Goal: Task Accomplishment & Management: Complete application form

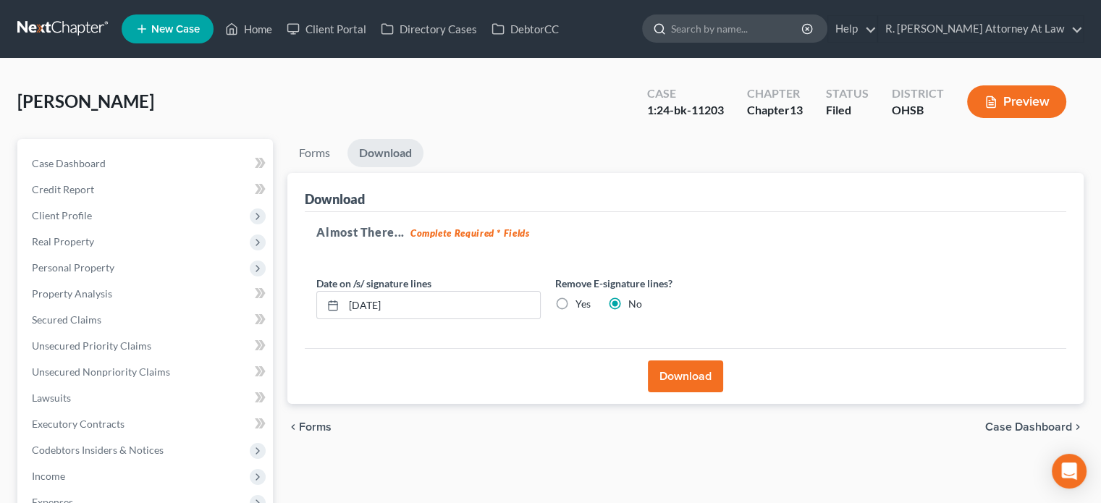
click at [709, 30] on input "search" at bounding box center [737, 28] width 132 height 27
type input "[PERSON_NAME]"
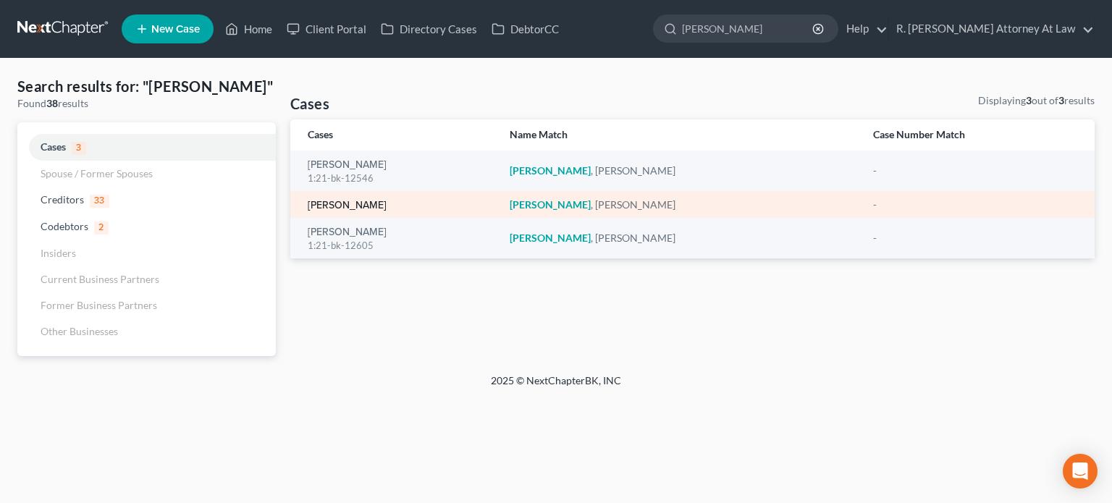
click at [329, 203] on link "[PERSON_NAME]" at bounding box center [347, 205] width 79 height 10
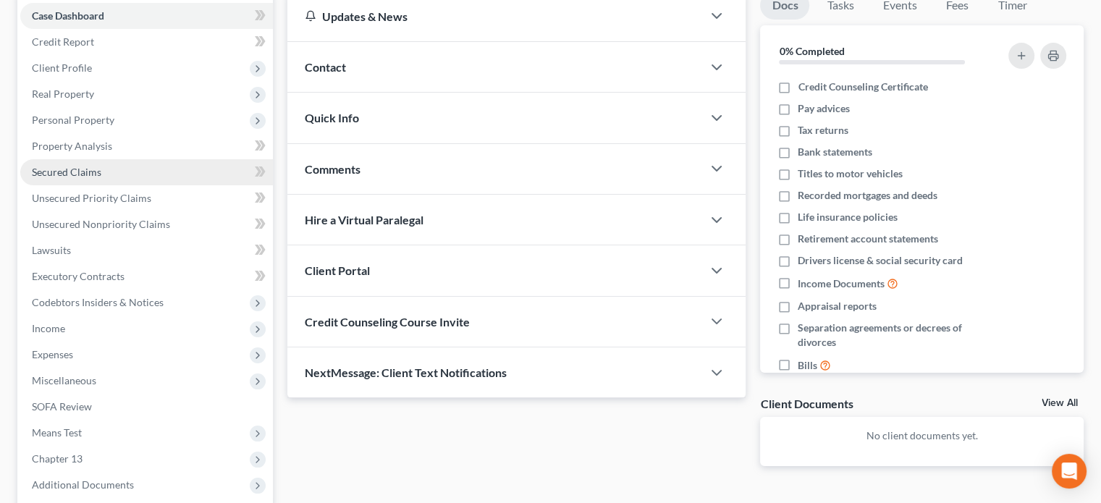
scroll to position [145, 0]
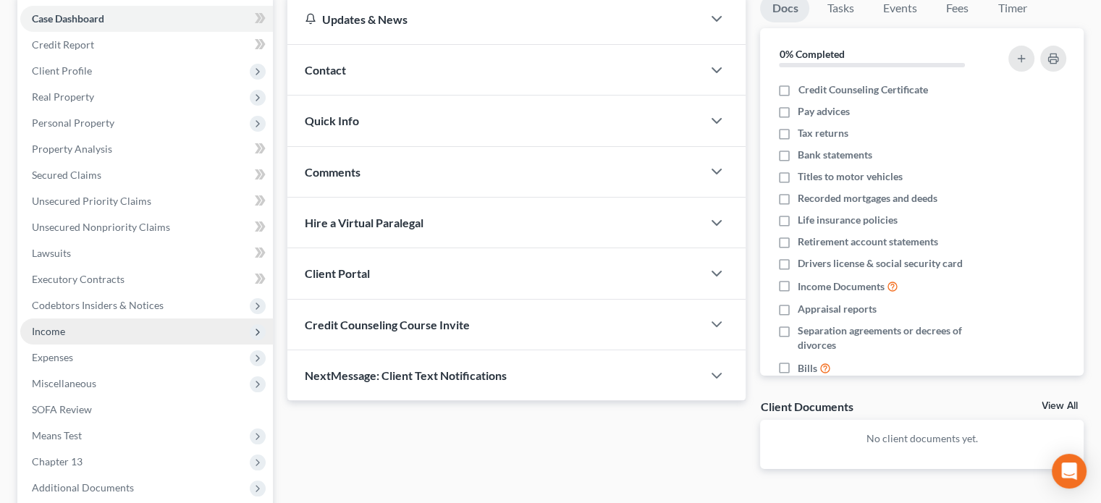
click at [71, 323] on span "Income" at bounding box center [146, 331] width 253 height 26
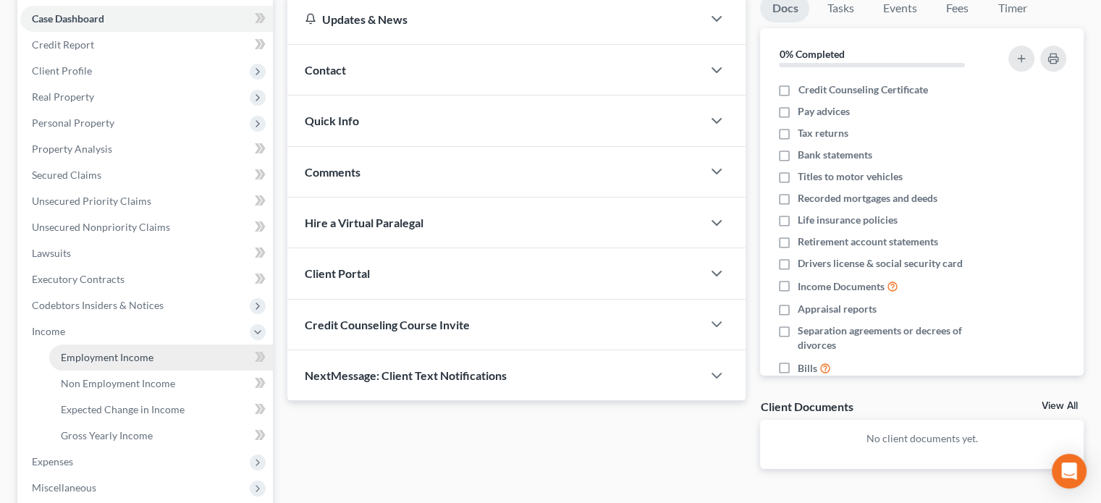
click at [101, 357] on span "Employment Income" at bounding box center [107, 357] width 93 height 12
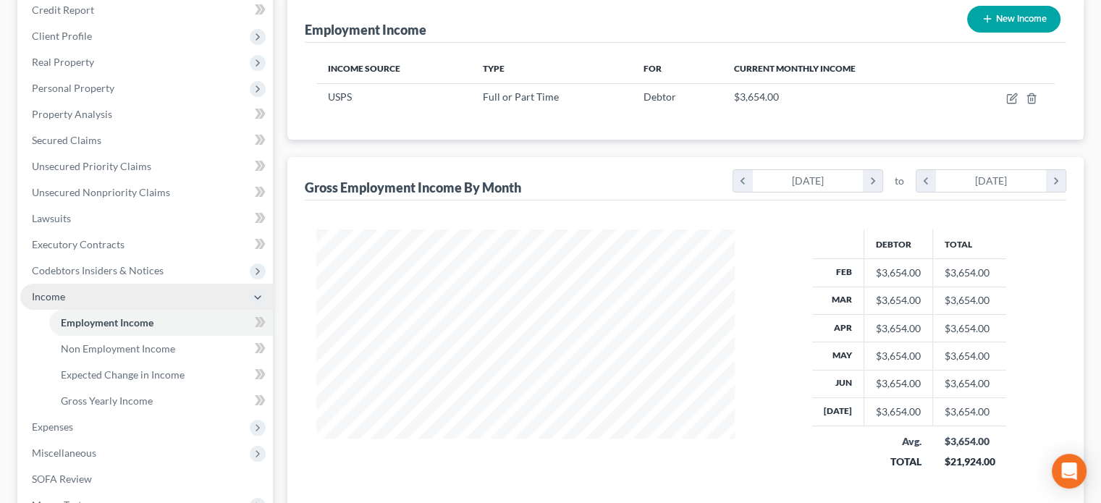
scroll to position [217, 0]
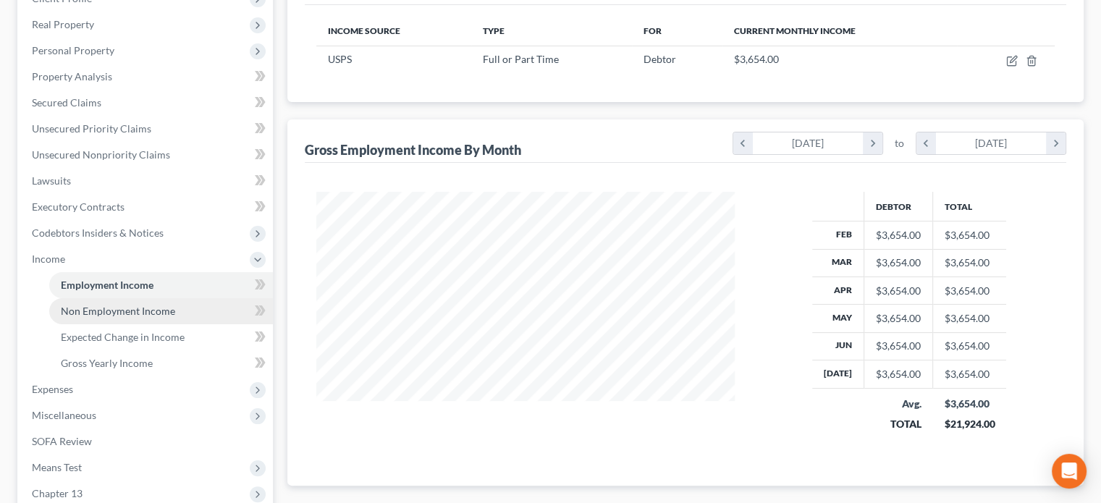
click at [143, 309] on span "Non Employment Income" at bounding box center [118, 311] width 114 height 12
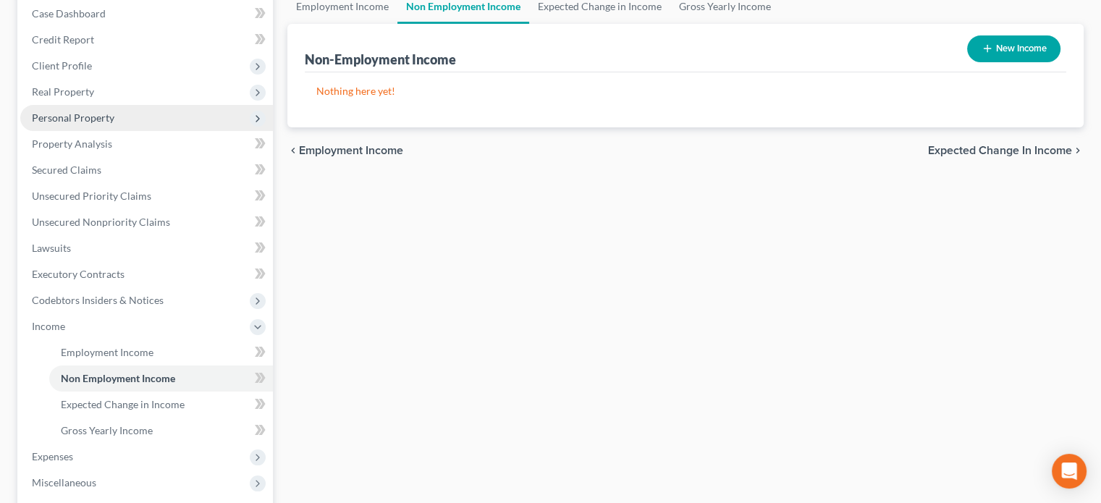
scroll to position [145, 0]
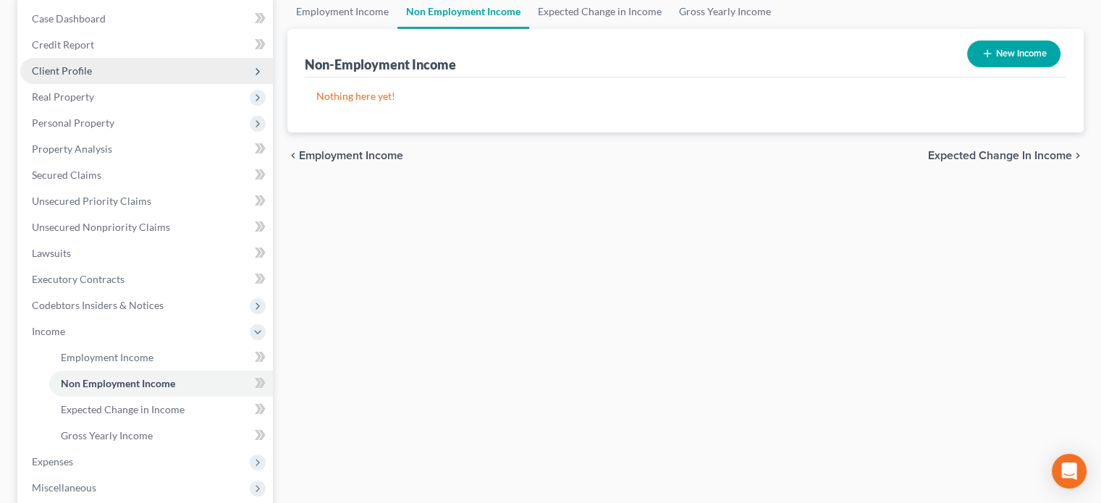
click at [75, 67] on span "Client Profile" at bounding box center [62, 70] width 60 height 12
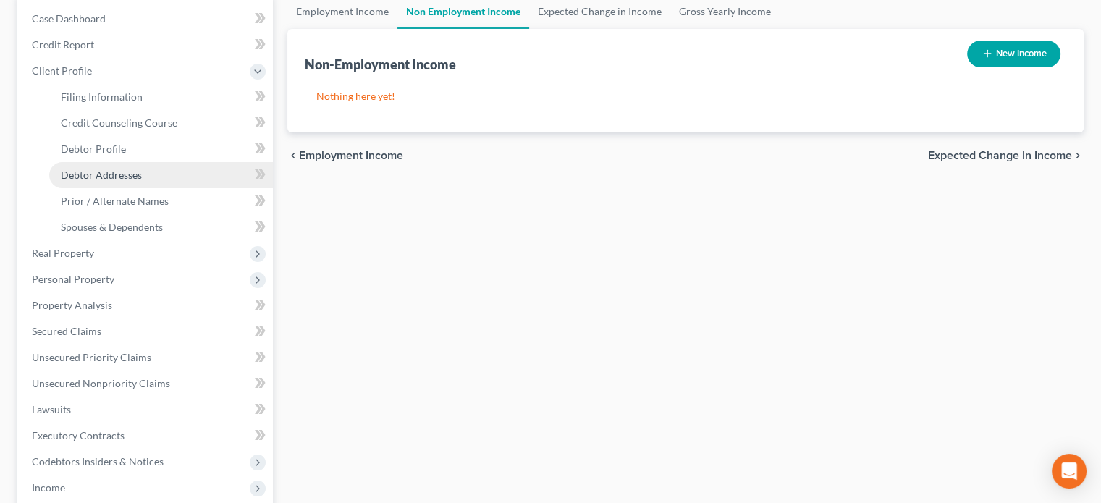
click at [83, 179] on span "Debtor Addresses" at bounding box center [101, 175] width 81 height 12
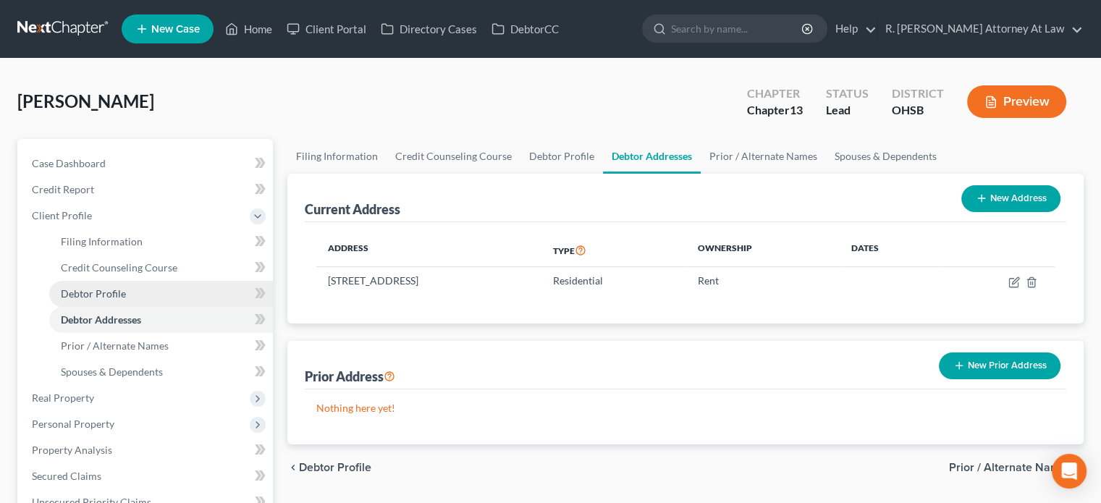
click at [96, 295] on span "Debtor Profile" at bounding box center [93, 293] width 65 height 12
select select "0"
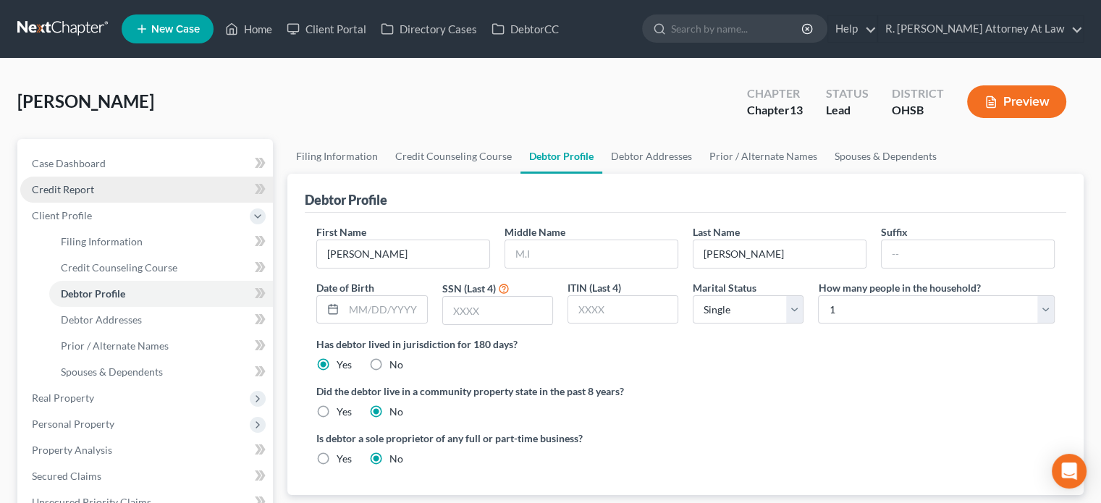
click at [69, 189] on span "Credit Report" at bounding box center [63, 189] width 62 height 12
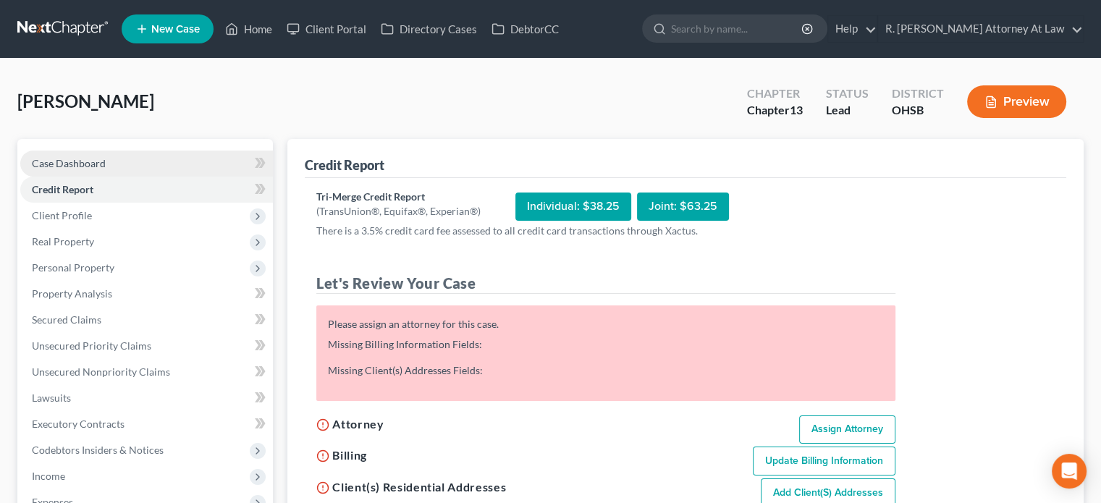
click at [64, 160] on span "Case Dashboard" at bounding box center [69, 163] width 74 height 12
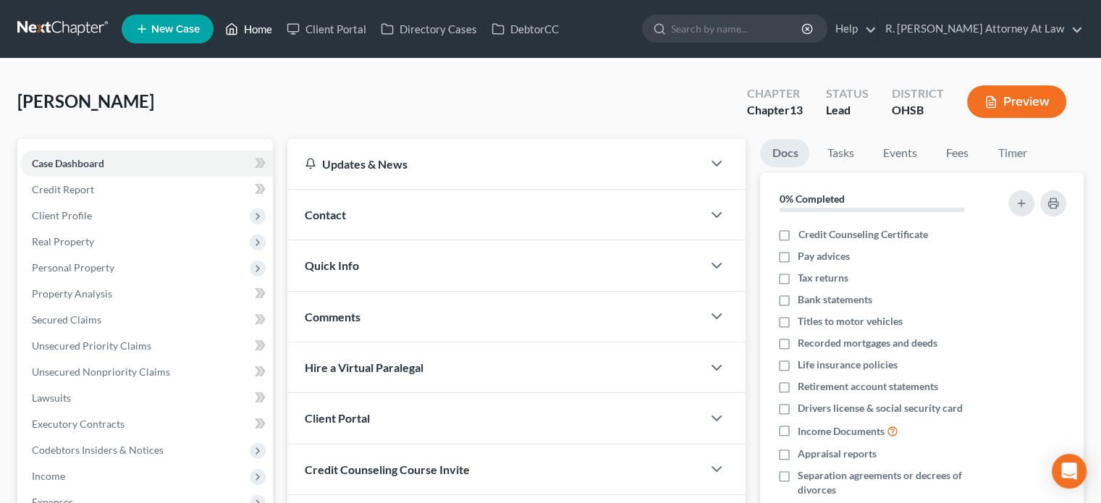
click at [263, 26] on link "Home" at bounding box center [249, 29] width 62 height 26
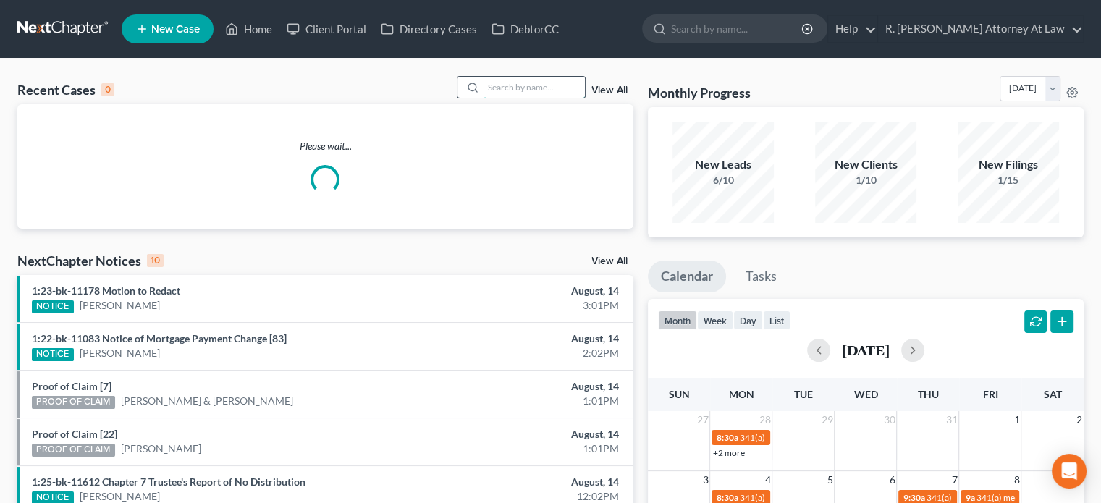
click at [524, 89] on input "search" at bounding box center [533, 87] width 101 height 21
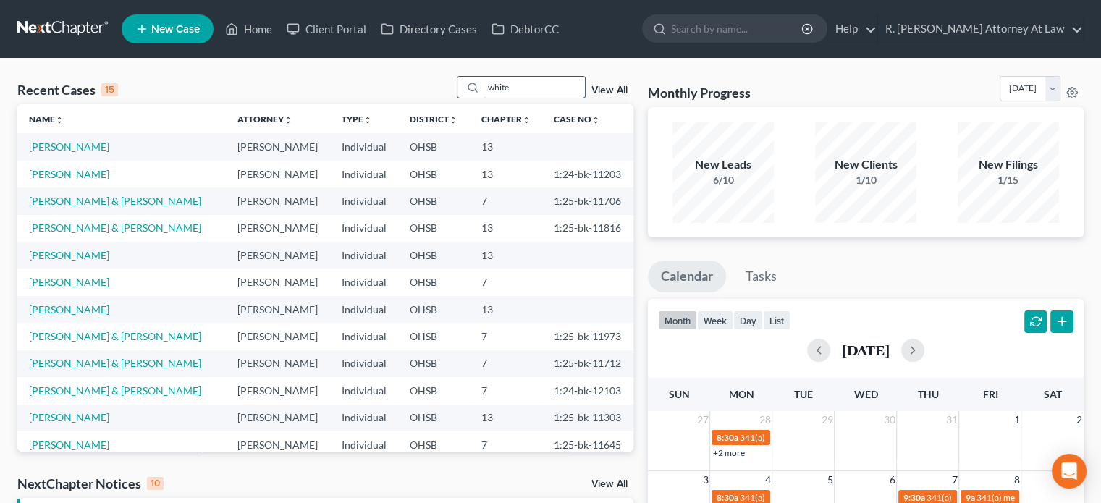
type input "white"
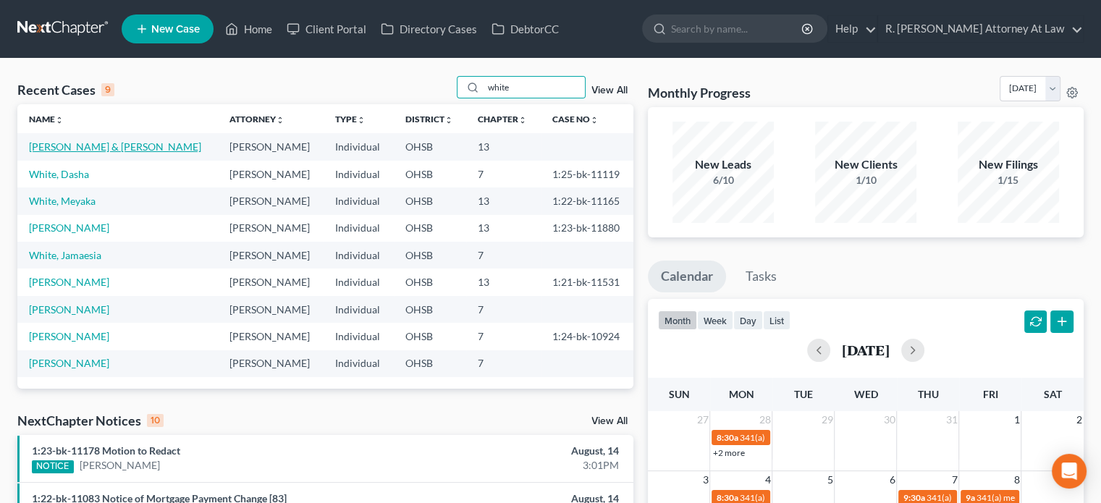
click at [58, 147] on link "[PERSON_NAME] & [PERSON_NAME]" at bounding box center [115, 146] width 172 height 12
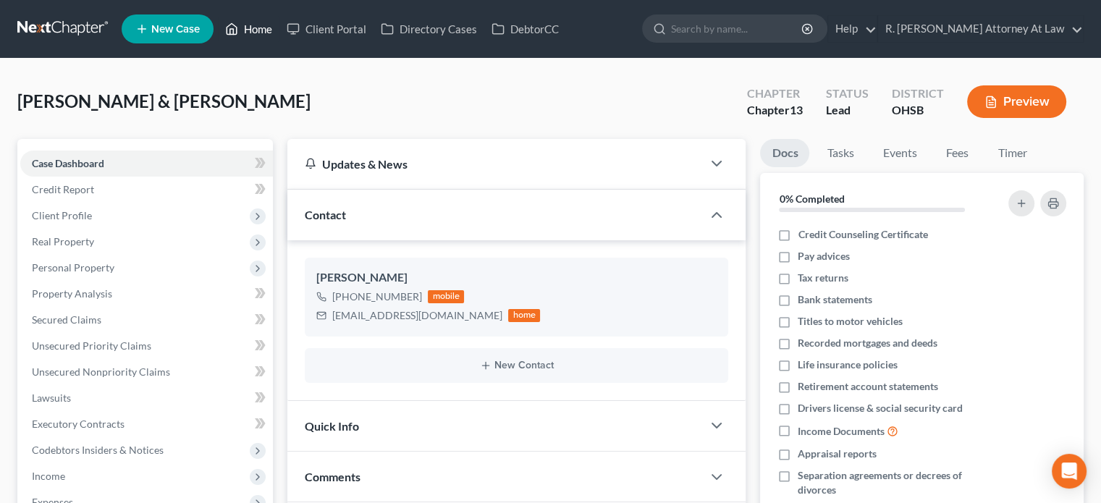
click at [260, 26] on link "Home" at bounding box center [249, 29] width 62 height 26
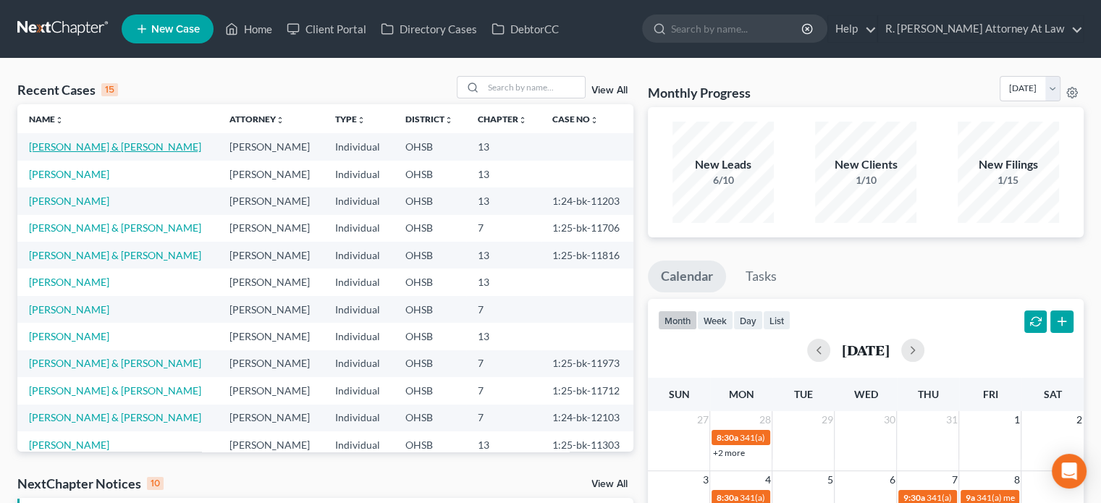
click at [75, 148] on link "[PERSON_NAME] & [PERSON_NAME]" at bounding box center [115, 146] width 172 height 12
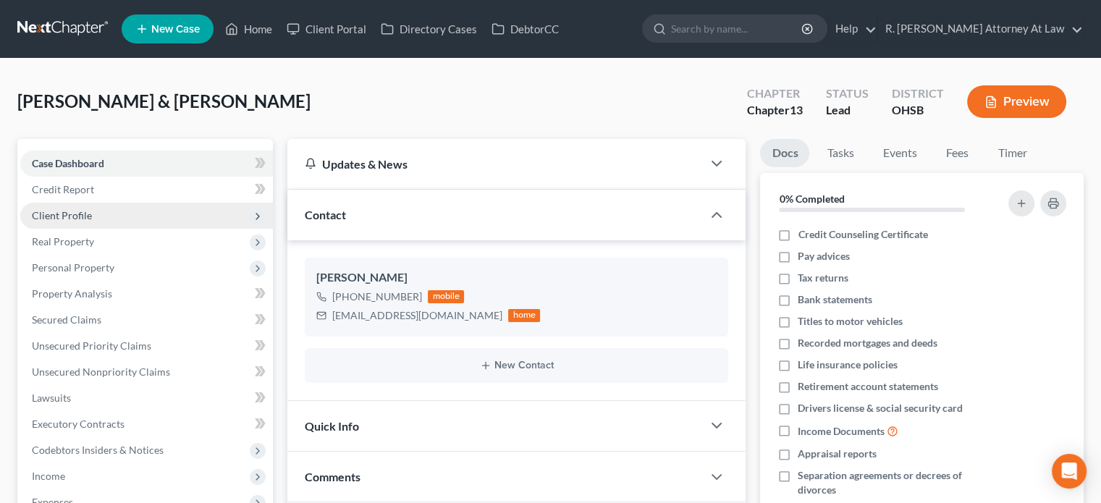
click at [71, 209] on span "Client Profile" at bounding box center [62, 215] width 60 height 12
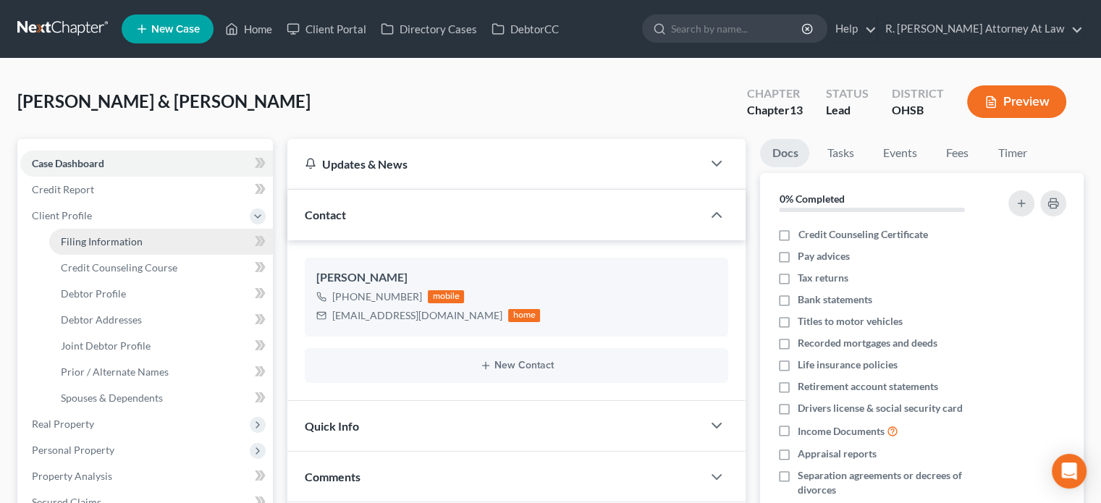
click at [80, 233] on link "Filing Information" at bounding box center [161, 242] width 224 height 26
select select "1"
select select "3"
select select "62"
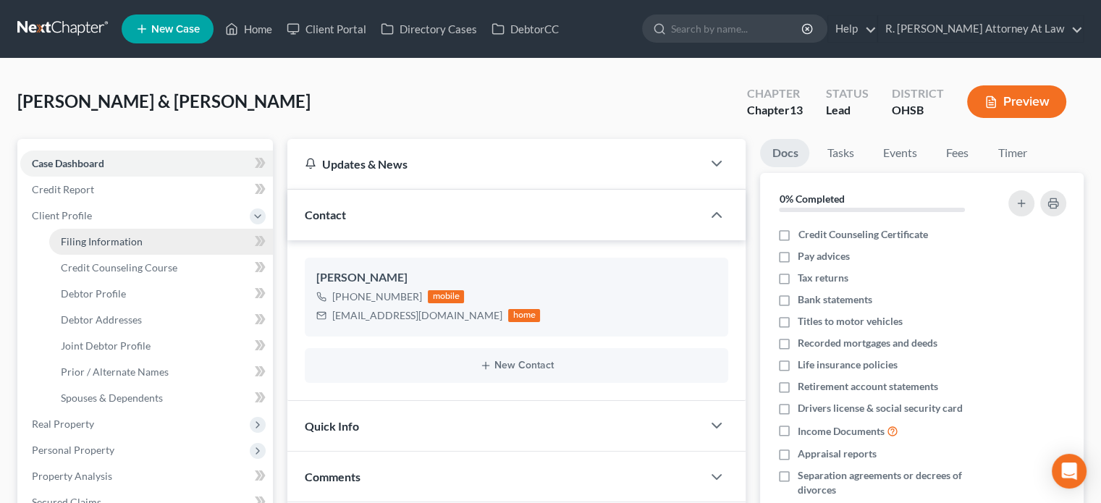
select select "36"
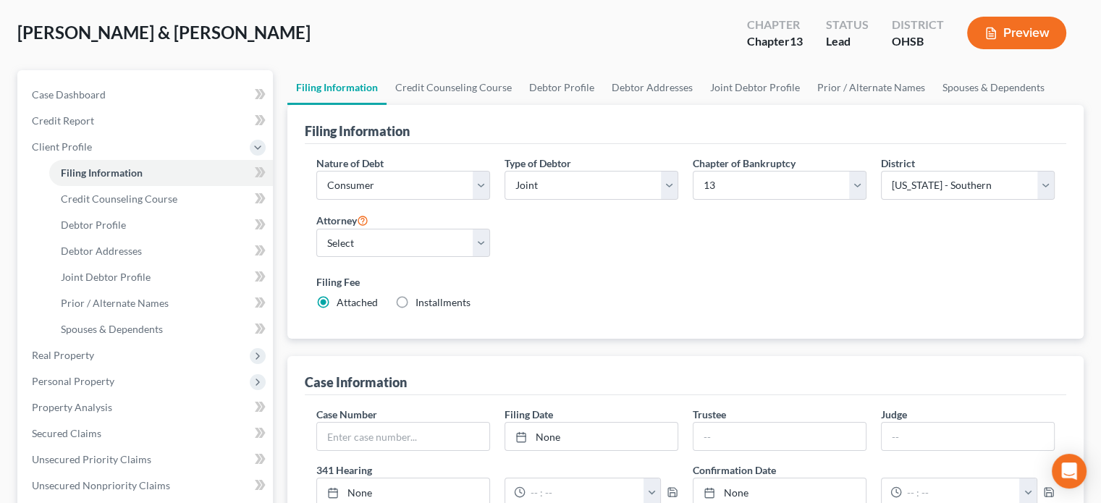
scroll to position [72, 0]
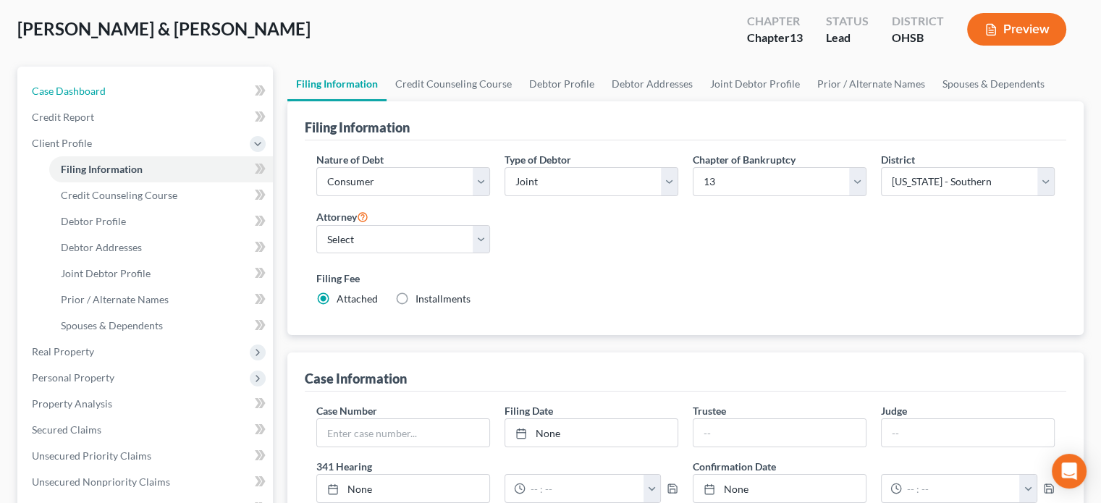
click at [62, 92] on span "Case Dashboard" at bounding box center [69, 91] width 74 height 12
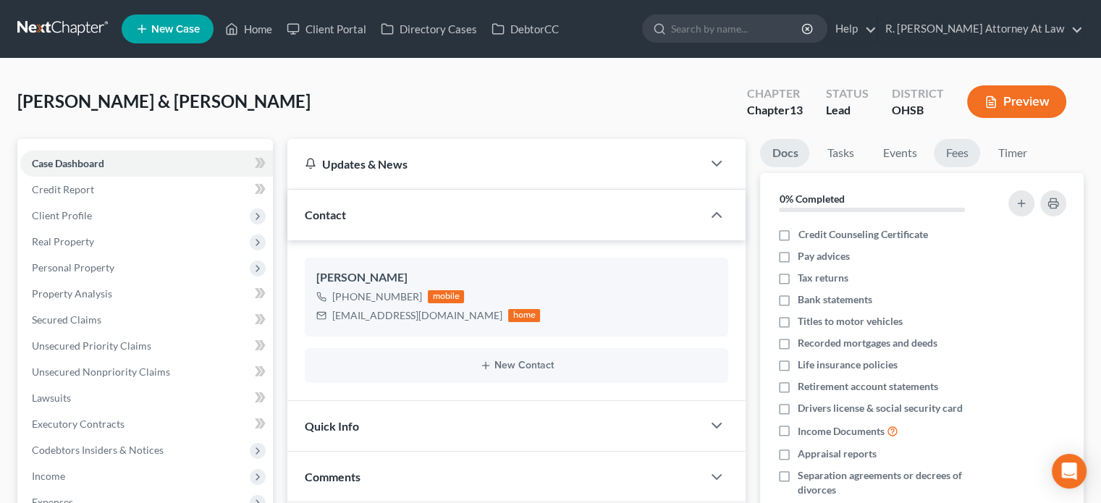
click at [954, 153] on link "Fees" at bounding box center [957, 153] width 46 height 28
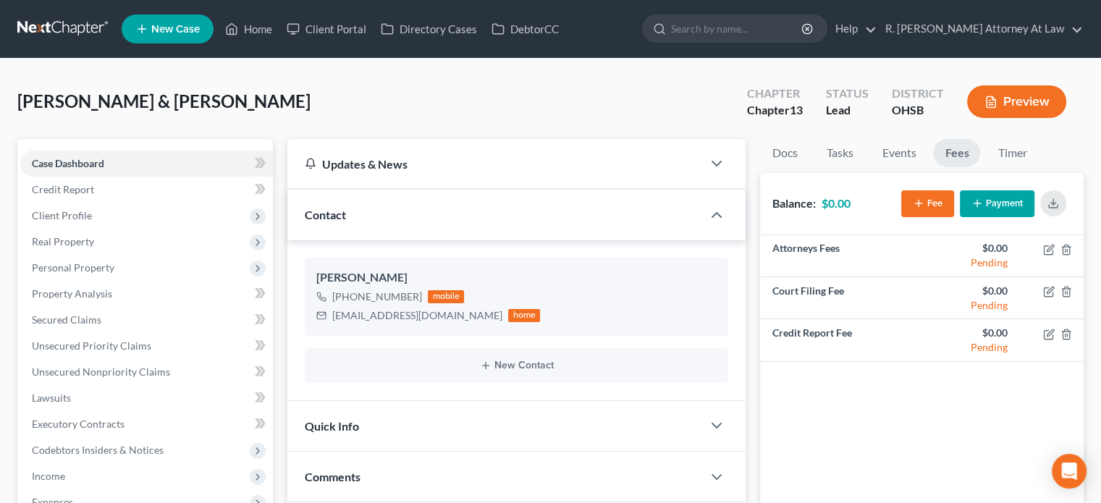
click at [1006, 204] on button "Payment" at bounding box center [997, 203] width 75 height 27
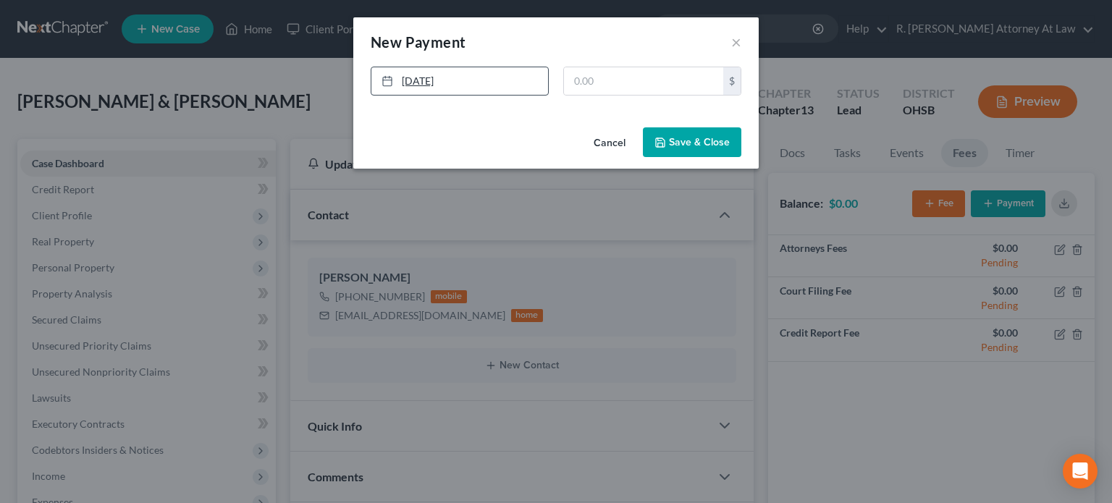
click at [441, 82] on link "[DATE]" at bounding box center [459, 80] width 177 height 27
drag, startPoint x: 484, startPoint y: 223, endPoint x: 588, endPoint y: 127, distance: 140.8
click at [583, 75] on input "text" at bounding box center [643, 80] width 159 height 27
type input "1,000"
drag, startPoint x: 693, startPoint y: 145, endPoint x: 543, endPoint y: 140, distance: 149.9
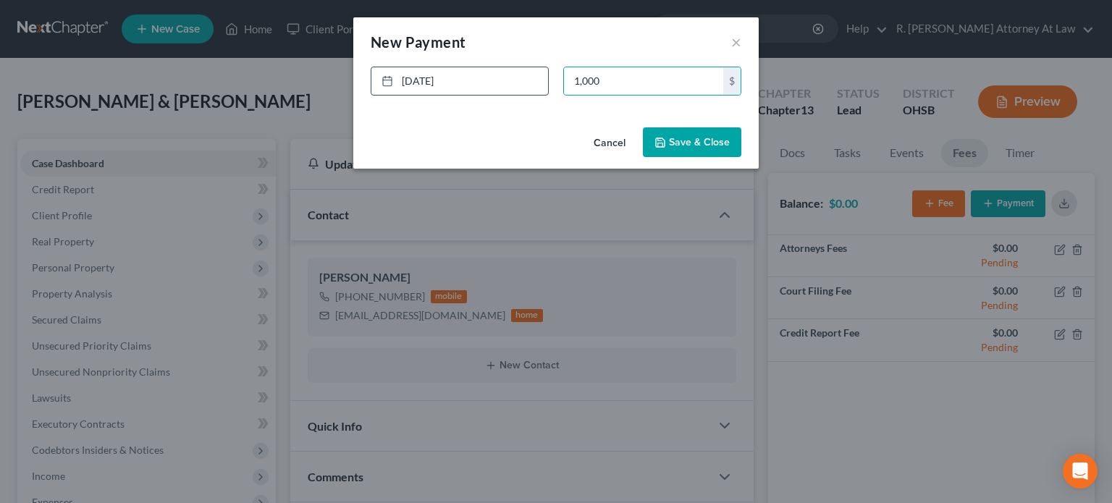
click at [693, 143] on button "Save & Close" at bounding box center [692, 142] width 98 height 30
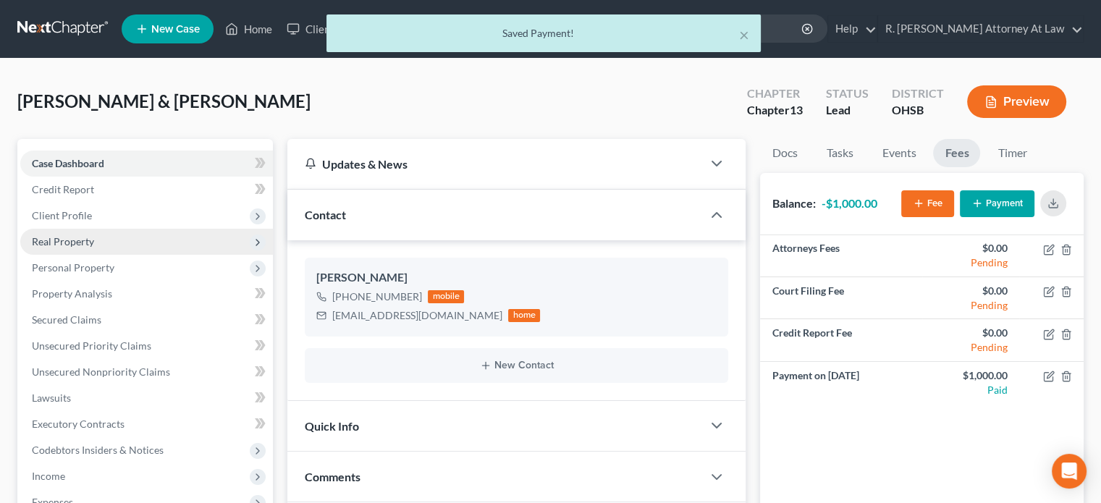
click at [62, 237] on span "Real Property" at bounding box center [63, 241] width 62 height 12
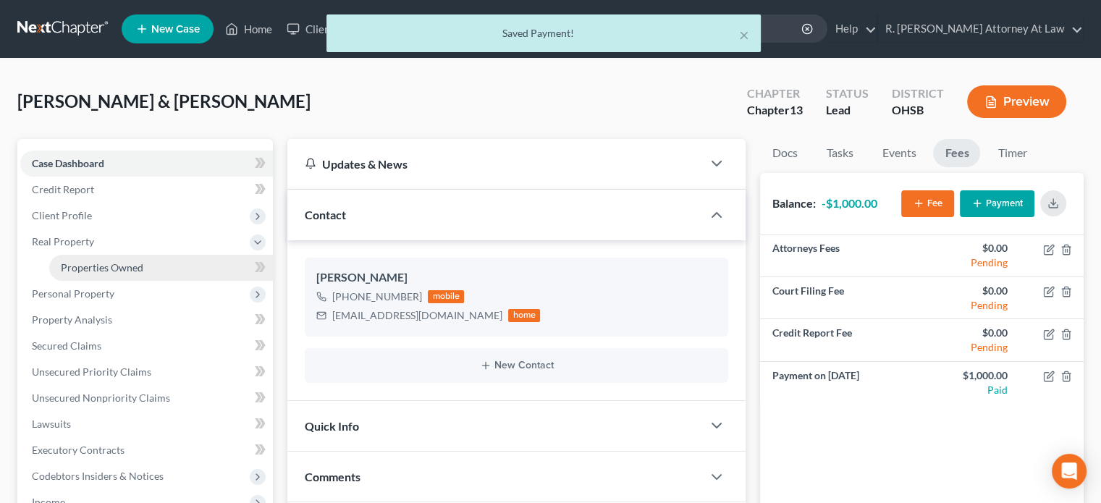
click at [68, 260] on link "Properties Owned" at bounding box center [161, 268] width 224 height 26
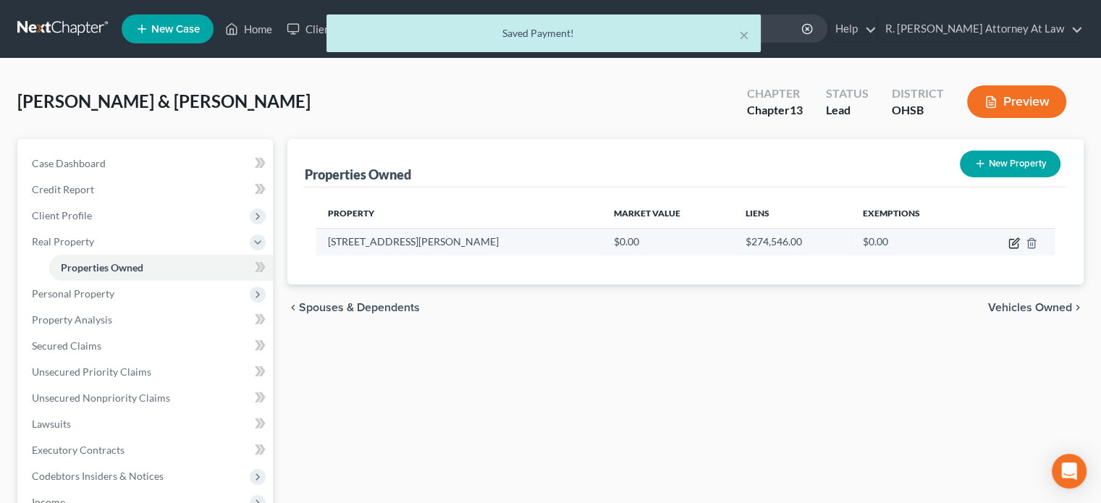
click at [1010, 245] on icon "button" at bounding box center [1014, 243] width 12 height 12
select select "36"
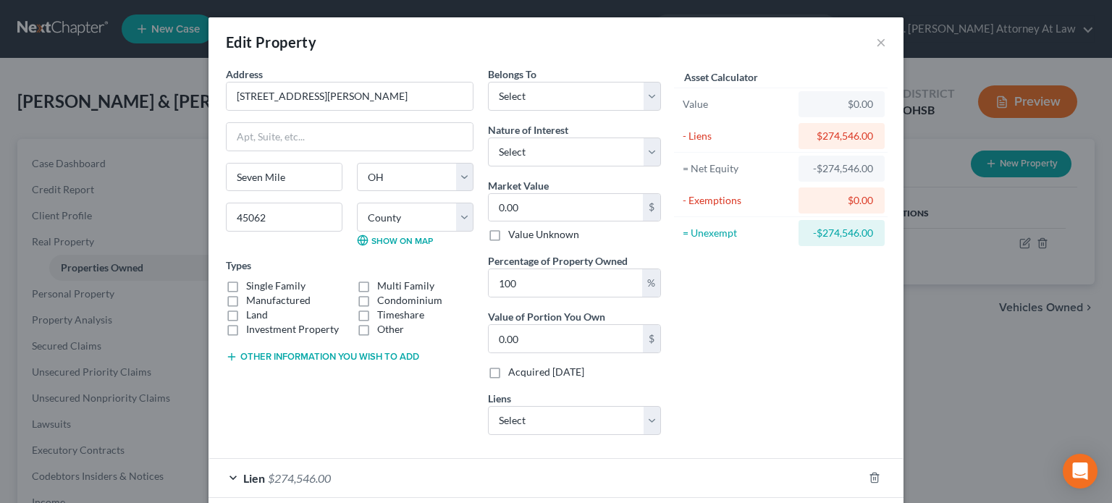
click at [246, 286] on label "Single Family" at bounding box center [275, 286] width 59 height 14
click at [252, 286] on input "Single Family" at bounding box center [256, 283] width 9 height 9
checkbox input "true"
drag, startPoint x: 428, startPoint y: 412, endPoint x: 451, endPoint y: 453, distance: 46.7
click at [426, 411] on div "Address * [GEOGRAPHIC_DATA][PERSON_NAME] [GEOGRAPHIC_DATA] [US_STATE][GEOGRAPHI…" at bounding box center [350, 257] width 262 height 380
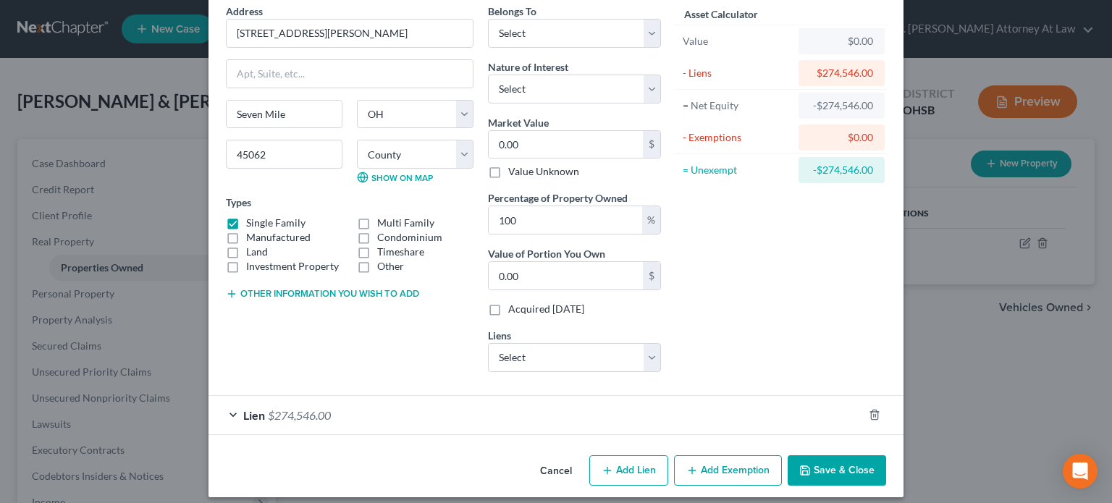
scroll to position [72, 0]
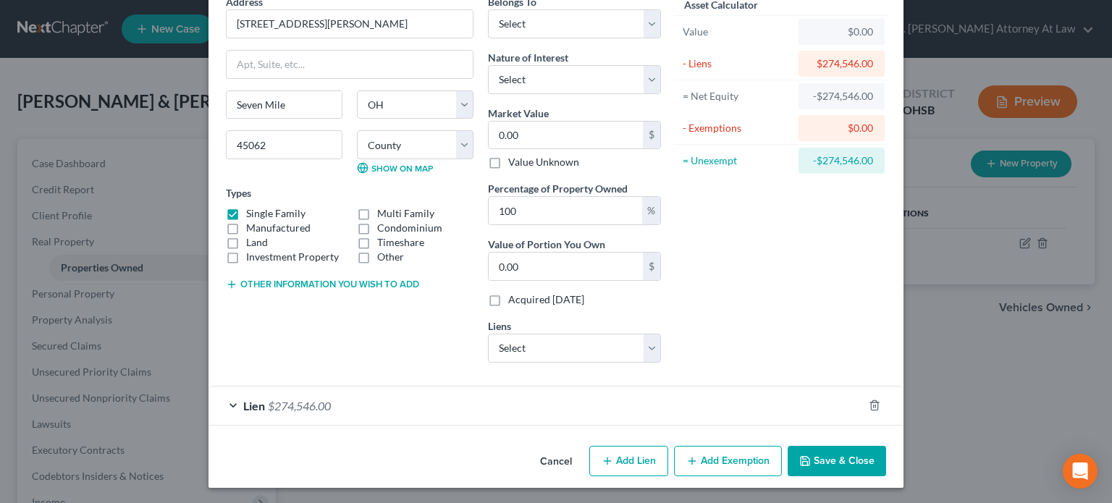
click at [816, 460] on button "Save & Close" at bounding box center [836, 461] width 98 height 30
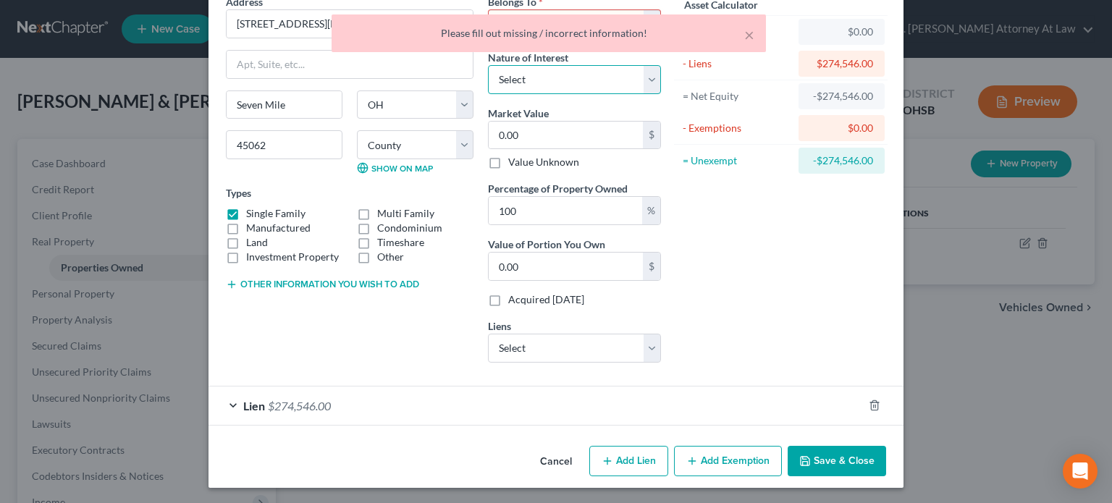
click at [559, 80] on select "Select Fee Simple Joint Tenant Life Estate Equitable Interest Future Interest T…" at bounding box center [574, 79] width 173 height 29
select select "0"
click at [488, 65] on select "Select Fee Simple Joint Tenant Life Estate Equitable Interest Future Interest T…" at bounding box center [574, 79] width 173 height 29
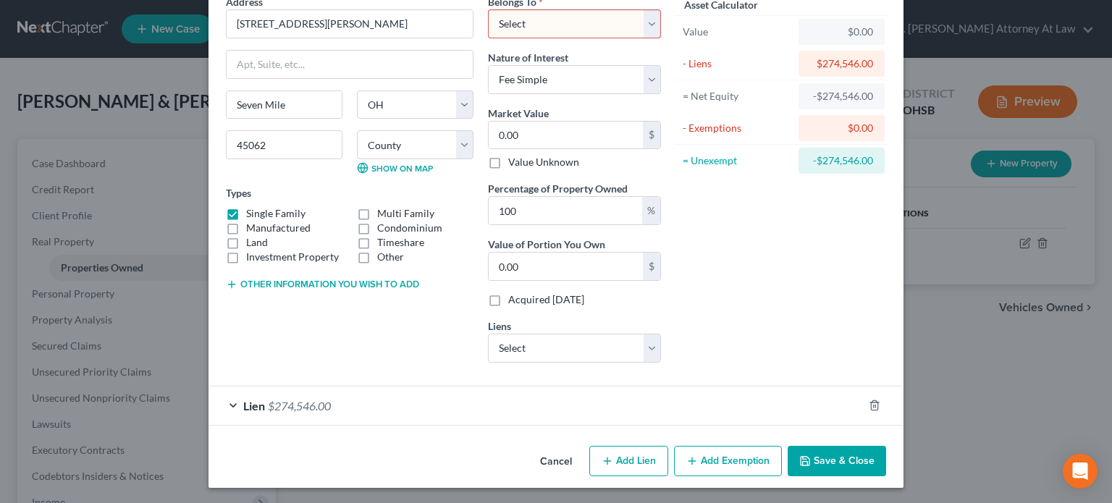
click at [830, 466] on button "Save & Close" at bounding box center [836, 461] width 98 height 30
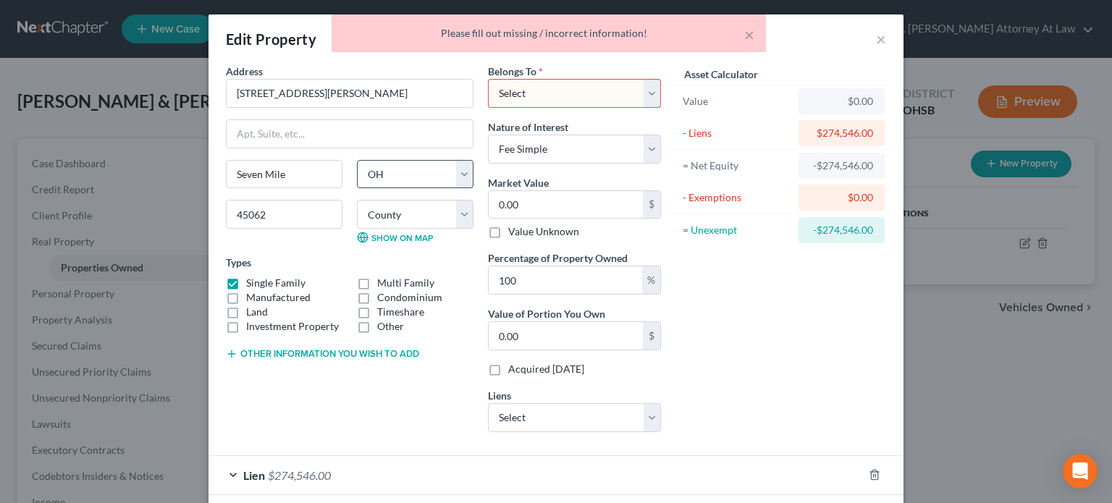
scroll to position [0, 0]
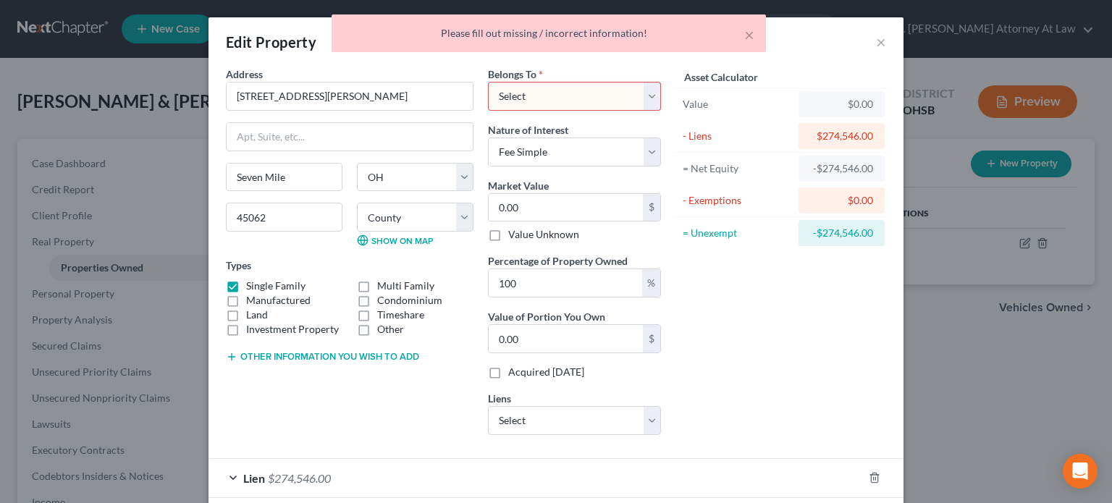
drag, startPoint x: 512, startPoint y: 98, endPoint x: 509, endPoint y: 109, distance: 11.9
click at [512, 98] on select "Select Debtor 1 Only Debtor 2 Only Debtor 1 And Debtor 2 Only At Least One Of T…" at bounding box center [574, 96] width 173 height 29
select select "2"
click at [488, 82] on select "Select Debtor 1 Only Debtor 2 Only Debtor 1 And Debtor 2 Only At Least One Of T…" at bounding box center [574, 96] width 173 height 29
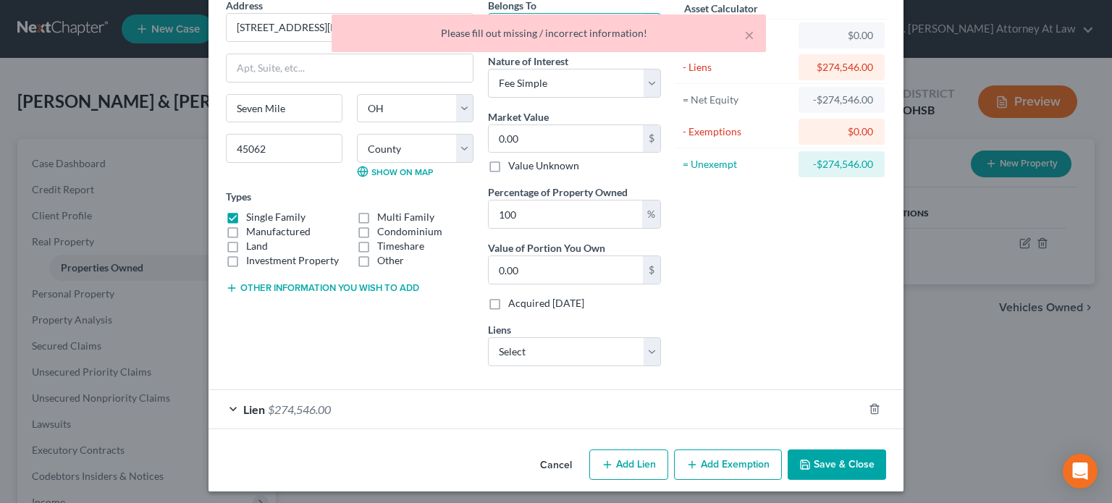
scroll to position [72, 0]
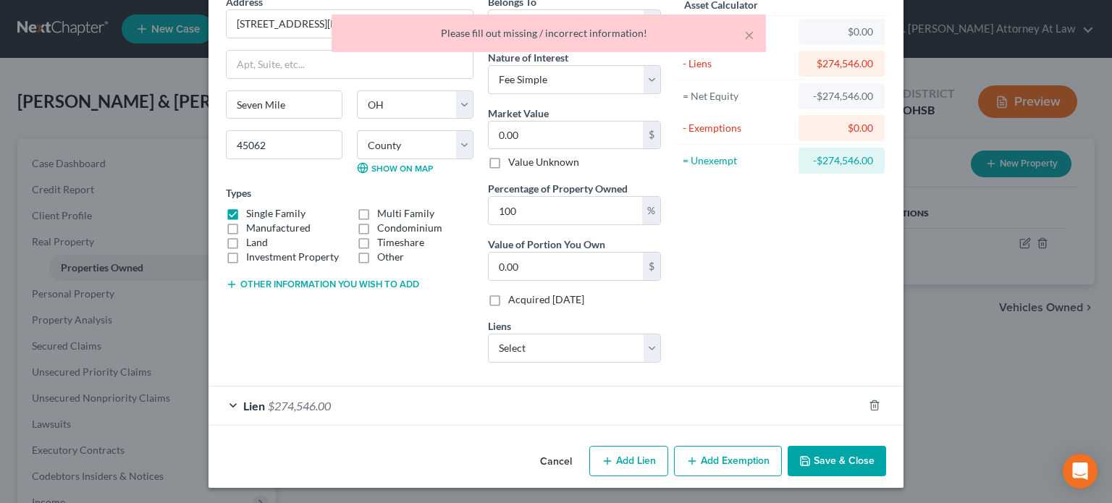
drag, startPoint x: 829, startPoint y: 449, endPoint x: 824, endPoint y: 437, distance: 12.9
click at [831, 446] on button "Save & Close" at bounding box center [836, 461] width 98 height 30
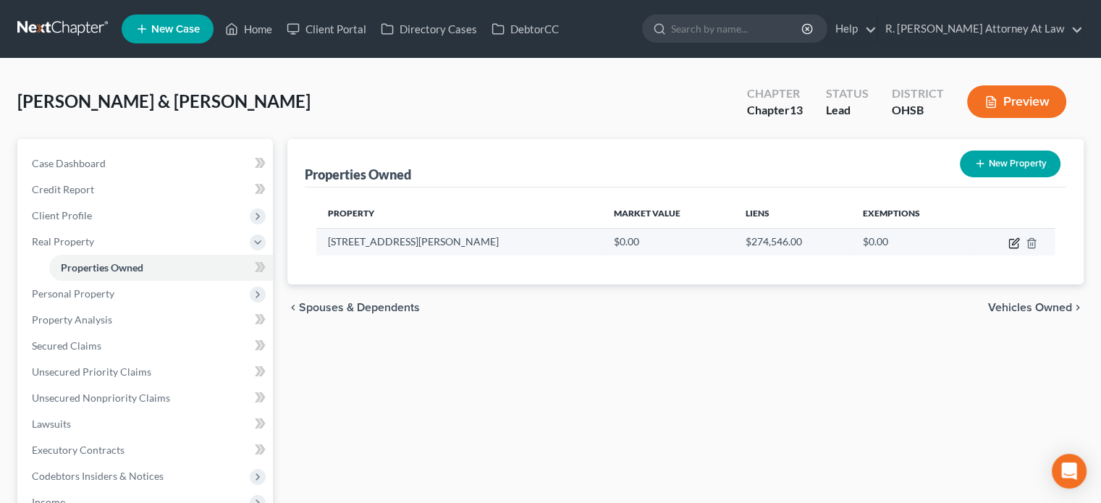
click at [1012, 244] on icon "button" at bounding box center [1015, 241] width 7 height 7
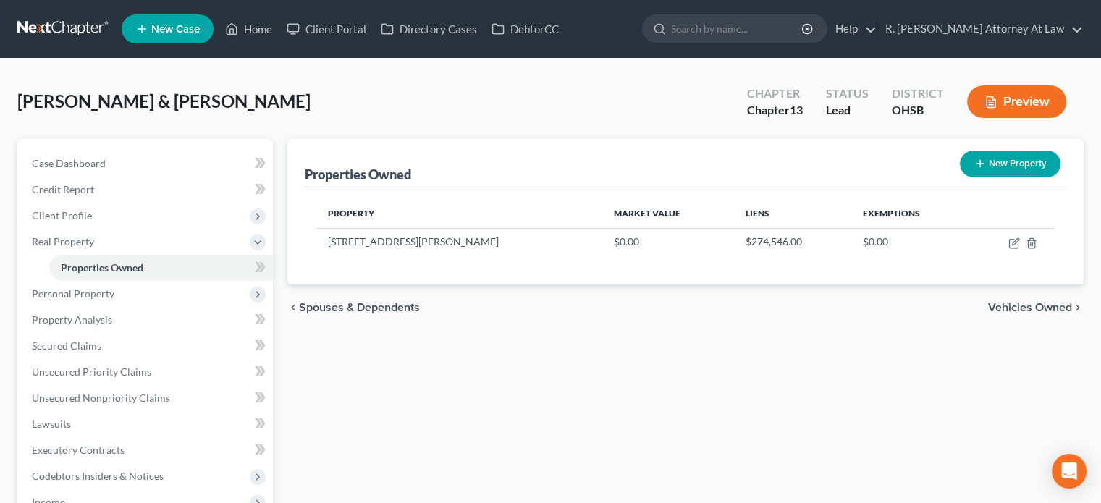
select select "36"
select select "8"
select select "2"
select select "0"
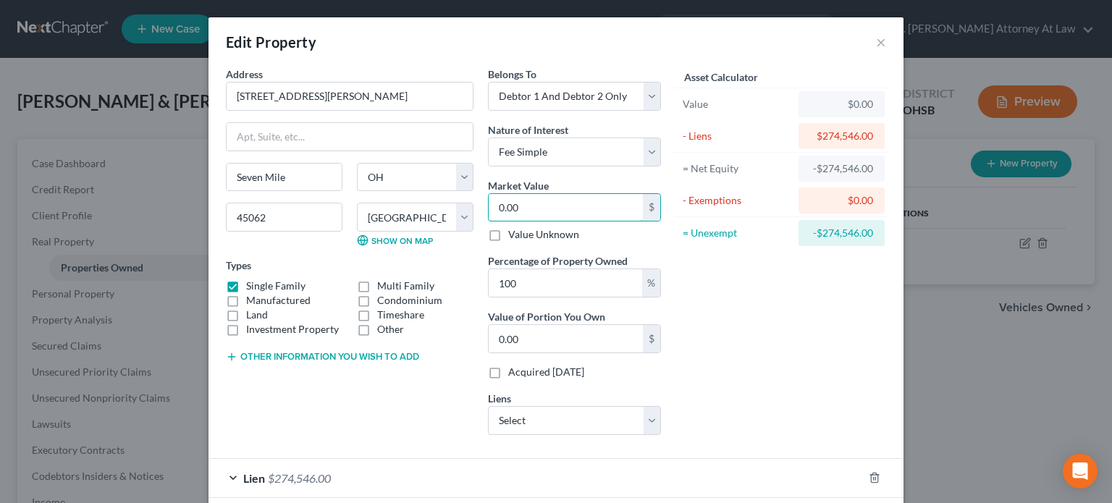
drag, startPoint x: 526, startPoint y: 207, endPoint x: 547, endPoint y: 178, distance: 35.8
click at [527, 208] on input "0.00" at bounding box center [565, 207] width 154 height 27
type input "2"
type input "2.00"
type input "24"
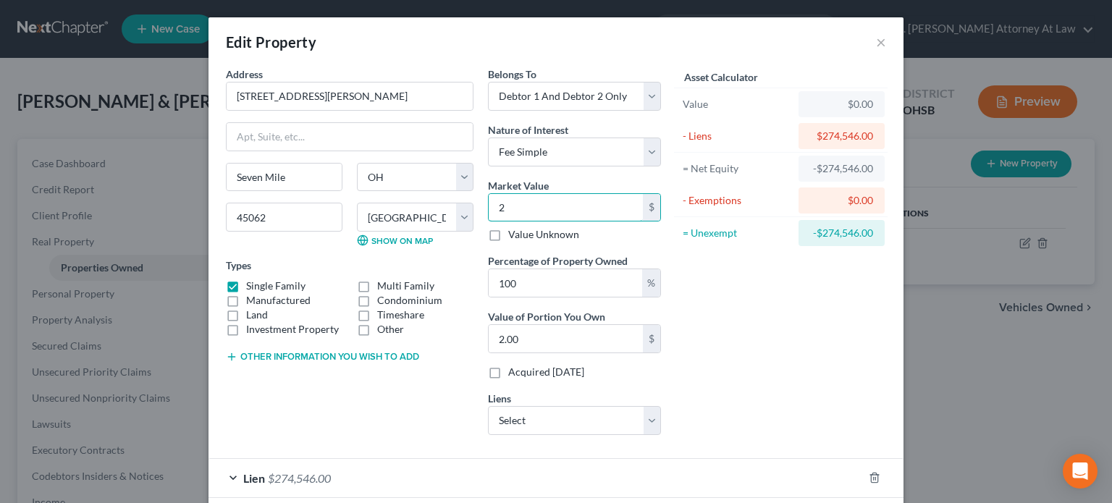
type input "24.00"
type input "249"
type input "249.00"
type input "2490"
type input "2,490.00"
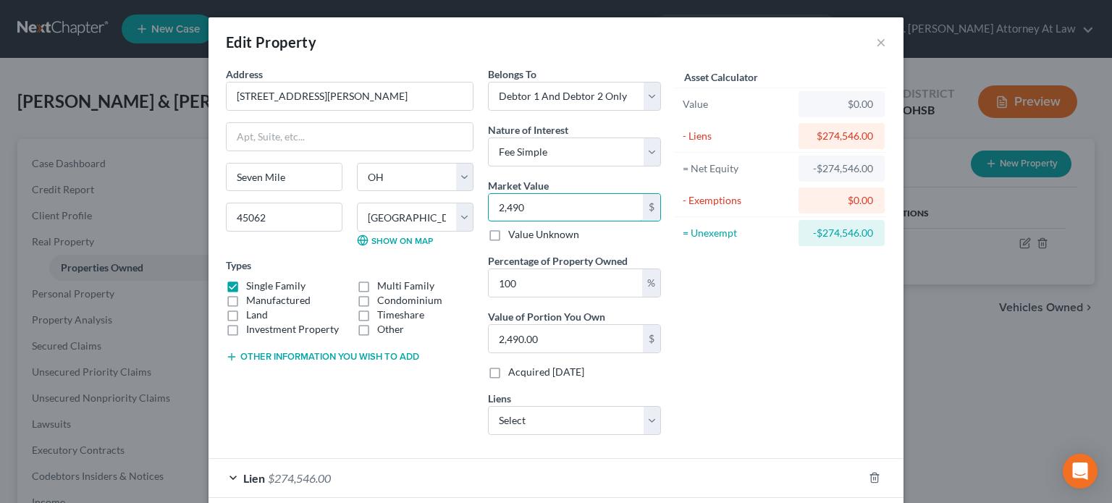
type input "2,4903"
type input "24,903.00"
type input "24,9030"
type input "249,030.00"
type input "249,030"
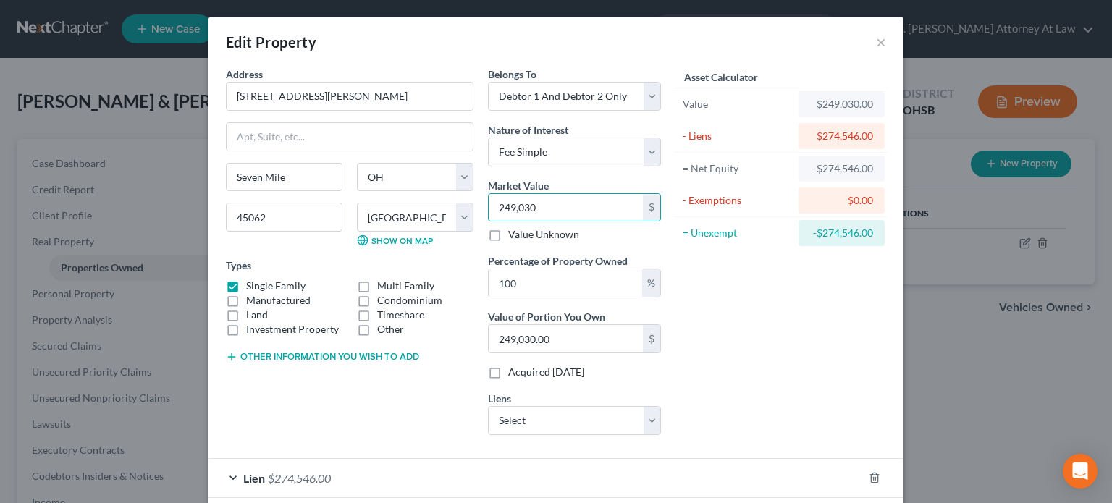
click at [426, 402] on div "Address * [GEOGRAPHIC_DATA][PERSON_NAME] [GEOGRAPHIC_DATA] [US_STATE][GEOGRAPHI…" at bounding box center [350, 257] width 262 height 380
click at [489, 416] on select "Select Selfinc/Lead - $109.00 Atlcapbkself - $0.00 Cap One Auto - $0.00 Self / …" at bounding box center [574, 420] width 173 height 29
drag, startPoint x: 396, startPoint y: 408, endPoint x: 412, endPoint y: 384, distance: 29.1
click at [396, 408] on div "Address * [GEOGRAPHIC_DATA][PERSON_NAME] [GEOGRAPHIC_DATA] [US_STATE][GEOGRAPHI…" at bounding box center [350, 257] width 262 height 380
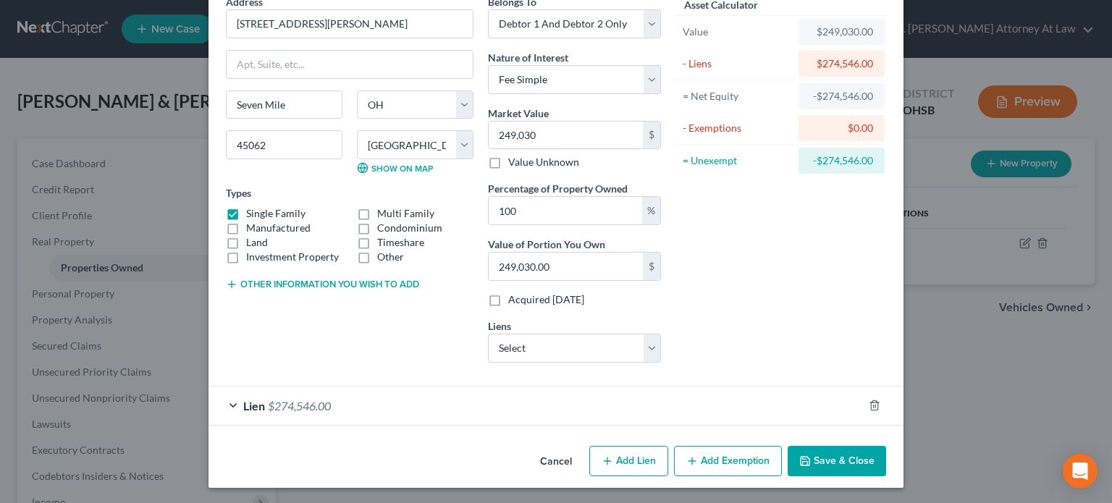
click at [805, 457] on icon "button" at bounding box center [804, 461] width 9 height 9
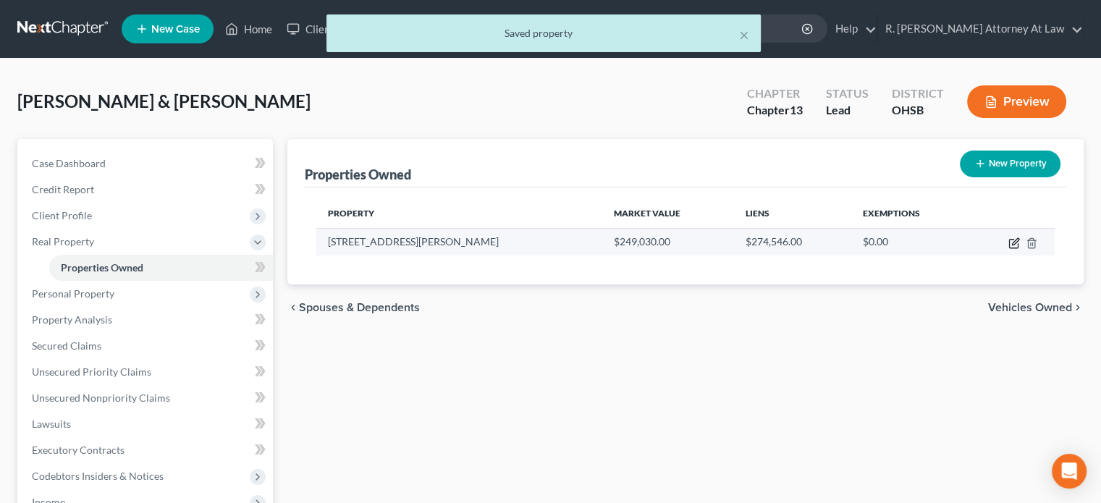
click at [1013, 239] on icon "button" at bounding box center [1014, 243] width 12 height 12
select select "36"
select select "8"
select select "2"
select select "0"
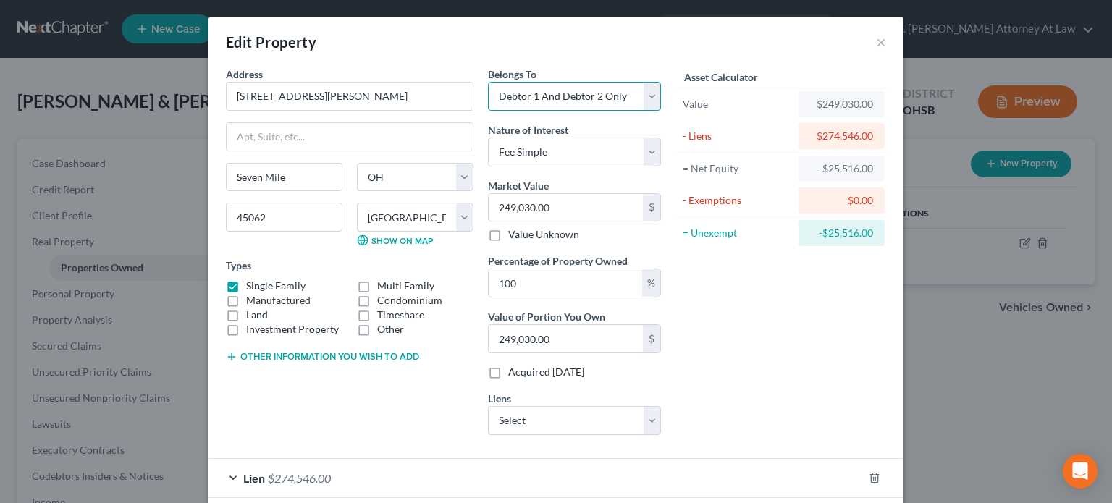
click at [503, 87] on select "Select Debtor 1 Only Debtor 2 Only Debtor 1 And Debtor 2 Only At Least One Of T…" at bounding box center [574, 96] width 173 height 29
select select "1"
click at [488, 82] on select "Select Debtor 1 Only Debtor 2 Only Debtor 1 And Debtor 2 Only At Least One Of T…" at bounding box center [574, 96] width 173 height 29
click at [683, 293] on div "Asset Calculator Value $249,030.00 - Liens $274,546.00 = Net Equity -$25,516.00…" at bounding box center [780, 257] width 225 height 380
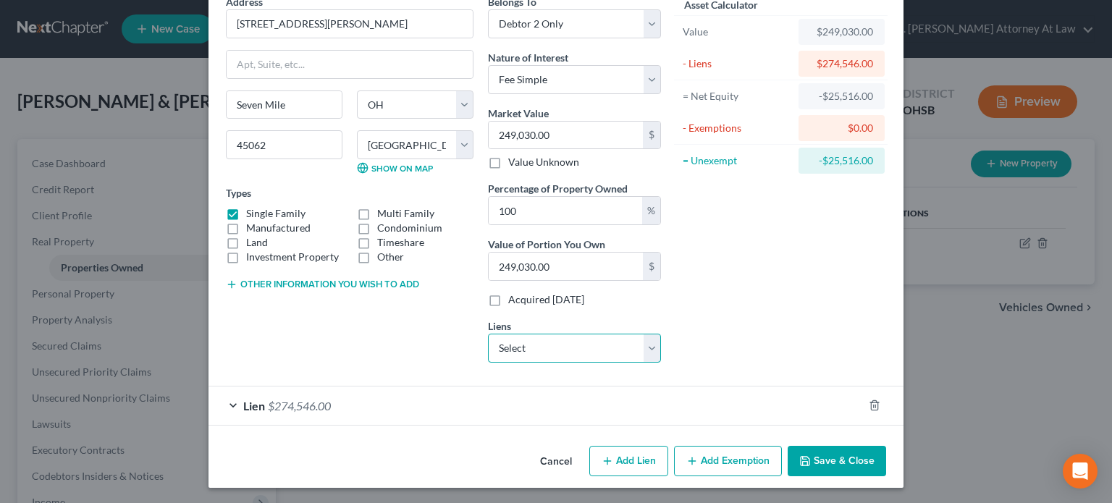
click at [609, 349] on select "Select Selfinc/Lead - $109.00 Atlcapbkself - $0.00 Cap One Auto - $0.00 Self / …" at bounding box center [574, 348] width 173 height 29
click at [807, 455] on button "Save & Close" at bounding box center [836, 461] width 98 height 30
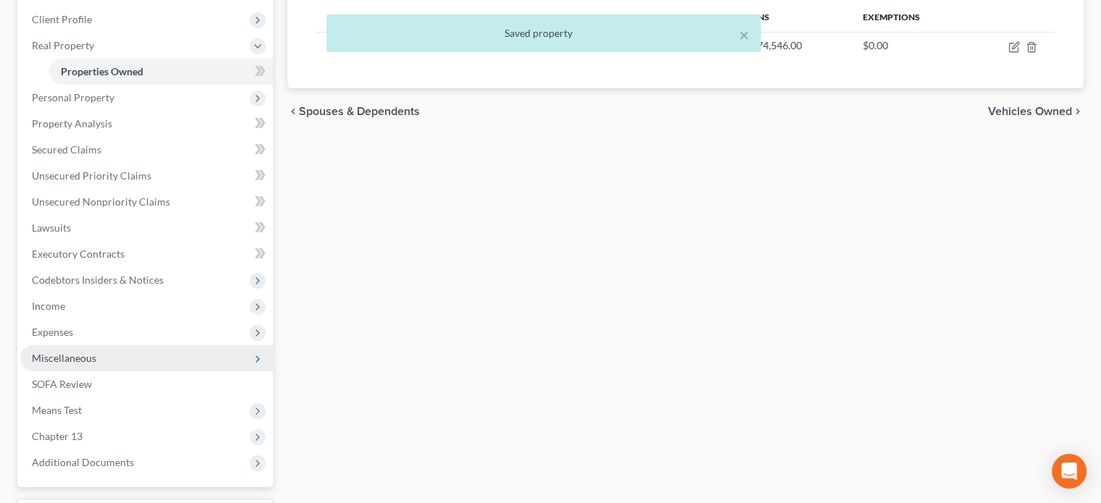
scroll to position [217, 0]
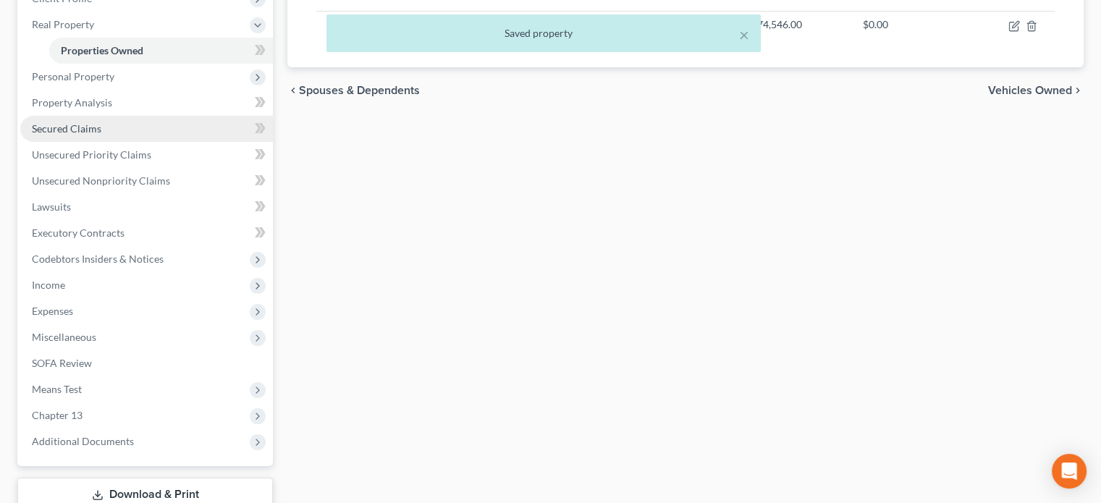
click at [75, 130] on span "Secured Claims" at bounding box center [66, 128] width 69 height 12
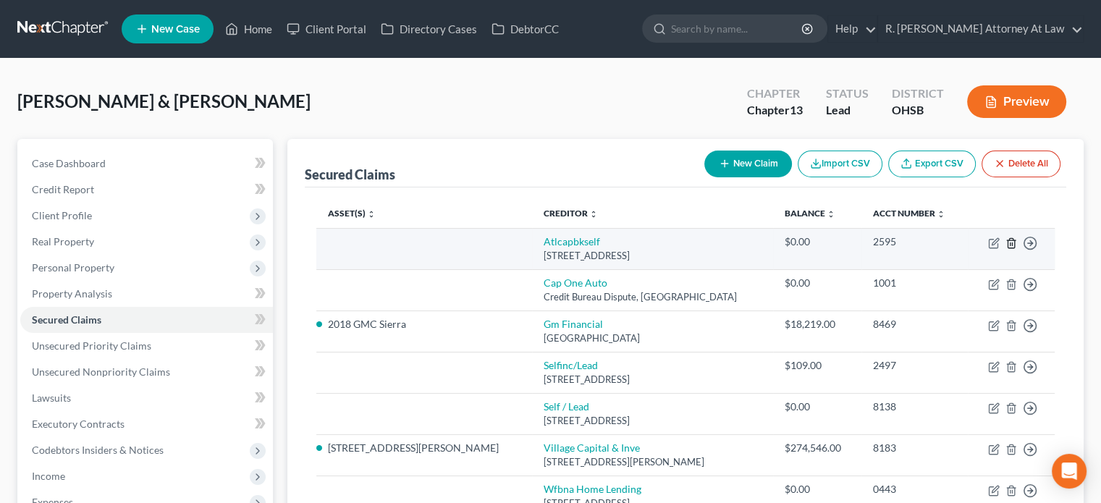
click at [1010, 242] on icon "button" at bounding box center [1011, 243] width 12 height 12
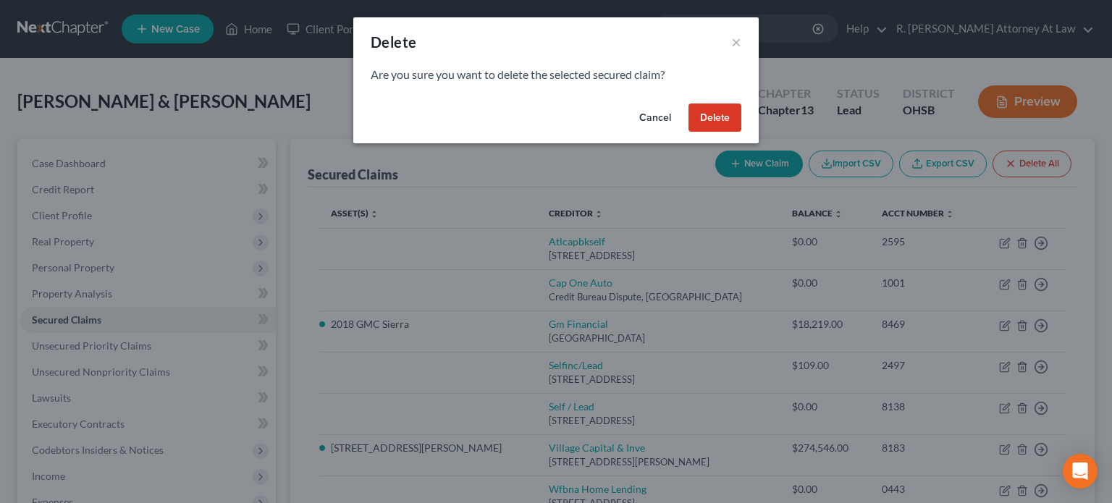
click at [714, 119] on button "Delete" at bounding box center [714, 117] width 53 height 29
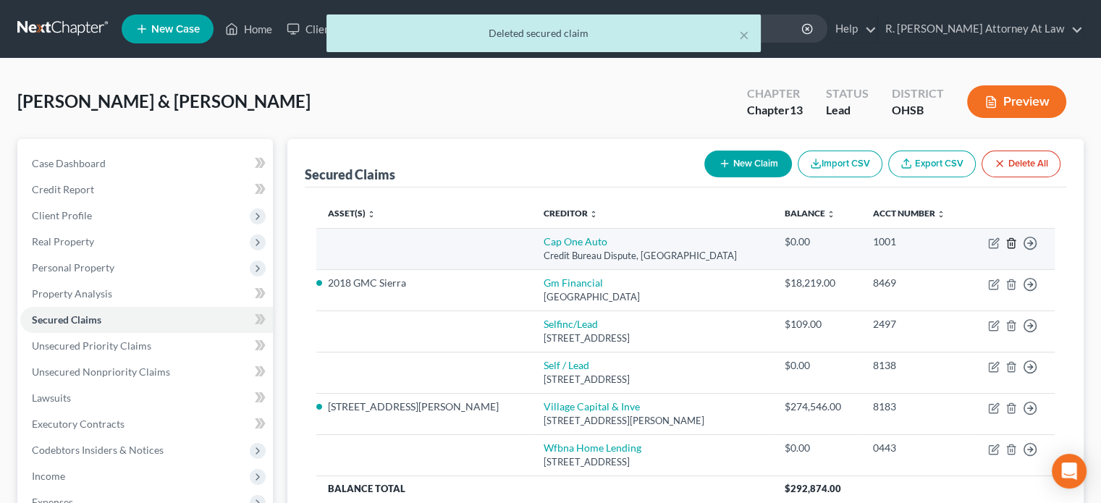
click at [1013, 240] on icon "button" at bounding box center [1010, 242] width 7 height 9
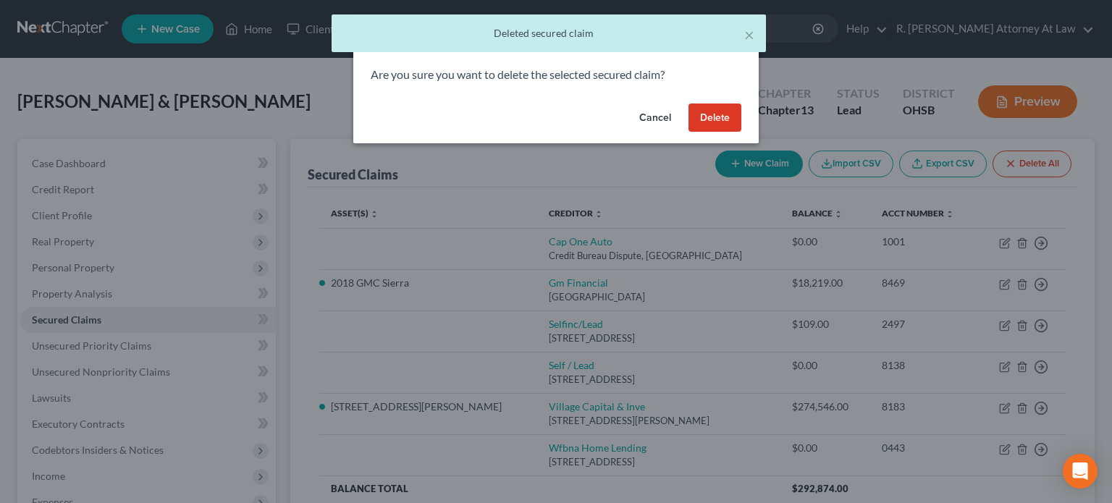
click at [708, 116] on button "Delete" at bounding box center [714, 117] width 53 height 29
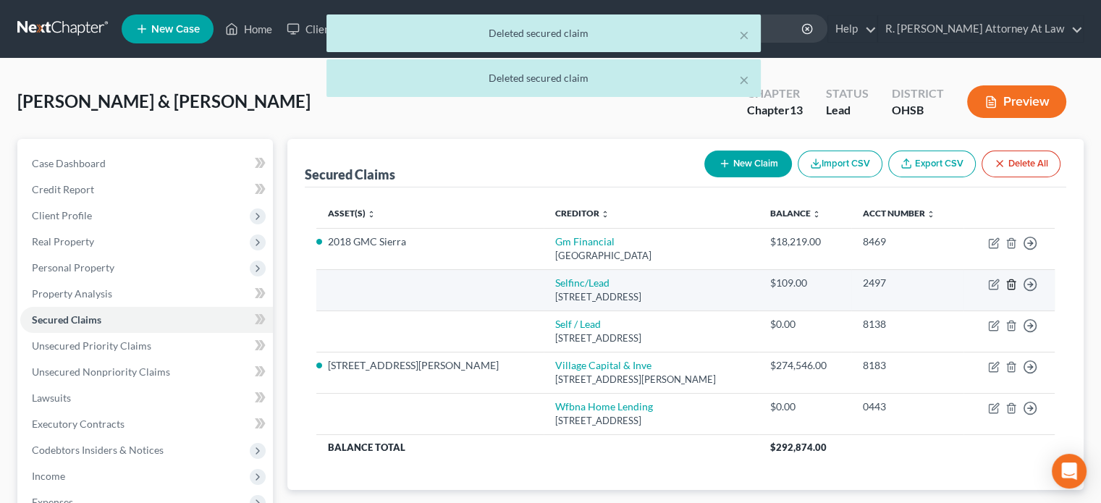
click at [1007, 282] on icon "button" at bounding box center [1010, 283] width 7 height 9
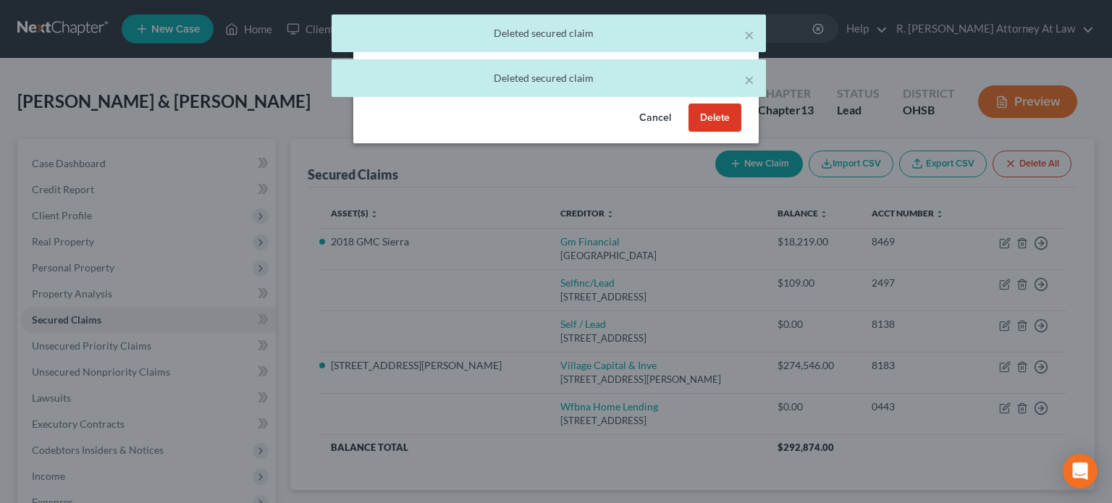
click at [694, 120] on button "Delete" at bounding box center [714, 117] width 53 height 29
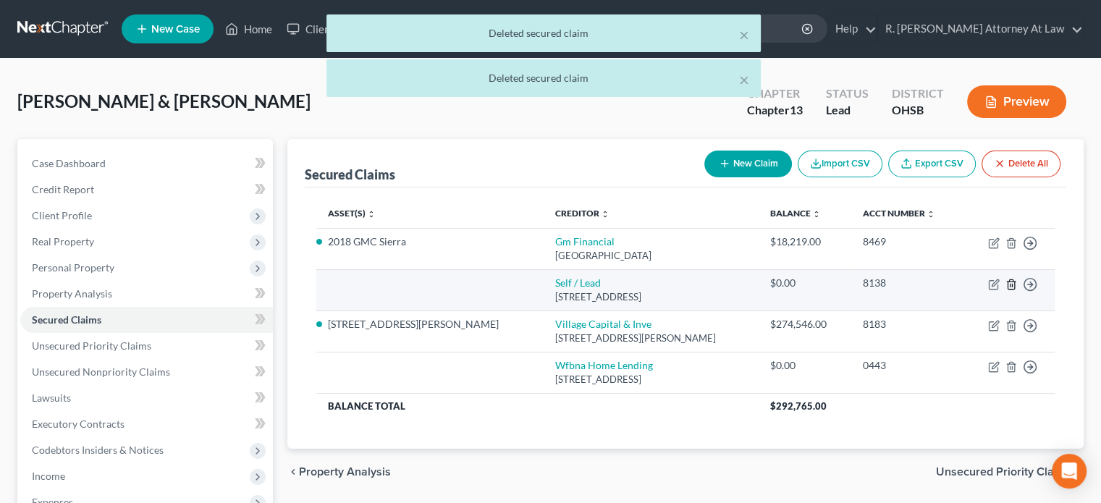
click at [1010, 282] on icon "button" at bounding box center [1011, 285] width 12 height 12
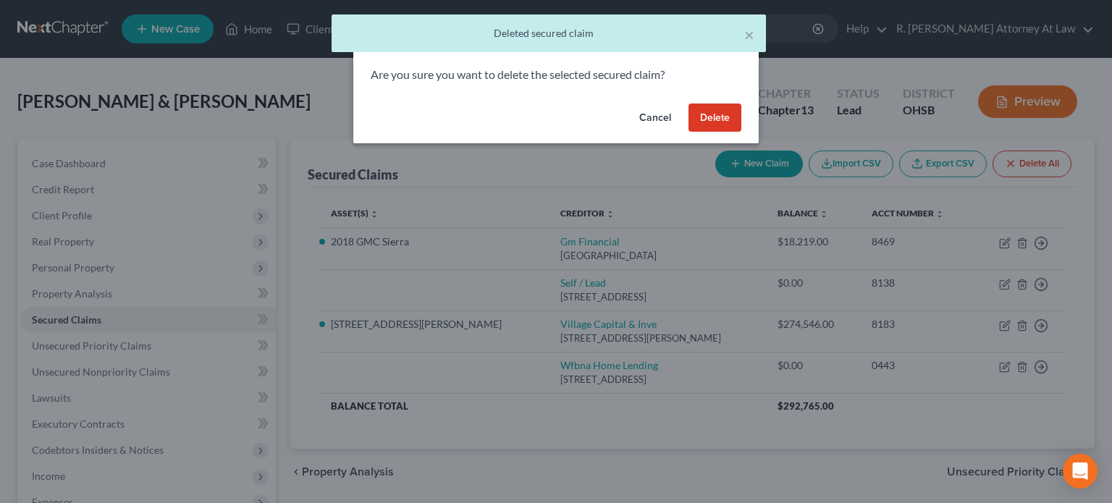
click at [712, 115] on button "Delete" at bounding box center [714, 117] width 53 height 29
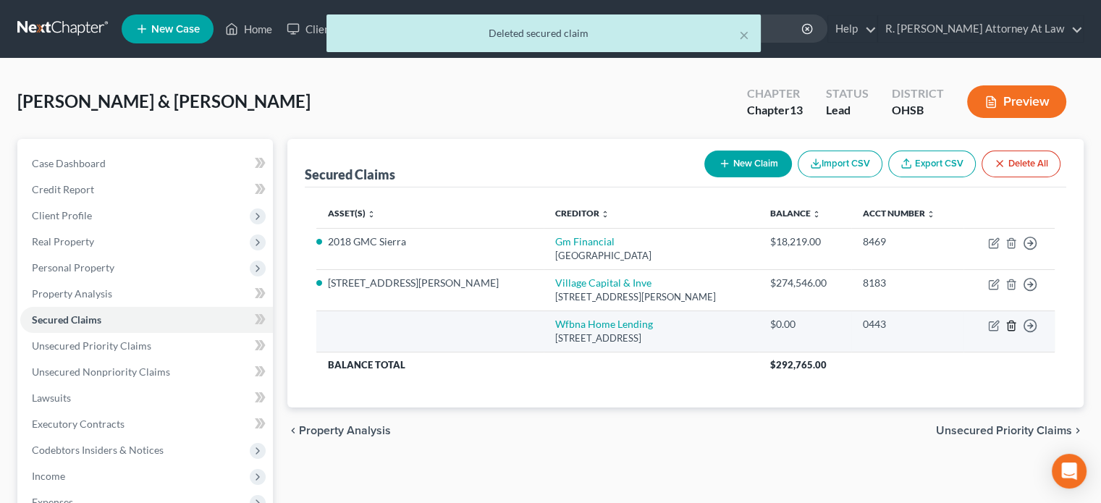
click at [1012, 324] on icon "button" at bounding box center [1011, 326] width 12 height 12
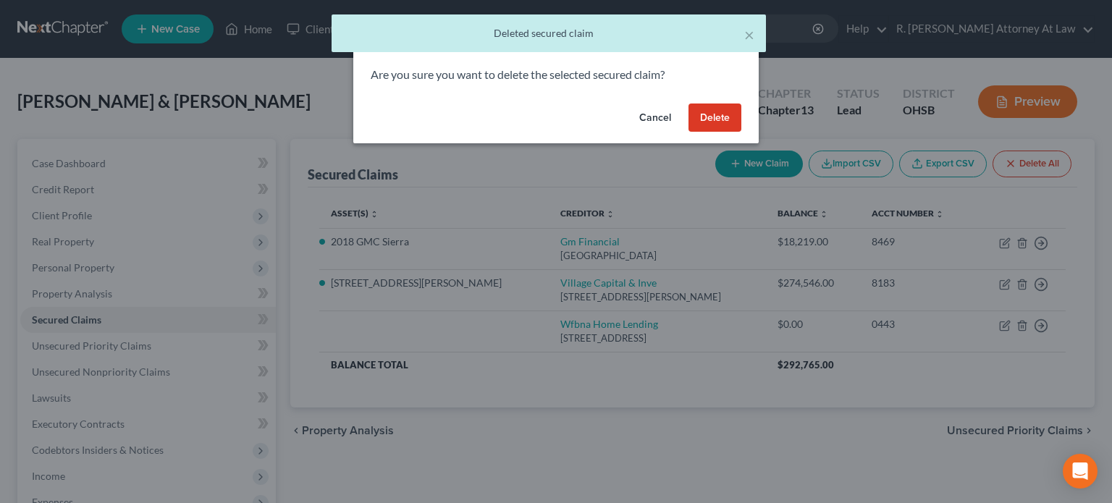
click at [713, 112] on button "Delete" at bounding box center [714, 117] width 53 height 29
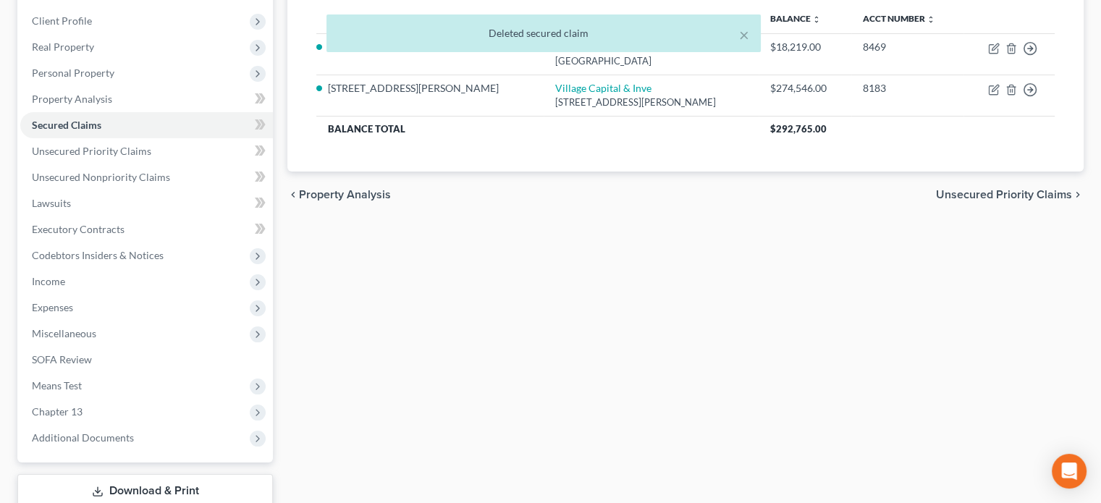
scroll to position [217, 0]
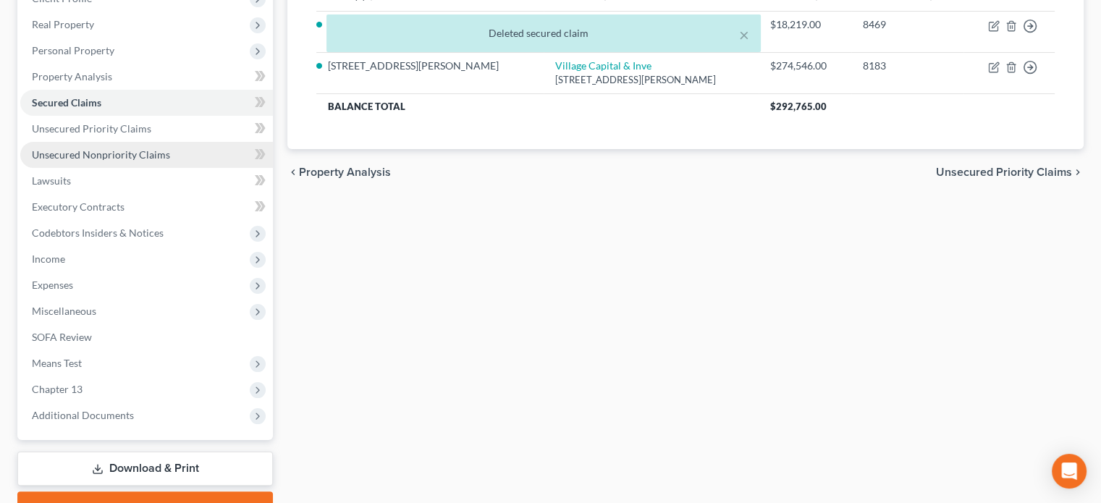
click at [78, 157] on span "Unsecured Nonpriority Claims" at bounding box center [101, 154] width 138 height 12
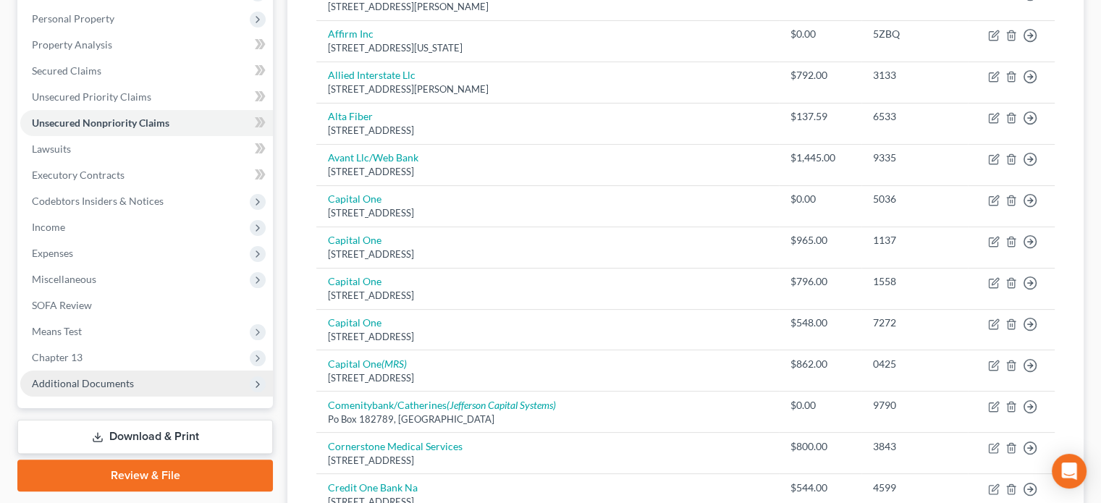
scroll to position [289, 0]
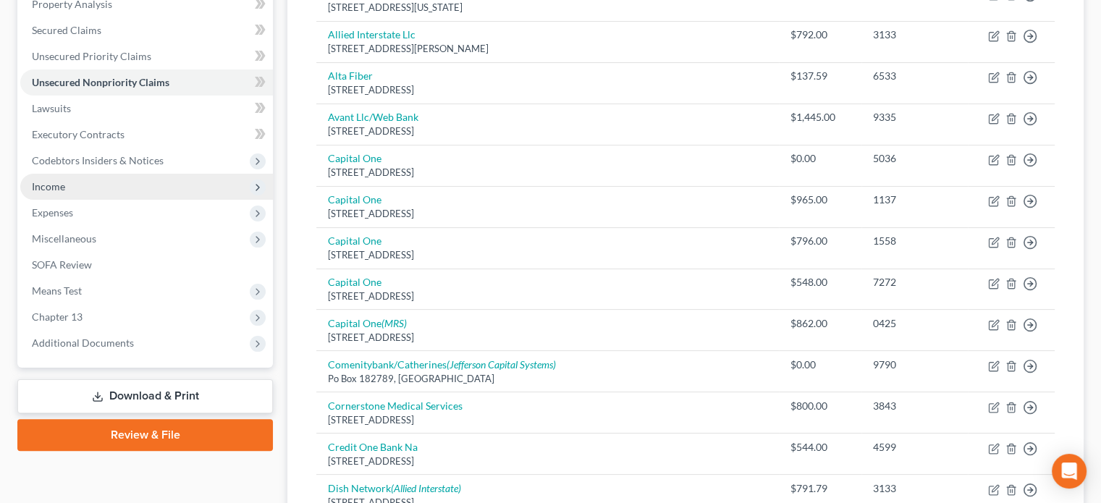
click at [41, 179] on span "Income" at bounding box center [146, 187] width 253 height 26
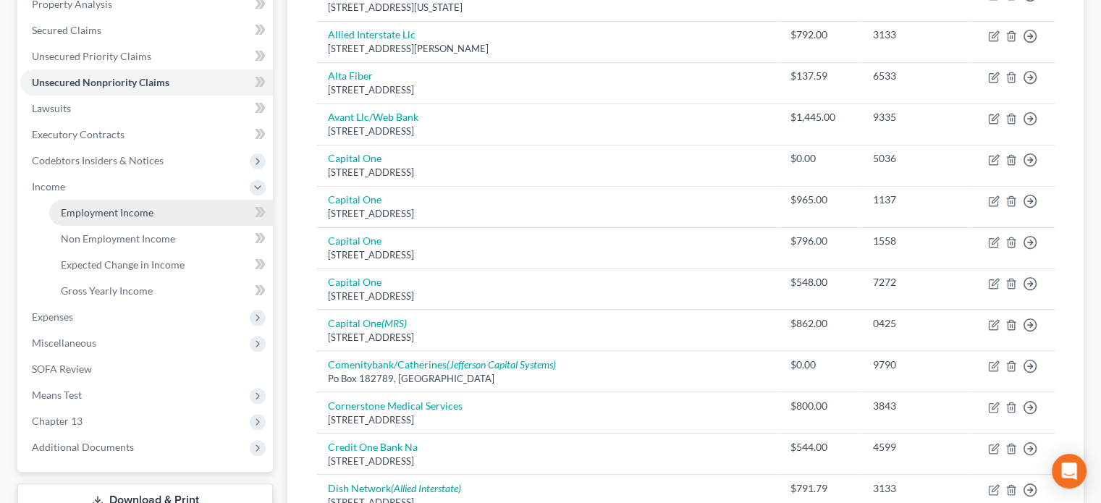
click at [77, 213] on span "Employment Income" at bounding box center [107, 212] width 93 height 12
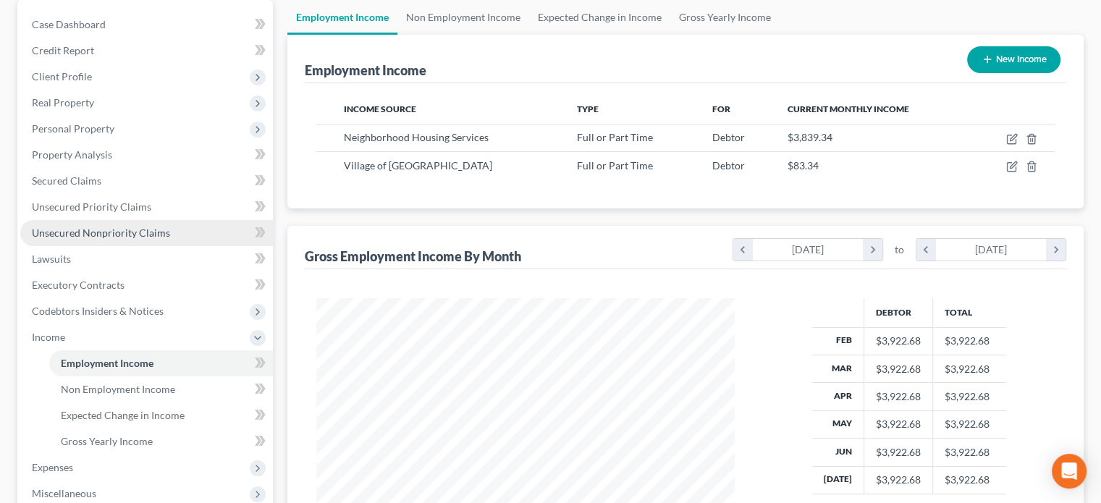
scroll to position [145, 0]
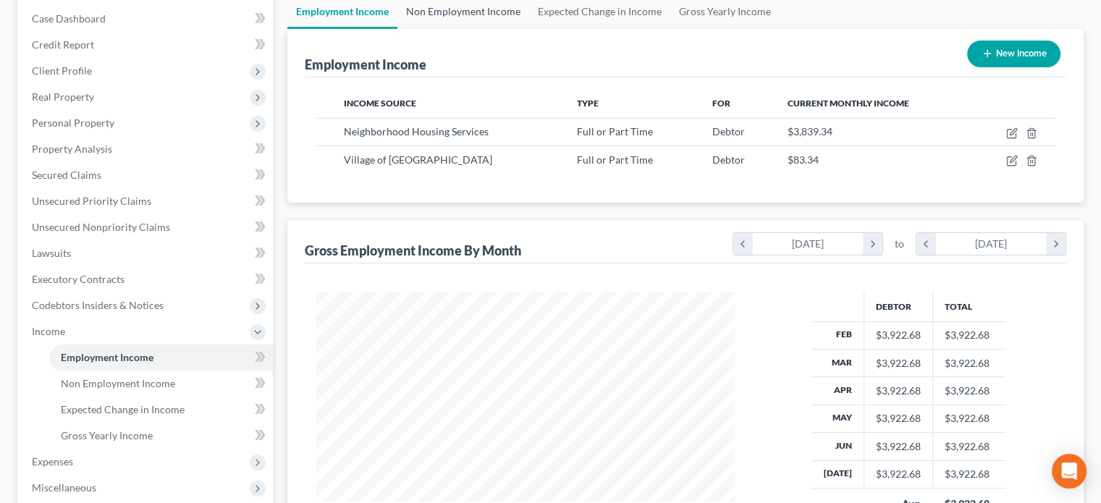
click at [446, 5] on link "Non Employment Income" at bounding box center [463, 11] width 132 height 35
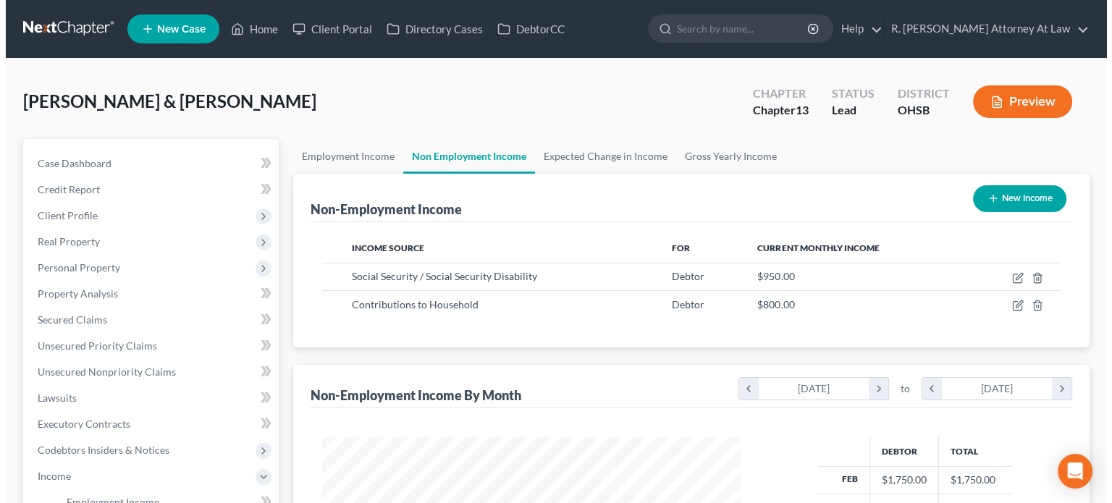
scroll to position [258, 447]
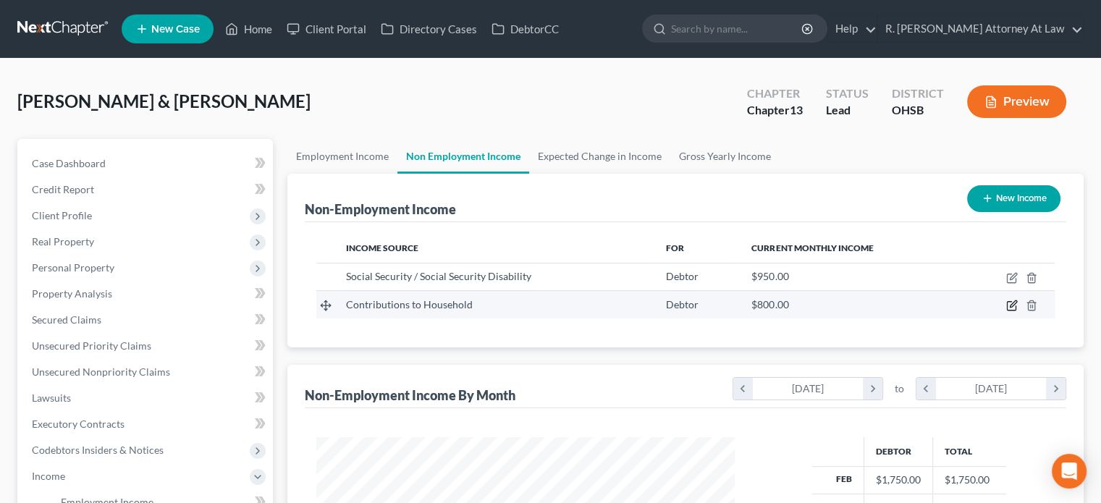
click at [1010, 308] on icon "button" at bounding box center [1012, 306] width 12 height 12
select select "8"
select select "0"
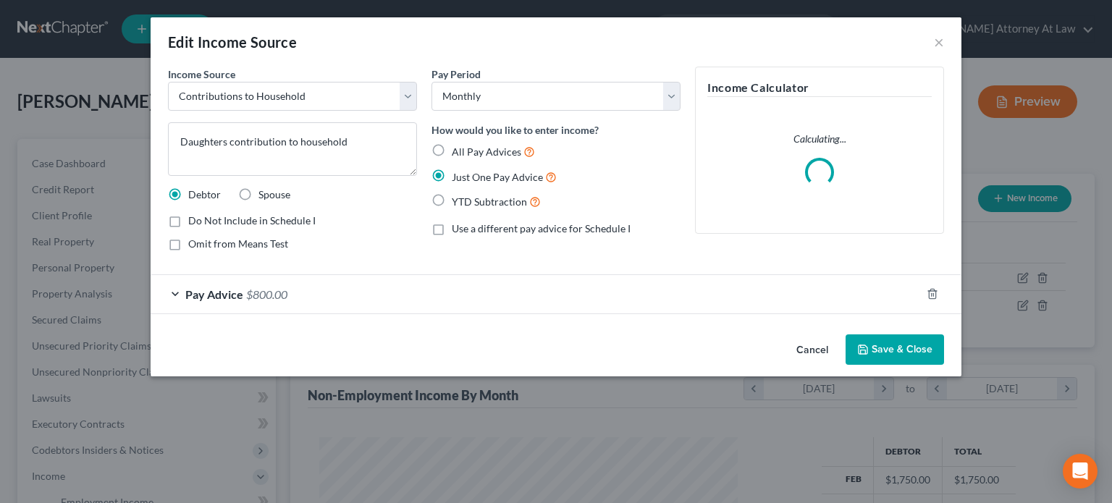
scroll to position [258, 452]
drag, startPoint x: 889, startPoint y: 352, endPoint x: 761, endPoint y: 304, distance: 136.7
click at [889, 351] on button "Save & Close" at bounding box center [894, 349] width 98 height 30
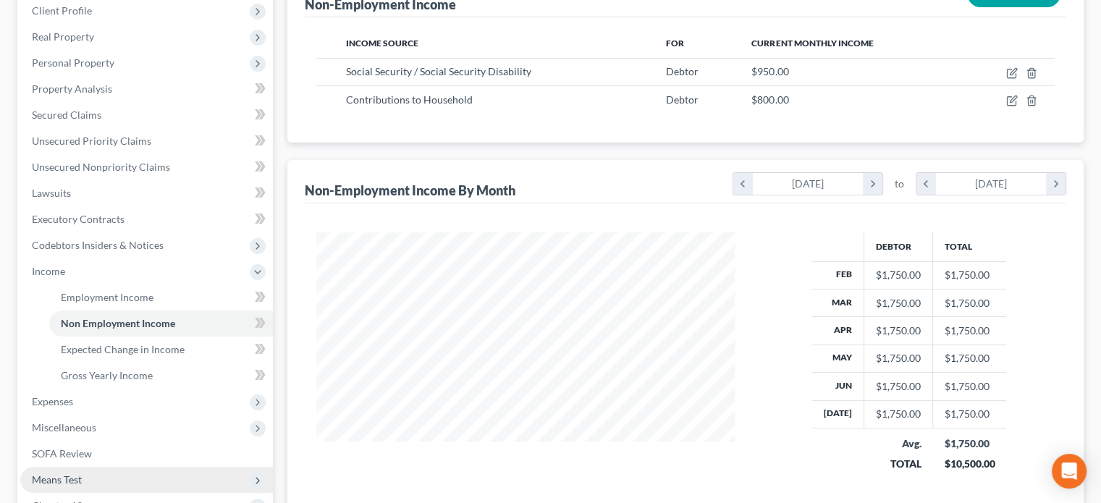
scroll to position [362, 0]
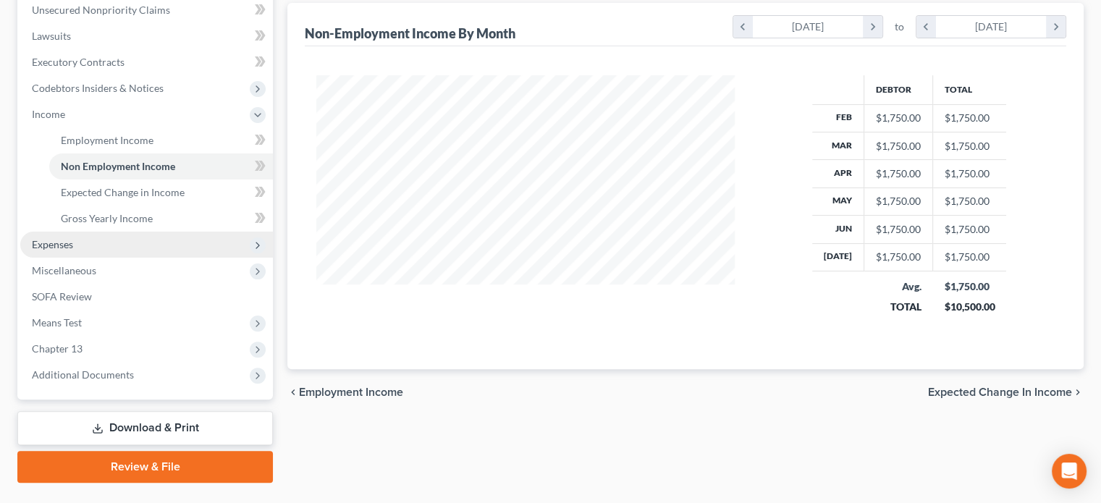
click at [60, 243] on span "Expenses" at bounding box center [52, 244] width 41 height 12
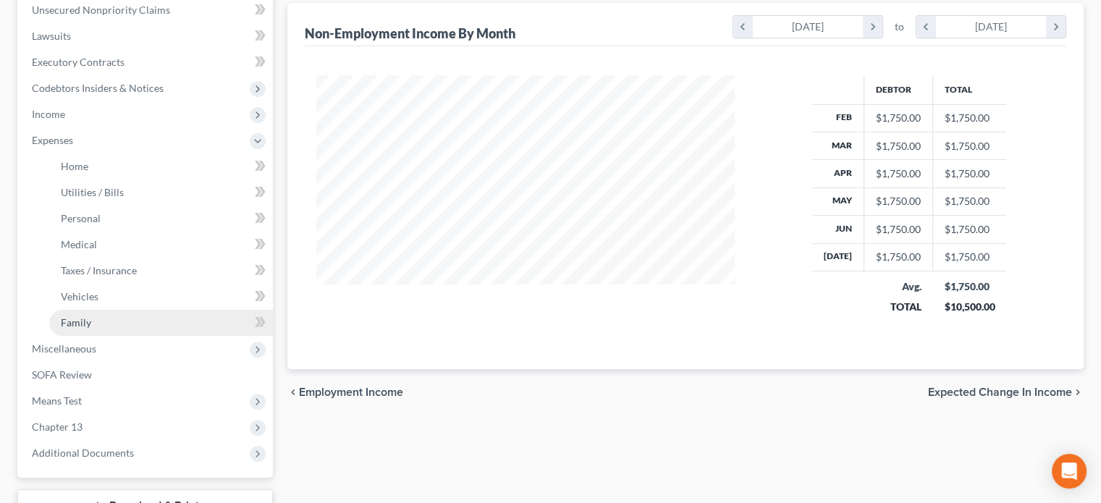
click at [86, 321] on span "Family" at bounding box center [76, 322] width 30 height 12
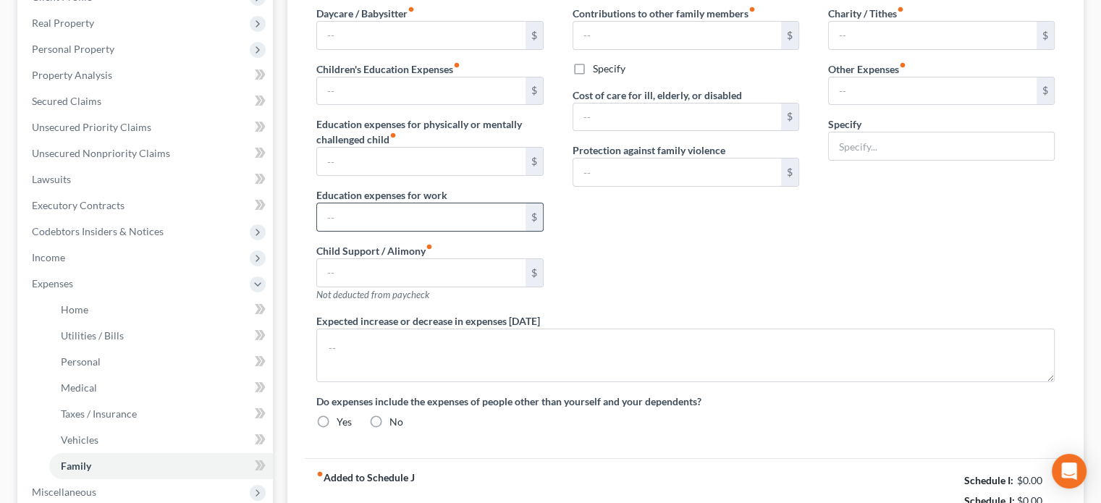
type input "0.00"
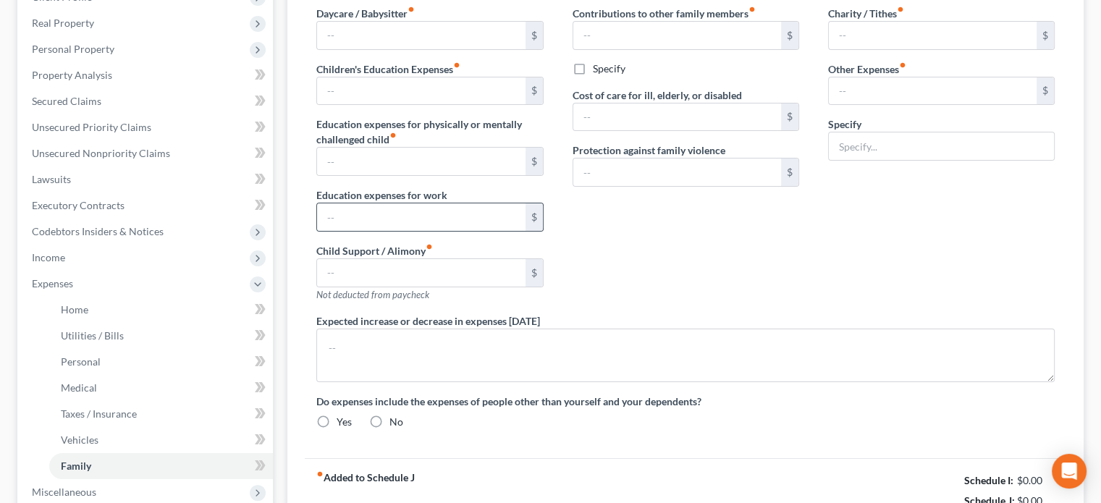
type input "0.00"
type input "72.00"
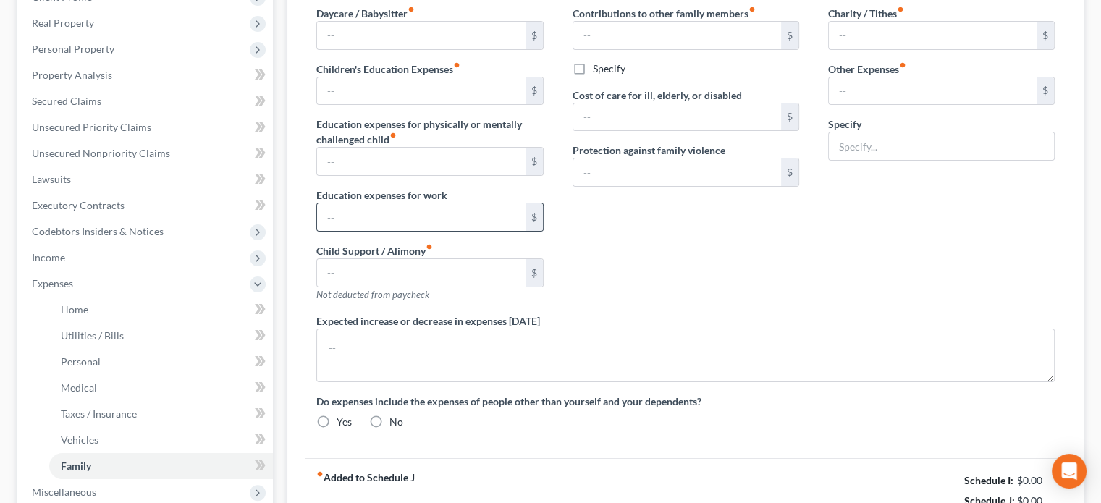
type input "Subscriptions 72"
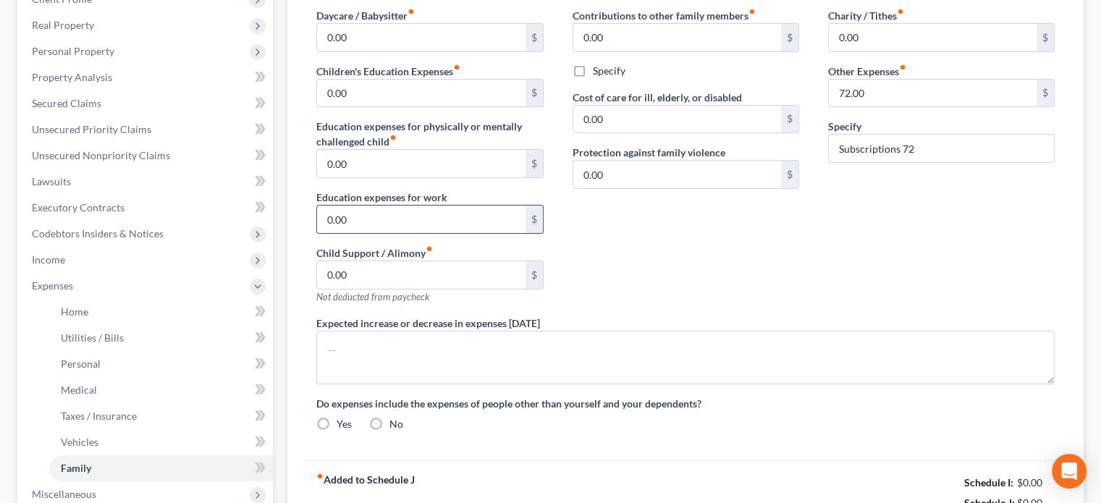
radio input "true"
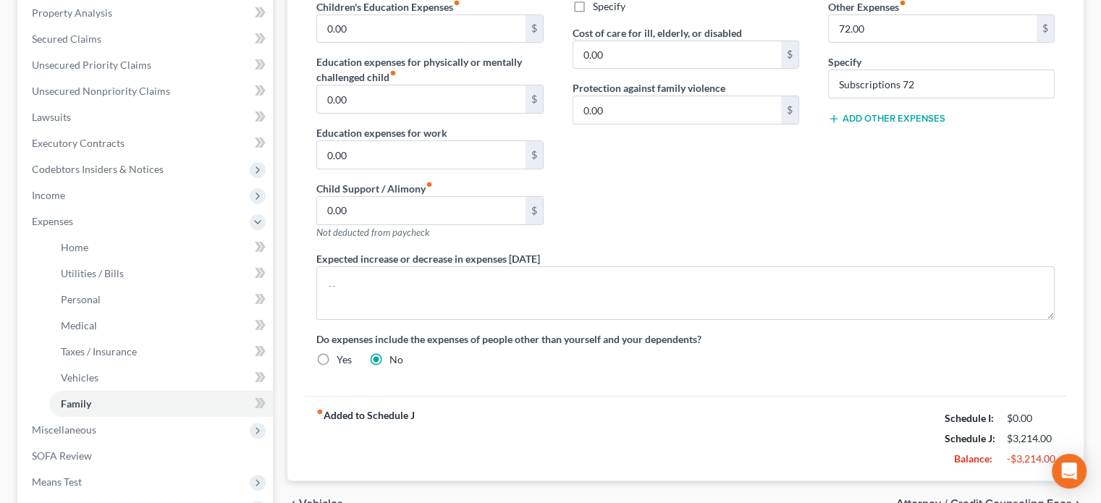
scroll to position [289, 0]
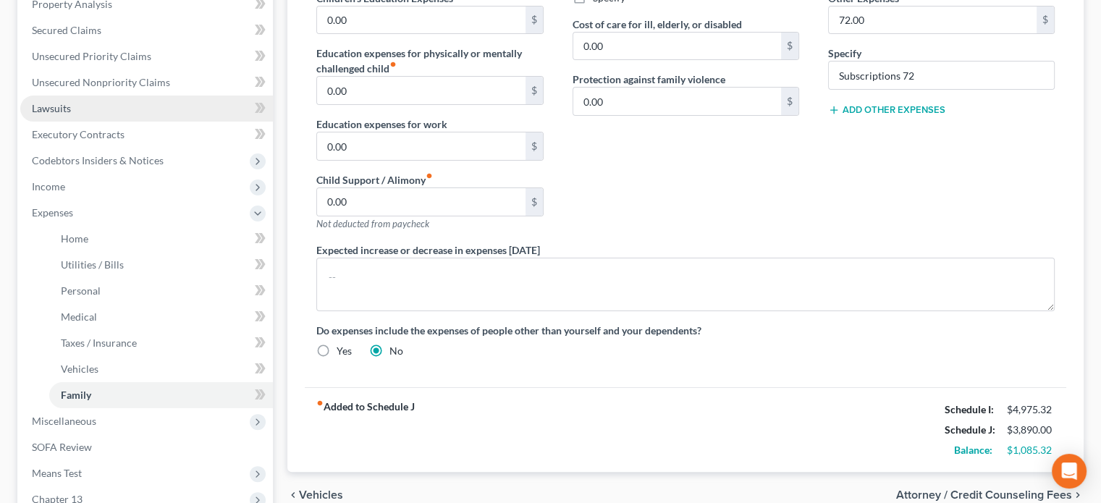
click at [69, 106] on link "Lawsuits" at bounding box center [146, 109] width 253 height 26
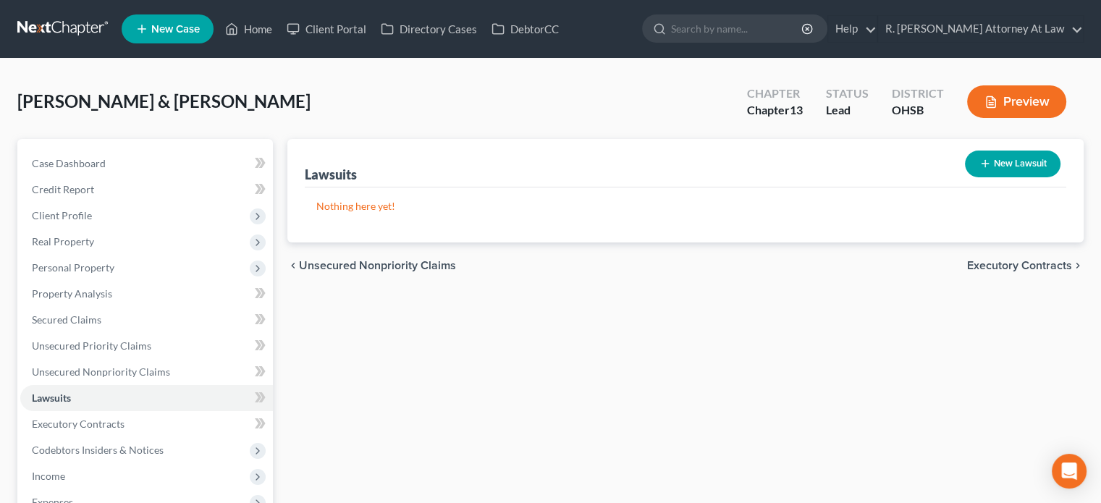
click at [1030, 157] on button "New Lawsuit" at bounding box center [1013, 164] width 96 height 27
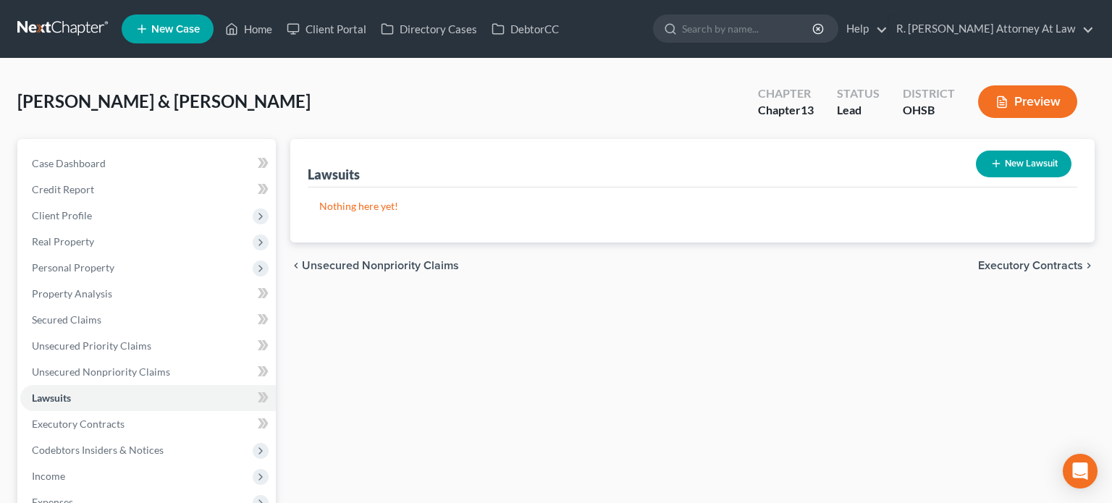
select select "0"
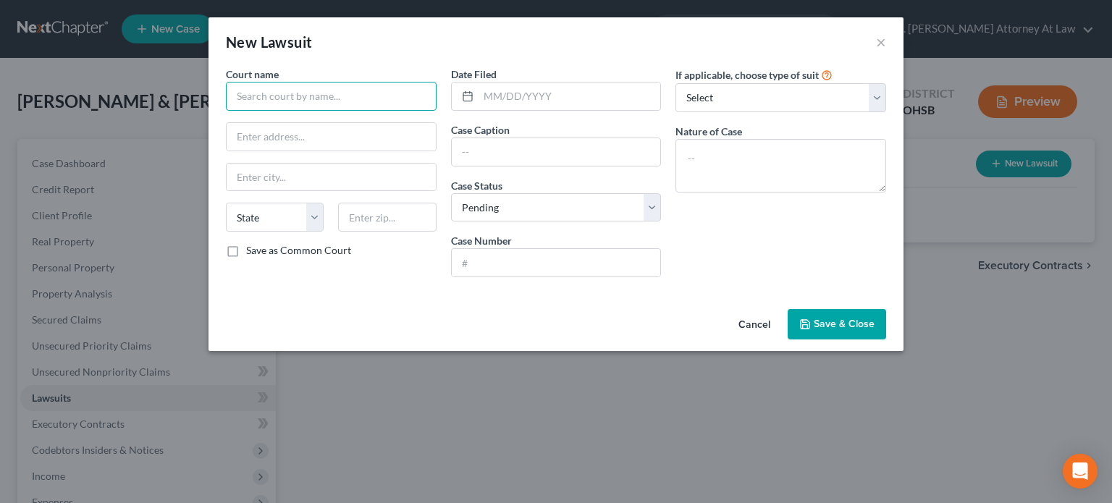
click at [252, 101] on input "text" at bounding box center [331, 96] width 211 height 29
type input "[GEOGRAPHIC_DATA] I"
click at [507, 97] on input "text" at bounding box center [569, 95] width 182 height 27
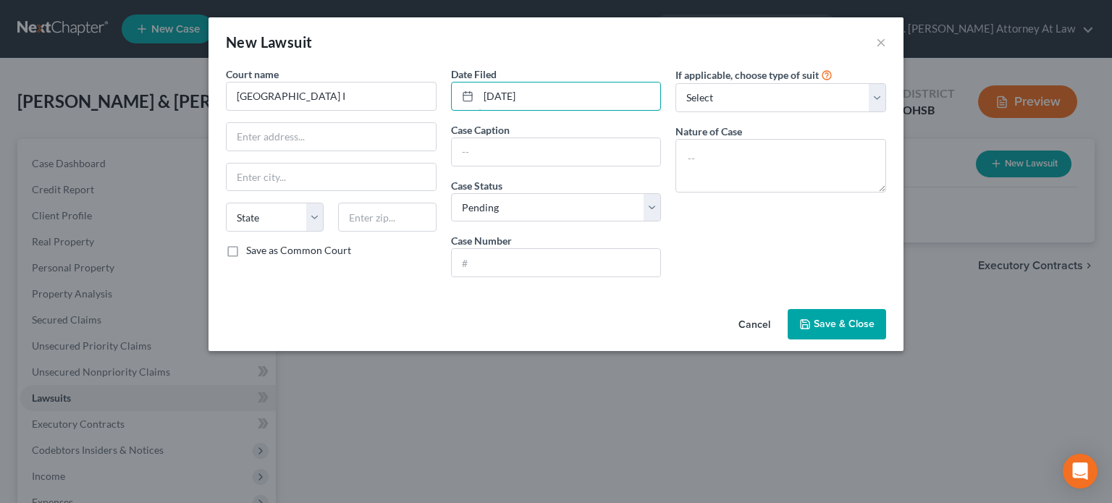
type input "[DATE]"
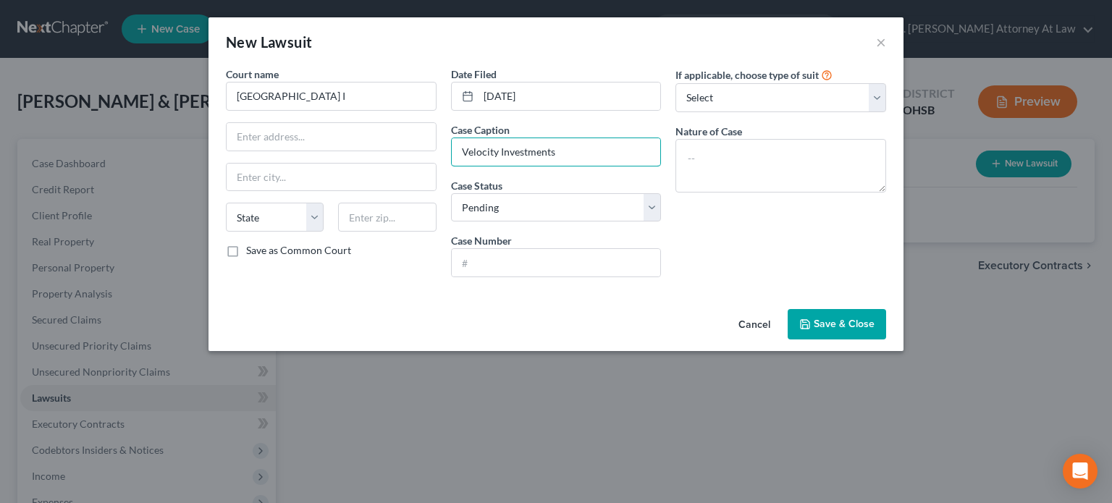
type input "Velocity Investments"
type input "CVF240604"
click at [686, 159] on textarea at bounding box center [780, 166] width 211 height 54
type textarea "Money"
click at [800, 315] on button "Save & Close" at bounding box center [836, 324] width 98 height 30
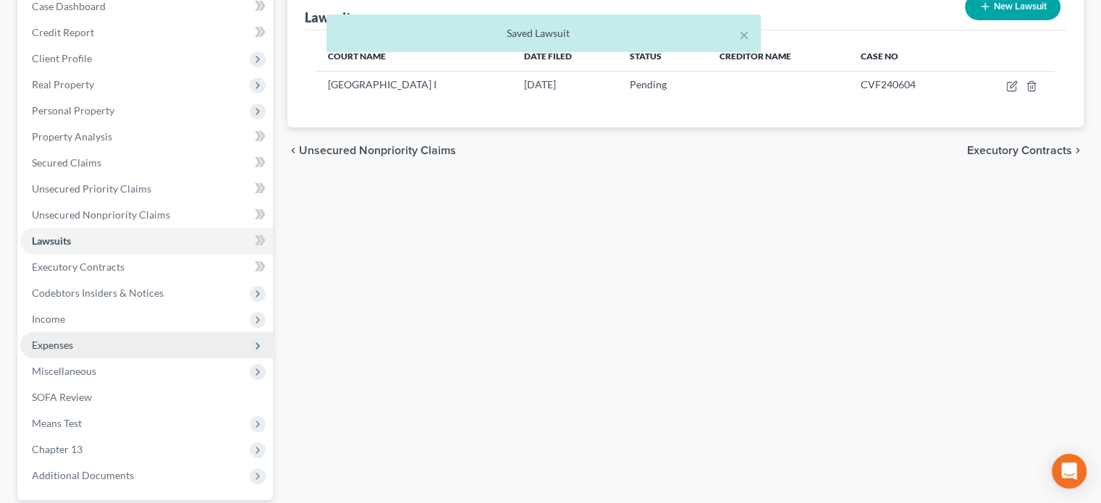
scroll to position [217, 0]
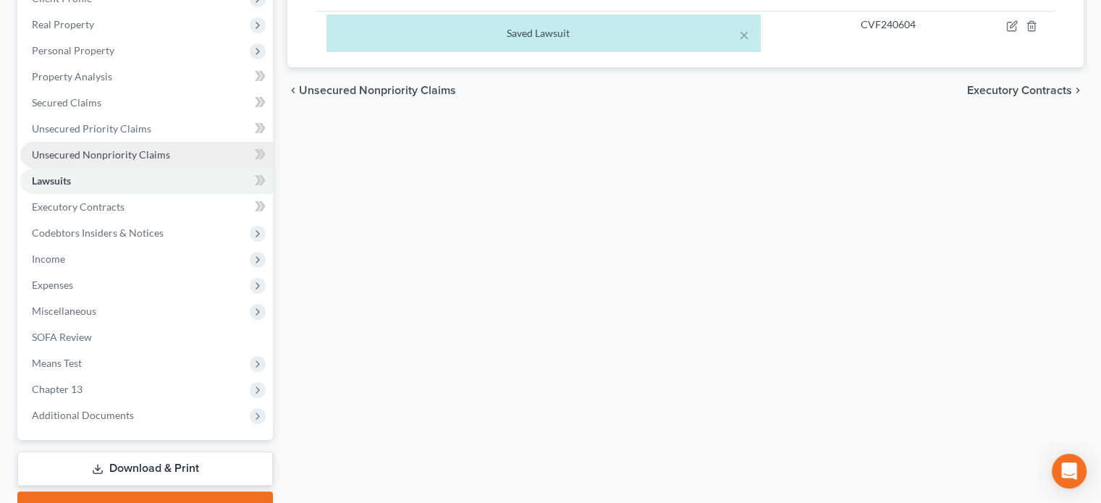
click at [56, 156] on span "Unsecured Nonpriority Claims" at bounding box center [101, 154] width 138 height 12
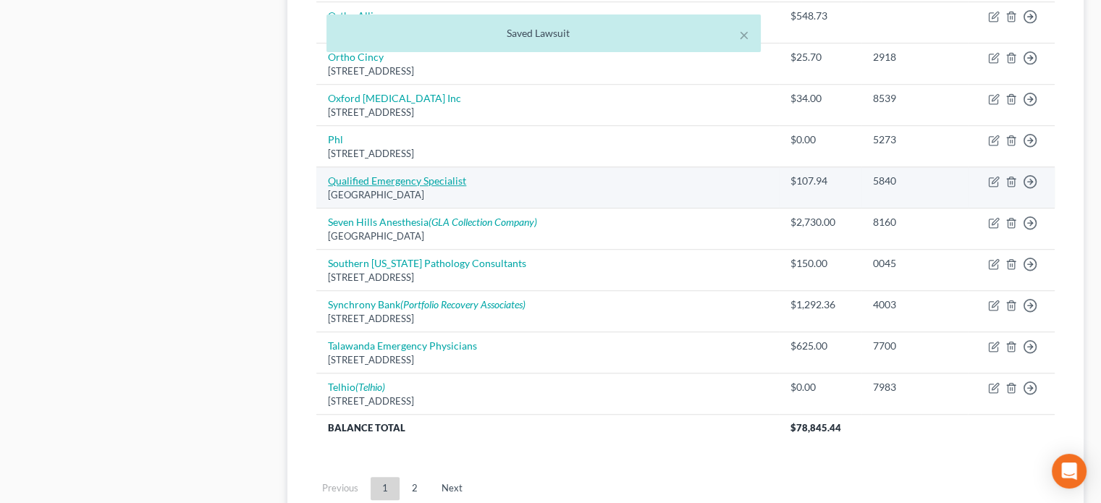
scroll to position [1163, 0]
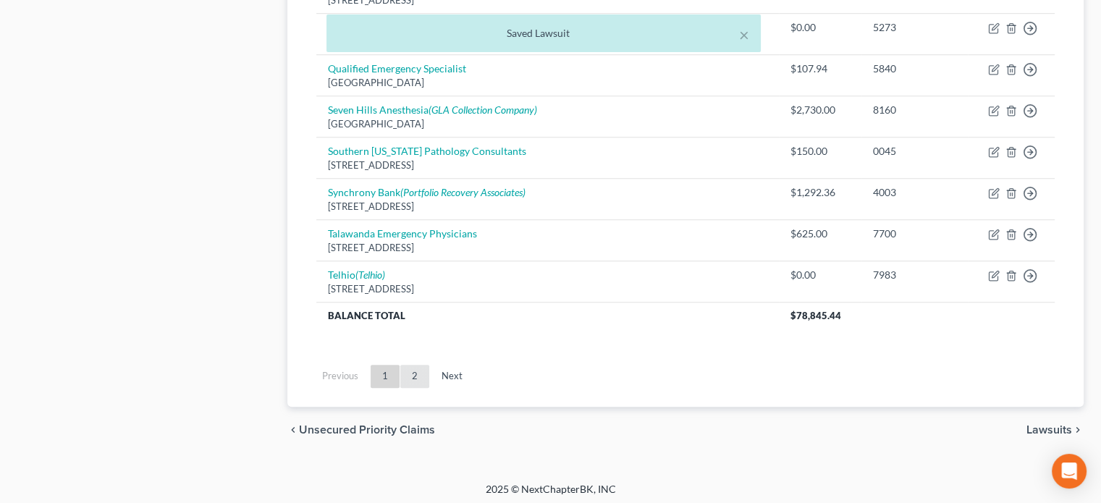
click at [412, 376] on link "2" at bounding box center [414, 376] width 29 height 23
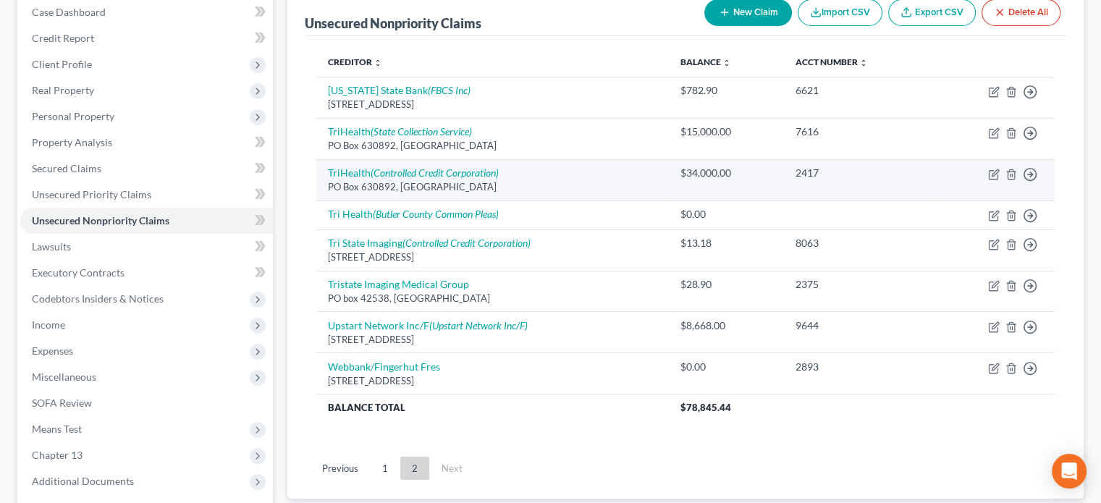
scroll to position [146, 0]
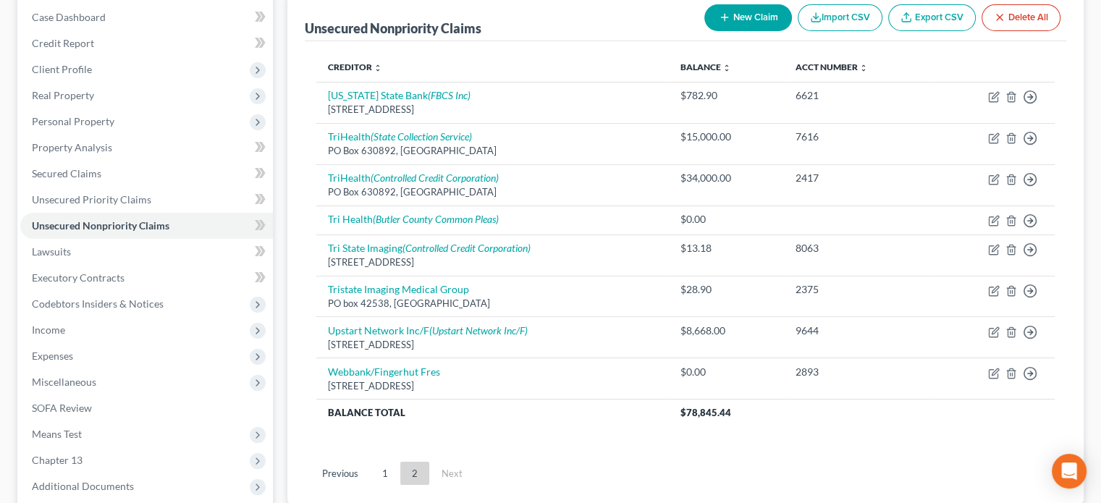
click at [724, 9] on button "New Claim" at bounding box center [748, 17] width 88 height 27
select select "2"
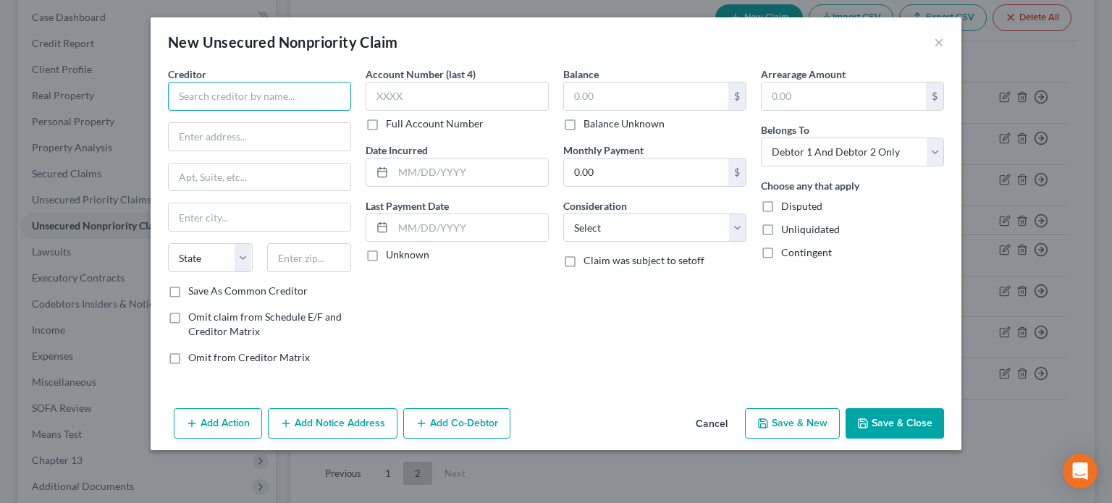
click at [220, 90] on input "text" at bounding box center [259, 96] width 183 height 29
click at [216, 94] on input "Velocity" at bounding box center [259, 96] width 183 height 29
type input "Velocity Investments"
type input "c/o Javitch Bloc LLC"
type input "[STREET_ADDRESS]"
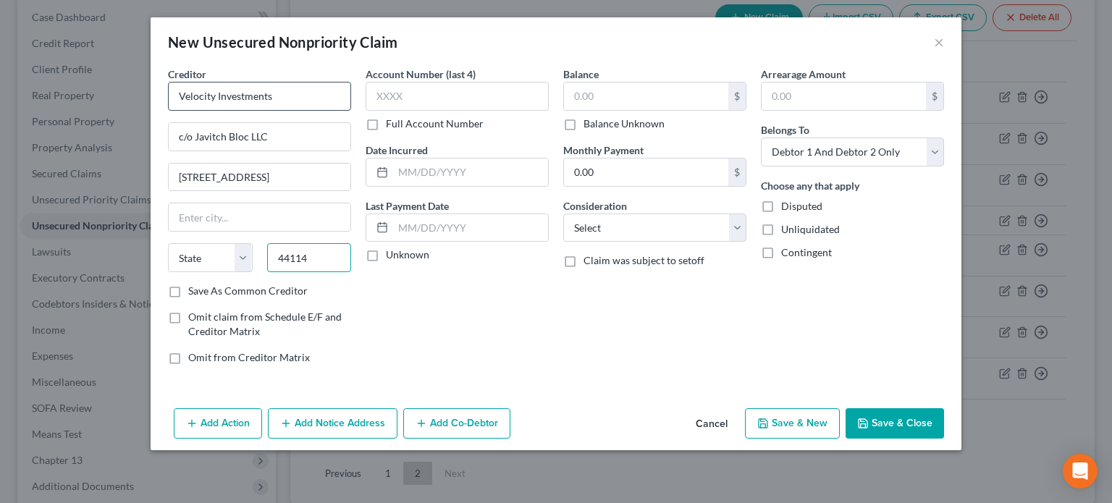
type input "44114"
type input "[GEOGRAPHIC_DATA]"
select select "36"
drag, startPoint x: 176, startPoint y: 289, endPoint x: 261, endPoint y: 222, distance: 108.7
click at [188, 289] on label "Save As Common Creditor" at bounding box center [247, 291] width 119 height 14
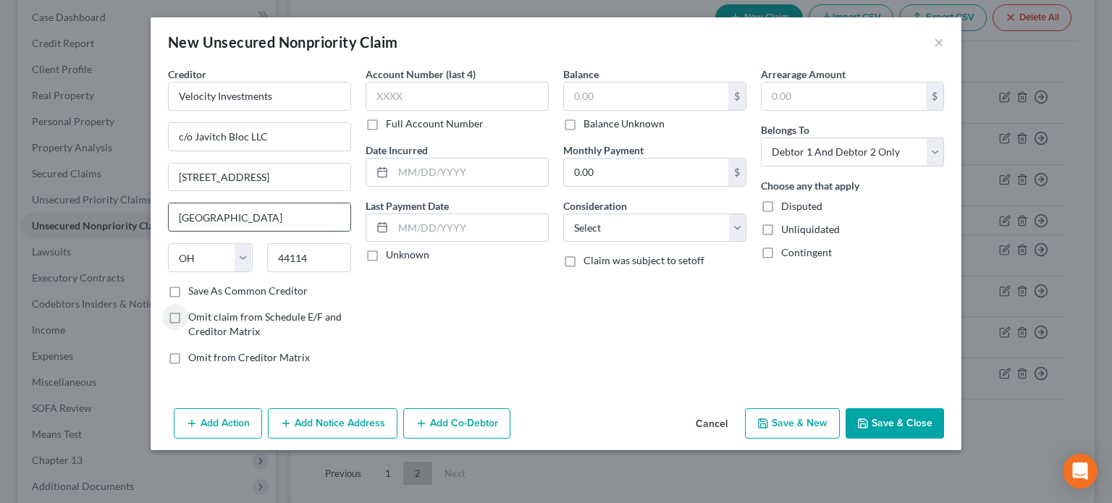
click at [194, 289] on input "Save As Common Creditor" at bounding box center [198, 288] width 9 height 9
click at [188, 289] on label "Save As Common Creditor" at bounding box center [247, 291] width 119 height 14
click at [194, 289] on input "Save As Common Creditor" at bounding box center [198, 288] width 9 height 9
checkbox input "false"
drag, startPoint x: 410, startPoint y: 175, endPoint x: 407, endPoint y: 166, distance: 9.2
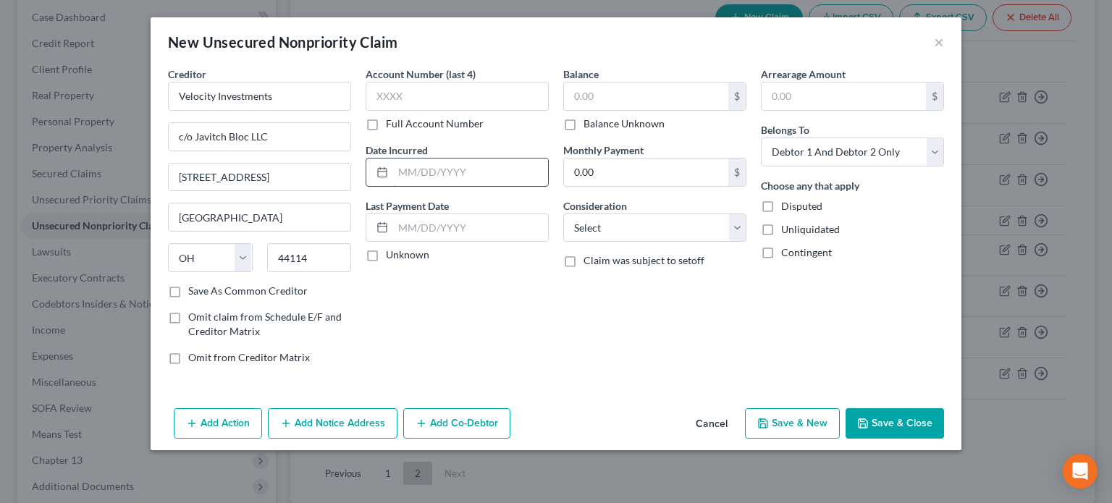
click at [410, 175] on input "text" at bounding box center [470, 171] width 155 height 27
type input "2024"
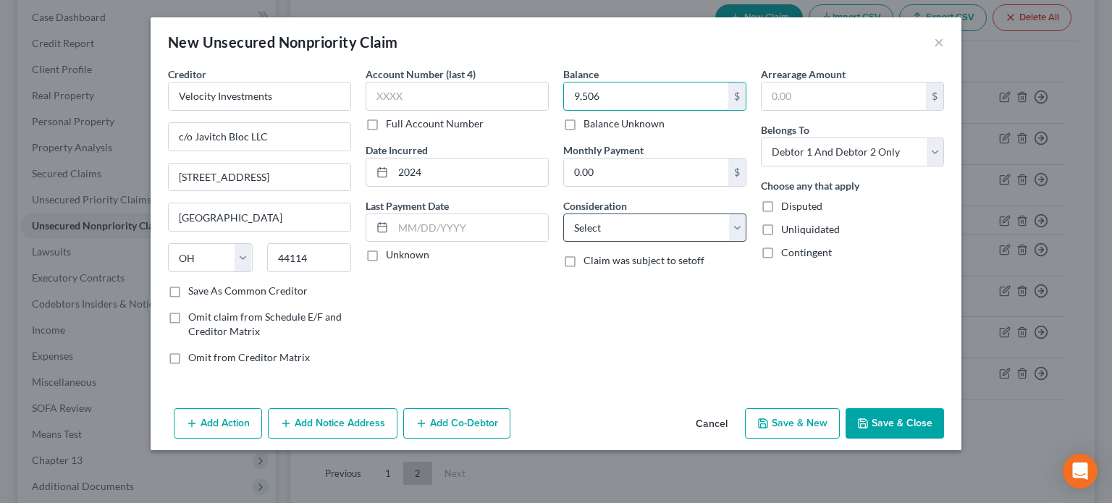
type input "9,506"
click at [600, 234] on select "Select Cable / Satellite Services Collection Agency Credit Card Debt Debt Couns…" at bounding box center [654, 227] width 183 height 29
select select "2"
click at [563, 213] on select "Select Cable / Satellite Services Collection Agency Credit Card Debt Debt Couns…" at bounding box center [654, 227] width 183 height 29
click at [881, 418] on button "Save & Close" at bounding box center [894, 423] width 98 height 30
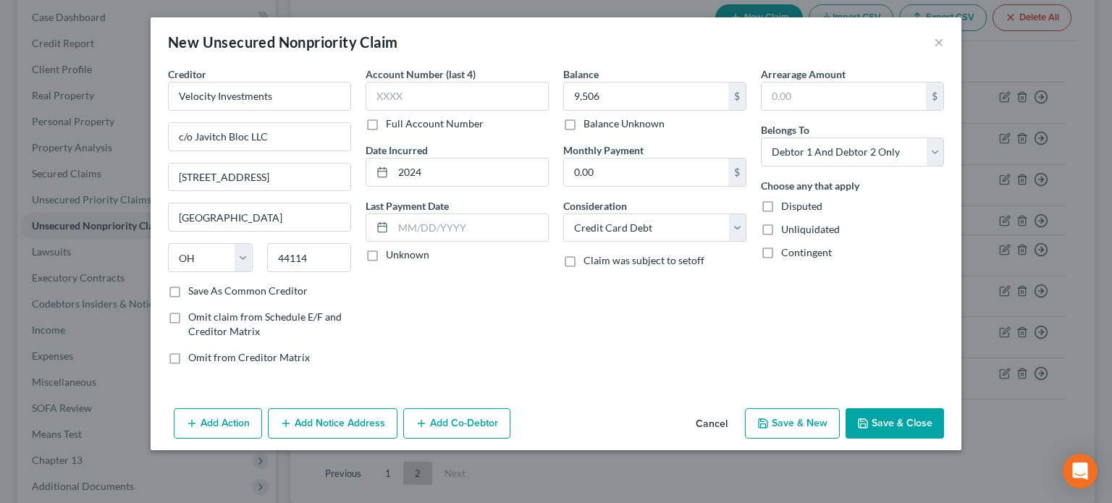
type input "9,506.00"
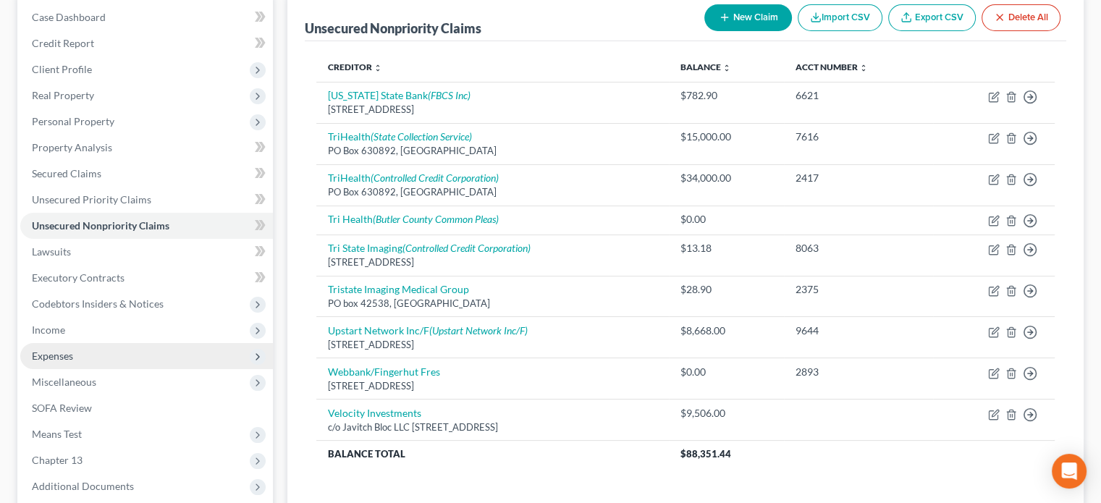
click at [51, 353] on span "Expenses" at bounding box center [52, 356] width 41 height 12
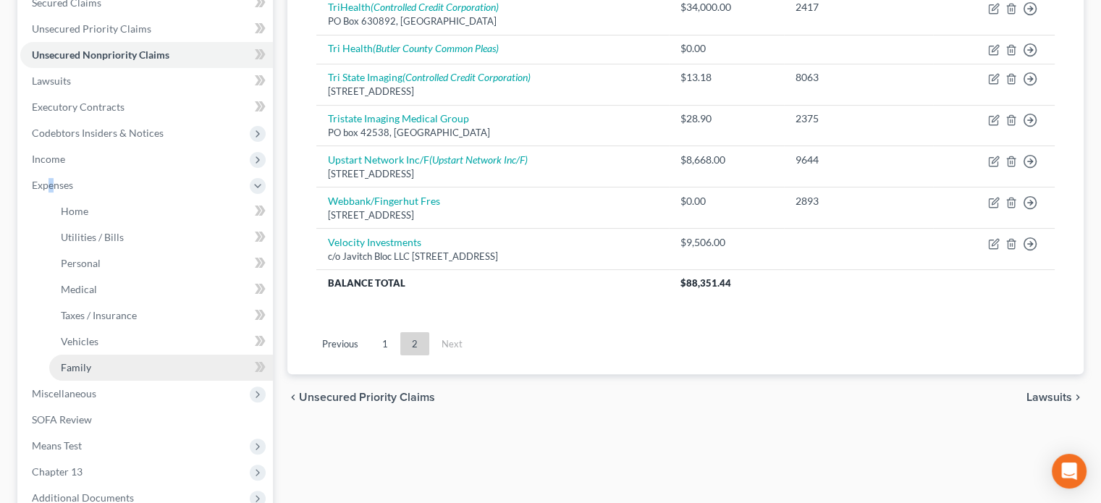
scroll to position [363, 0]
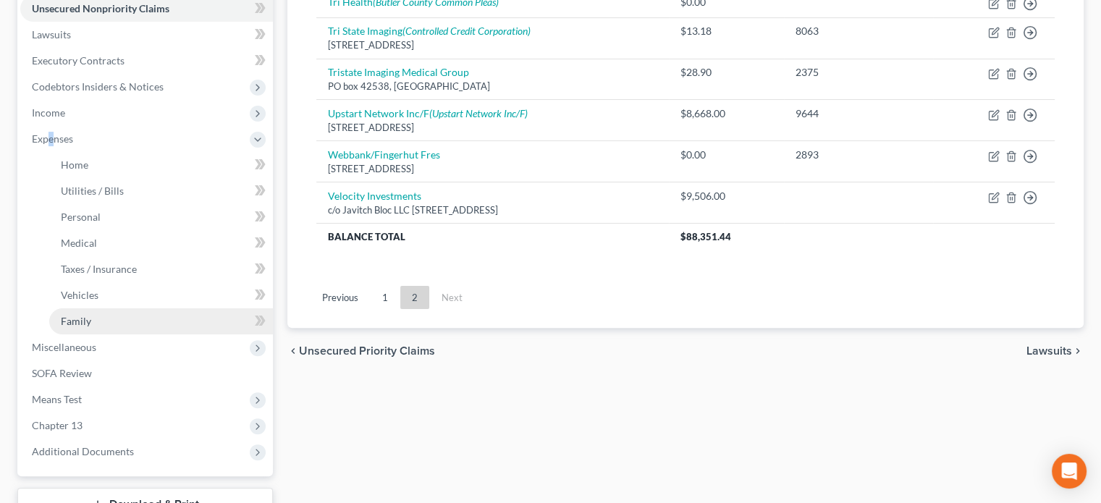
click at [79, 318] on span "Family" at bounding box center [76, 321] width 30 height 12
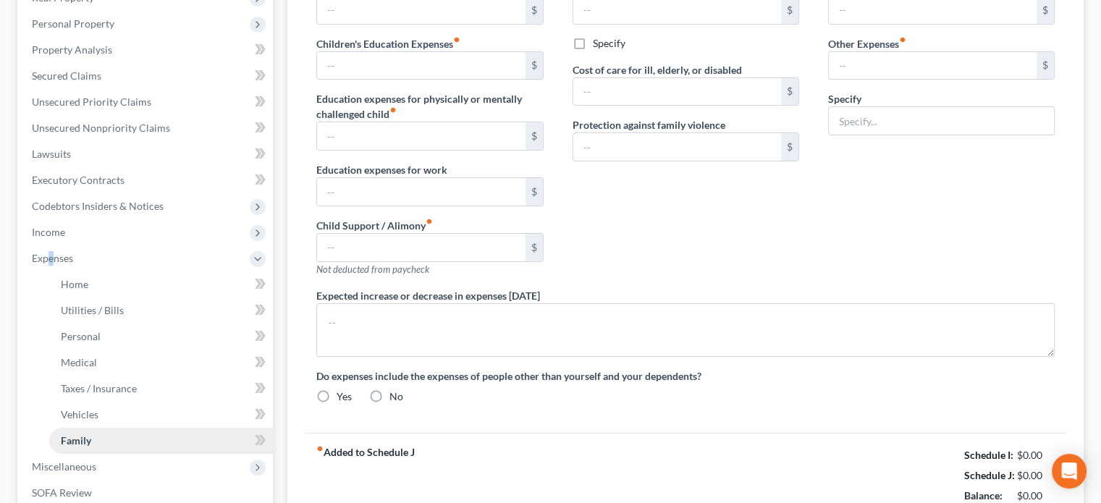
type input "0.00"
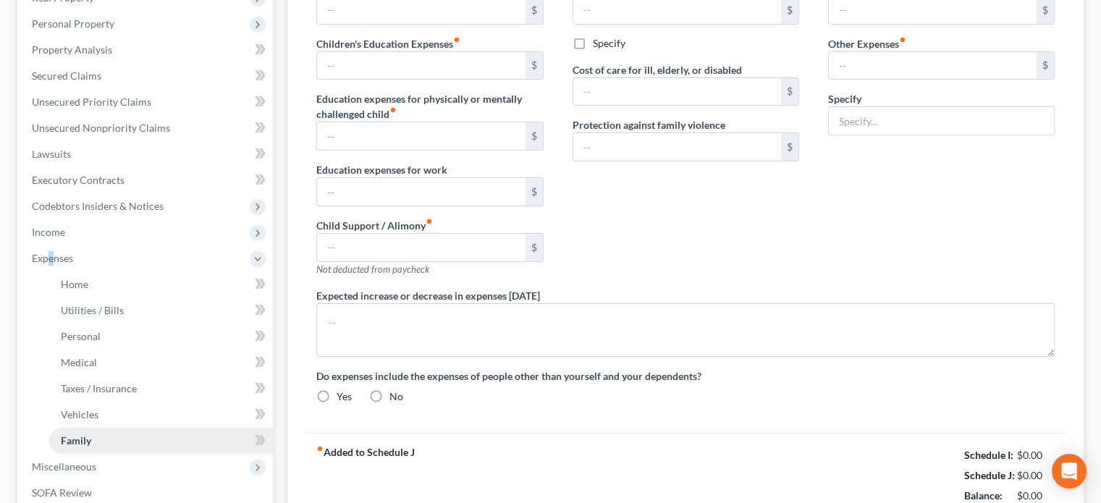
type input "0.00"
type input "72.00"
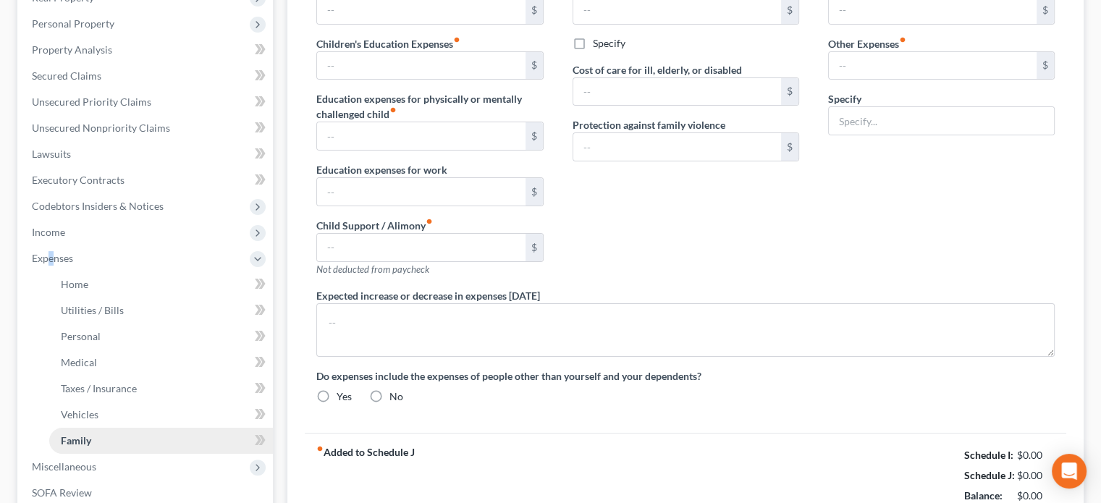
type input "Subscriptions 72"
radio input "true"
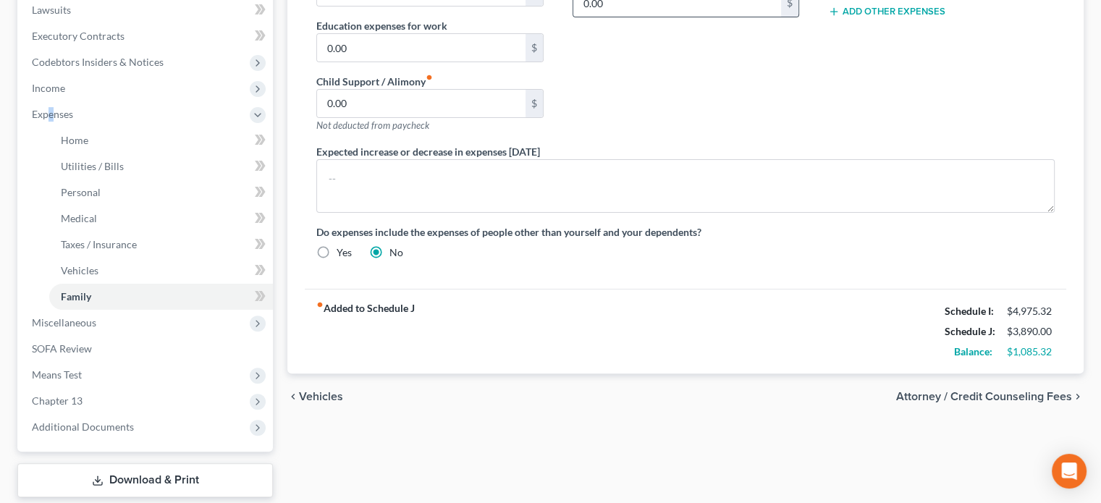
scroll to position [434, 0]
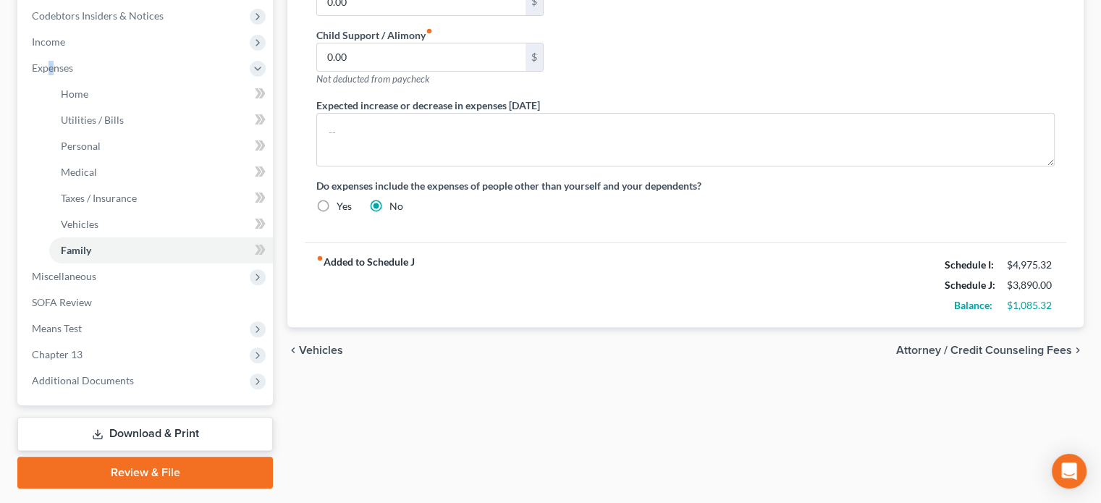
click at [126, 426] on link "Download & Print" at bounding box center [144, 434] width 255 height 34
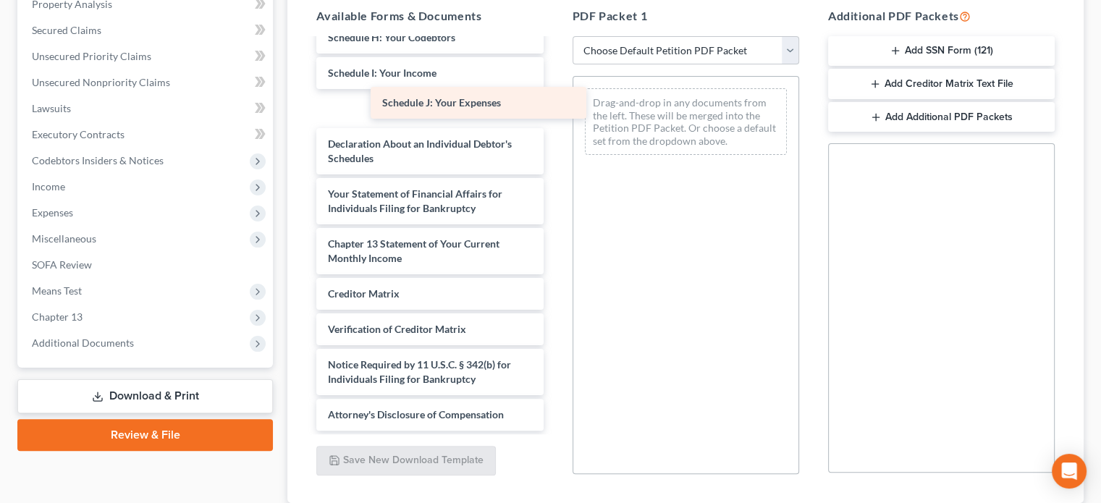
scroll to position [302, 0]
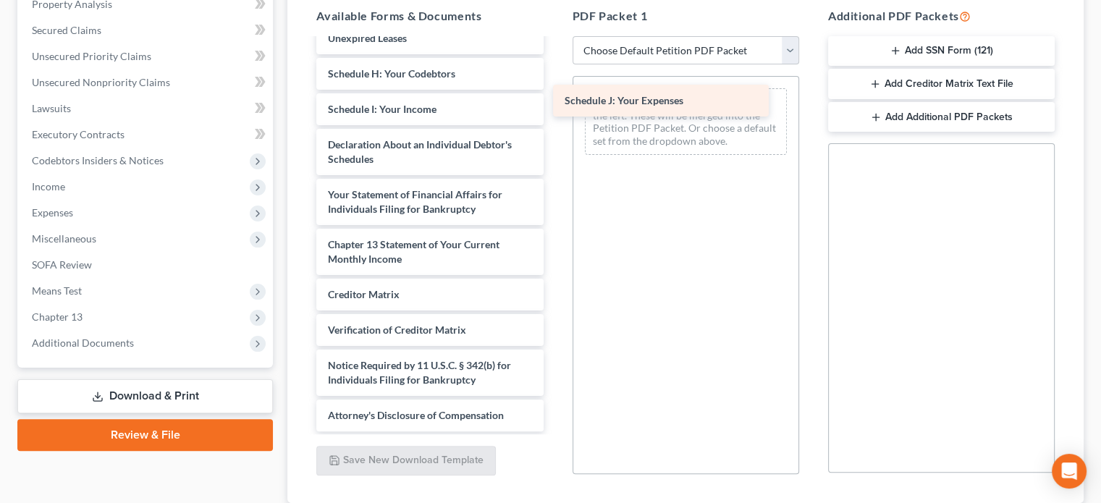
drag, startPoint x: 386, startPoint y: 107, endPoint x: 622, endPoint y: 101, distance: 236.7
click at [554, 101] on div "Schedule J: Your Expenses Voluntary Petition for Individuals Filing for Bankrup…" at bounding box center [430, 84] width 250 height 694
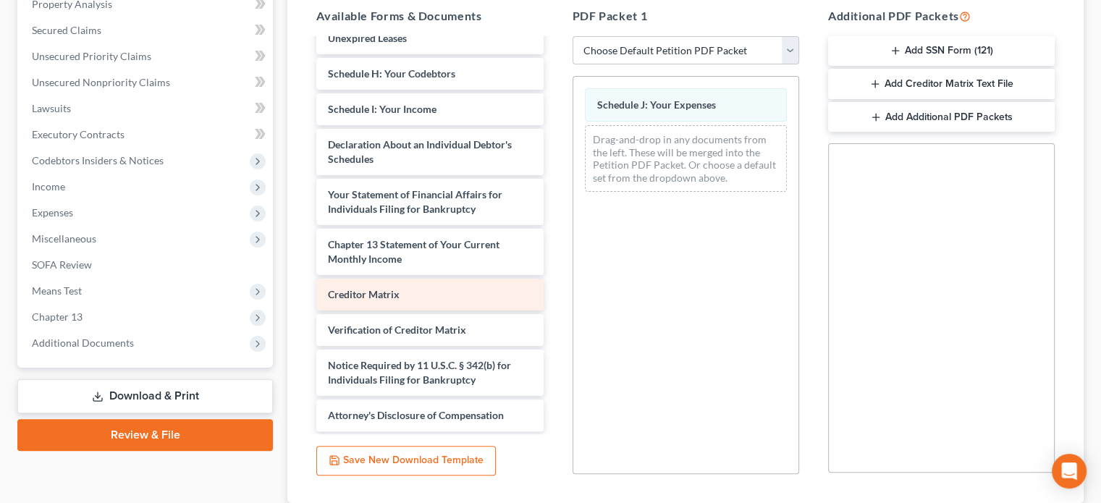
scroll to position [267, 0]
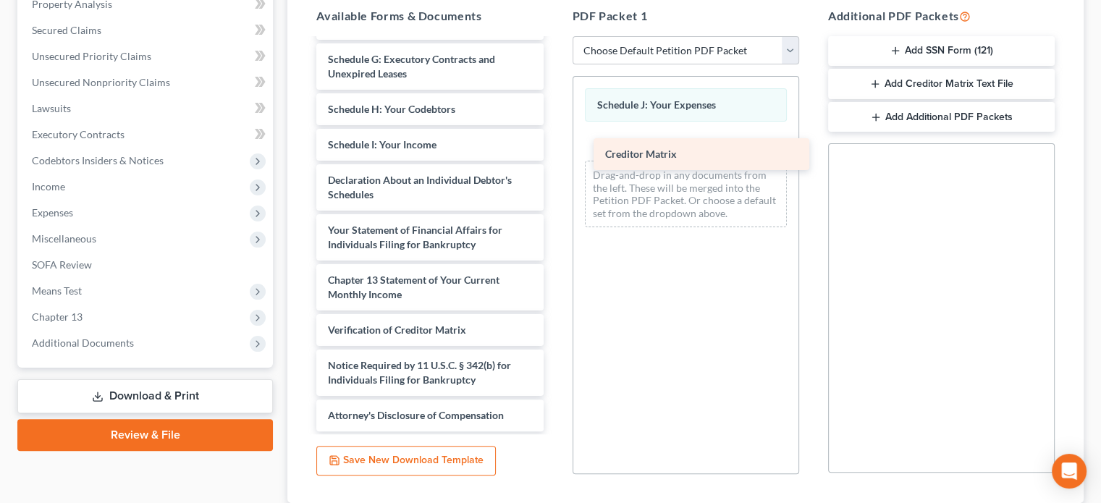
drag, startPoint x: 351, startPoint y: 295, endPoint x: 622, endPoint y: 153, distance: 305.9
click at [554, 153] on div "Creditor Matrix Voluntary Petition for Individuals Filing for Bankruptcy Summar…" at bounding box center [430, 102] width 250 height 659
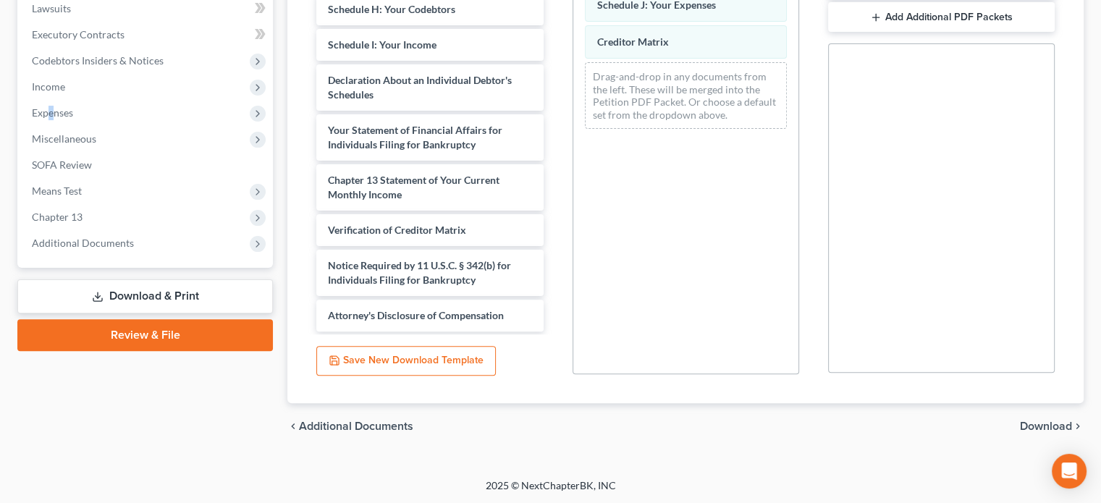
click at [1030, 424] on span "Download" at bounding box center [1046, 426] width 52 height 12
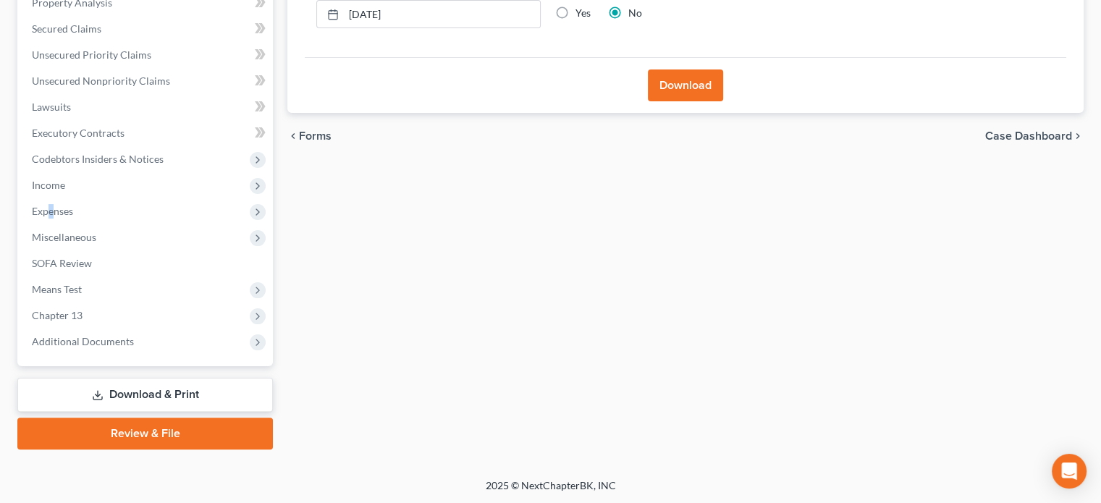
click at [692, 75] on button "Download" at bounding box center [685, 85] width 75 height 32
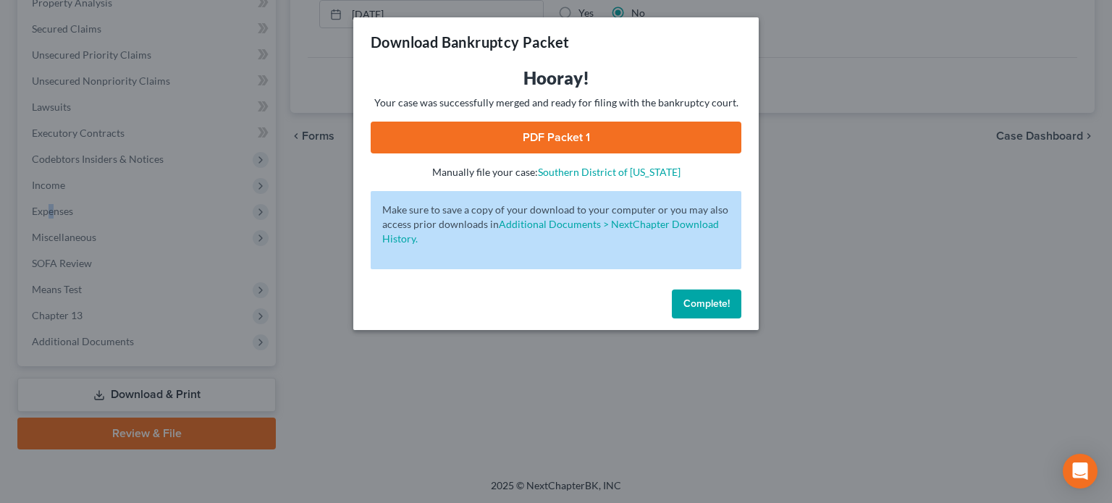
drag, startPoint x: 719, startPoint y: 305, endPoint x: 685, endPoint y: 287, distance: 38.9
click at [719, 305] on span "Complete!" at bounding box center [706, 303] width 46 height 12
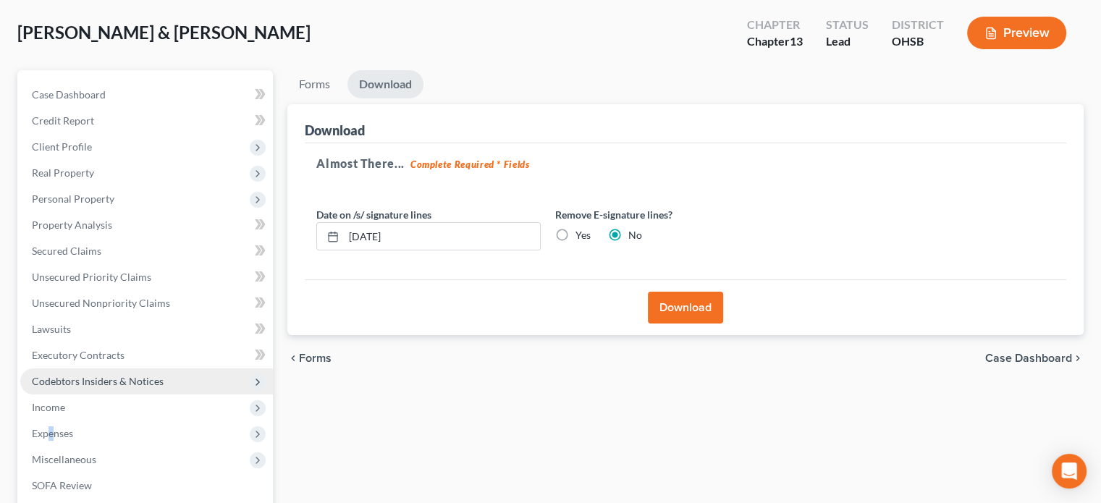
scroll to position [72, 0]
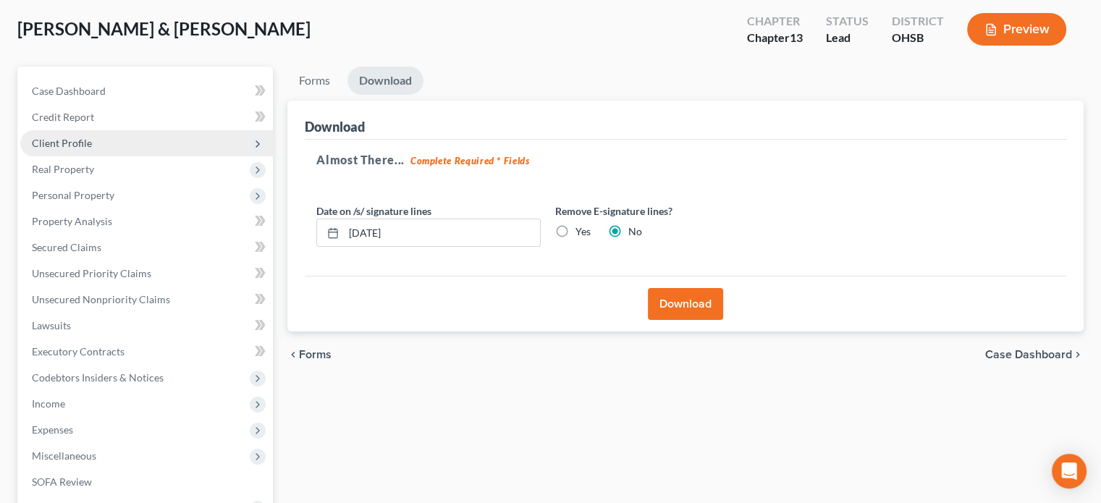
click at [57, 140] on span "Client Profile" at bounding box center [62, 143] width 60 height 12
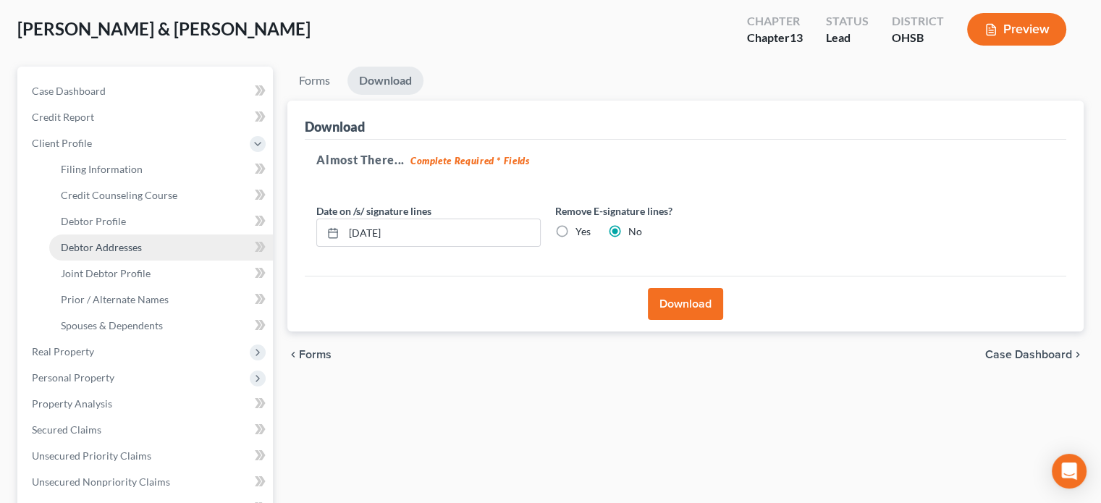
click at [77, 247] on span "Debtor Addresses" at bounding box center [101, 247] width 81 height 12
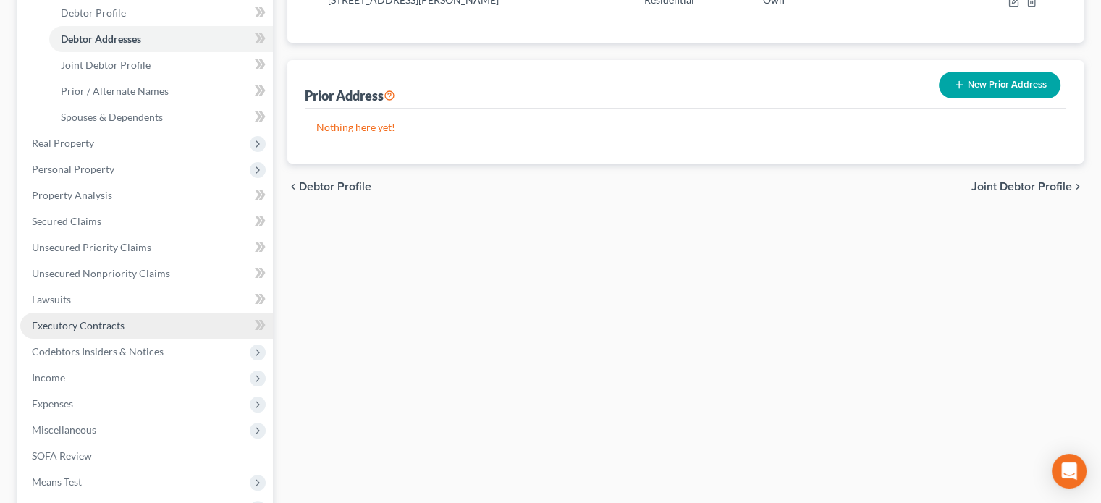
scroll to position [289, 0]
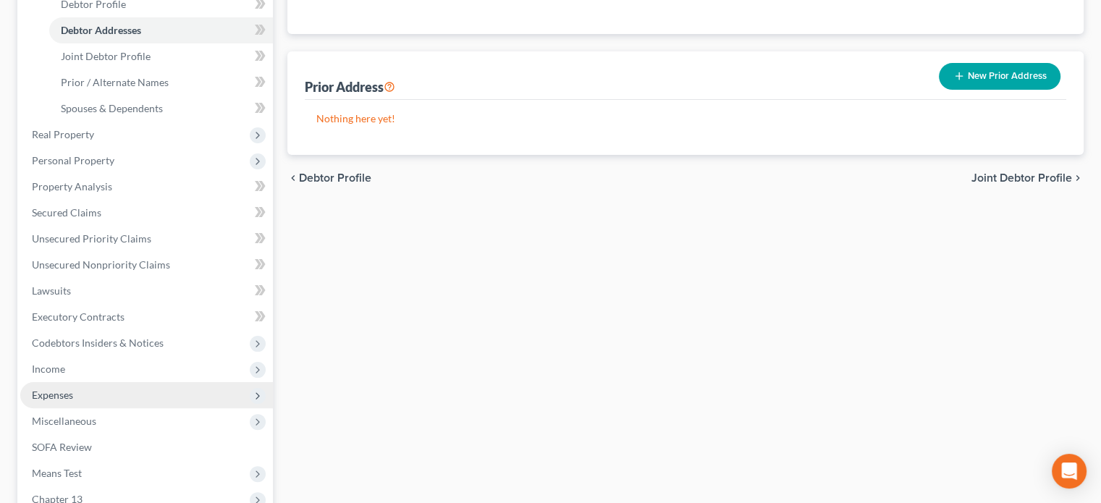
click at [70, 389] on span "Expenses" at bounding box center [52, 395] width 41 height 12
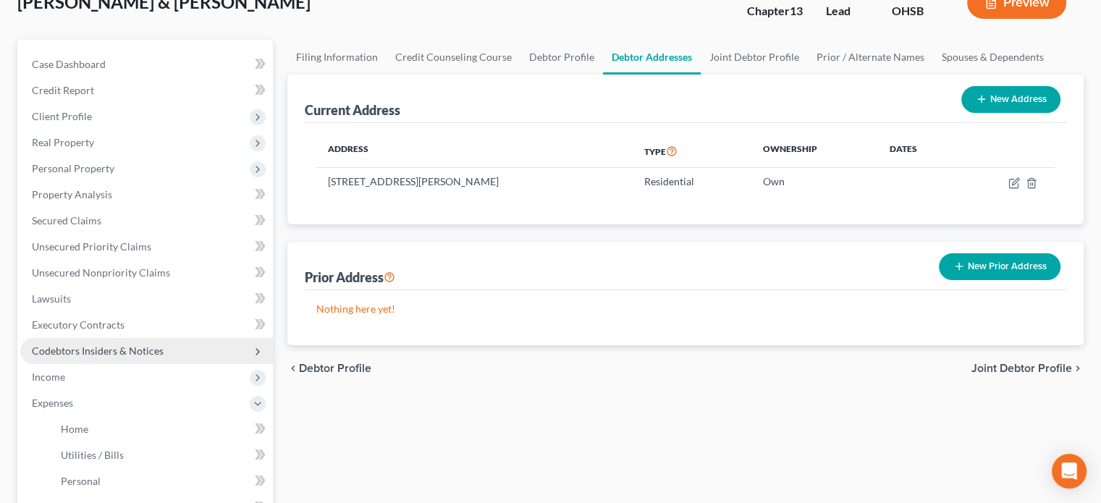
scroll to position [72, 0]
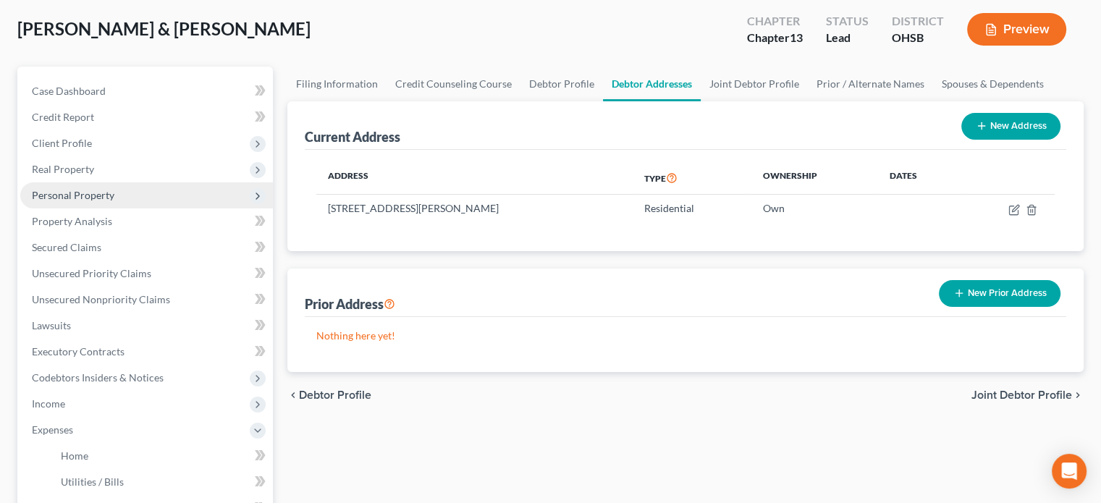
click at [77, 200] on span "Personal Property" at bounding box center [73, 195] width 82 height 12
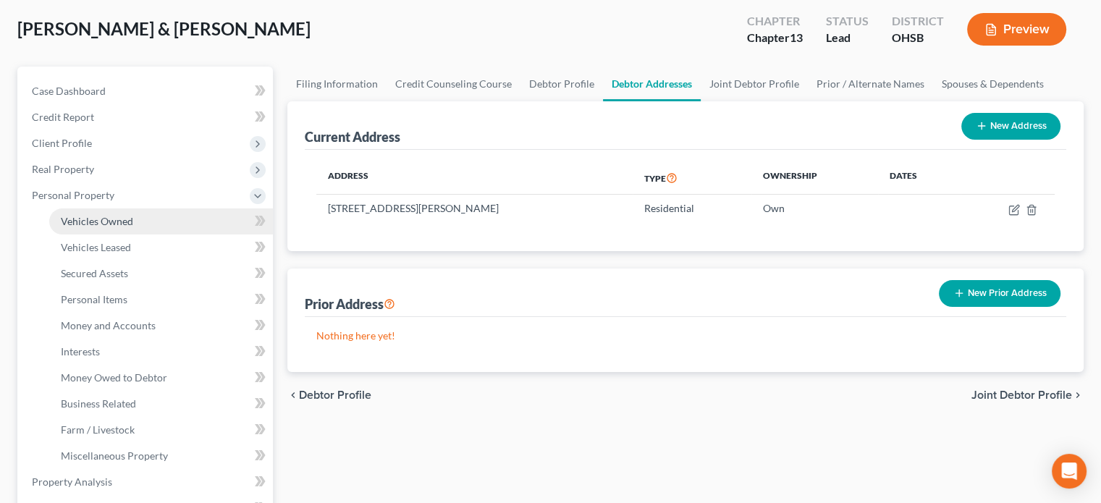
click at [89, 219] on span "Vehicles Owned" at bounding box center [97, 221] width 72 height 12
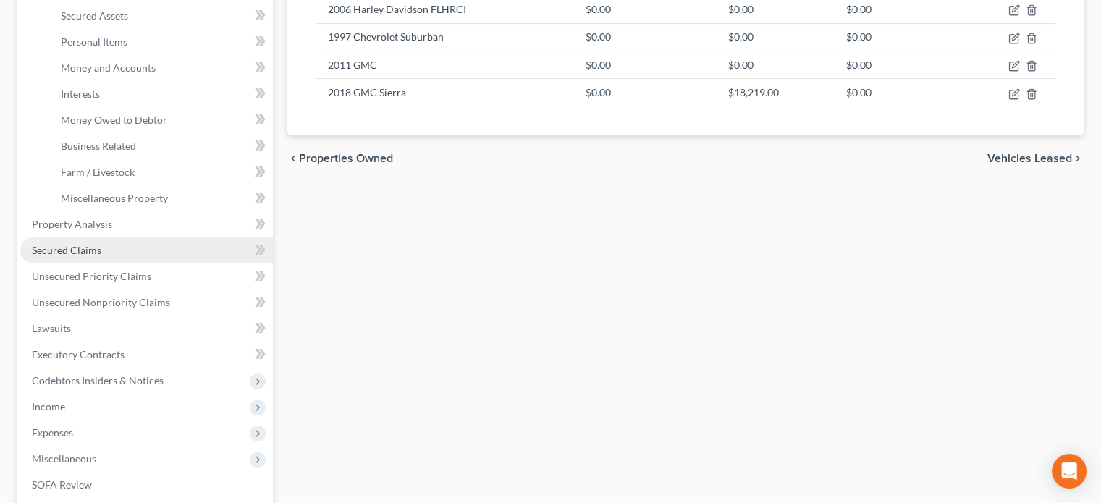
scroll to position [362, 0]
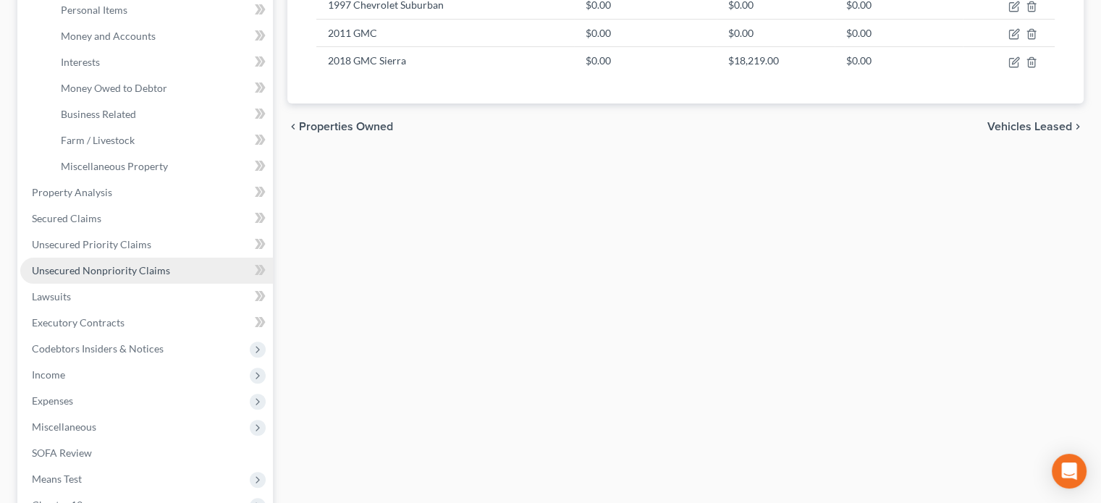
click at [113, 271] on span "Unsecured Nonpriority Claims" at bounding box center [101, 270] width 138 height 12
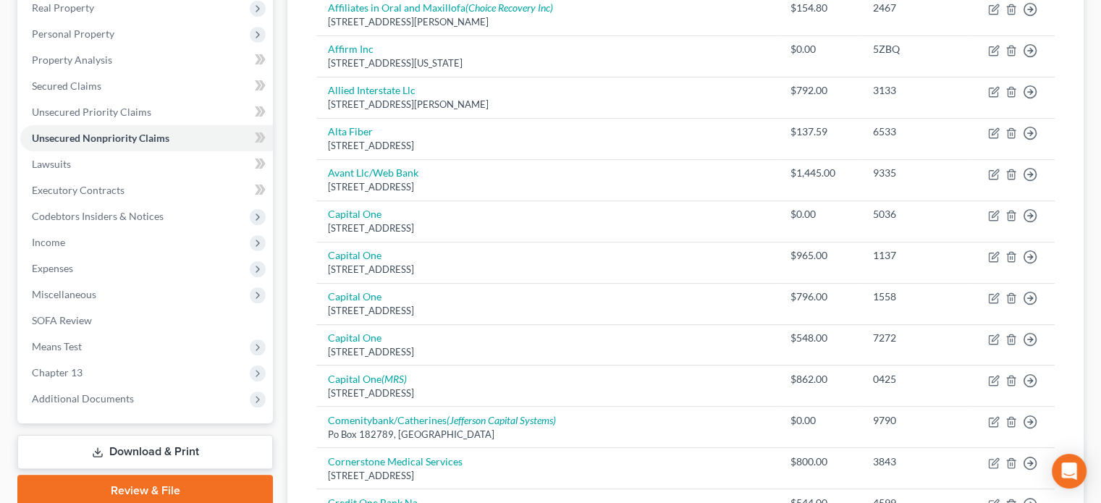
scroll to position [507, 0]
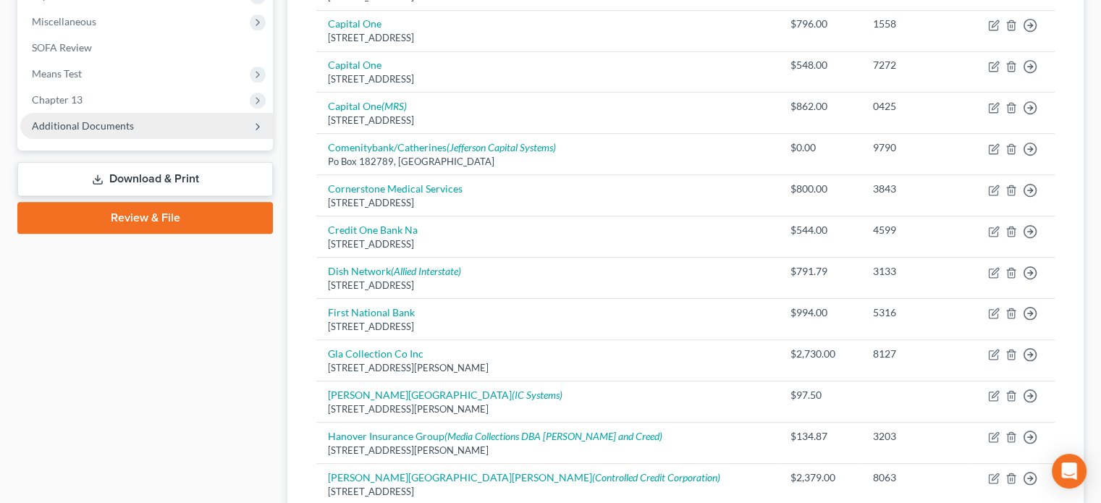
drag, startPoint x: 88, startPoint y: 121, endPoint x: 93, endPoint y: 135, distance: 15.3
click at [88, 121] on span "Additional Documents" at bounding box center [83, 125] width 102 height 12
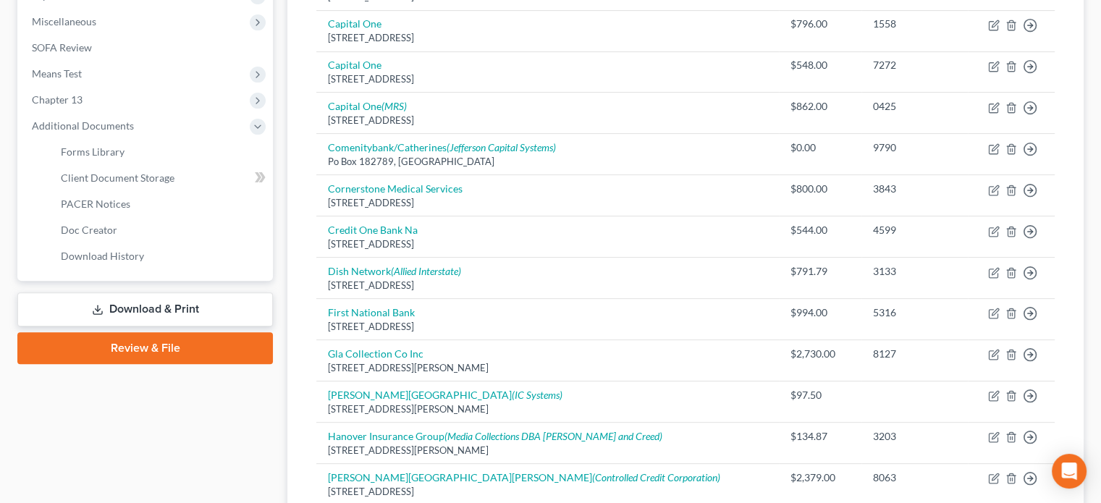
click at [122, 306] on link "Download & Print" at bounding box center [144, 309] width 255 height 34
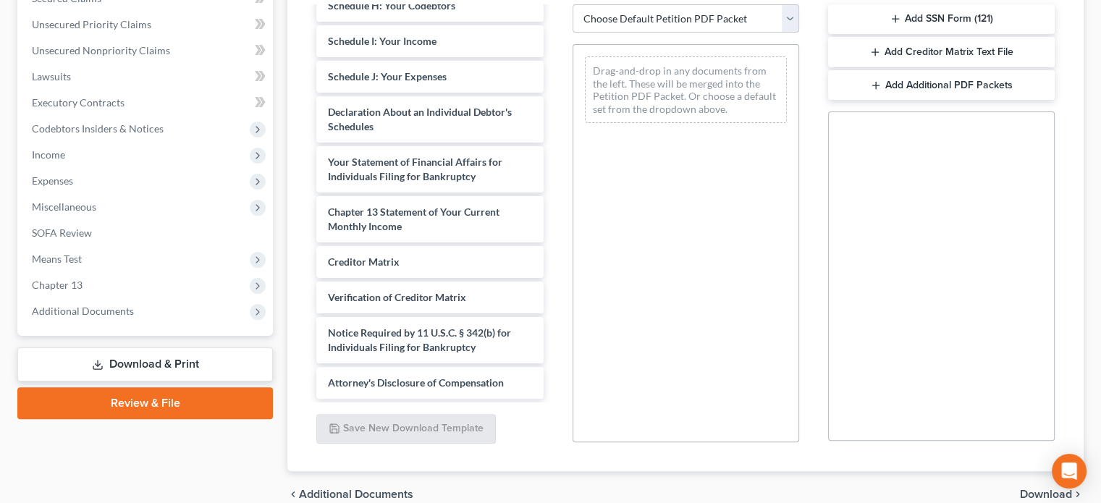
scroll to position [389, 0]
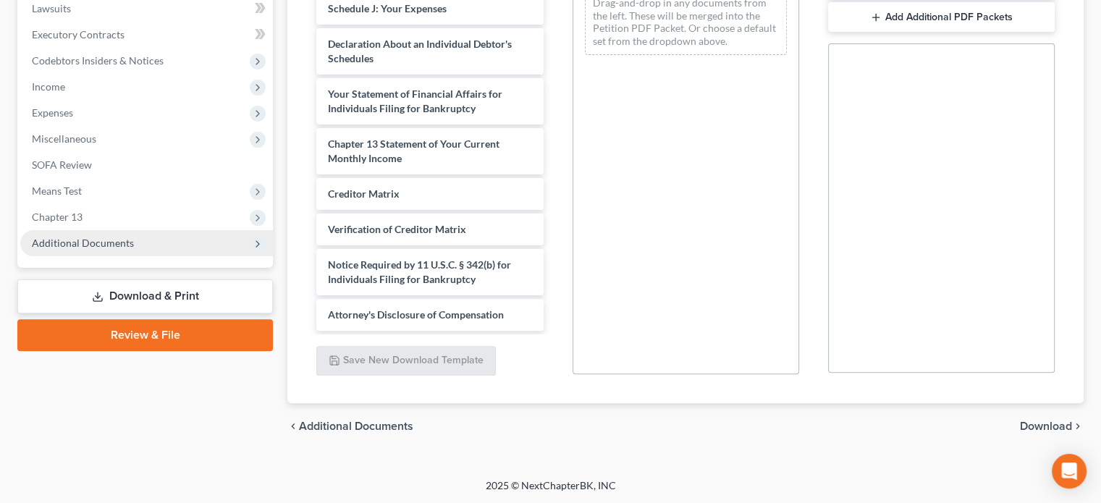
click at [46, 240] on span "Additional Documents" at bounding box center [83, 243] width 102 height 12
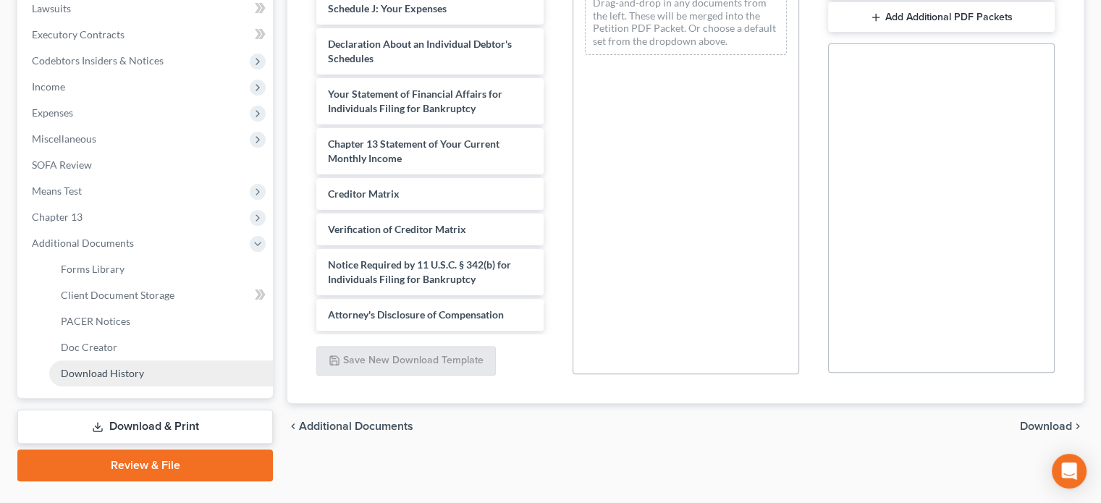
click at [101, 365] on link "Download History" at bounding box center [161, 373] width 224 height 26
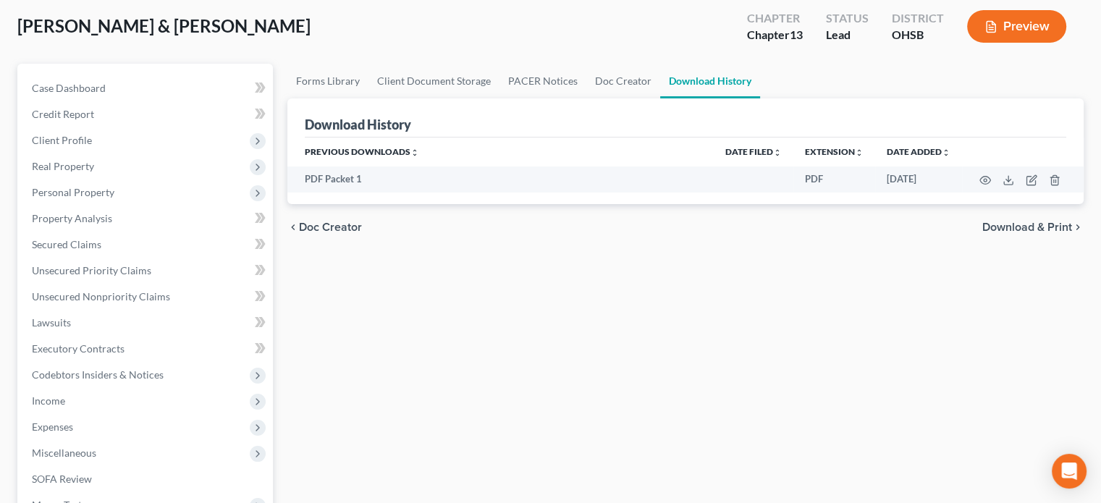
scroll to position [73, 0]
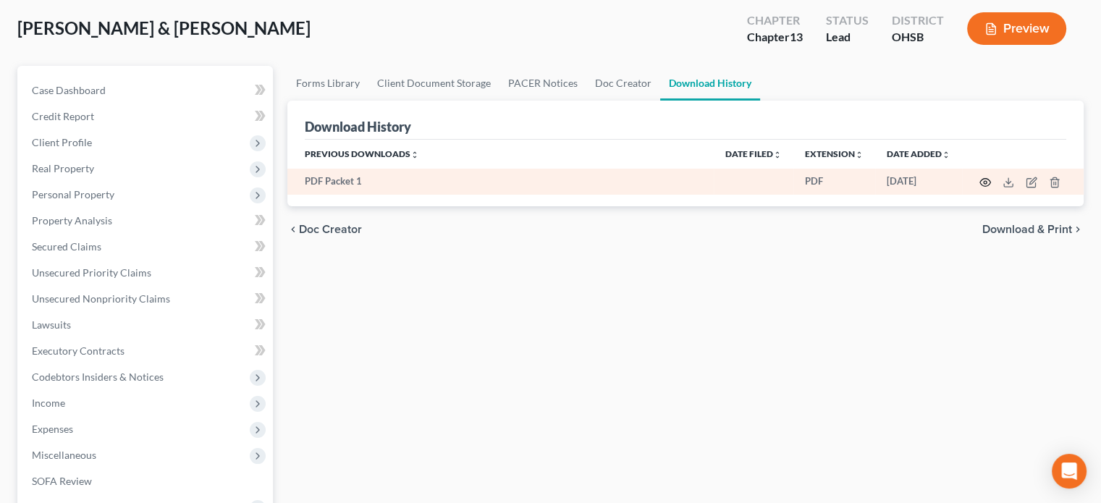
click at [985, 182] on icon "button" at bounding box center [985, 183] width 12 height 12
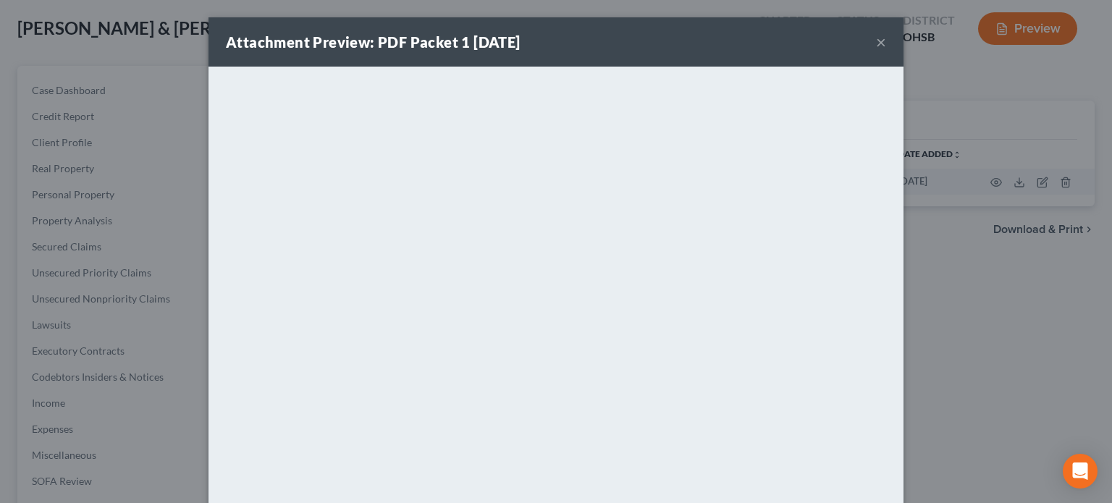
click at [876, 40] on button "×" at bounding box center [881, 41] width 10 height 17
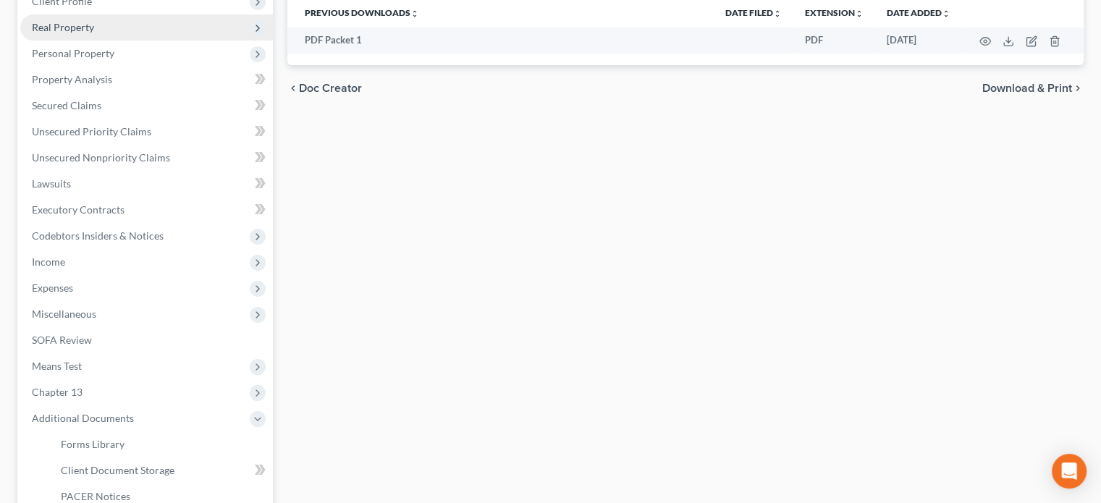
scroll to position [218, 0]
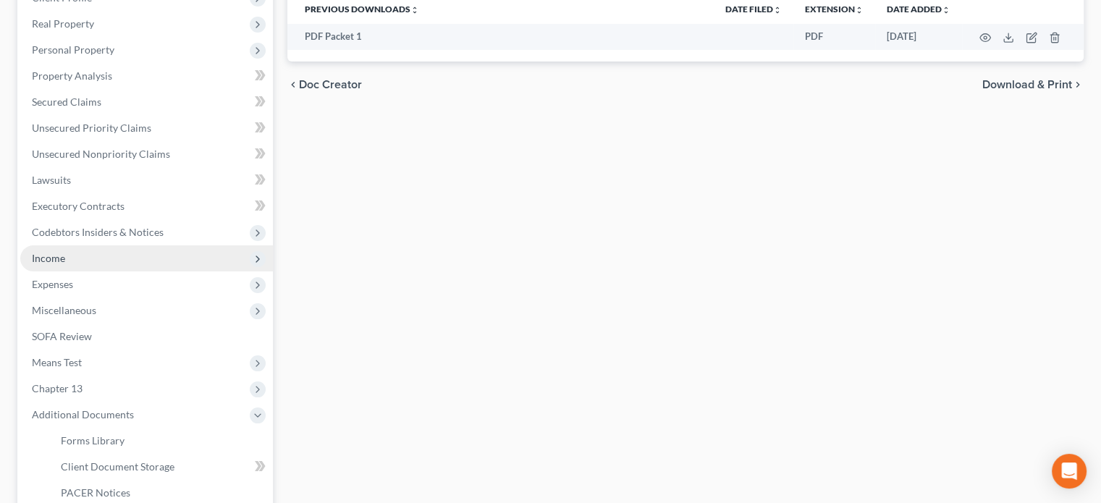
click at [55, 259] on span "Income" at bounding box center [48, 258] width 33 height 12
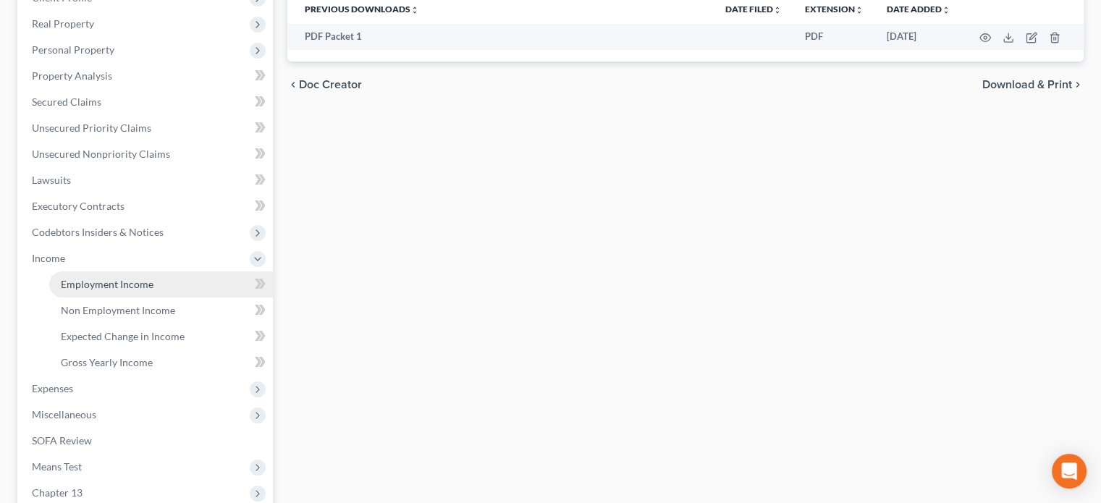
click at [84, 286] on span "Employment Income" at bounding box center [107, 284] width 93 height 12
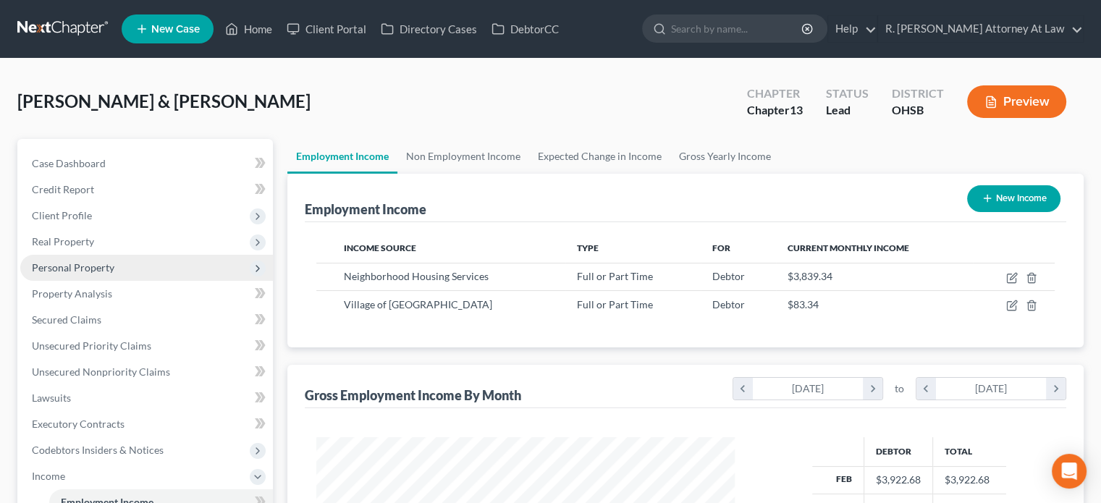
scroll to position [258, 447]
click at [58, 268] on span "Personal Property" at bounding box center [73, 267] width 82 height 12
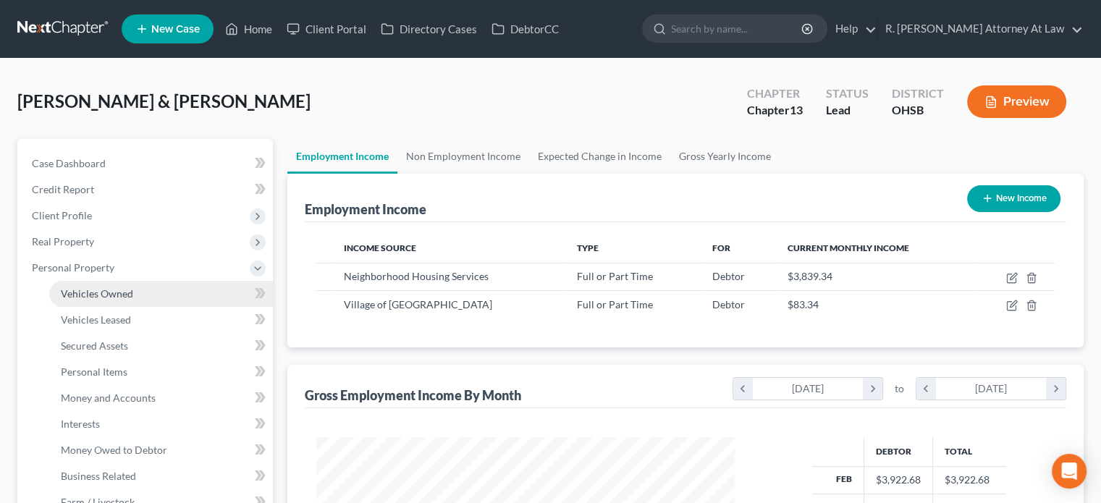
click at [80, 297] on span "Vehicles Owned" at bounding box center [97, 293] width 72 height 12
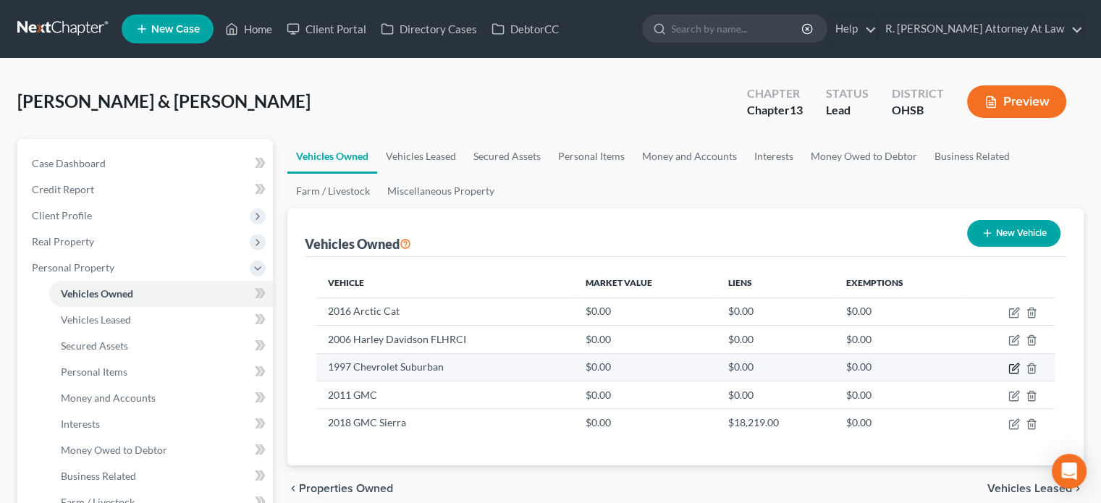
click at [1011, 370] on icon "button" at bounding box center [1014, 369] width 12 height 12
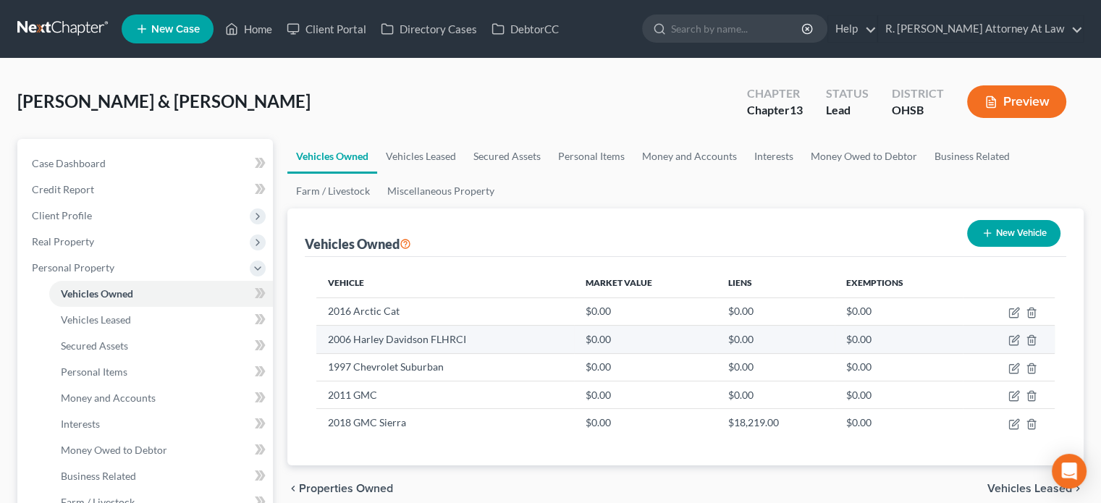
select select "0"
select select "29"
select select "2"
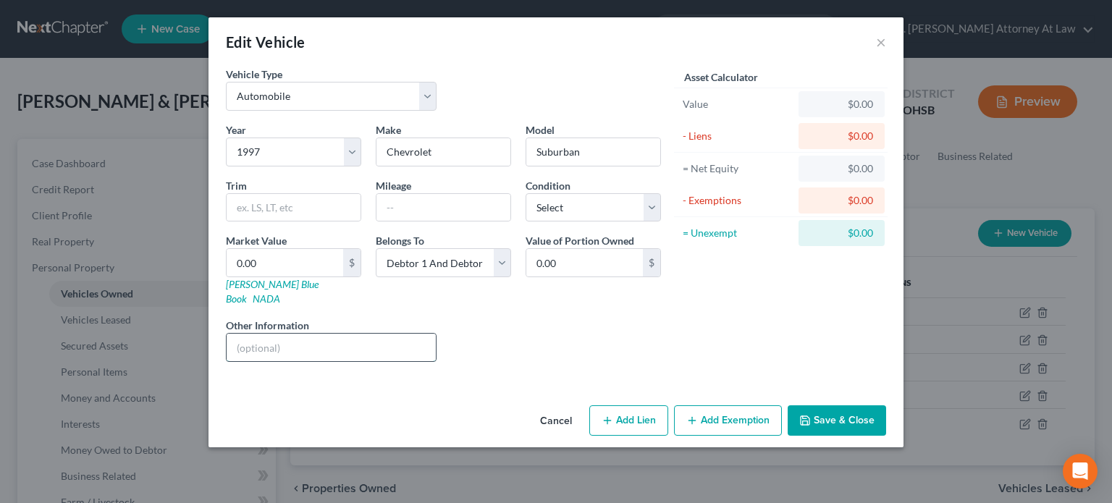
click at [311, 334] on input "text" at bounding box center [331, 347] width 209 height 27
type input "n"
click at [816, 407] on button "Save & Close" at bounding box center [836, 420] width 98 height 30
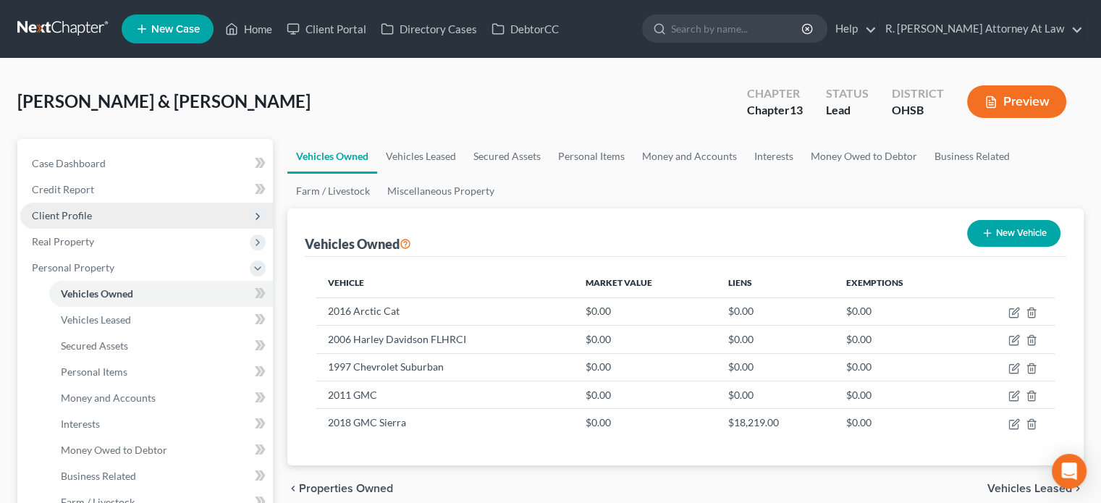
click at [64, 213] on span "Client Profile" at bounding box center [62, 215] width 60 height 12
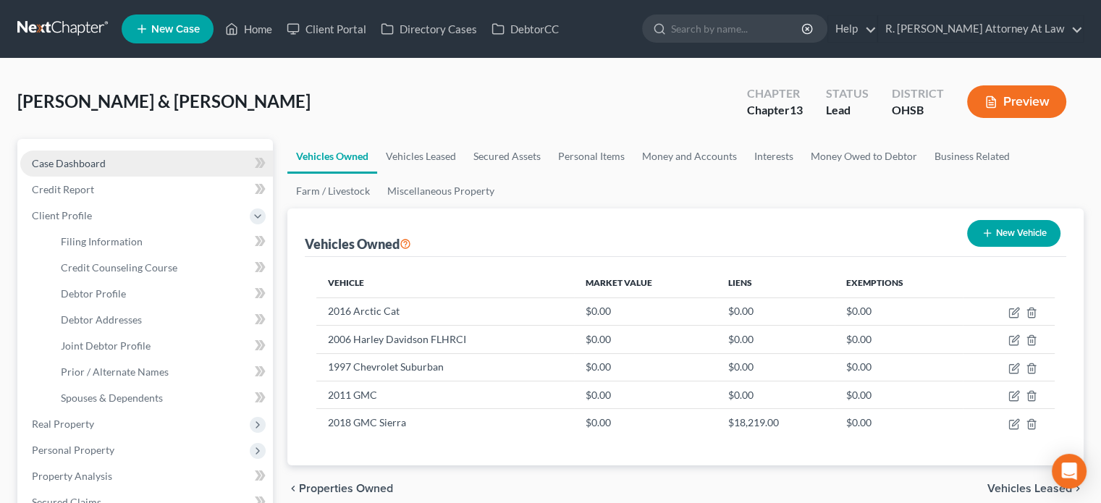
click at [68, 164] on span "Case Dashboard" at bounding box center [69, 163] width 74 height 12
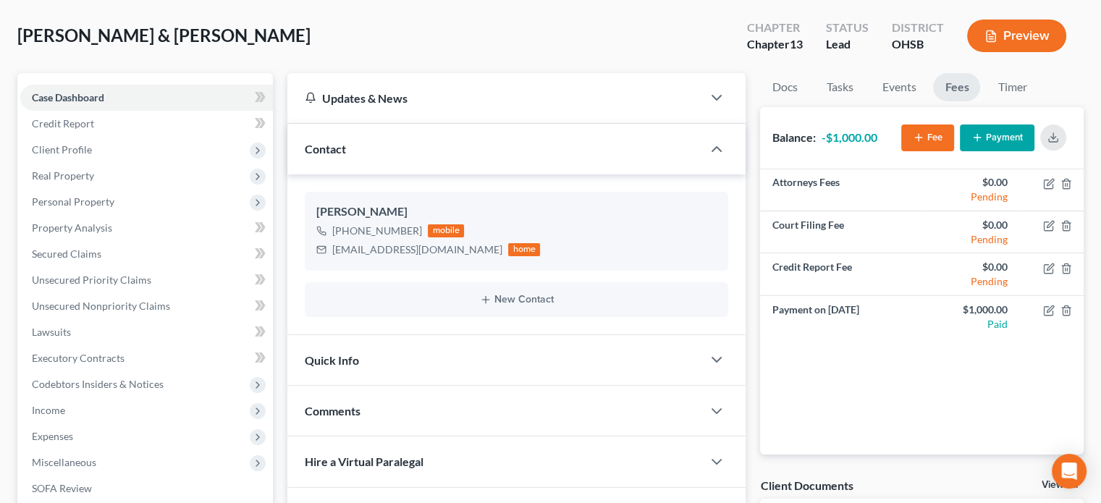
scroll to position [289, 0]
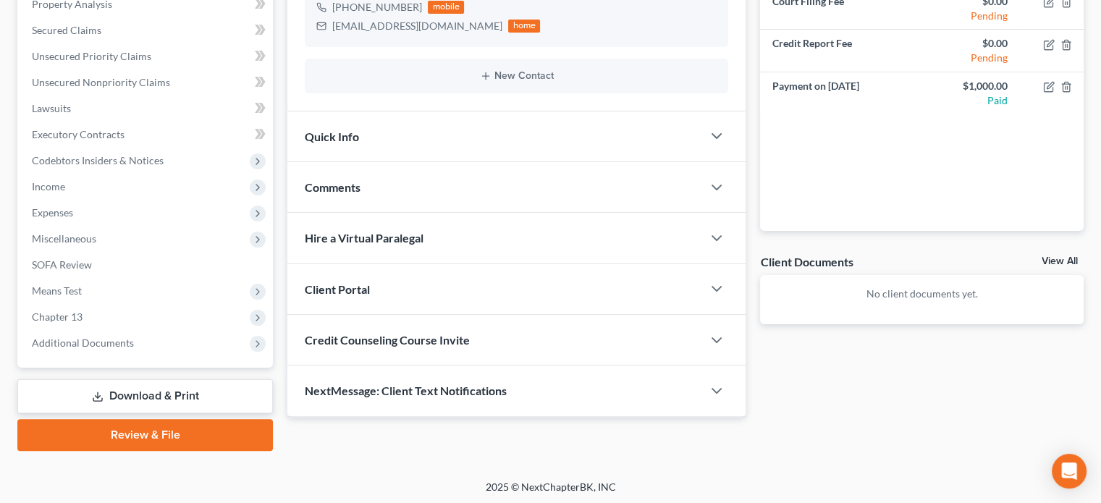
click at [331, 184] on span "Comments" at bounding box center [333, 187] width 56 height 14
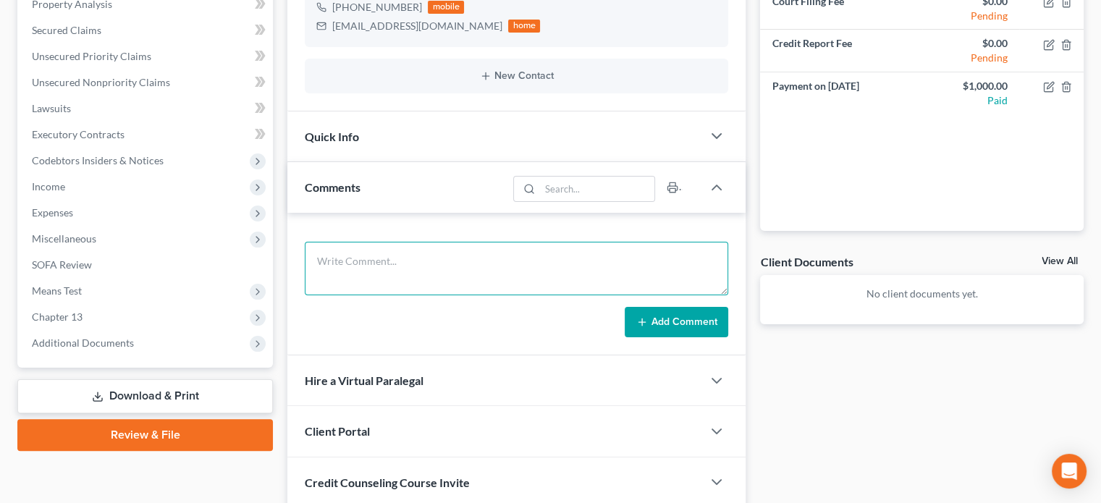
click at [339, 254] on textarea at bounding box center [516, 269] width 423 height 54
click at [672, 267] on textarea "39k from same day sale of both properties and spent on the new property" at bounding box center [516, 269] width 423 height 54
type textarea "39k from same day sale of both properties and spent on the new property"
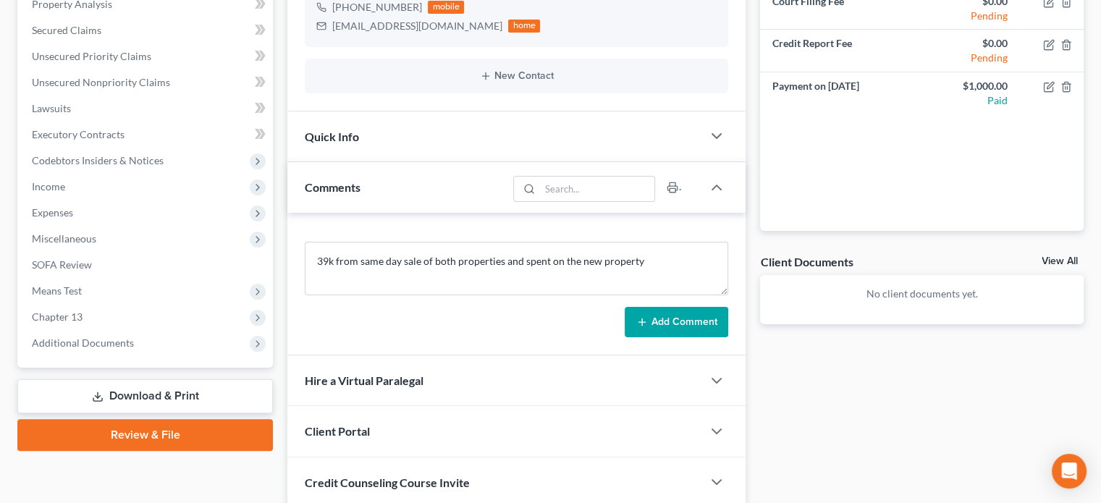
click at [666, 321] on button "Add Comment" at bounding box center [676, 322] width 103 height 30
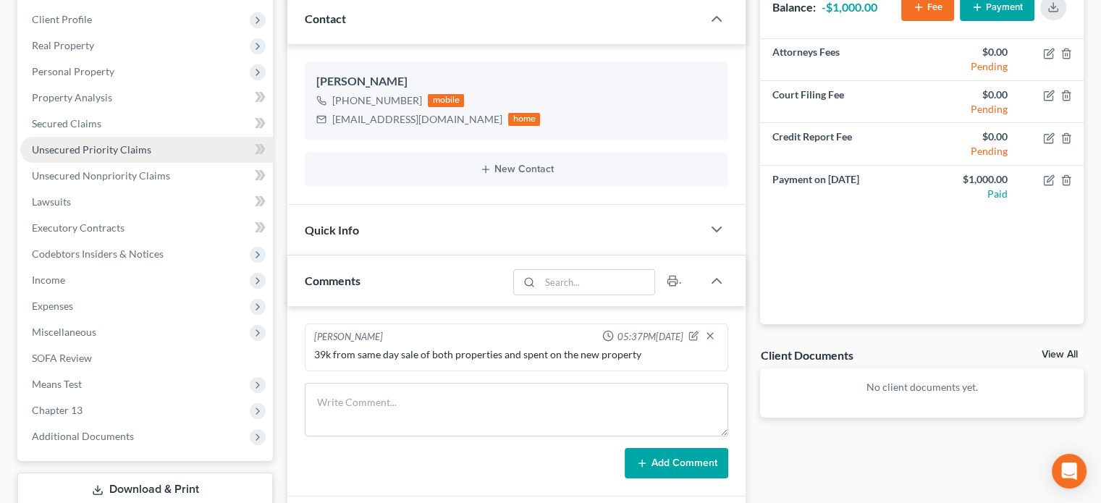
scroll to position [217, 0]
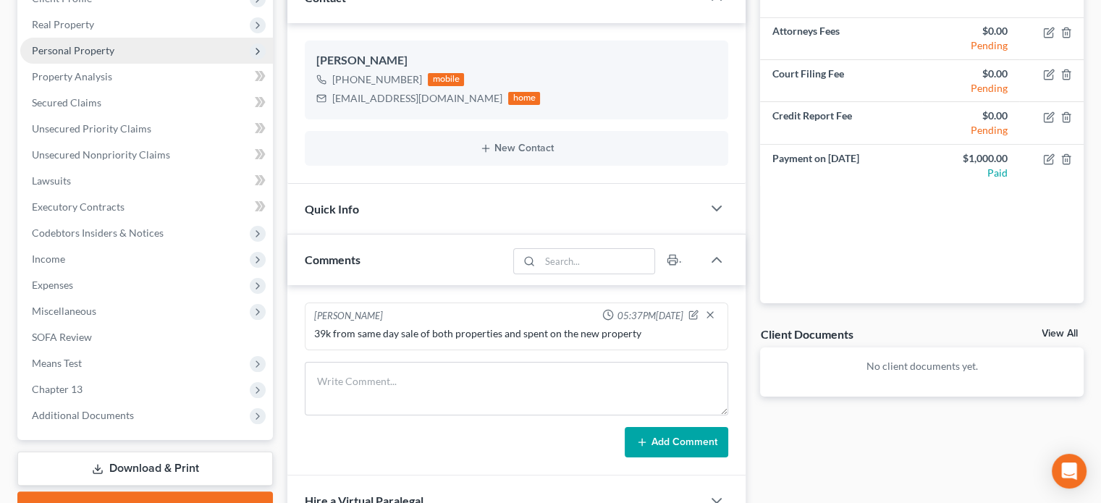
drag, startPoint x: 58, startPoint y: 25, endPoint x: 68, endPoint y: 46, distance: 24.0
click at [58, 25] on span "Real Property" at bounding box center [63, 24] width 62 height 12
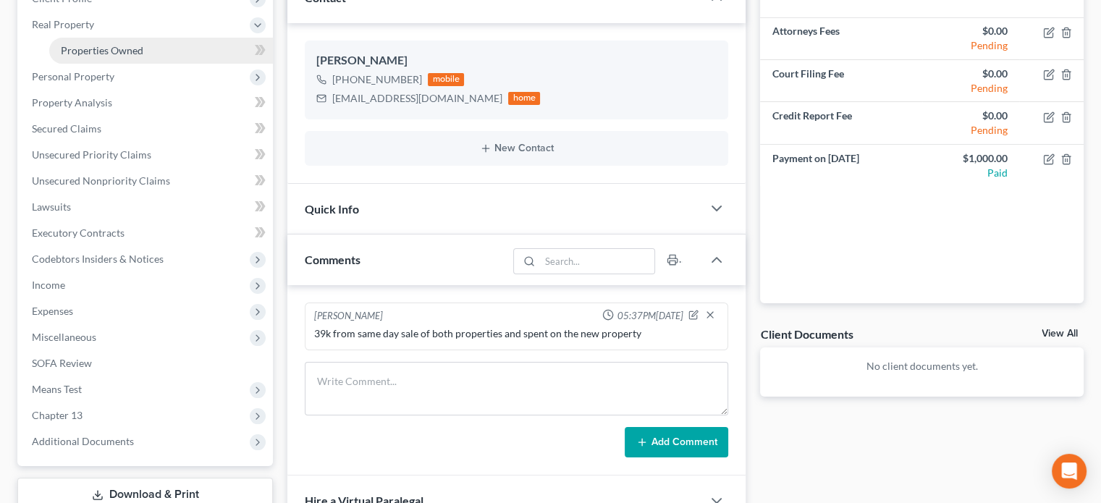
click at [74, 56] on span "Properties Owned" at bounding box center [102, 50] width 82 height 12
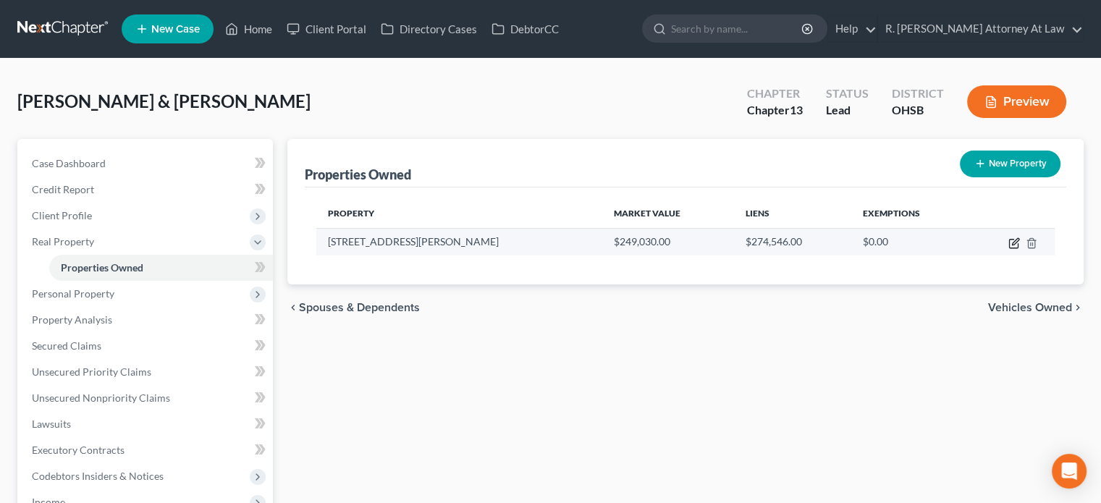
click at [1016, 243] on icon "button" at bounding box center [1014, 243] width 12 height 12
select select "36"
select select "8"
select select "1"
select select "0"
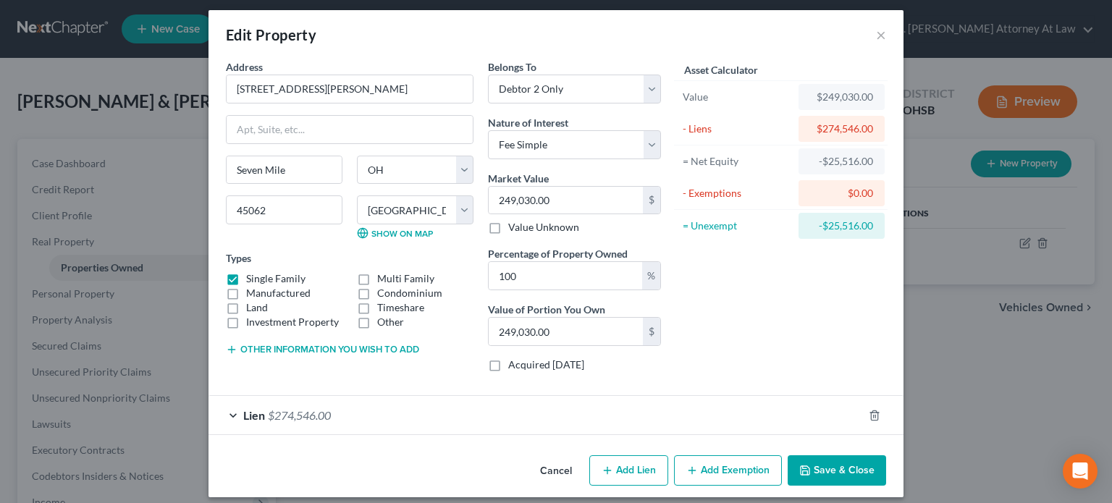
scroll to position [17, 0]
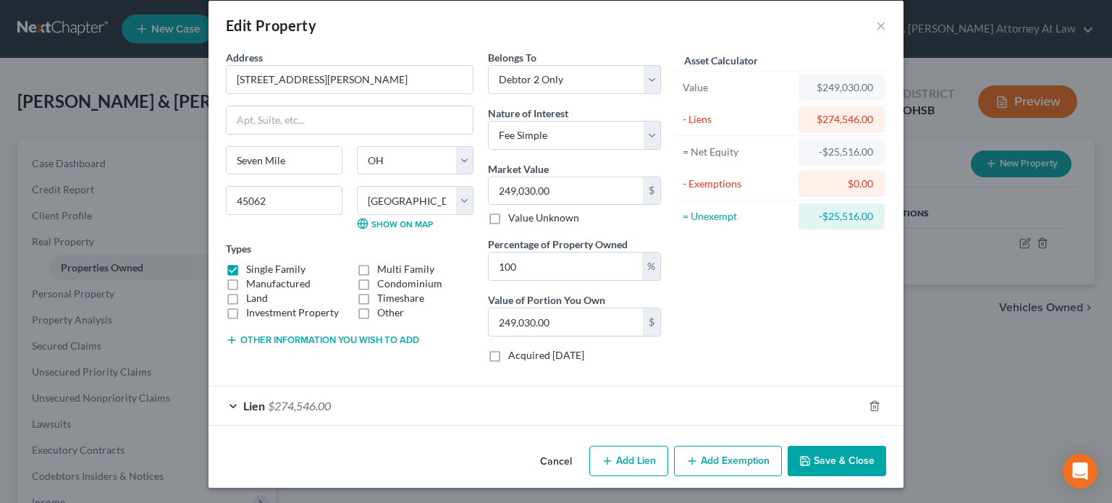
click at [732, 455] on button "Add Exemption" at bounding box center [728, 461] width 108 height 30
select select "2"
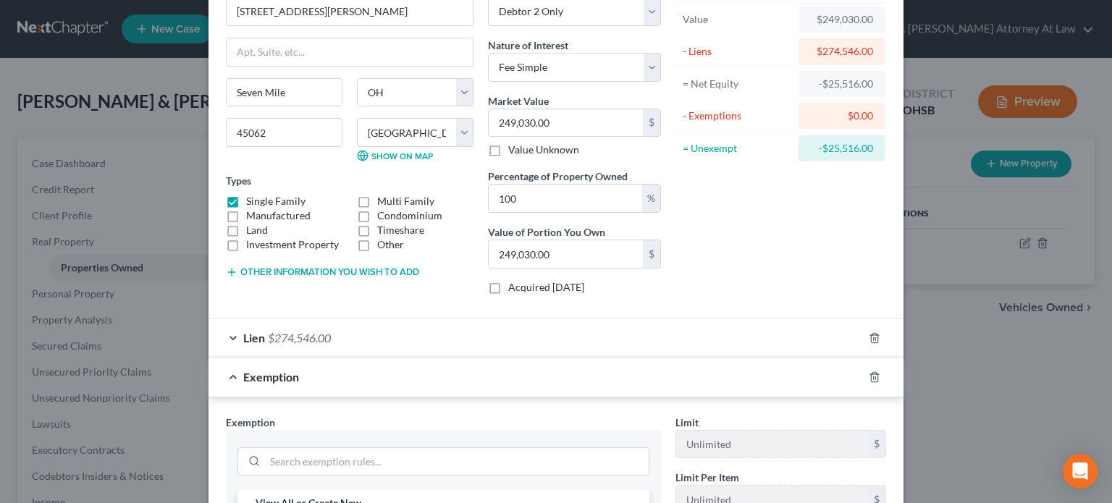
scroll to position [378, 0]
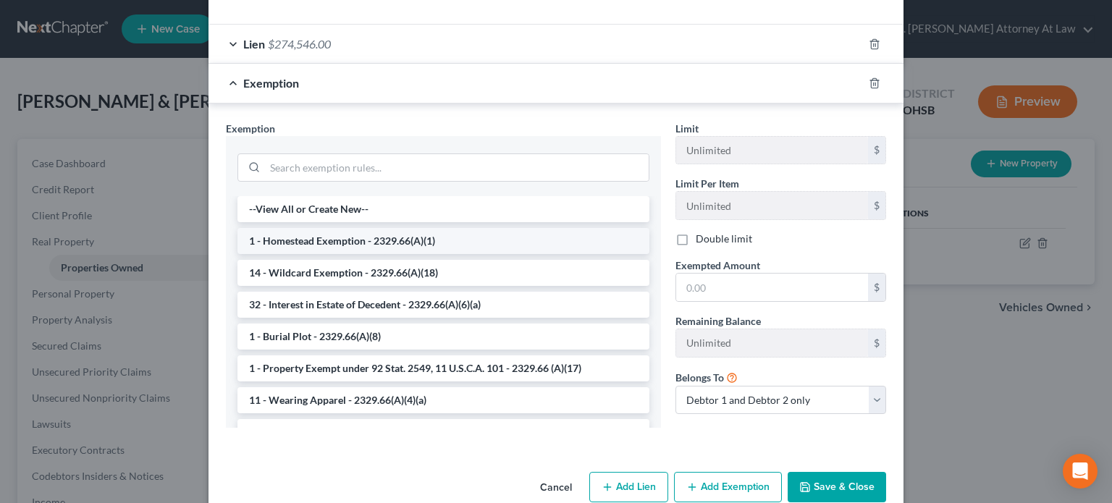
click at [271, 238] on li "1 - Homestead Exemption - 2329.66(A)(1)" at bounding box center [443, 241] width 412 height 26
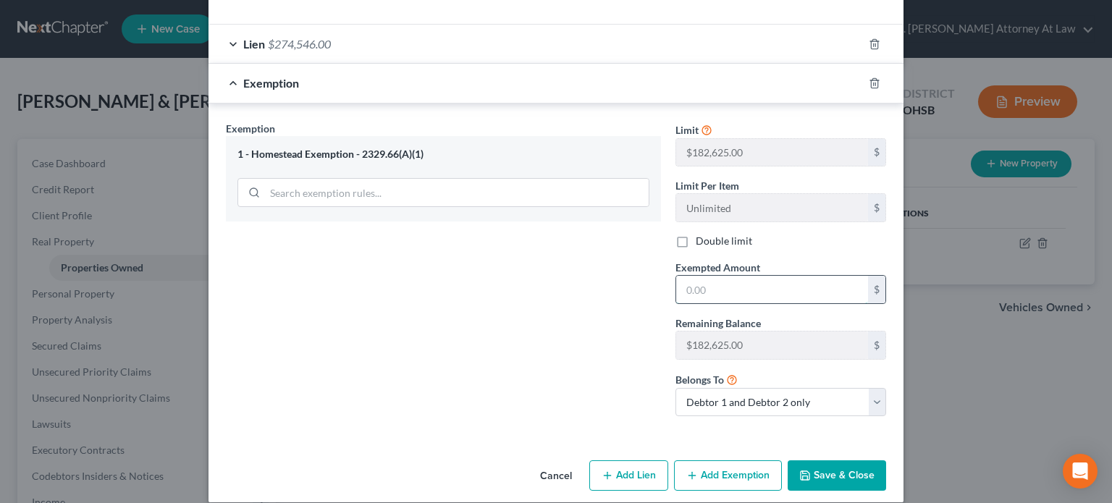
click at [693, 281] on input "text" at bounding box center [772, 289] width 192 height 27
type input "182,625"
click at [735, 399] on select "Debtor 1 only Debtor 2 only Debtor 1 and Debtor 2 only" at bounding box center [780, 402] width 211 height 29
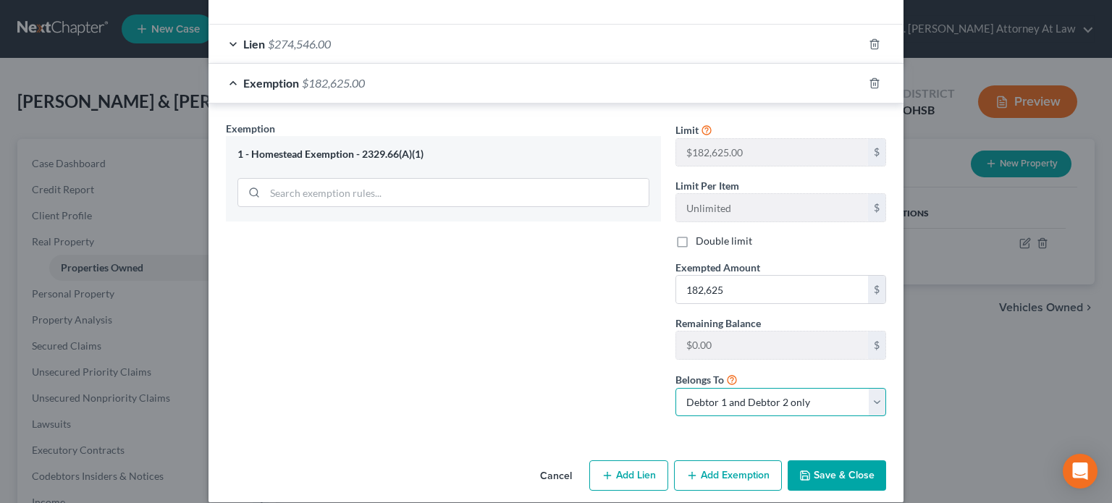
select select "0"
click at [675, 388] on select "Debtor 1 only Debtor 2 only Debtor 1 and Debtor 2 only" at bounding box center [780, 402] width 211 height 29
click at [718, 482] on button "Add Exemption" at bounding box center [728, 475] width 108 height 30
select select "2"
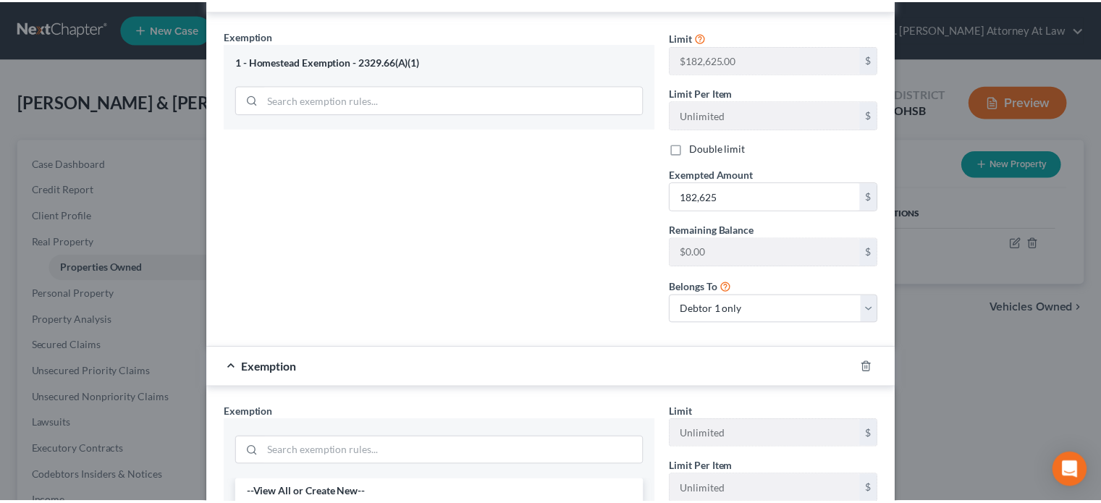
scroll to position [740, 0]
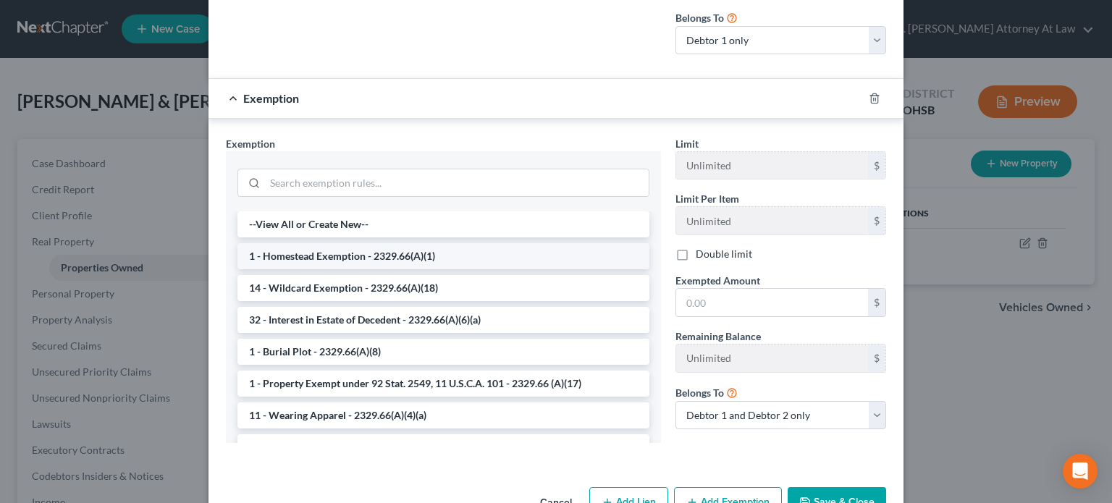
click at [310, 252] on li "1 - Homestead Exemption - 2329.66(A)(1)" at bounding box center [443, 256] width 412 height 26
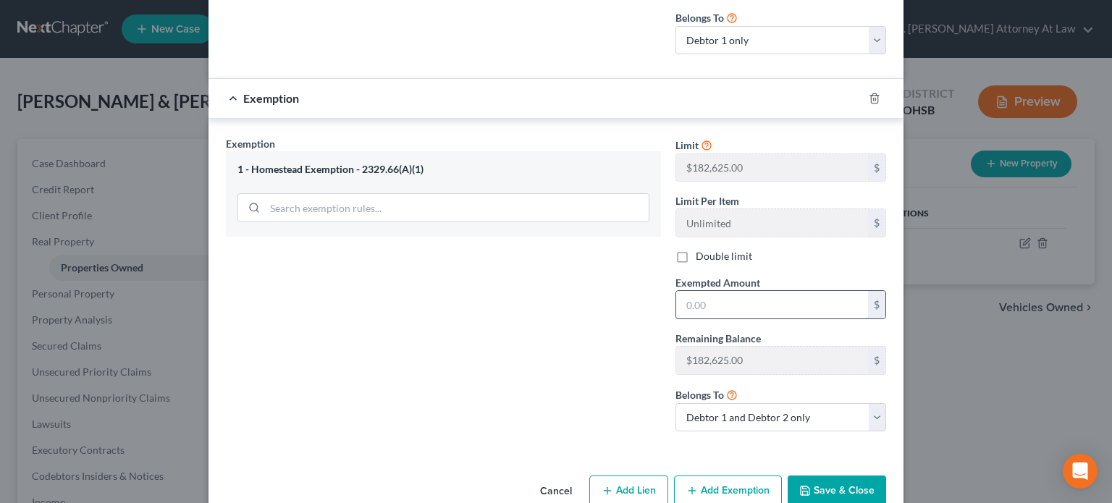
drag, startPoint x: 698, startPoint y: 306, endPoint x: 691, endPoint y: 289, distance: 18.1
click at [698, 304] on input "text" at bounding box center [772, 304] width 192 height 27
type input "182,625"
click at [710, 411] on select "Debtor 1 only Debtor 2 only Debtor 1 and Debtor 2 only" at bounding box center [780, 417] width 211 height 29
select select "1"
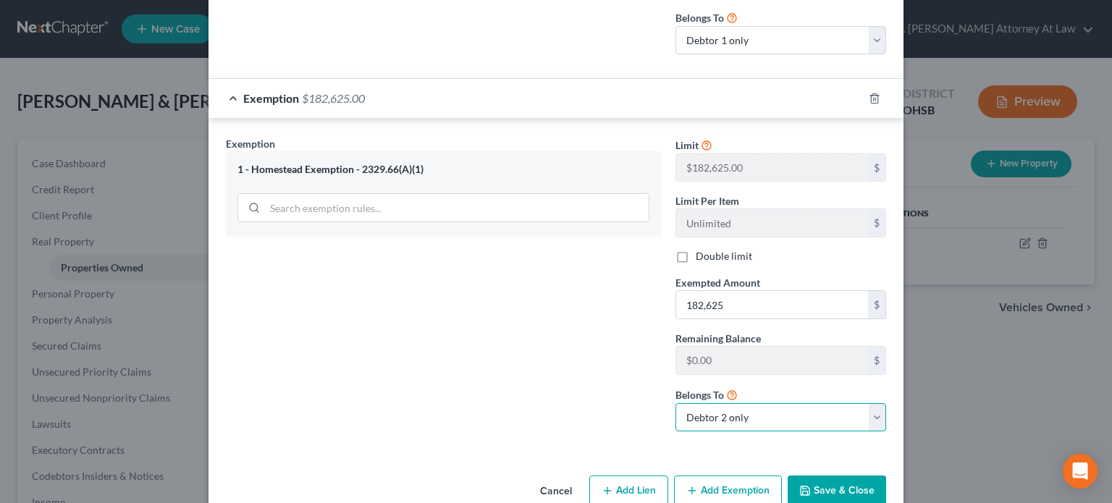
click at [675, 403] on select "Debtor 1 only Debtor 2 only Debtor 1 and Debtor 2 only" at bounding box center [780, 417] width 211 height 29
click at [806, 483] on button "Save & Close" at bounding box center [836, 490] width 98 height 30
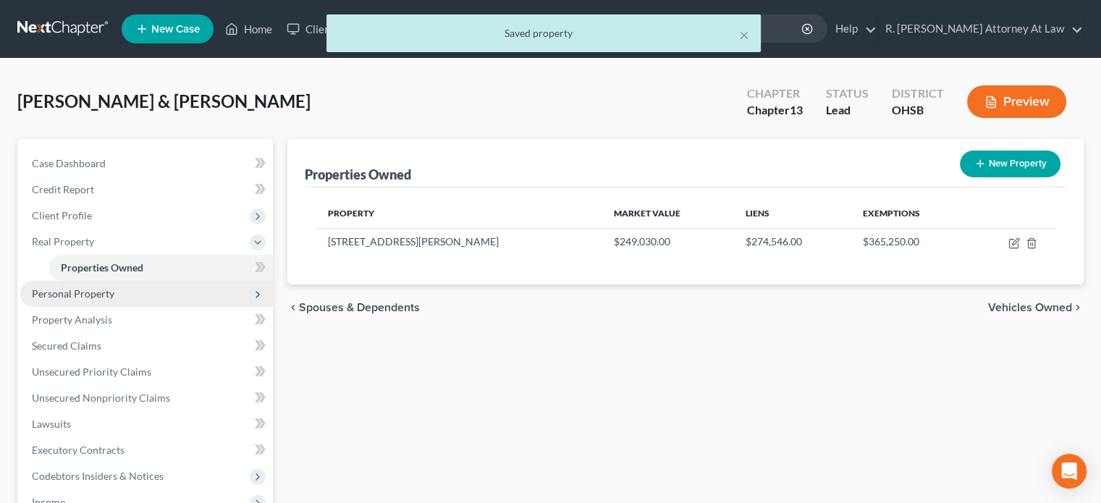
click at [67, 289] on span "Personal Property" at bounding box center [73, 293] width 82 height 12
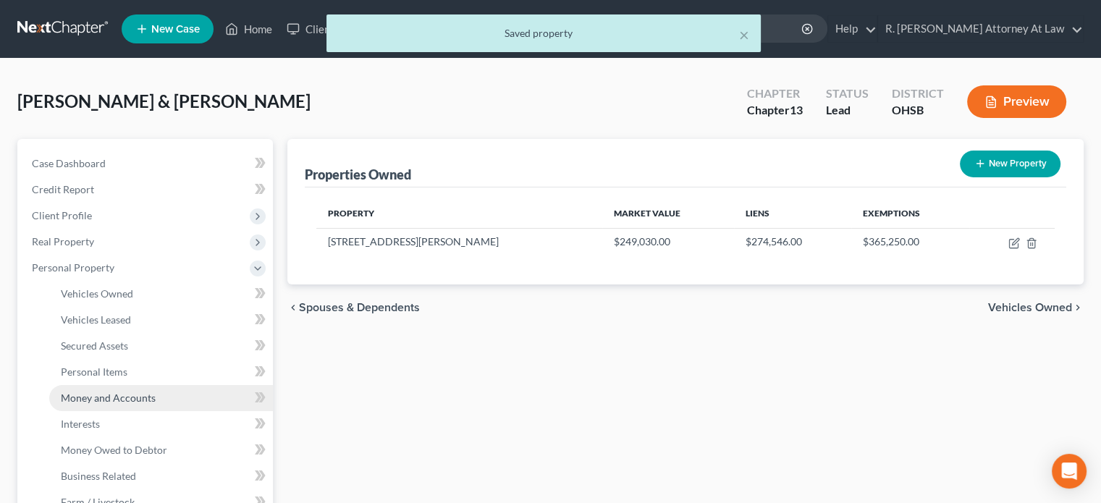
click at [101, 397] on span "Money and Accounts" at bounding box center [108, 398] width 95 height 12
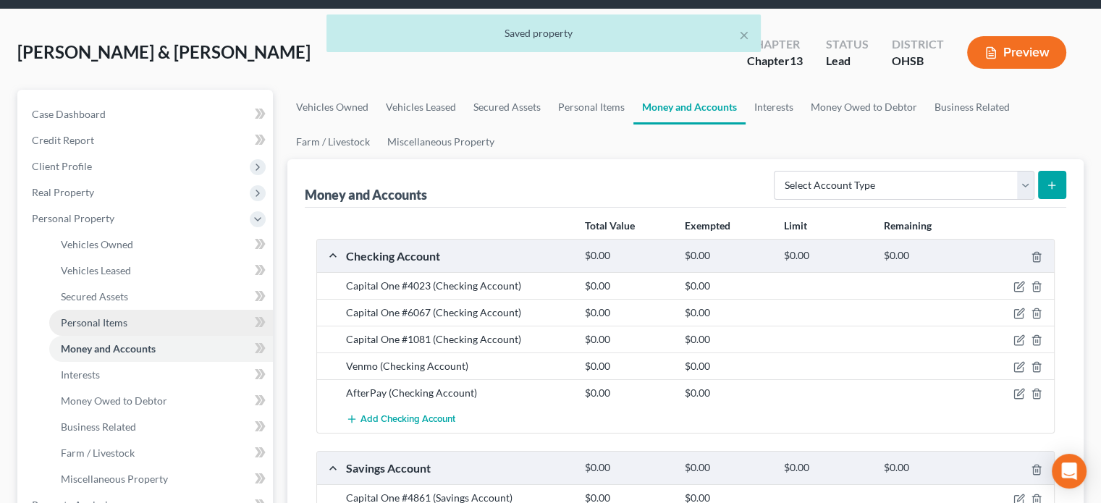
scroll to position [289, 0]
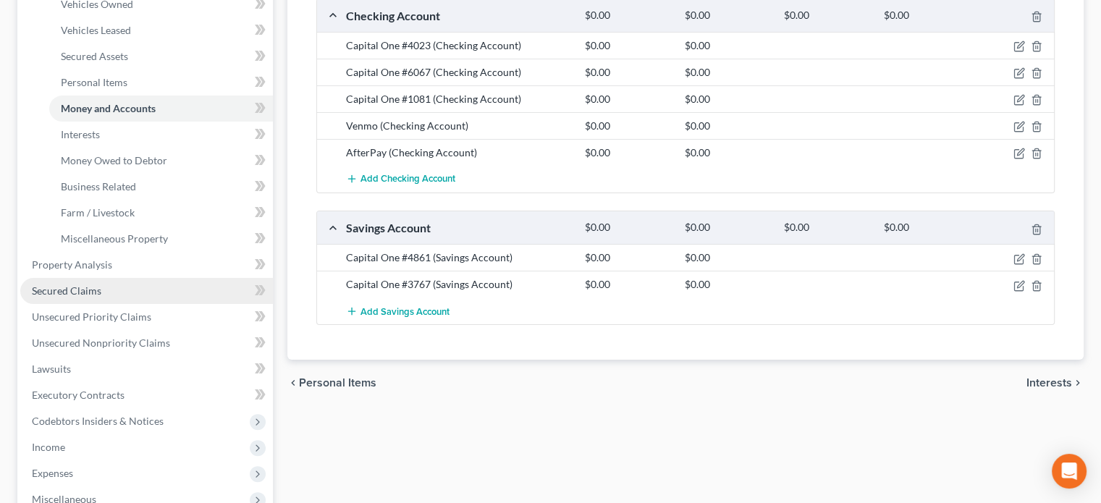
click at [78, 289] on span "Secured Claims" at bounding box center [66, 290] width 69 height 12
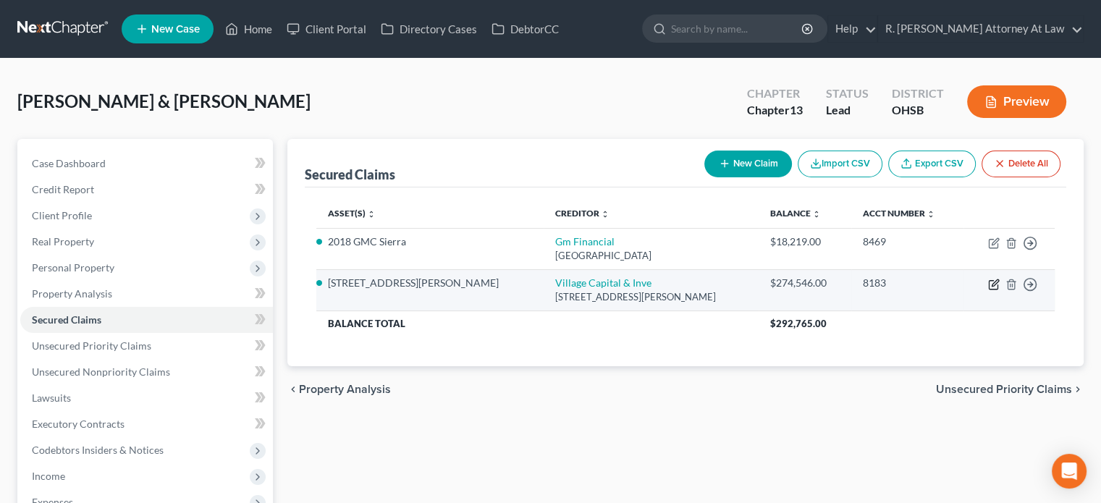
click at [989, 279] on icon "button" at bounding box center [994, 285] width 12 height 12
select select "31"
select select "19"
select select "1"
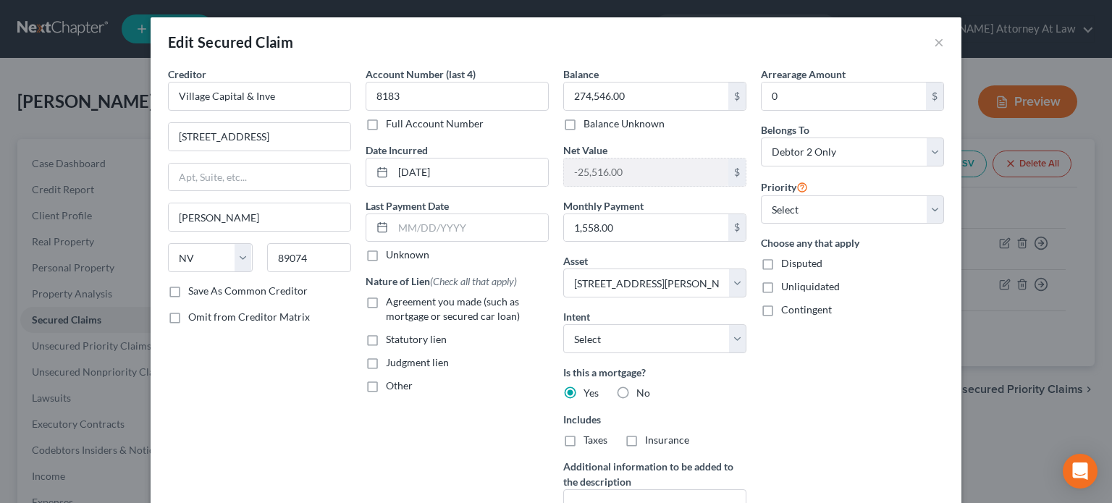
click at [386, 303] on label "Agreement you made (such as mortgage or secured car loan)" at bounding box center [467, 309] width 163 height 29
click at [392, 303] on input "Agreement you made (such as mortgage or secured car loan)" at bounding box center [396, 299] width 9 height 9
checkbox input "true"
click at [567, 338] on select "Select Surrender Redeem Reaffirm Avoid Other" at bounding box center [654, 338] width 183 height 29
select select "2"
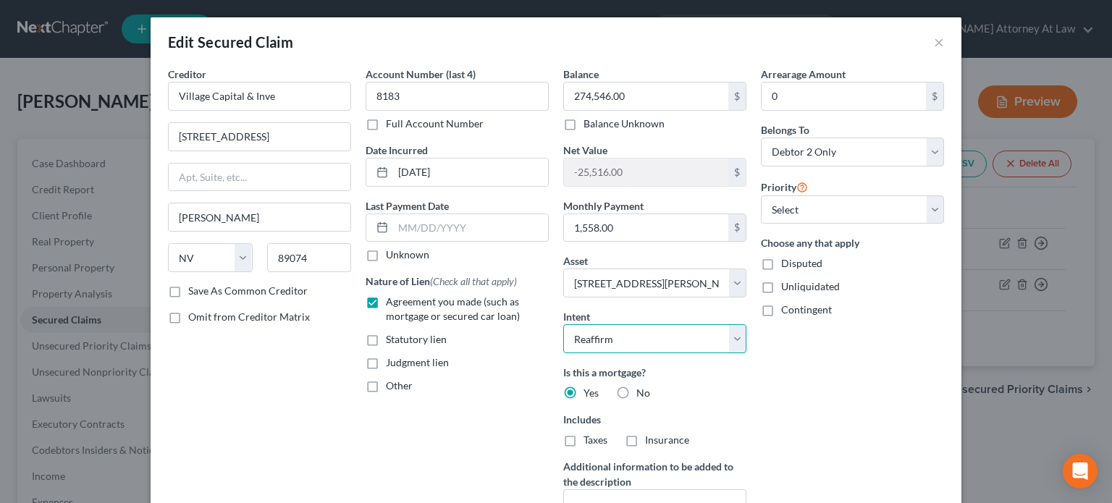
click at [563, 324] on select "Select Surrender Redeem Reaffirm Avoid Other" at bounding box center [654, 338] width 183 height 29
click at [583, 436] on label "Taxes" at bounding box center [595, 440] width 24 height 14
click at [589, 436] on input "Taxes" at bounding box center [593, 437] width 9 height 9
checkbox input "true"
click at [645, 435] on label "Insurance" at bounding box center [667, 440] width 44 height 14
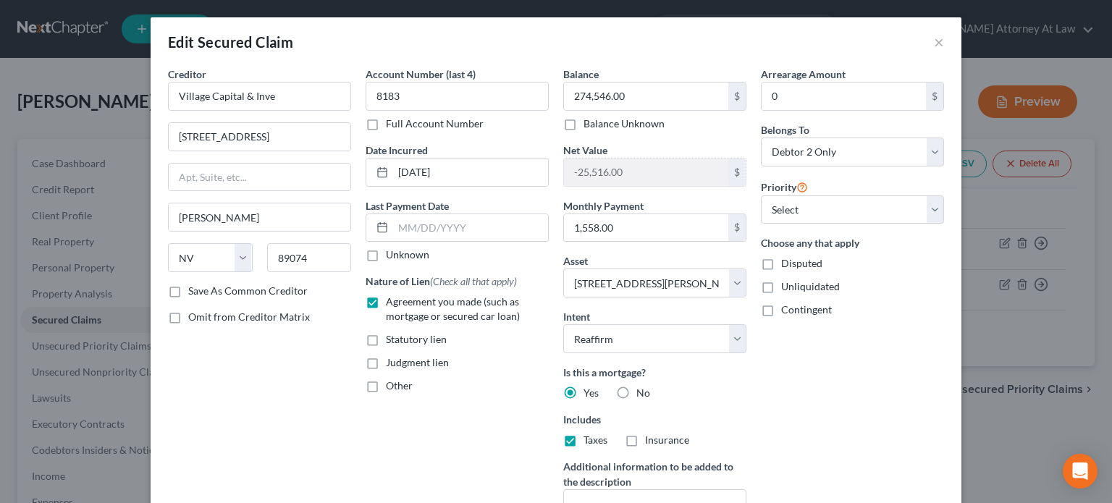
click at [651, 435] on input "Insurance" at bounding box center [655, 437] width 9 height 9
checkbox input "true"
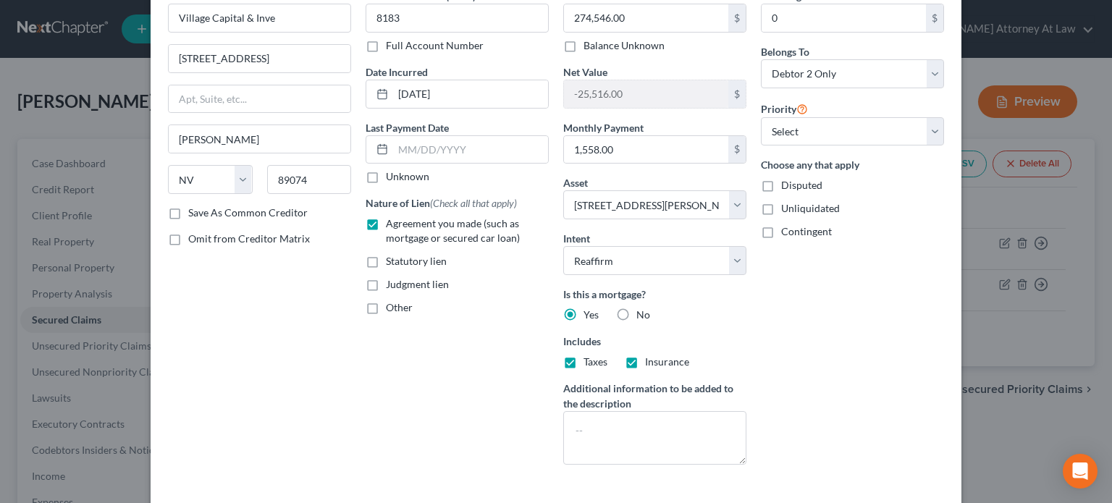
scroll to position [38, 0]
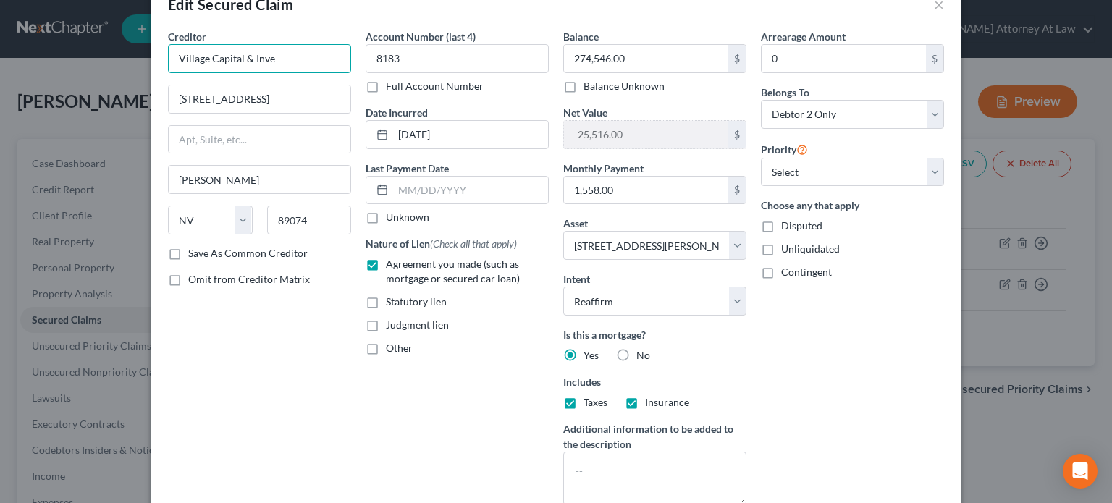
click at [272, 58] on input "Village Capital & Inve" at bounding box center [259, 58] width 183 height 29
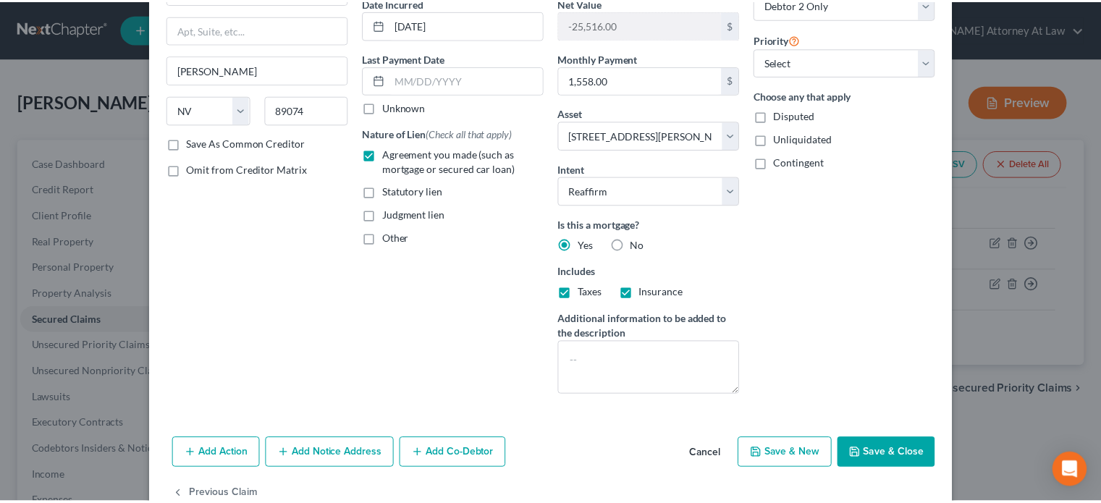
scroll to position [182, 0]
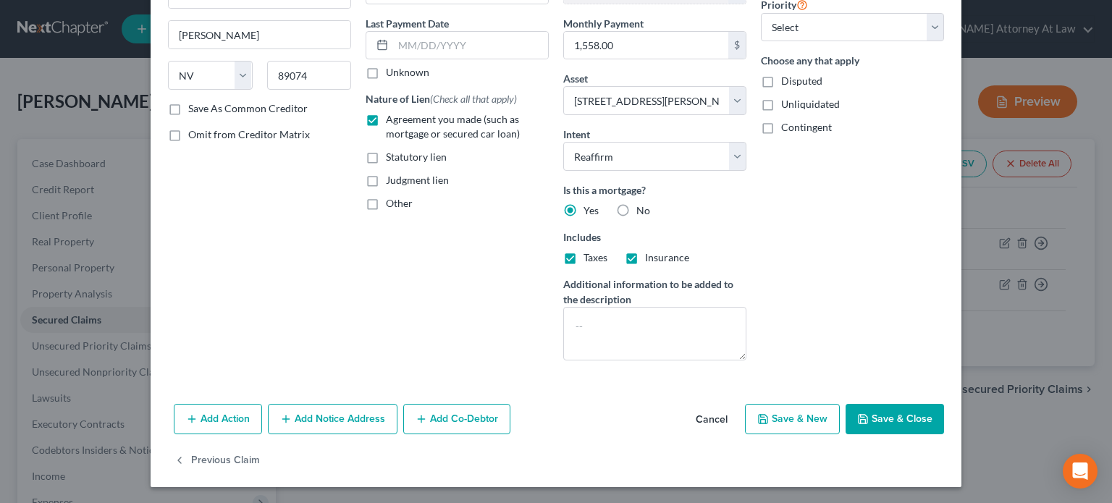
type input "Village Capital & Investments"
click at [910, 417] on button "Save & Close" at bounding box center [894, 419] width 98 height 30
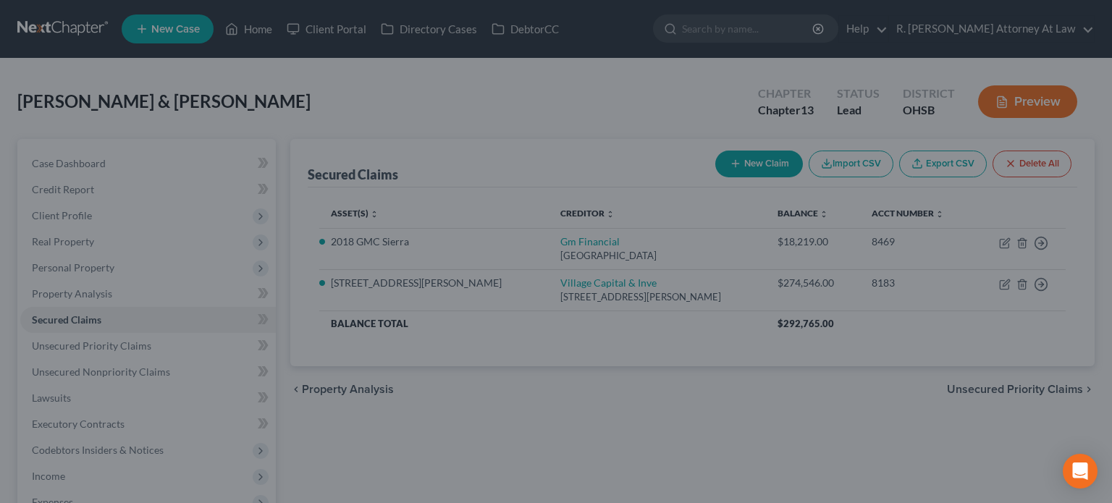
select select "19"
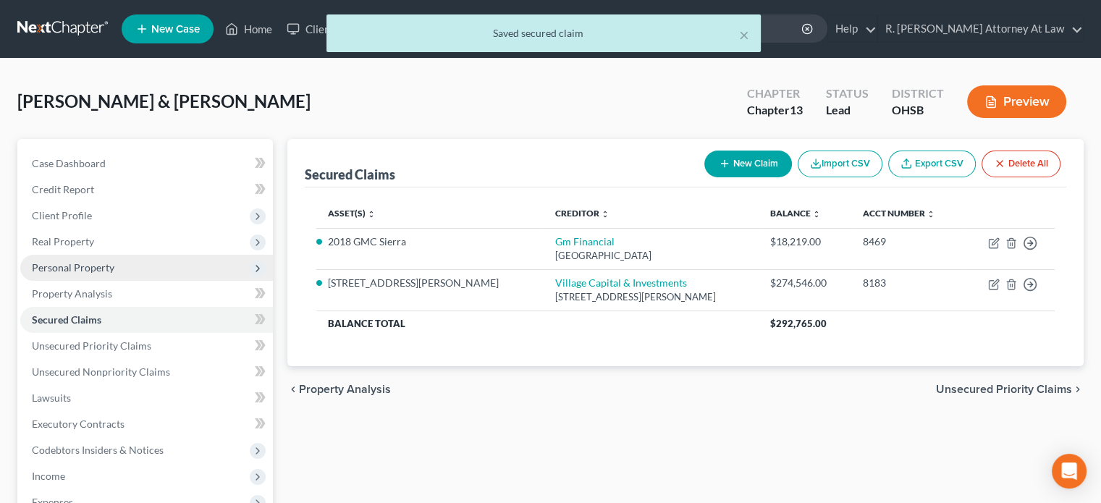
click at [71, 263] on span "Personal Property" at bounding box center [73, 267] width 82 height 12
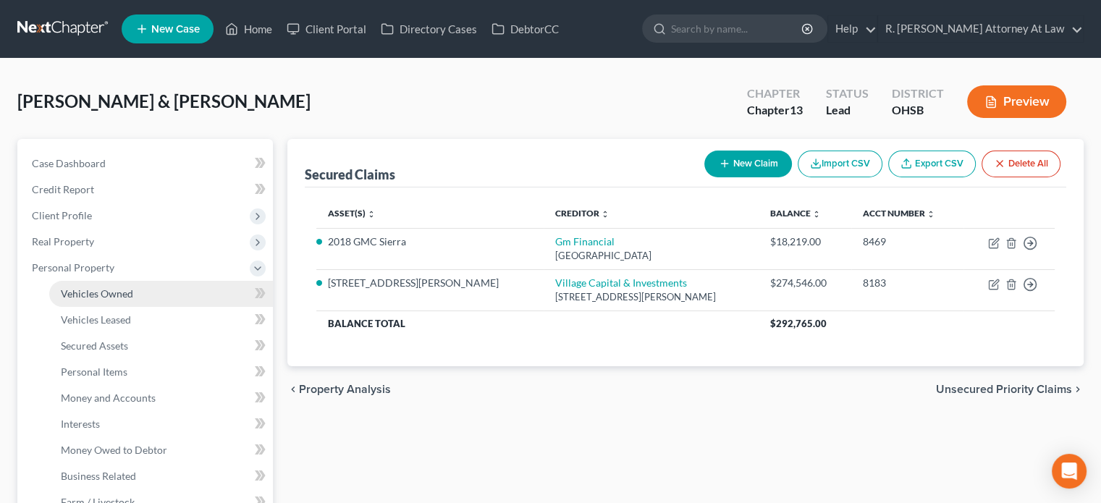
click at [92, 292] on span "Vehicles Owned" at bounding box center [97, 293] width 72 height 12
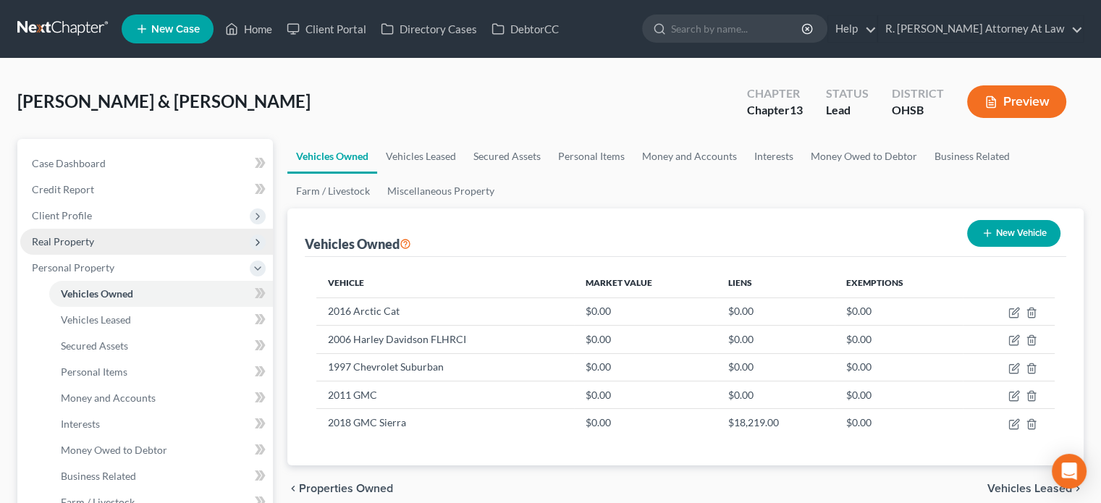
click at [68, 243] on span "Real Property" at bounding box center [63, 241] width 62 height 12
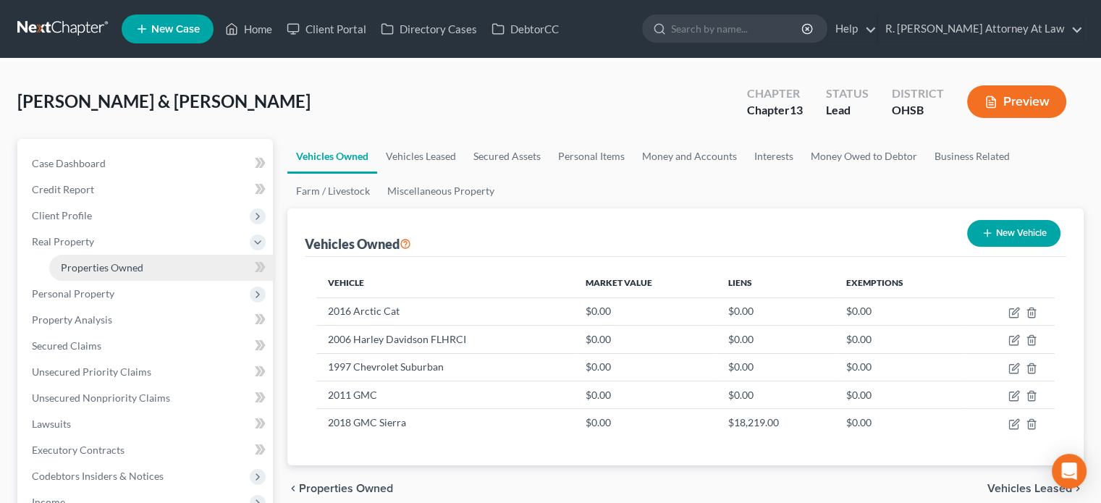
click at [84, 266] on span "Properties Owned" at bounding box center [102, 267] width 82 height 12
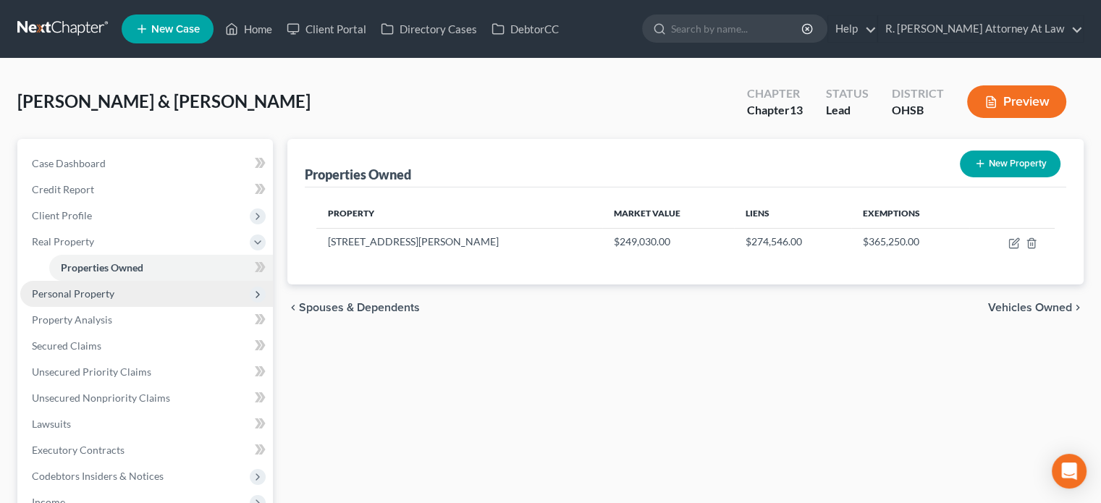
click at [64, 287] on span "Personal Property" at bounding box center [73, 293] width 82 height 12
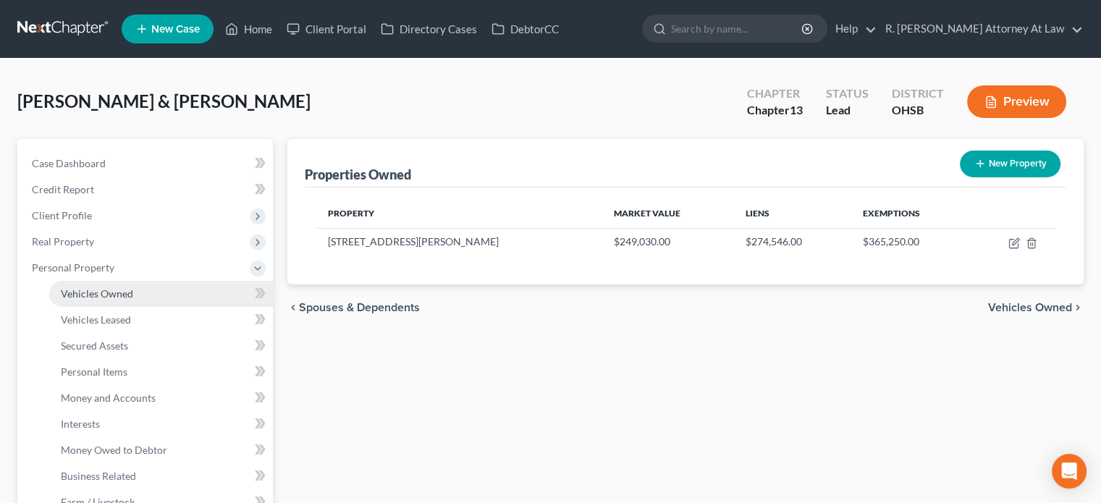
click at [75, 295] on span "Vehicles Owned" at bounding box center [97, 293] width 72 height 12
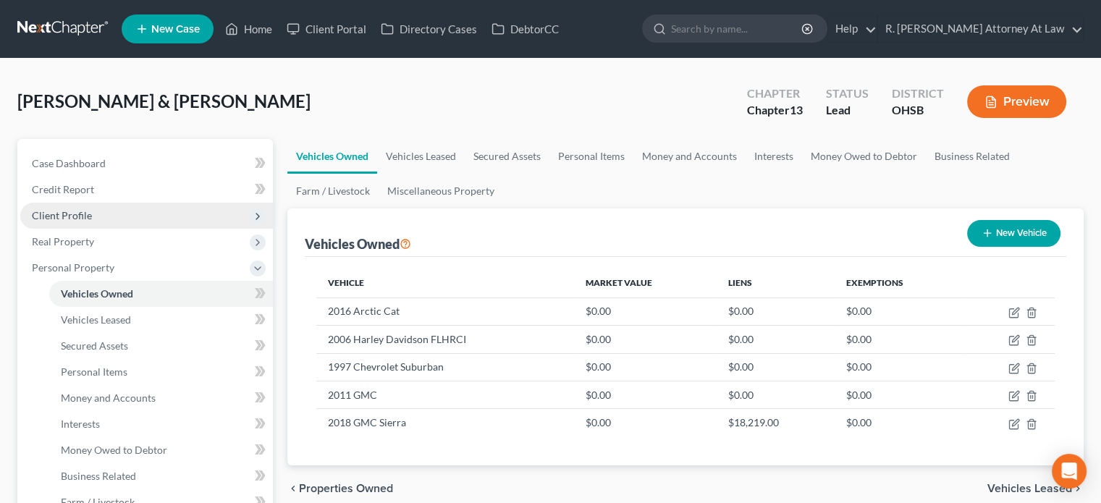
click at [61, 213] on span "Client Profile" at bounding box center [62, 215] width 60 height 12
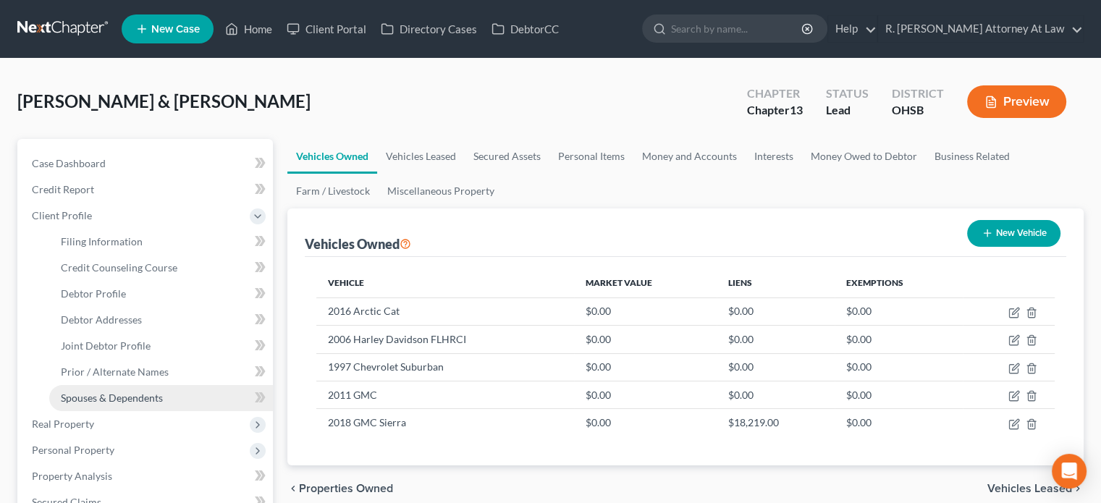
click at [81, 399] on span "Spouses & Dependents" at bounding box center [112, 398] width 102 height 12
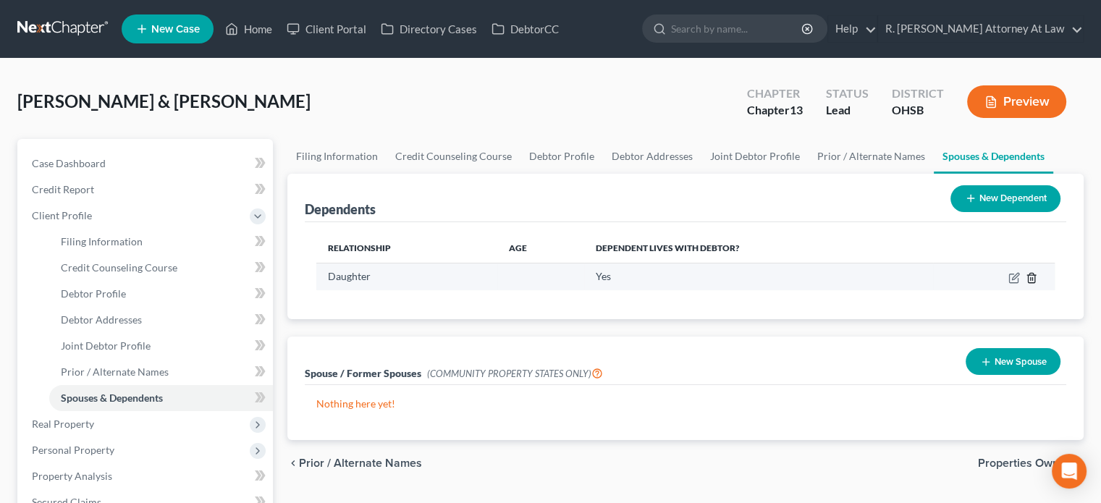
click at [1032, 279] on line "button" at bounding box center [1032, 278] width 0 height 3
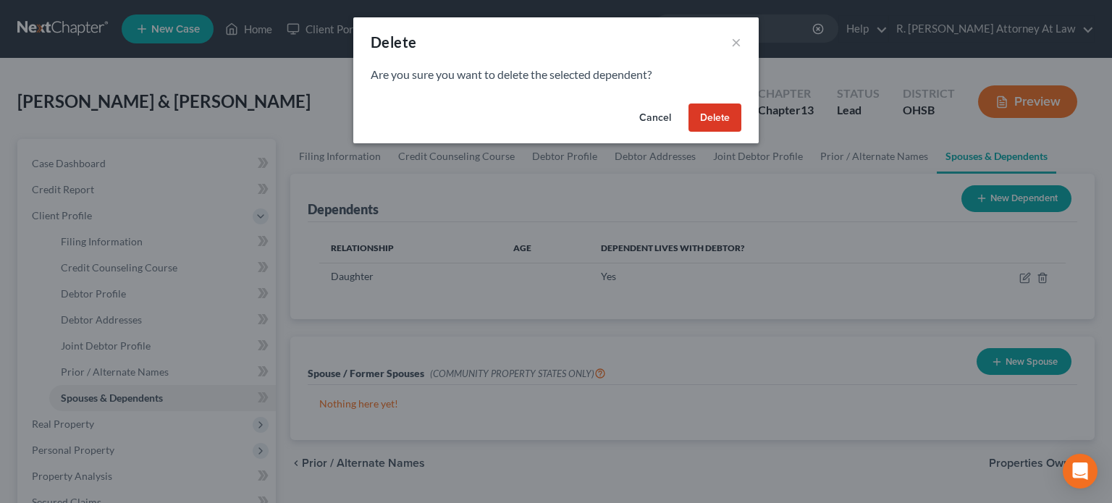
click at [702, 114] on button "Delete" at bounding box center [714, 117] width 53 height 29
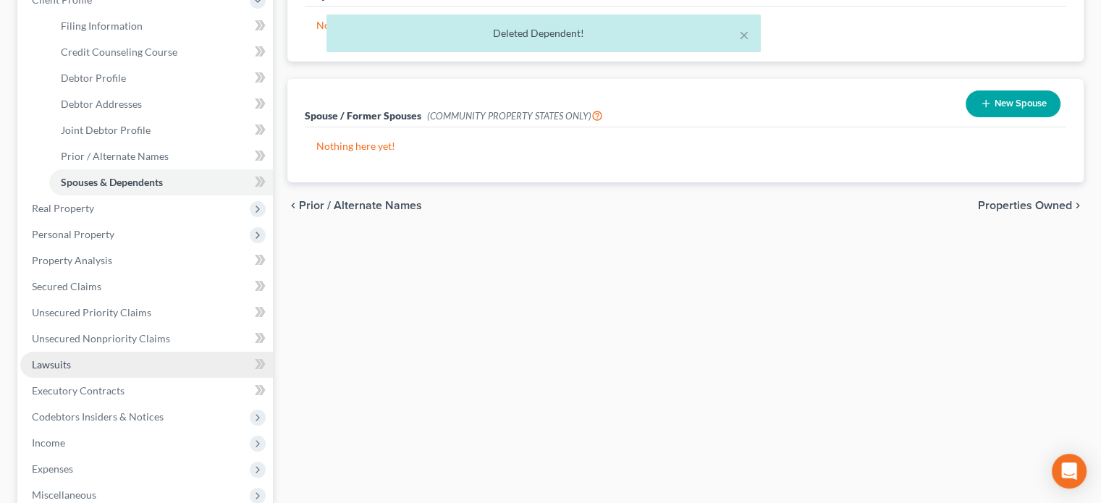
scroll to position [217, 0]
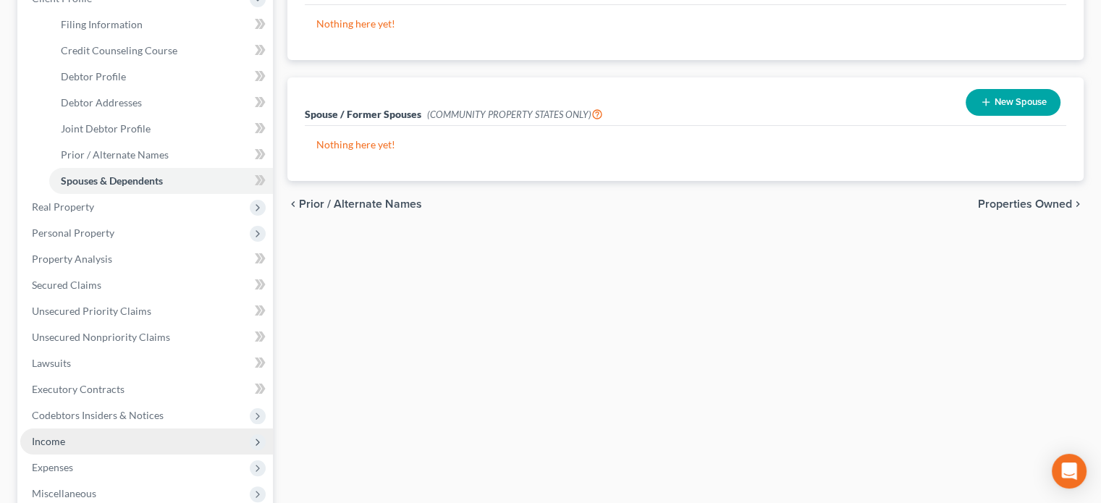
click at [58, 430] on span "Income" at bounding box center [146, 441] width 253 height 26
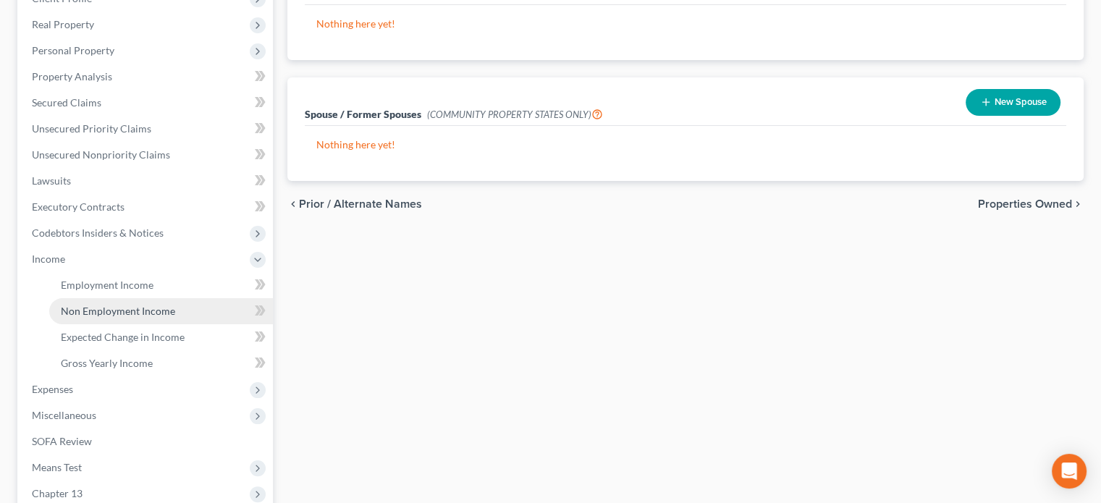
click at [87, 306] on span "Non Employment Income" at bounding box center [118, 311] width 114 height 12
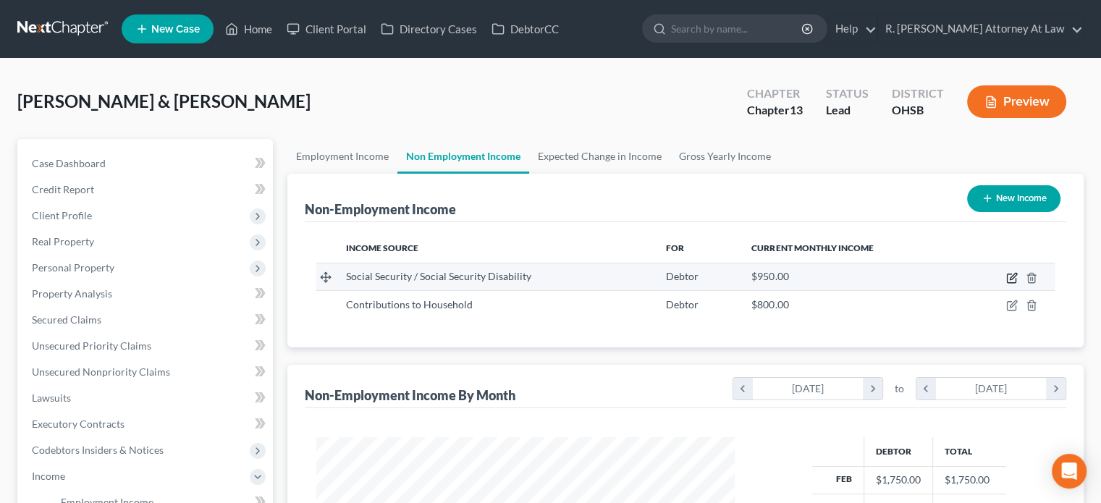
click at [1008, 274] on icon "button" at bounding box center [1012, 278] width 12 height 12
select select "4"
select select "0"
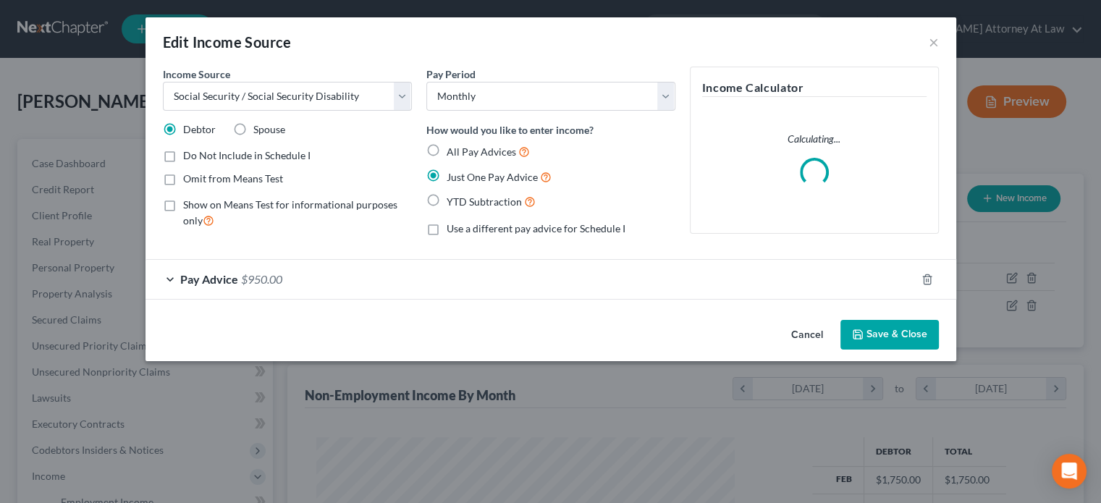
scroll to position [258, 452]
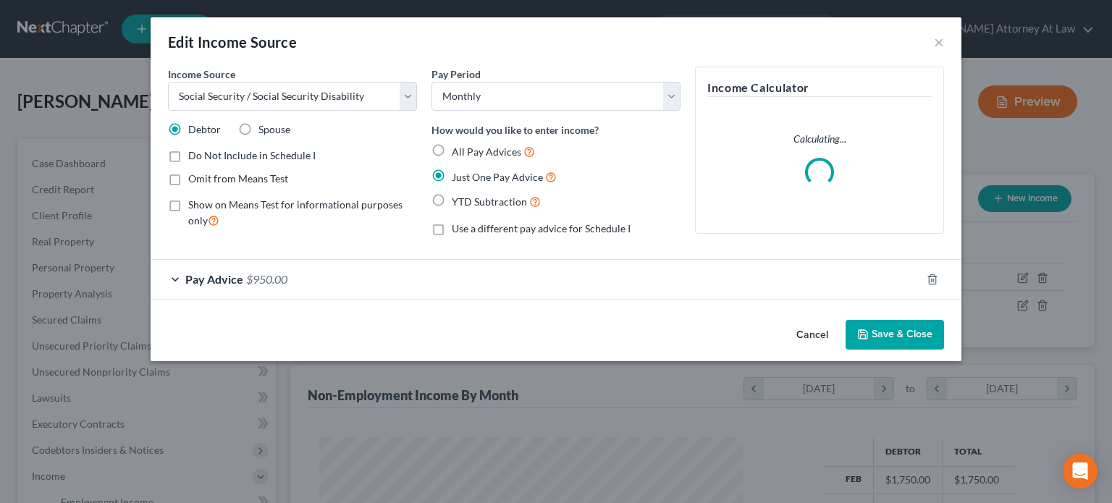
click at [304, 276] on div "Pay Advice $950.00" at bounding box center [536, 279] width 770 height 38
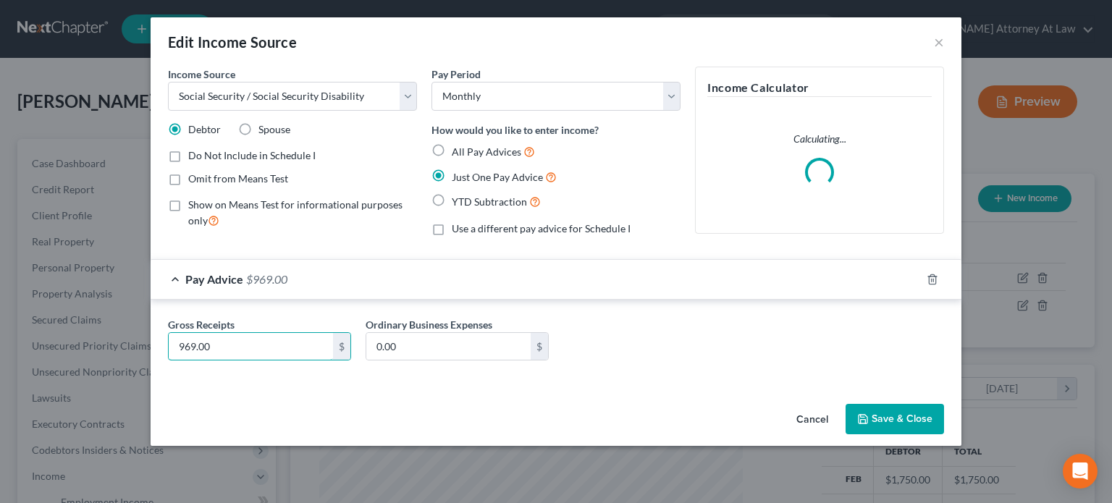
type input "969.00"
click at [881, 420] on button "Save & Close" at bounding box center [894, 419] width 98 height 30
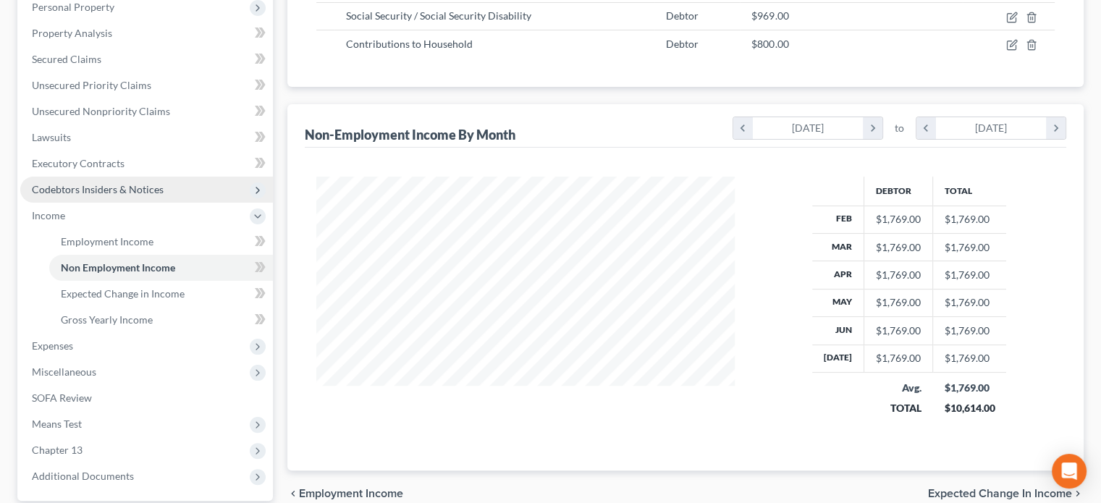
scroll to position [145, 0]
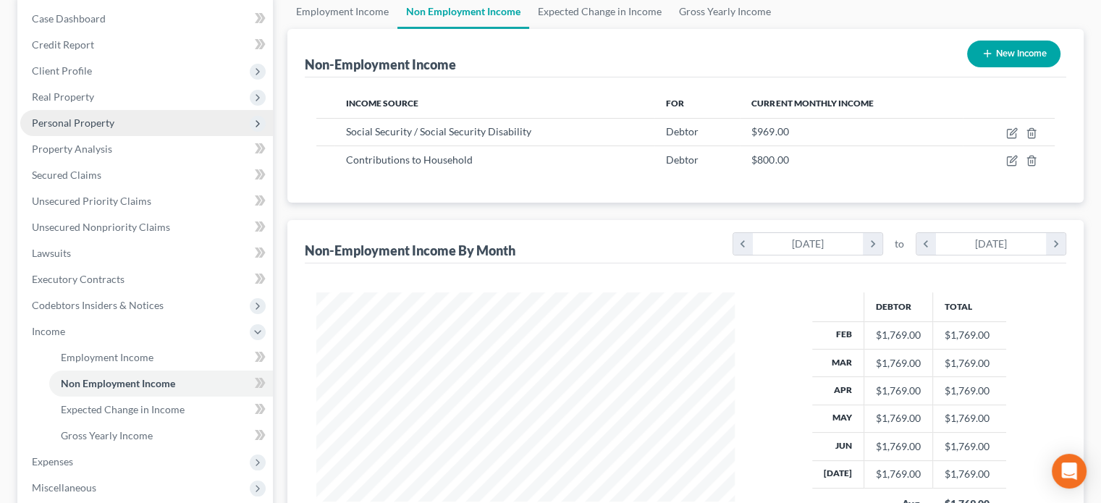
click at [59, 117] on span "Personal Property" at bounding box center [73, 123] width 82 height 12
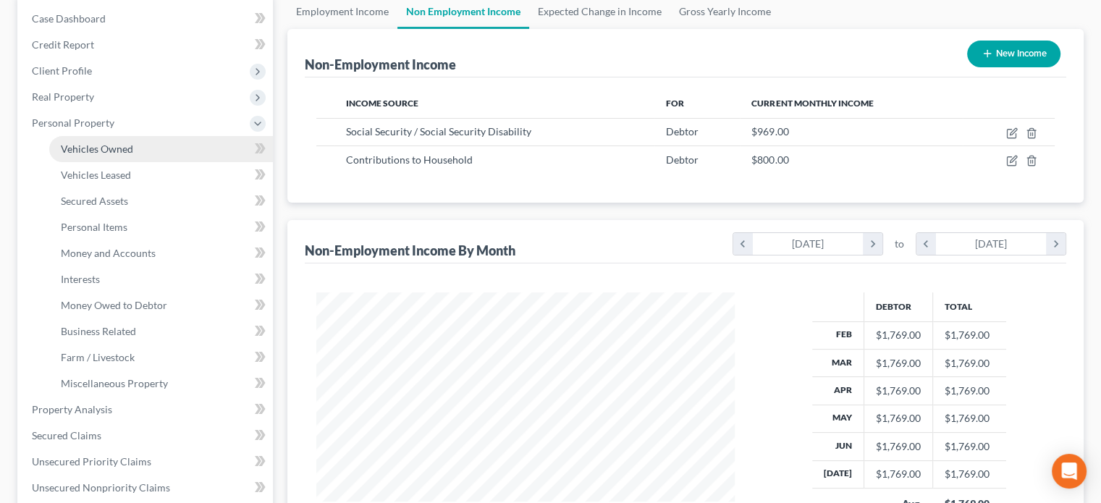
click at [79, 143] on span "Vehicles Owned" at bounding box center [97, 149] width 72 height 12
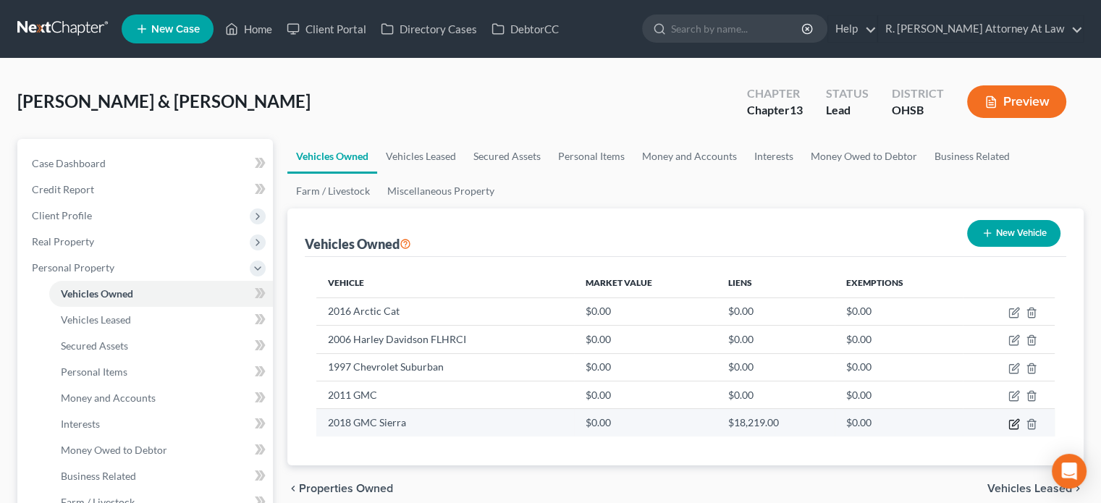
click at [1012, 422] on icon "button" at bounding box center [1014, 424] width 12 height 12
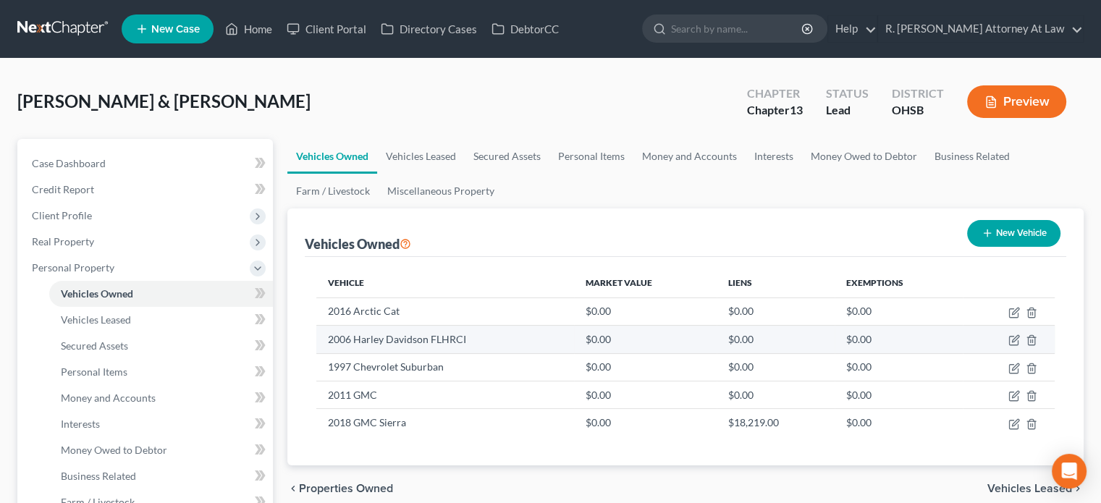
select select "0"
select select "8"
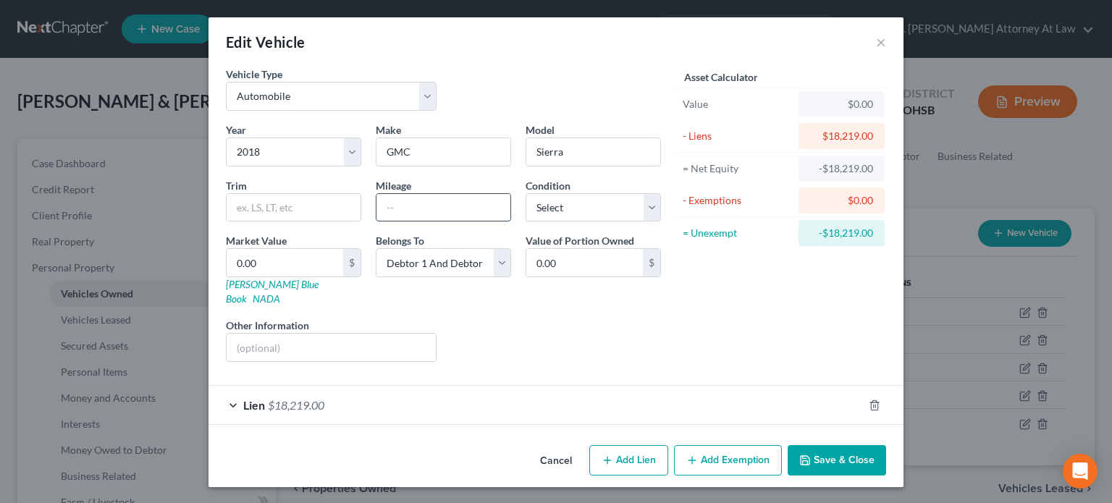
drag, startPoint x: 397, startPoint y: 201, endPoint x: 406, endPoint y: 219, distance: 19.4
click at [397, 201] on input "text" at bounding box center [443, 207] width 134 height 27
click at [405, 257] on select "Select Debtor 1 Only Debtor 2 Only Debtor 1 And Debtor 2 Only At Least One Of T…" at bounding box center [443, 262] width 135 height 29
select select "1"
click at [376, 248] on select "Select Debtor 1 Only Debtor 2 Only Debtor 1 And Debtor 2 Only At Least One Of T…" at bounding box center [443, 262] width 135 height 29
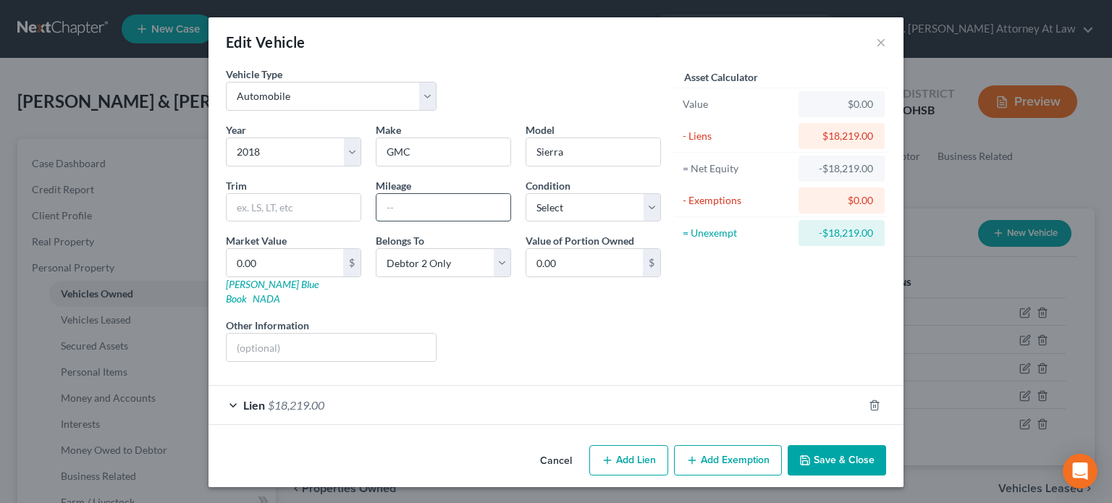
click at [399, 203] on input "text" at bounding box center [443, 207] width 134 height 27
type input "115000"
drag, startPoint x: 546, startPoint y: 204, endPoint x: 550, endPoint y: 218, distance: 14.4
click at [548, 205] on select "Select Excellent Very Good Good Fair Poor" at bounding box center [592, 207] width 135 height 29
select select "2"
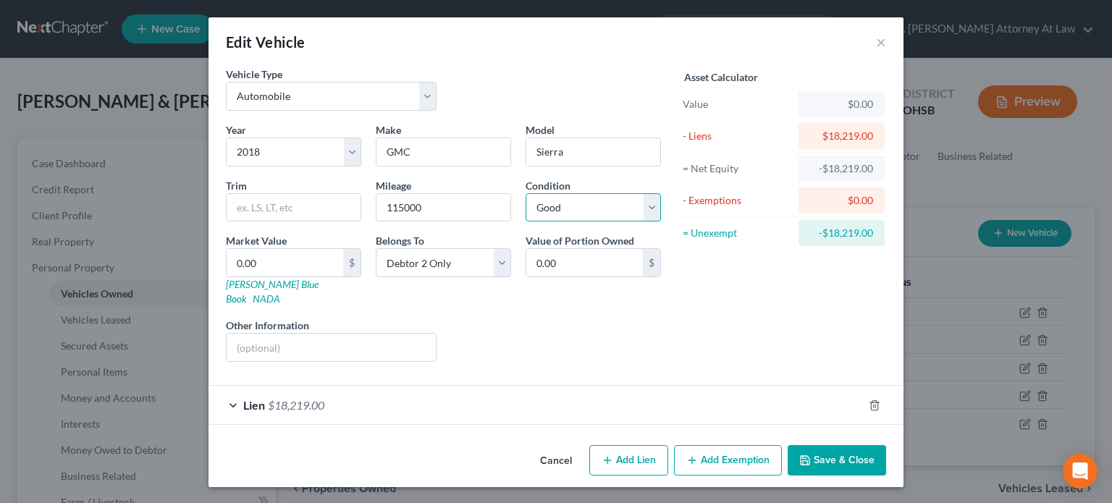
click at [525, 193] on select "Select Excellent Very Good Good Fair Poor" at bounding box center [592, 207] width 135 height 29
click at [737, 445] on button "Add Exemption" at bounding box center [728, 460] width 108 height 30
select select "2"
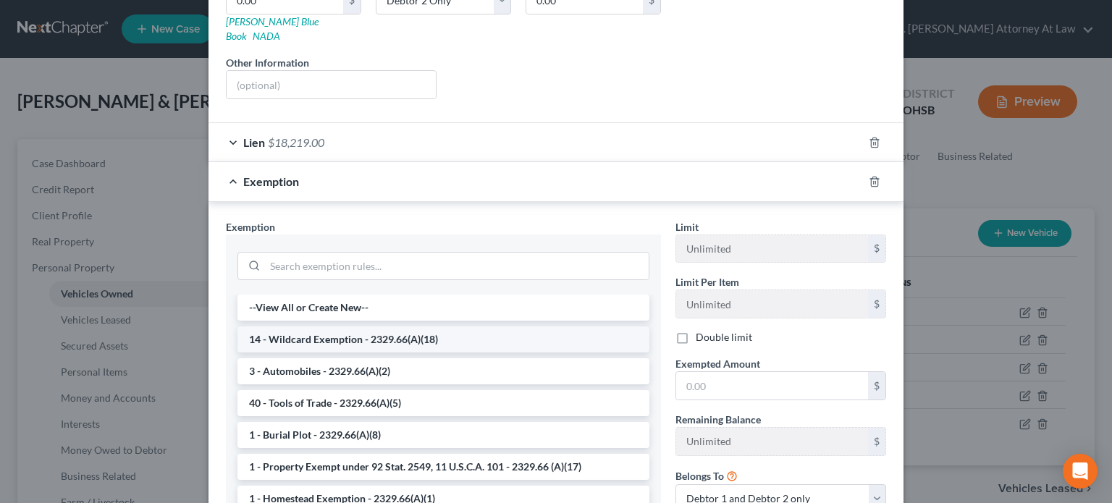
scroll to position [289, 0]
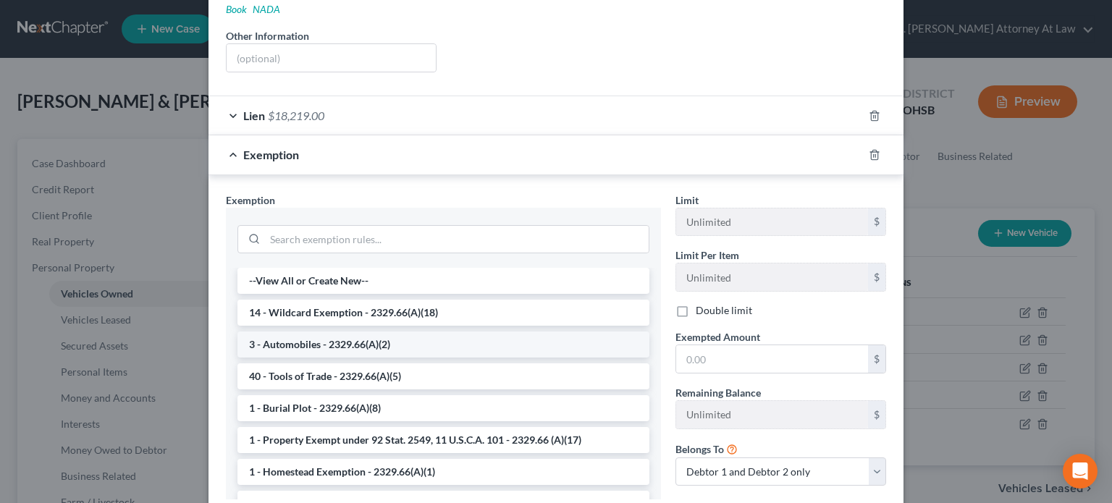
click at [318, 331] on li "3 - Automobiles - 2329.66(A)(2)" at bounding box center [443, 344] width 412 height 26
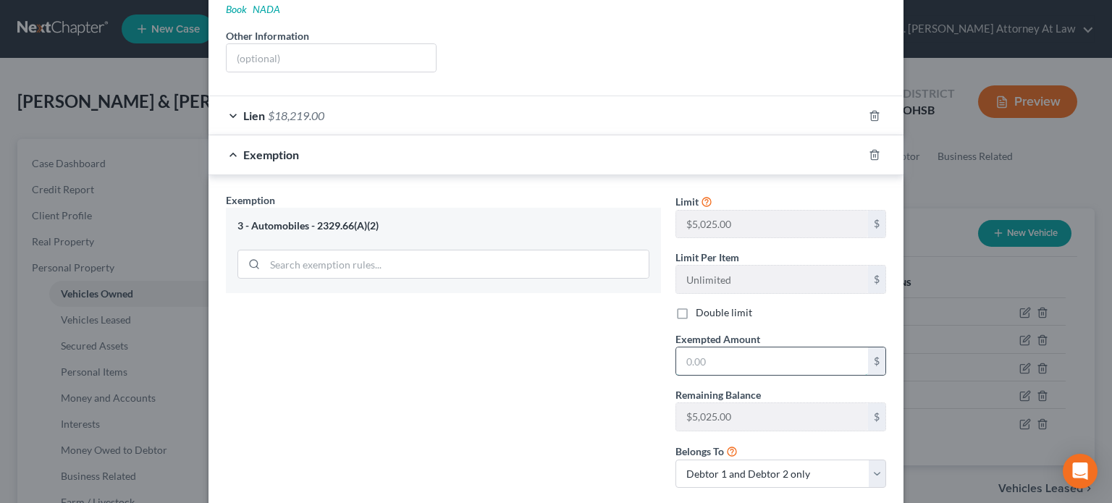
click at [699, 347] on input "text" at bounding box center [772, 360] width 192 height 27
type input "5,025"
click at [579, 335] on div "Exemption Set must be selected for CA. Exemption * 3 - Automobiles - 2329.66(A)…" at bounding box center [443, 346] width 449 height 308
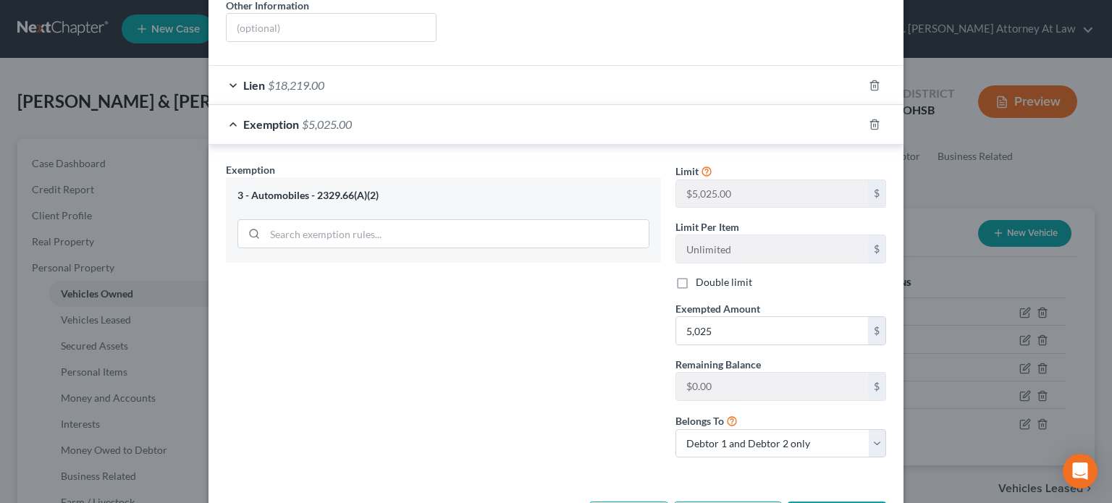
scroll to position [360, 0]
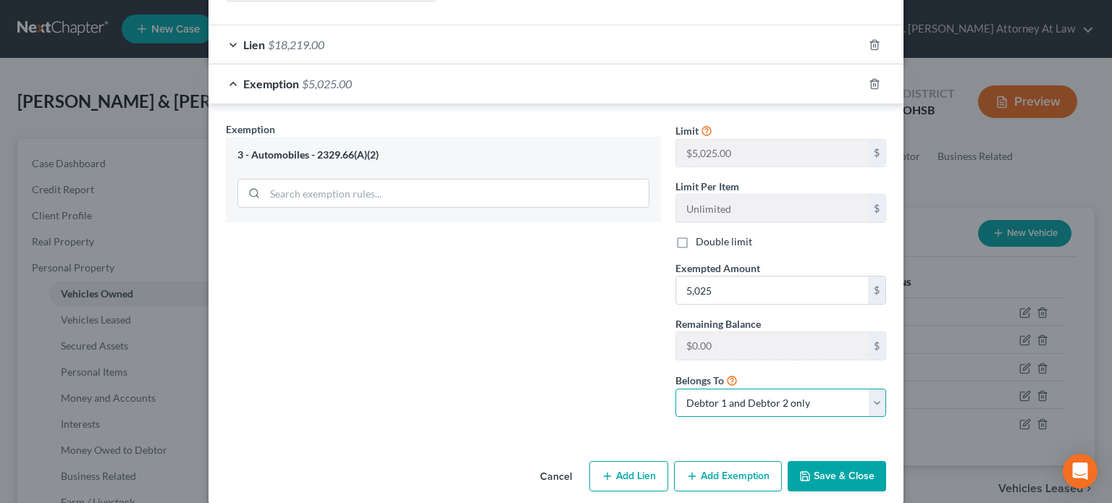
click at [743, 389] on select "Debtor 1 only Debtor 2 only Debtor 1 and Debtor 2 only" at bounding box center [780, 403] width 211 height 29
select select "1"
click at [675, 389] on select "Debtor 1 only Debtor 2 only Debtor 1 and Debtor 2 only" at bounding box center [780, 403] width 211 height 29
click at [808, 461] on button "Save & Close" at bounding box center [836, 476] width 98 height 30
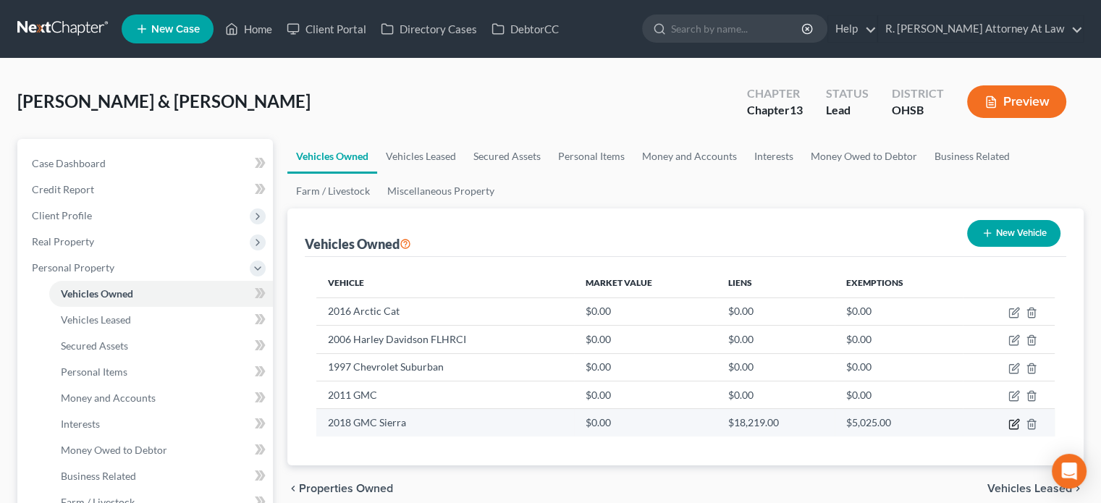
click at [1013, 422] on icon "button" at bounding box center [1014, 424] width 12 height 12
select select "0"
select select "8"
select select "2"
select select "1"
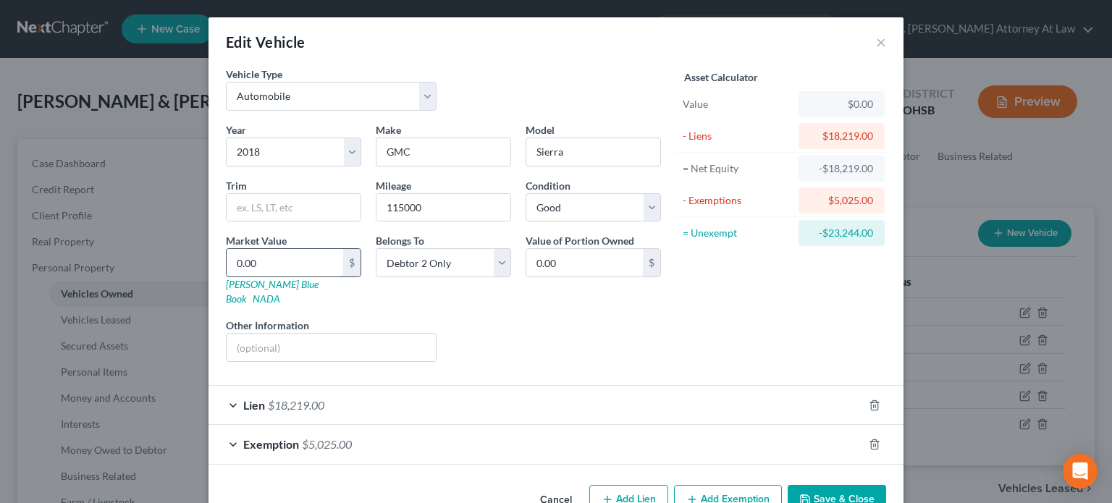
click at [281, 254] on input "0.00" at bounding box center [285, 262] width 117 height 27
type input "2"
type input "2.00"
type input "24"
type input "24.00"
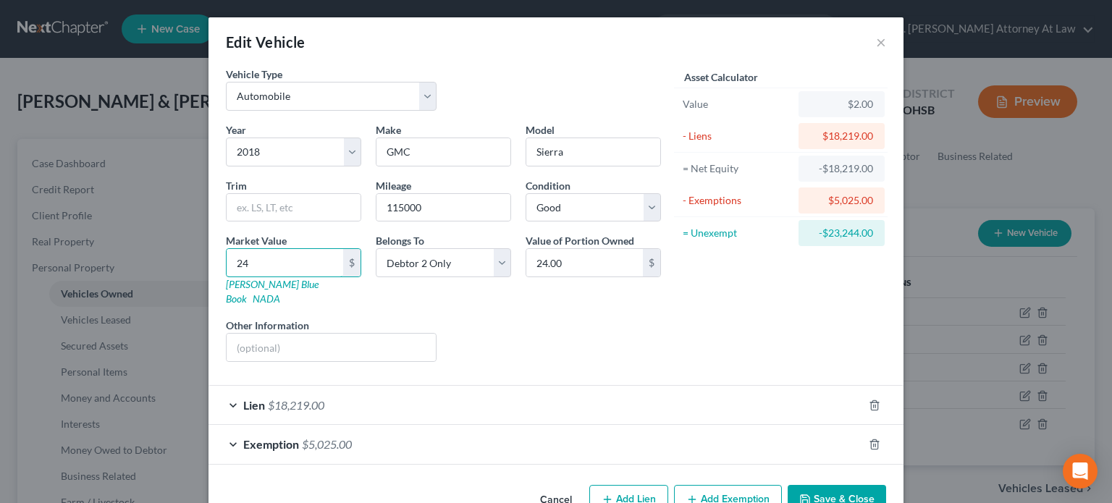
type input "244"
type input "244.00"
type input "2447"
type input "2,447.00"
type input "2,4477"
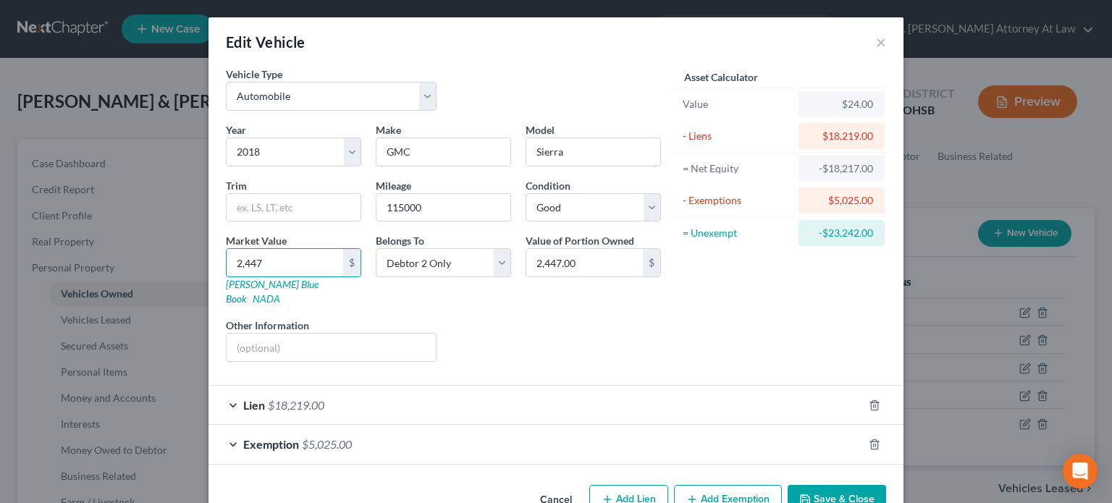
type input "24,477.00"
type input "24,477"
drag, startPoint x: 691, startPoint y: 481, endPoint x: 653, endPoint y: 422, distance: 70.3
click at [690, 494] on icon "button" at bounding box center [692, 500] width 12 height 12
select select "2"
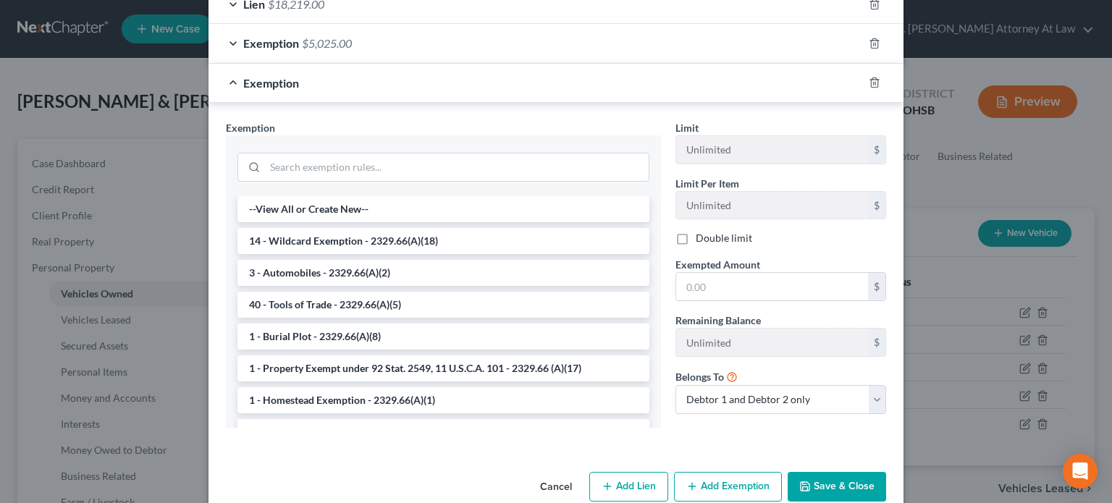
scroll to position [411, 0]
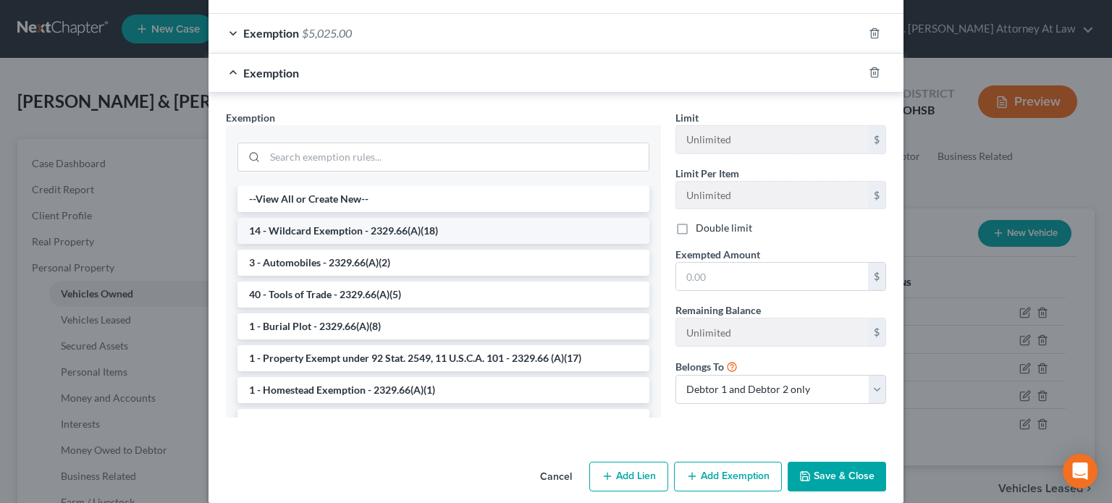
click at [282, 218] on li "14 - Wildcard Exemption - 2329.66(A)(18)" at bounding box center [443, 231] width 412 height 26
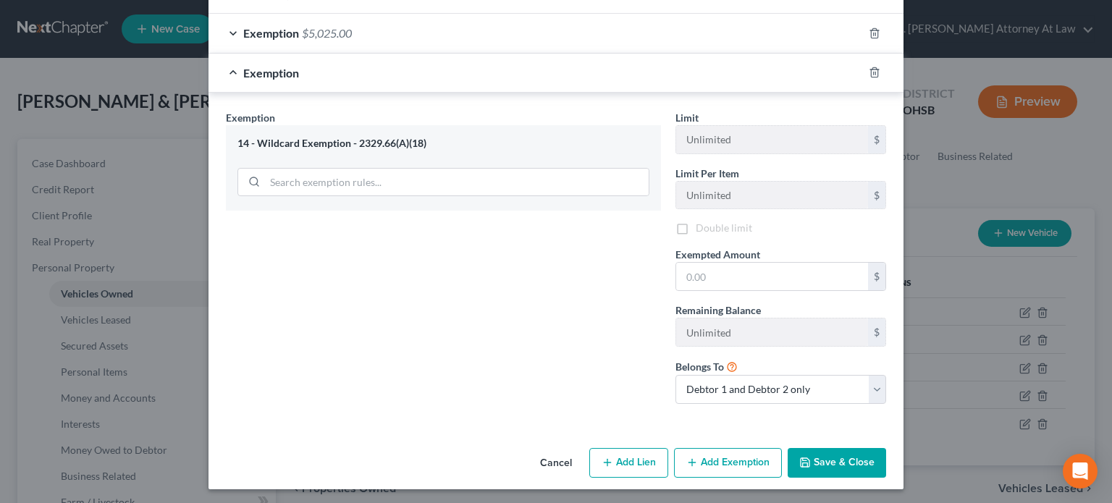
scroll to position [397, 0]
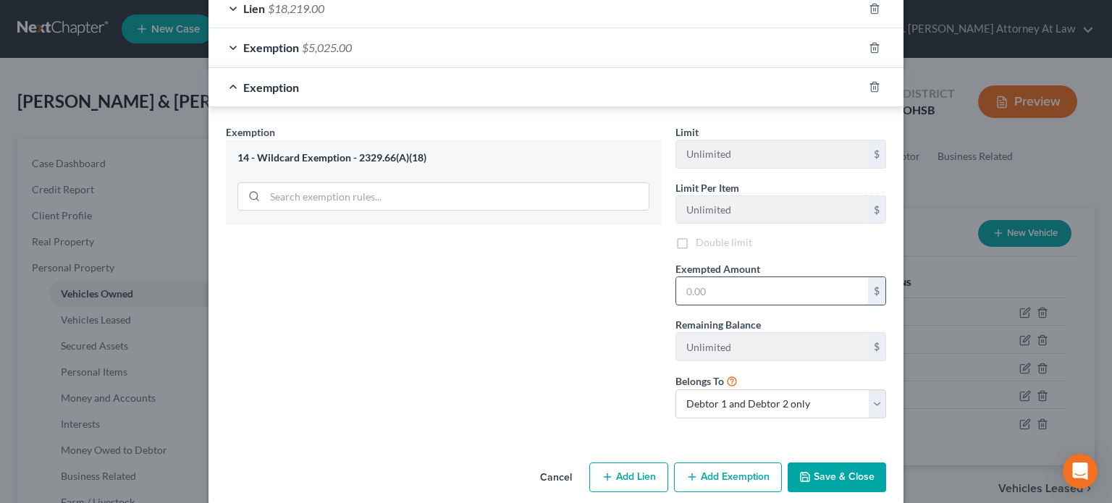
click at [680, 277] on input "text" at bounding box center [772, 290] width 192 height 27
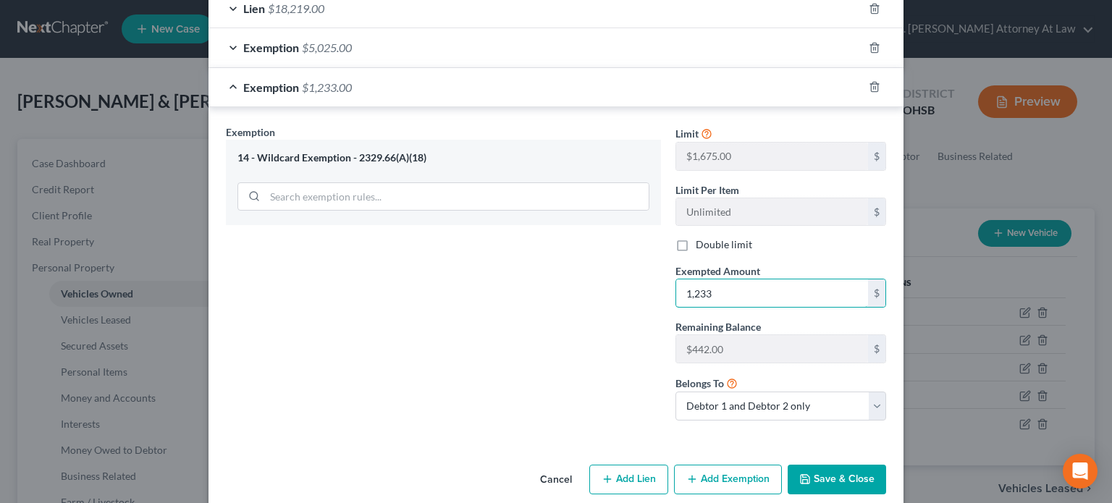
type input "1,233"
click at [536, 274] on div "Exemption Set must be selected for CA. Exemption * 14 - Wildcard Exemption - 23…" at bounding box center [443, 278] width 449 height 308
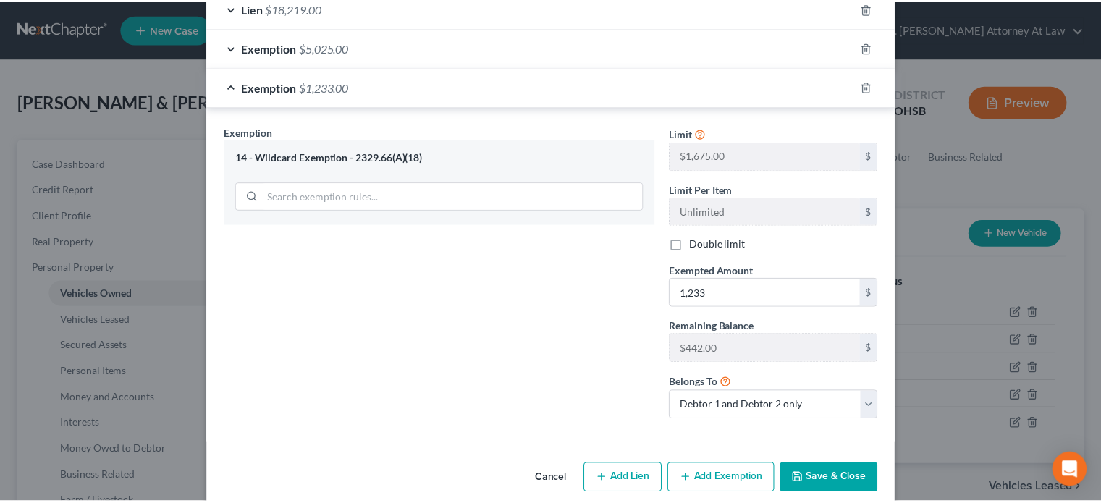
scroll to position [399, 0]
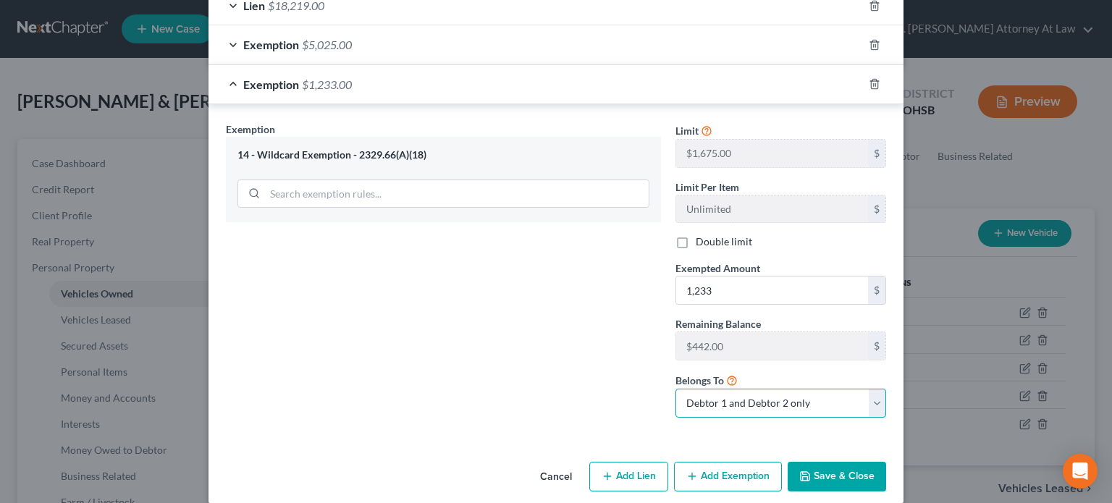
click at [727, 389] on select "Debtor 1 only Debtor 2 only Debtor 1 and Debtor 2 only" at bounding box center [780, 403] width 211 height 29
select select "1"
click at [675, 389] on select "Debtor 1 only Debtor 2 only Debtor 1 and Debtor 2 only" at bounding box center [780, 403] width 211 height 29
click at [816, 462] on button "Save & Close" at bounding box center [836, 477] width 98 height 30
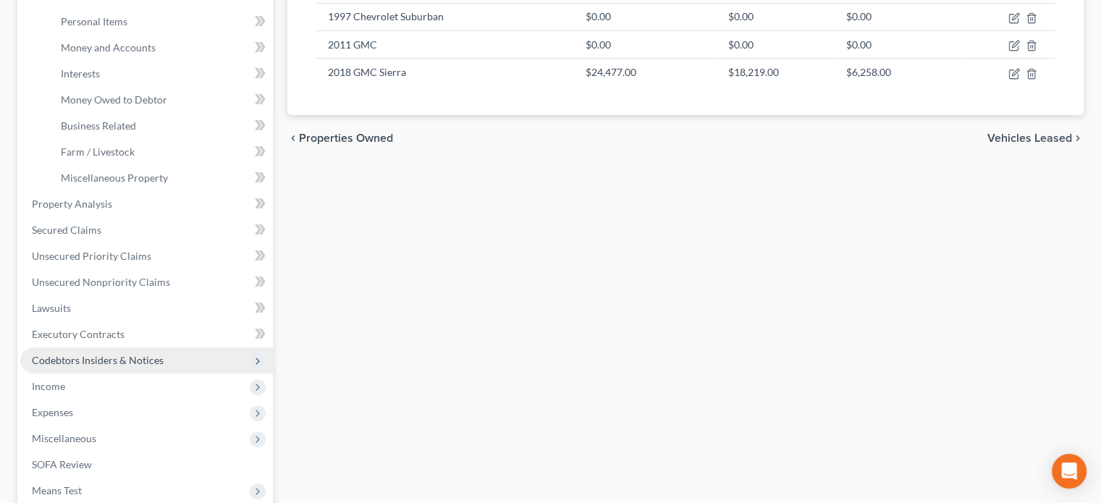
scroll to position [362, 0]
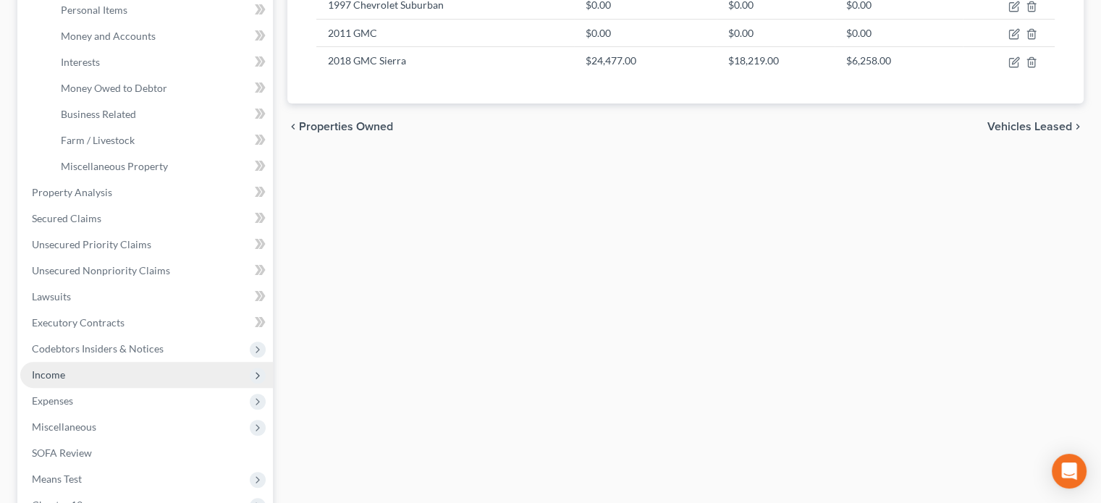
click at [47, 373] on span "Income" at bounding box center [48, 374] width 33 height 12
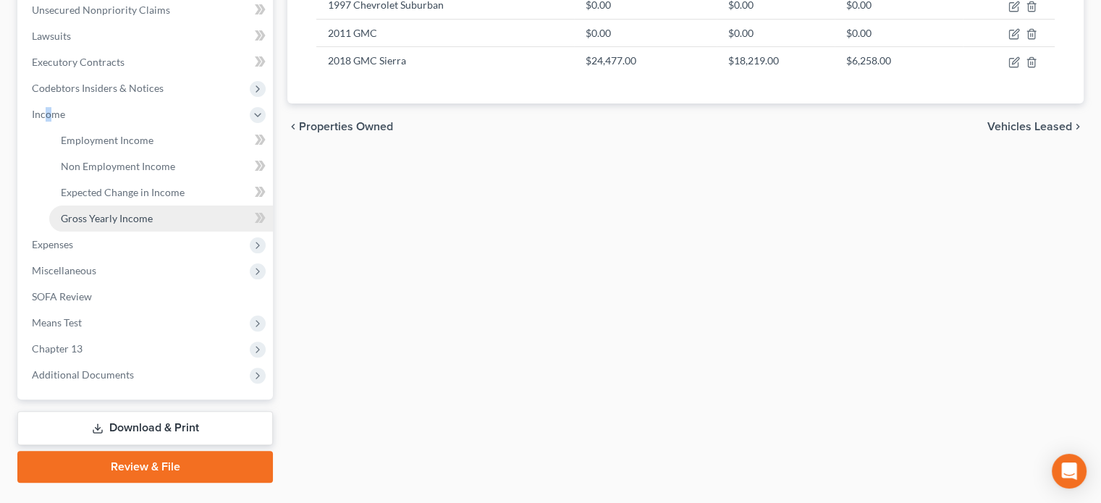
click at [85, 216] on span "Gross Yearly Income" at bounding box center [107, 218] width 92 height 12
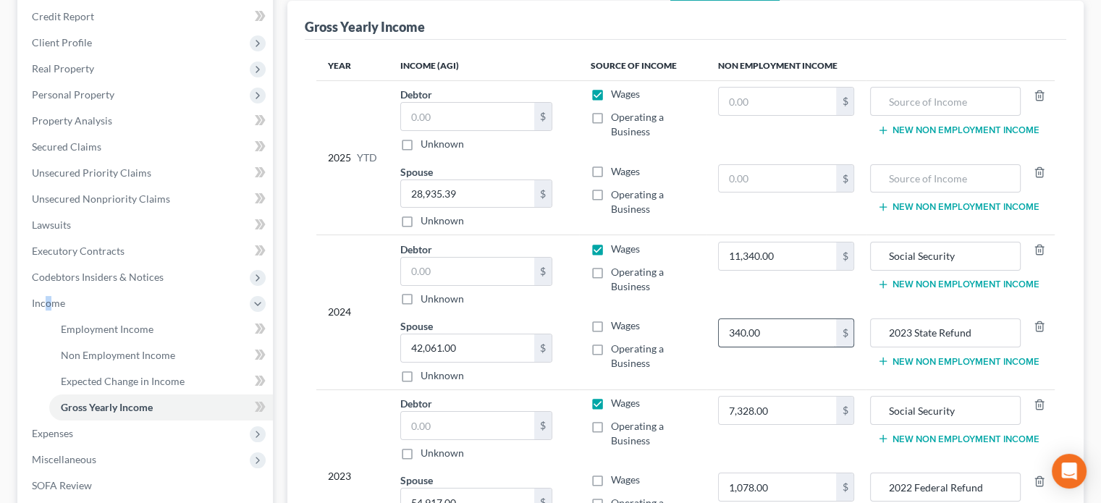
scroll to position [145, 0]
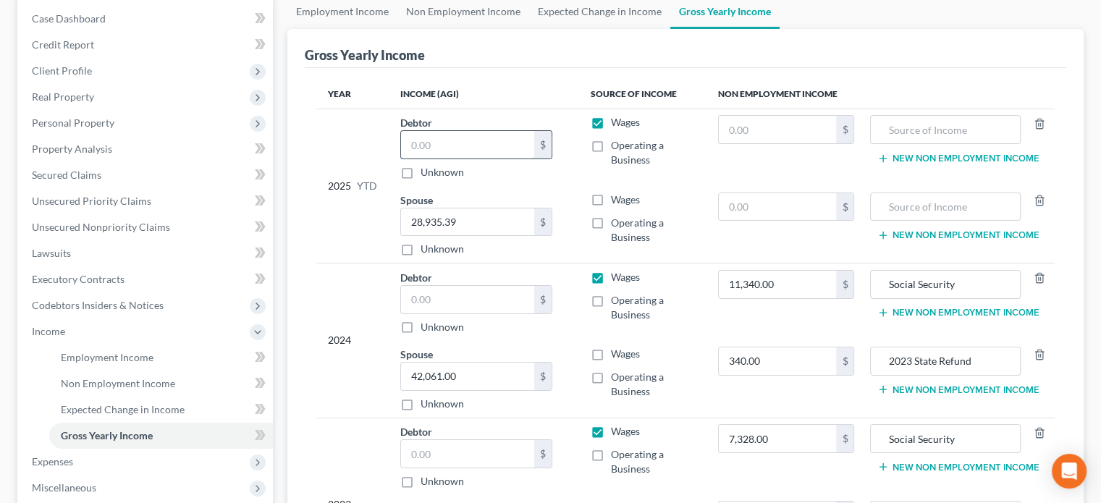
click at [441, 136] on input "text" at bounding box center [467, 144] width 133 height 27
type input "0"
click at [423, 299] on input "text" at bounding box center [467, 299] width 133 height 27
type input "0"
click at [423, 441] on input "text" at bounding box center [467, 453] width 133 height 27
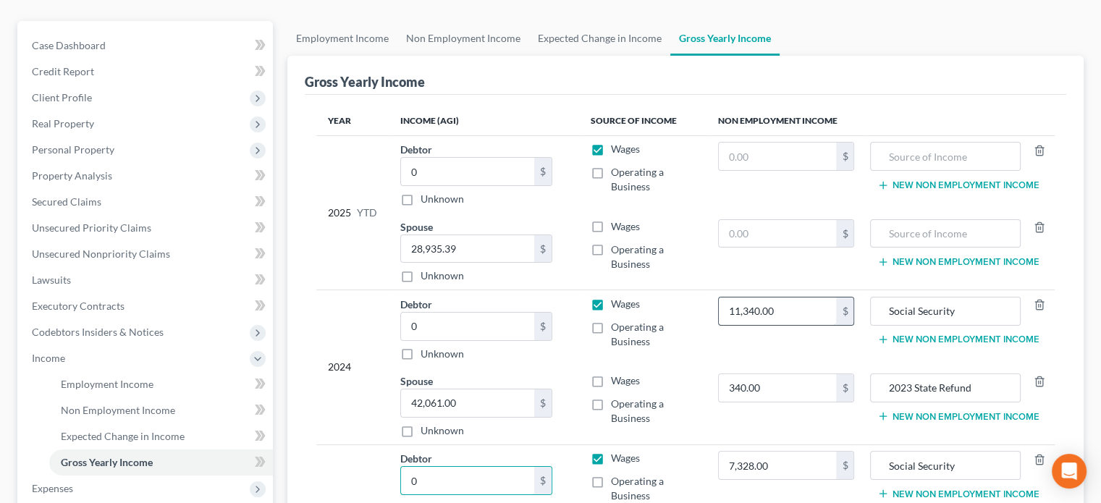
scroll to position [72, 0]
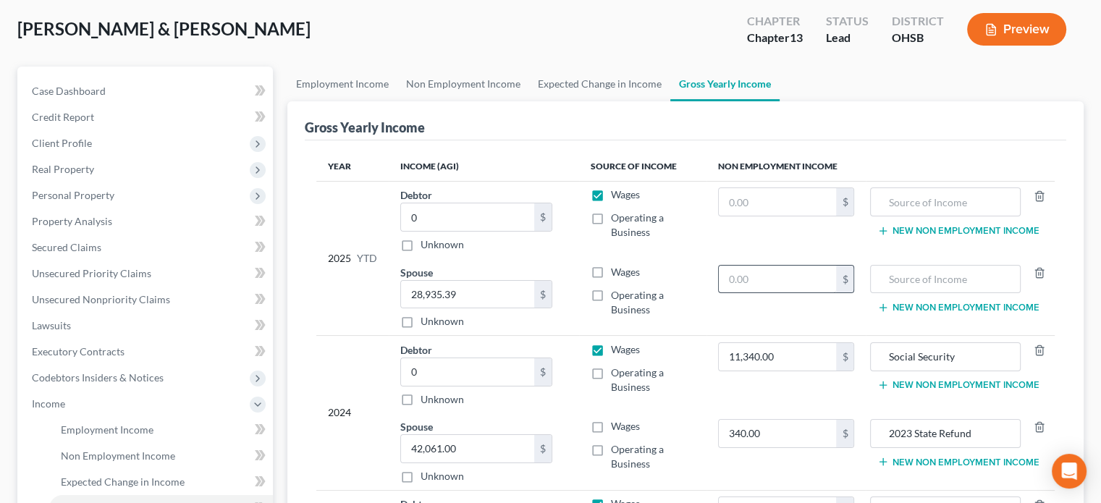
type input "0"
click at [773, 281] on input "text" at bounding box center [778, 279] width 118 height 27
type input "11,628"
click at [929, 281] on input "text" at bounding box center [945, 279] width 134 height 27
click at [741, 202] on input "text" at bounding box center [778, 201] width 118 height 27
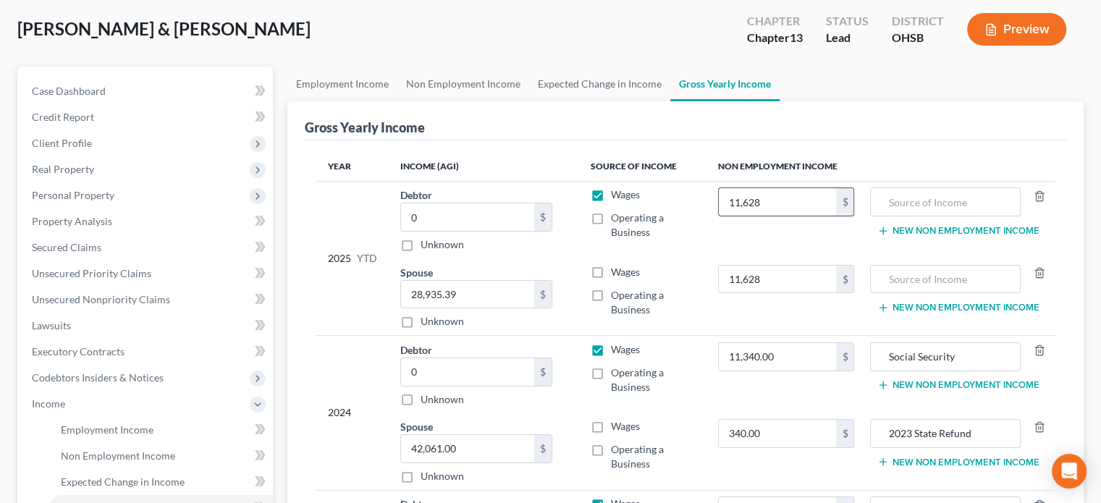
type input "11,628"
type input "Social Security"
click at [771, 283] on input "11,628" at bounding box center [778, 279] width 118 height 27
type input "0"
click at [708, 248] on td "11,628 $" at bounding box center [785, 219] width 159 height 77
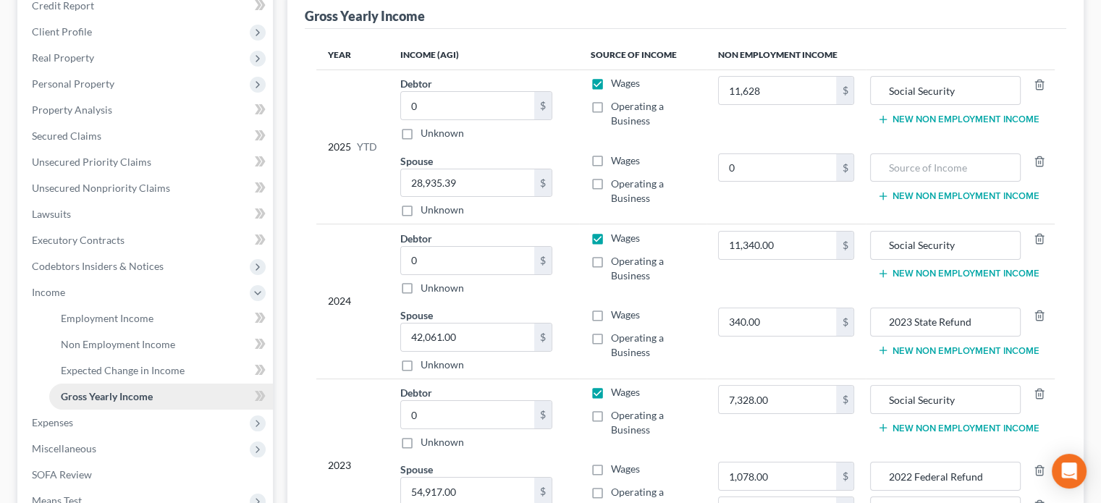
scroll to position [217, 0]
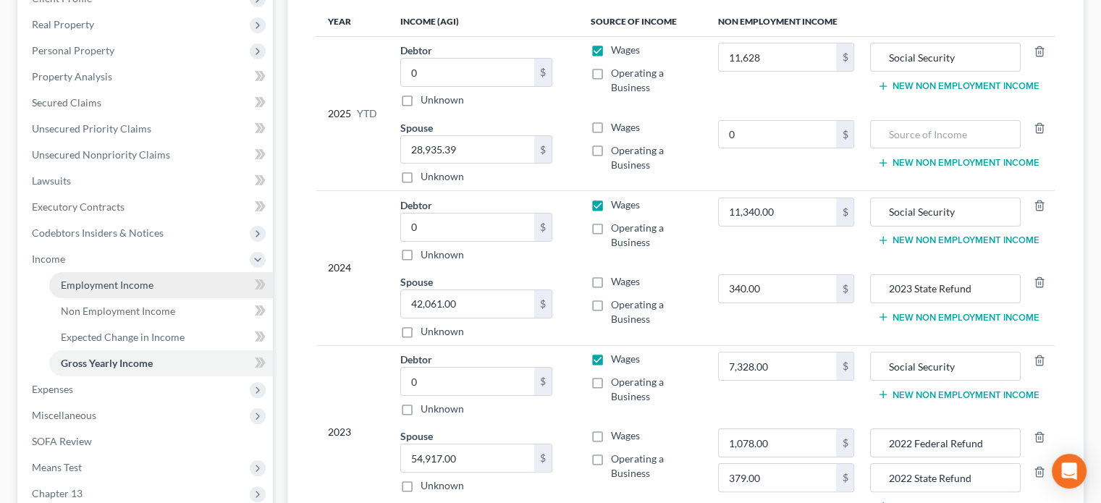
click at [82, 282] on span "Employment Income" at bounding box center [107, 285] width 93 height 12
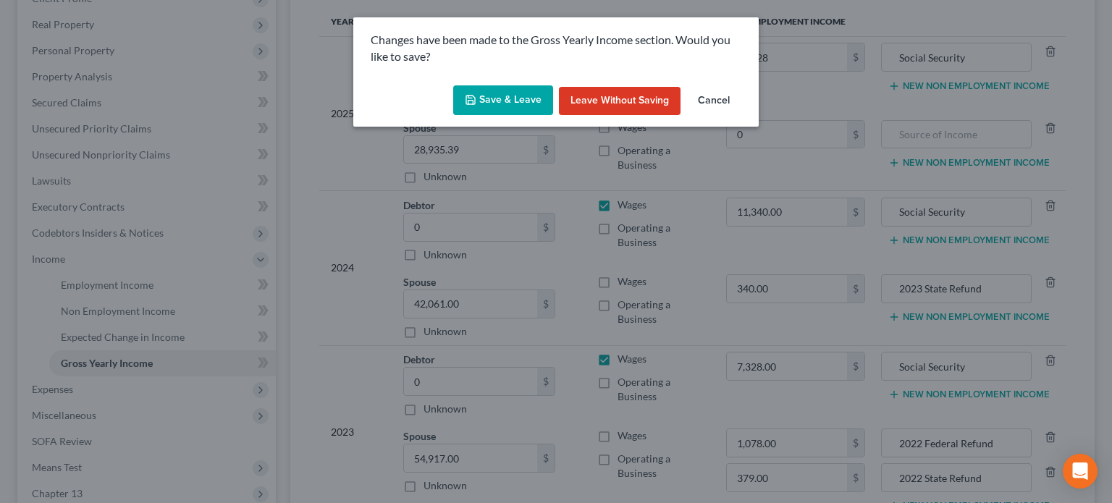
click at [483, 98] on button "Save & Leave" at bounding box center [503, 100] width 100 height 30
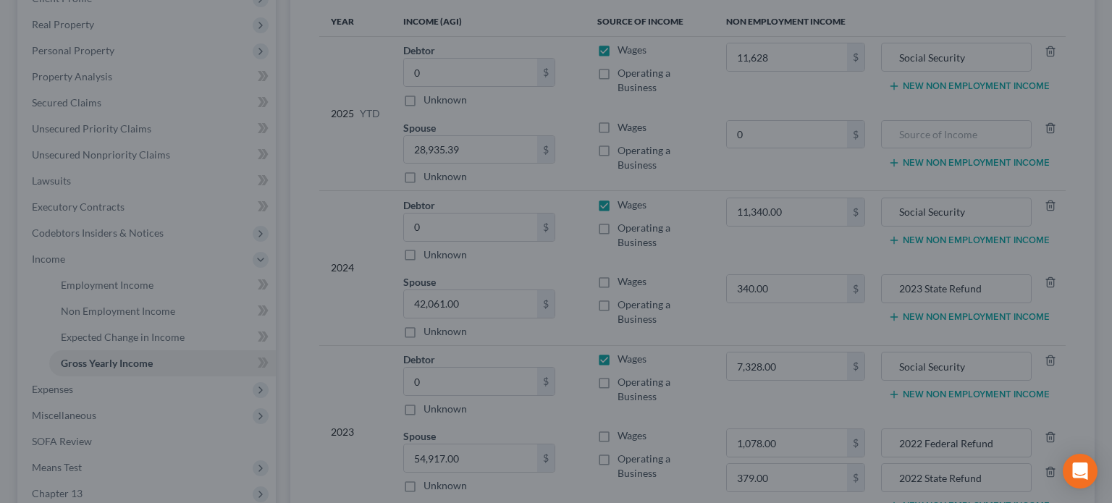
type input "11,628.00"
type input "0.00"
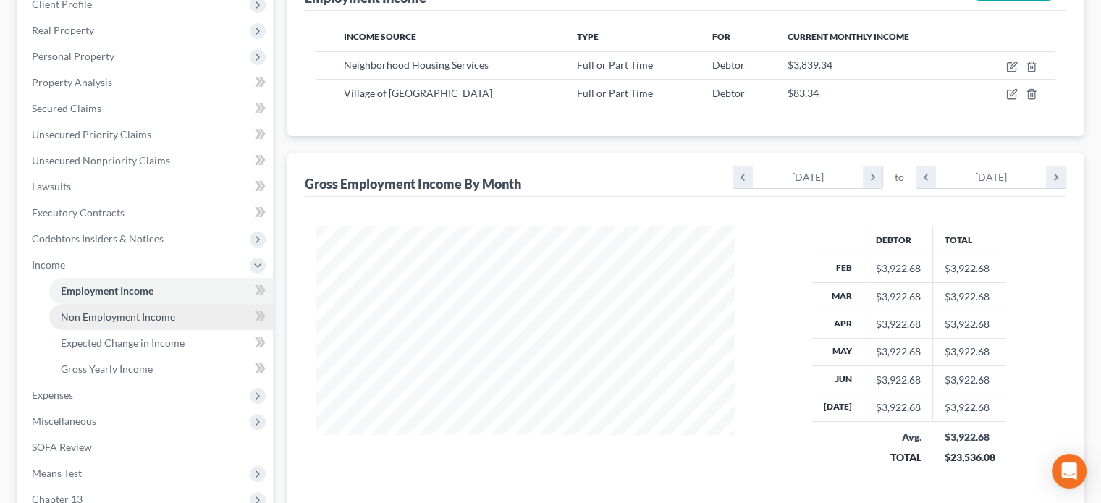
scroll to position [217, 0]
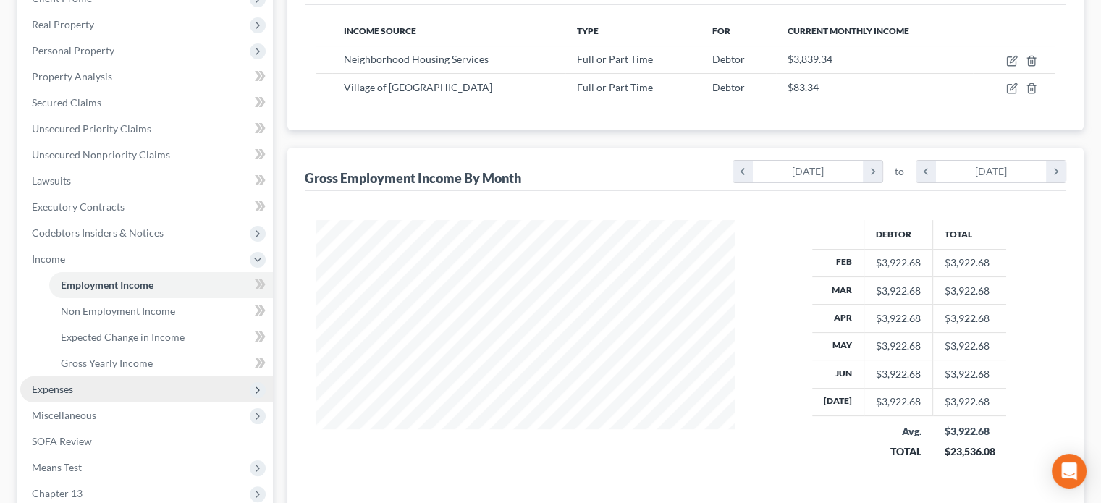
click at [85, 382] on span "Expenses" at bounding box center [146, 389] width 253 height 26
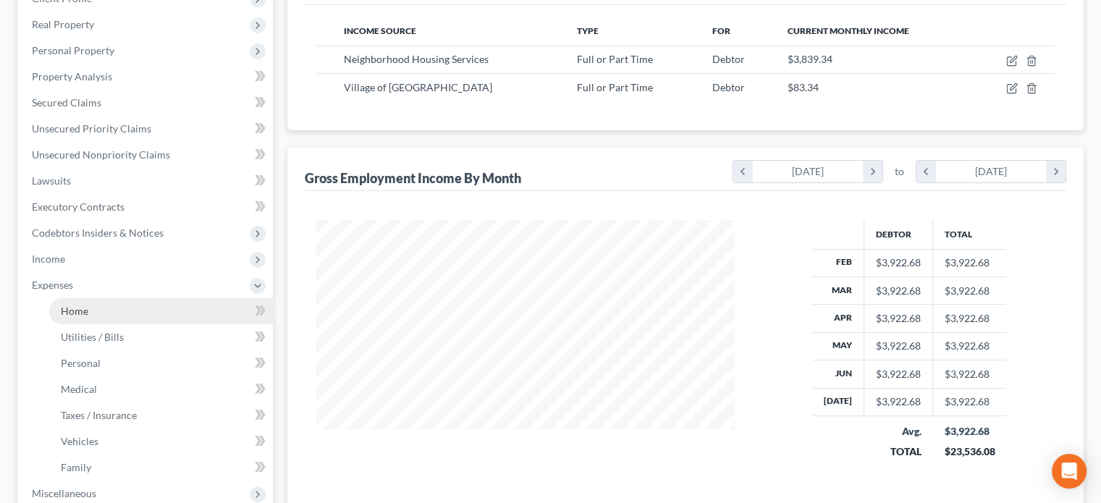
click at [72, 312] on span "Home" at bounding box center [74, 311] width 27 height 12
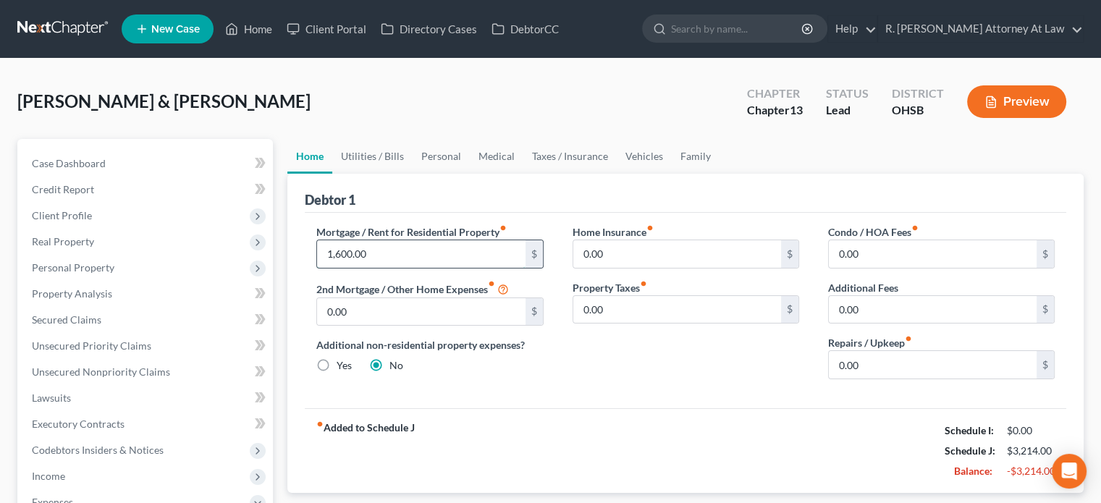
click at [381, 253] on input "1,600.00" at bounding box center [421, 253] width 208 height 27
click at [535, 273] on div "Mortgage / Rent for Residential Property fiber_manual_record $ 2nd Mortgage / O…" at bounding box center [429, 307] width 255 height 166
click at [635, 255] on input "0.00" at bounding box center [677, 253] width 208 height 27
click at [655, 297] on input "0.00" at bounding box center [677, 309] width 208 height 27
click at [366, 154] on link "Utilities / Bills" at bounding box center [372, 156] width 80 height 35
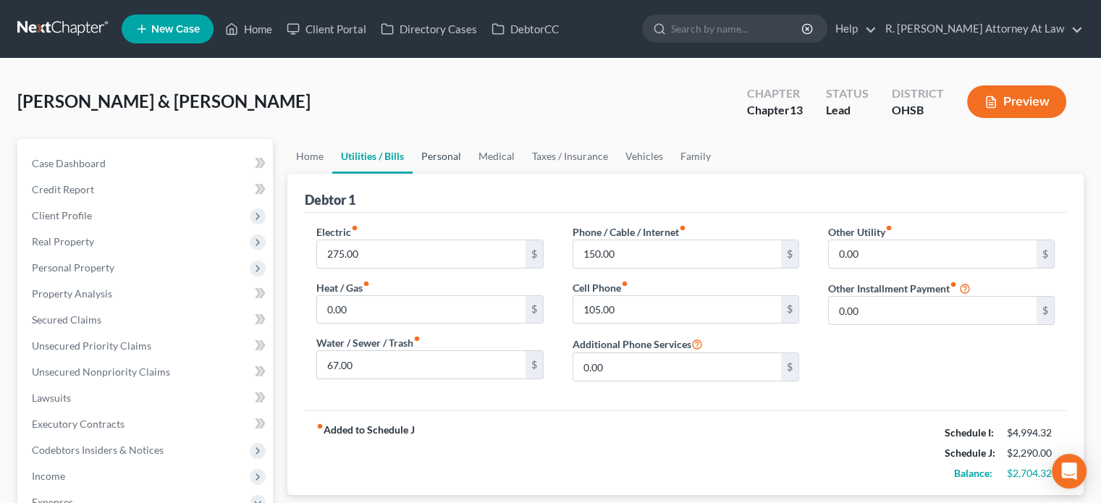
click at [437, 156] on link "Personal" at bounding box center [440, 156] width 57 height 35
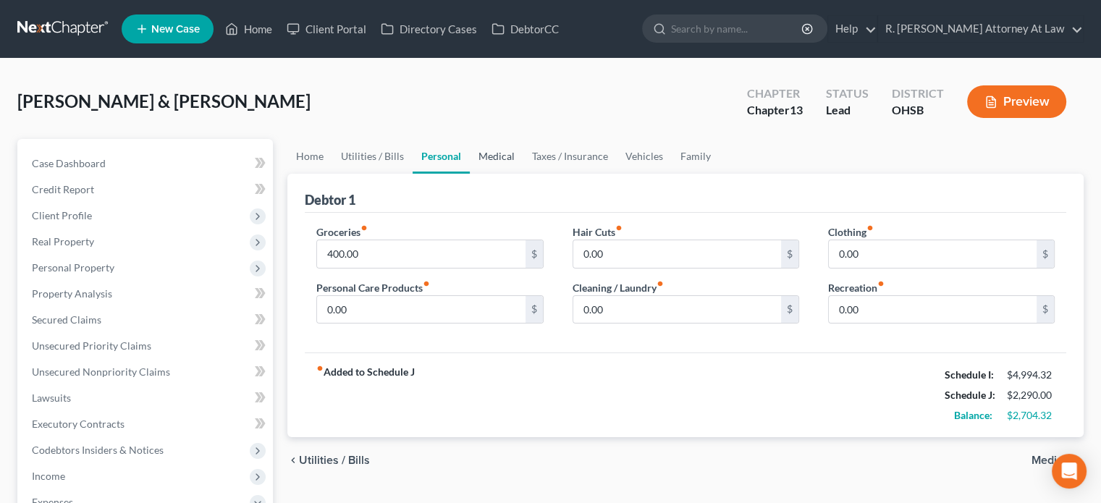
click at [499, 153] on link "Medical" at bounding box center [497, 156] width 54 height 35
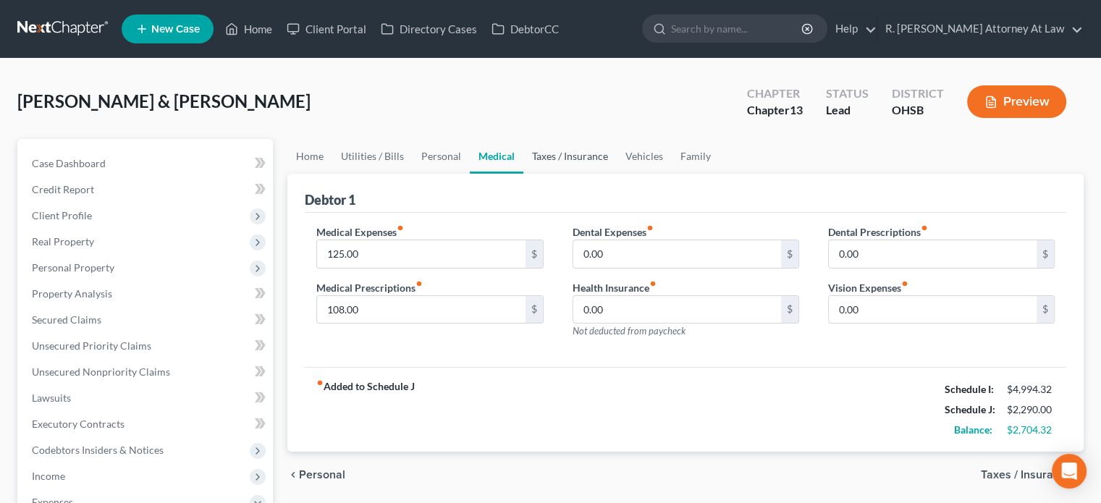
click at [567, 153] on link "Taxes / Insurance" at bounding box center [569, 156] width 93 height 35
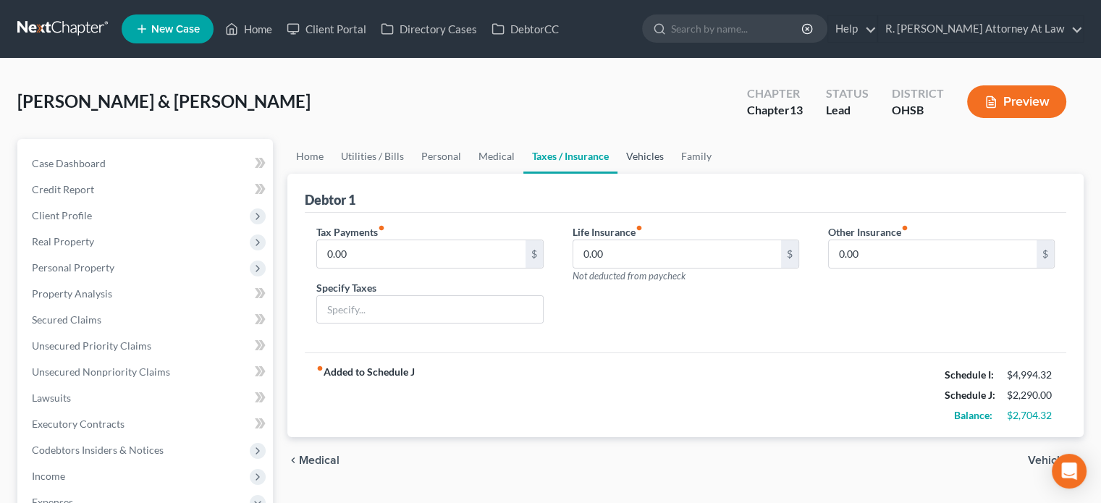
click at [643, 153] on link "Vehicles" at bounding box center [644, 156] width 55 height 35
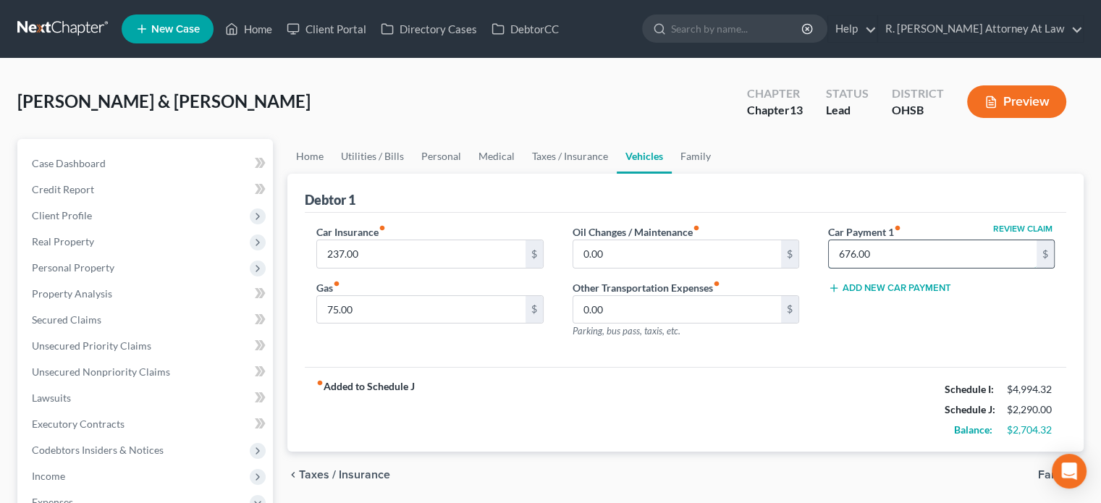
click at [875, 253] on input "676.00" at bounding box center [933, 253] width 208 height 27
click at [697, 156] on link "Family" at bounding box center [696, 156] width 48 height 35
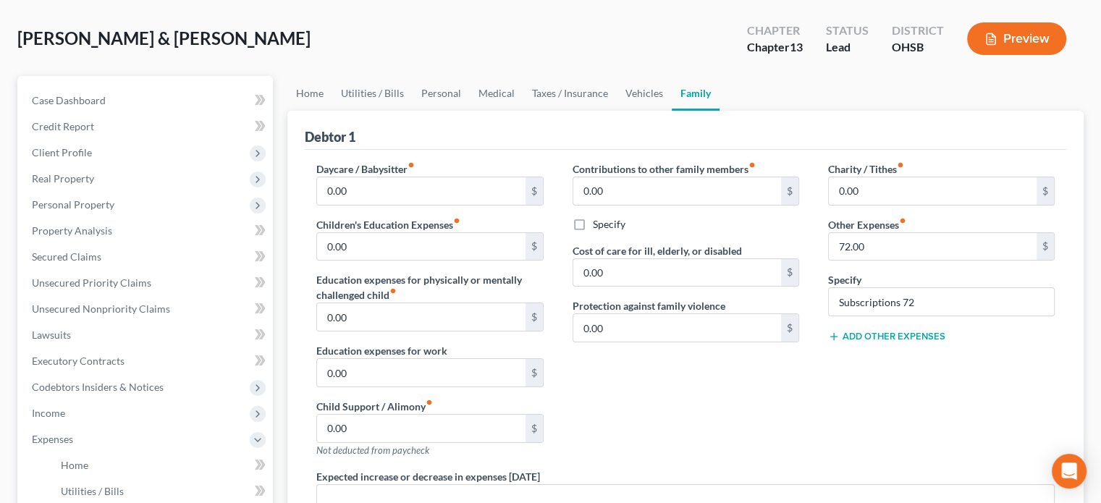
scroll to position [72, 0]
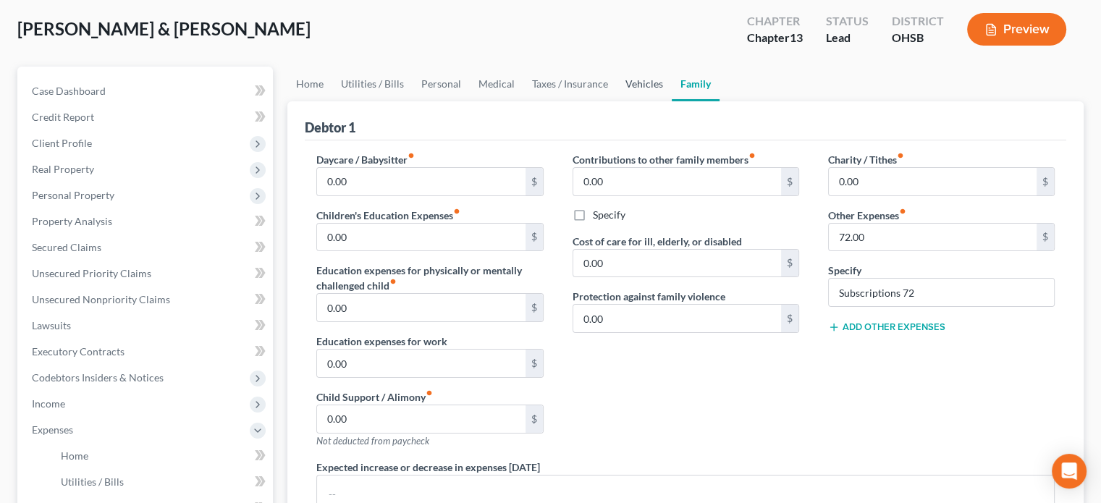
click at [638, 83] on link "Vehicles" at bounding box center [644, 84] width 55 height 35
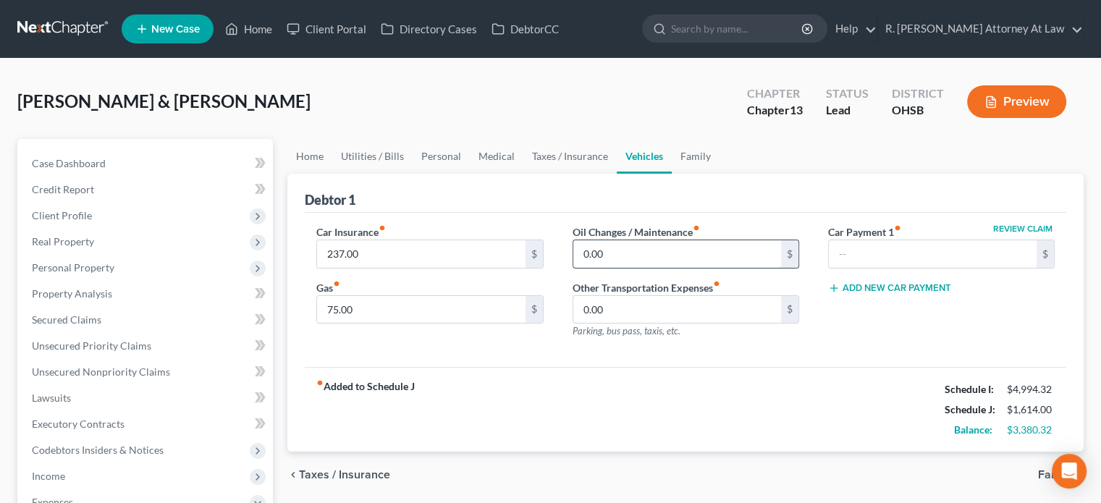
click at [628, 257] on input "0.00" at bounding box center [677, 253] width 208 height 27
type input "100"
click at [372, 312] on input "75.00" at bounding box center [421, 309] width 208 height 27
click at [540, 154] on link "Taxes / Insurance" at bounding box center [569, 156] width 93 height 35
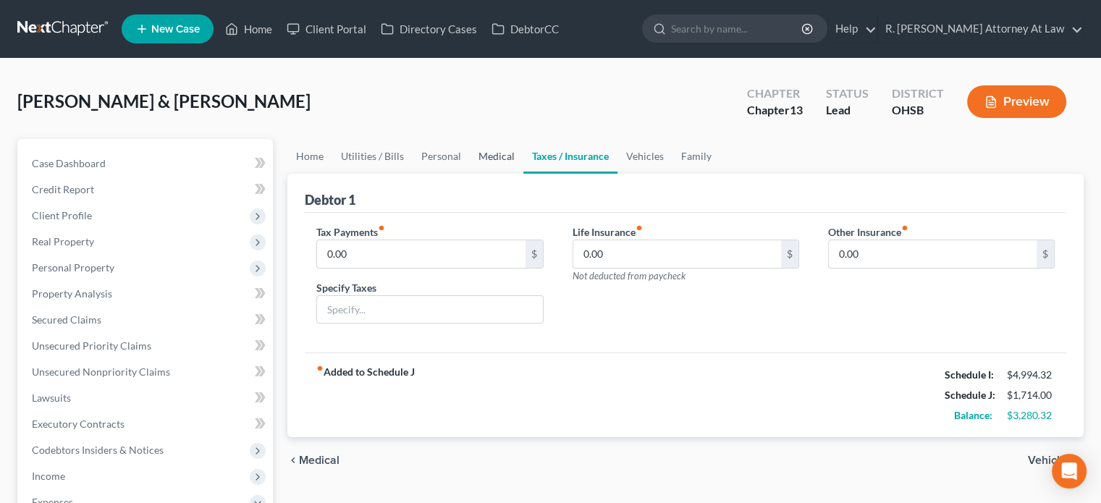
click at [491, 151] on link "Medical" at bounding box center [497, 156] width 54 height 35
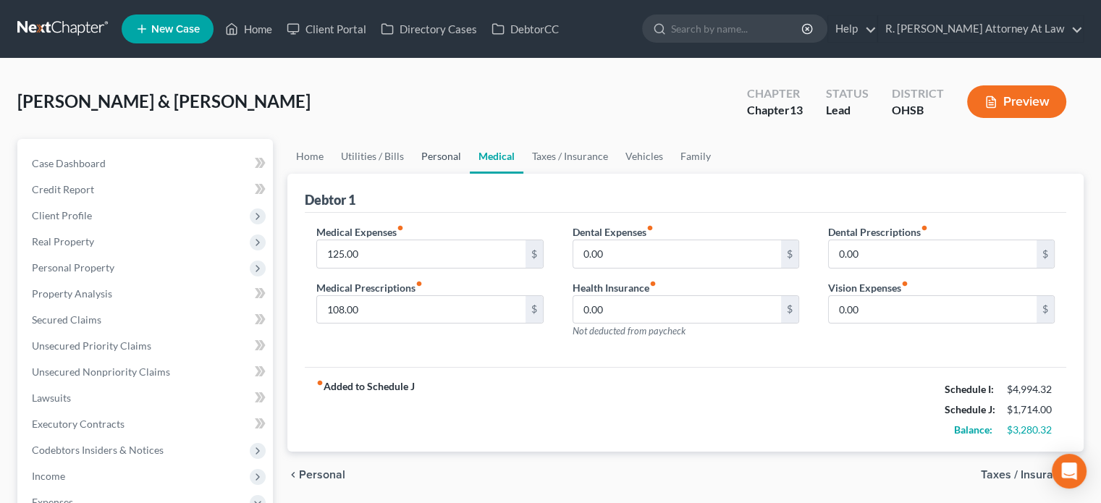
click at [429, 155] on link "Personal" at bounding box center [440, 156] width 57 height 35
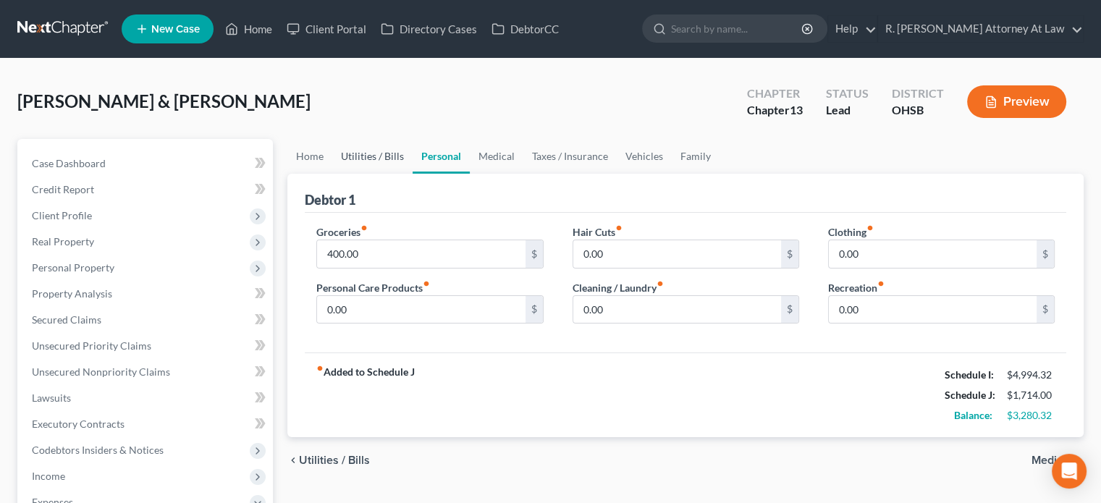
click at [379, 153] on link "Utilities / Bills" at bounding box center [372, 156] width 80 height 35
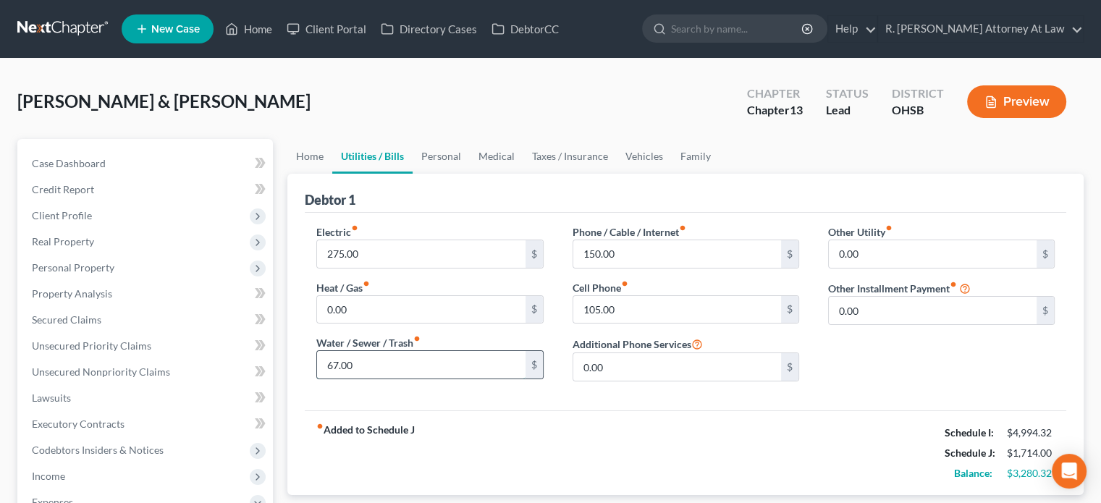
click at [376, 358] on input "67.00" at bounding box center [421, 364] width 208 height 27
type input "50"
click at [316, 153] on link "Home" at bounding box center [309, 156] width 45 height 35
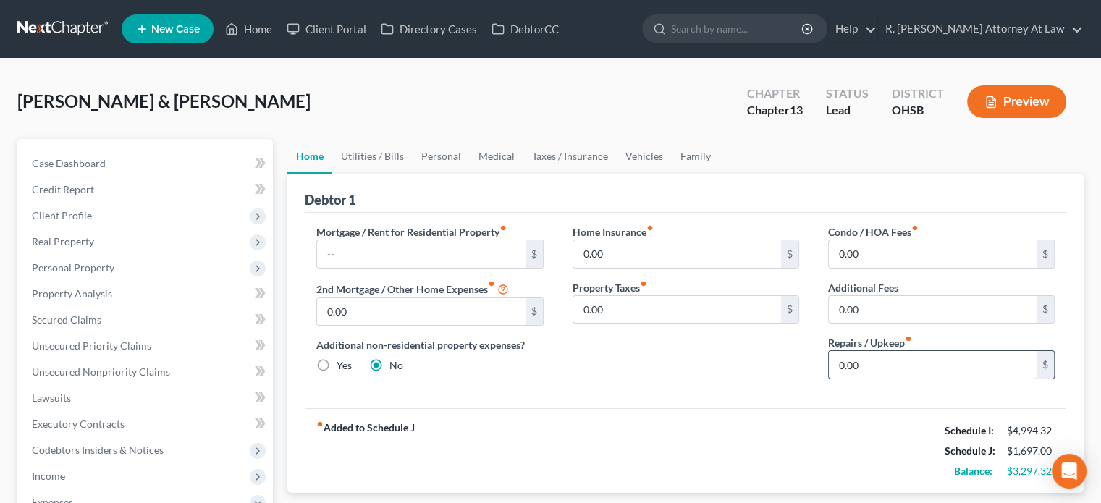
click at [883, 369] on input "0.00" at bounding box center [933, 364] width 208 height 27
type input "100"
click at [433, 156] on link "Personal" at bounding box center [440, 156] width 57 height 35
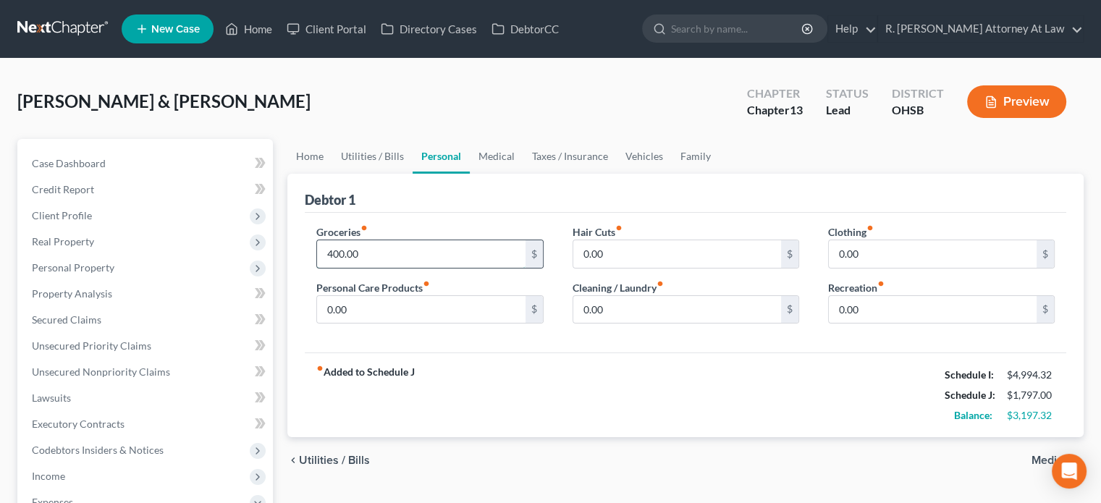
click at [399, 250] on input "400.00" at bounding box center [421, 253] width 208 height 27
type input "800"
click at [611, 250] on input "0.00" at bounding box center [677, 253] width 208 height 27
drag, startPoint x: 866, startPoint y: 251, endPoint x: 859, endPoint y: 245, distance: 8.7
click at [866, 250] on input "0.00" at bounding box center [933, 253] width 208 height 27
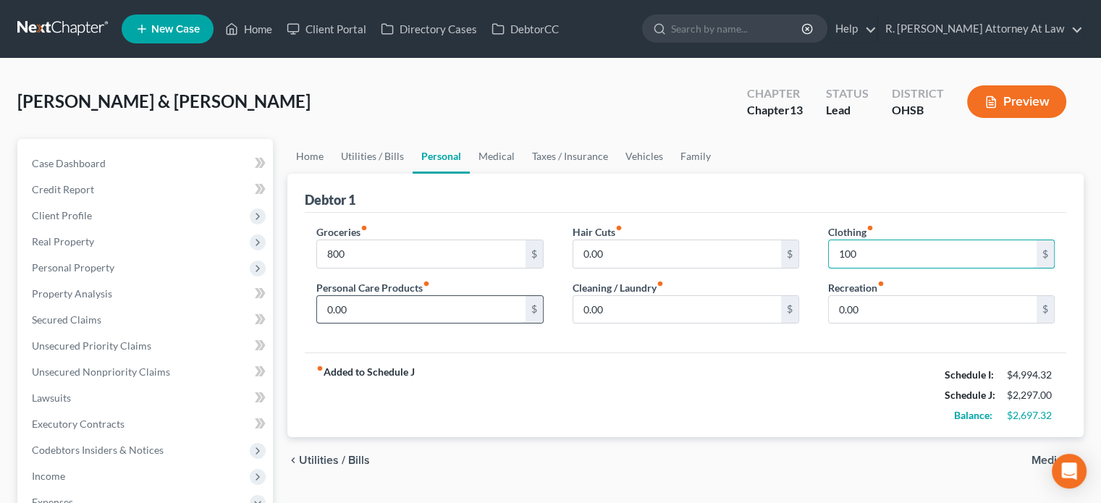
type input "100"
click at [350, 312] on input "0.00" at bounding box center [421, 309] width 208 height 27
type input "75"
click at [549, 205] on div "Debtor 1" at bounding box center [685, 193] width 761 height 39
click at [874, 253] on input "100" at bounding box center [933, 253] width 208 height 27
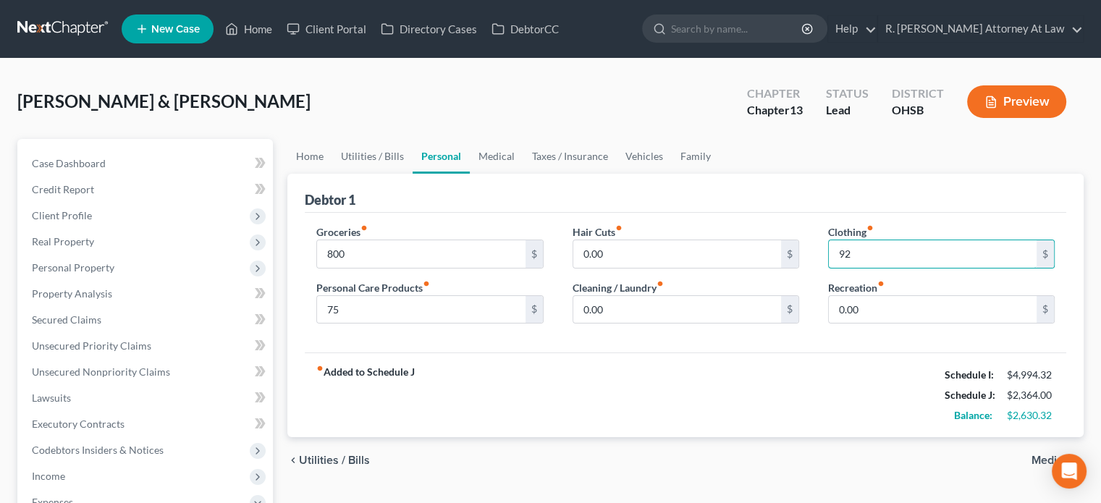
type input "92"
click at [802, 350] on div "Groceries fiber_manual_record 800 $ Personal Care Products fiber_manual_record …" at bounding box center [685, 283] width 761 height 140
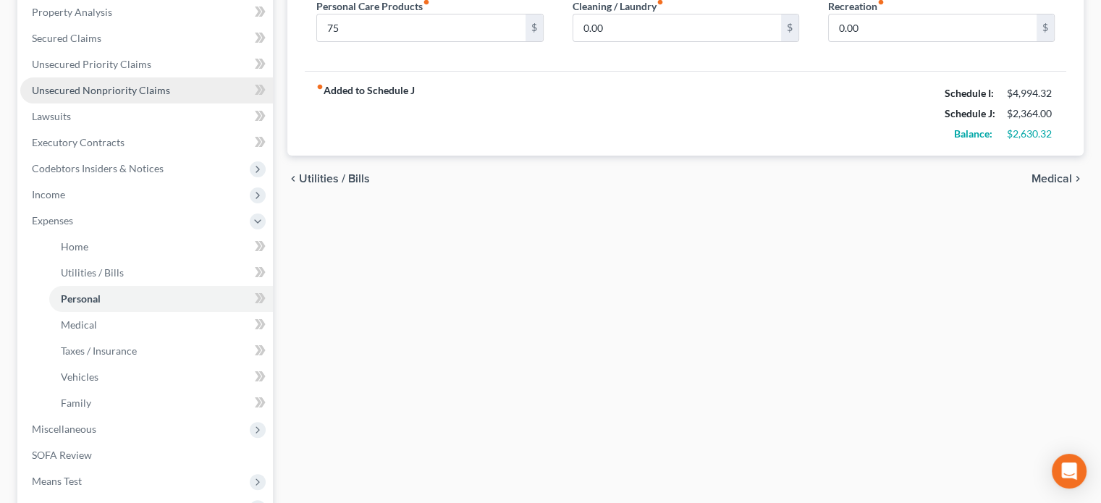
scroll to position [256, 0]
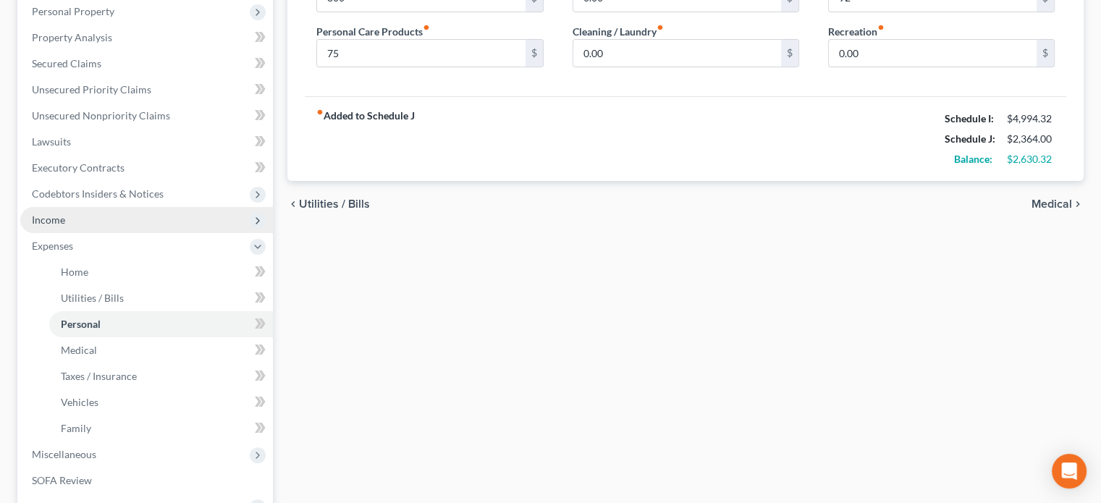
click at [62, 216] on span "Income" at bounding box center [48, 219] width 33 height 12
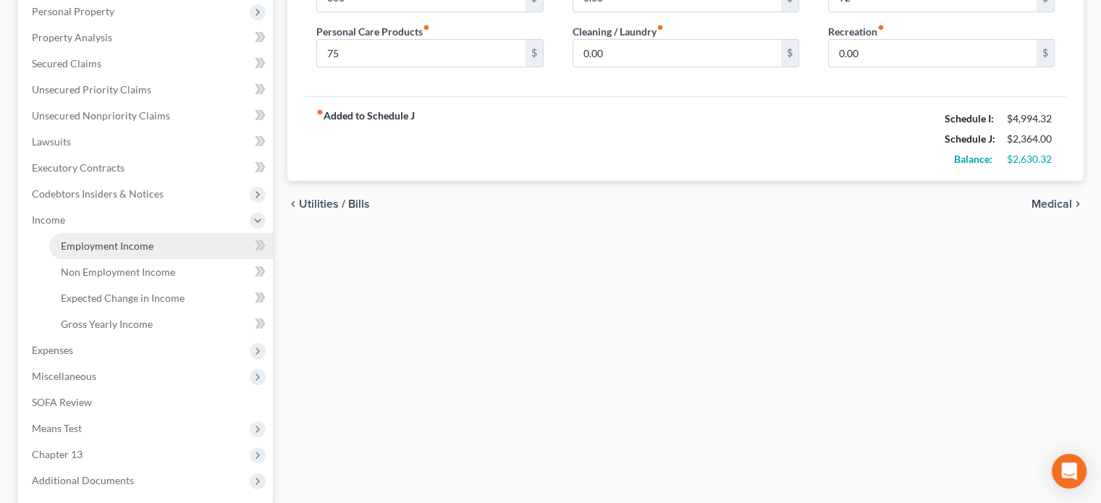
click at [80, 245] on span "Employment Income" at bounding box center [107, 246] width 93 height 12
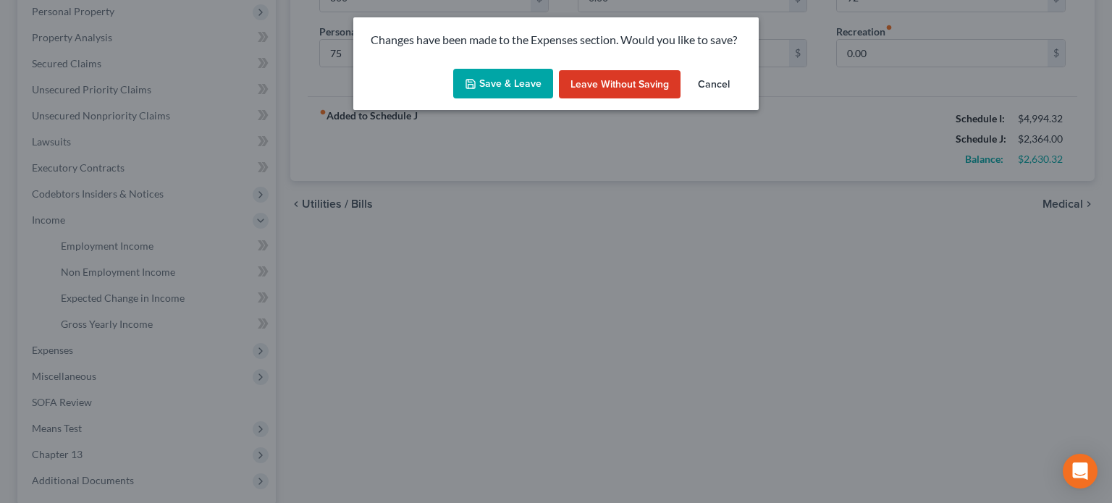
click at [516, 82] on button "Save & Leave" at bounding box center [503, 84] width 100 height 30
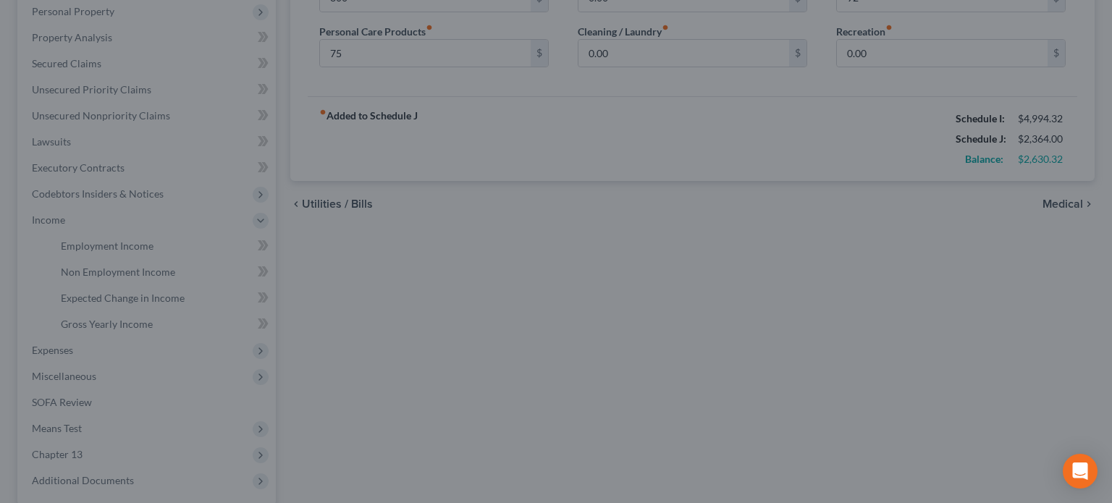
type input "800.00"
type input "75.00"
type input "92.00"
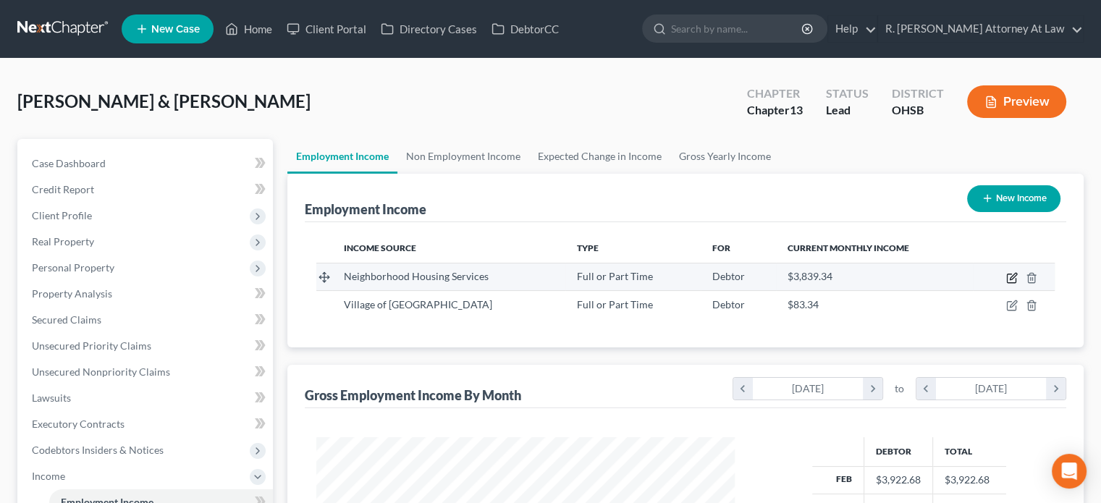
click at [1010, 275] on icon "button" at bounding box center [1012, 278] width 12 height 12
select select "0"
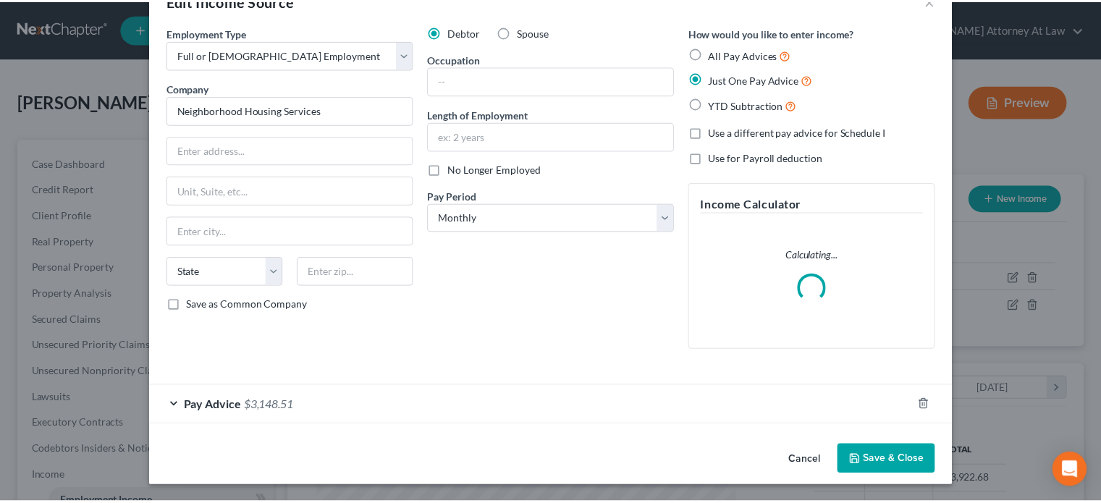
scroll to position [27, 0]
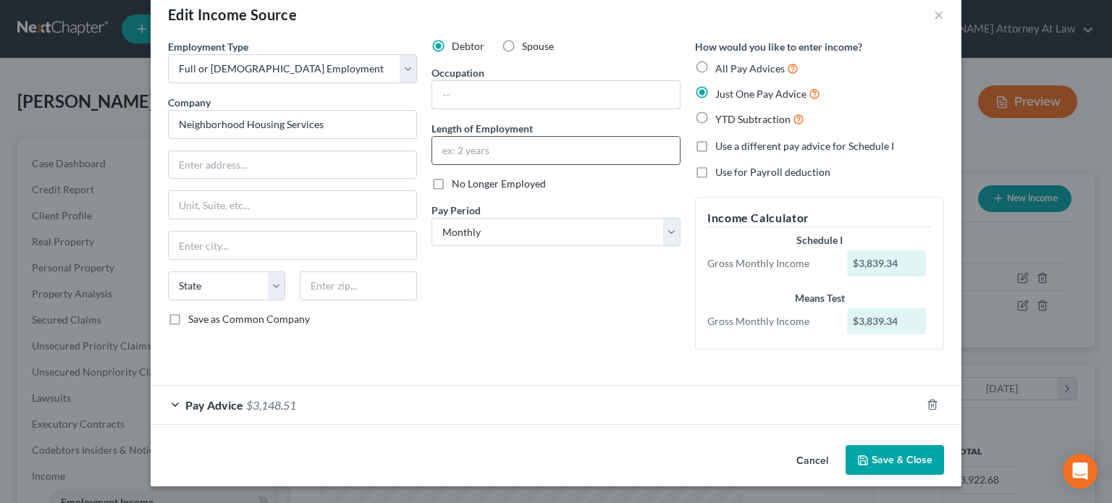
drag, startPoint x: 461, startPoint y: 90, endPoint x: 466, endPoint y: 157, distance: 66.8
click at [461, 90] on input "text" at bounding box center [555, 94] width 247 height 27
drag, startPoint x: 449, startPoint y: 153, endPoint x: 534, endPoint y: 97, distance: 101.4
click at [449, 153] on input "text" at bounding box center [555, 150] width 247 height 27
drag, startPoint x: 444, startPoint y: 93, endPoint x: 193, endPoint y: 179, distance: 265.7
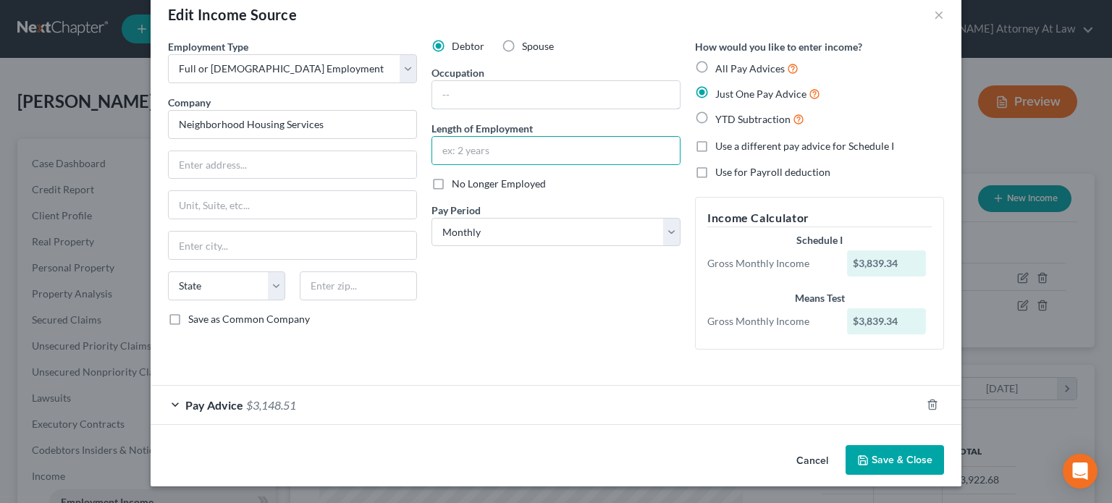
click at [444, 93] on input "text" at bounding box center [555, 94] width 247 height 27
drag, startPoint x: 179, startPoint y: 167, endPoint x: 159, endPoint y: 141, distance: 32.6
click at [177, 160] on input "text" at bounding box center [292, 164] width 247 height 27
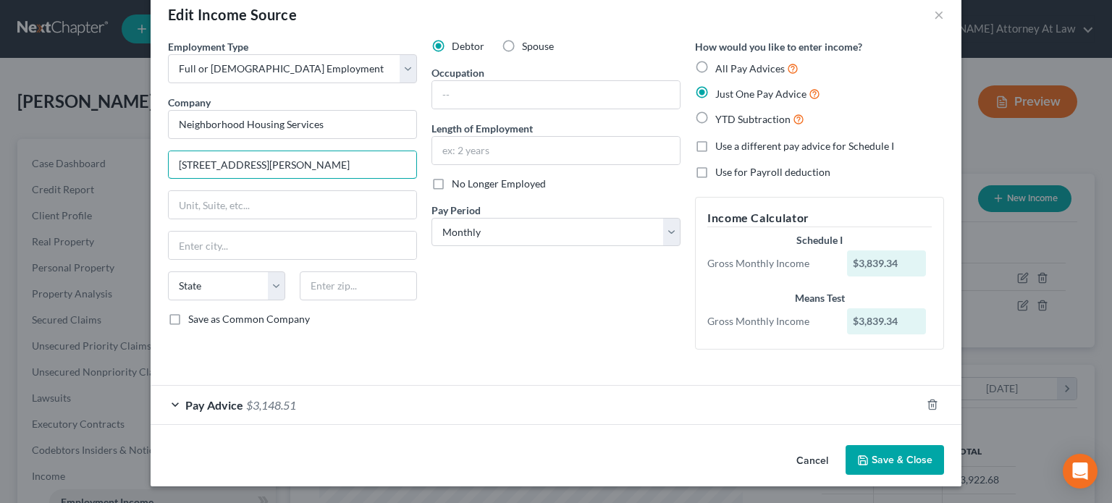
type input "[STREET_ADDRESS][PERSON_NAME]"
type input "45011"
type input "[PERSON_NAME]"
select select "36"
click at [472, 148] on input "text" at bounding box center [555, 150] width 247 height 27
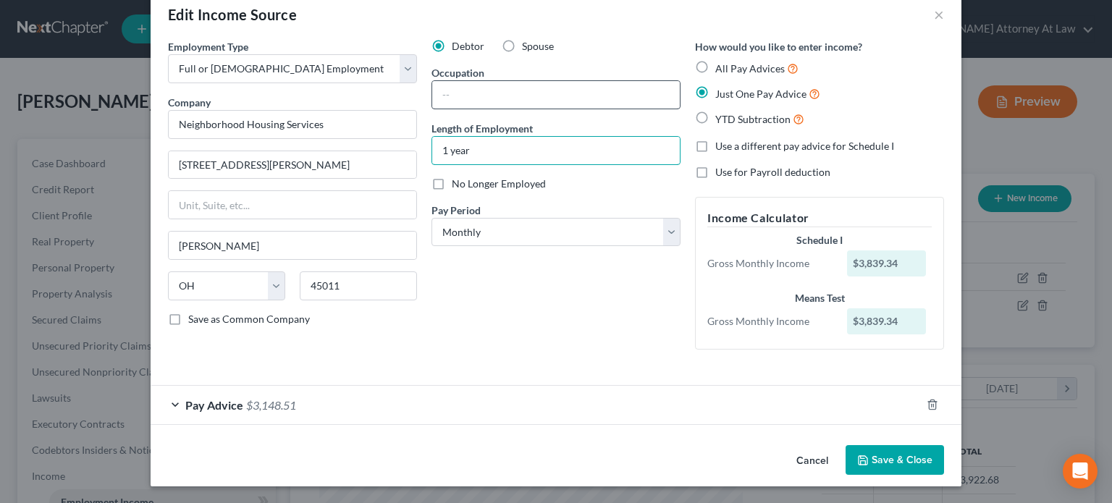
type input "1 year"
click at [465, 97] on input "text" at bounding box center [555, 94] width 247 height 27
type input "Adminstrative Asst."
click at [522, 43] on label "Spouse" at bounding box center [538, 46] width 32 height 14
click at [528, 43] on input "Spouse" at bounding box center [532, 43] width 9 height 9
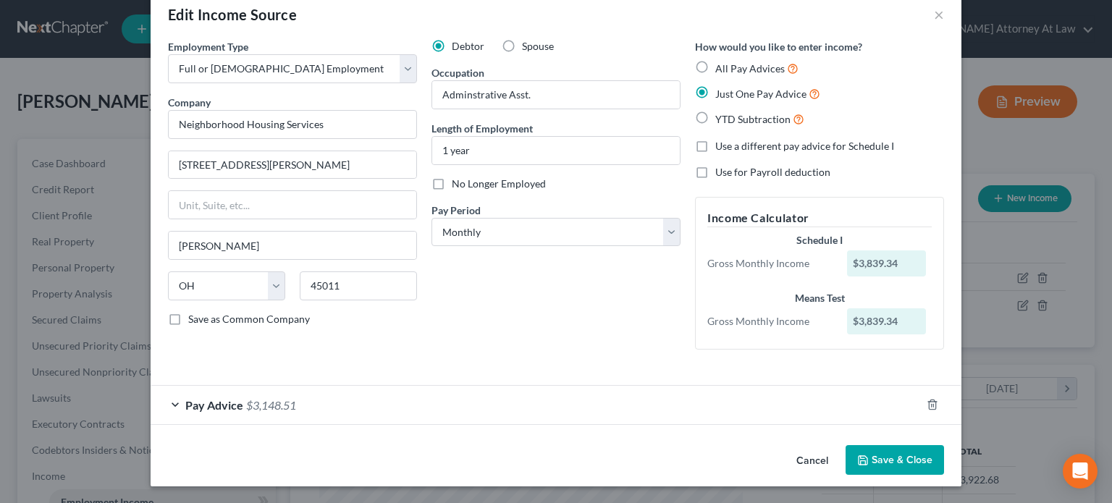
radio input "true"
click at [872, 449] on button "Save & Close" at bounding box center [894, 460] width 98 height 30
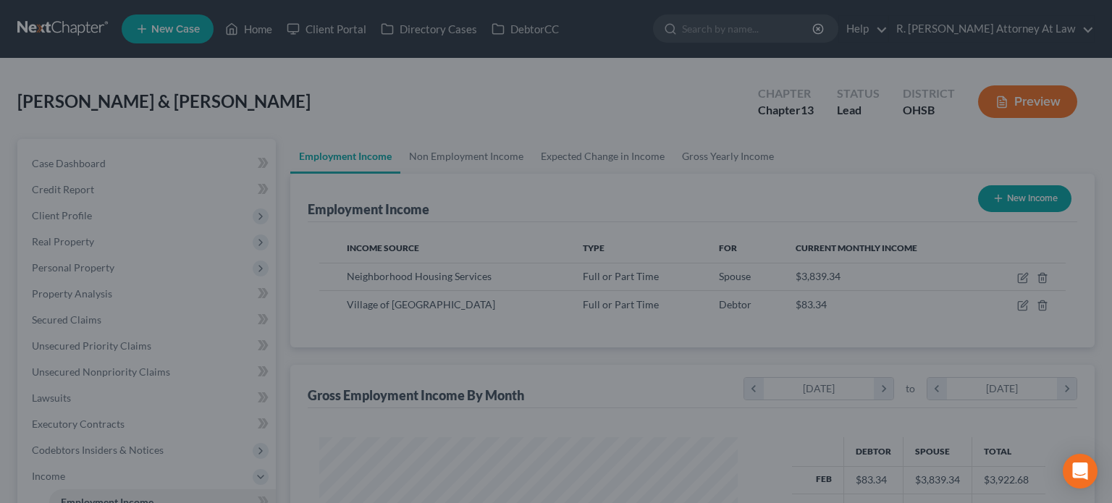
scroll to position [723405, 723215]
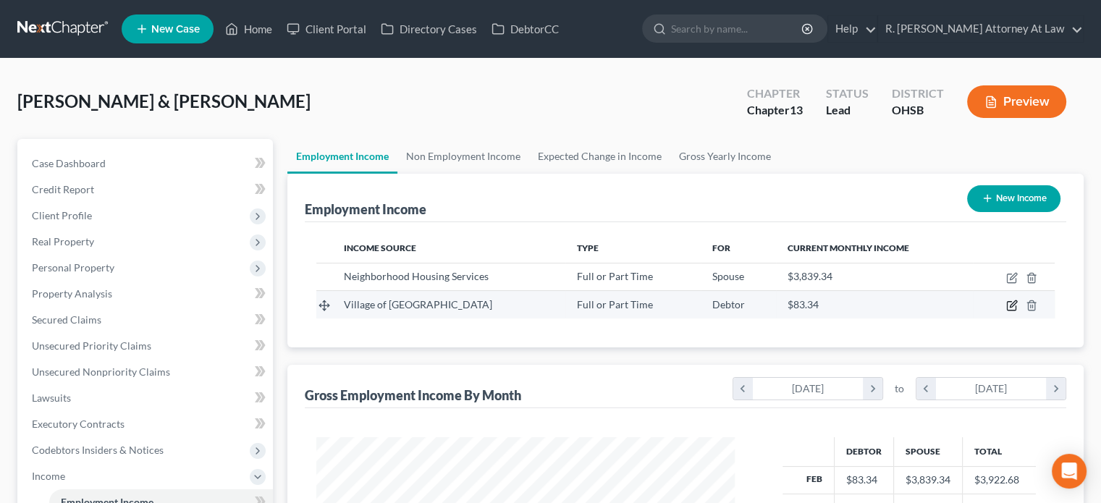
click at [1016, 303] on icon "button" at bounding box center [1012, 306] width 12 height 12
select select "0"
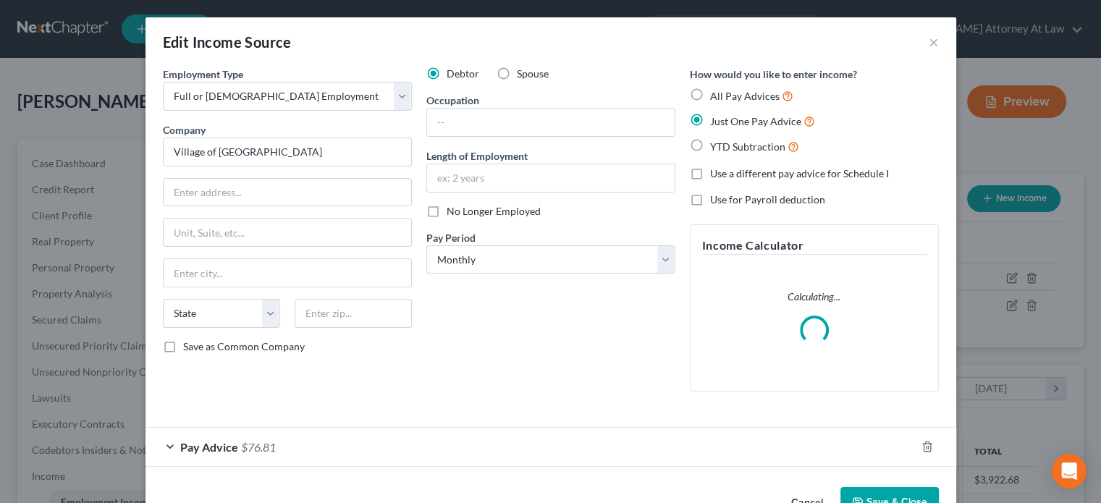
scroll to position [258, 452]
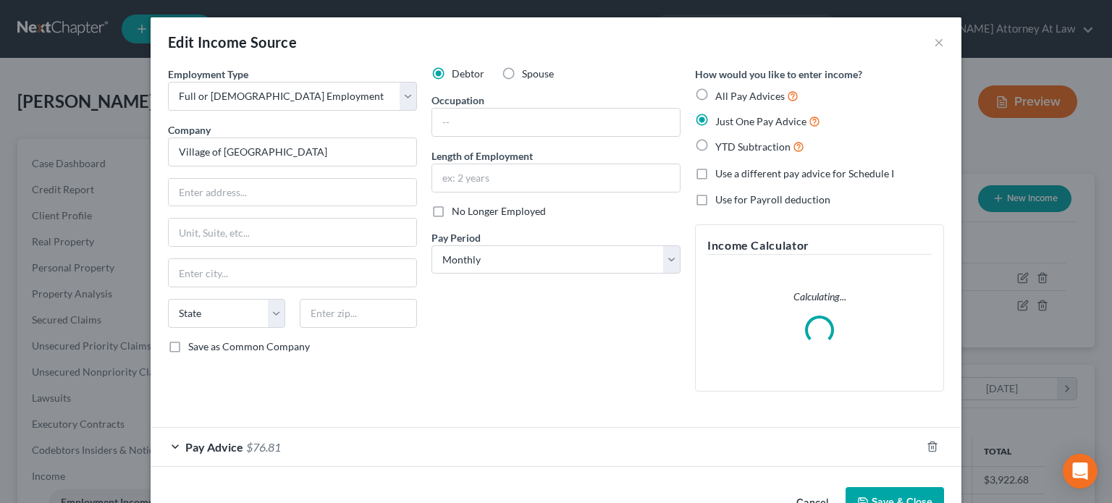
click at [522, 72] on label "Spouse" at bounding box center [538, 74] width 32 height 14
click at [528, 72] on input "Spouse" at bounding box center [532, 71] width 9 height 9
radio input "true"
click at [449, 127] on input "text" at bounding box center [555, 122] width 247 height 27
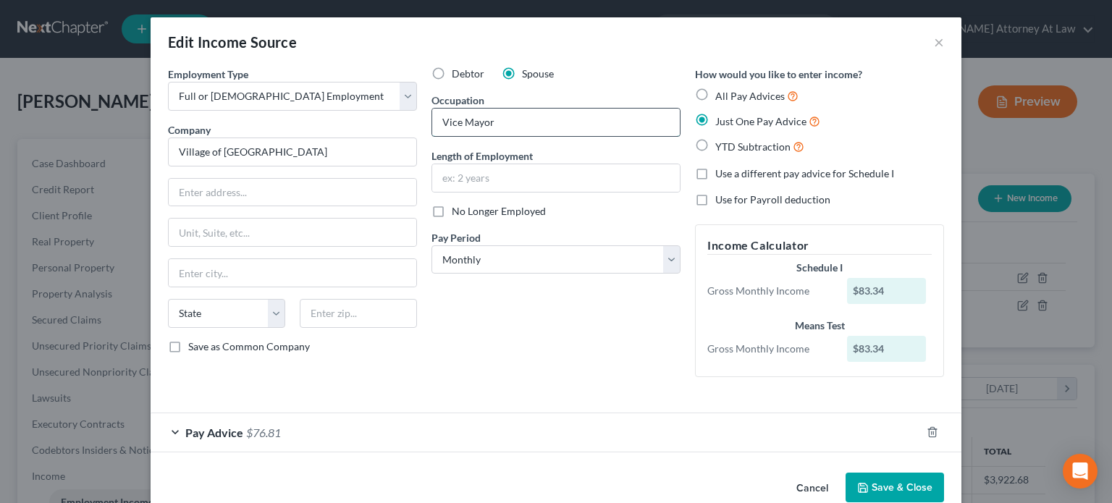
type input "Vice Mayor"
type input "7 years"
click at [876, 488] on button "Save & Close" at bounding box center [894, 488] width 98 height 30
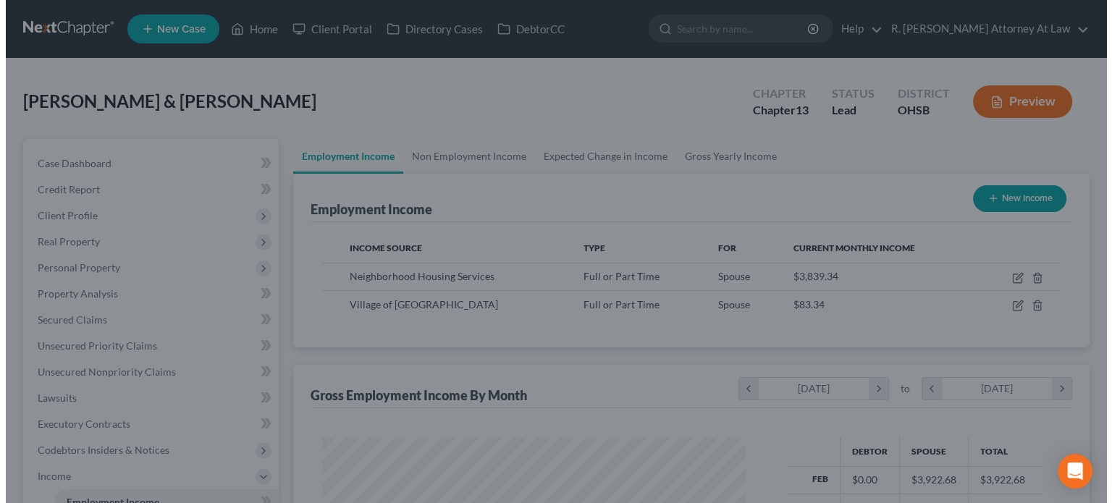
scroll to position [723405, 723215]
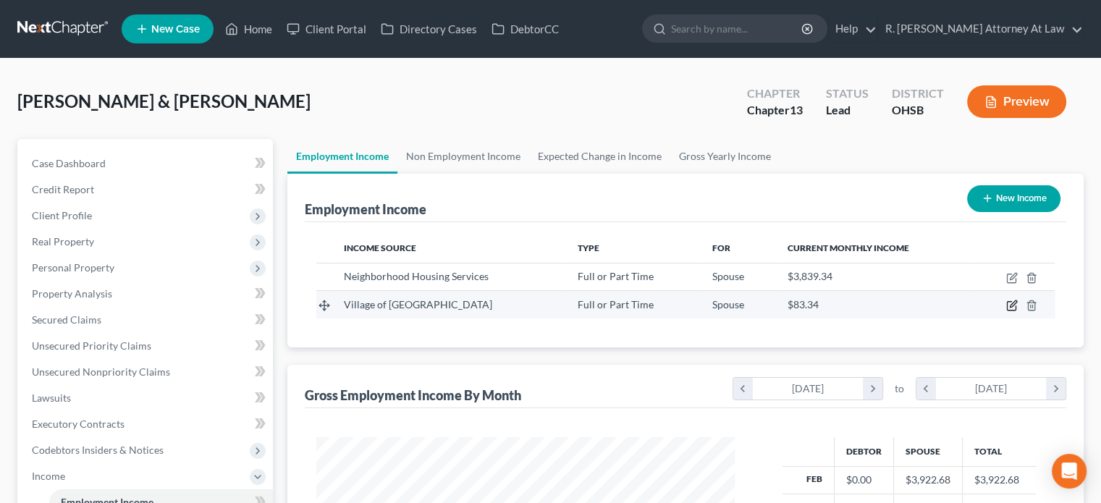
click at [1010, 305] on icon "button" at bounding box center [1012, 306] width 12 height 12
select select "0"
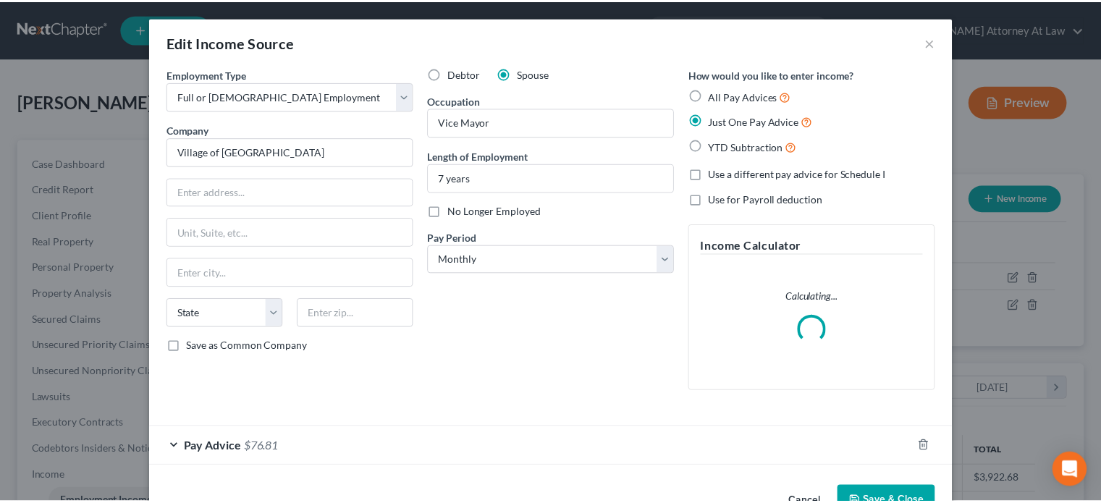
scroll to position [258, 452]
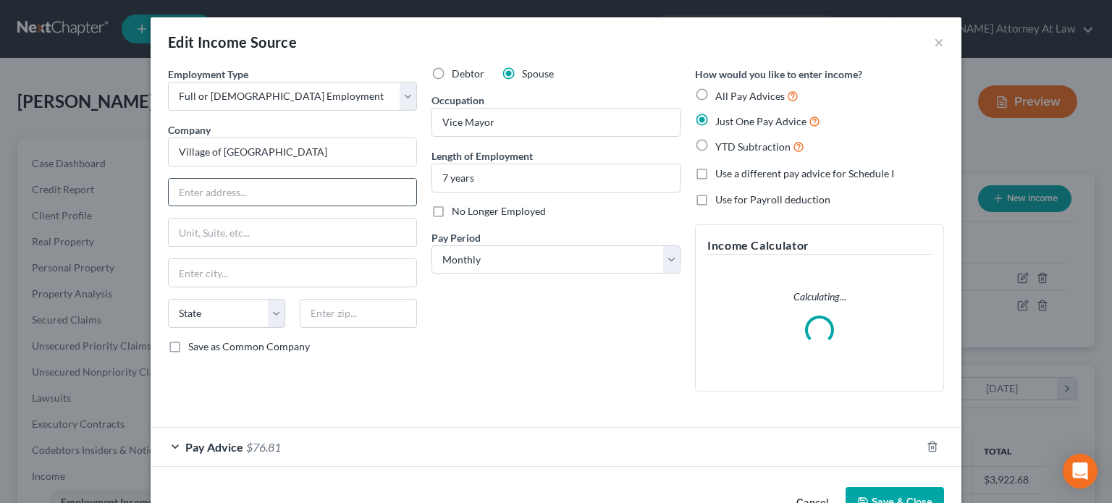
click at [219, 187] on input "text" at bounding box center [292, 192] width 247 height 27
type input "[STREET_ADDRESS]"
type input "45202"
type input "[GEOGRAPHIC_DATA]"
select select "36"
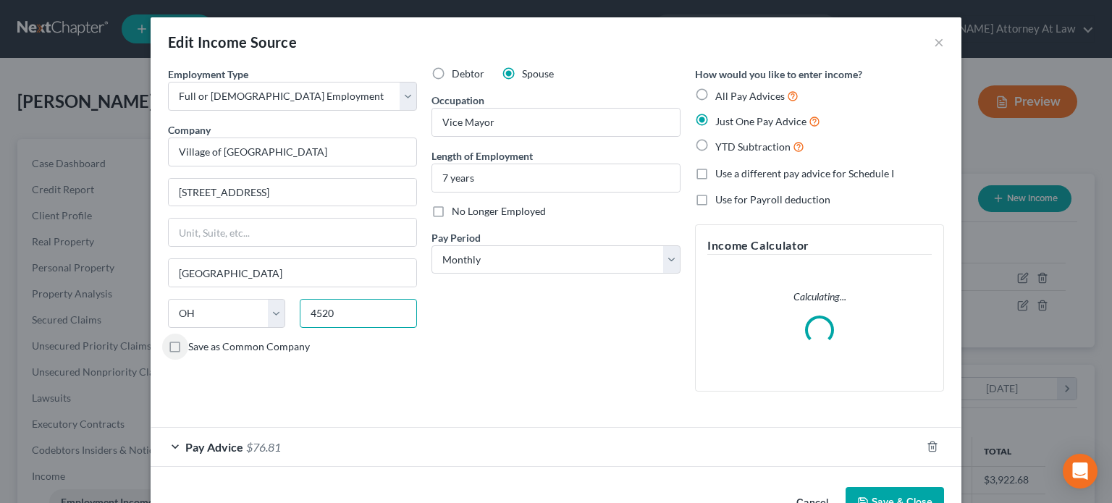
click at [336, 312] on input "4520" at bounding box center [358, 313] width 117 height 29
drag, startPoint x: 333, startPoint y: 310, endPoint x: 0, endPoint y: 537, distance: 402.6
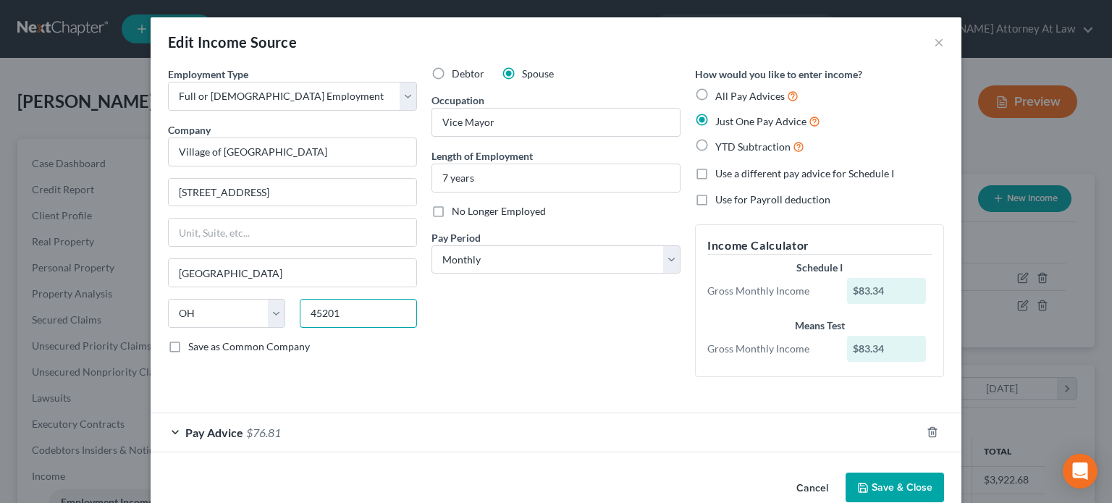
drag, startPoint x: 0, startPoint y: 537, endPoint x: 350, endPoint y: 309, distance: 417.9
click at [350, 310] on input "45201" at bounding box center [358, 313] width 117 height 29
type input "45062"
click at [371, 346] on div "Save as Common Company" at bounding box center [292, 346] width 249 height 14
type input "Seven Mile"
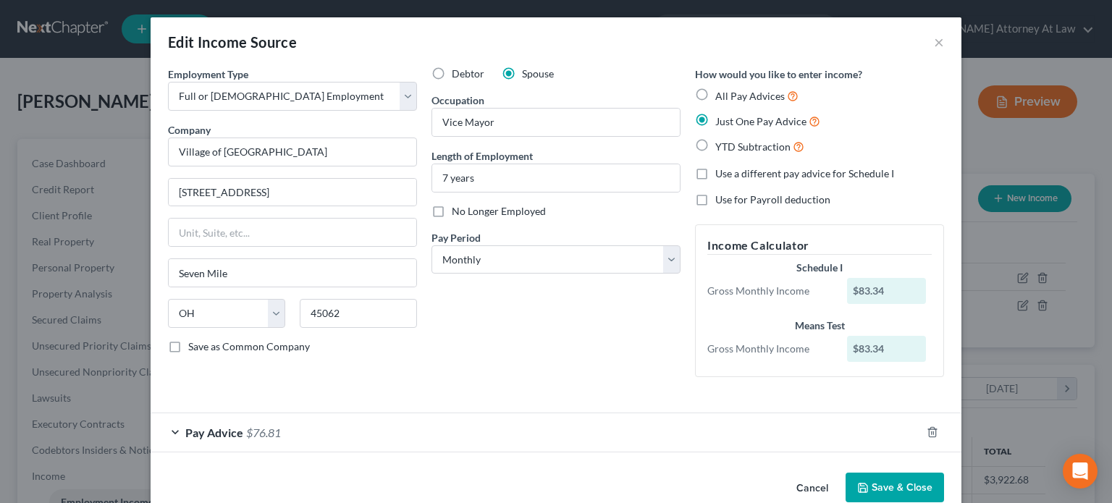
click at [475, 336] on div "Debtor Spouse Occupation Vice Mayor Length of Employment 7 years No Longer Empl…" at bounding box center [555, 228] width 263 height 322
click at [878, 491] on button "Save & Close" at bounding box center [894, 488] width 98 height 30
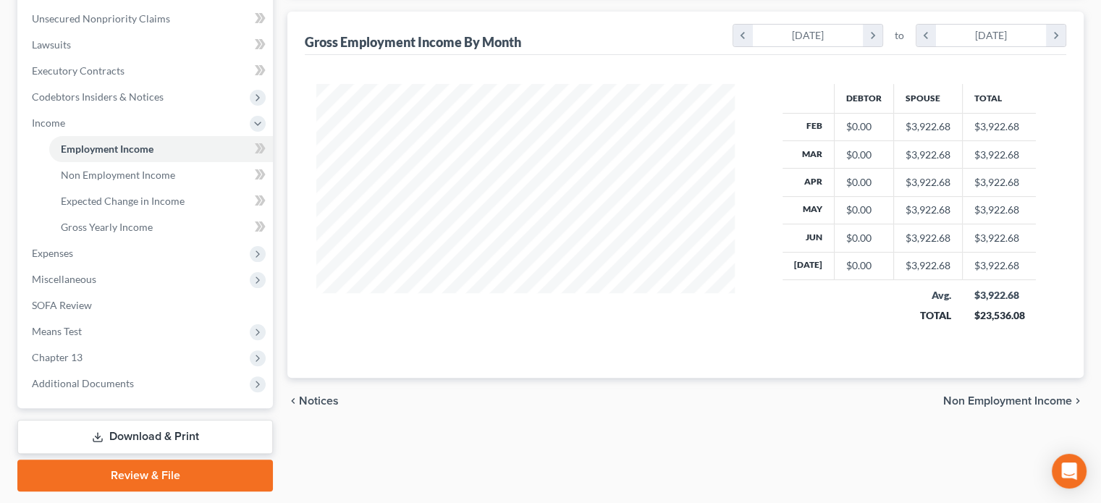
scroll to position [395, 0]
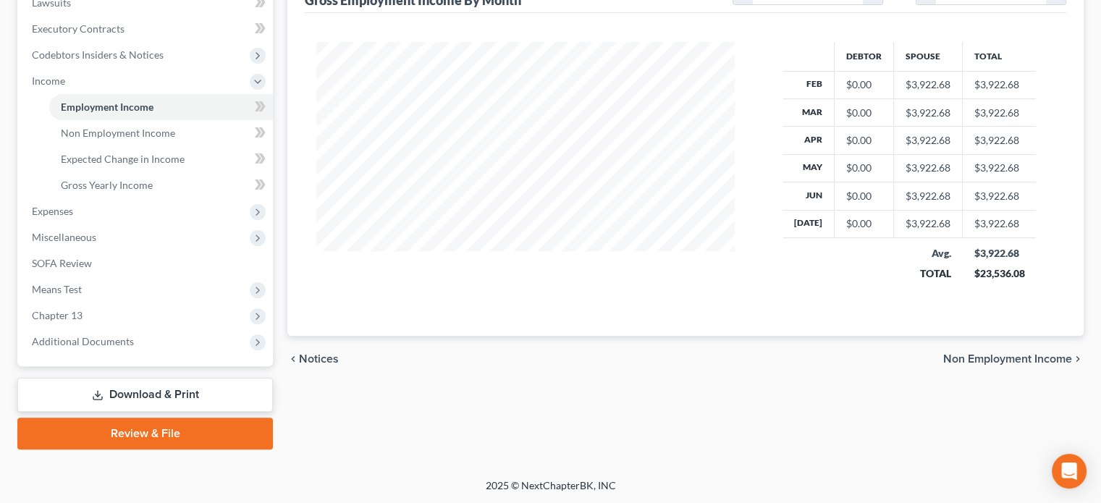
drag, startPoint x: 118, startPoint y: 393, endPoint x: 313, endPoint y: 323, distance: 206.7
click at [118, 393] on link "Download & Print" at bounding box center [144, 395] width 255 height 34
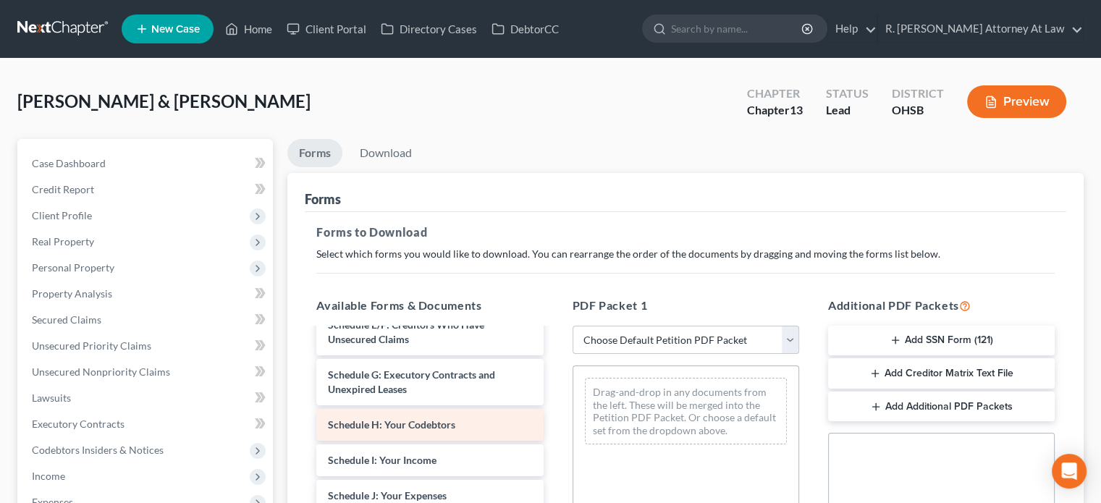
scroll to position [289, 0]
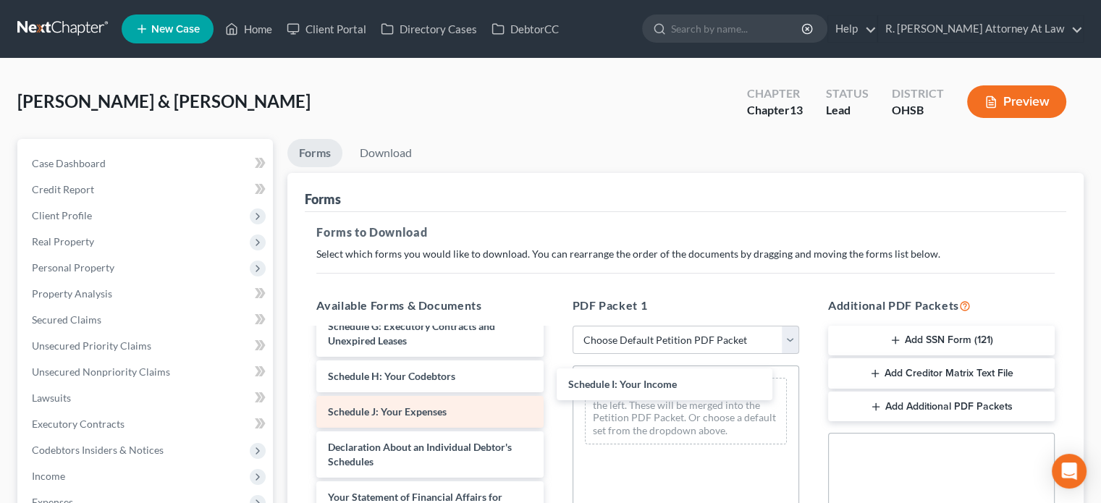
drag, startPoint x: 373, startPoint y: 415, endPoint x: 478, endPoint y: 417, distance: 105.7
click at [554, 389] on div "Schedule I: Your Income Voluntary Petition for Individuals Filing for Bankruptc…" at bounding box center [430, 387] width 250 height 694
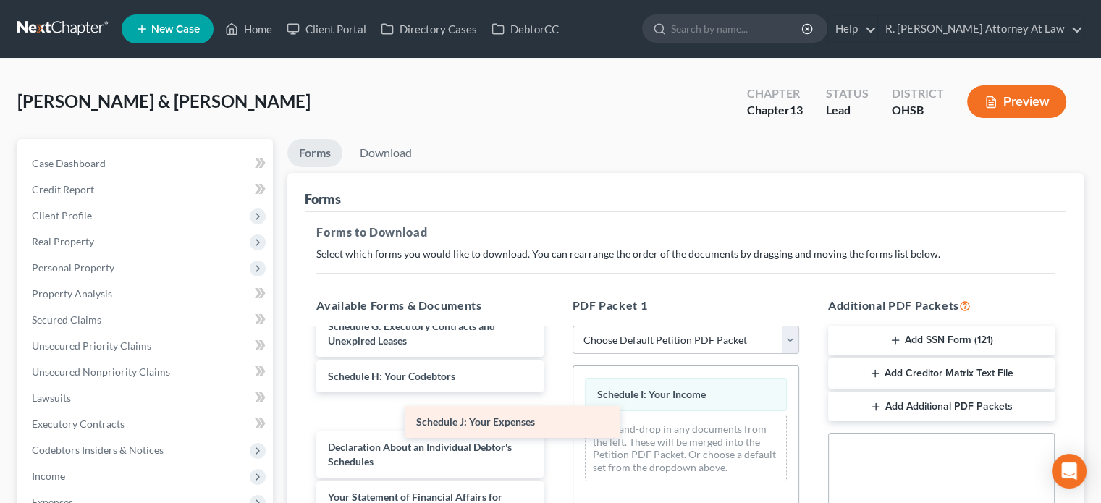
scroll to position [267, 0]
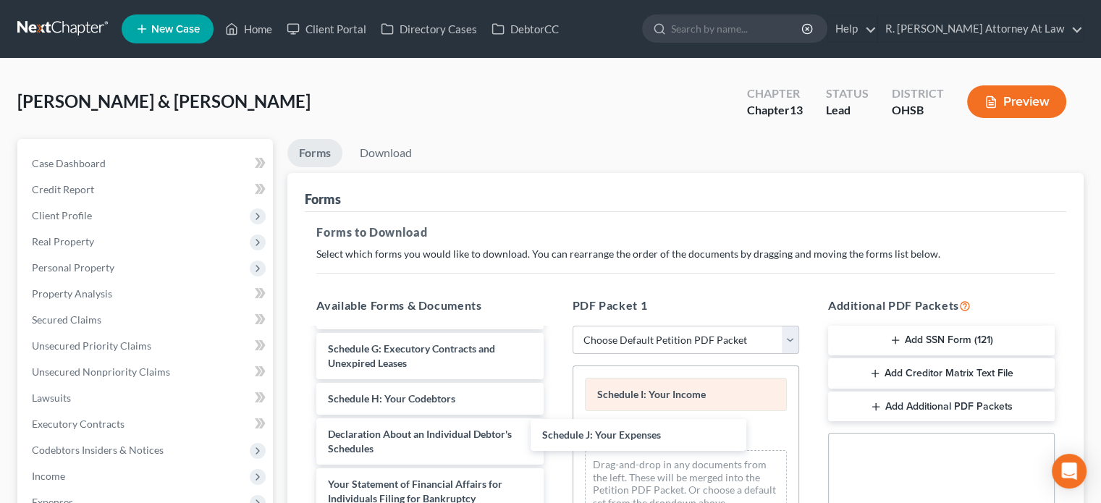
drag, startPoint x: 466, startPoint y: 410, endPoint x: 758, endPoint y: 405, distance: 292.4
click at [554, 434] on div "Schedule J: Your Expenses Voluntary Petition for Individuals Filing for Bankrup…" at bounding box center [430, 391] width 250 height 659
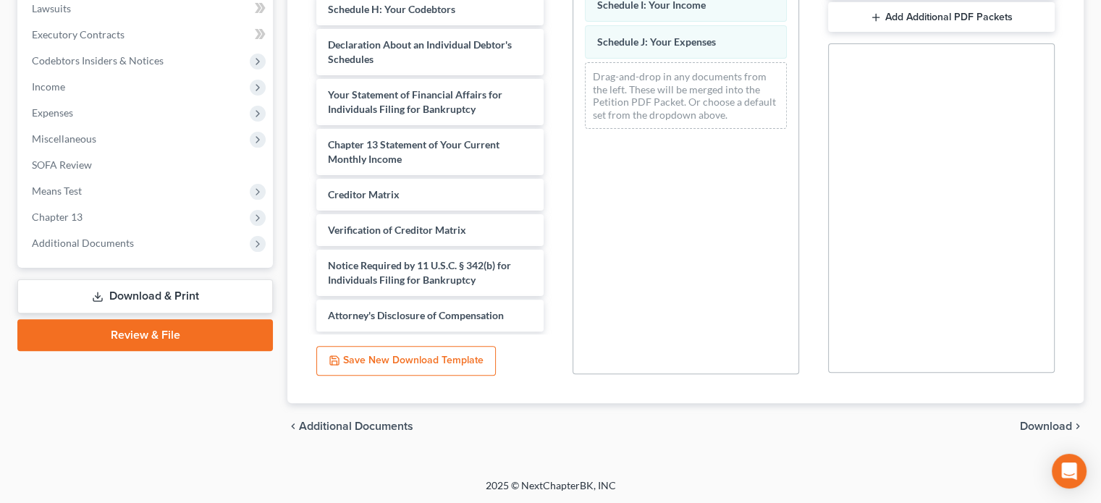
click at [1032, 422] on span "Download" at bounding box center [1046, 426] width 52 height 12
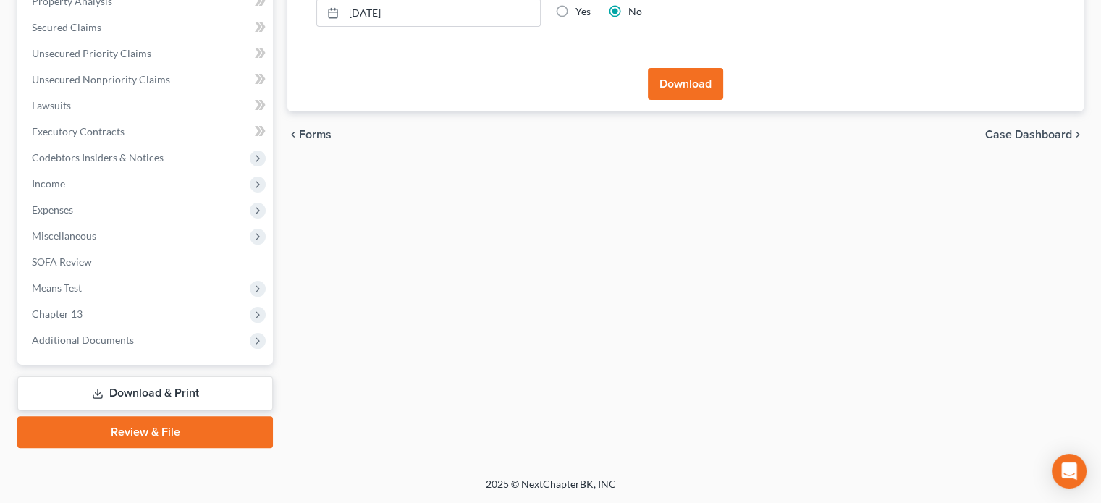
scroll to position [291, 0]
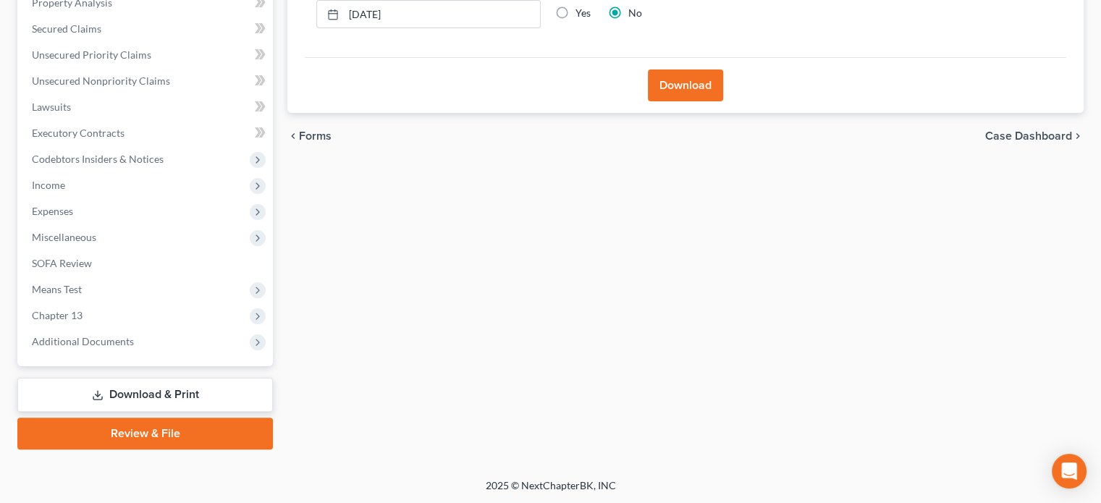
click at [656, 75] on button "Download" at bounding box center [685, 85] width 75 height 32
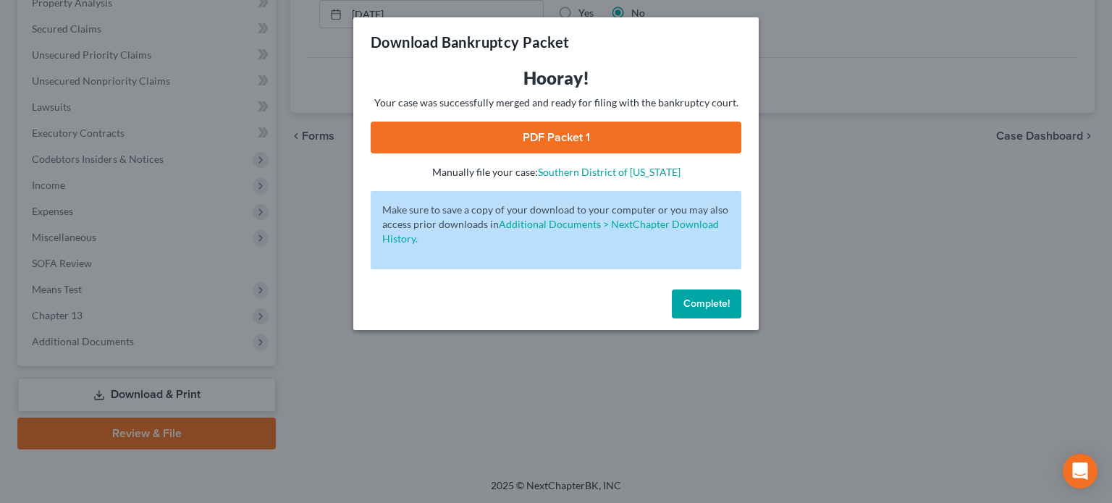
click at [541, 145] on link "PDF Packet 1" at bounding box center [556, 138] width 371 height 32
click at [703, 306] on span "Complete!" at bounding box center [706, 303] width 46 height 12
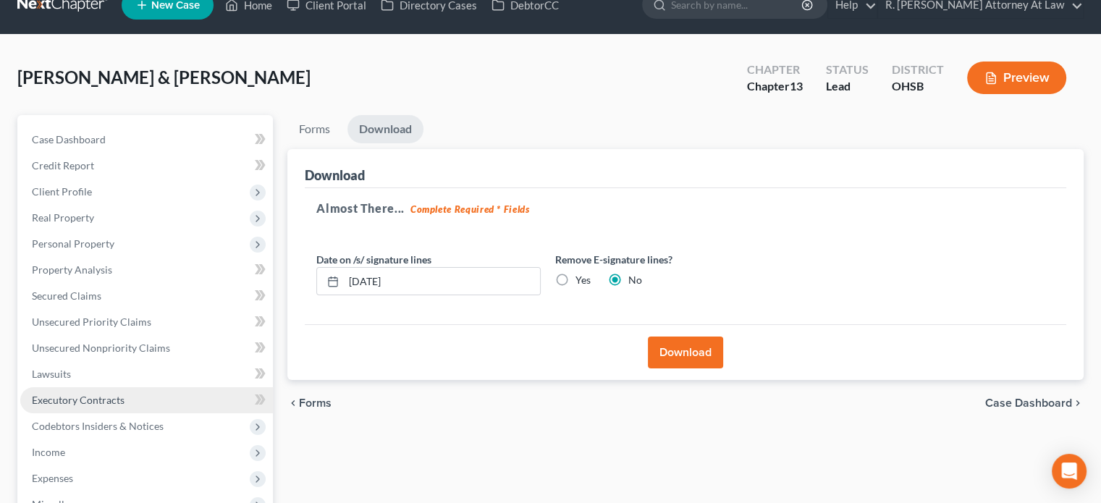
scroll to position [0, 0]
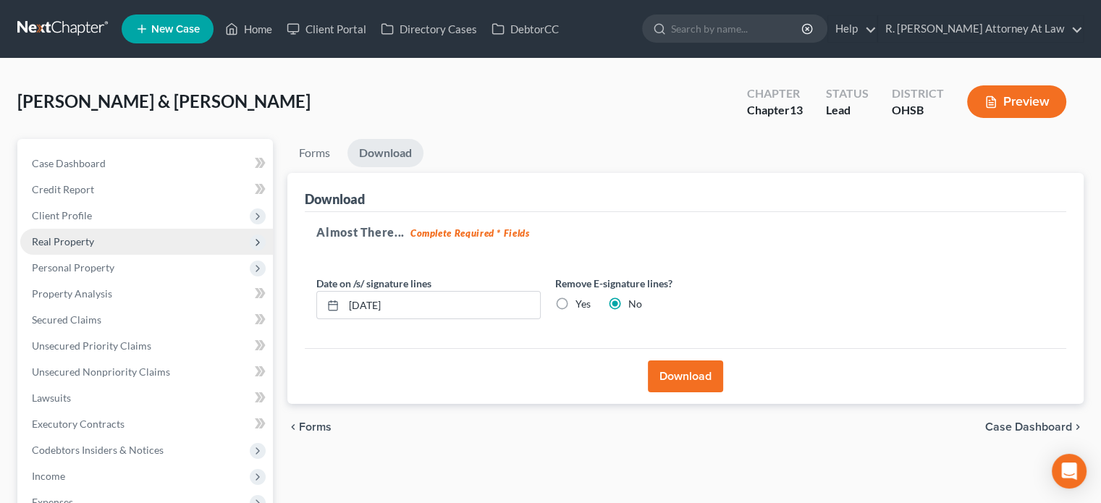
click at [52, 236] on span "Real Property" at bounding box center [63, 241] width 62 height 12
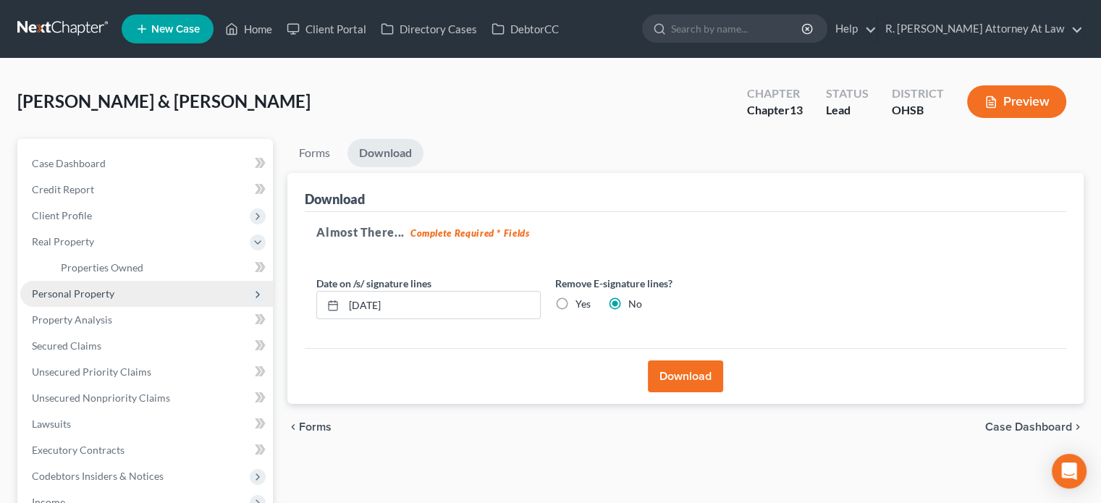
click at [53, 283] on span "Personal Property" at bounding box center [146, 294] width 253 height 26
click at [86, 297] on span "Vehicles Owned" at bounding box center [97, 293] width 72 height 12
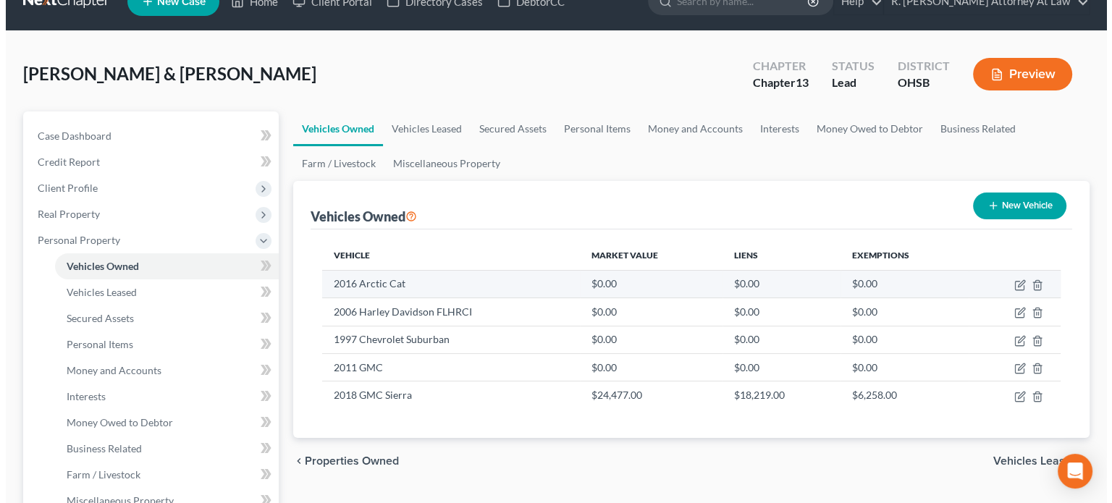
scroll to position [72, 0]
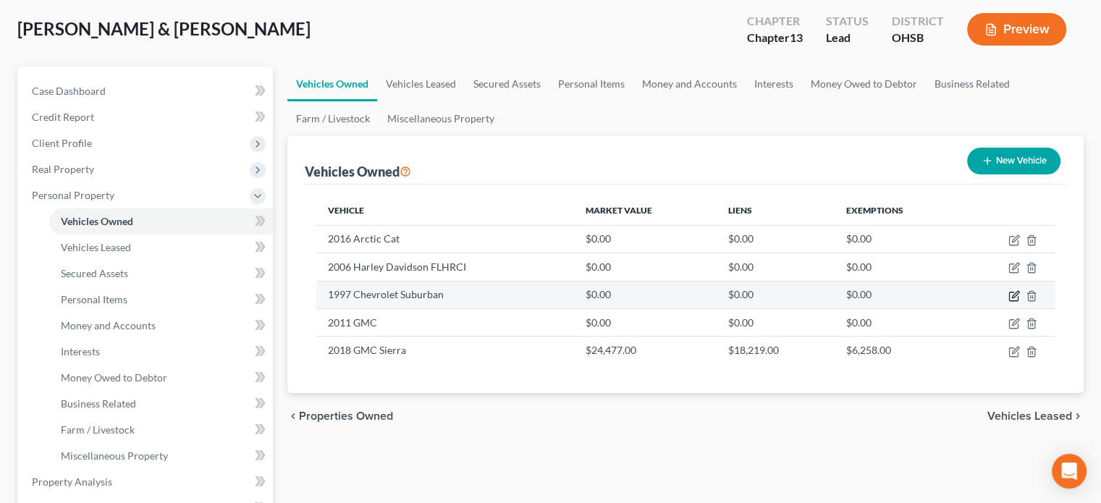
click at [1012, 292] on icon "button" at bounding box center [1014, 296] width 12 height 12
select select "0"
select select "29"
select select "2"
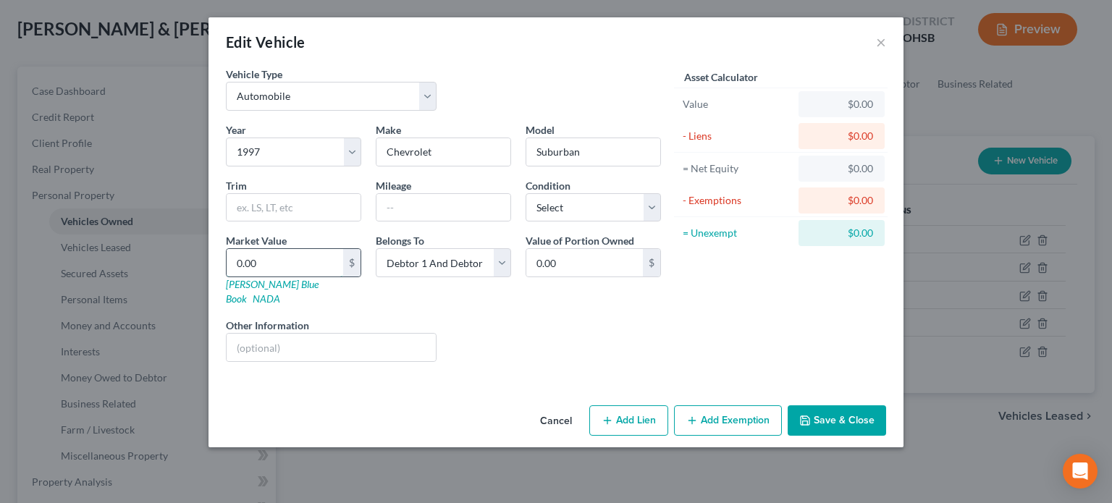
click at [268, 263] on input "0.00" at bounding box center [285, 262] width 117 height 27
type input "5"
type input "5.00"
type input "50"
type input "50.00"
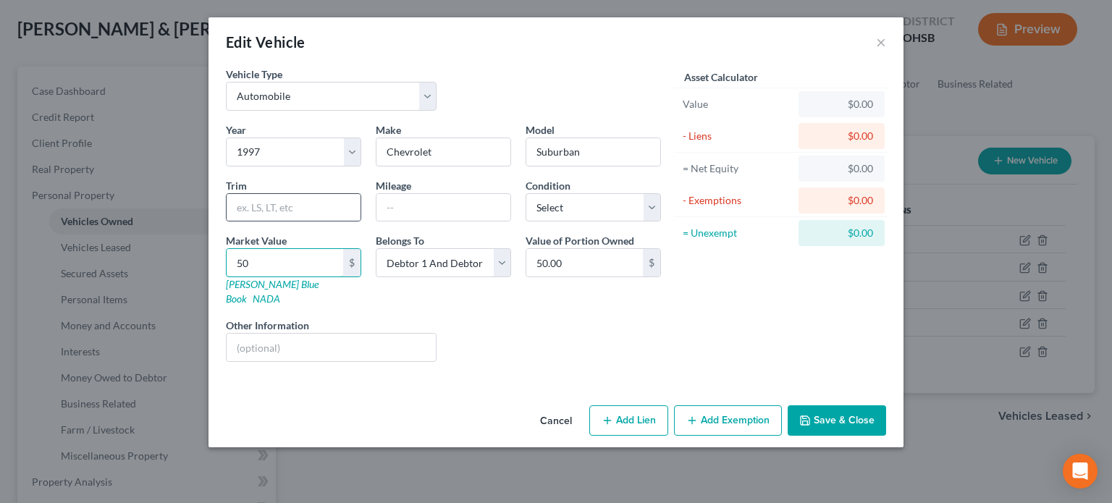
type input "500"
type input "500.00"
type input "500"
drag, startPoint x: 237, startPoint y: 329, endPoint x: 293, endPoint y: 251, distance: 96.0
click at [237, 334] on input "text" at bounding box center [331, 347] width 209 height 27
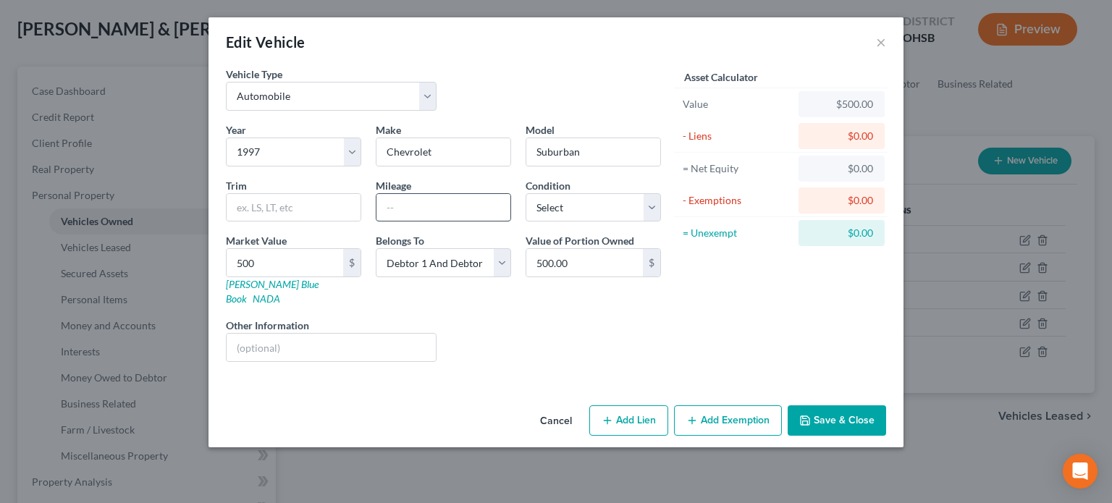
click at [494, 199] on input "text" at bounding box center [443, 207] width 134 height 27
click at [269, 334] on input "text" at bounding box center [331, 347] width 209 height 27
click at [495, 205] on input "text" at bounding box center [443, 207] width 134 height 27
type input "251000"
drag, startPoint x: 299, startPoint y: 329, endPoint x: 303, endPoint y: 318, distance: 11.7
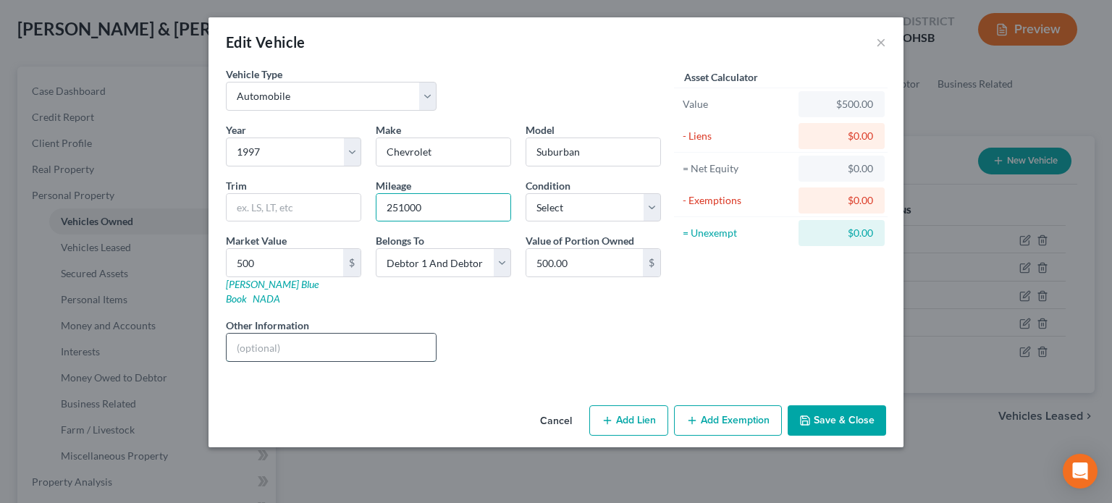
click at [299, 334] on input "text" at bounding box center [331, 347] width 209 height 27
type input "t"
type input "transmission out/ salvage value"
drag, startPoint x: 570, startPoint y: 208, endPoint x: 571, endPoint y: 216, distance: 8.7
click at [570, 208] on select "Select Excellent Very Good Good Fair Poor" at bounding box center [592, 207] width 135 height 29
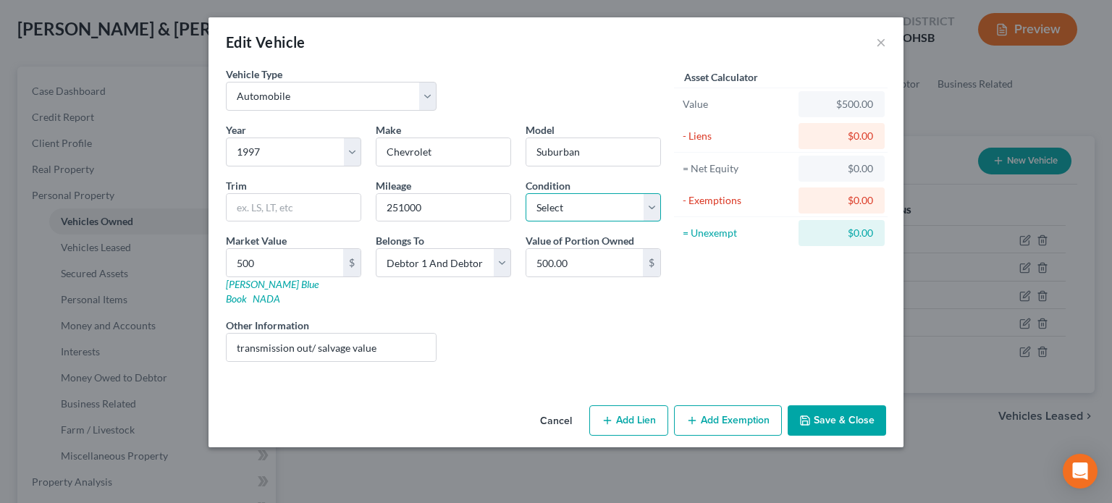
select select "2"
click at [525, 193] on select "Select Excellent Very Good Good Fair Poor" at bounding box center [592, 207] width 135 height 29
click at [812, 405] on button "Save & Close" at bounding box center [836, 420] width 98 height 30
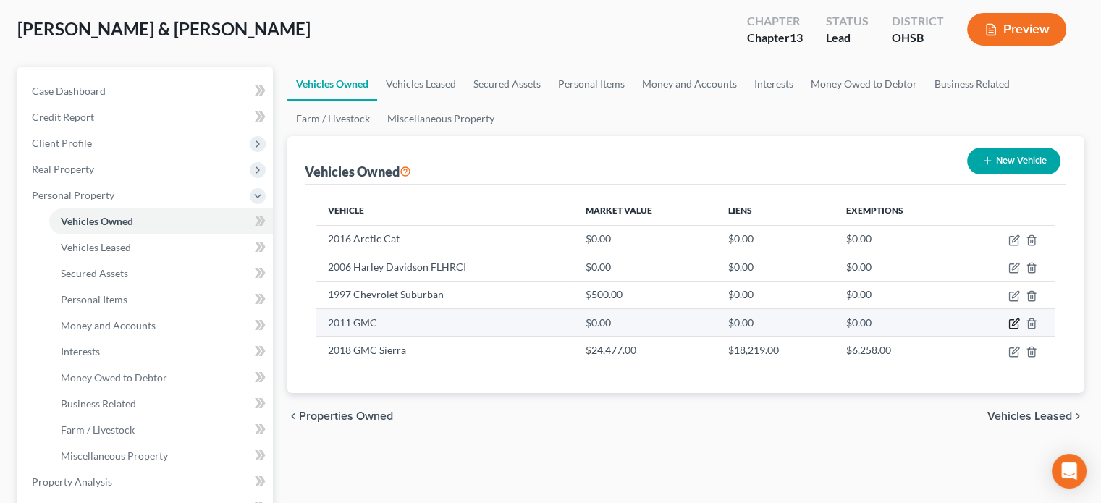
click at [1015, 318] on icon "button" at bounding box center [1014, 324] width 12 height 12
select select "0"
select select "15"
select select "2"
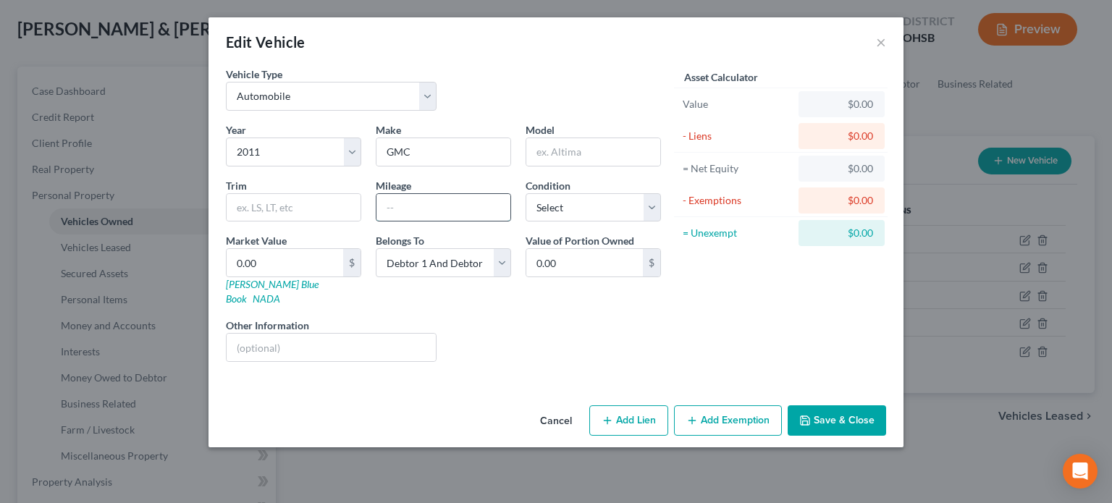
click at [402, 206] on input "text" at bounding box center [443, 207] width 134 height 27
type input "204000"
click at [407, 267] on select "Select Debtor 1 Only Debtor 2 Only Debtor 1 And Debtor 2 Only At Least One Of T…" at bounding box center [443, 262] width 135 height 29
select select "0"
click at [376, 248] on select "Select Debtor 1 Only Debtor 2 Only Debtor 1 And Debtor 2 Only At Least One Of T…" at bounding box center [443, 262] width 135 height 29
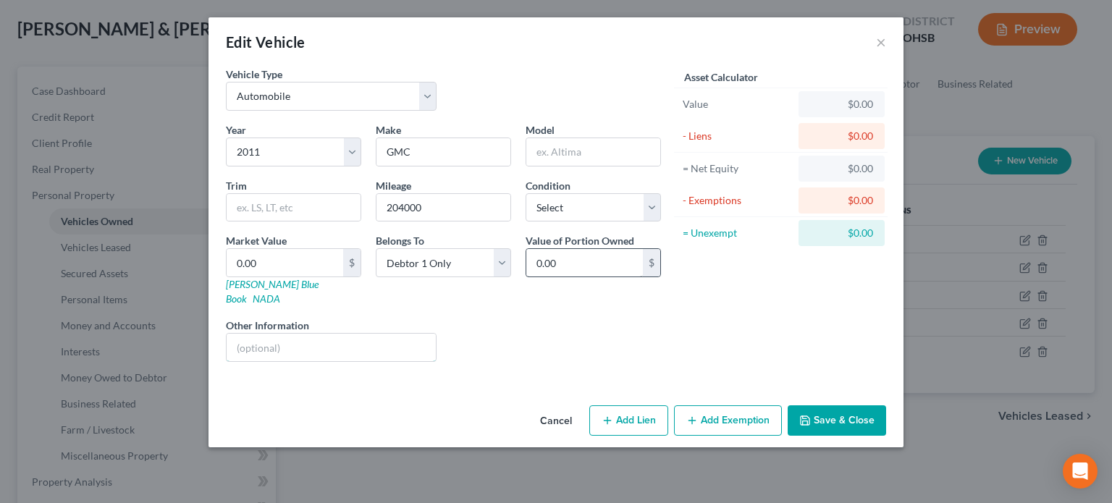
drag, startPoint x: 379, startPoint y: 342, endPoint x: 551, endPoint y: 256, distance: 191.6
click at [379, 342] on input "text" at bounding box center [331, 347] width 209 height 27
drag, startPoint x: 593, startPoint y: 202, endPoint x: 585, endPoint y: 218, distance: 17.8
click at [593, 202] on select "Select Excellent Very Good Good Fair Poor" at bounding box center [592, 207] width 135 height 29
select select "4"
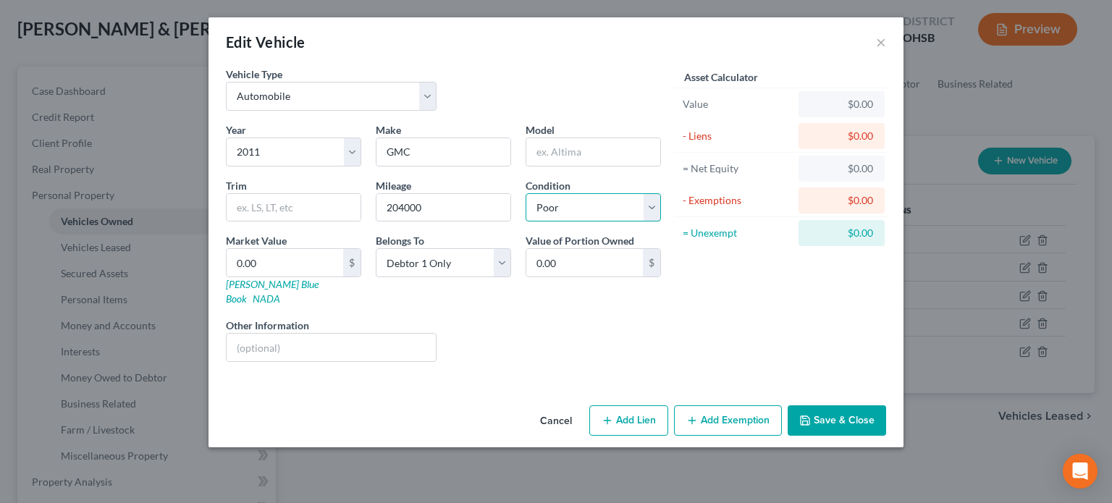
click at [525, 193] on select "Select Excellent Very Good Good Fair Poor" at bounding box center [592, 207] width 135 height 29
drag, startPoint x: 819, startPoint y: 410, endPoint x: 632, endPoint y: 23, distance: 429.8
click at [819, 409] on button "Save & Close" at bounding box center [836, 420] width 98 height 30
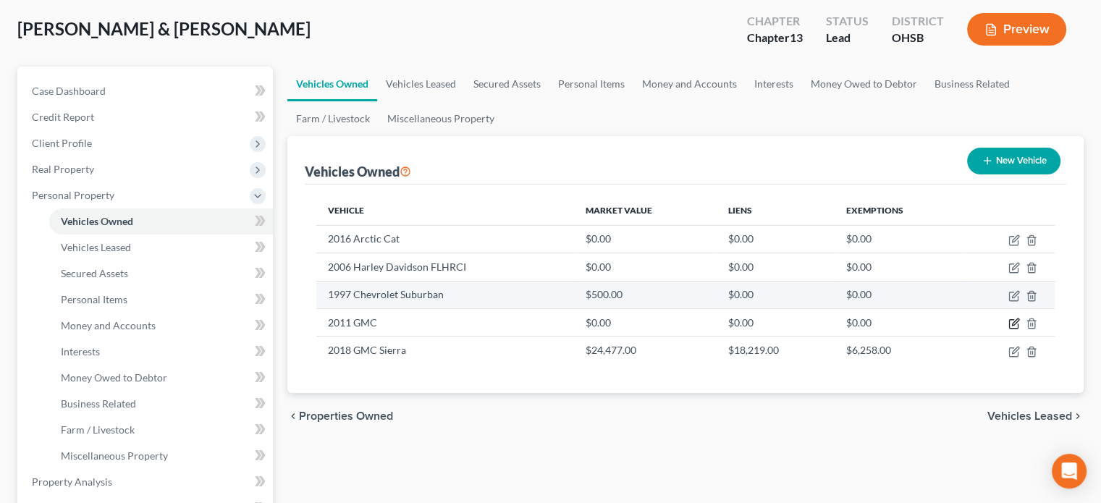
drag, startPoint x: 1012, startPoint y: 321, endPoint x: 938, endPoint y: 292, distance: 80.2
click at [1012, 321] on icon "button" at bounding box center [1015, 321] width 7 height 7
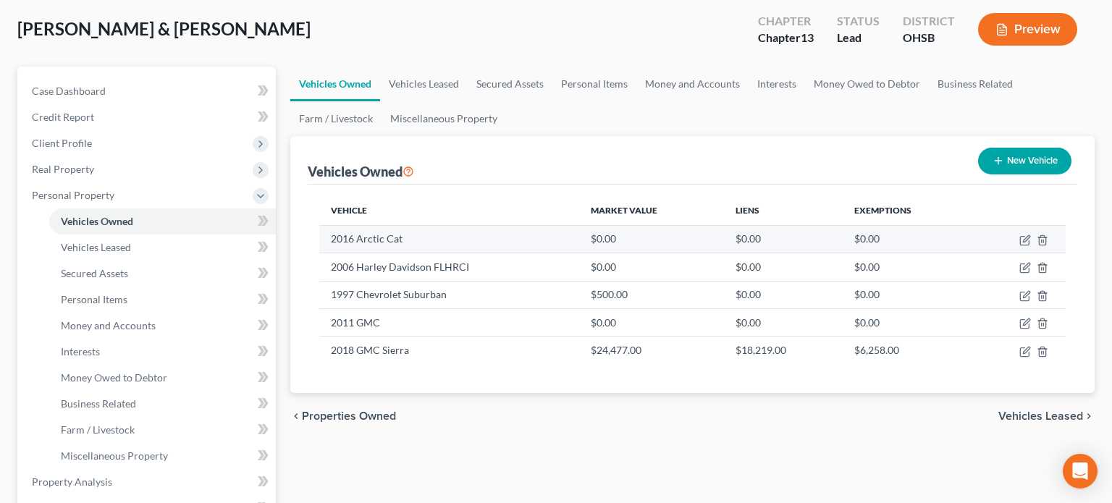
select select "0"
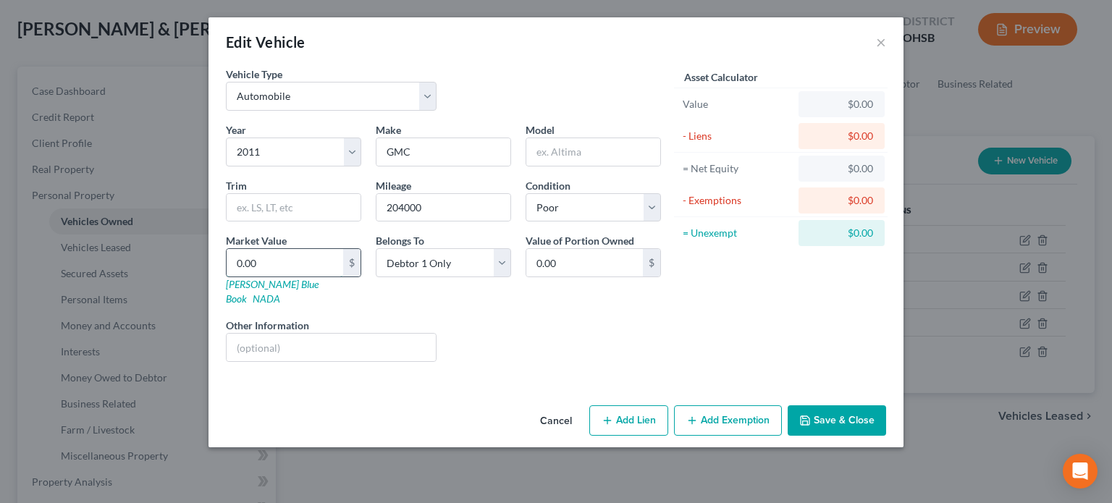
click at [289, 263] on input "0.00" at bounding box center [285, 262] width 117 height 27
click at [825, 413] on button "Save & Close" at bounding box center [836, 420] width 98 height 30
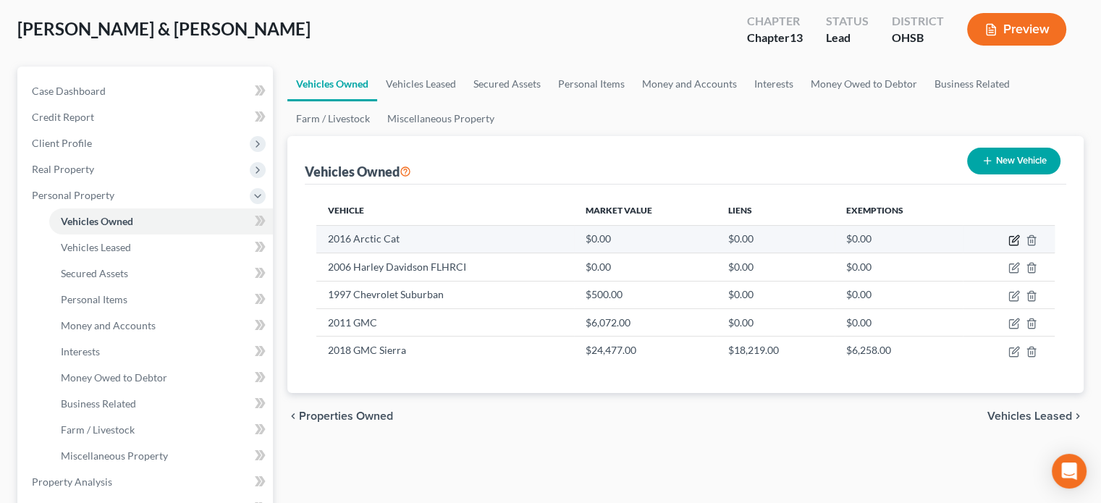
click at [1014, 242] on icon "button" at bounding box center [1014, 240] width 12 height 12
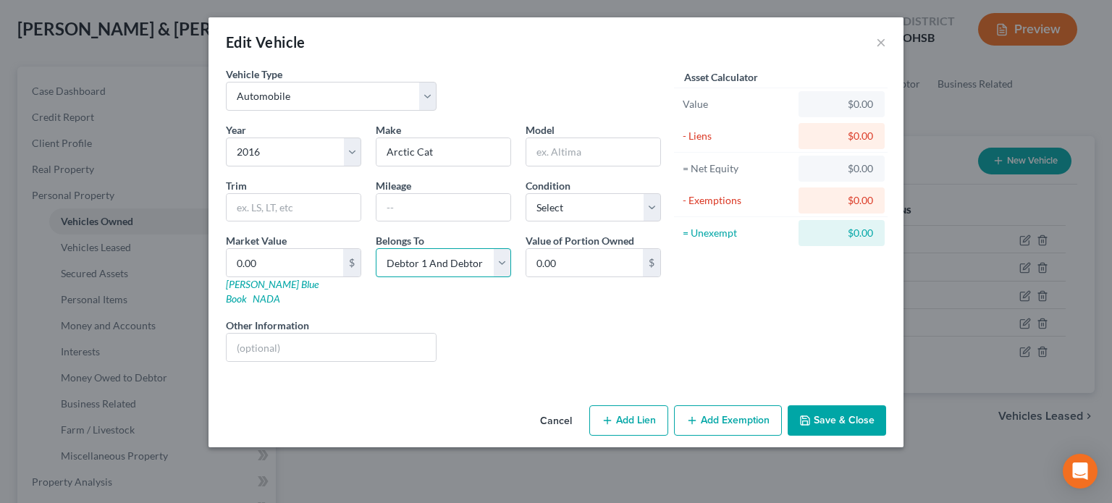
drag, startPoint x: 441, startPoint y: 257, endPoint x: 437, endPoint y: 266, distance: 9.4
click at [440, 257] on select "Select Debtor 1 Only Debtor 2 Only Debtor 1 And Debtor 2 Only At Least One Of T…" at bounding box center [443, 262] width 135 height 29
click at [376, 248] on select "Select Debtor 1 Only Debtor 2 Only Debtor 1 And Debtor 2 Only At Least One Of T…" at bounding box center [443, 262] width 135 height 29
click at [269, 261] on input "0.00" at bounding box center [285, 262] width 117 height 27
drag, startPoint x: 384, startPoint y: 209, endPoint x: 423, endPoint y: 230, distance: 43.7
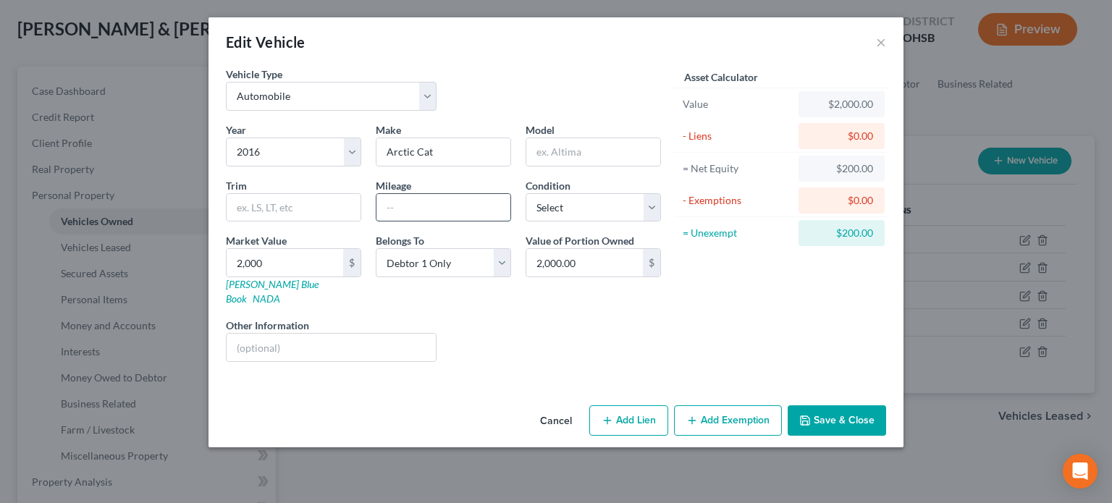
click at [385, 209] on input "text" at bounding box center [443, 207] width 134 height 27
click at [843, 405] on button "Save & Close" at bounding box center [836, 420] width 98 height 30
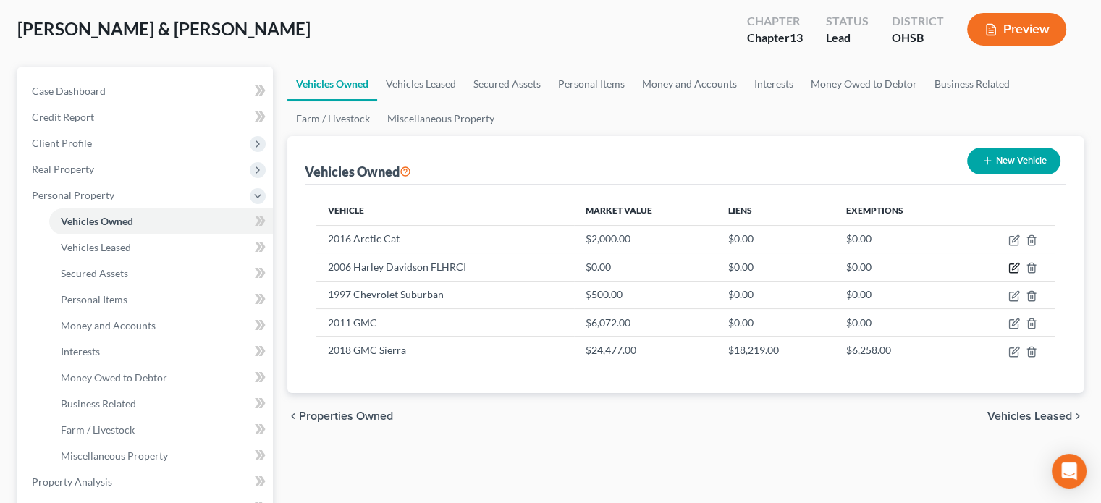
drag, startPoint x: 1013, startPoint y: 263, endPoint x: 596, endPoint y: 205, distance: 420.8
click at [1013, 263] on icon "button" at bounding box center [1014, 268] width 12 height 12
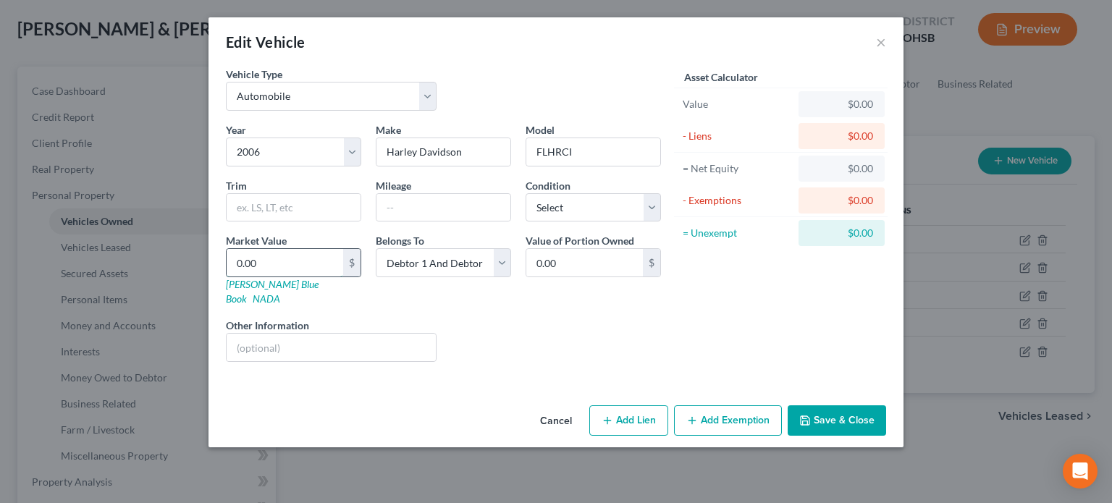
click at [277, 261] on input "0.00" at bounding box center [285, 262] width 117 height 27
click at [797, 406] on button "Save & Close" at bounding box center [836, 420] width 98 height 30
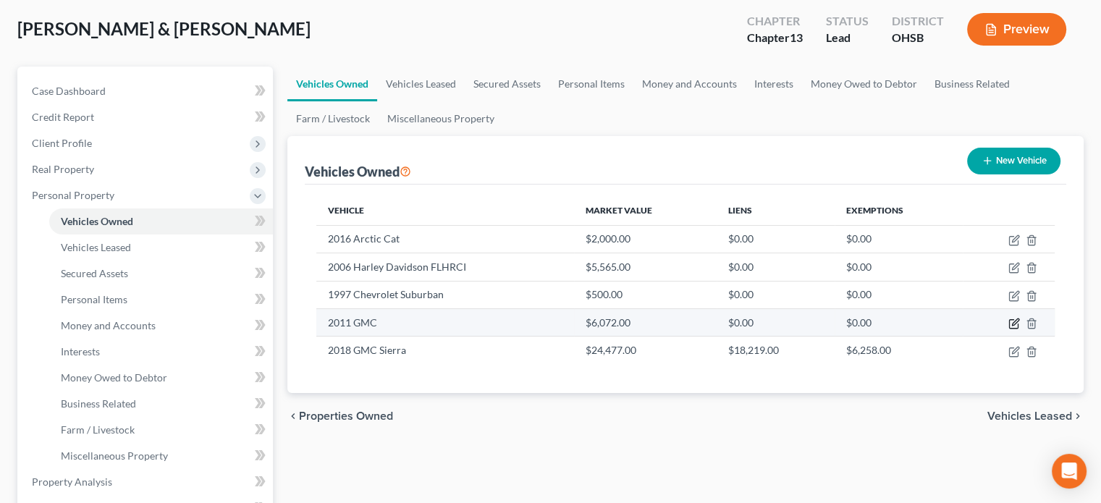
click at [1013, 323] on icon "button" at bounding box center [1014, 324] width 12 height 12
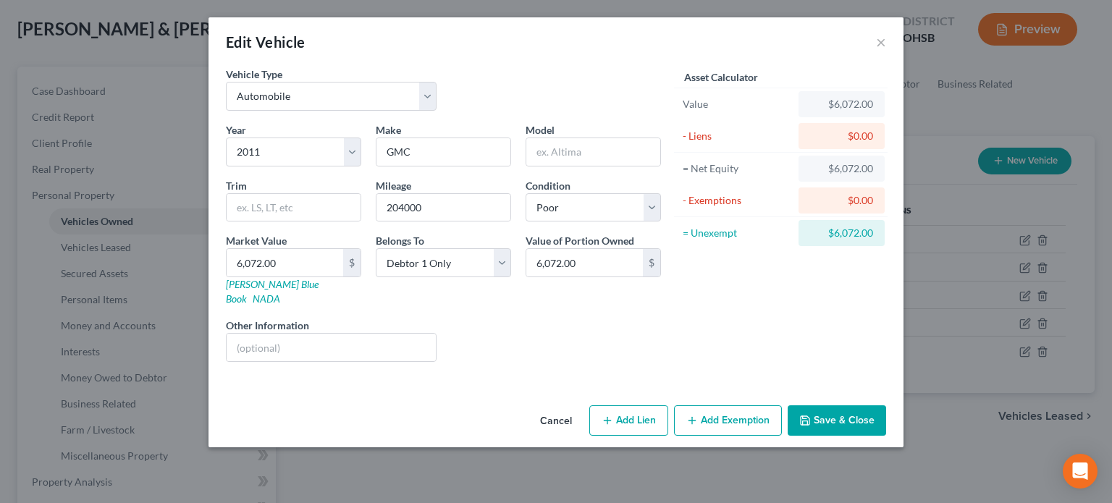
click at [685, 405] on button "Add Exemption" at bounding box center [728, 420] width 108 height 30
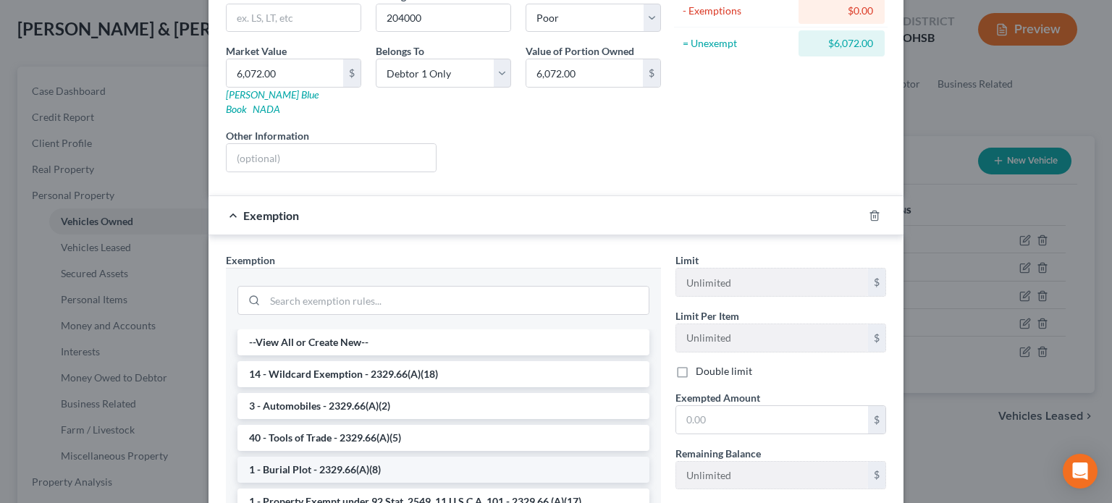
scroll to position [217, 0]
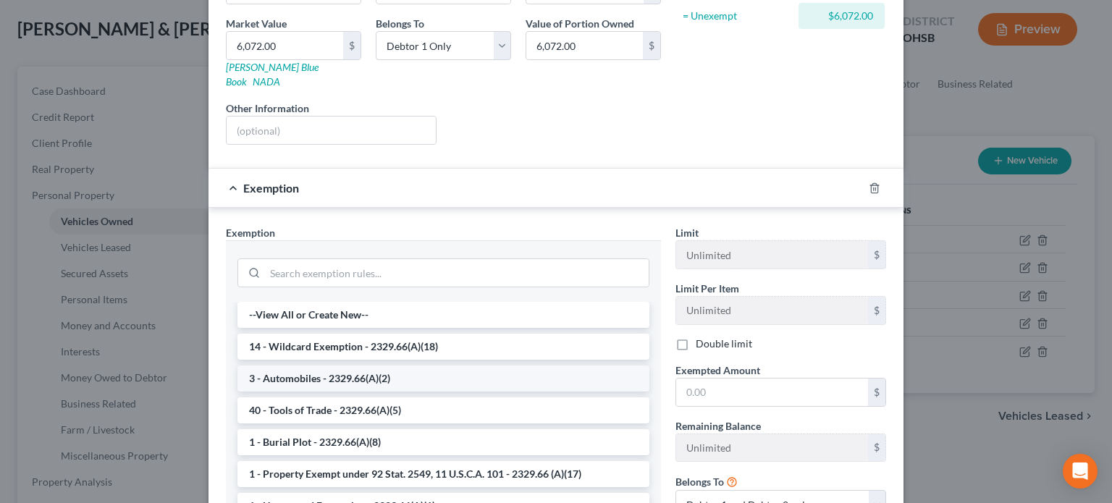
click at [290, 365] on li "3 - Automobiles - 2329.66(A)(2)" at bounding box center [443, 378] width 412 height 26
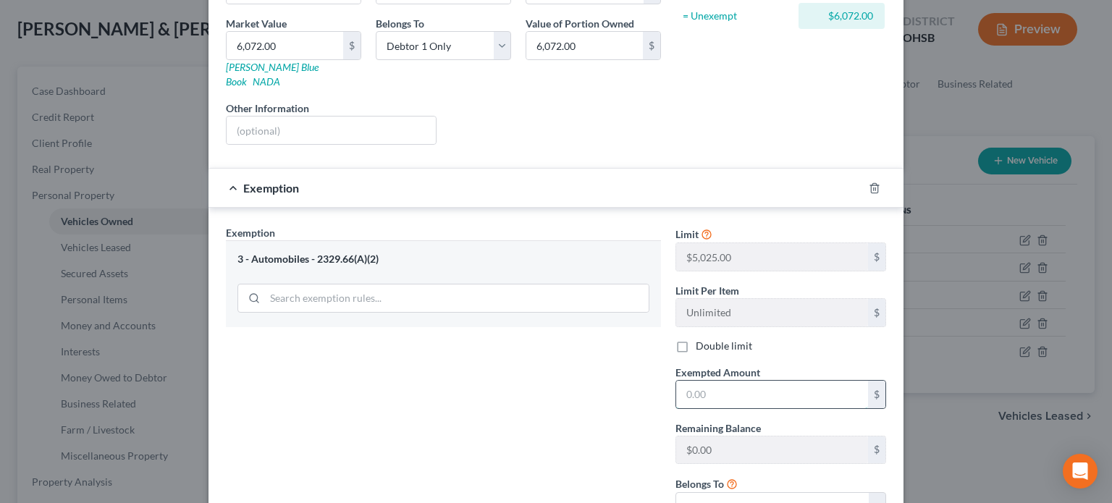
click at [683, 381] on input "text" at bounding box center [772, 394] width 192 height 27
click at [537, 392] on div "Exemption Set must be selected for CA. Exemption * 3 - Automobiles - 2329.66(A)…" at bounding box center [443, 379] width 449 height 308
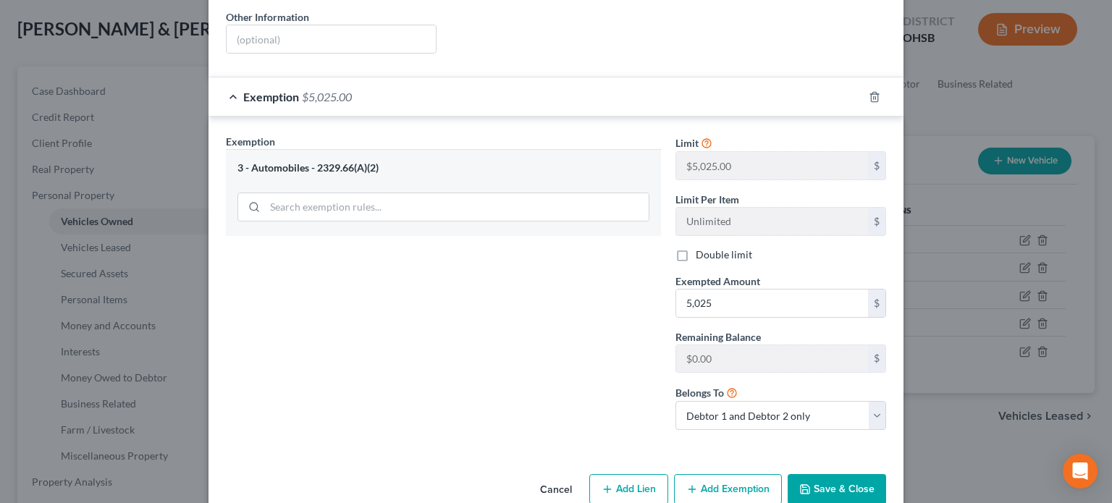
scroll to position [321, 0]
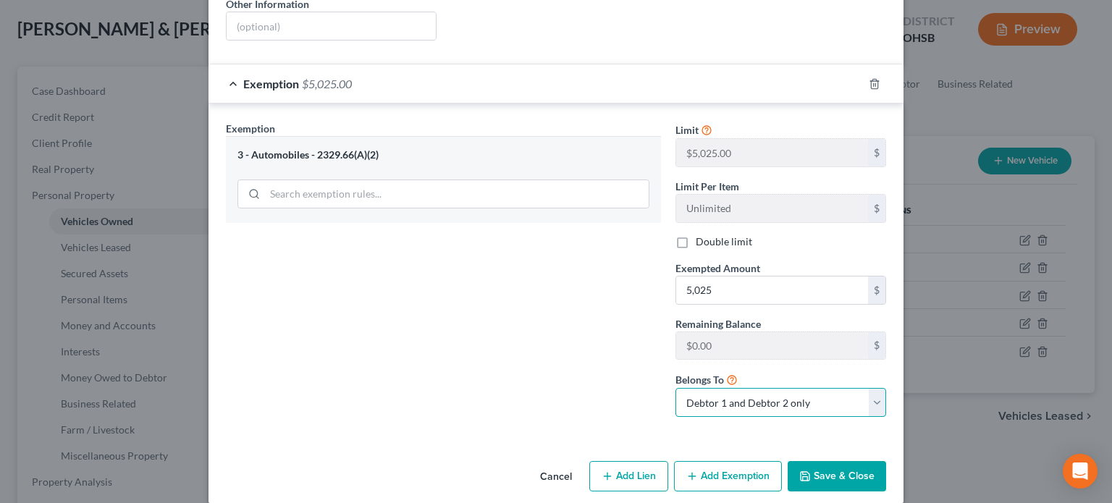
drag, startPoint x: 763, startPoint y: 384, endPoint x: 746, endPoint y: 399, distance: 22.5
click at [763, 388] on select "Debtor 1 only Debtor 2 only Debtor 1 and Debtor 2 only" at bounding box center [780, 402] width 211 height 29
click at [675, 388] on select "Debtor 1 only Debtor 2 only Debtor 1 and Debtor 2 only" at bounding box center [780, 402] width 211 height 29
drag, startPoint x: 807, startPoint y: 454, endPoint x: 516, endPoint y: 358, distance: 306.2
click at [804, 461] on button "Save & Close" at bounding box center [836, 476] width 98 height 30
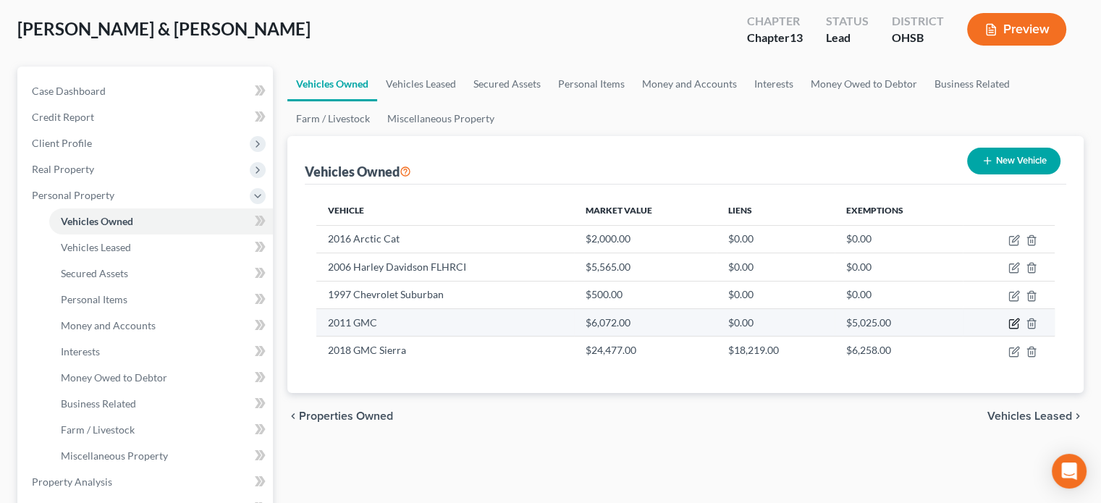
click at [1010, 321] on icon "button" at bounding box center [1014, 324] width 12 height 12
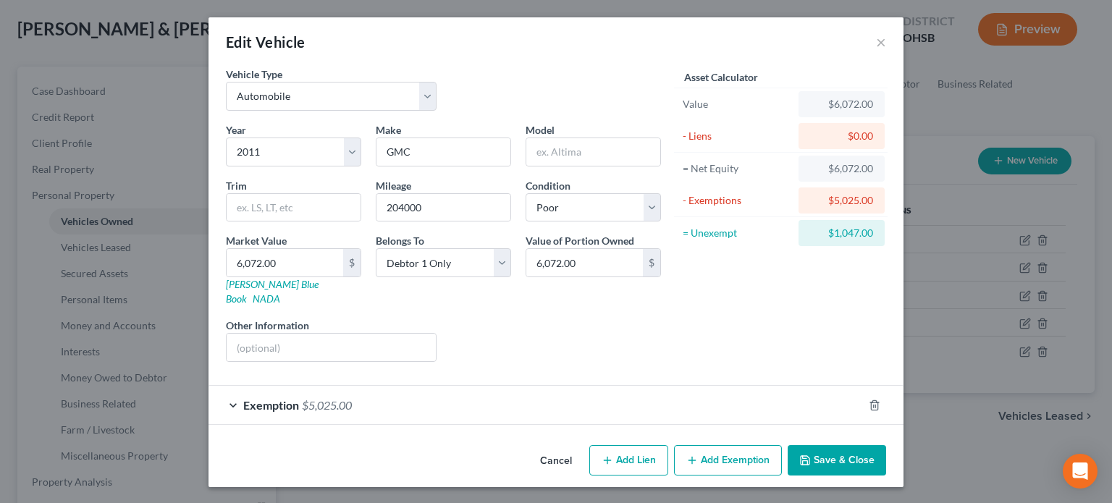
click at [692, 457] on line "button" at bounding box center [692, 460] width 0 height 7
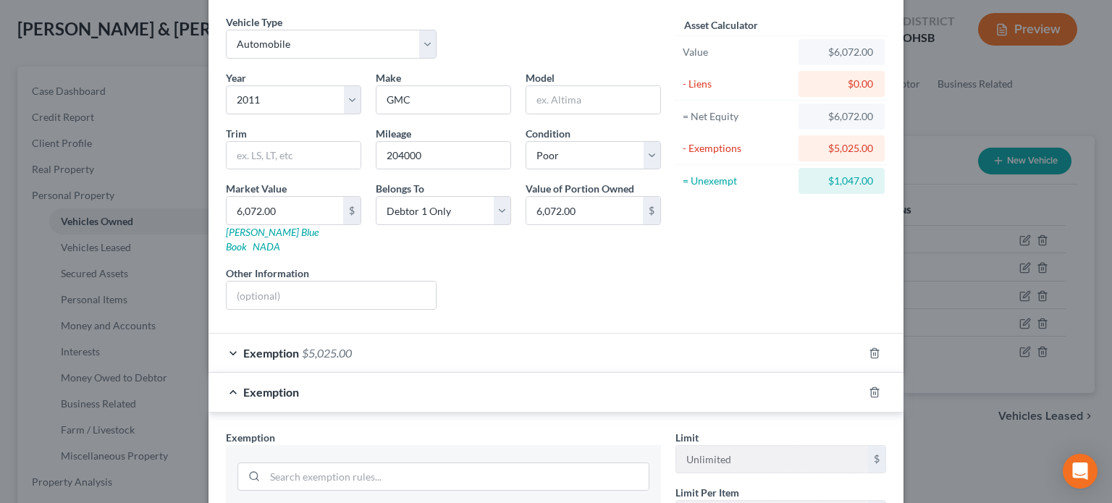
scroll to position [289, 0]
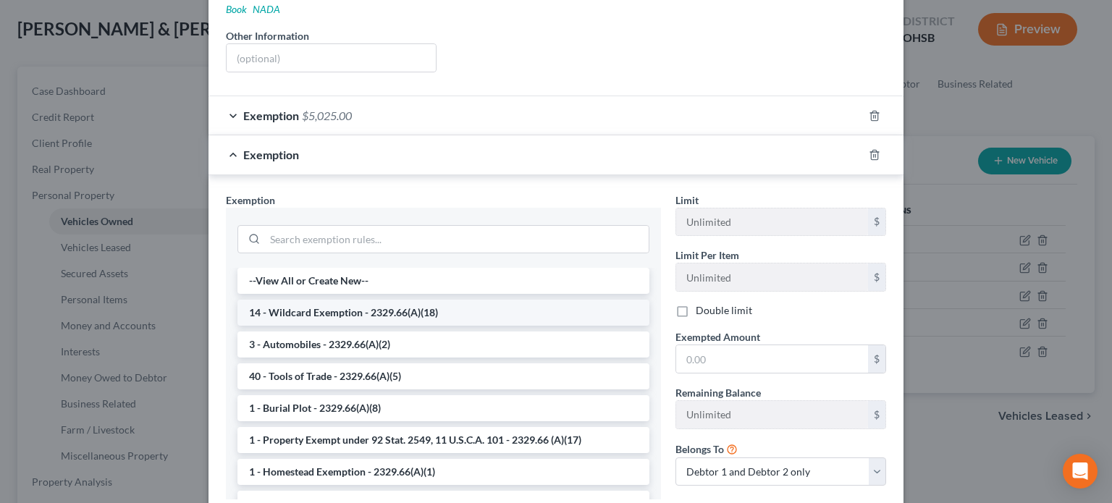
click at [287, 300] on li "14 - Wildcard Exemption - 2329.66(A)(18)" at bounding box center [443, 313] width 412 height 26
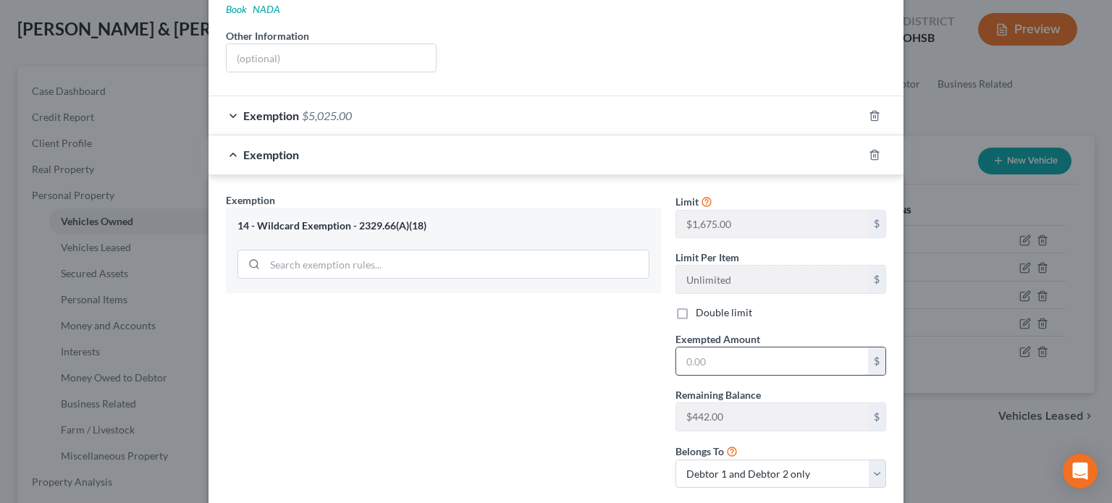
click at [693, 352] on input "text" at bounding box center [772, 360] width 192 height 27
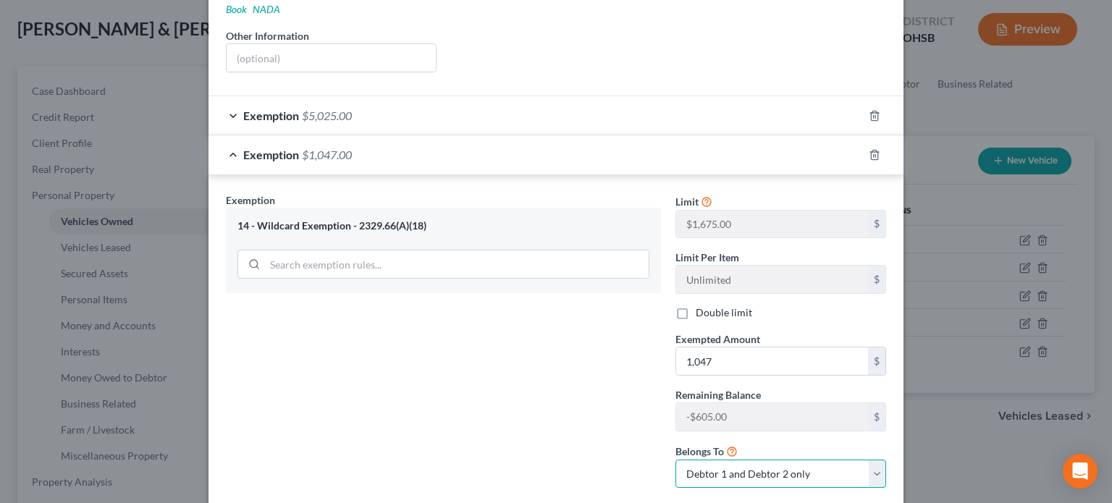
drag, startPoint x: 700, startPoint y: 457, endPoint x: 695, endPoint y: 445, distance: 12.4
click at [700, 460] on select "Debtor 1 only Debtor 2 only Debtor 1 and Debtor 2 only" at bounding box center [780, 474] width 211 height 29
click at [675, 460] on select "Debtor 1 only Debtor 2 only Debtor 1 and Debtor 2 only" at bounding box center [780, 474] width 211 height 29
click at [575, 384] on div "Exemption Set must be selected for CA. Exemption * 14 - Wildcard Exemption - 23…" at bounding box center [443, 346] width 449 height 308
click at [696, 460] on select "Debtor 1 only Debtor 2 only Debtor 1 and Debtor 2 only" at bounding box center [780, 474] width 211 height 29
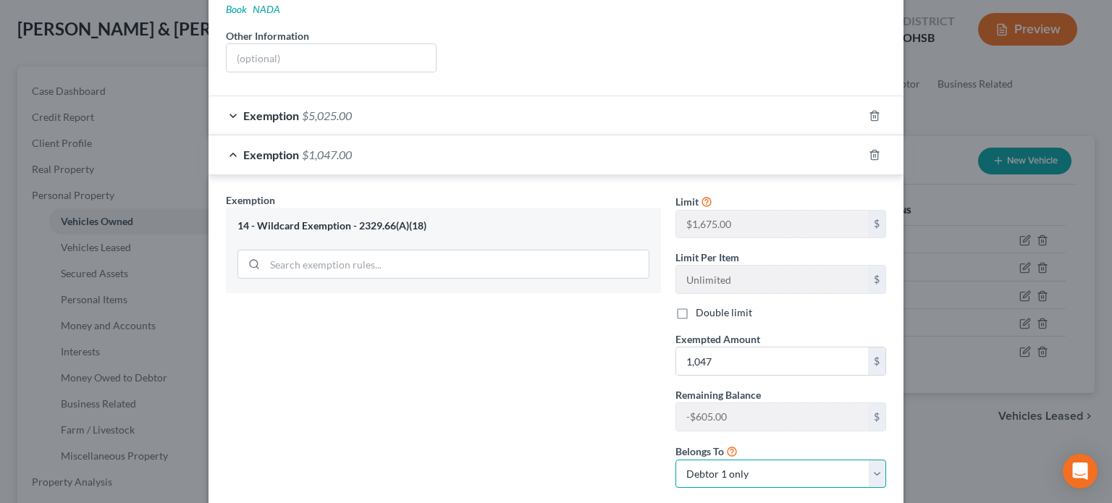
click at [675, 460] on select "Debtor 1 only Debtor 2 only Debtor 1 and Debtor 2 only" at bounding box center [780, 474] width 211 height 29
click at [591, 378] on div "Exemption Set must be selected for CA. Exemption * 14 - Wildcard Exemption - 23…" at bounding box center [443, 346] width 449 height 308
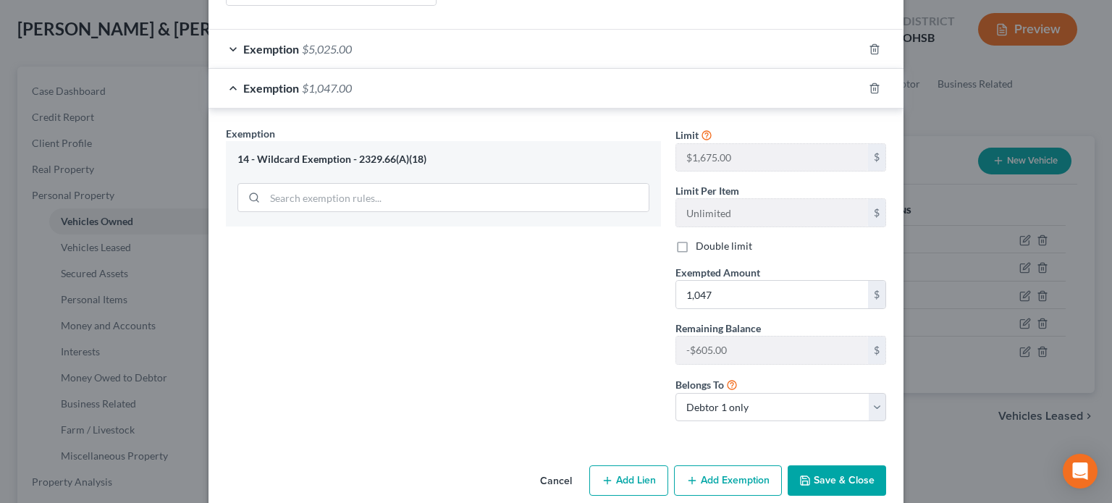
scroll to position [360, 0]
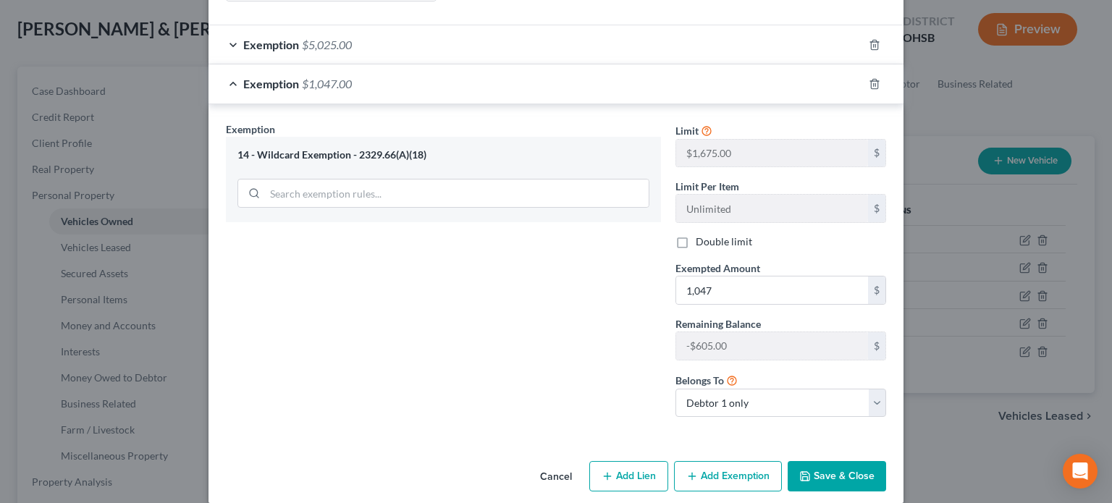
click at [861, 461] on button "Save & Close" at bounding box center [836, 476] width 98 height 30
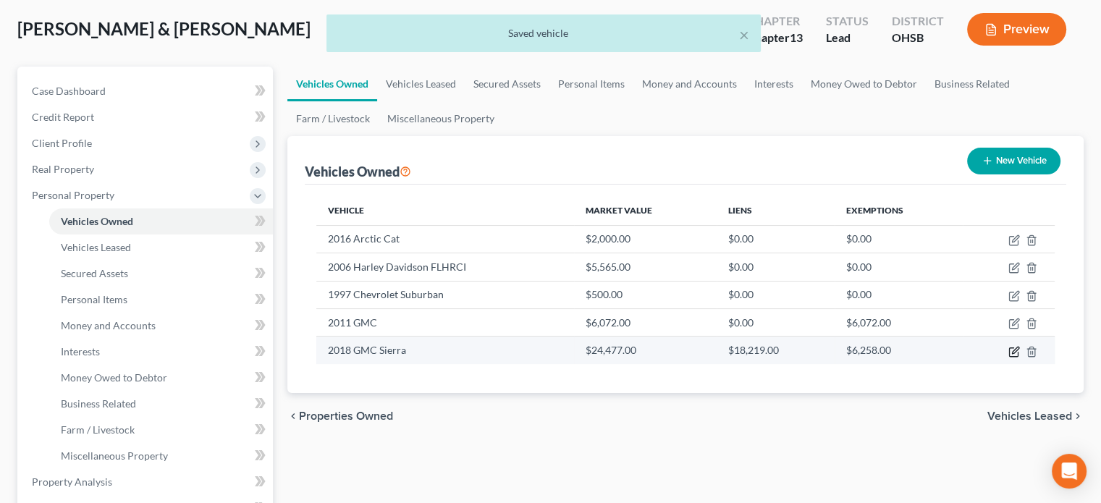
click at [1013, 352] on icon "button" at bounding box center [1015, 350] width 7 height 7
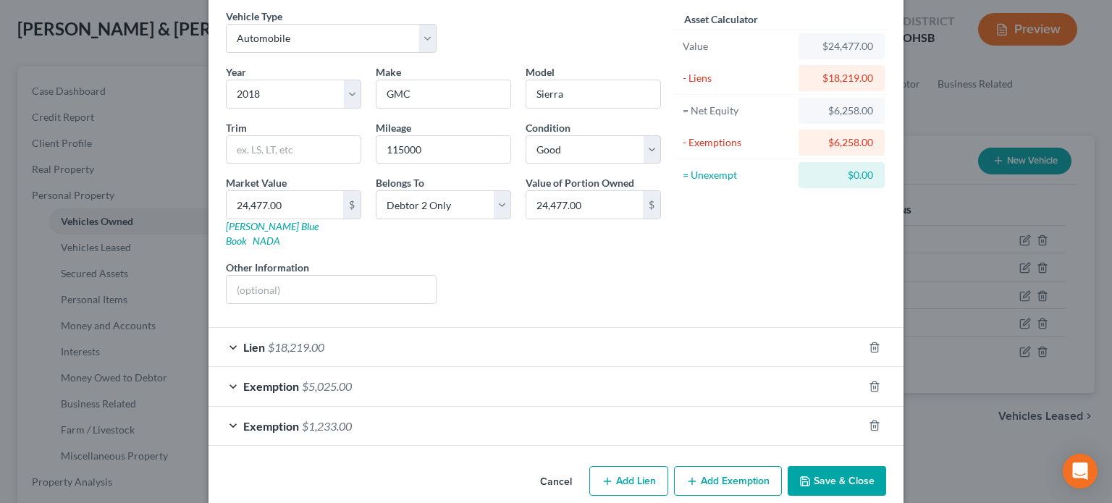
scroll to position [63, 0]
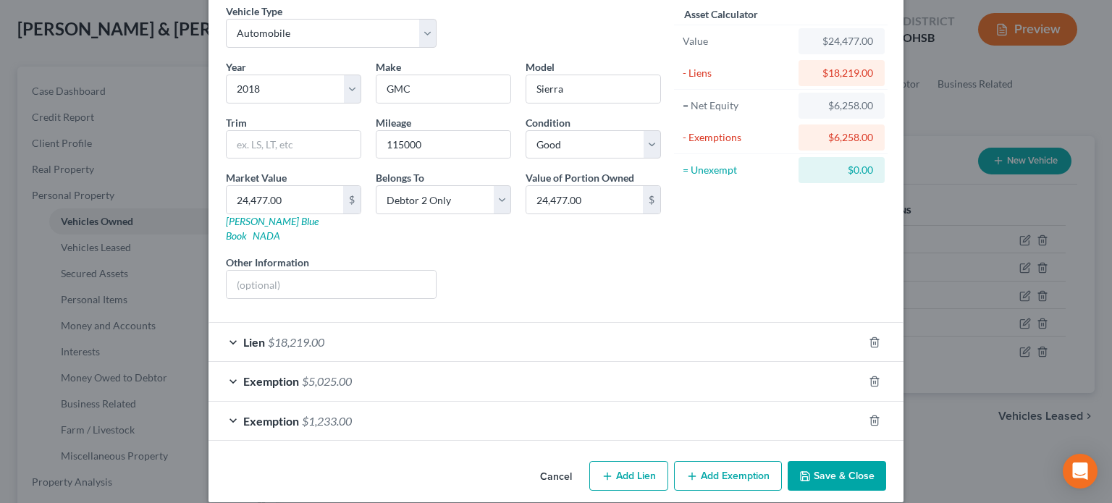
click at [507, 412] on div "Exemption $1,233.00" at bounding box center [535, 421] width 654 height 38
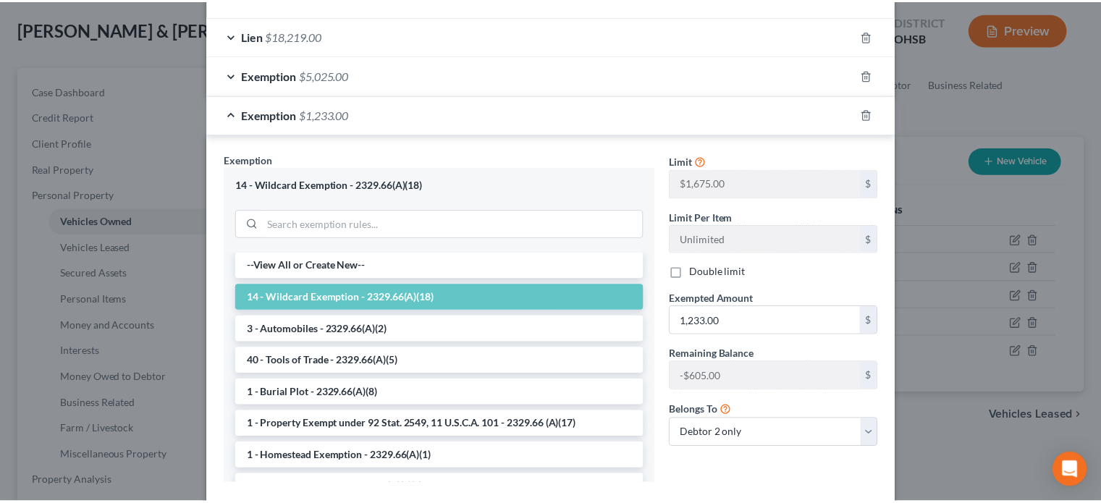
scroll to position [425, 0]
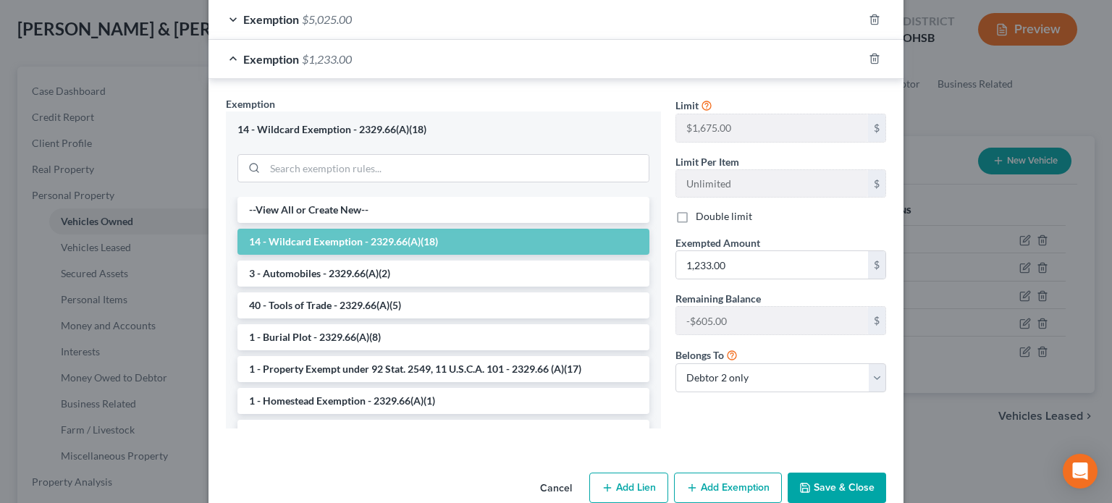
click at [837, 475] on button "Save & Close" at bounding box center [836, 488] width 98 height 30
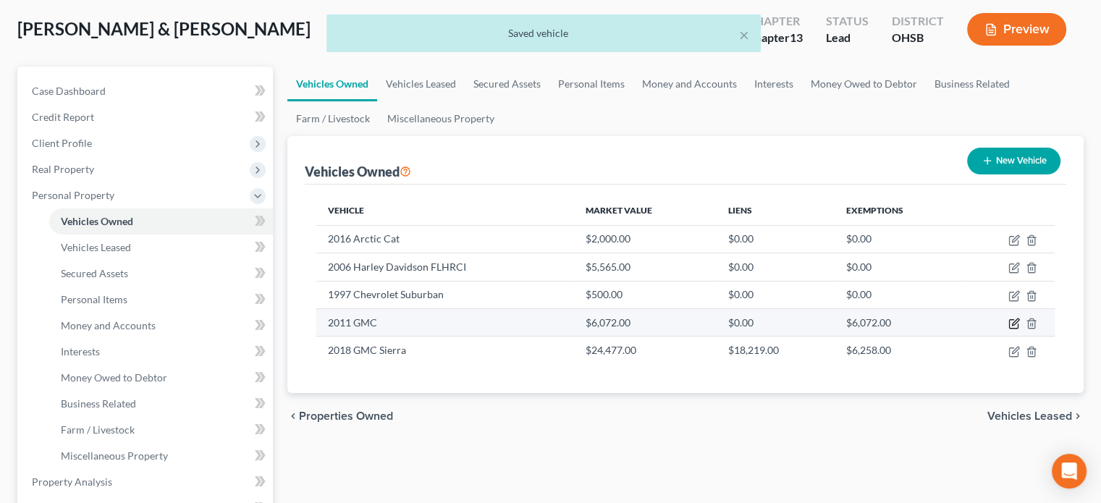
click at [1012, 323] on icon "button" at bounding box center [1015, 321] width 7 height 7
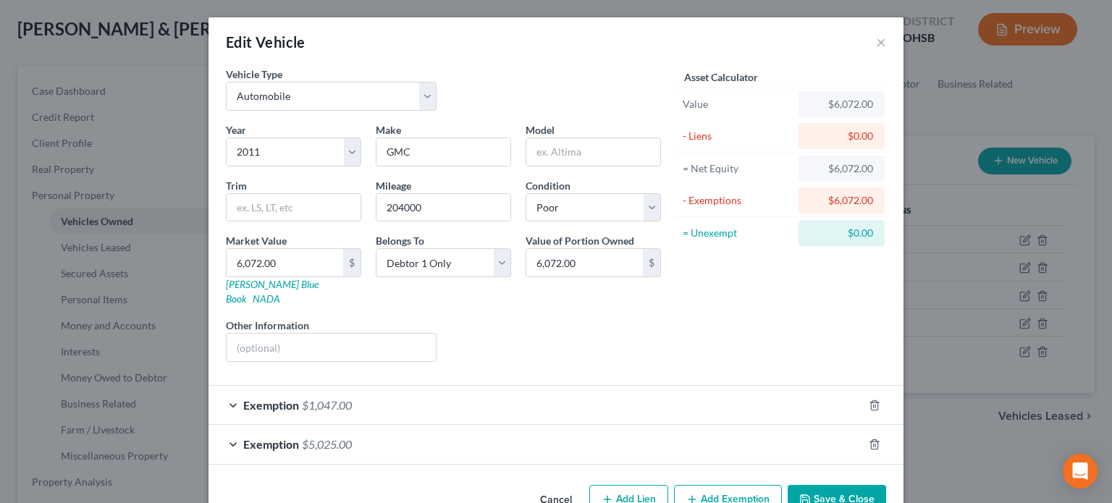
click at [799, 494] on icon "button" at bounding box center [805, 500] width 12 height 12
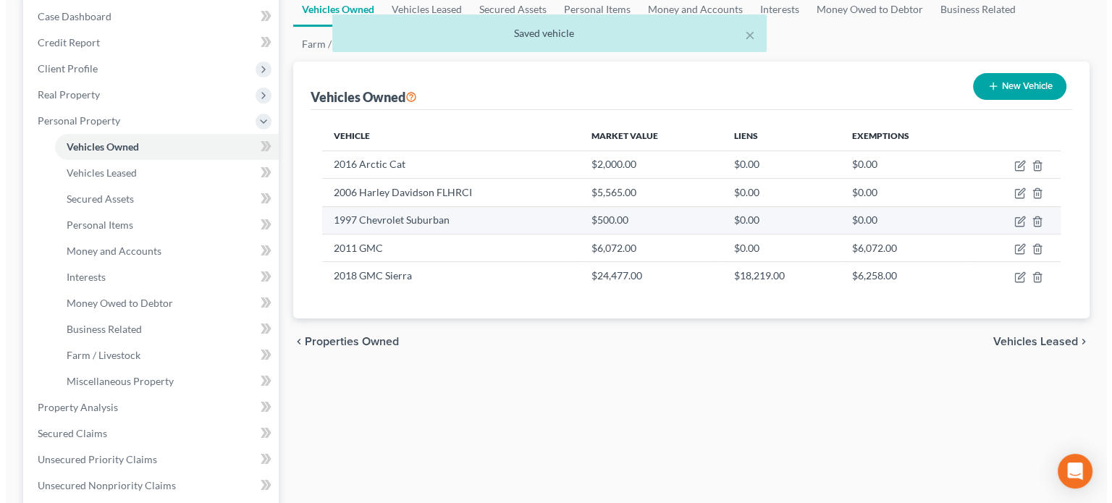
scroll to position [72, 0]
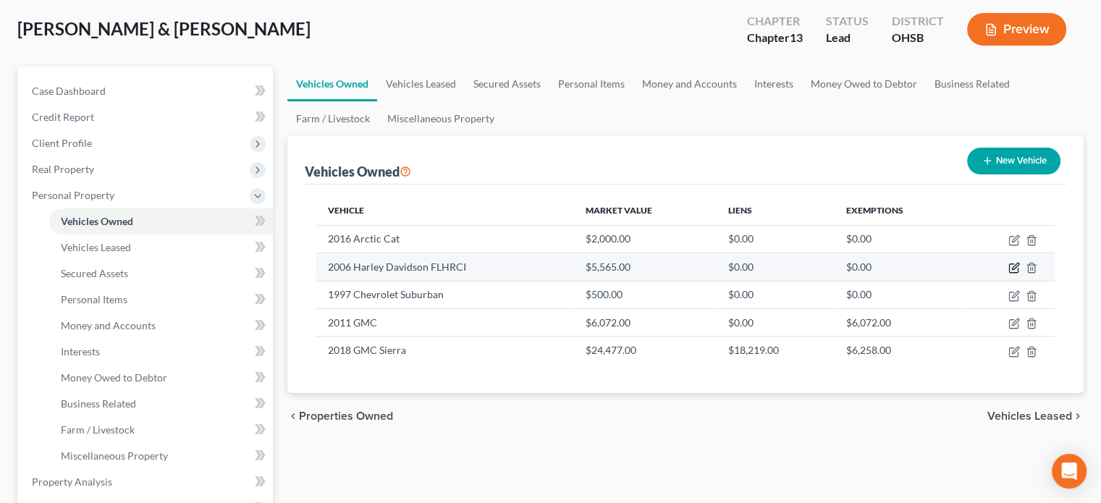
click at [1012, 268] on icon "button" at bounding box center [1015, 266] width 7 height 7
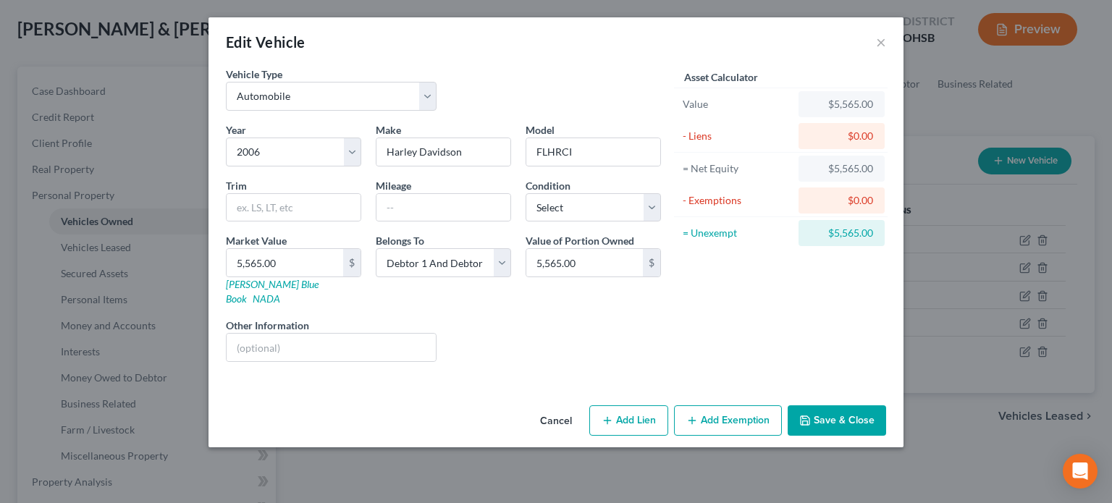
click at [648, 405] on button "Add Lien" at bounding box center [628, 420] width 79 height 30
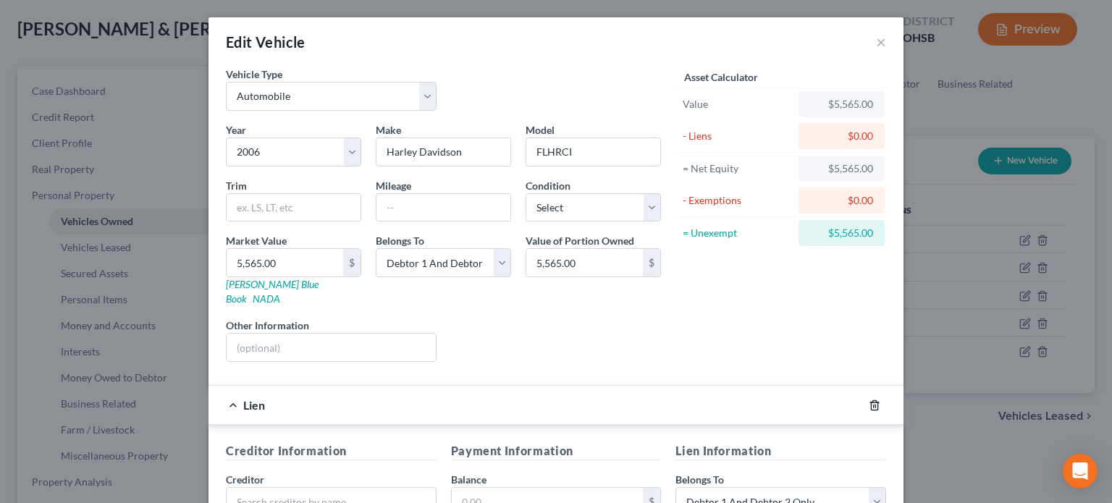
drag, startPoint x: 866, startPoint y: 385, endPoint x: 709, endPoint y: 389, distance: 156.4
click at [868, 399] on icon "button" at bounding box center [874, 405] width 12 height 12
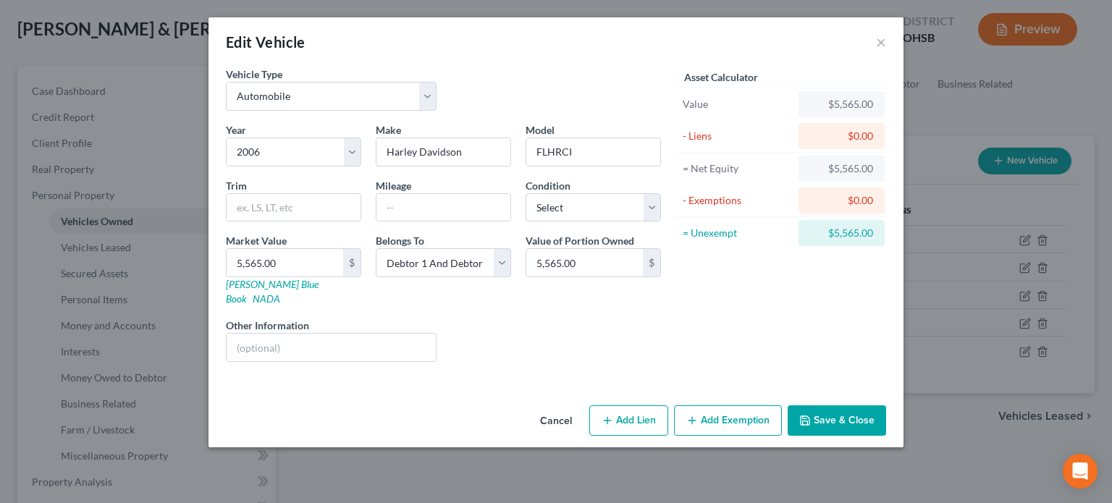
click at [697, 415] on icon "button" at bounding box center [692, 421] width 12 height 12
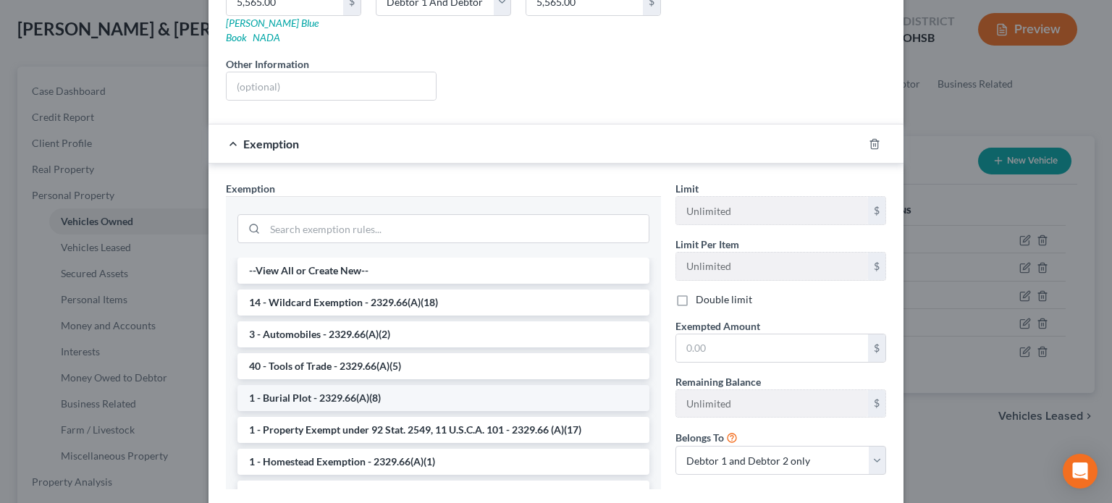
scroll to position [289, 0]
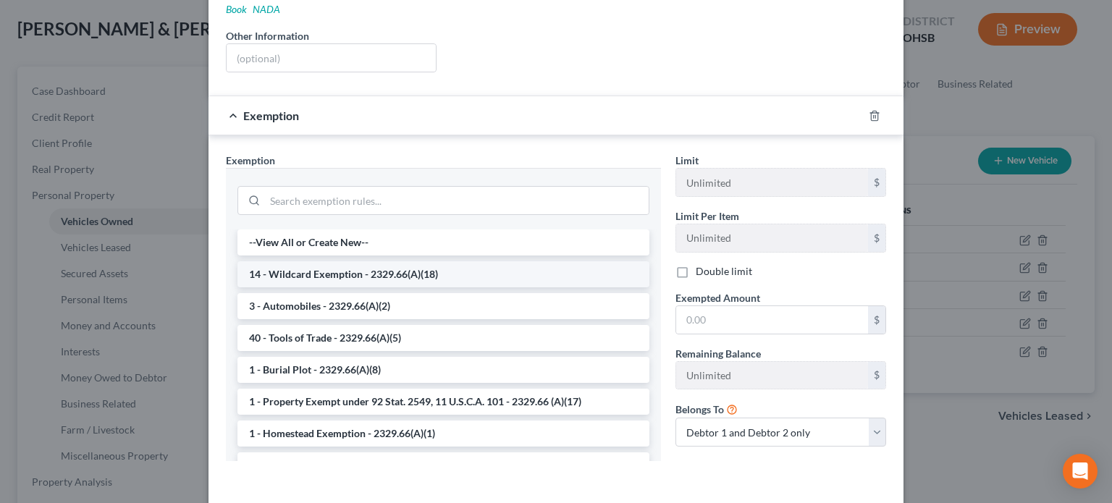
click at [305, 261] on li "14 - Wildcard Exemption - 2329.66(A)(18)" at bounding box center [443, 274] width 412 height 26
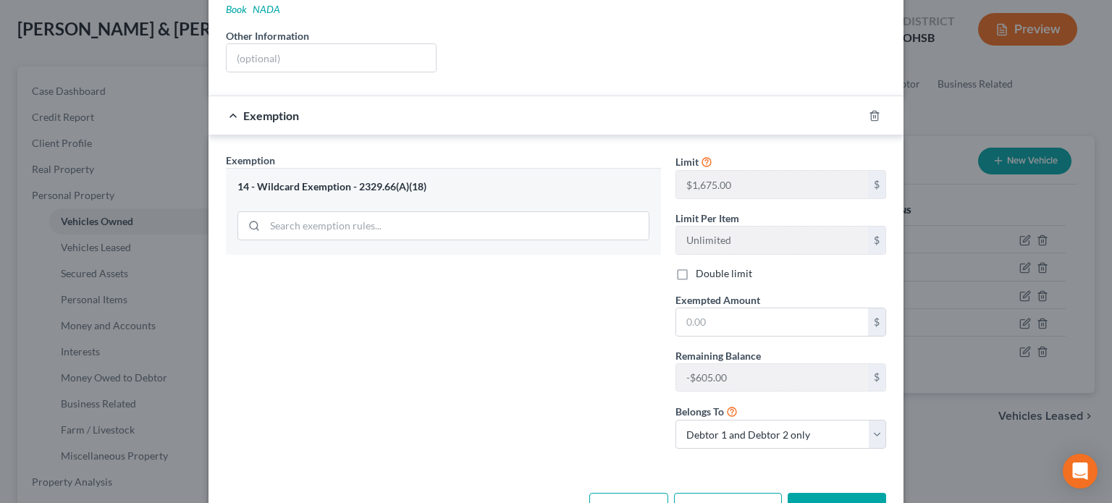
click at [826, 493] on button "Save & Close" at bounding box center [836, 508] width 98 height 30
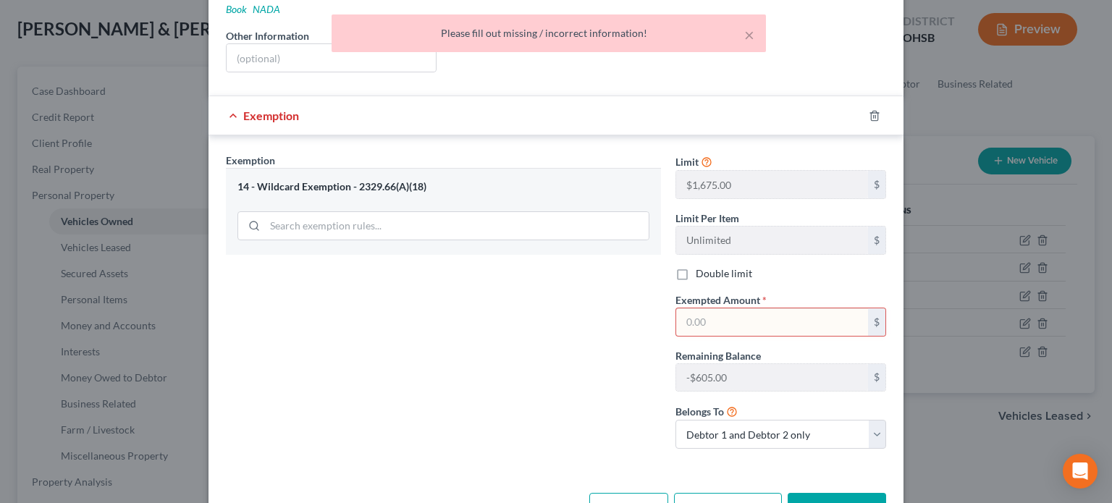
click at [719, 308] on input "text" at bounding box center [772, 321] width 192 height 27
drag, startPoint x: 866, startPoint y: 98, endPoint x: 548, endPoint y: 163, distance: 325.0
click at [868, 110] on icon "button" at bounding box center [874, 116] width 12 height 12
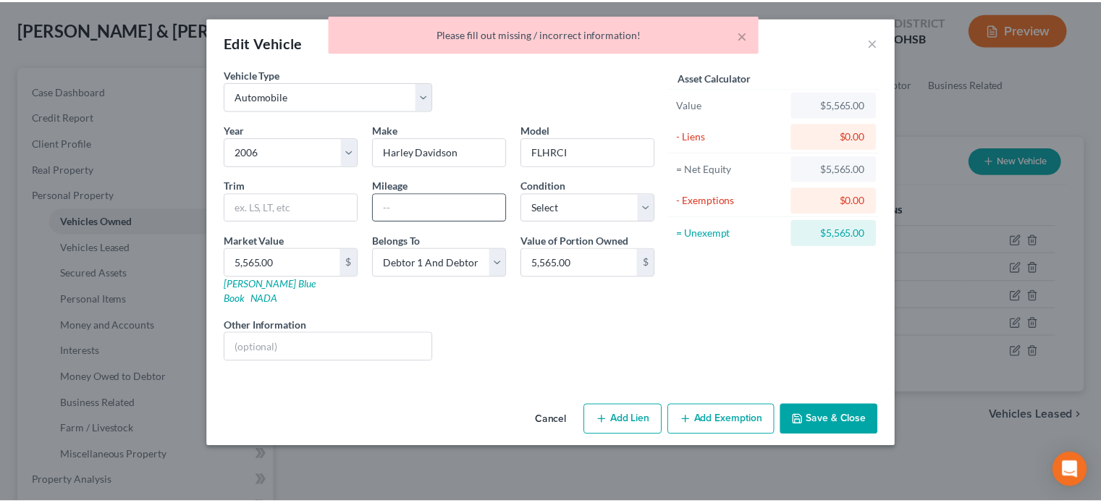
scroll to position [0, 0]
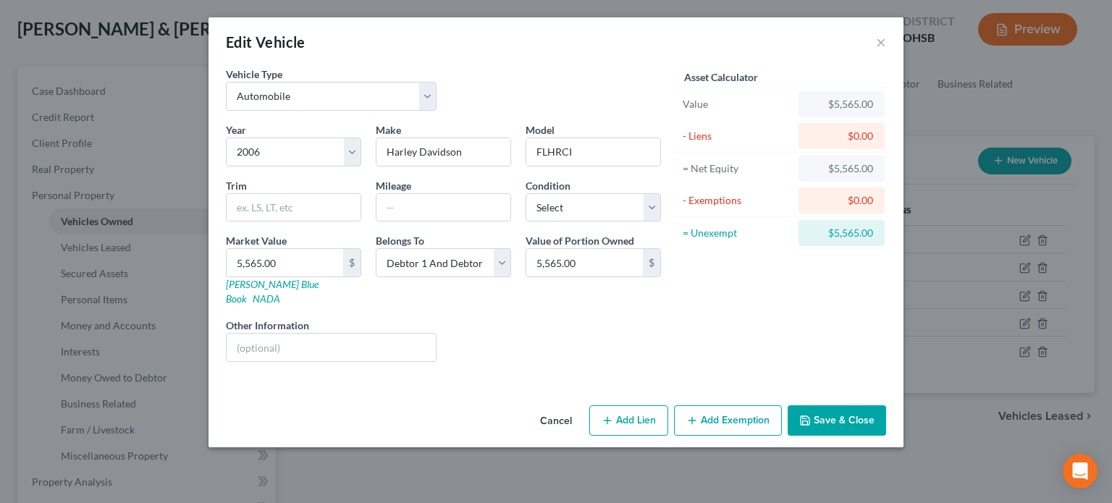
click at [851, 406] on button "Save & Close" at bounding box center [836, 420] width 98 height 30
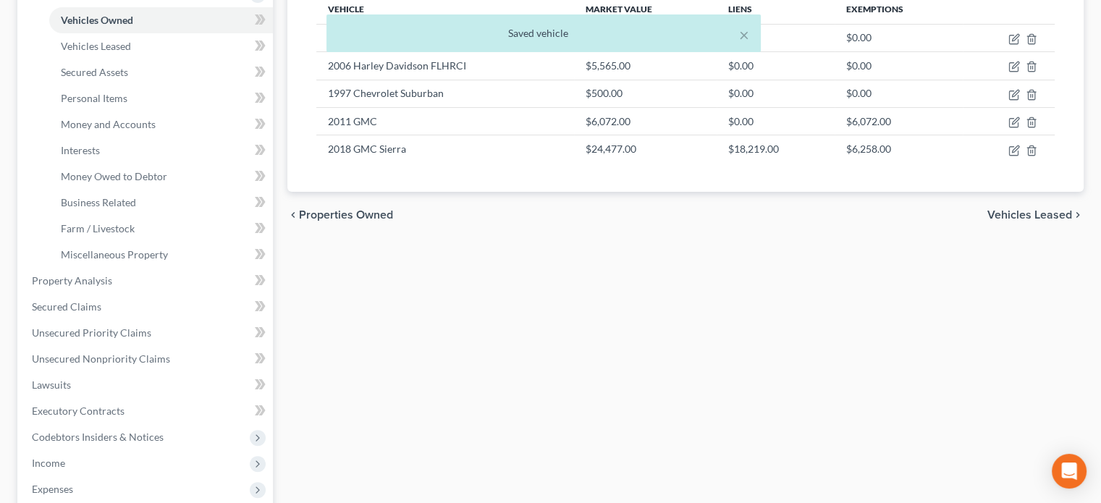
scroll to position [289, 0]
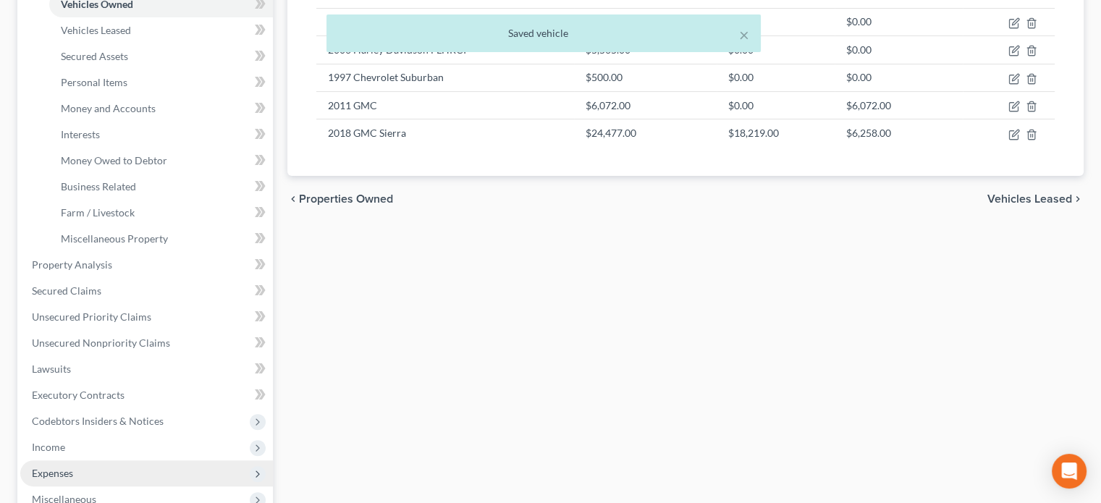
click at [58, 470] on span "Expenses" at bounding box center [52, 473] width 41 height 12
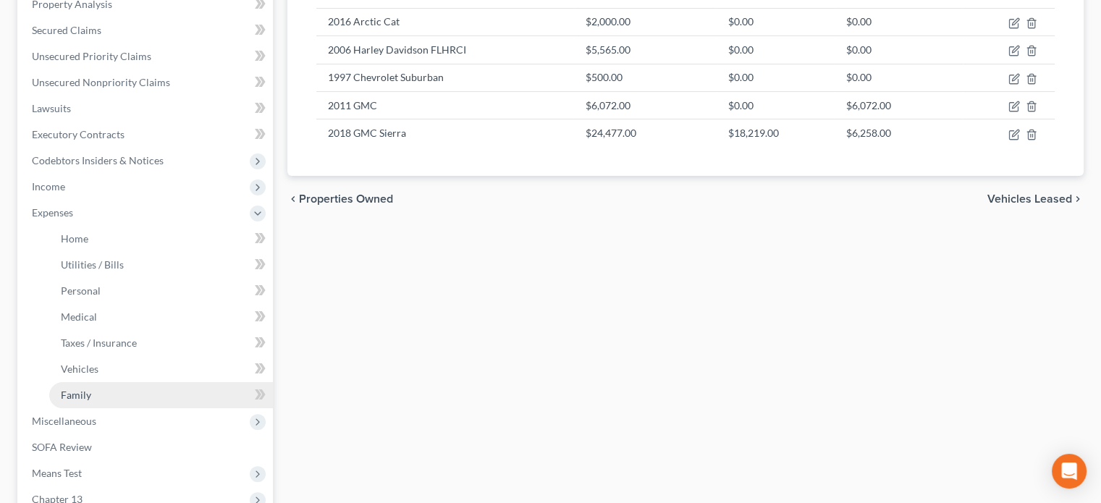
click at [69, 403] on link "Family" at bounding box center [161, 395] width 224 height 26
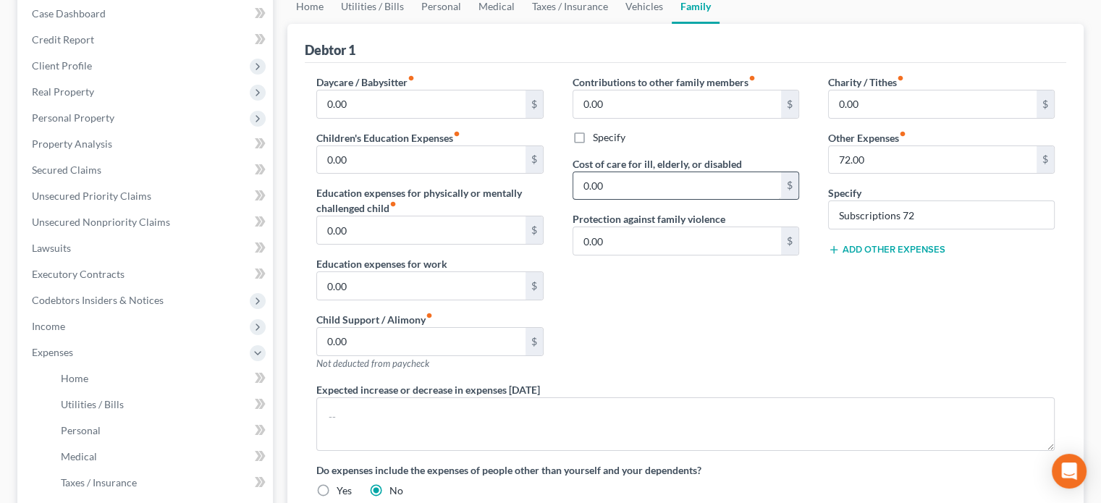
scroll to position [145, 0]
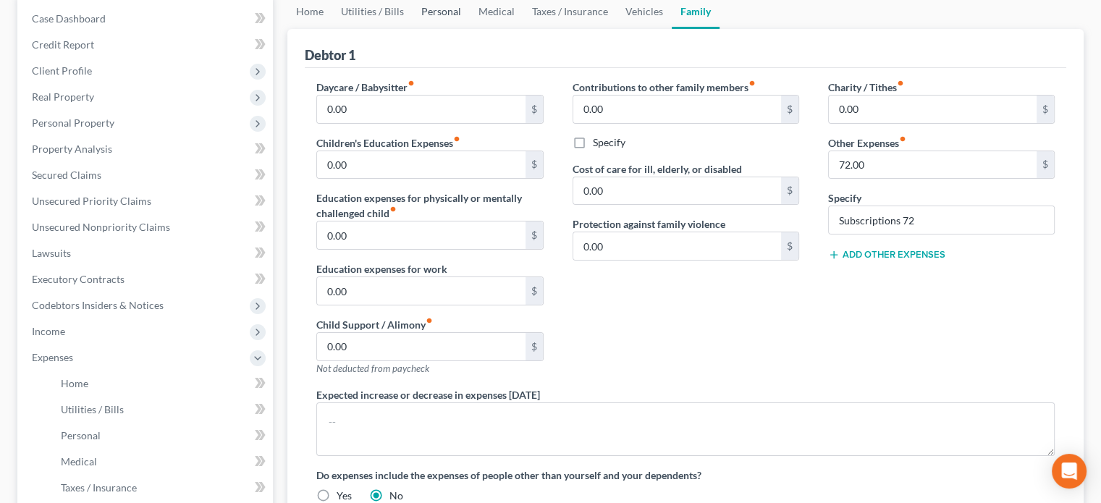
click at [426, 9] on link "Personal" at bounding box center [440, 11] width 57 height 35
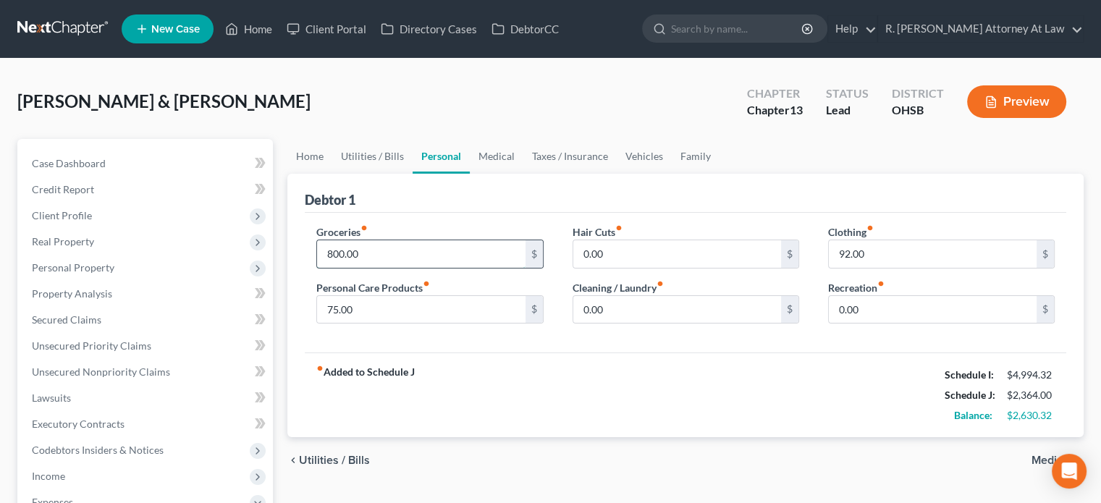
click at [376, 253] on input "800.00" at bounding box center [421, 253] width 208 height 27
click at [513, 335] on div "Groceries fiber_manual_record 763 $ Personal Care Products fiber_manual_record …" at bounding box center [685, 283] width 761 height 140
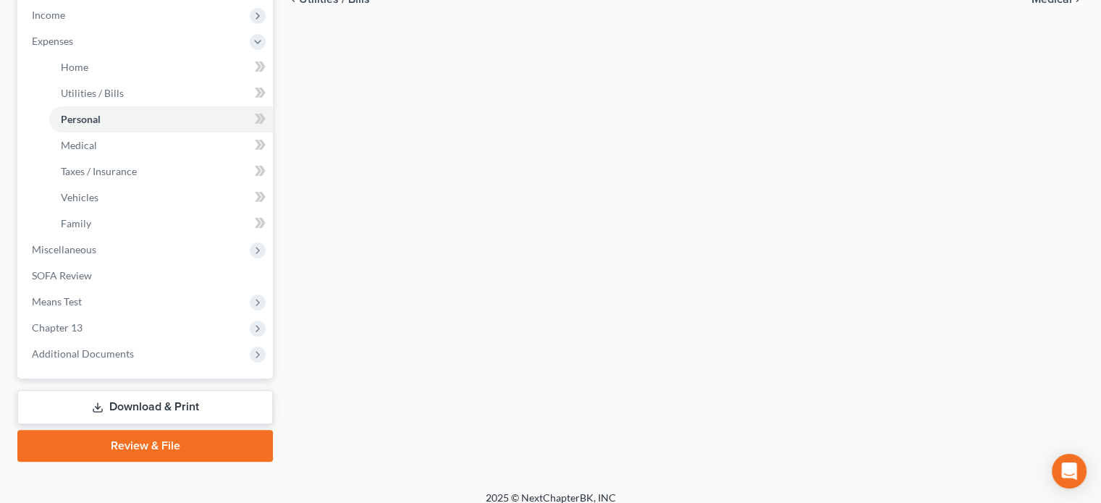
scroll to position [473, 0]
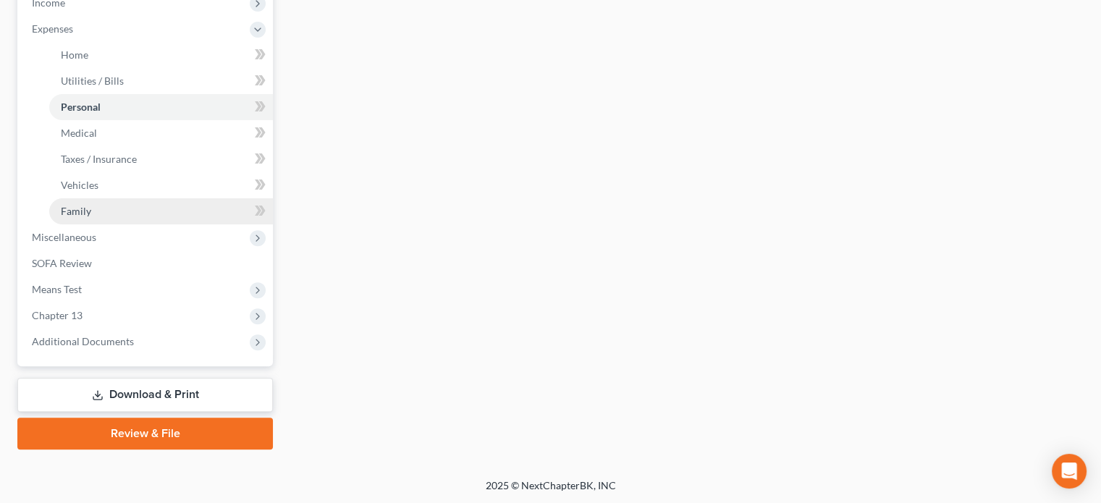
click at [80, 206] on span "Family" at bounding box center [76, 211] width 30 height 12
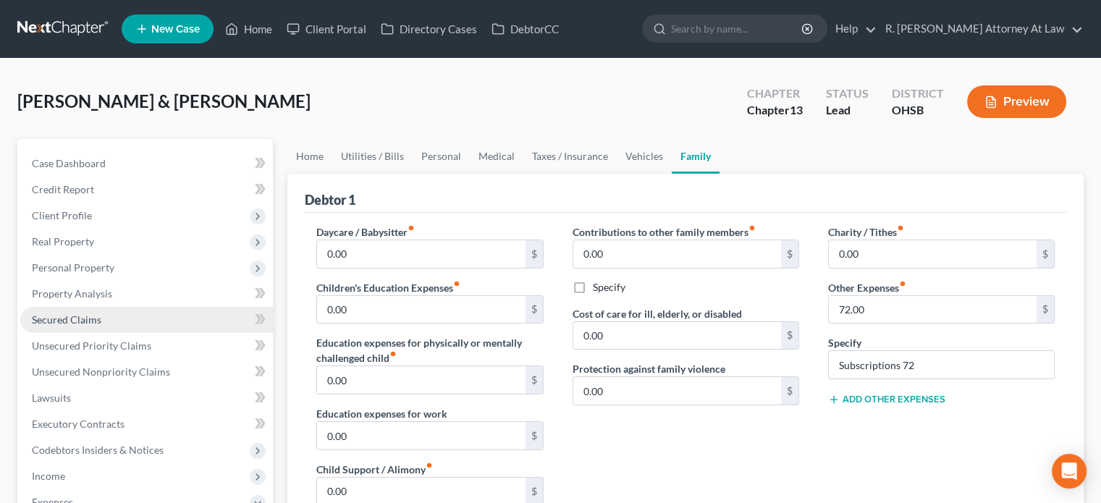
click at [82, 319] on span "Secured Claims" at bounding box center [66, 319] width 69 height 12
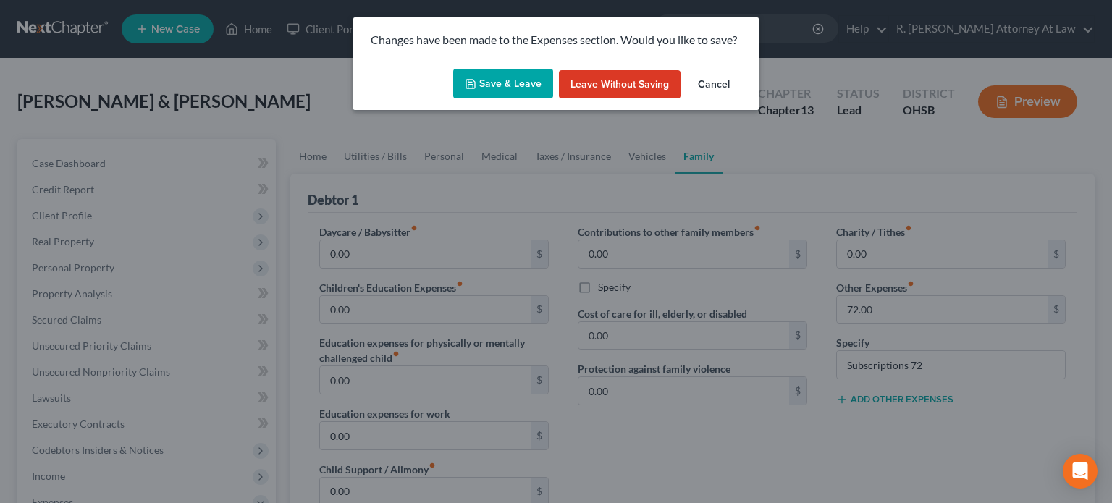
click at [502, 81] on button "Save & Leave" at bounding box center [503, 84] width 100 height 30
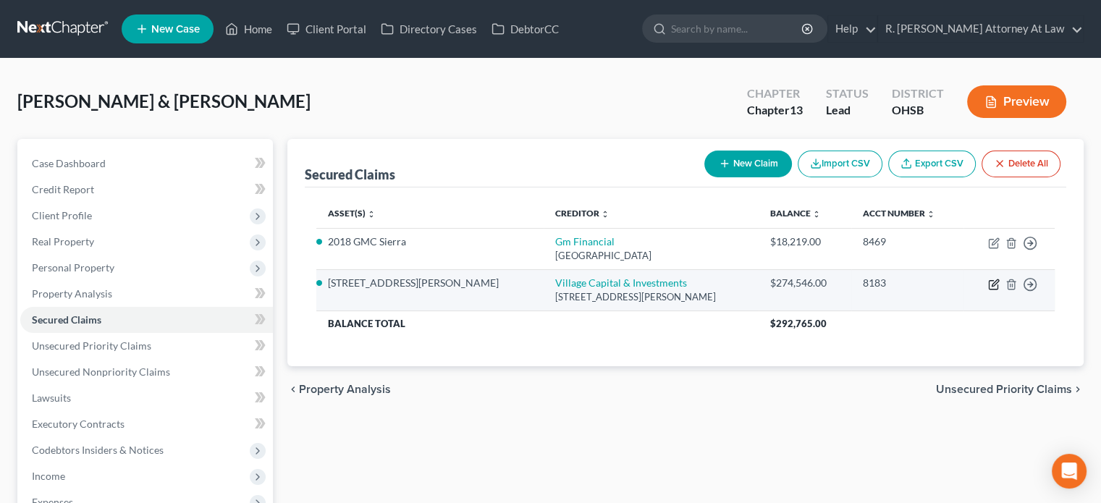
click at [990, 284] on icon "button" at bounding box center [994, 285] width 12 height 12
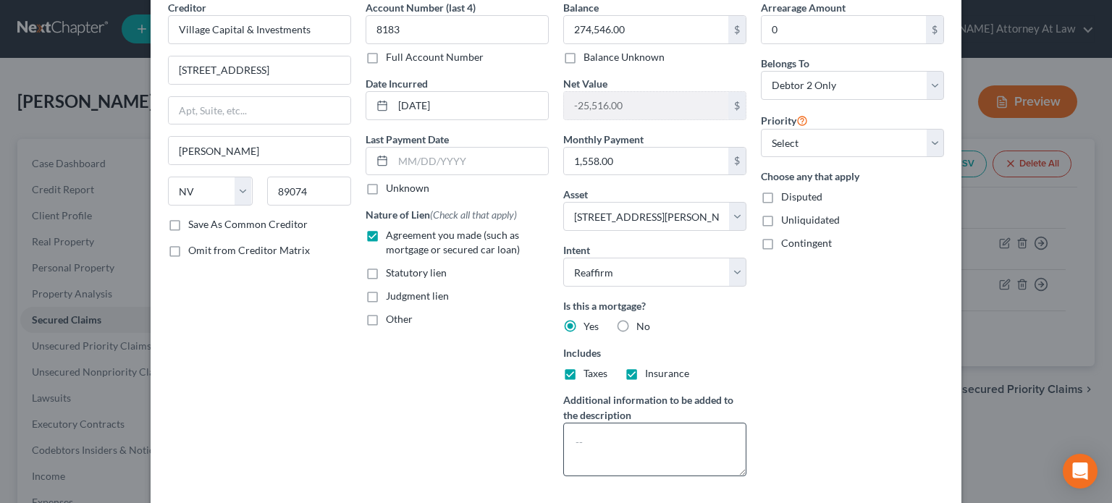
scroll to position [182, 0]
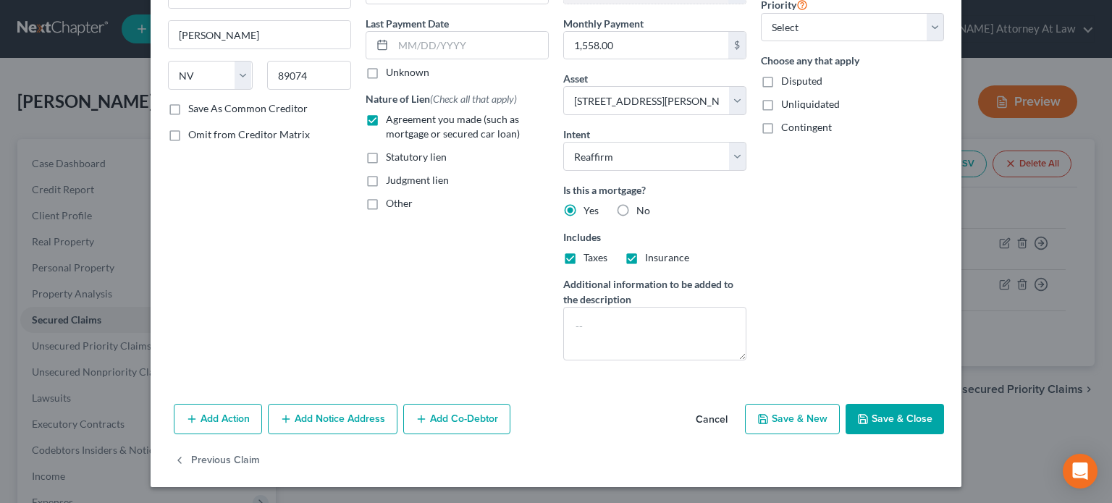
click at [890, 425] on button "Save & Close" at bounding box center [894, 419] width 98 height 30
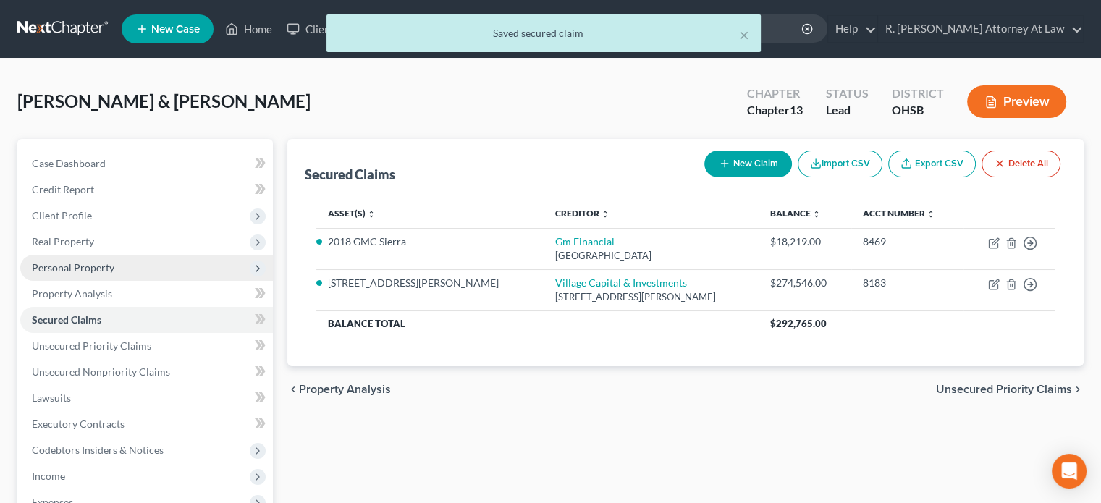
click at [54, 266] on span "Personal Property" at bounding box center [73, 267] width 82 height 12
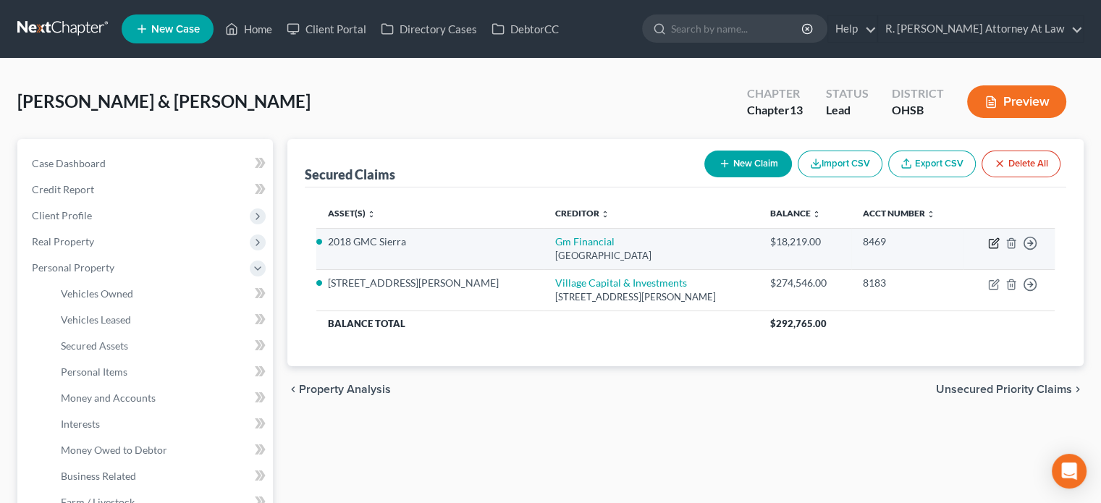
click at [990, 242] on icon "button" at bounding box center [994, 243] width 12 height 12
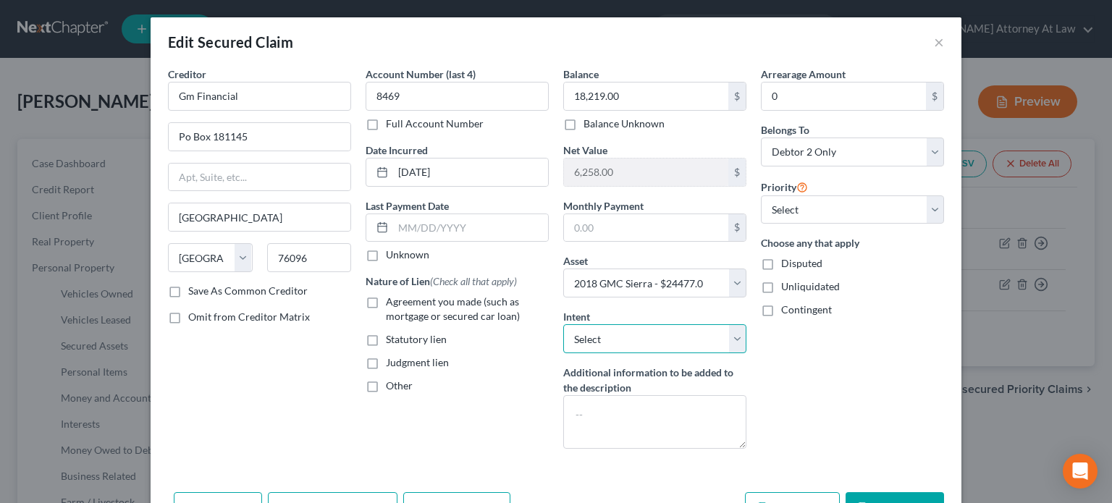
click at [570, 344] on select "Select Surrender Redeem Reaffirm Avoid Other" at bounding box center [654, 338] width 183 height 29
click at [563, 324] on select "Select Surrender Redeem Reaffirm Avoid Other" at bounding box center [654, 338] width 183 height 29
click at [386, 303] on label "Agreement you made (such as mortgage or secured car loan)" at bounding box center [467, 309] width 163 height 29
click at [392, 303] on input "Agreement you made (such as mortgage or secured car loan)" at bounding box center [396, 299] width 9 height 9
click at [844, 354] on div "Arrearage Amount 0 $ Belongs To * Select Debtor 1 Only Debtor 2 Only Debtor 1 A…" at bounding box center [852, 264] width 198 height 394
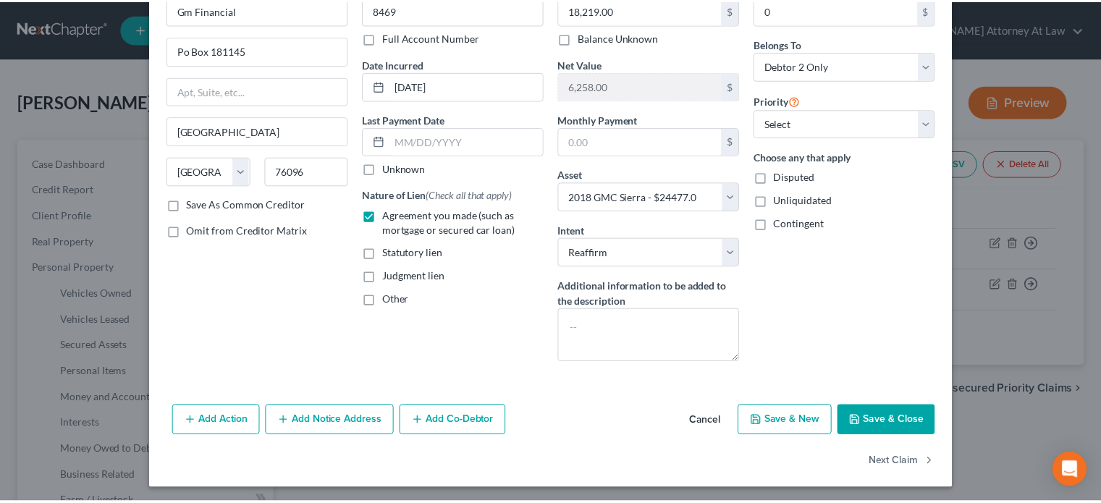
scroll to position [88, 0]
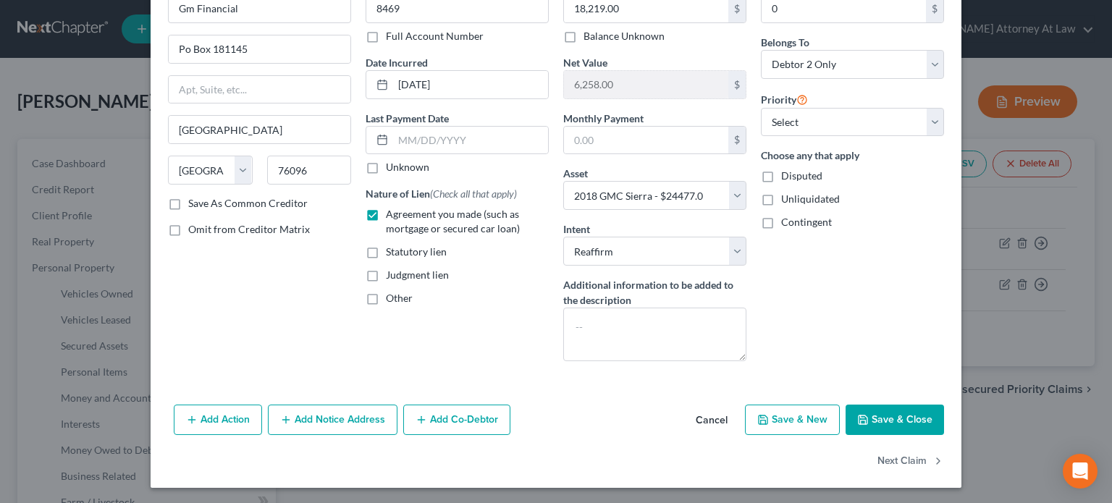
click at [871, 424] on button "Save & Close" at bounding box center [894, 420] width 98 height 30
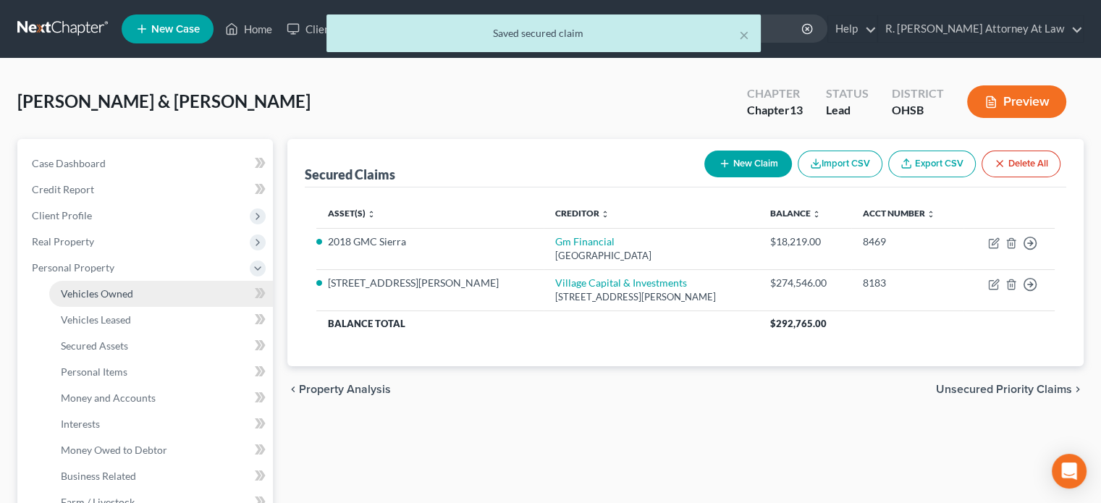
click at [70, 287] on span "Vehicles Owned" at bounding box center [97, 293] width 72 height 12
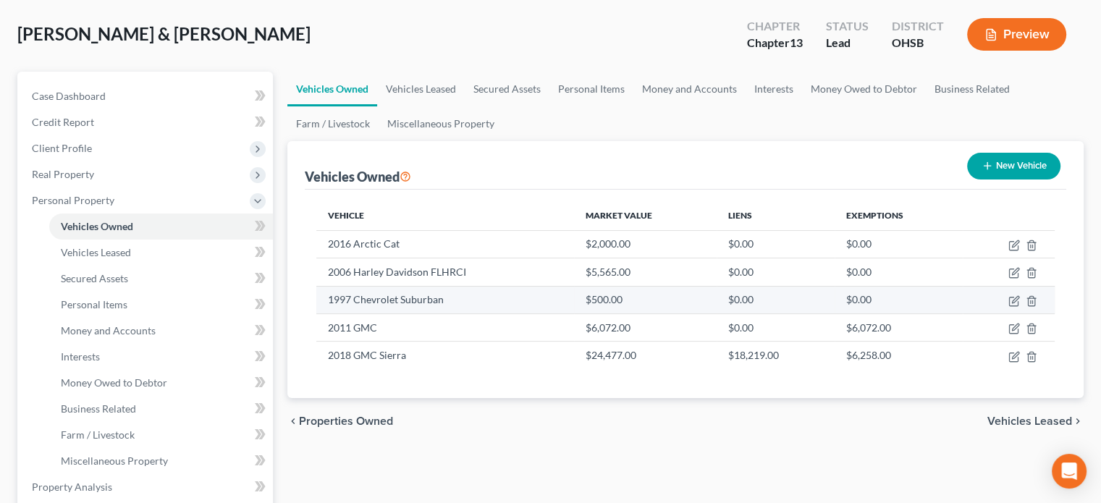
scroll to position [72, 0]
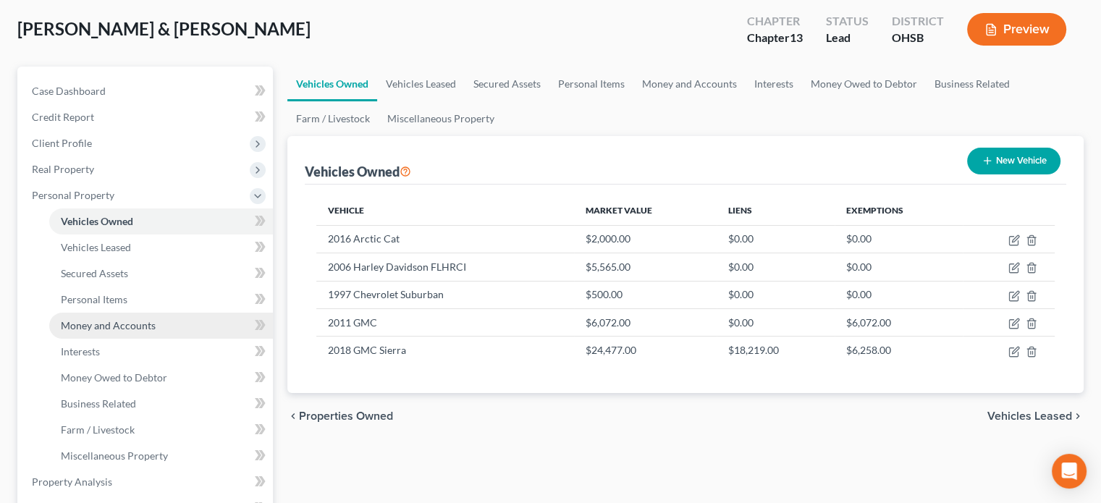
click at [102, 321] on span "Money and Accounts" at bounding box center [108, 325] width 95 height 12
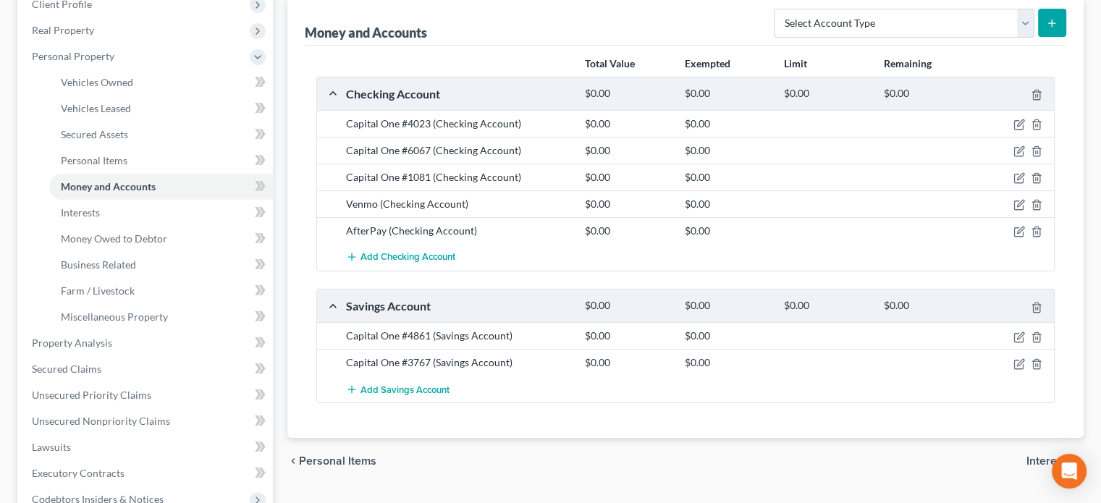
scroll to position [217, 0]
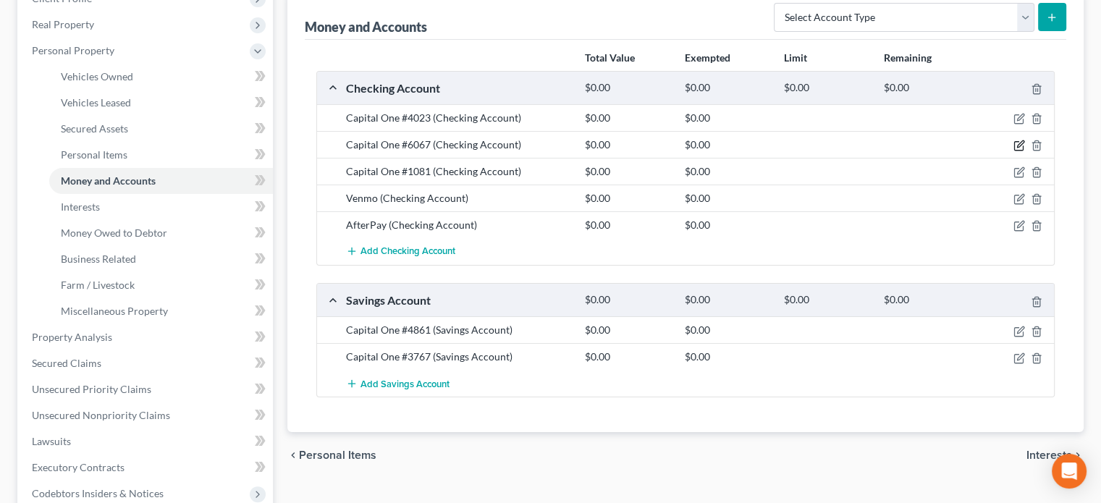
drag, startPoint x: 1017, startPoint y: 142, endPoint x: 562, endPoint y: 108, distance: 457.2
click at [1017, 142] on icon "button" at bounding box center [1019, 146] width 12 height 12
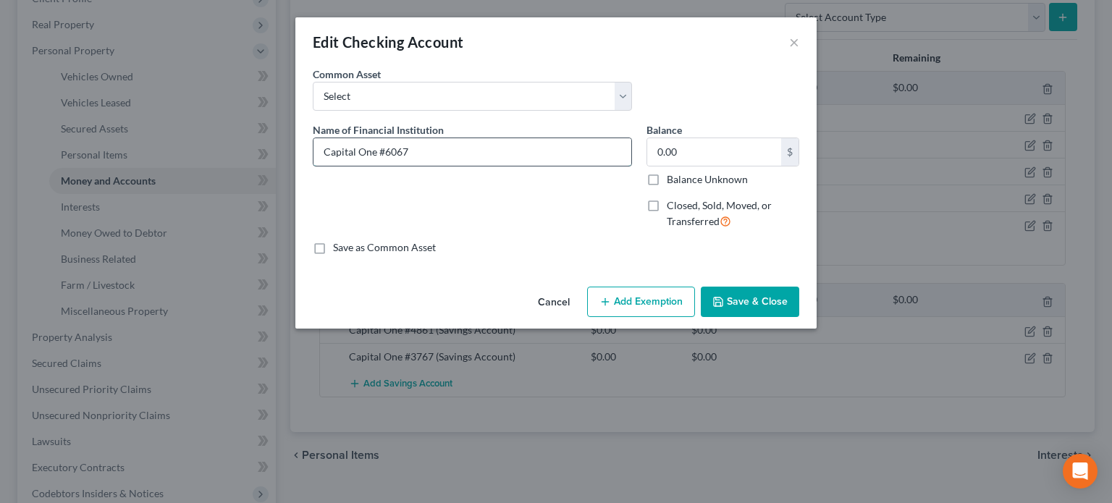
click at [426, 142] on input "Capital One #6067" at bounding box center [472, 151] width 318 height 27
click at [680, 153] on input "0.00" at bounding box center [714, 151] width 134 height 27
click at [419, 147] on input "Capital One #6067" at bounding box center [472, 151] width 318 height 27
click at [764, 292] on button "Save & Close" at bounding box center [750, 302] width 98 height 30
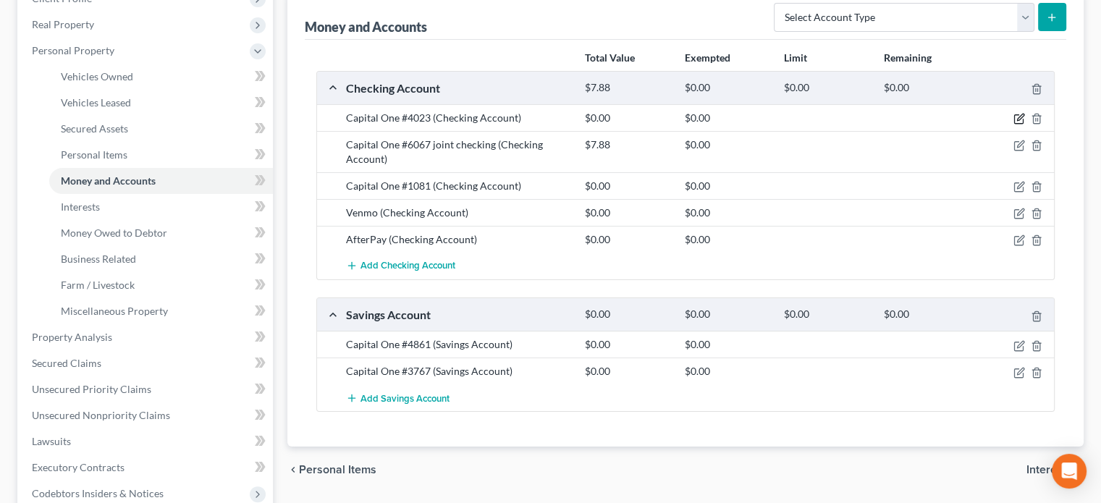
click at [1017, 116] on icon "button" at bounding box center [1019, 119] width 12 height 12
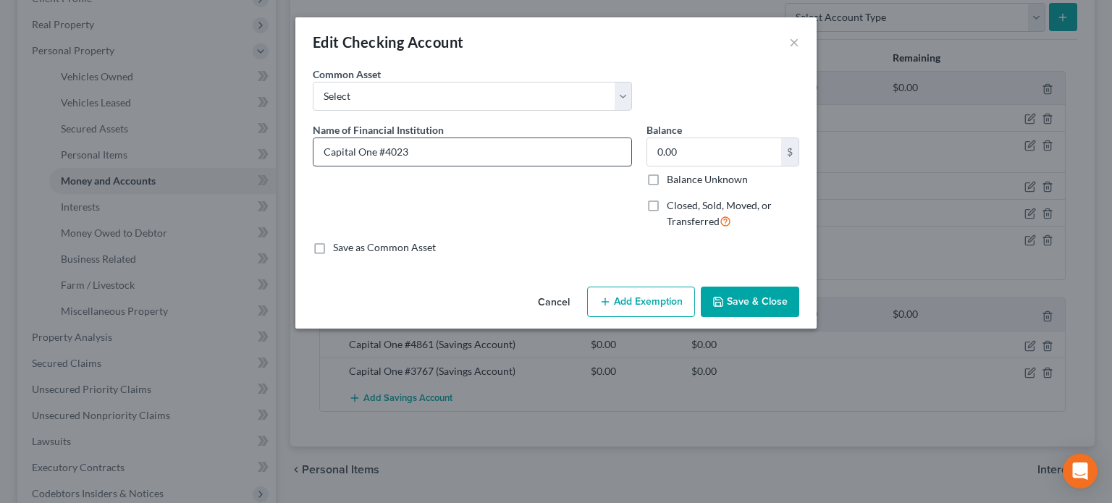
click at [423, 147] on input "Capital One #4023" at bounding box center [472, 151] width 318 height 27
click at [736, 297] on button "Save & Close" at bounding box center [750, 302] width 98 height 30
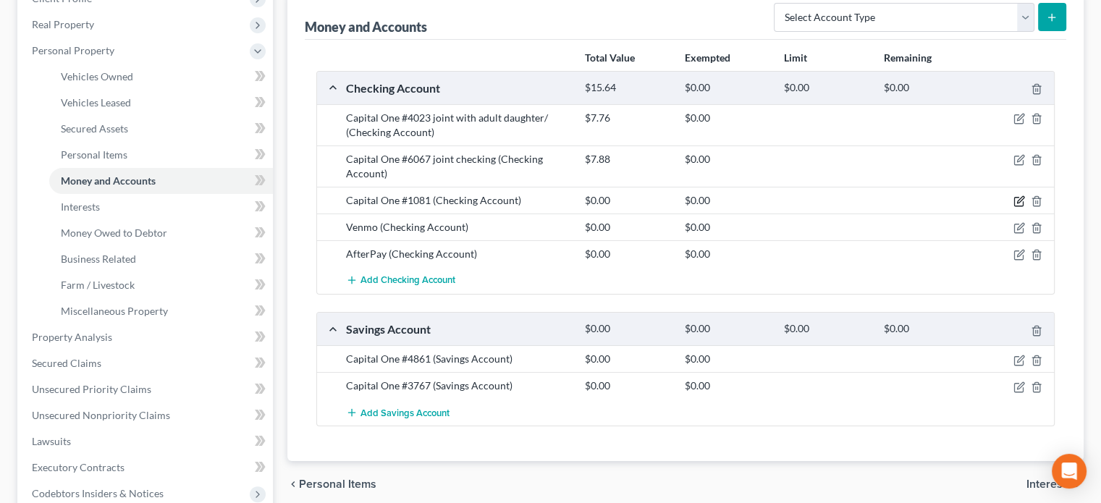
click at [1016, 201] on icon "button" at bounding box center [1019, 201] width 12 height 12
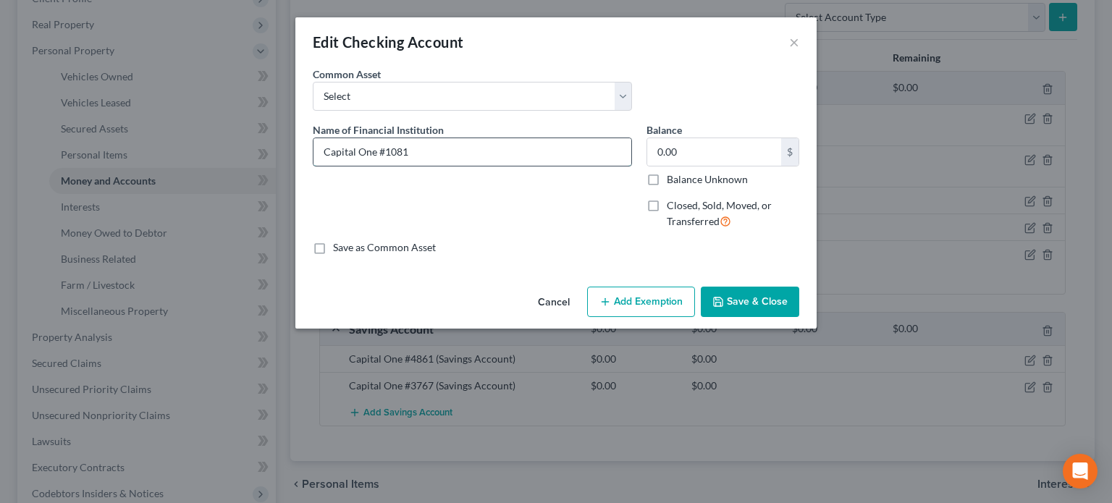
click at [428, 150] on input "Capital One #1081" at bounding box center [472, 151] width 318 height 27
click at [689, 151] on input "0.00" at bounding box center [714, 151] width 134 height 27
click at [459, 156] on input "Capital One #1081" at bounding box center [472, 151] width 318 height 27
click at [738, 301] on button "Save & Close" at bounding box center [750, 302] width 98 height 30
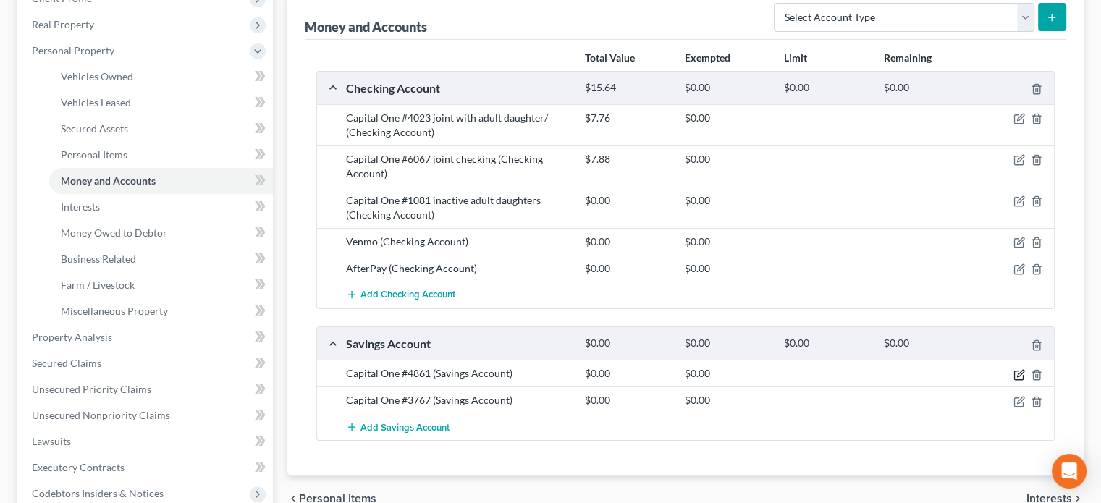
click at [1017, 373] on icon "button" at bounding box center [1020, 373] width 7 height 7
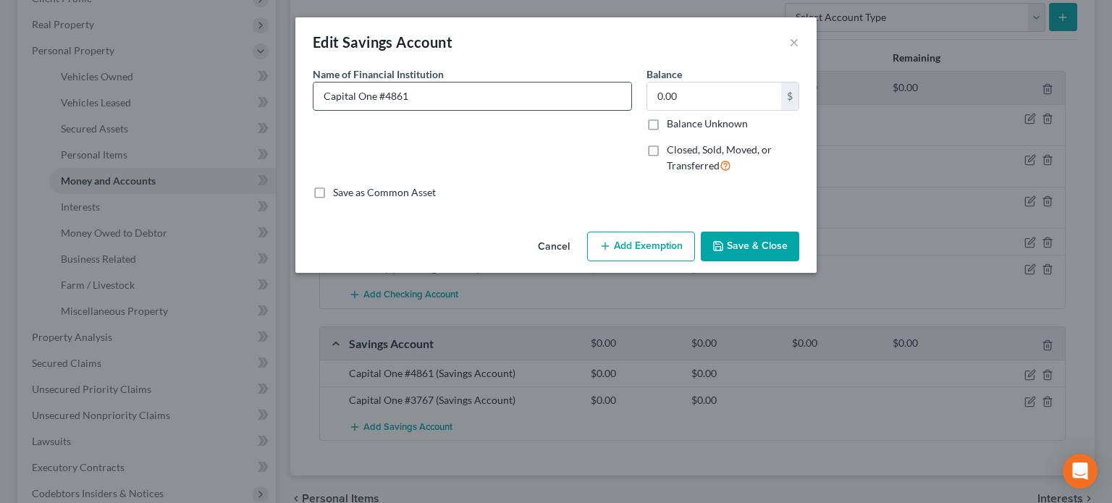
click at [438, 91] on input "Capital One #4861" at bounding box center [472, 95] width 318 height 27
click at [677, 96] on input "0.00" at bounding box center [714, 95] width 134 height 27
click at [440, 103] on input "Capital One #4861" at bounding box center [472, 95] width 318 height 27
drag, startPoint x: 759, startPoint y: 240, endPoint x: 839, endPoint y: 297, distance: 98.6
click at [760, 240] on button "Save & Close" at bounding box center [750, 247] width 98 height 30
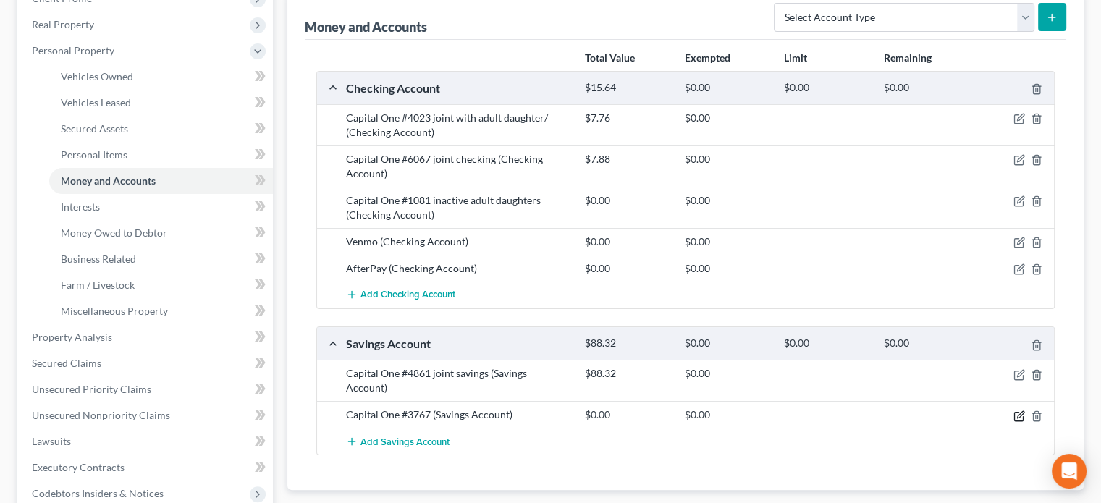
drag, startPoint x: 1016, startPoint y: 400, endPoint x: 741, endPoint y: 335, distance: 282.6
click at [1015, 410] on icon "button" at bounding box center [1019, 416] width 12 height 12
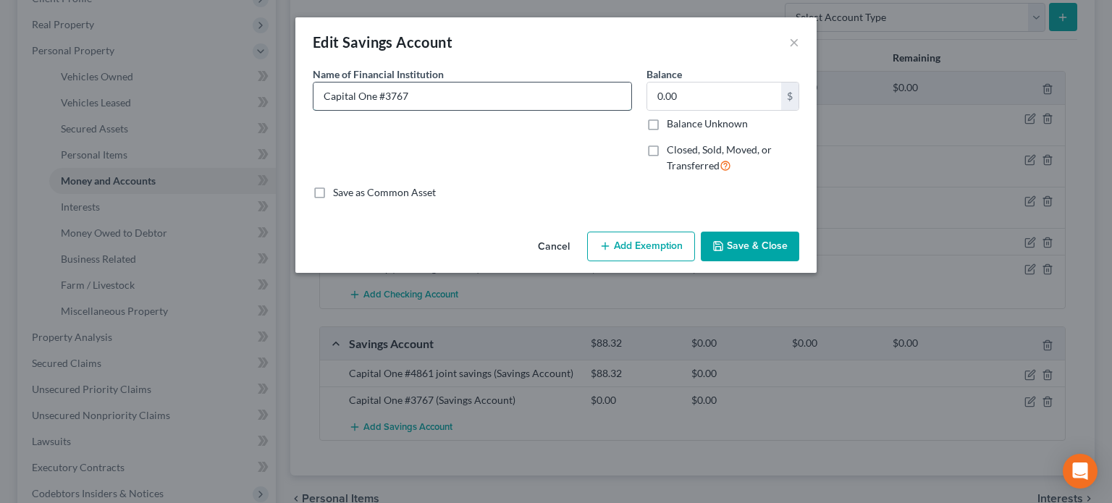
click at [413, 92] on input "Capital One #3767" at bounding box center [472, 95] width 318 height 27
click at [737, 90] on input "0.00" at bounding box center [714, 95] width 134 height 27
drag, startPoint x: 460, startPoint y: 100, endPoint x: 516, endPoint y: 46, distance: 77.8
click at [460, 93] on input "Capital One #3767" at bounding box center [472, 95] width 318 height 27
click at [736, 242] on button "Save & Close" at bounding box center [750, 247] width 98 height 30
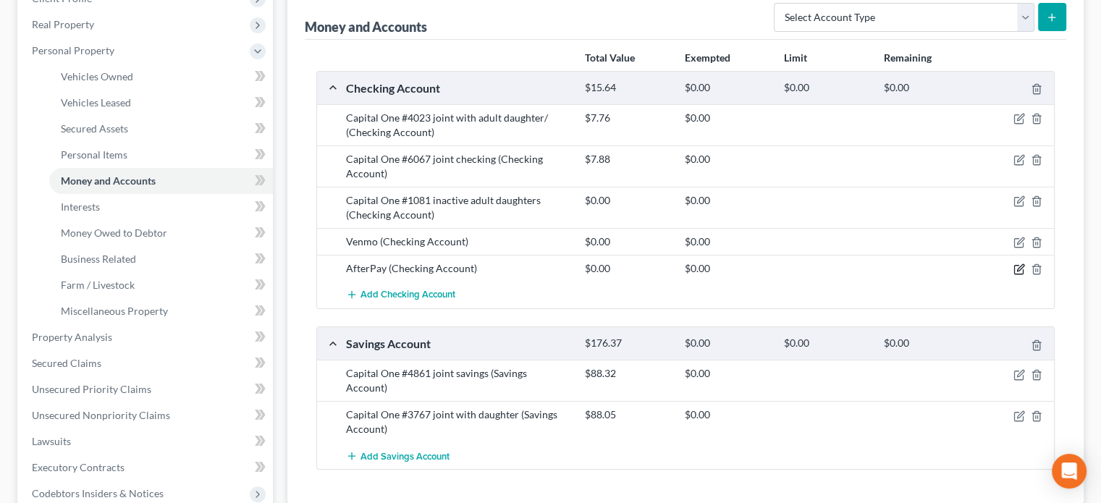
drag, startPoint x: 1021, startPoint y: 266, endPoint x: 993, endPoint y: 266, distance: 28.2
click at [1019, 263] on icon "button" at bounding box center [1019, 269] width 12 height 12
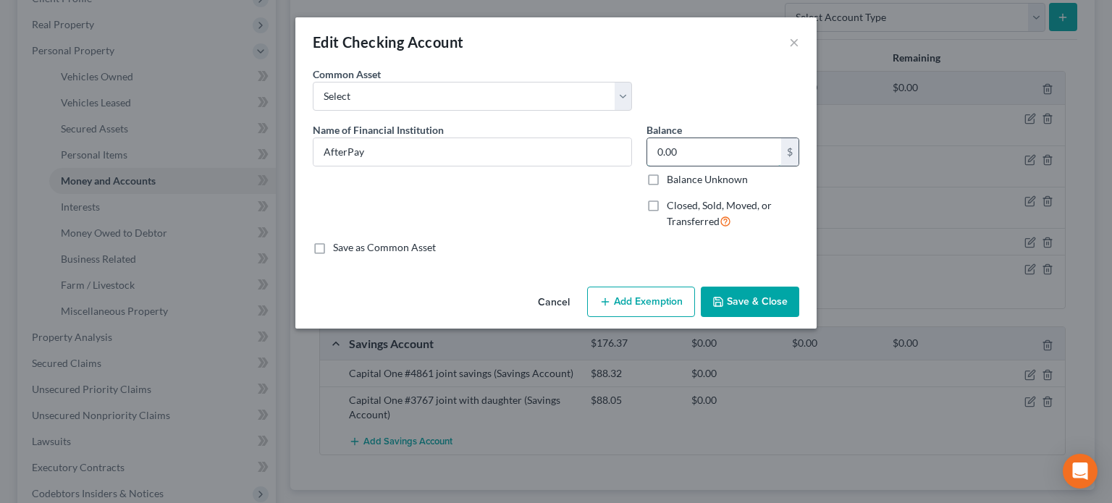
click at [682, 154] on input "0.00" at bounding box center [714, 151] width 134 height 27
click at [735, 289] on button "Save & Close" at bounding box center [750, 302] width 98 height 30
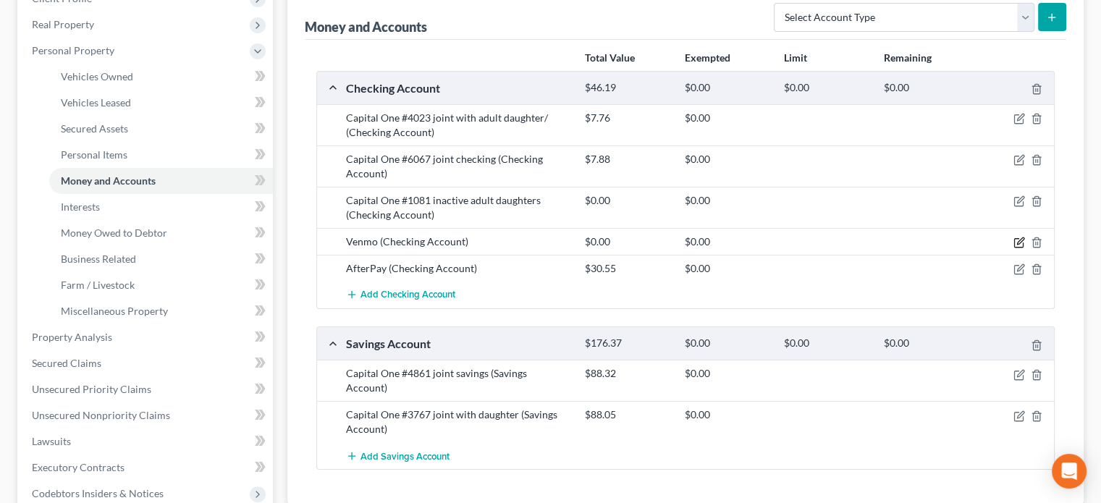
click at [1016, 240] on icon "button" at bounding box center [1019, 243] width 12 height 12
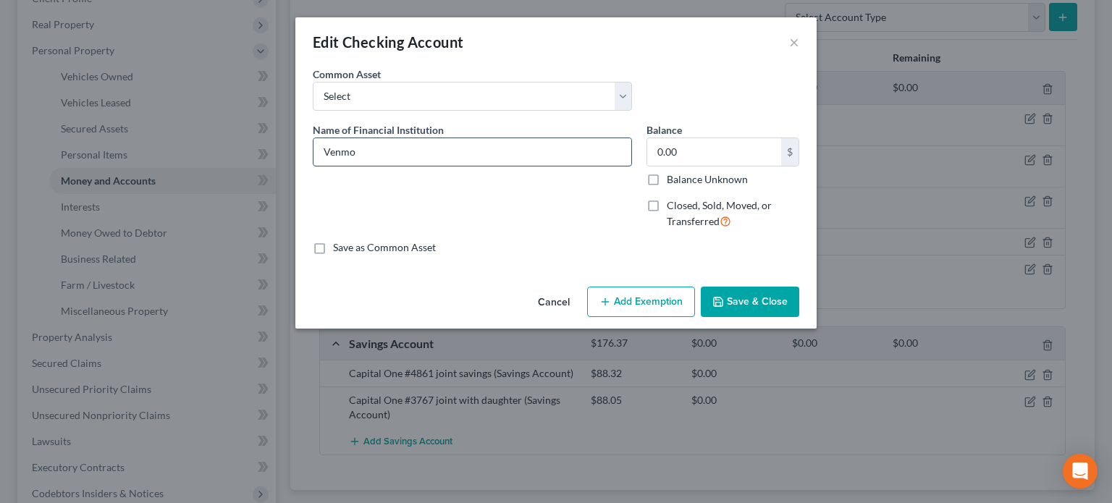
click at [407, 151] on input "Venmo" at bounding box center [472, 151] width 318 height 27
click at [756, 312] on button "Save & Close" at bounding box center [750, 302] width 98 height 30
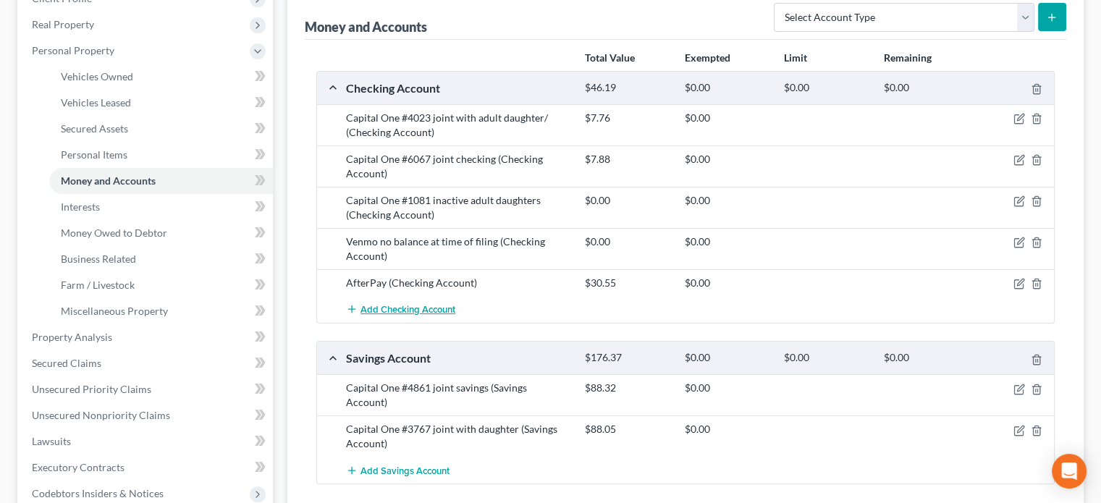
click at [402, 310] on span "Add Checking Account" at bounding box center [407, 310] width 95 height 12
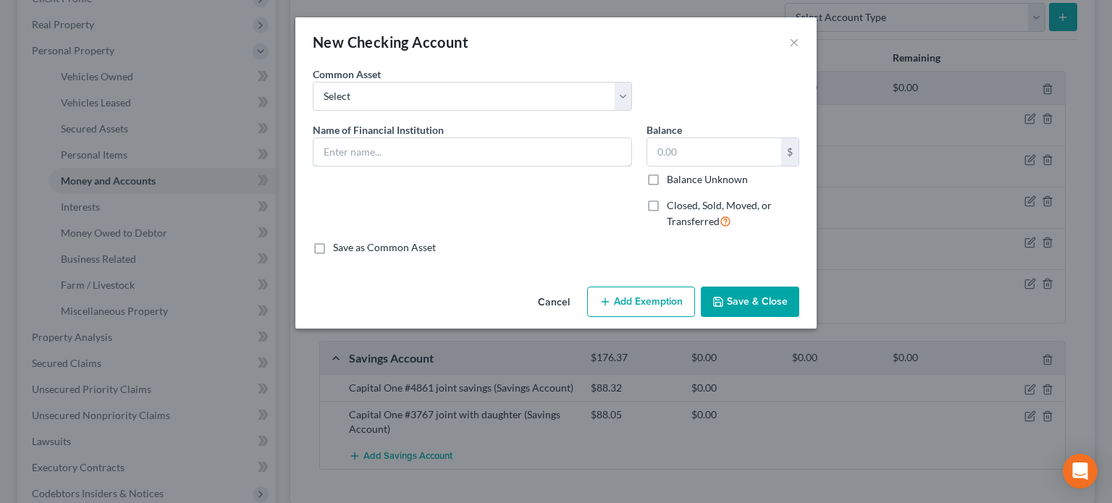
click at [334, 139] on input "text" at bounding box center [472, 151] width 318 height 27
click at [670, 156] on input "text" at bounding box center [714, 151] width 134 height 27
click at [745, 303] on button "Save & Close" at bounding box center [750, 302] width 98 height 30
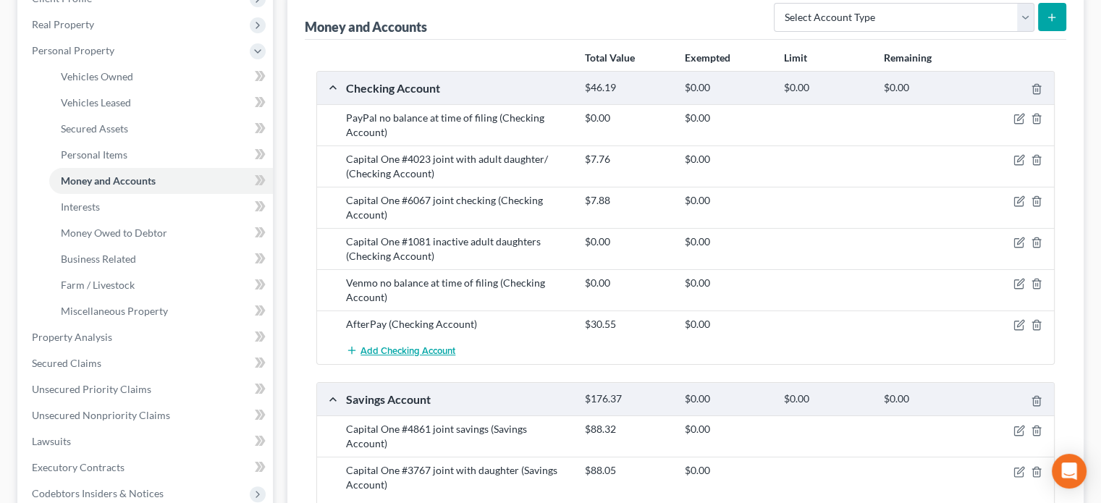
click at [401, 350] on span "Add Checking Account" at bounding box center [407, 351] width 95 height 12
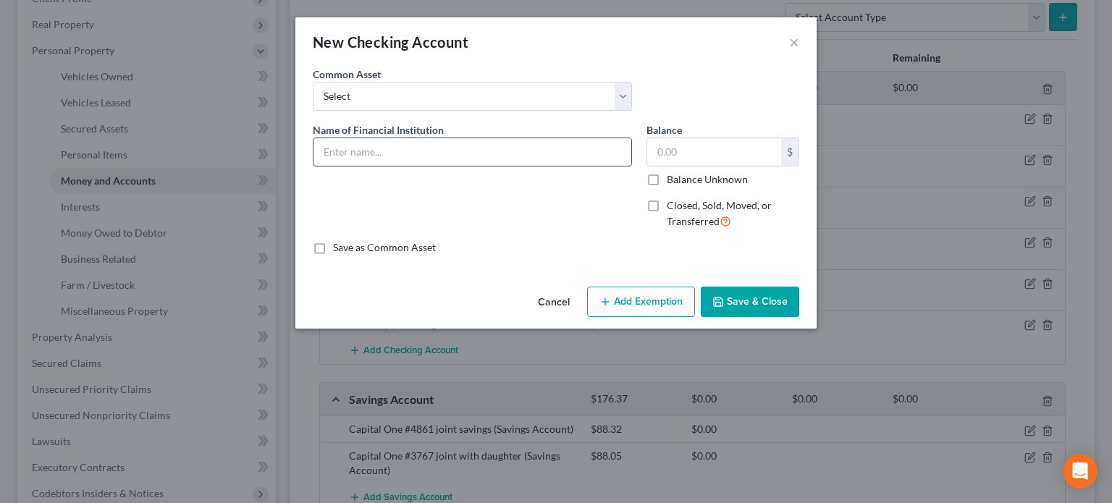
click at [353, 148] on input "text" at bounding box center [472, 151] width 318 height 27
drag, startPoint x: 758, startPoint y: 305, endPoint x: 750, endPoint y: 289, distance: 18.1
click at [756, 305] on button "Save & Close" at bounding box center [750, 302] width 98 height 30
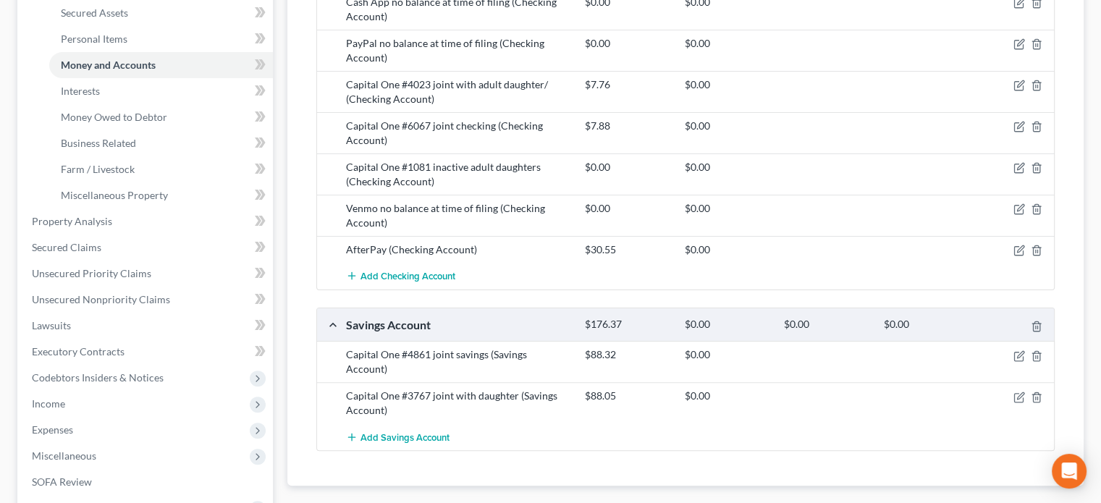
scroll to position [289, 0]
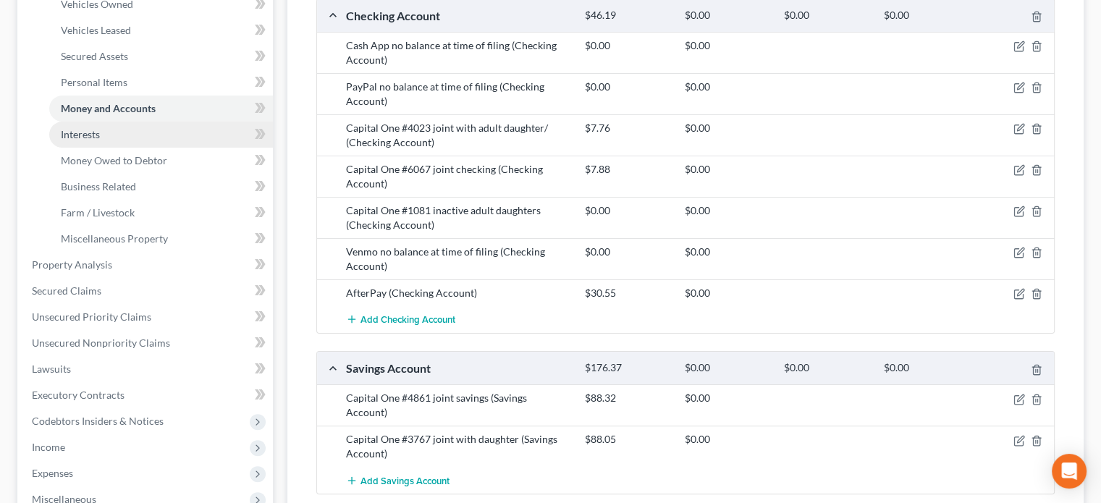
click at [76, 132] on span "Interests" at bounding box center [80, 134] width 39 height 12
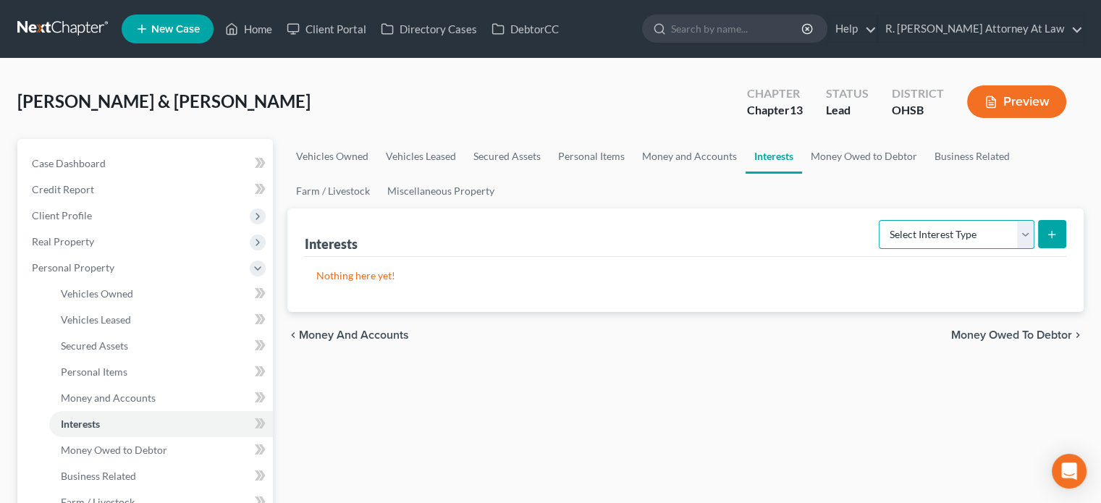
click at [922, 237] on select "Select Interest Type 401K Annuity Bond Education IRA Government Bond Government…" at bounding box center [957, 234] width 156 height 29
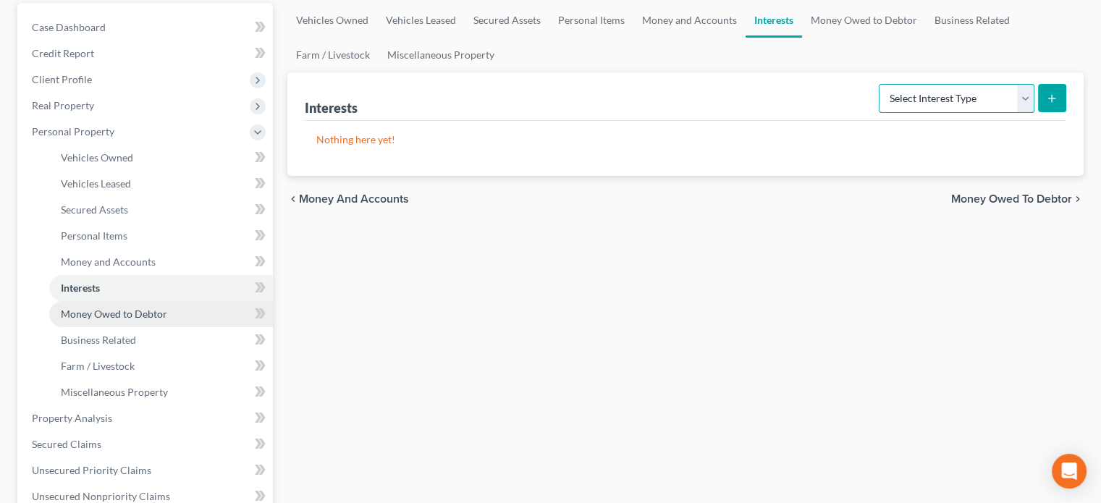
scroll to position [145, 0]
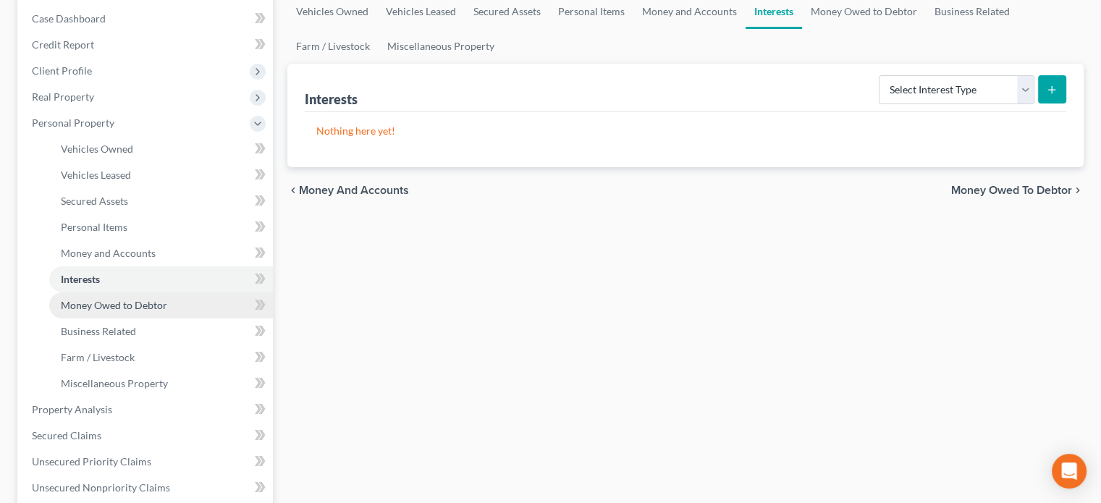
click at [93, 307] on span "Money Owed to Debtor" at bounding box center [114, 305] width 106 height 12
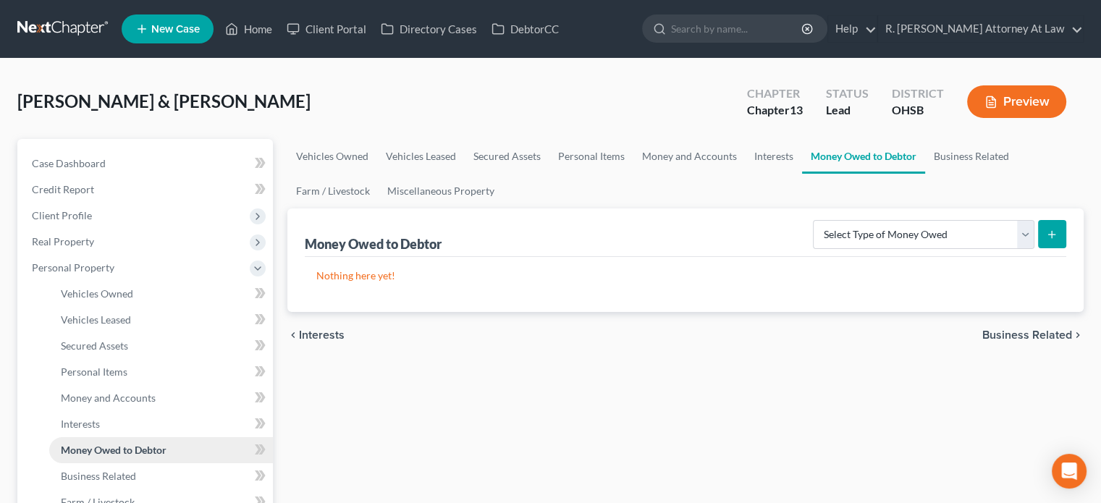
click at [68, 447] on span "Money Owed to Debtor" at bounding box center [114, 450] width 106 height 12
click at [78, 423] on span "Interests" at bounding box center [80, 424] width 39 height 12
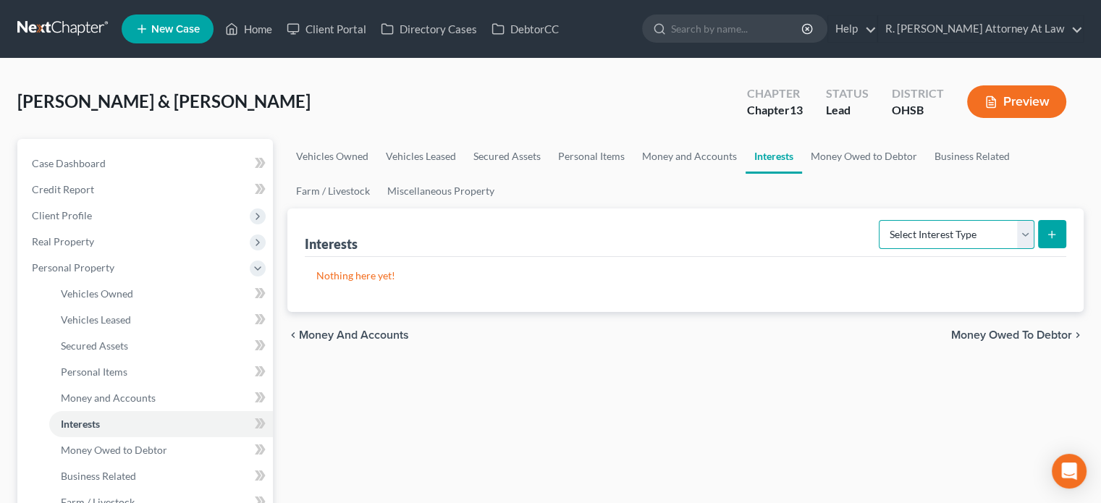
click at [938, 242] on select "Select Interest Type 401K Annuity Bond Education IRA Government Bond Government…" at bounding box center [957, 234] width 156 height 29
click at [880, 220] on select "Select Interest Type 401K Annuity Bond Education IRA Government Bond Government…" at bounding box center [957, 234] width 156 height 29
click at [1051, 238] on button "submit" at bounding box center [1052, 234] width 28 height 28
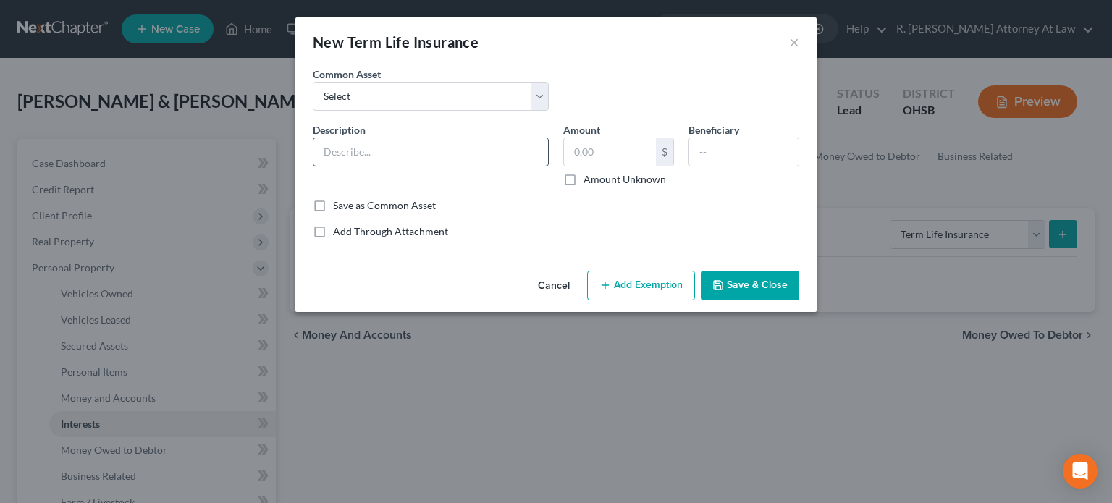
drag, startPoint x: 334, startPoint y: 155, endPoint x: 326, endPoint y: 145, distance: 11.9
click at [334, 155] on input "text" at bounding box center [430, 151] width 234 height 27
click at [701, 156] on input "text" at bounding box center [743, 151] width 109 height 27
click at [745, 280] on button "Save & Close" at bounding box center [750, 286] width 98 height 30
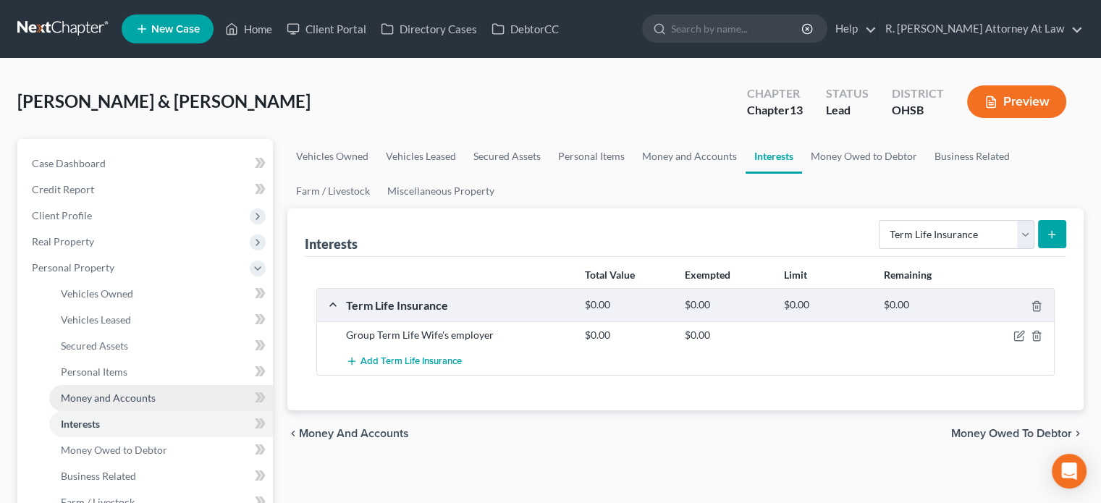
click at [66, 394] on span "Money and Accounts" at bounding box center [108, 398] width 95 height 12
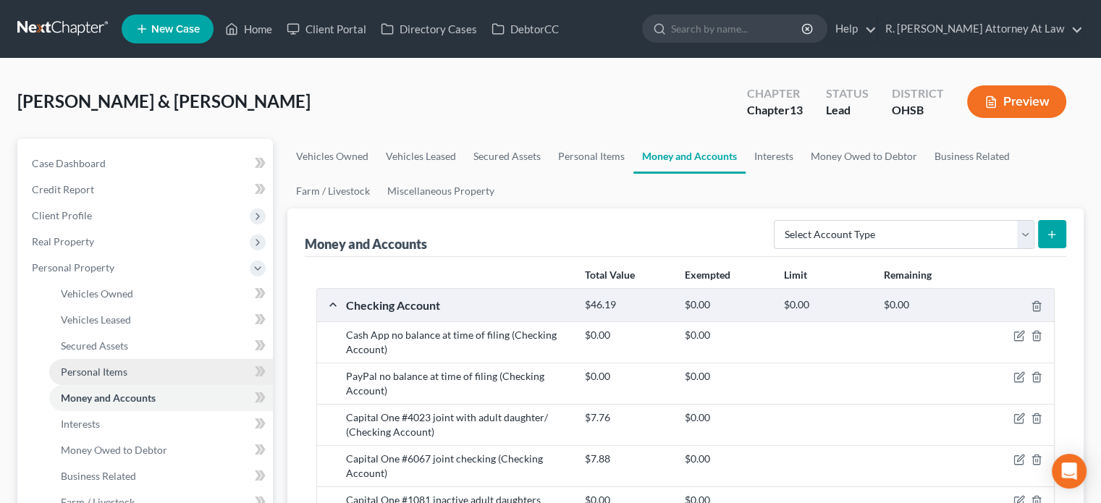
click at [69, 373] on span "Personal Items" at bounding box center [94, 371] width 67 height 12
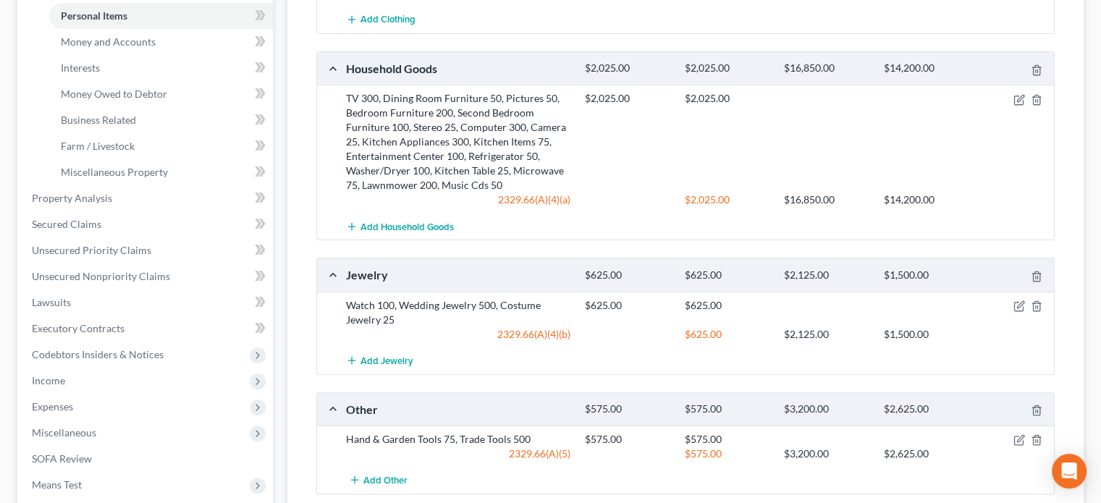
scroll to position [362, 0]
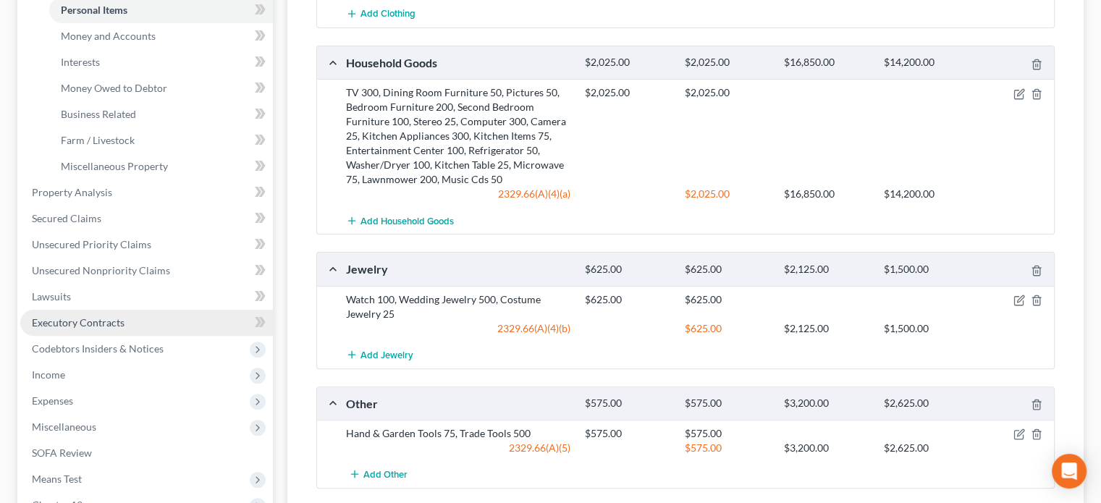
click at [67, 318] on span "Executory Contracts" at bounding box center [78, 322] width 93 height 12
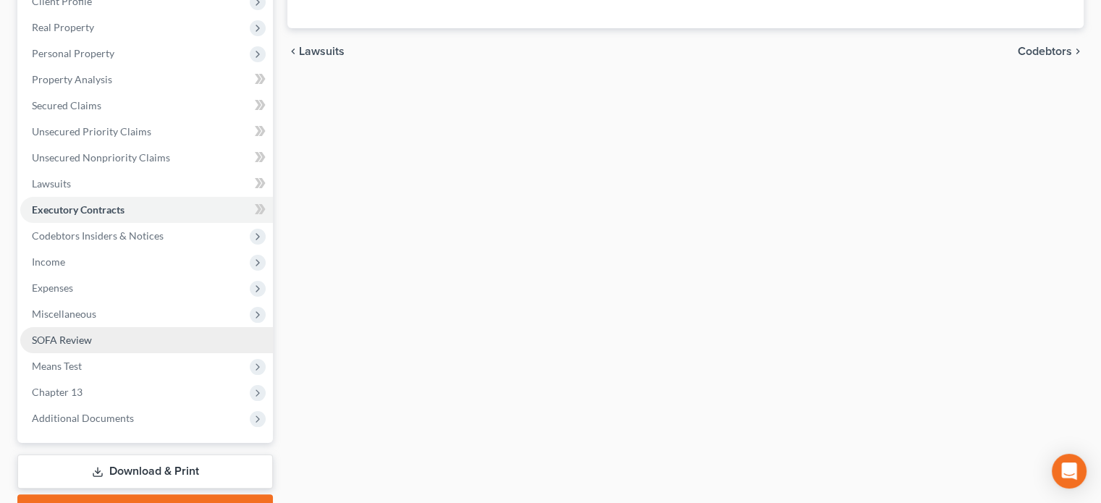
scroll to position [217, 0]
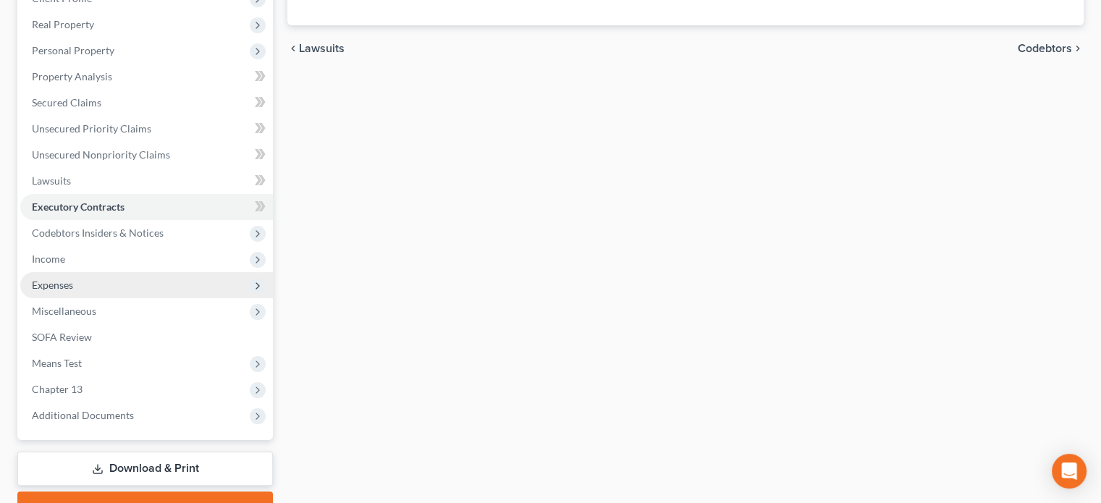
click at [44, 285] on span "Expenses" at bounding box center [52, 285] width 41 height 12
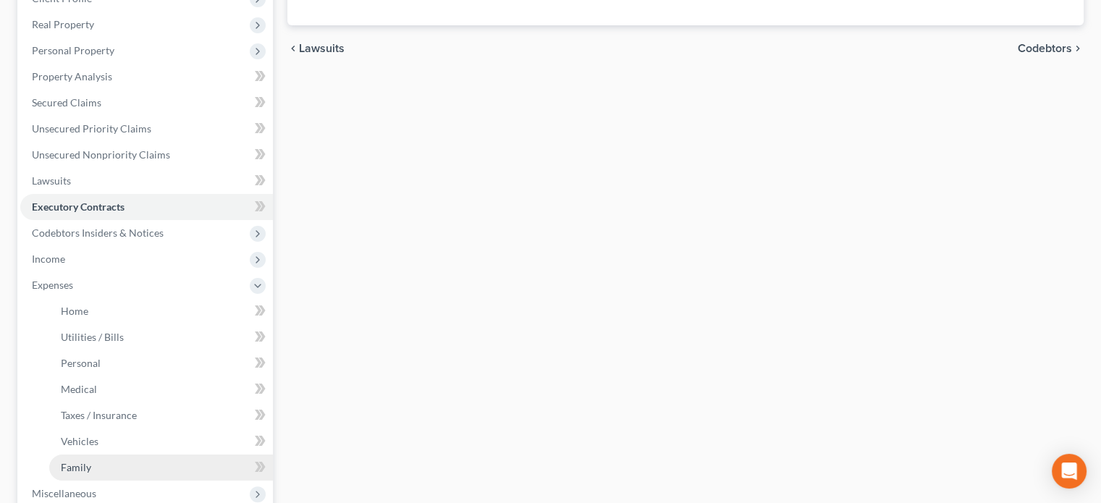
click at [80, 465] on span "Family" at bounding box center [76, 467] width 30 height 12
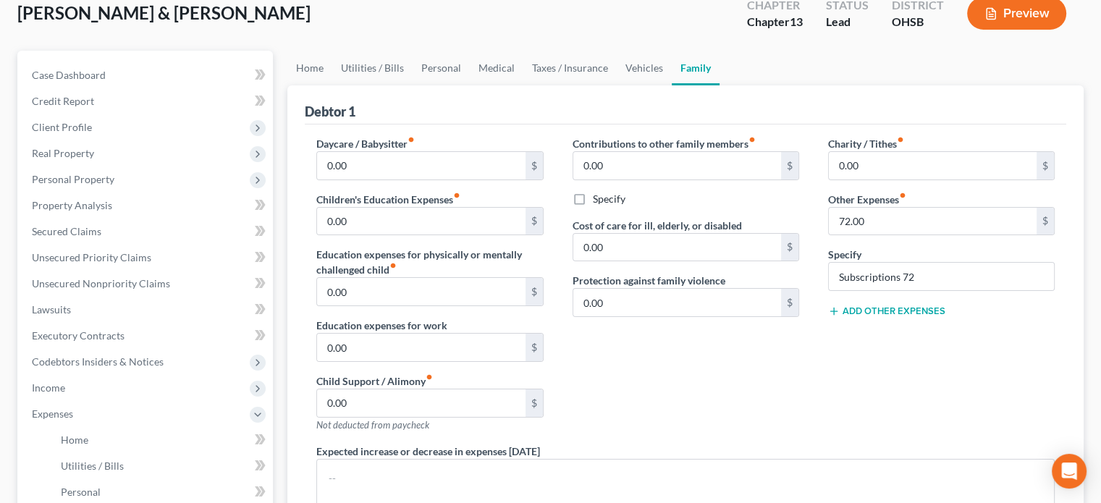
scroll to position [362, 0]
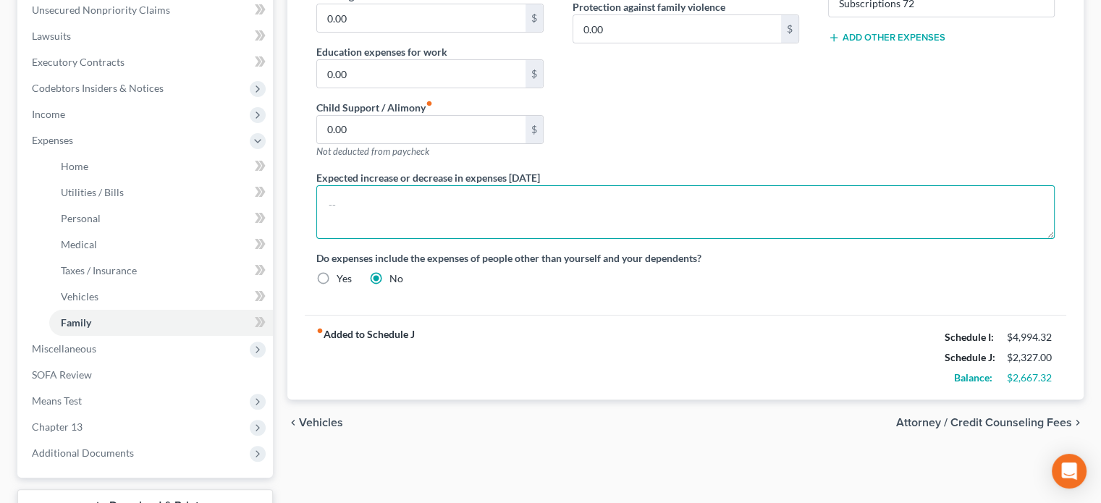
click at [373, 205] on textarea at bounding box center [685, 212] width 738 height 54
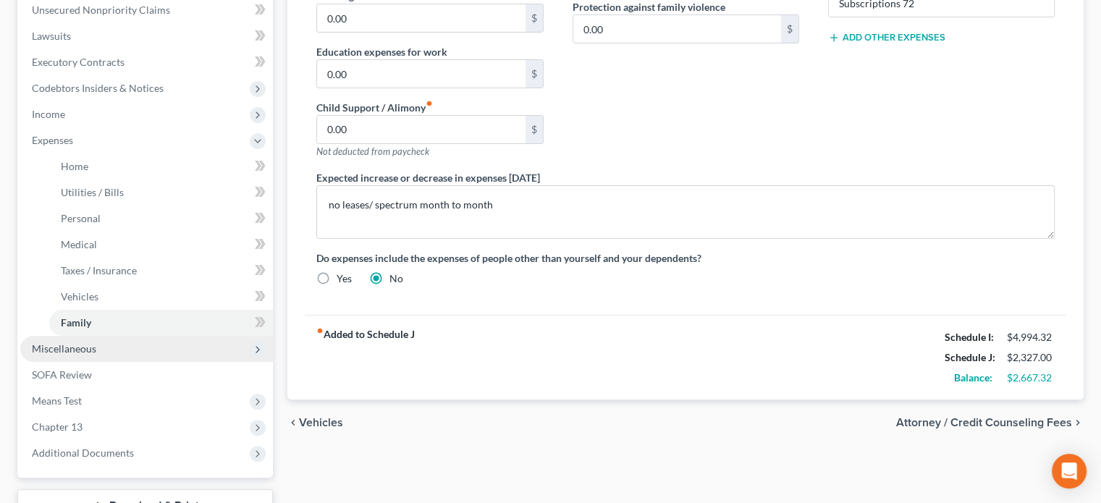
click at [36, 345] on span "Miscellaneous" at bounding box center [64, 348] width 64 height 12
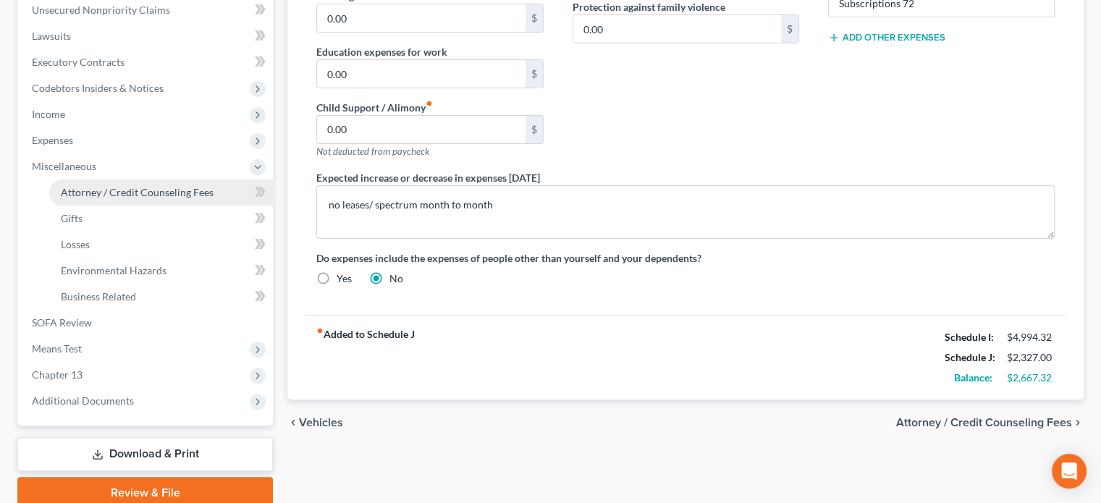
click at [67, 197] on span "Attorney / Credit Counseling Fees" at bounding box center [137, 192] width 153 height 12
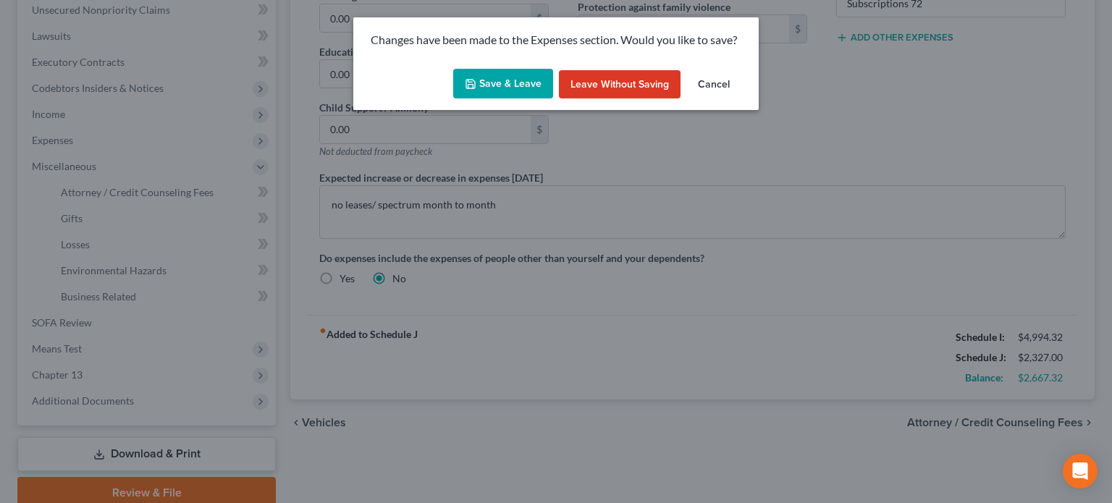
click at [491, 82] on button "Save & Leave" at bounding box center [503, 84] width 100 height 30
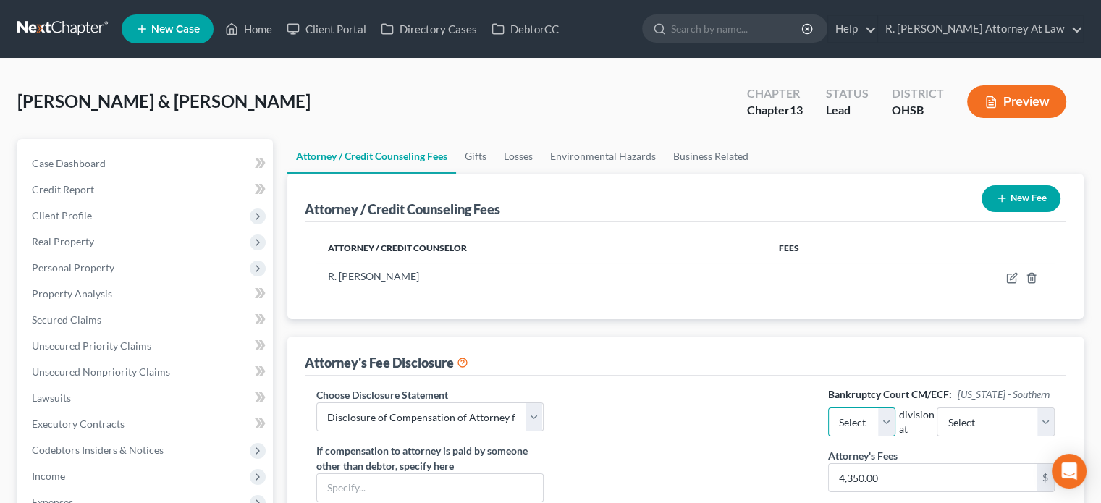
click at [892, 418] on select "Select Eastern Western" at bounding box center [862, 421] width 68 height 29
click at [828, 407] on select "Select Eastern Western" at bounding box center [862, 421] width 68 height 29
drag, startPoint x: 996, startPoint y: 418, endPoint x: 989, endPoint y: 407, distance: 13.5
click at [996, 418] on select "Select Cincinnati [GEOGRAPHIC_DATA] [GEOGRAPHIC_DATA]" at bounding box center [995, 421] width 118 height 29
click at [955, 407] on select "Select Cincinnati [GEOGRAPHIC_DATA] [GEOGRAPHIC_DATA]" at bounding box center [995, 421] width 118 height 29
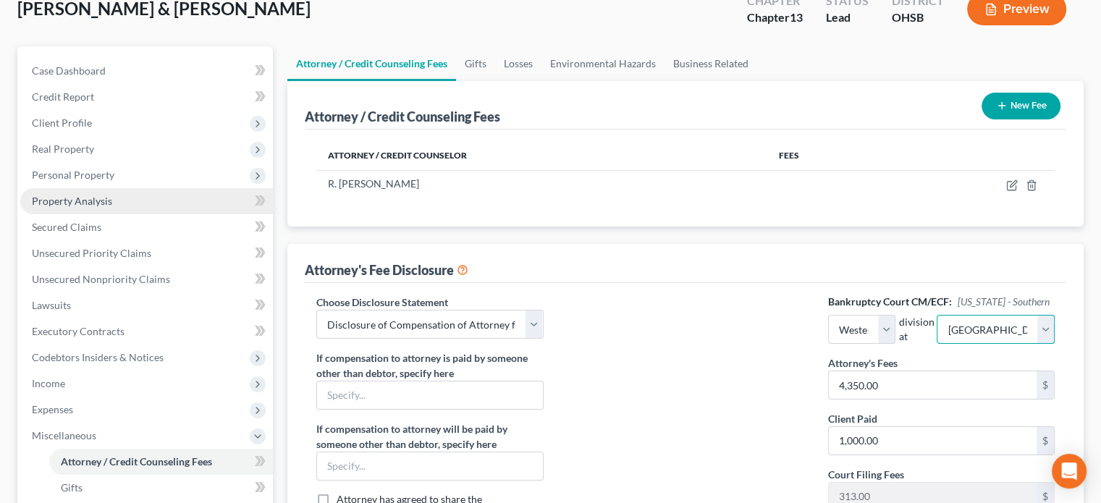
scroll to position [72, 0]
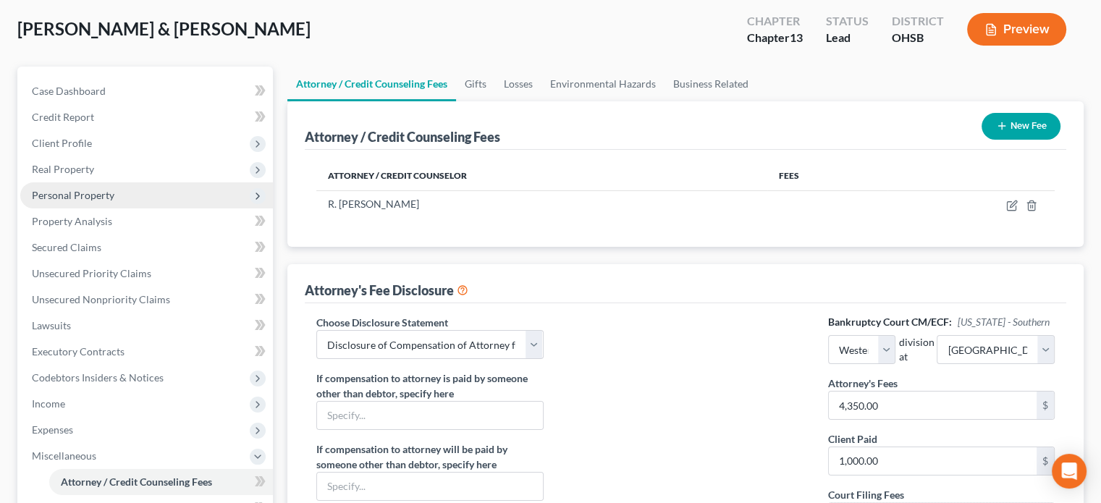
click at [75, 199] on span "Personal Property" at bounding box center [73, 195] width 82 height 12
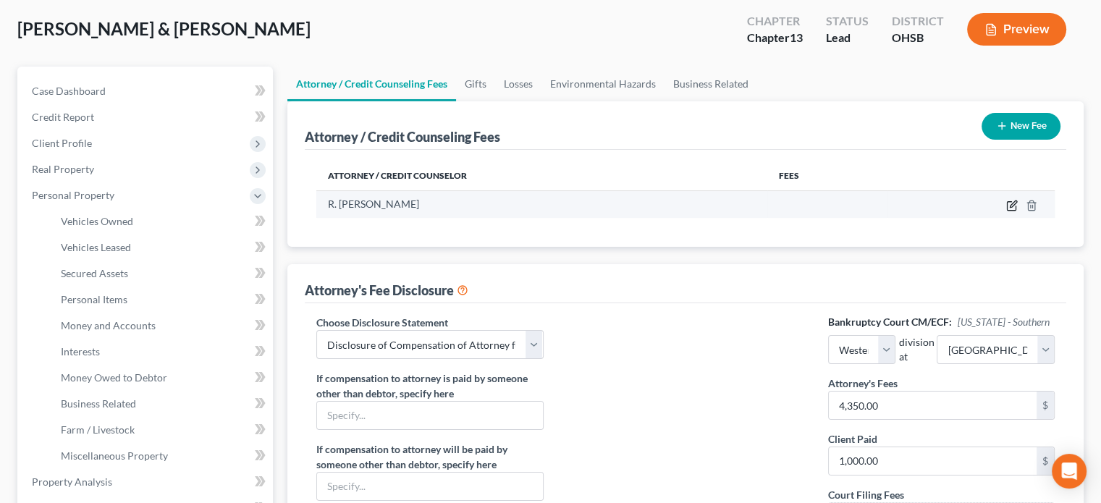
click at [1015, 207] on icon "button" at bounding box center [1012, 206] width 12 height 12
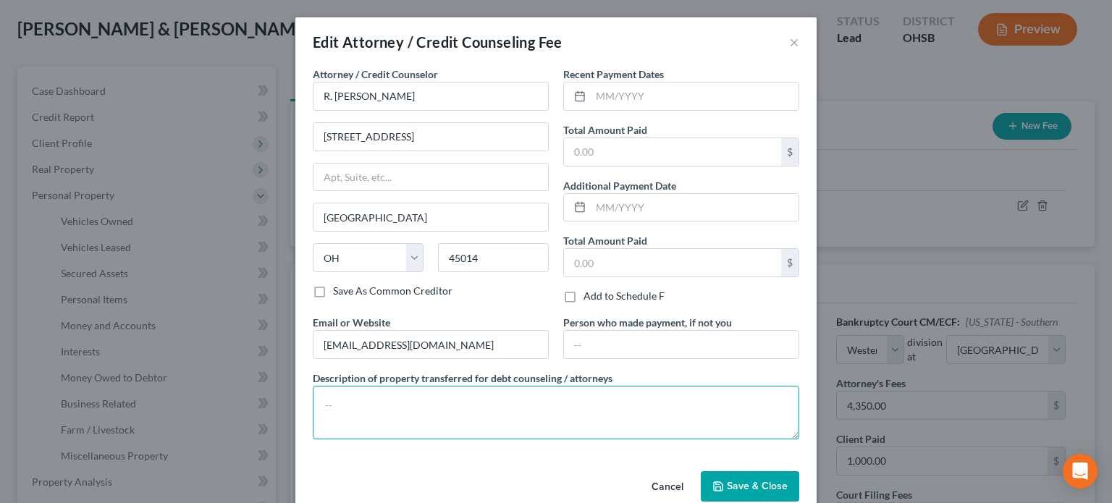
click at [376, 408] on textarea at bounding box center [556, 413] width 486 height 54
click at [630, 161] on input "text" at bounding box center [672, 151] width 217 height 27
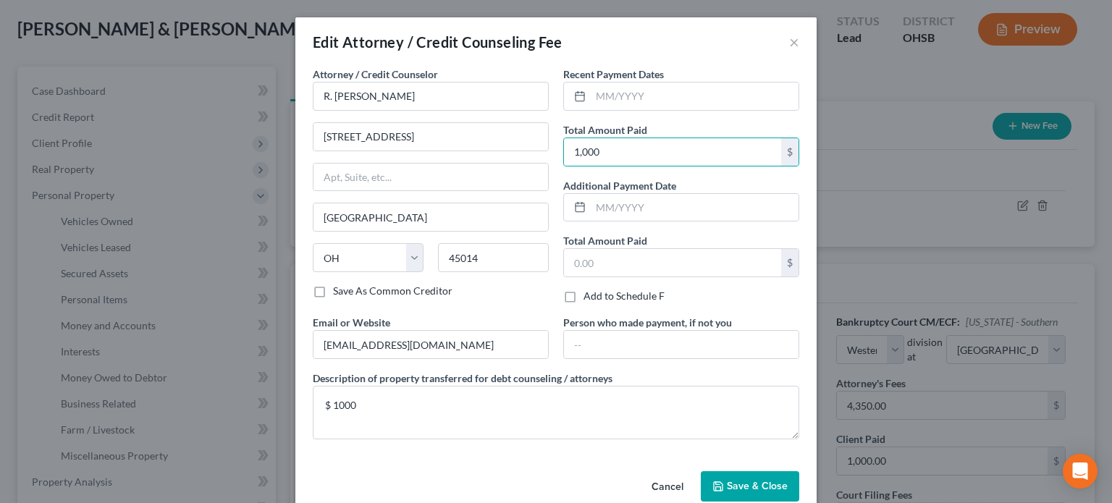
click at [721, 485] on button "Save & Close" at bounding box center [750, 486] width 98 height 30
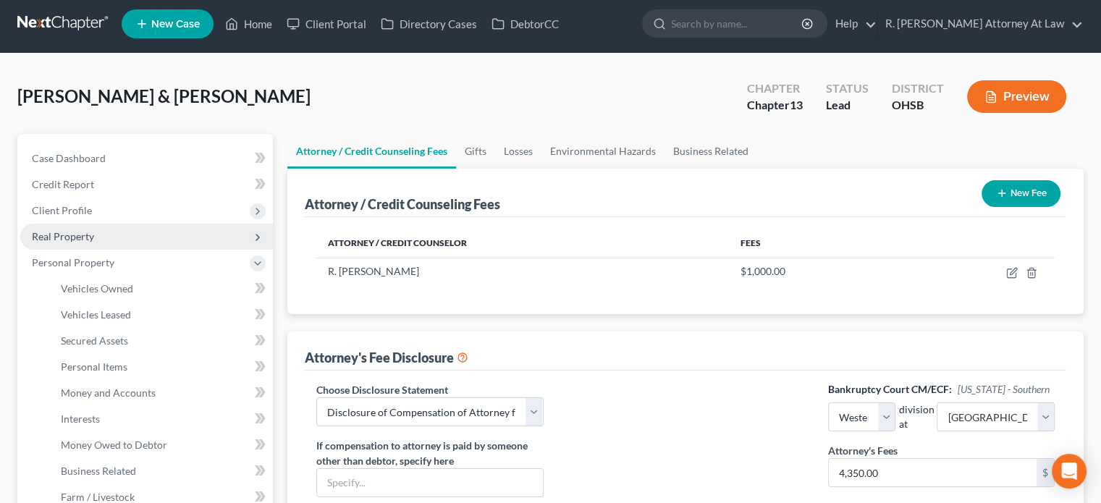
scroll to position [0, 0]
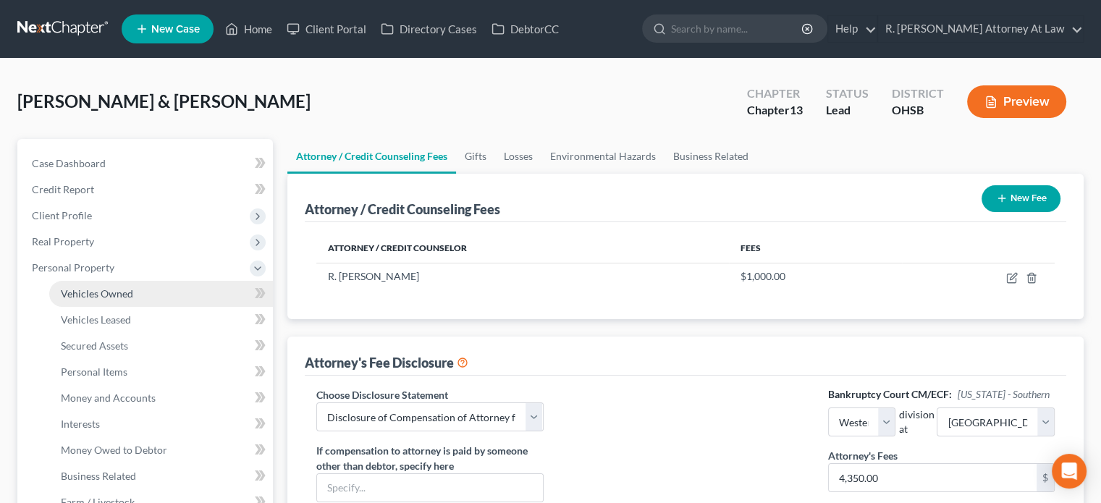
click at [74, 287] on span "Vehicles Owned" at bounding box center [97, 293] width 72 height 12
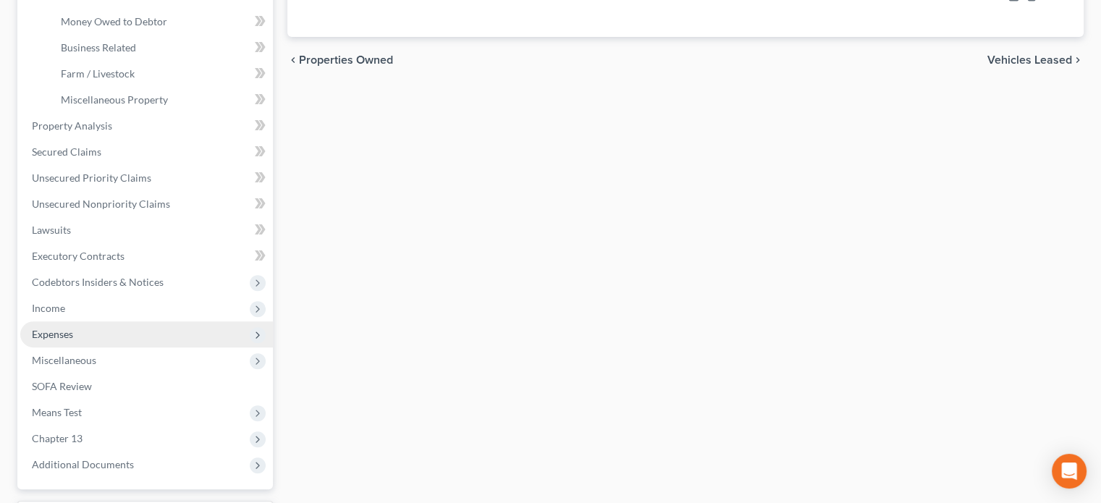
scroll to position [434, 0]
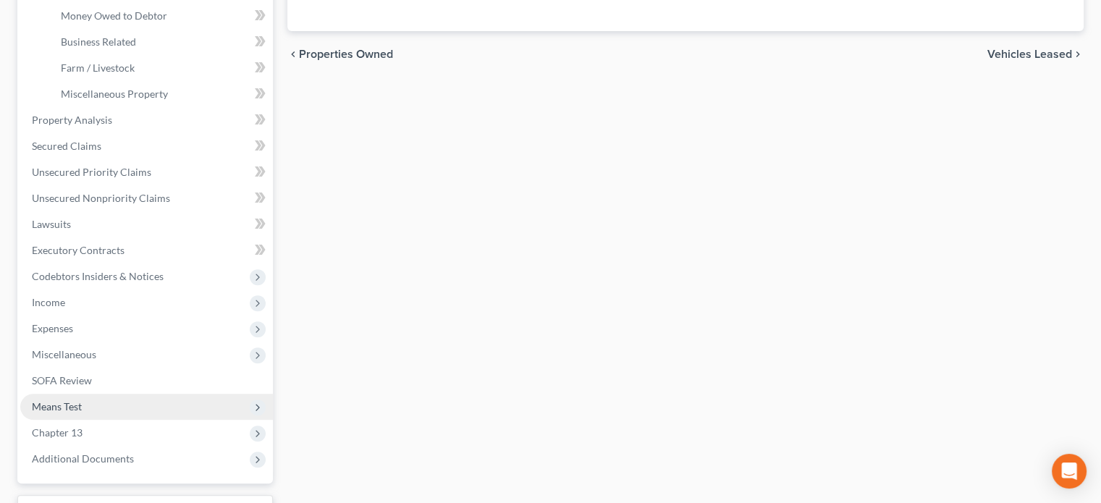
click at [50, 407] on span "Means Test" at bounding box center [57, 406] width 50 height 12
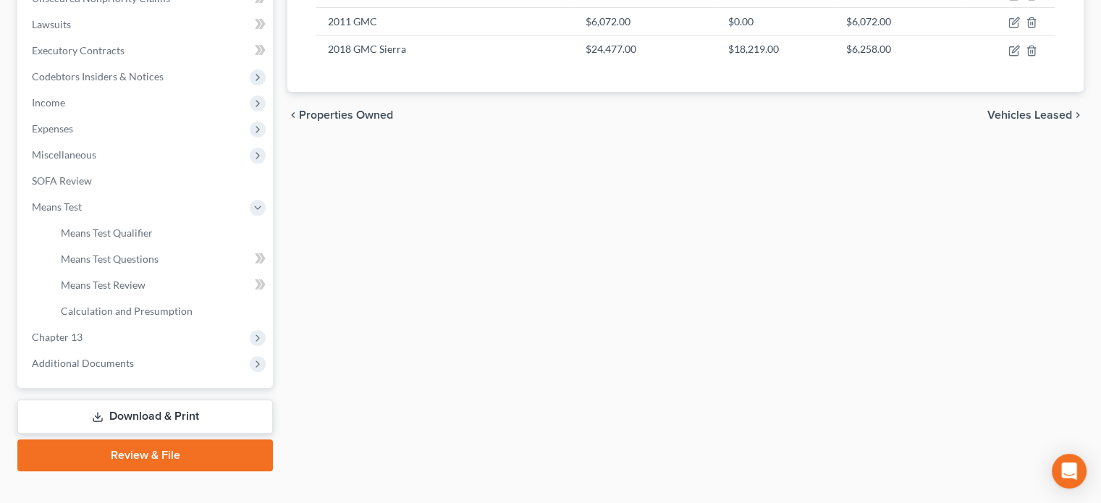
scroll to position [395, 0]
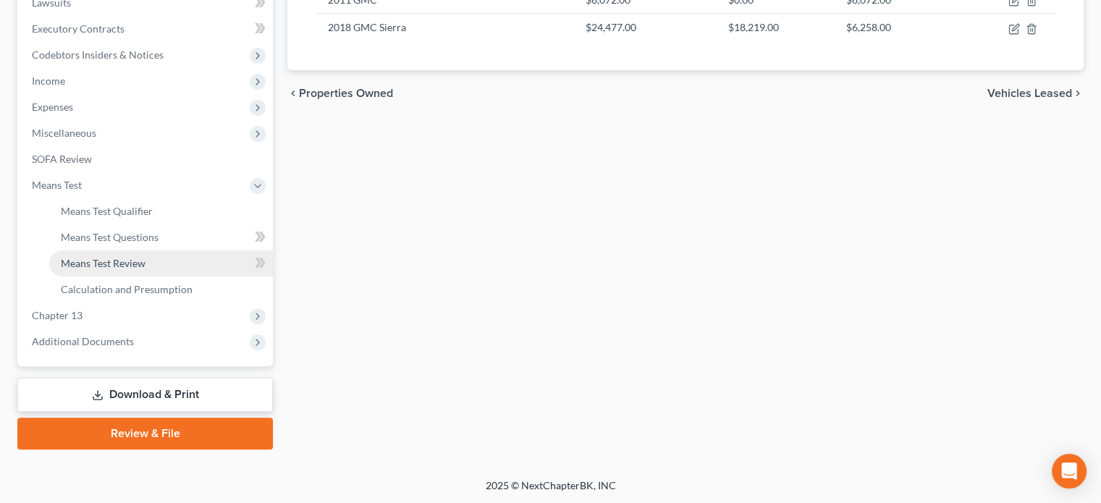
click at [77, 260] on span "Means Test Review" at bounding box center [103, 263] width 85 height 12
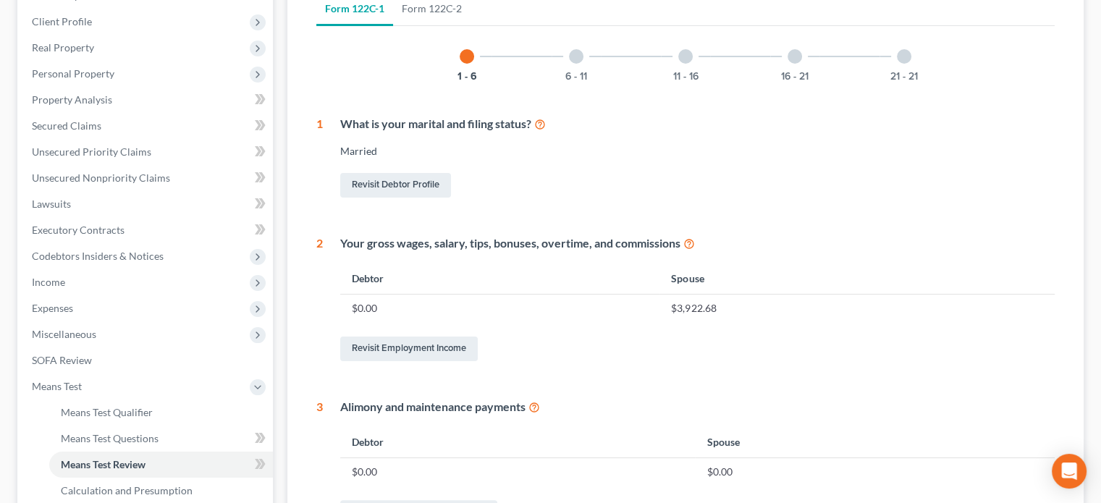
scroll to position [434, 0]
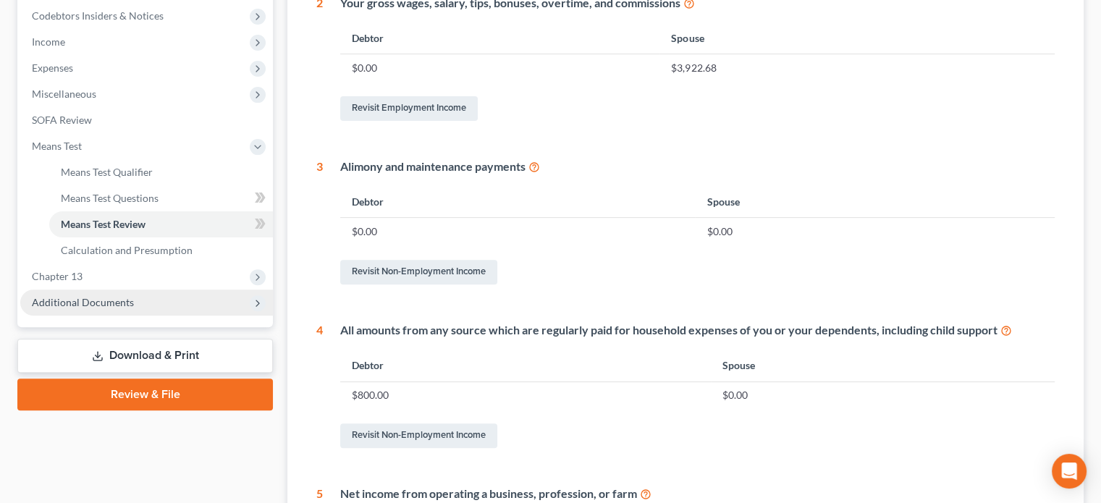
click at [91, 304] on span "Additional Documents" at bounding box center [83, 302] width 102 height 12
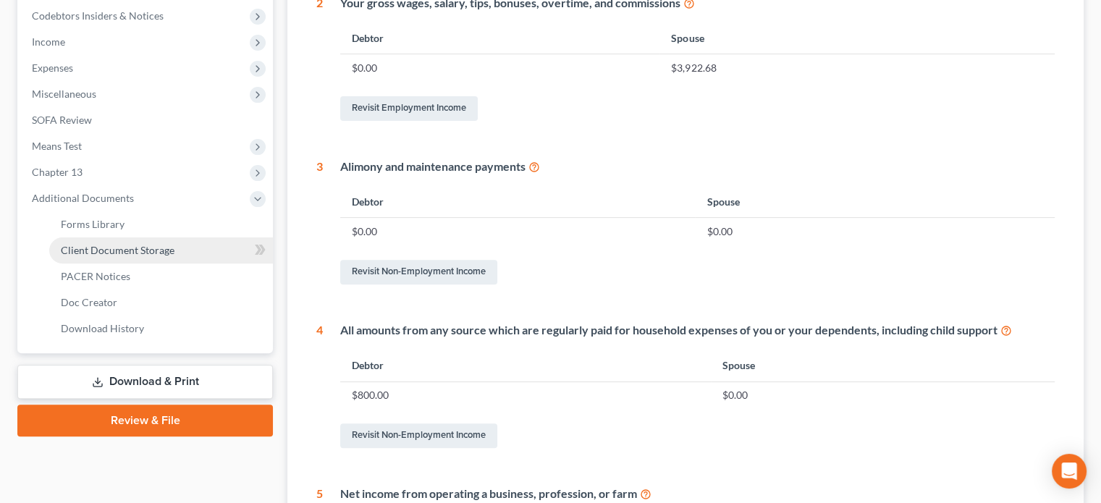
click at [96, 245] on span "Client Document Storage" at bounding box center [118, 250] width 114 height 12
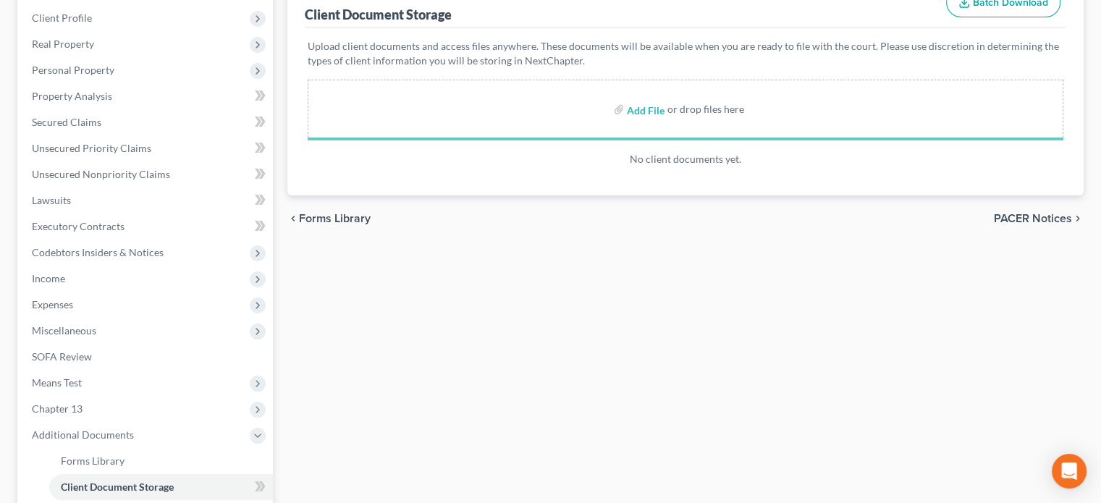
scroll to position [217, 0]
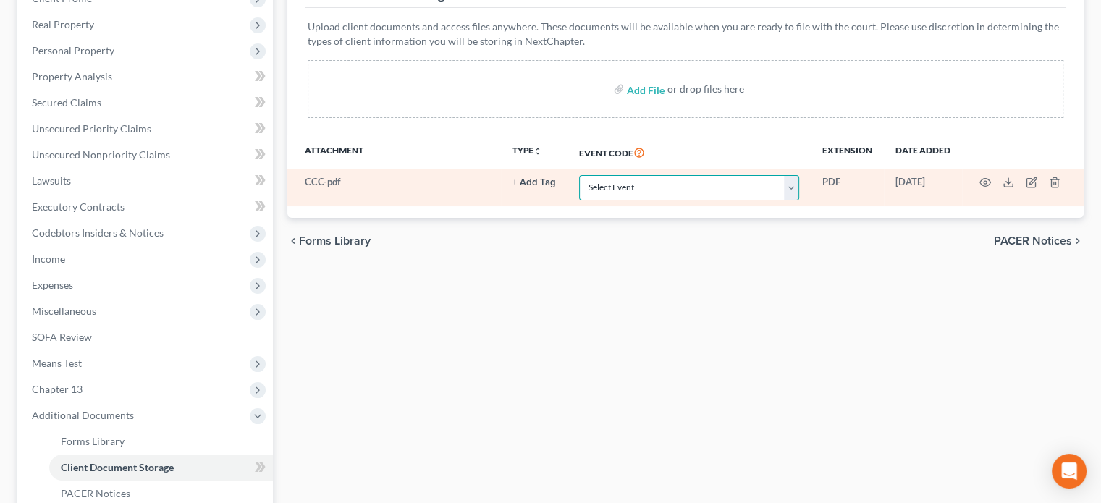
drag, startPoint x: 664, startPoint y: 180, endPoint x: 643, endPoint y: 197, distance: 27.4
click at [664, 179] on select "Select Event 20 Largest Unsecured Creditors Amended Document Amended List of Cr…" at bounding box center [689, 187] width 220 height 25
click at [579, 175] on select "Select Event 20 Largest Unsecured Creditors Amended Document Amended List of Cr…" at bounding box center [689, 187] width 220 height 25
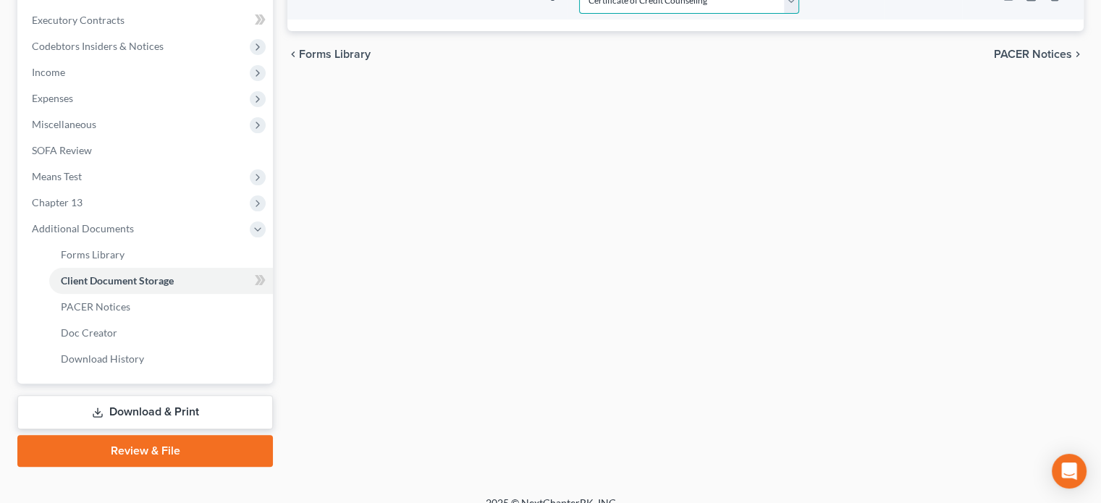
scroll to position [421, 0]
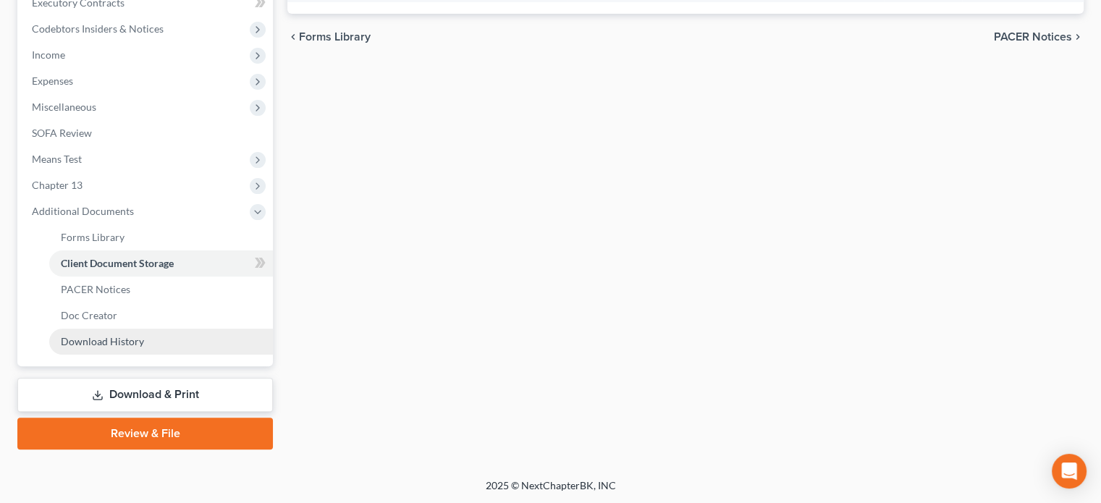
click at [90, 335] on span "Download History" at bounding box center [102, 341] width 83 height 12
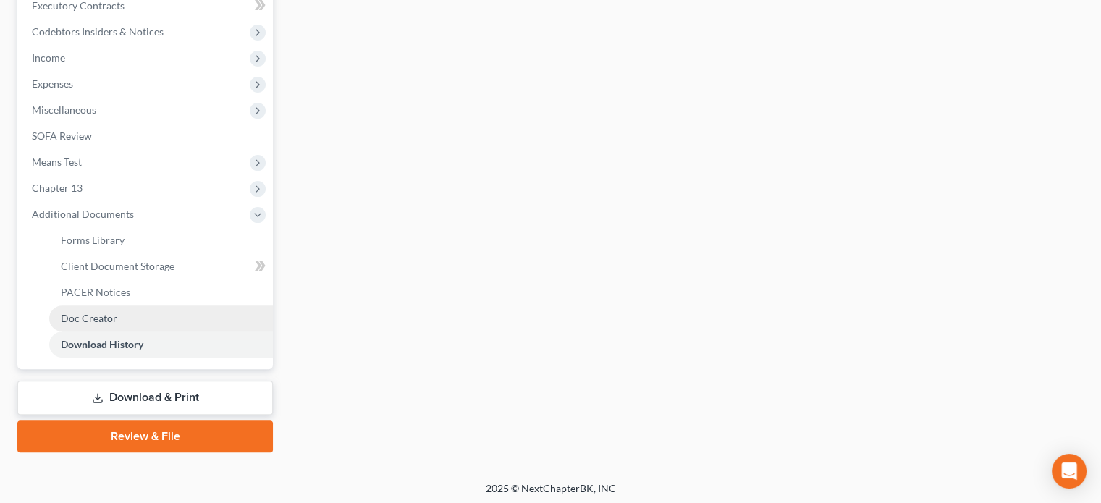
scroll to position [421, 0]
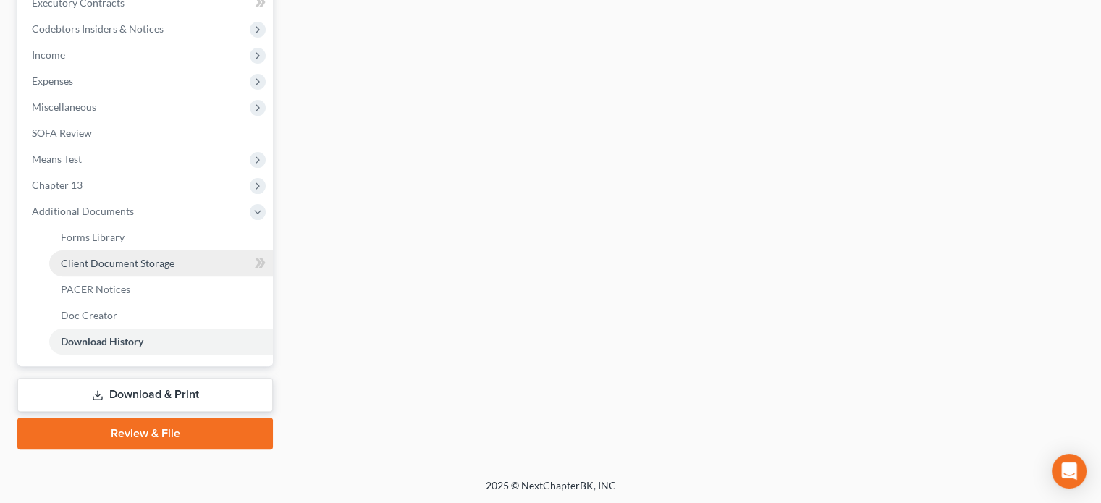
click at [77, 258] on span "Client Document Storage" at bounding box center [118, 263] width 114 height 12
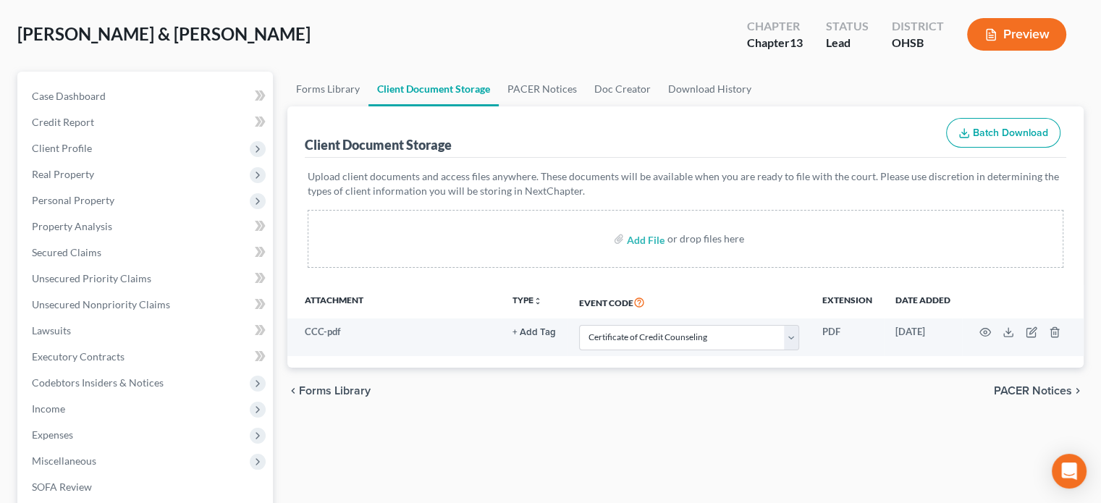
scroll to position [289, 0]
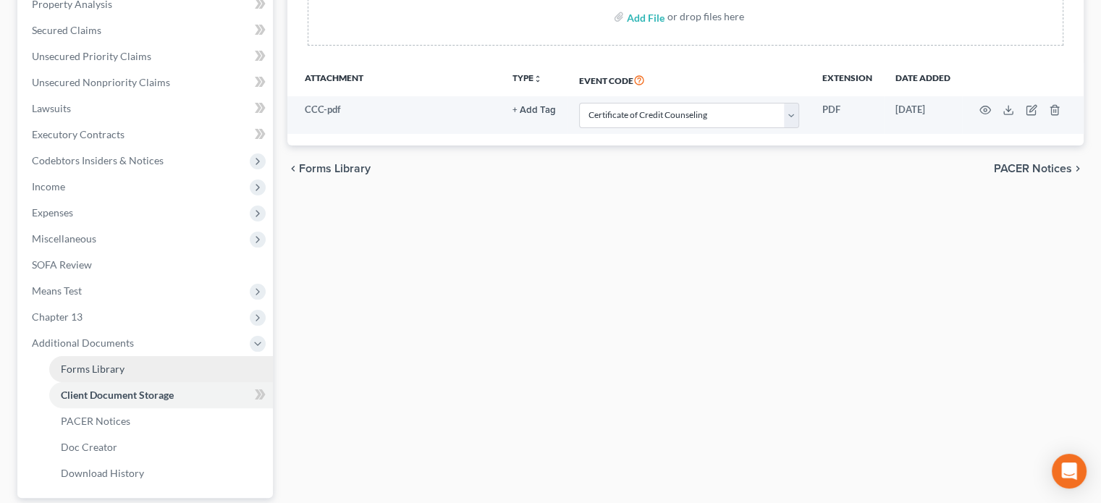
click at [122, 373] on span "Forms Library" at bounding box center [93, 369] width 64 height 12
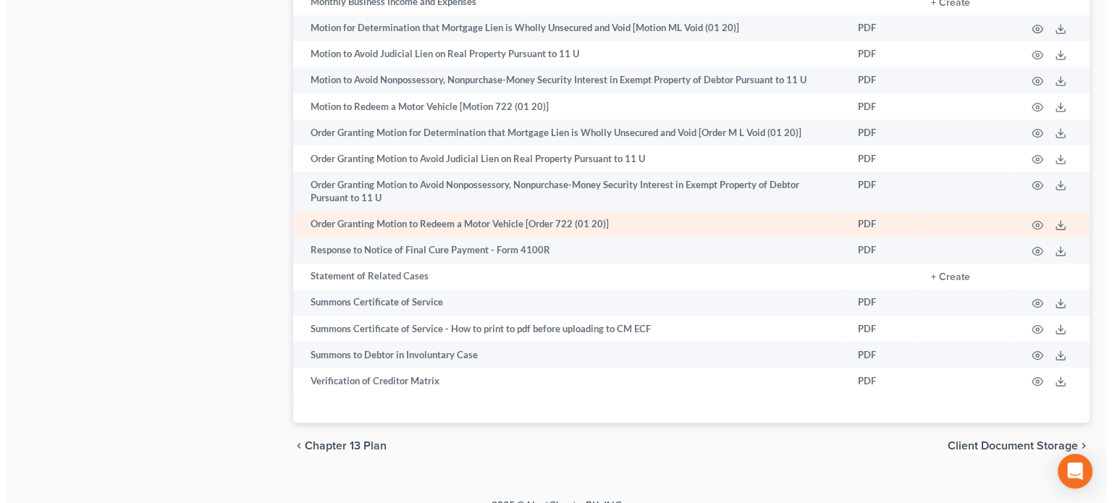
scroll to position [928, 0]
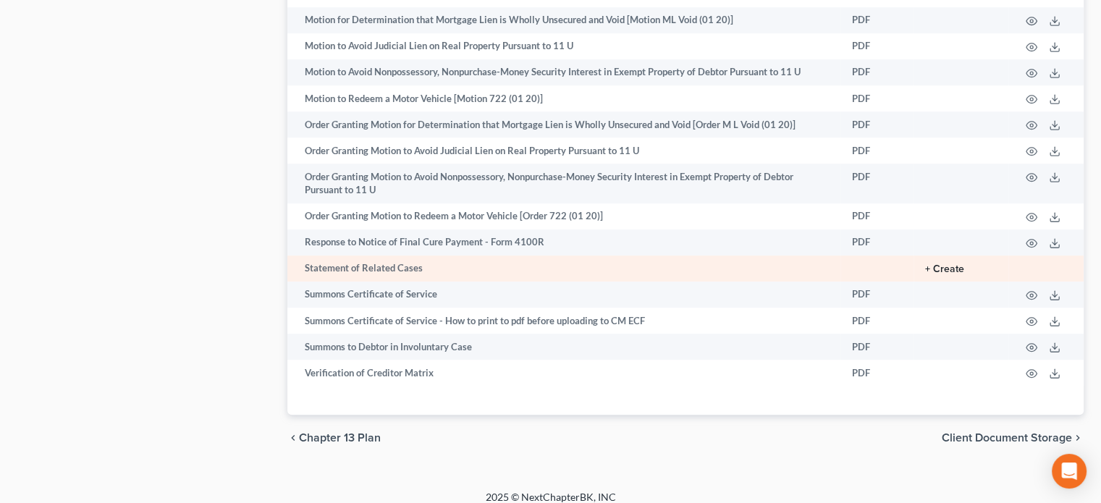
click at [938, 274] on button "+ Create" at bounding box center [944, 269] width 39 height 10
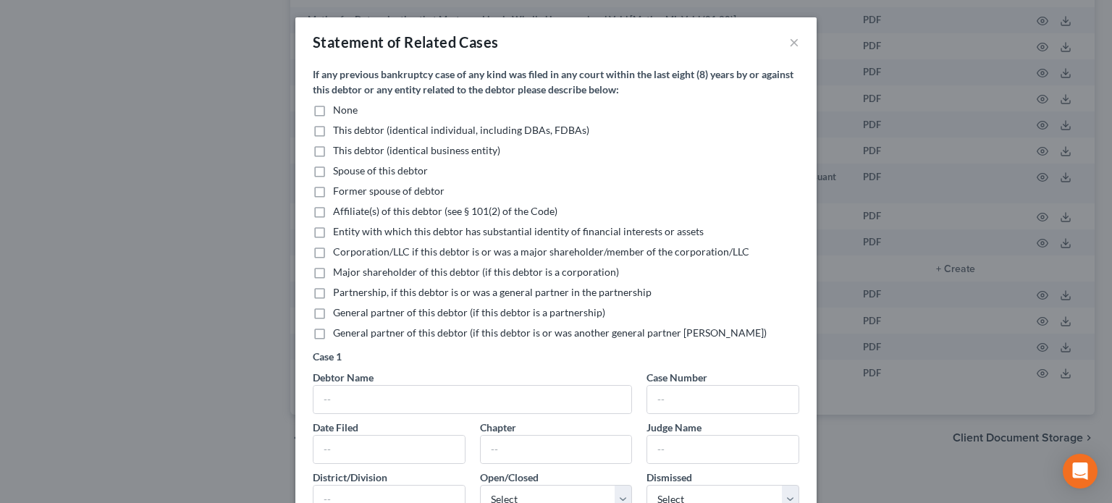
click at [333, 106] on label "None" at bounding box center [345, 110] width 25 height 14
click at [339, 106] on input "None" at bounding box center [343, 107] width 9 height 9
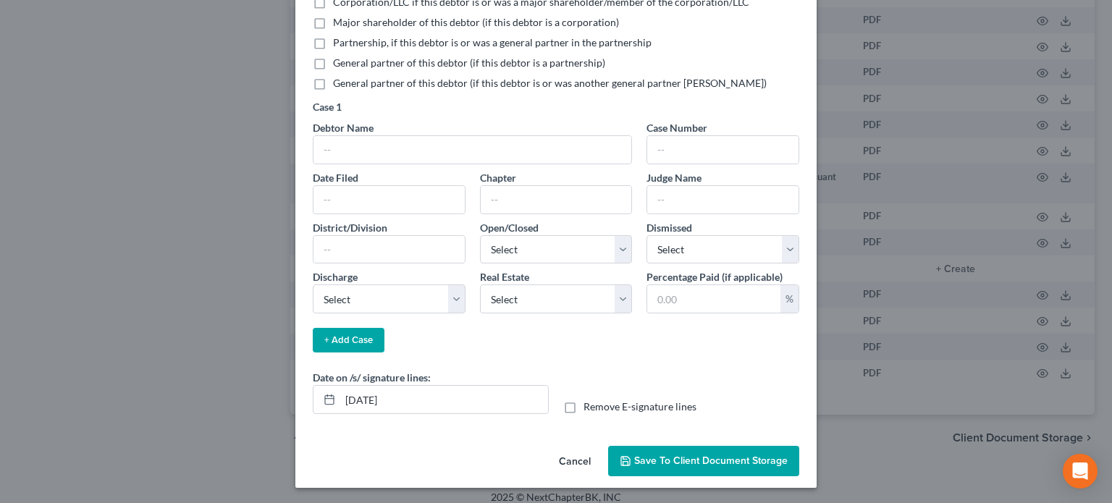
click at [669, 467] on button "Save to Client Document Storage" at bounding box center [703, 461] width 191 height 30
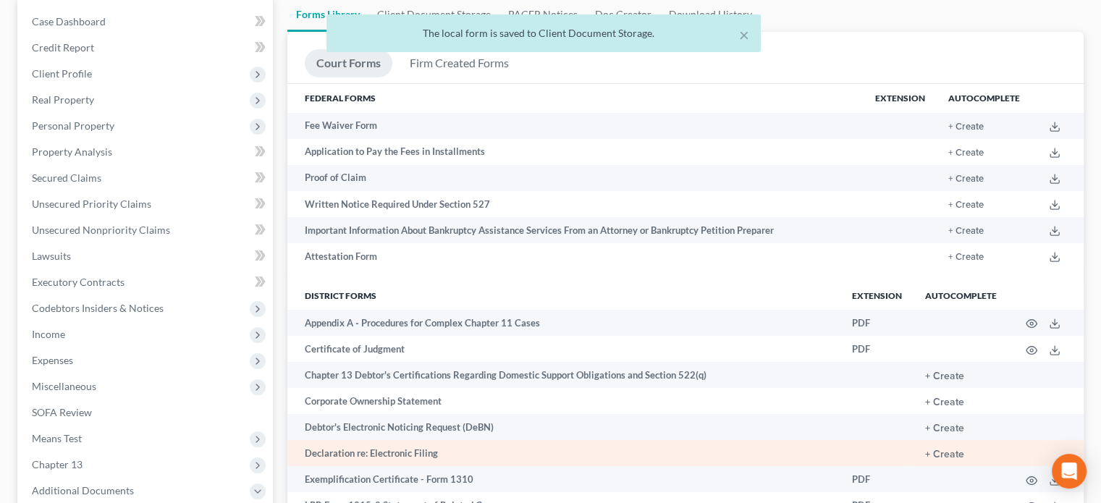
scroll to position [59, 0]
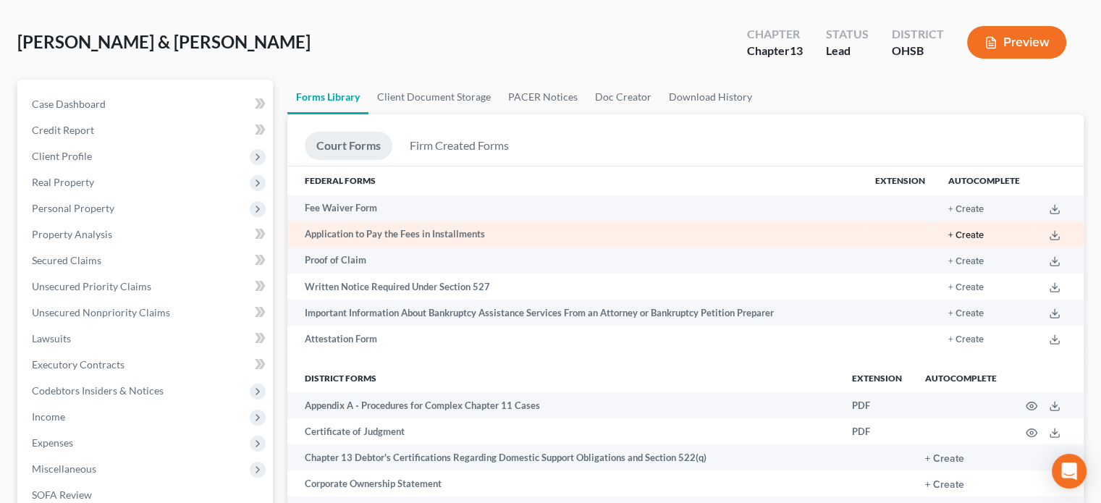
click at [973, 234] on button "+ Create" at bounding box center [965, 235] width 35 height 9
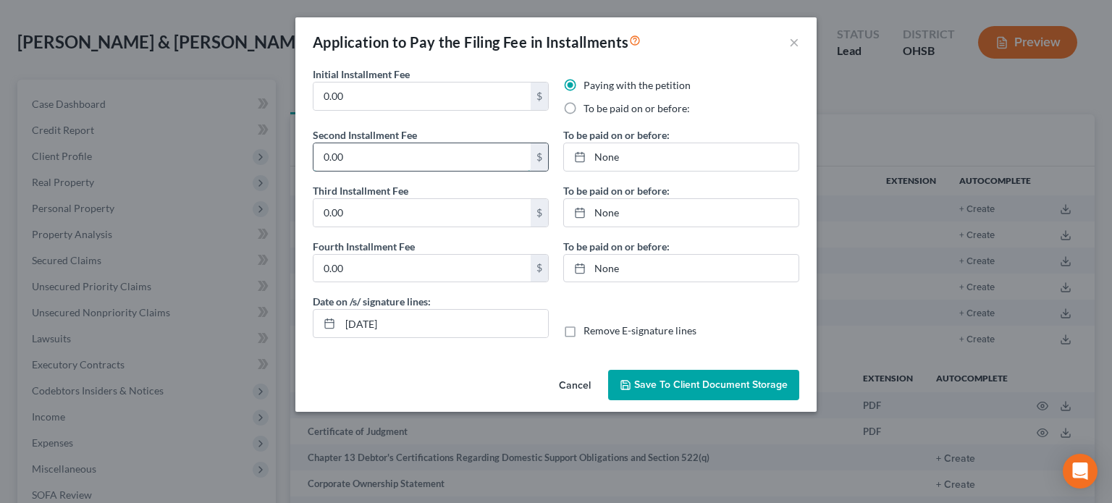
click at [360, 148] on input "0.00" at bounding box center [421, 156] width 217 height 27
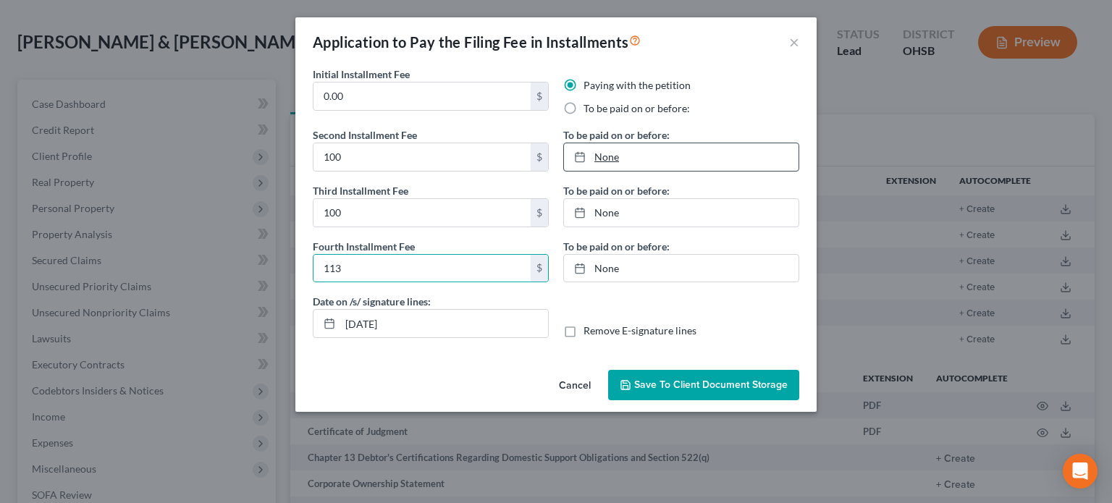
click at [607, 156] on link "None" at bounding box center [681, 156] width 234 height 27
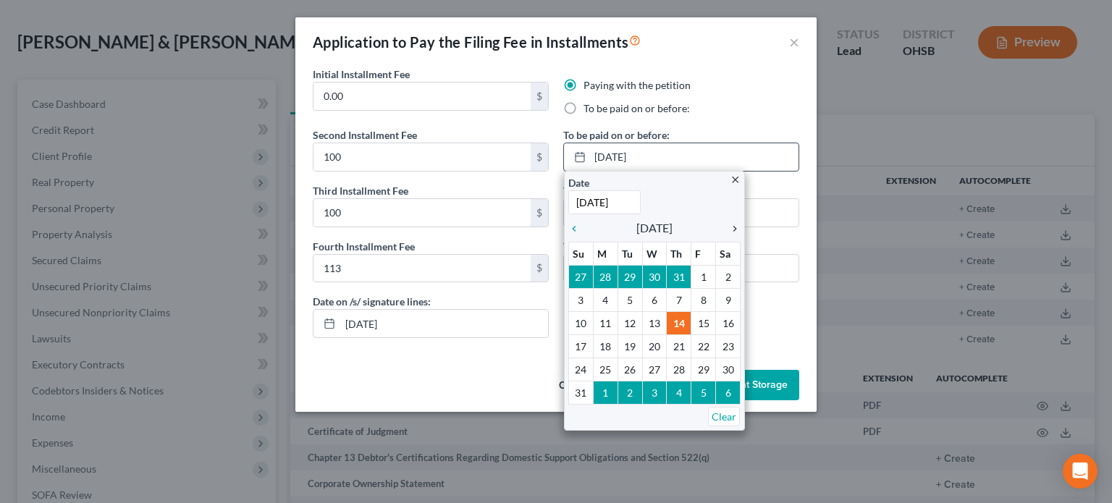
click at [732, 229] on icon "chevron_right" at bounding box center [730, 229] width 19 height 12
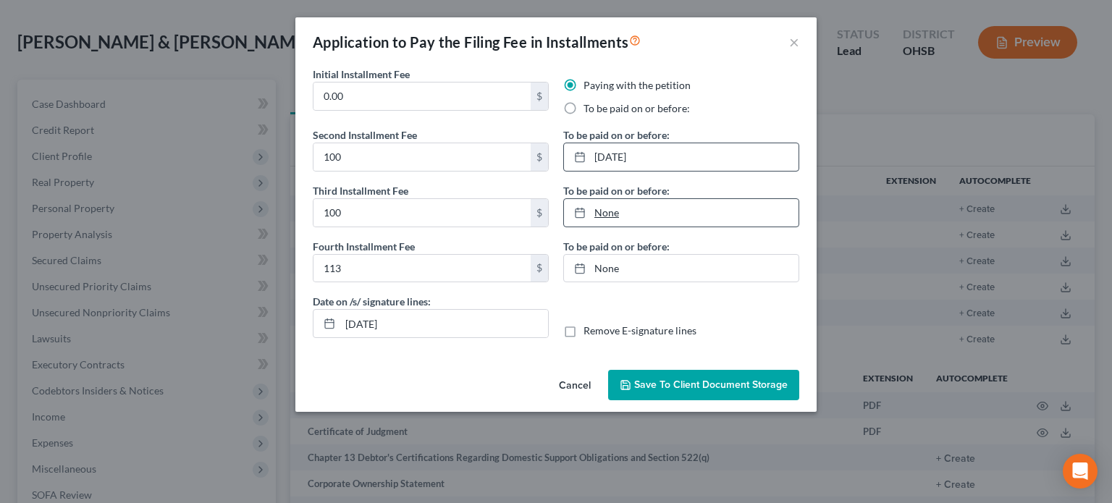
click at [609, 211] on link "None" at bounding box center [681, 212] width 234 height 27
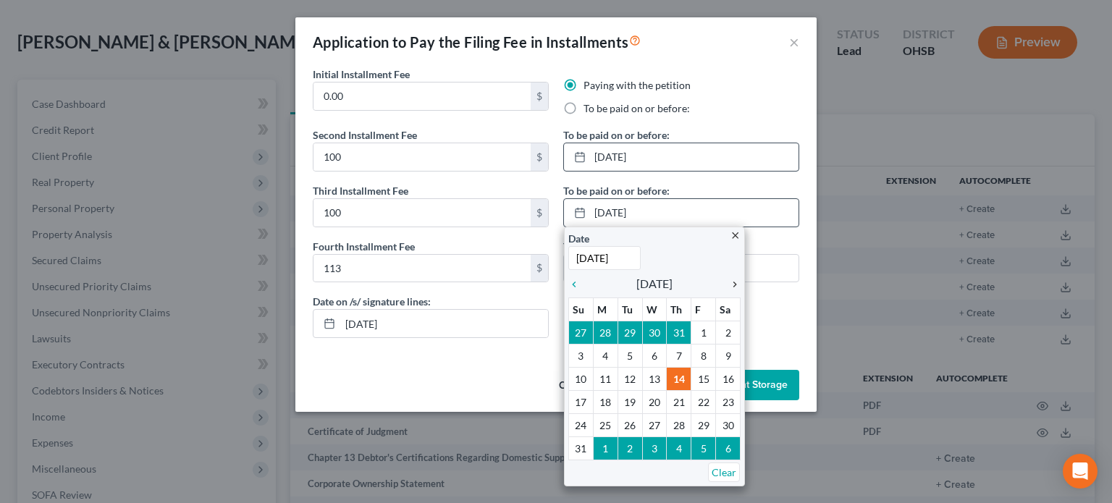
click at [732, 286] on icon "chevron_right" at bounding box center [730, 285] width 19 height 12
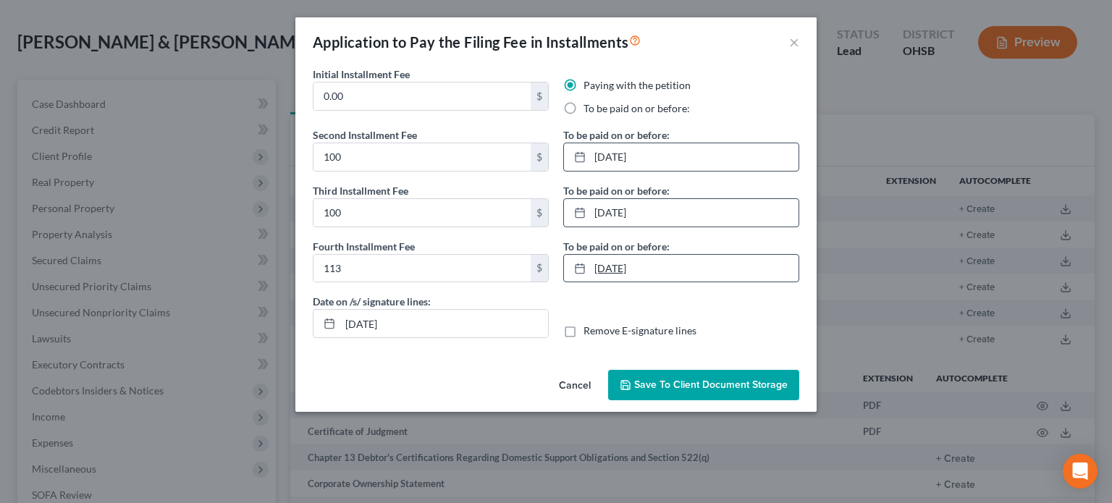
click at [605, 268] on link "[DATE]" at bounding box center [681, 268] width 234 height 27
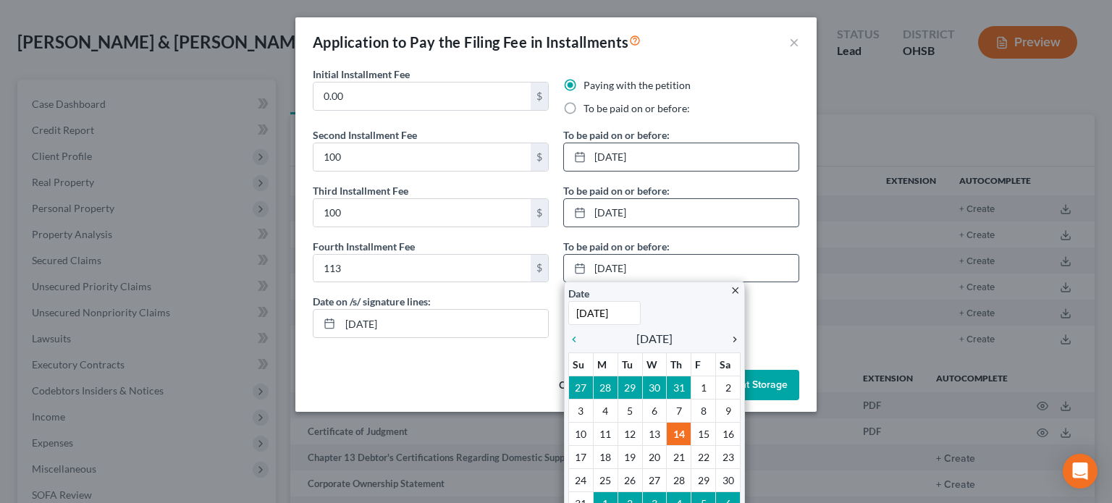
click at [729, 339] on icon "chevron_right" at bounding box center [730, 340] width 19 height 12
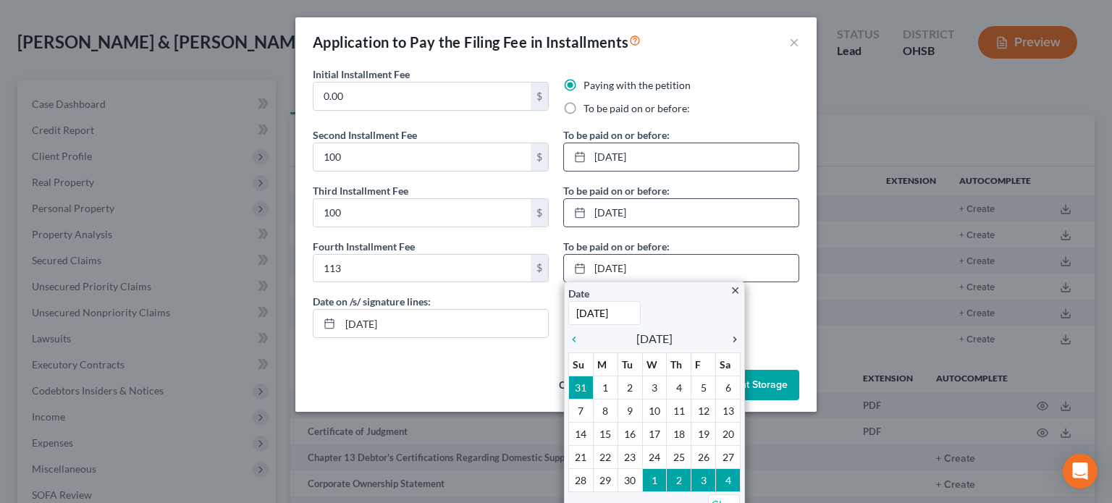
click at [729, 340] on icon "chevron_right" at bounding box center [730, 340] width 19 height 12
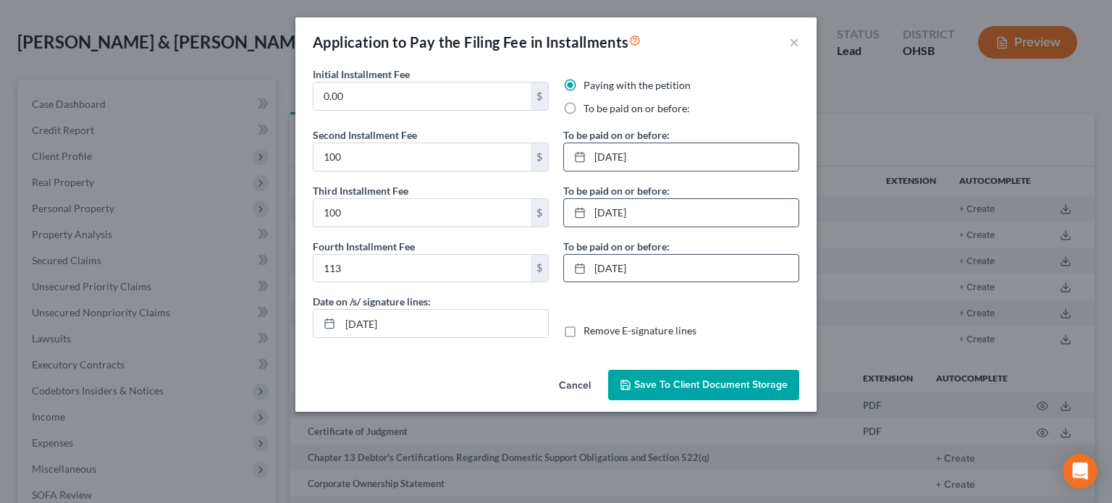
click at [669, 381] on span "Save to Client Document Storage" at bounding box center [710, 384] width 153 height 12
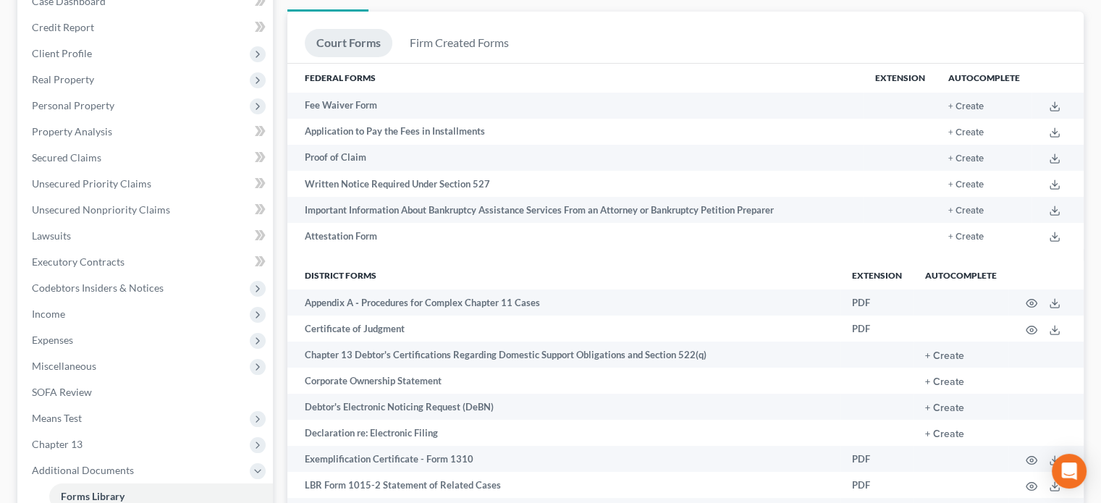
scroll to position [566, 0]
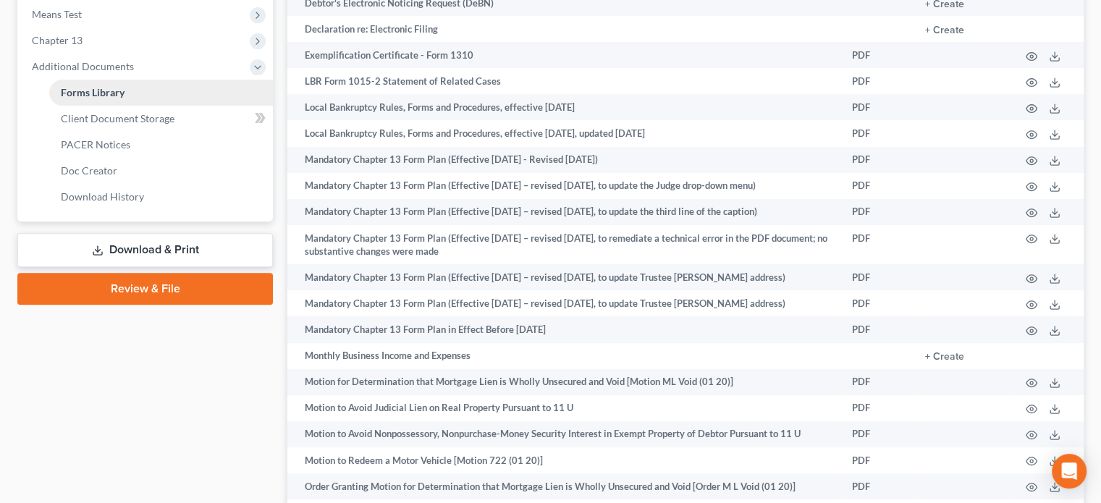
drag, startPoint x: 113, startPoint y: 242, endPoint x: 212, endPoint y: 229, distance: 100.1
click at [113, 242] on link "Download & Print" at bounding box center [144, 250] width 255 height 34
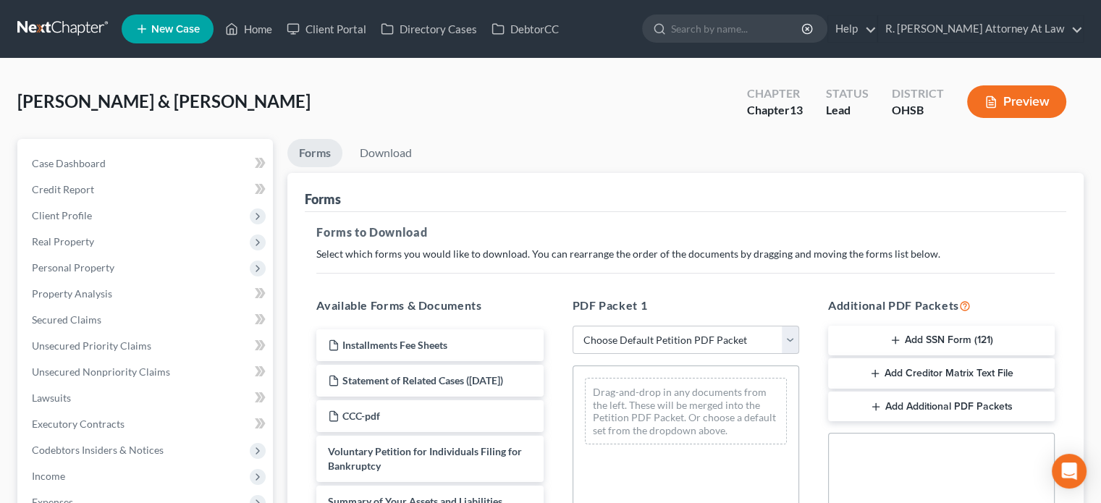
click at [926, 345] on button "Add SSN Form (121)" at bounding box center [941, 341] width 227 height 30
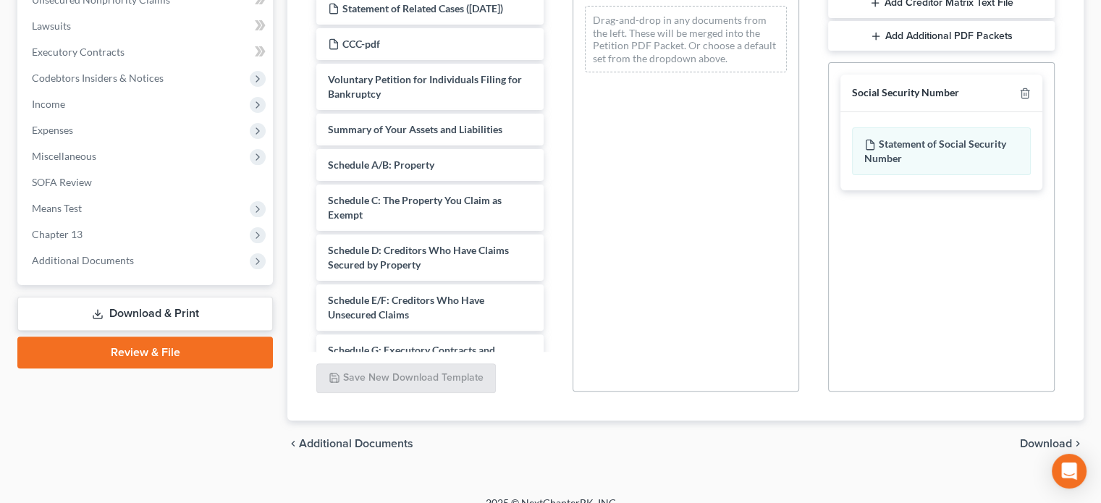
scroll to position [389, 0]
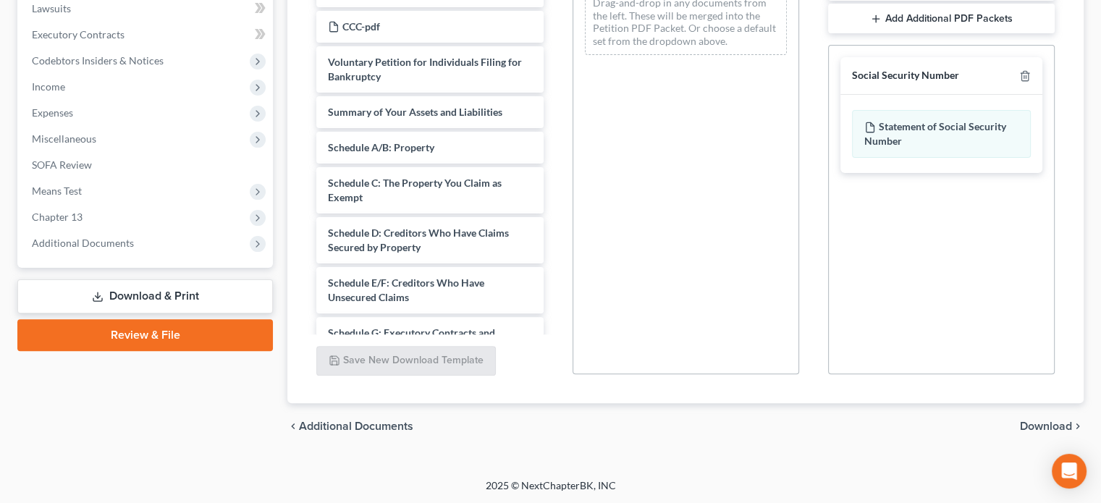
click at [1027, 423] on span "Download" at bounding box center [1046, 426] width 52 height 12
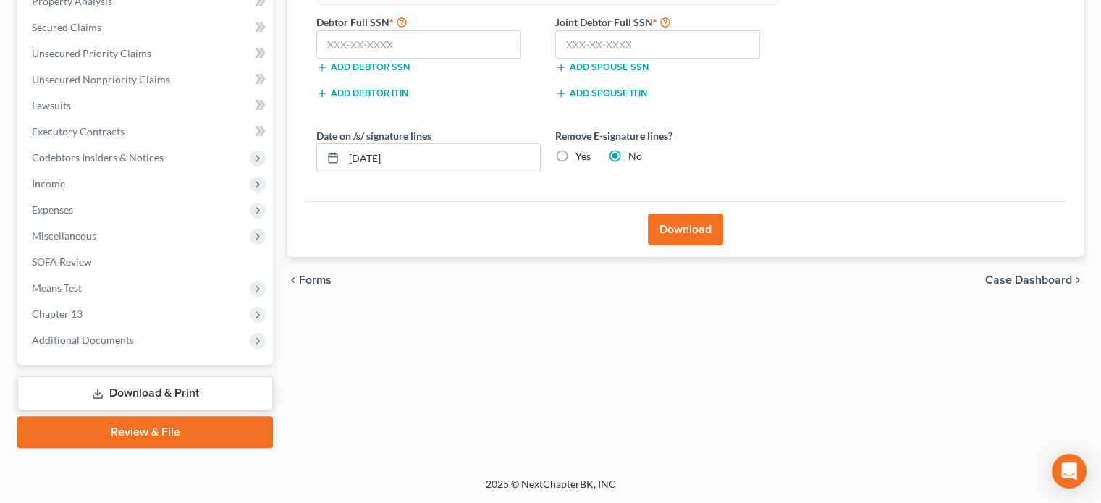
scroll to position [291, 0]
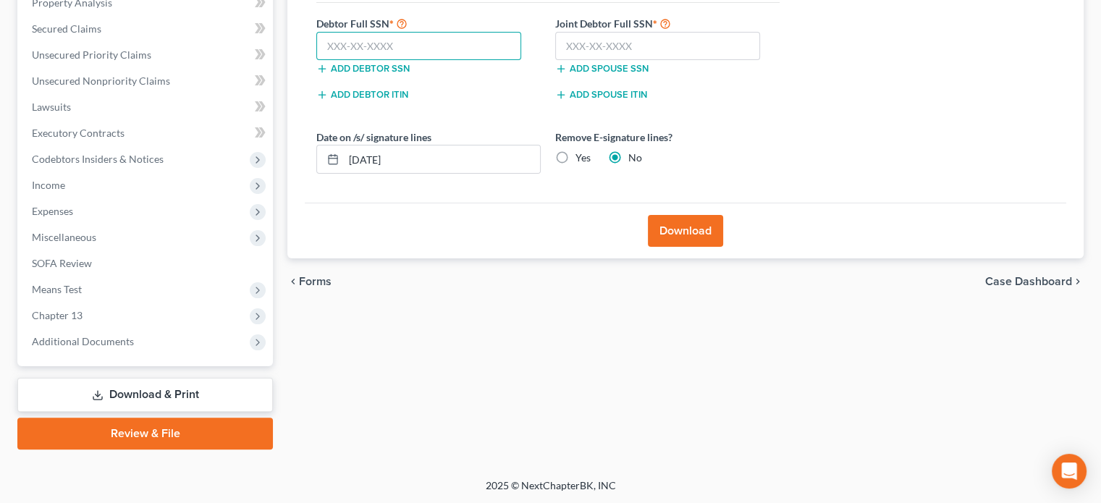
click at [327, 48] on input "text" at bounding box center [418, 46] width 205 height 29
click at [677, 224] on button "Download" at bounding box center [685, 231] width 75 height 32
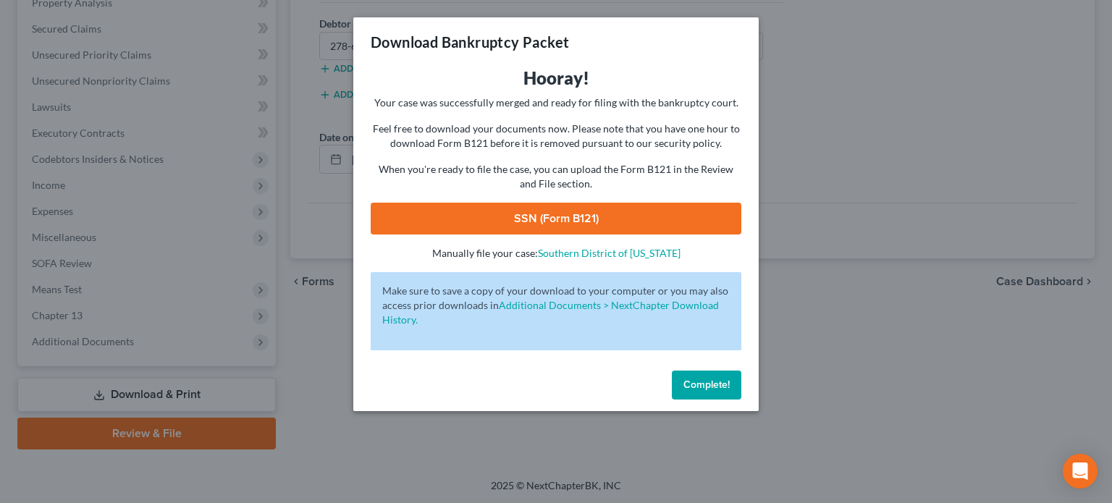
click at [535, 217] on link "SSN (Form B121)" at bounding box center [556, 219] width 371 height 32
click at [688, 387] on span "Complete!" at bounding box center [706, 384] width 46 height 12
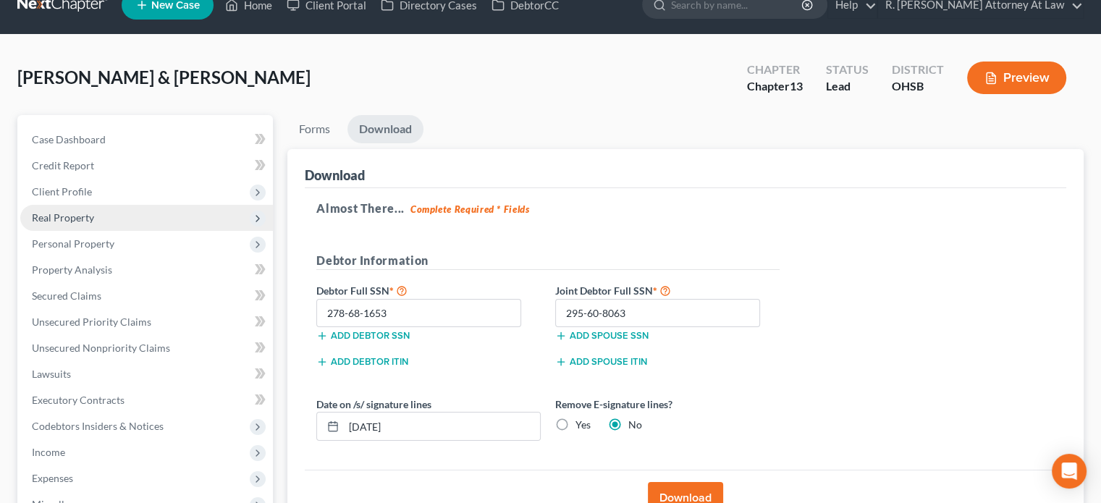
scroll to position [1, 0]
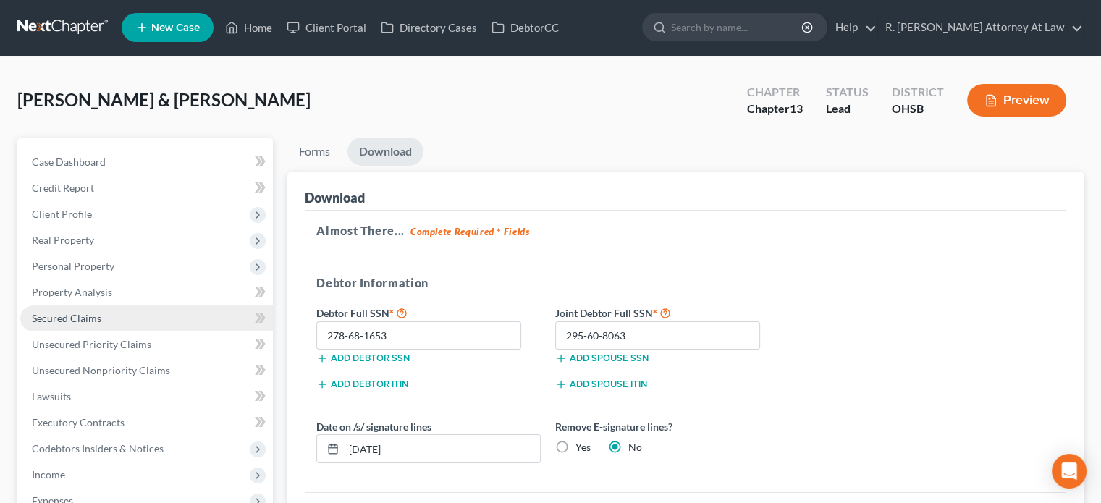
click at [80, 309] on link "Secured Claims" at bounding box center [146, 318] width 253 height 26
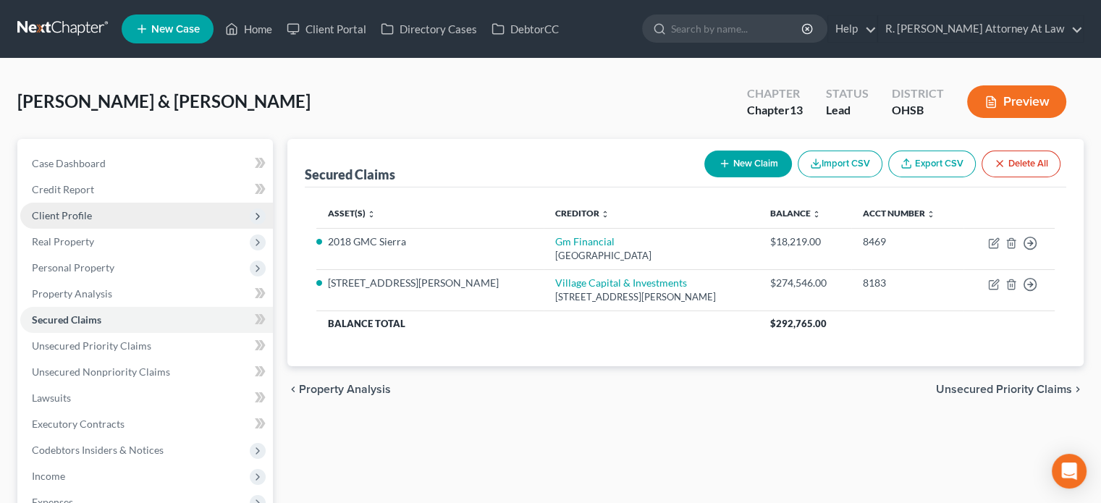
click at [69, 213] on span "Client Profile" at bounding box center [62, 215] width 60 height 12
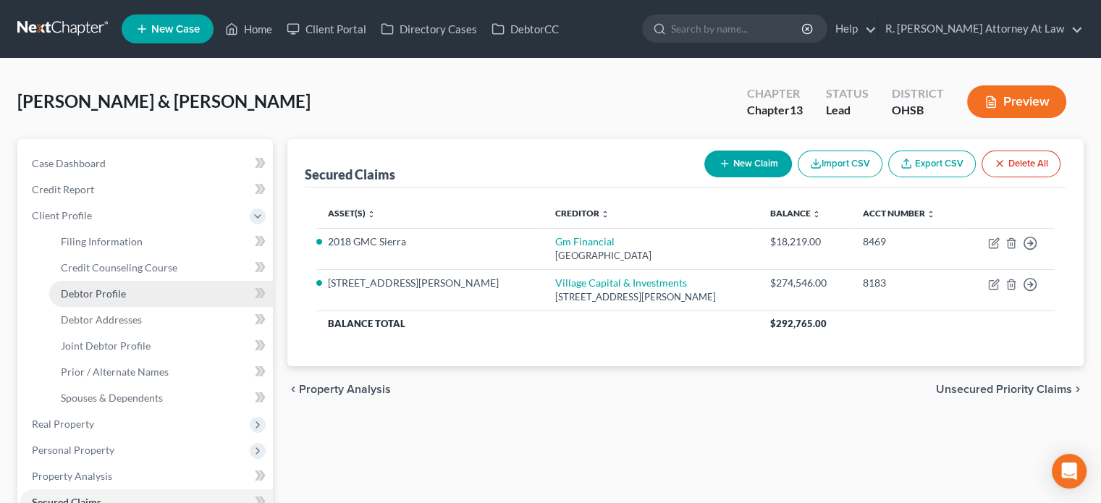
click at [102, 289] on span "Debtor Profile" at bounding box center [93, 293] width 65 height 12
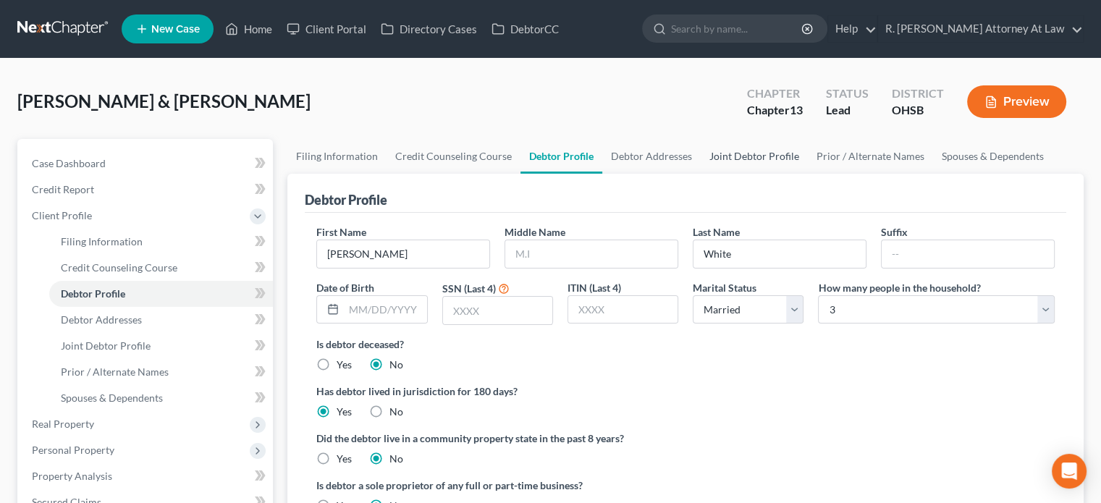
click at [732, 152] on link "Joint Debtor Profile" at bounding box center [754, 156] width 107 height 35
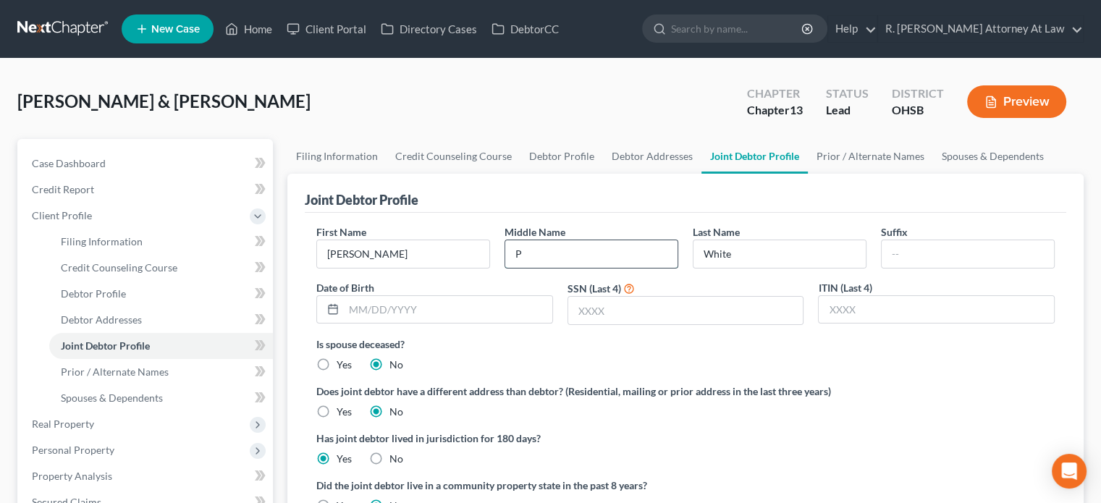
click at [547, 253] on input "P" at bounding box center [591, 253] width 172 height 27
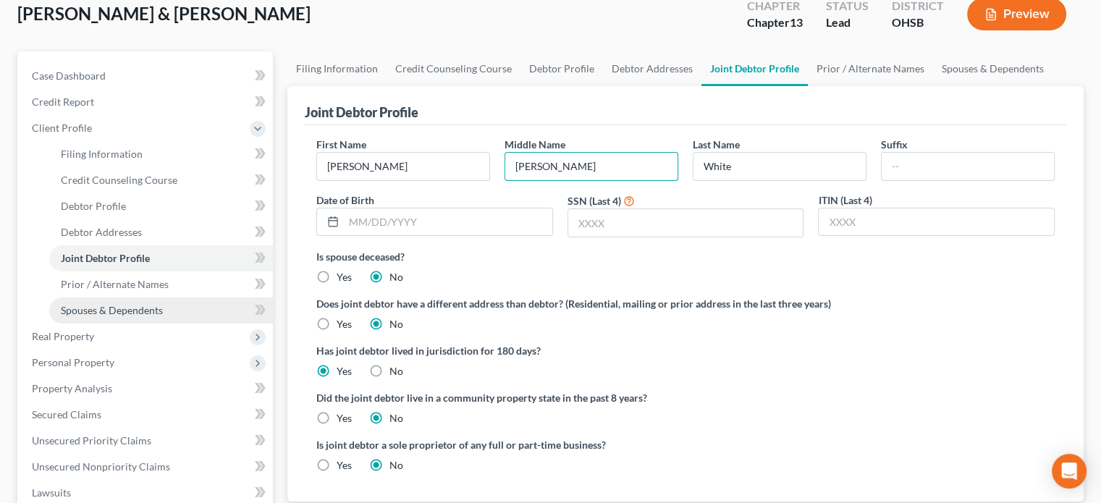
scroll to position [145, 0]
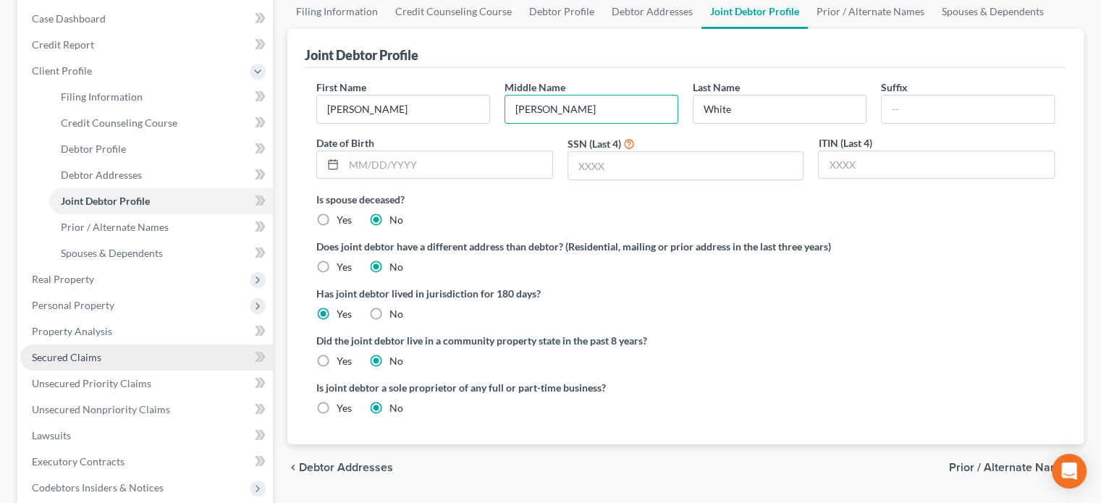
click at [64, 352] on span "Secured Claims" at bounding box center [66, 357] width 69 height 12
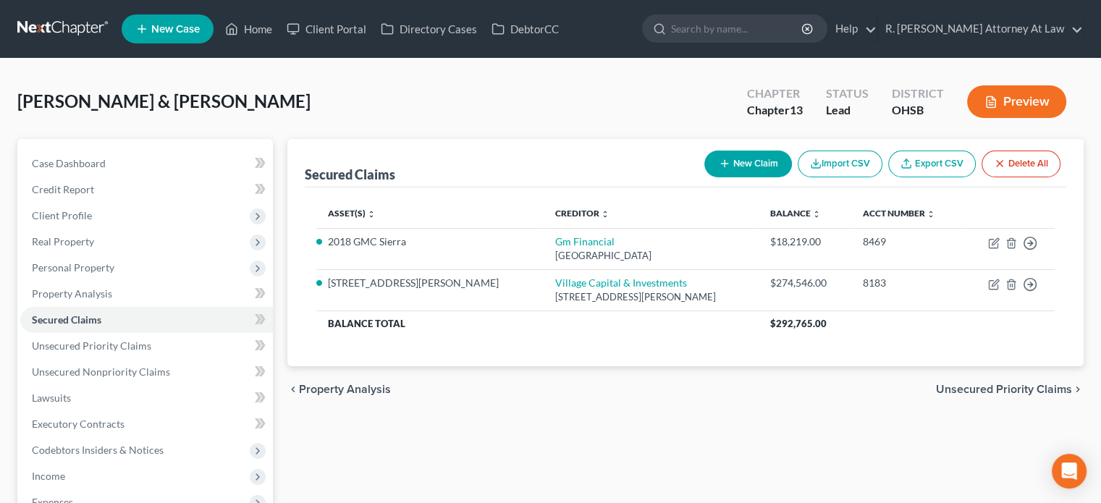
click at [732, 158] on button "New Claim" at bounding box center [748, 164] width 88 height 27
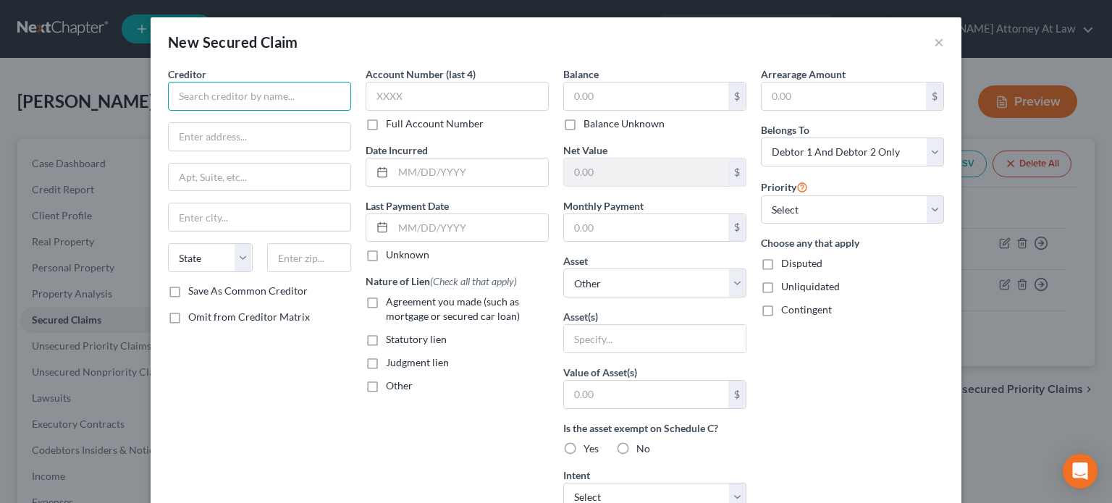
click at [190, 101] on input "text" at bounding box center [259, 96] width 183 height 29
click at [204, 135] on input "text" at bounding box center [260, 136] width 182 height 27
paste input "C/[PERSON_NAME] & ASSOCIATES CO LPA [STREET_ADDRESS]"
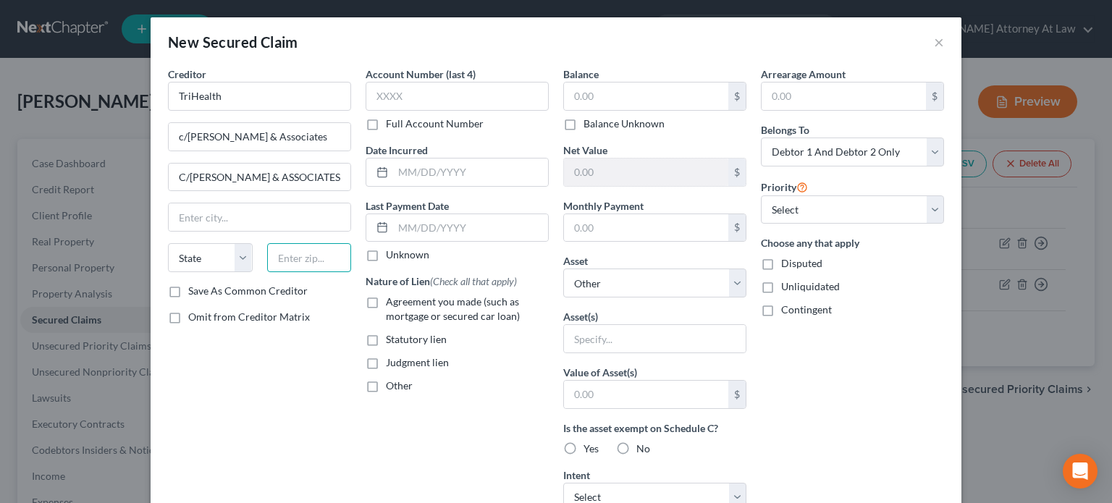
click at [267, 258] on input "text" at bounding box center [309, 257] width 85 height 29
click at [175, 177] on input "C/[PERSON_NAME] & ASSOCIATES CO LPA [STREET_ADDRESS]" at bounding box center [260, 177] width 182 height 27
click at [321, 323] on div "Creditor * TriHealth c/[PERSON_NAME] & Associates [STREET_ADDRESS] , Suite [GEO…" at bounding box center [260, 390] width 198 height 646
click at [412, 174] on input "text" at bounding box center [470, 171] width 155 height 27
click at [596, 95] on input "text" at bounding box center [646, 95] width 164 height 27
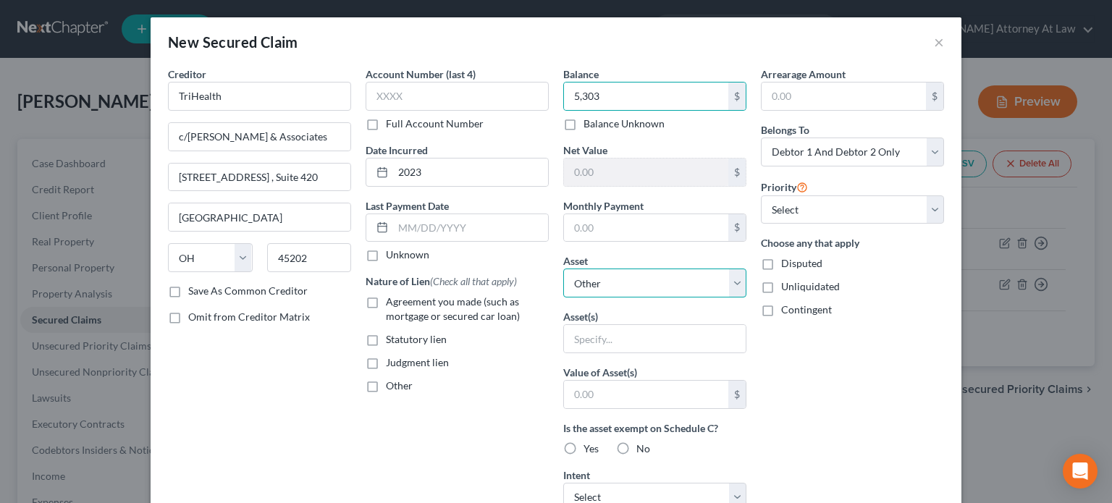
click at [570, 276] on select "Select Other Multiple Assets Cash App no balance at time of filing (Checking Ac…" at bounding box center [654, 282] width 183 height 29
drag, startPoint x: 368, startPoint y: 296, endPoint x: 583, endPoint y: 371, distance: 227.5
click at [386, 296] on label "Agreement you made (such as mortgage or secured car loan)" at bounding box center [467, 309] width 163 height 29
click at [392, 296] on input "Agreement you made (such as mortgage or secured car loan)" at bounding box center [396, 299] width 9 height 9
click at [605, 282] on select "Select Other Multiple Assets Cash App no balance at time of filing (Checking Ac…" at bounding box center [654, 282] width 183 height 29
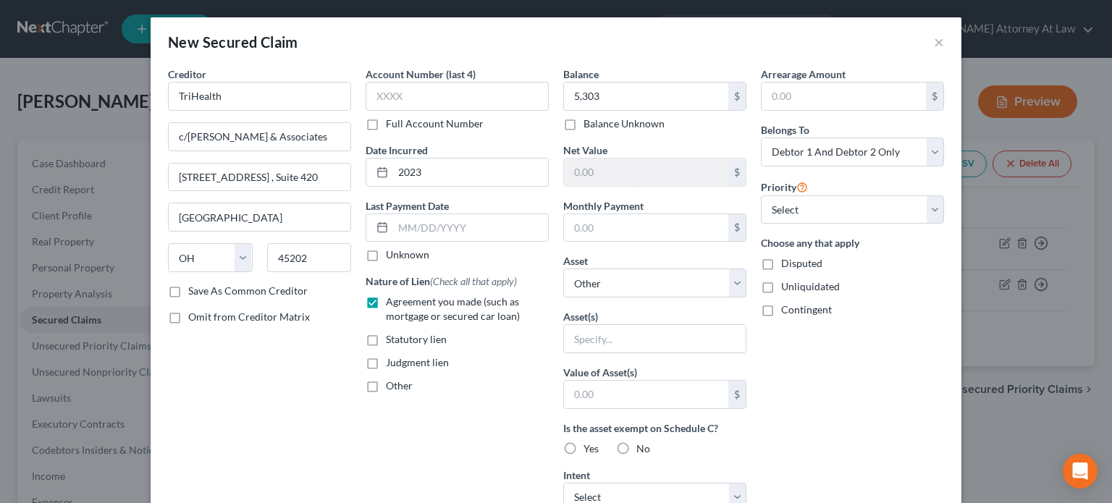
click at [520, 51] on div "New Secured Claim ×" at bounding box center [556, 41] width 811 height 49
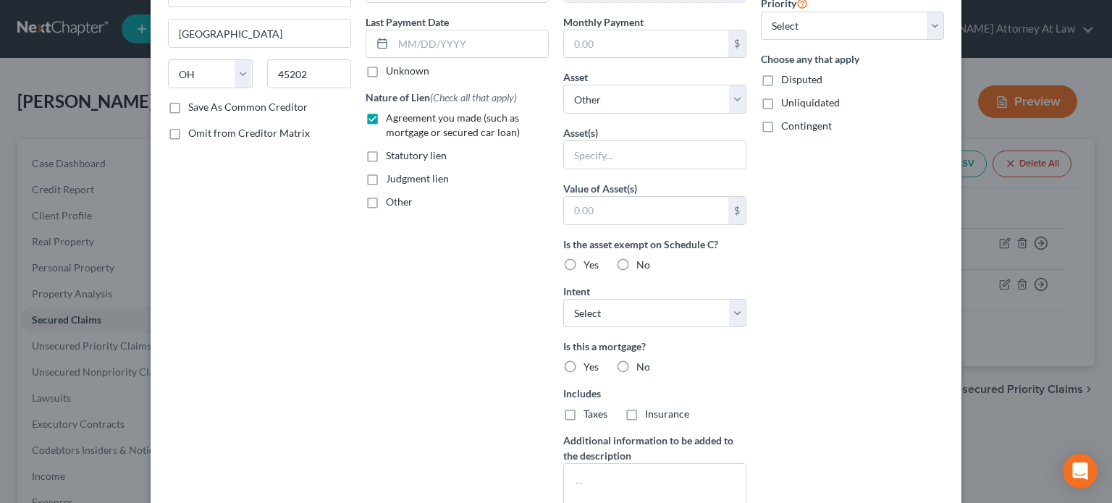
scroll to position [217, 0]
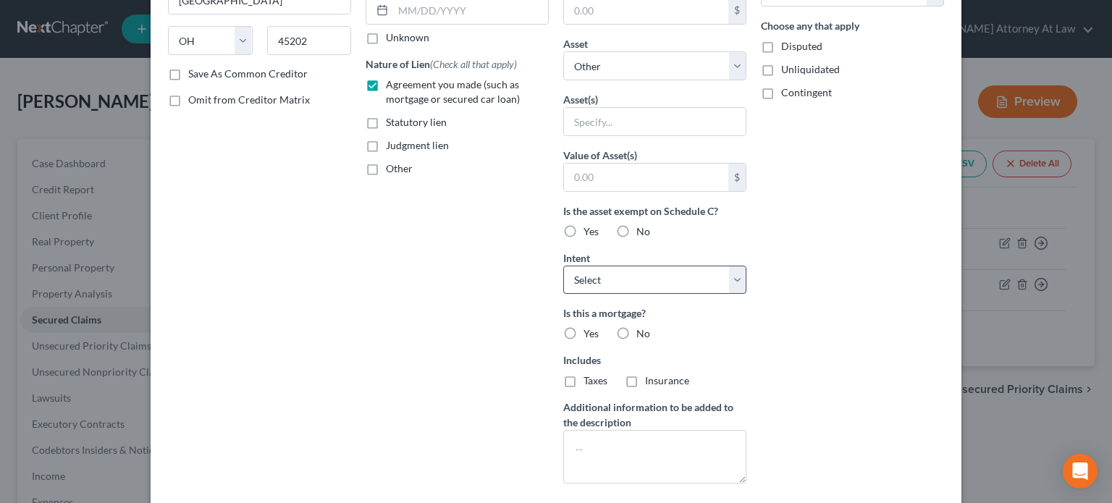
drag, startPoint x: 617, startPoint y: 331, endPoint x: 591, endPoint y: 291, distance: 48.6
click at [636, 326] on label "No" at bounding box center [643, 333] width 14 height 14
click at [642, 326] on input "No" at bounding box center [646, 330] width 9 height 9
click at [595, 282] on select "Select Surrender Redeem Reaffirm Avoid Other" at bounding box center [654, 280] width 183 height 29
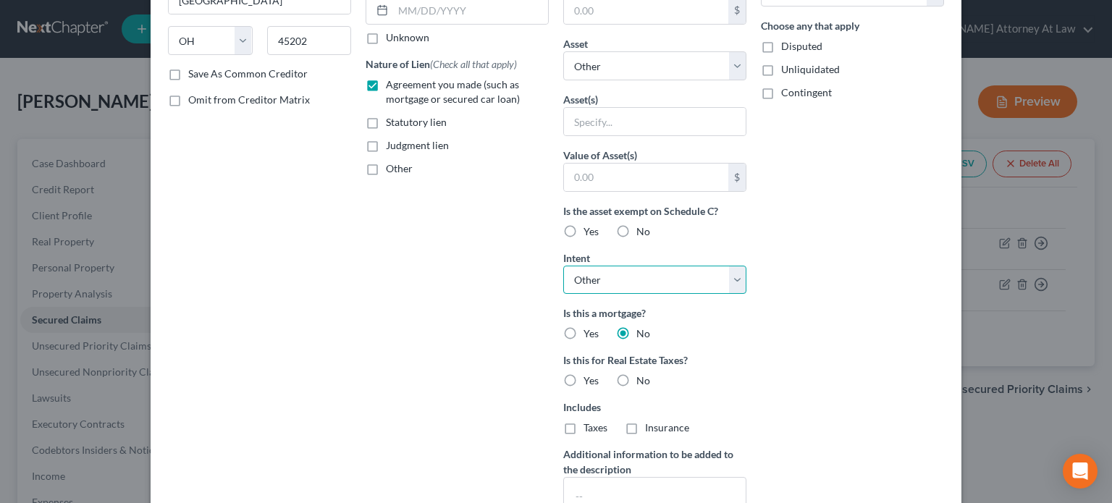
click at [563, 266] on select "Select Surrender Redeem Reaffirm Avoid Other" at bounding box center [654, 280] width 183 height 29
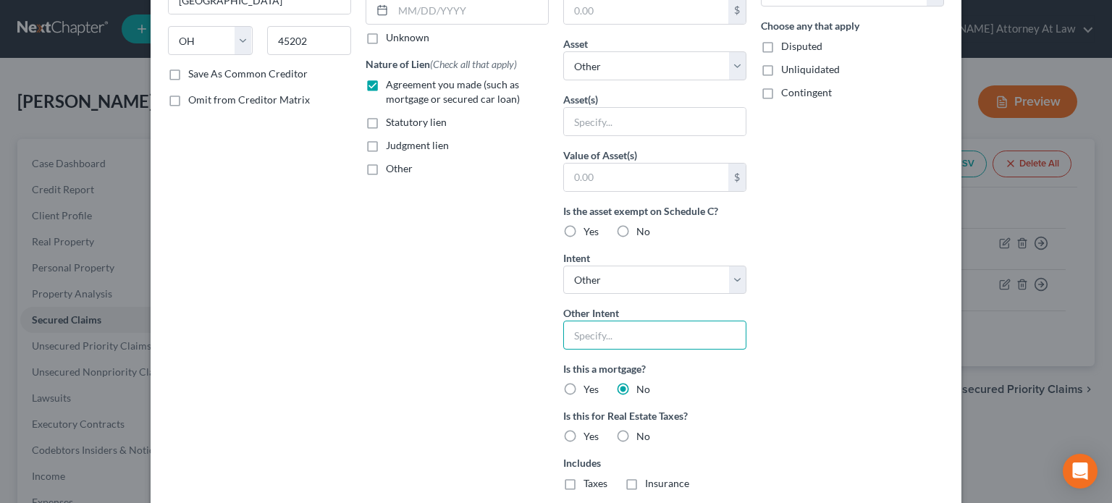
click at [585, 337] on input "text" at bounding box center [654, 335] width 183 height 29
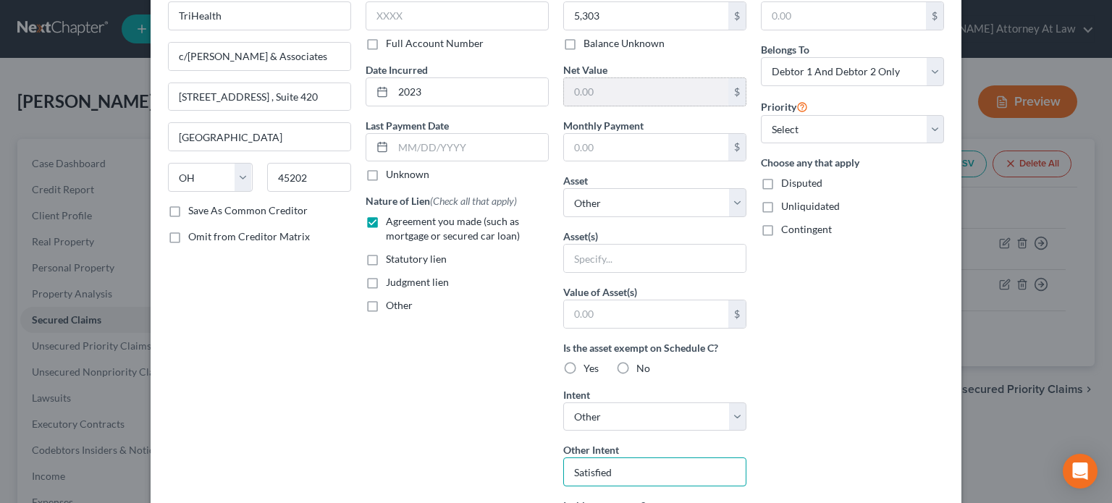
scroll to position [72, 0]
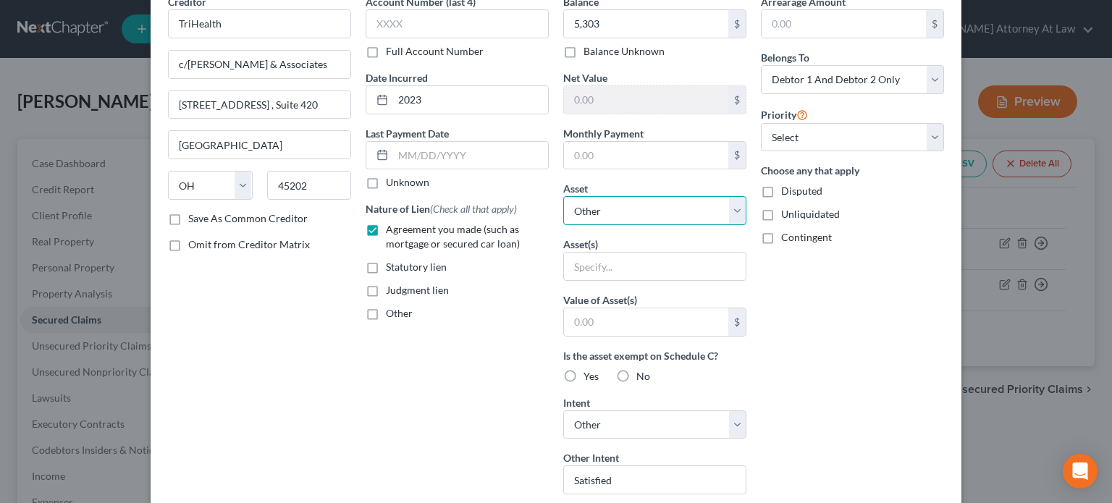
click at [589, 218] on select "Select Other Multiple Assets Cash App no balance at time of filing (Checking Ac…" at bounding box center [654, 210] width 183 height 29
click at [563, 196] on select "Select Other Multiple Assets Cash App no balance at time of filing (Checking Ac…" at bounding box center [654, 210] width 183 height 29
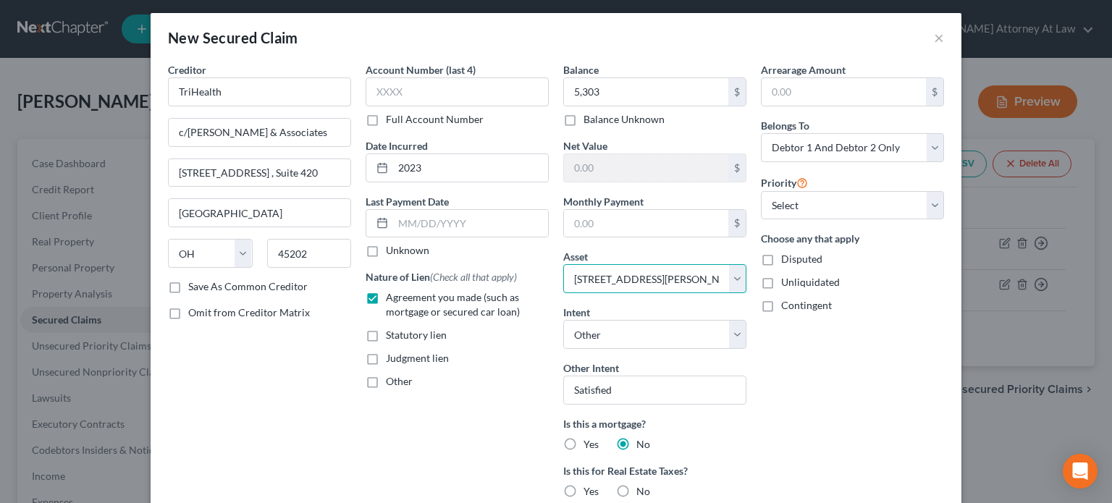
scroll to position [0, 0]
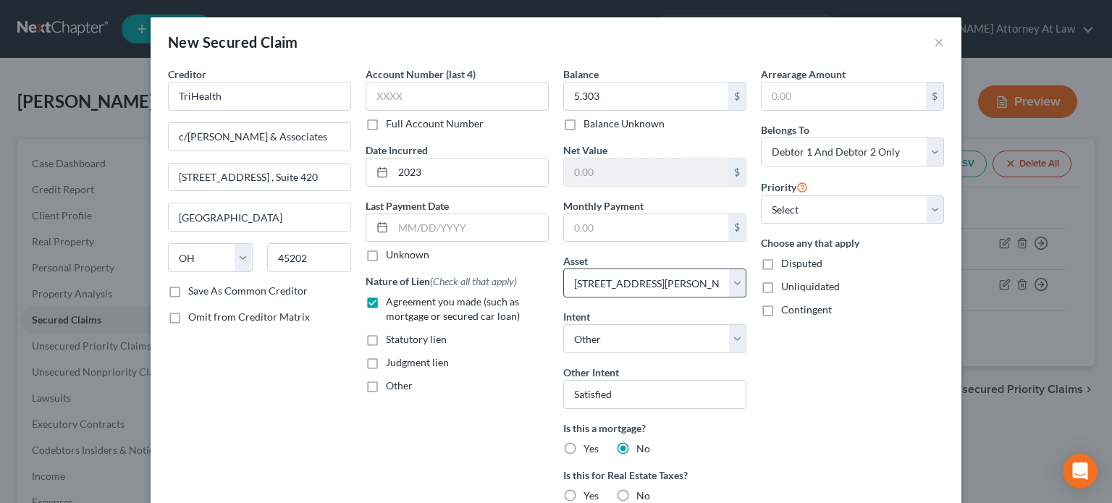
drag, startPoint x: 764, startPoint y: 262, endPoint x: 716, endPoint y: 281, distance: 52.0
click at [781, 262] on label "Disputed" at bounding box center [801, 263] width 41 height 14
click at [787, 262] on input "Disputed" at bounding box center [791, 260] width 9 height 9
drag, startPoint x: 365, startPoint y: 364, endPoint x: 463, endPoint y: 361, distance: 98.5
click at [386, 363] on label "Judgment lien" at bounding box center [417, 362] width 63 height 14
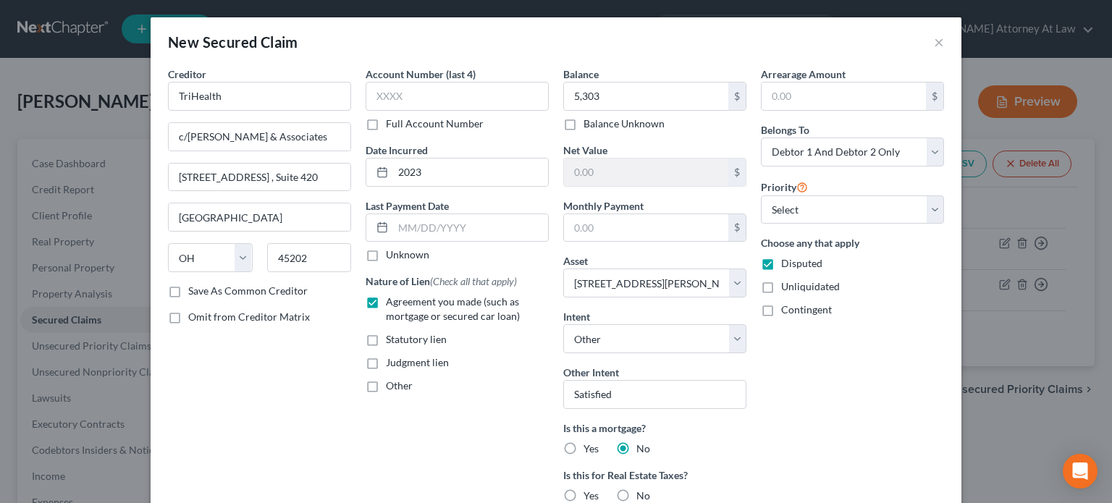
click at [392, 363] on input "Judgment lien" at bounding box center [396, 359] width 9 height 9
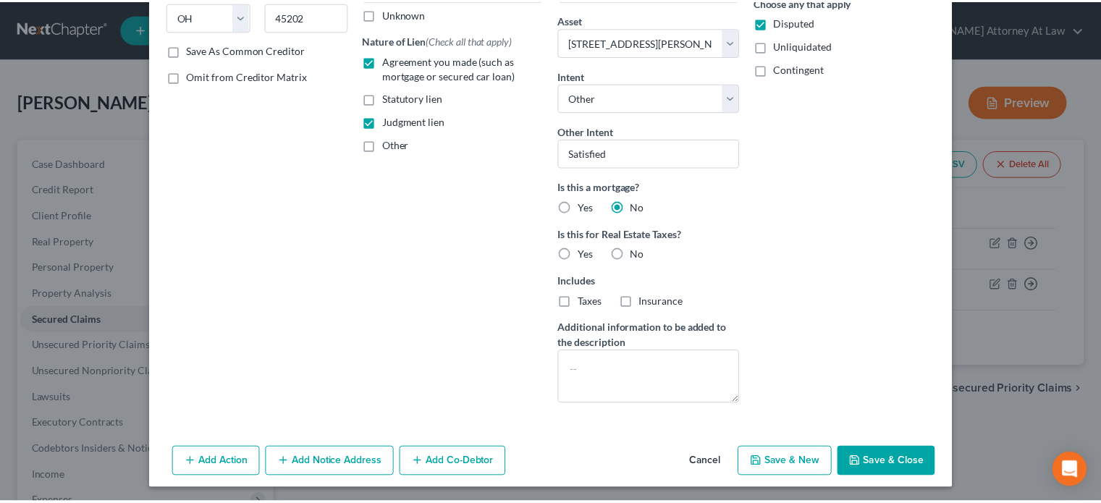
scroll to position [242, 0]
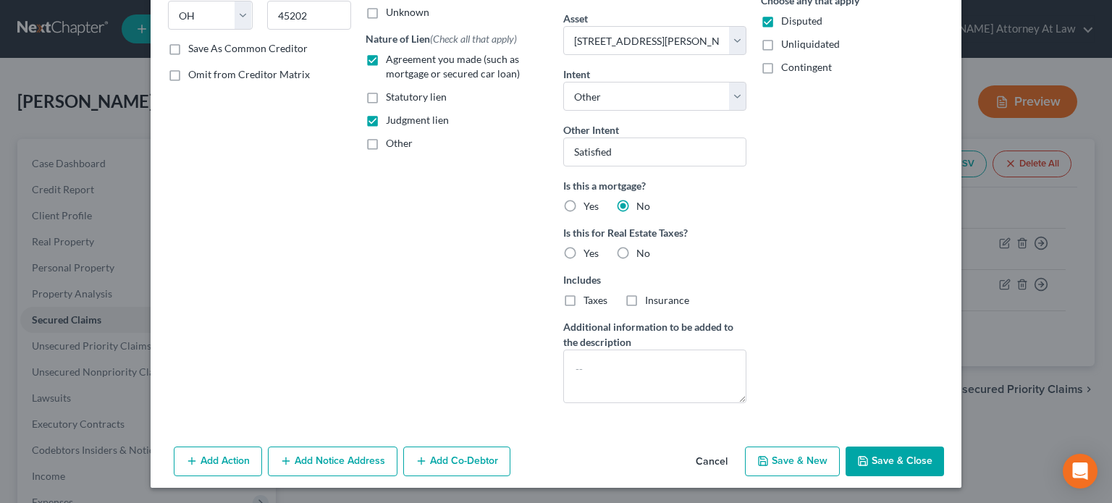
click at [868, 463] on button "Save & Close" at bounding box center [894, 462] width 98 height 30
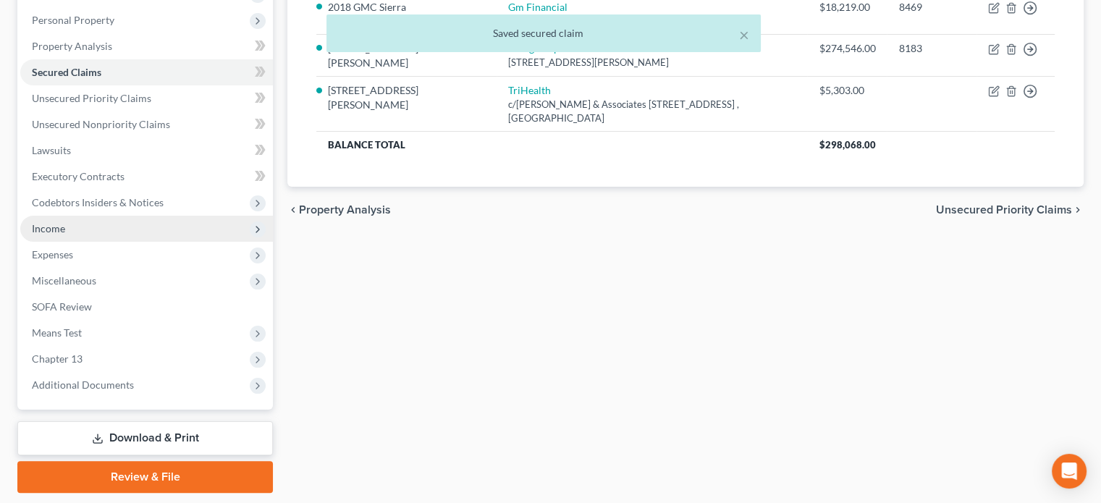
scroll to position [289, 0]
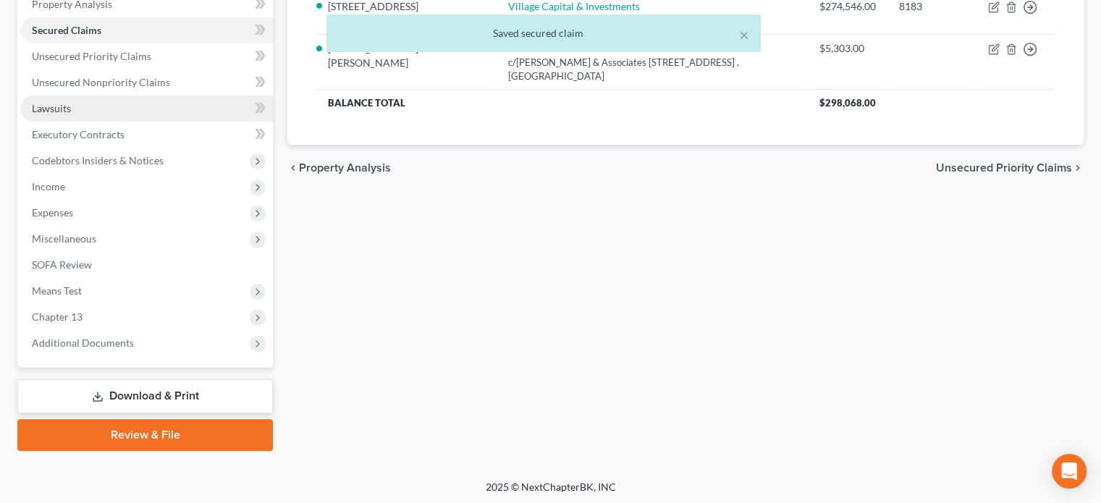
drag, startPoint x: 41, startPoint y: 111, endPoint x: 127, endPoint y: 115, distance: 86.9
click at [41, 111] on span "Lawsuits" at bounding box center [51, 108] width 39 height 12
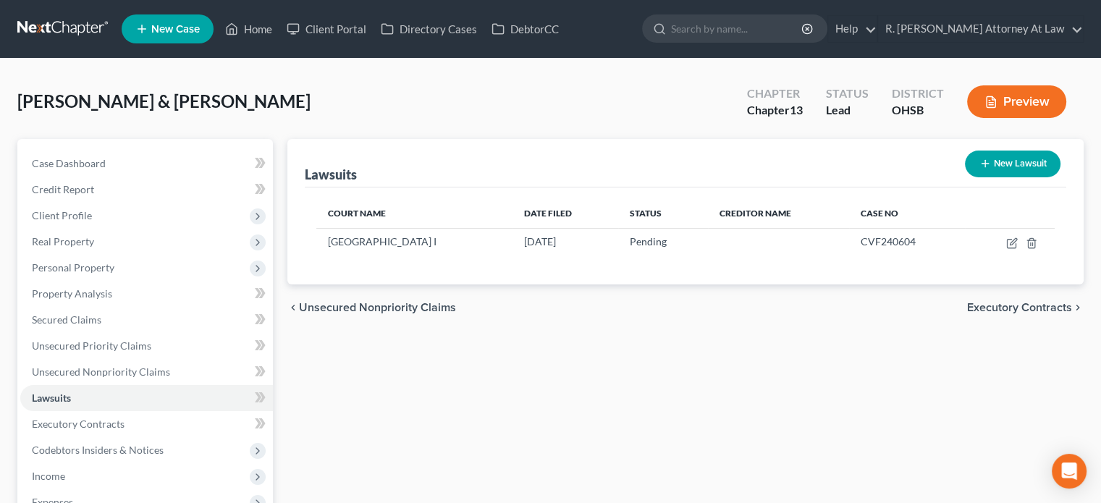
click at [989, 161] on icon "button" at bounding box center [985, 164] width 12 height 12
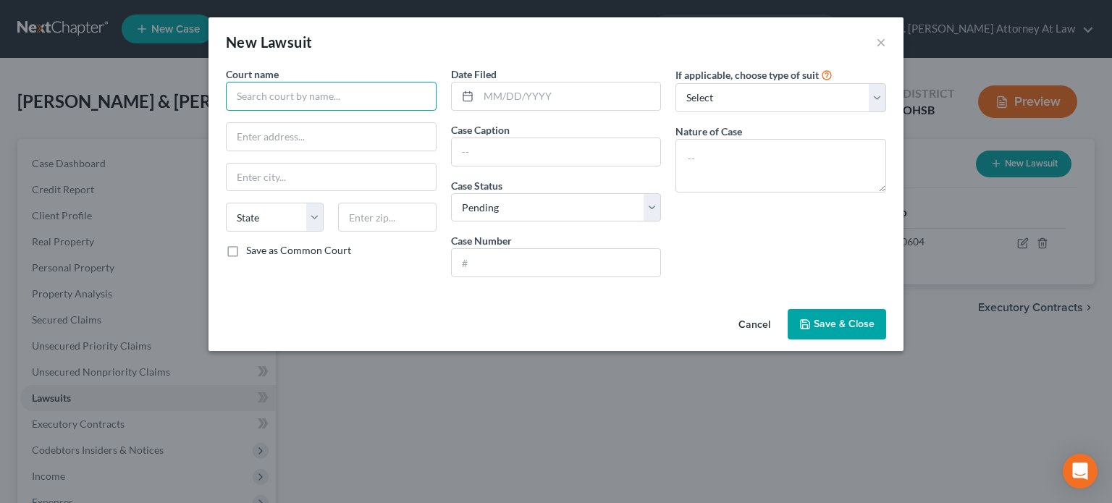
click at [256, 88] on input "text" at bounding box center [331, 96] width 211 height 29
drag, startPoint x: 484, startPoint y: 155, endPoint x: 721, endPoint y: 137, distance: 237.3
click at [484, 155] on input "text" at bounding box center [556, 151] width 209 height 27
drag, startPoint x: 742, startPoint y: 135, endPoint x: 750, endPoint y: 137, distance: 8.3
click at [742, 135] on label "Nature of Case" at bounding box center [708, 131] width 67 height 15
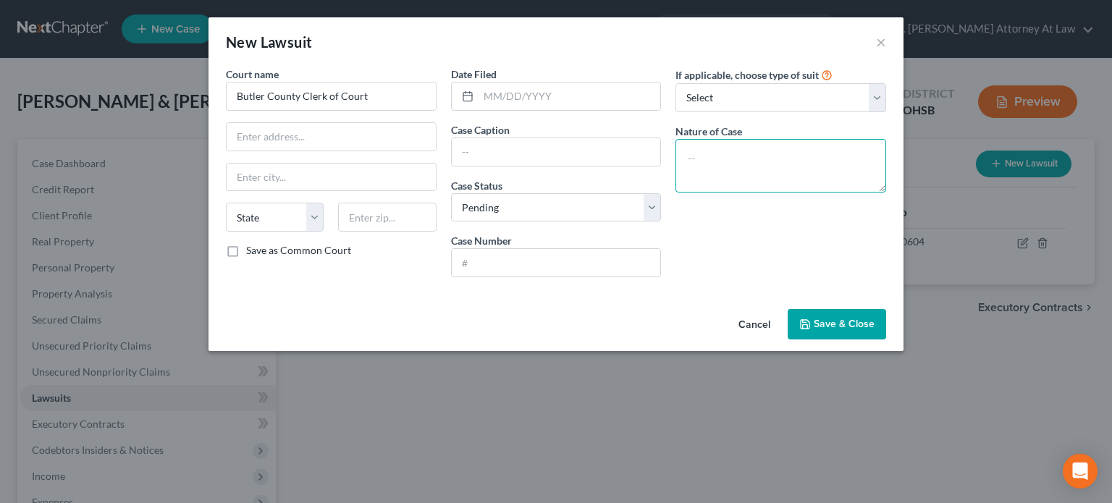
click at [745, 151] on textarea at bounding box center [780, 166] width 211 height 54
click at [489, 90] on input "text" at bounding box center [569, 95] width 182 height 27
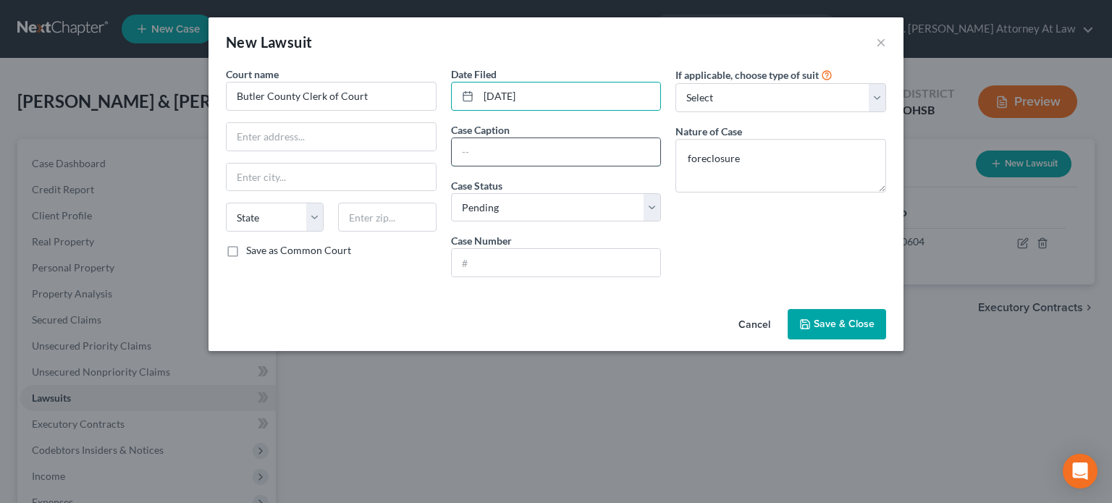
click at [505, 153] on input "text" at bounding box center [556, 151] width 209 height 27
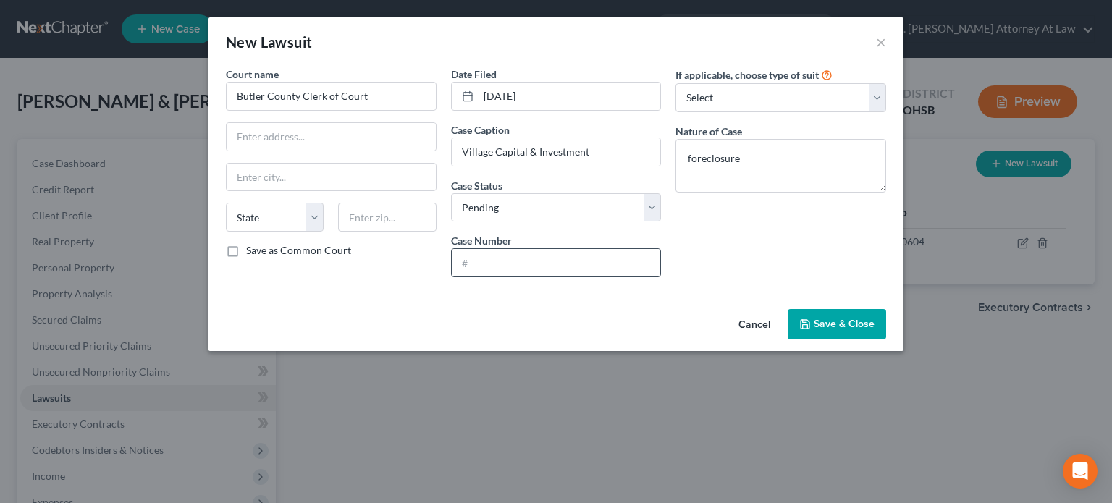
click at [550, 260] on input "text" at bounding box center [556, 262] width 209 height 27
click at [485, 258] on input "2024 12 2575" at bounding box center [556, 262] width 209 height 27
click at [819, 325] on span "Save & Close" at bounding box center [843, 324] width 61 height 12
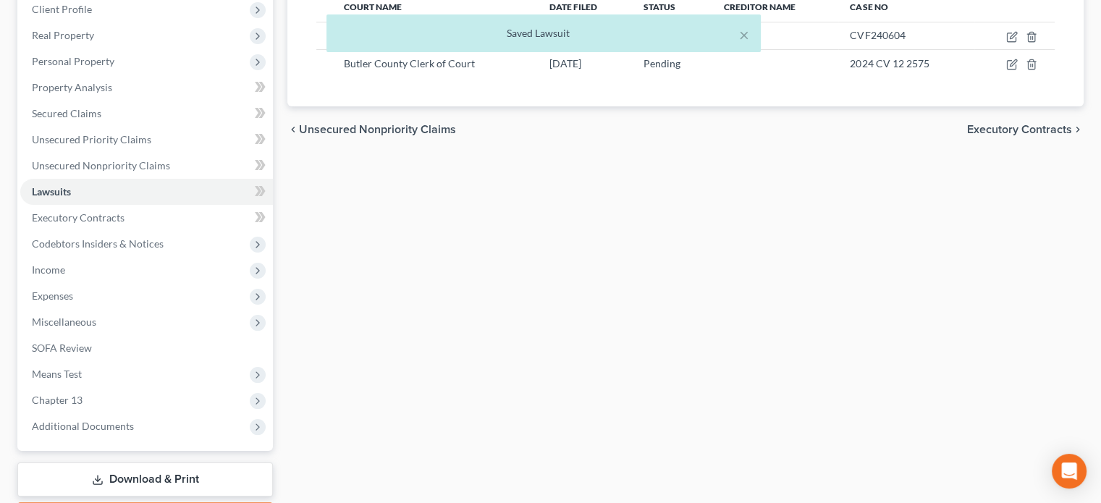
scroll to position [217, 0]
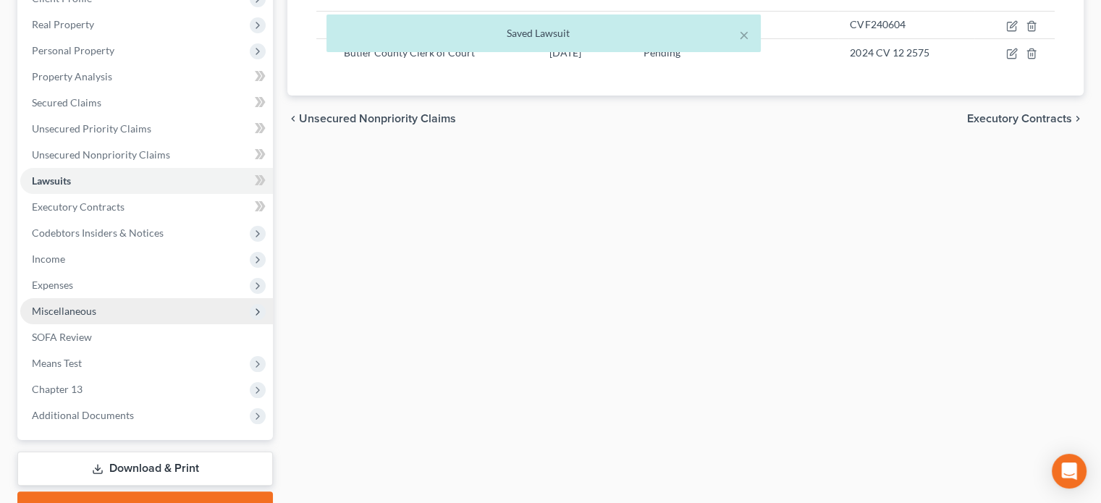
drag, startPoint x: 33, startPoint y: 289, endPoint x: 39, endPoint y: 304, distance: 16.5
click at [33, 287] on span "Expenses" at bounding box center [52, 285] width 41 height 12
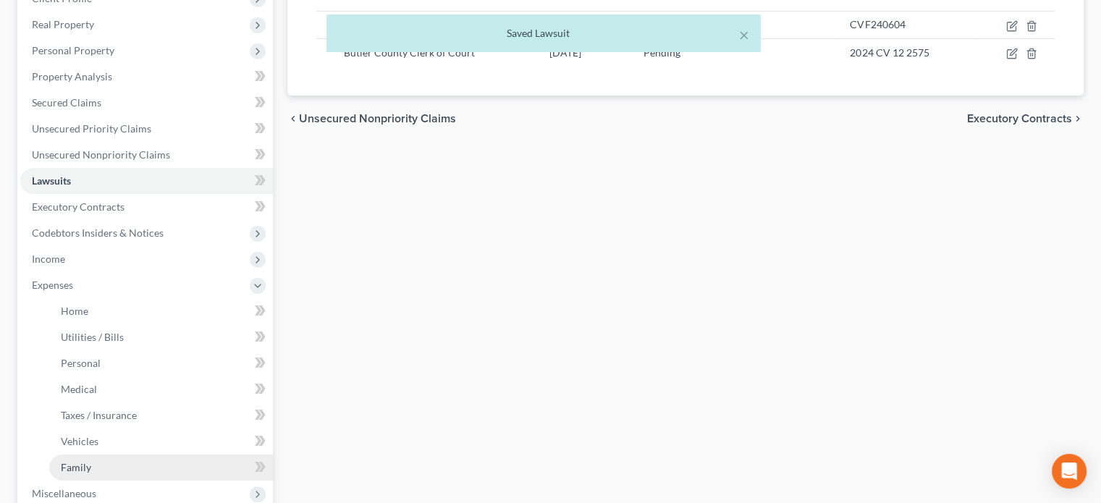
click at [65, 473] on link "Family" at bounding box center [161, 467] width 224 height 26
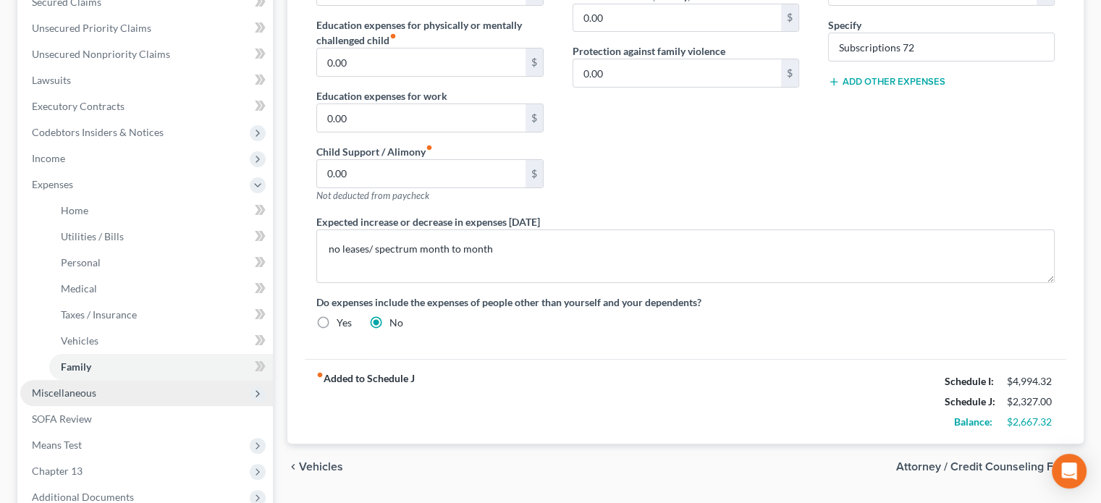
scroll to position [473, 0]
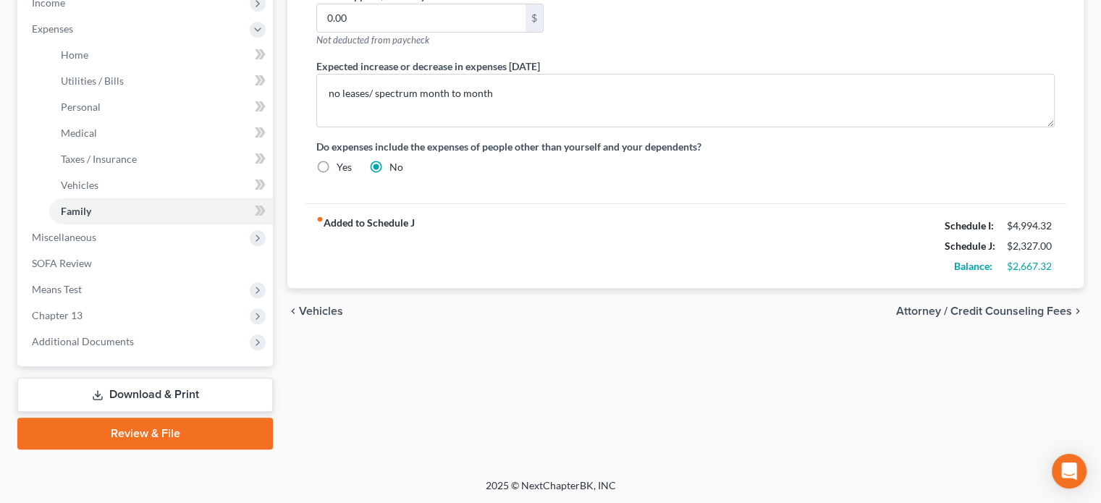
click at [119, 394] on link "Download & Print" at bounding box center [144, 395] width 255 height 34
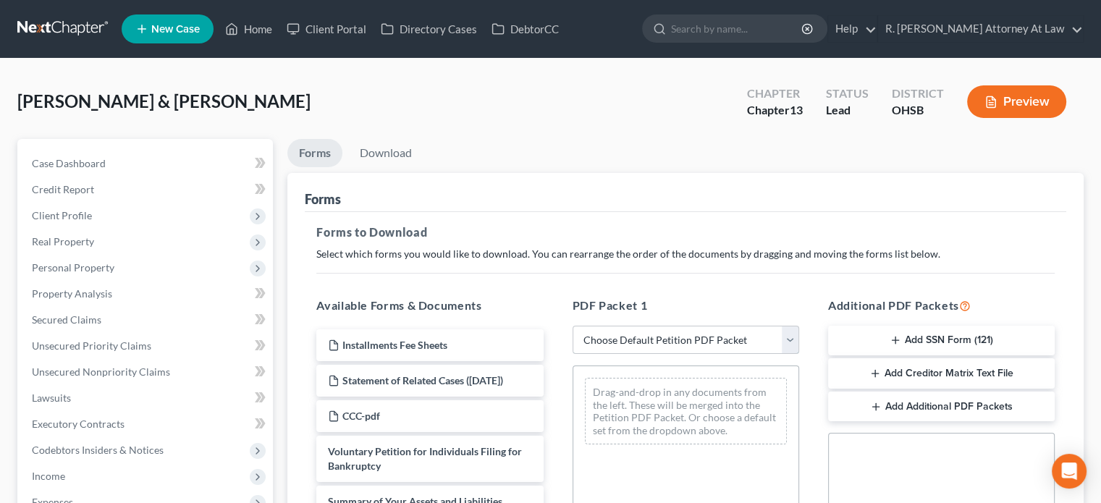
click at [604, 342] on select "Choose Default Petition PDF Packet Complete Bankruptcy Petition (all forms and …" at bounding box center [685, 340] width 227 height 29
click at [572, 326] on select "Choose Default Petition PDF Packet Complete Bankruptcy Petition (all forms and …" at bounding box center [685, 340] width 227 height 29
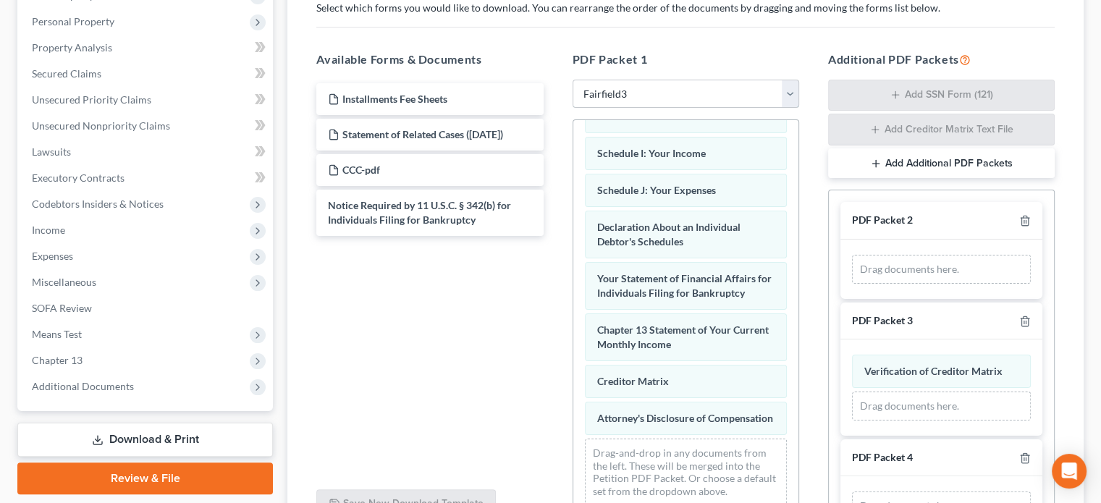
scroll to position [246, 0]
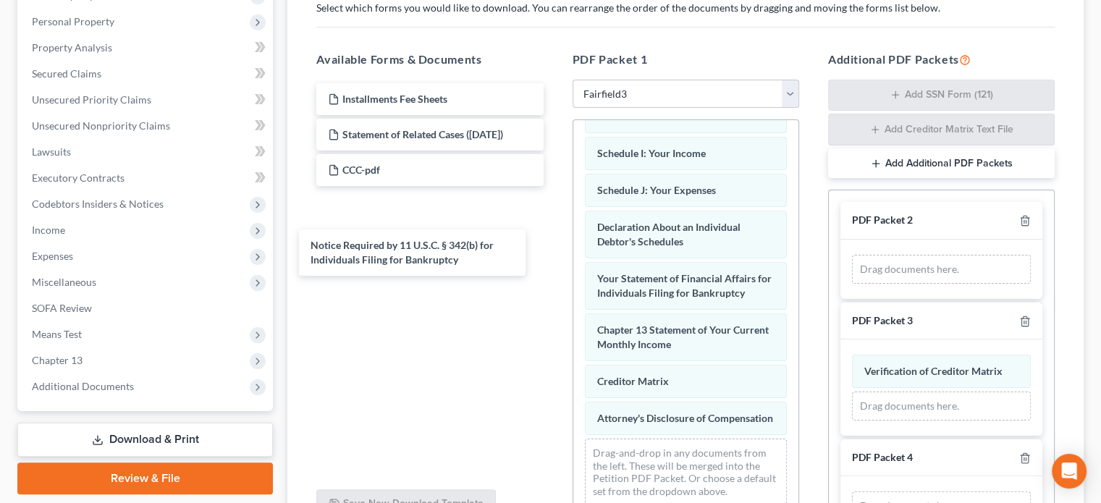
drag, startPoint x: 394, startPoint y: 219, endPoint x: 534, endPoint y: 392, distance: 223.3
click at [396, 227] on div "Notice Required by 11 U.S.C. § 342(b) for Individuals Filing for Bankruptcy Ins…" at bounding box center [430, 159] width 250 height 153
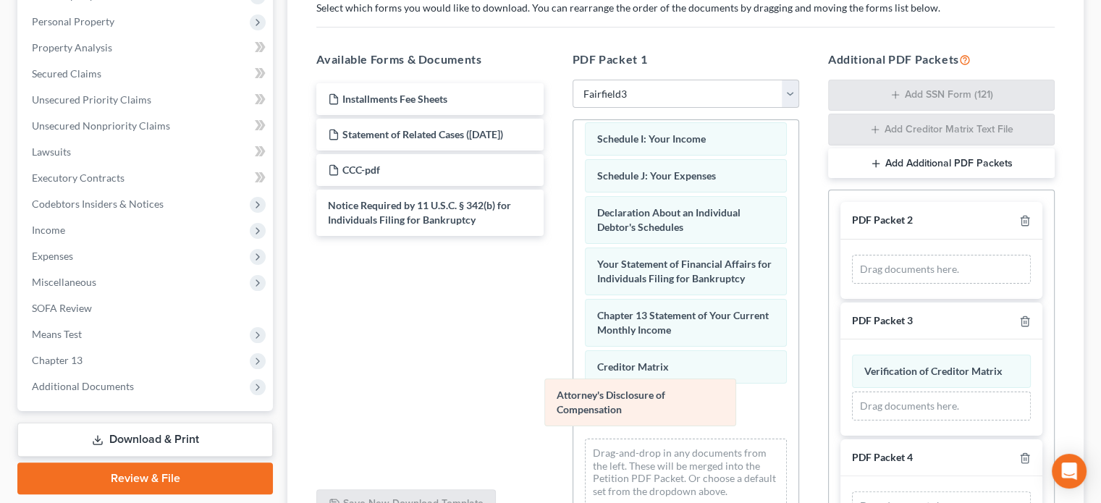
scroll to position [335, 0]
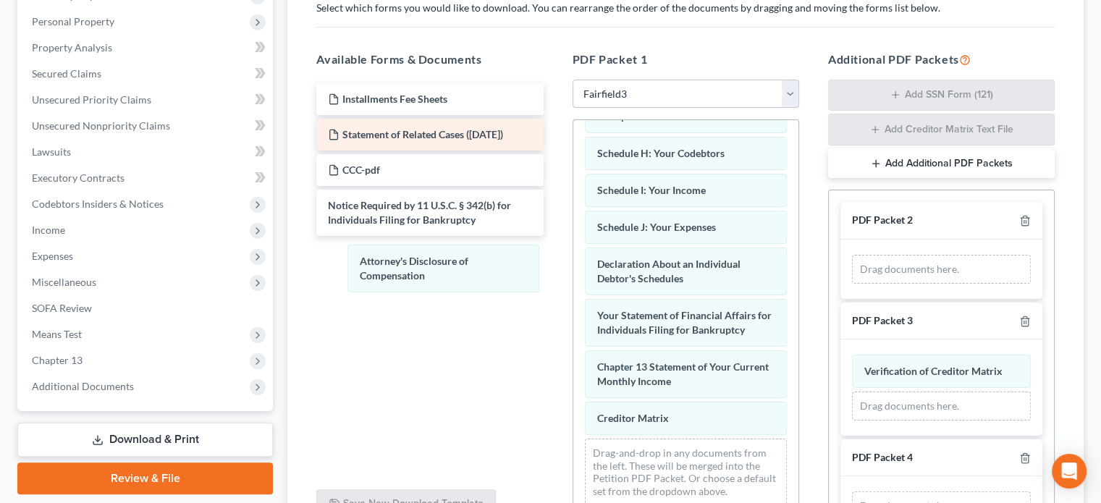
drag, startPoint x: 632, startPoint y: 414, endPoint x: 397, endPoint y: 140, distance: 361.3
click at [573, 266] on div "Attorney's Disclosure of Compensation Voluntary Petition for Individuals Filing…" at bounding box center [685, 155] width 225 height 722
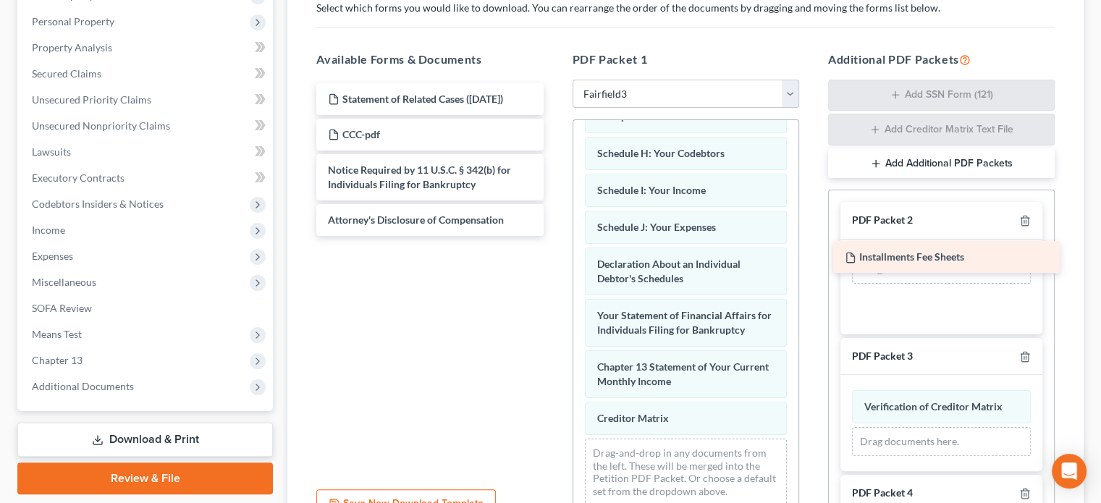
drag, startPoint x: 365, startPoint y: 93, endPoint x: 886, endPoint y: 251, distance: 545.3
click at [554, 236] on div "Installments Fee Sheets Installments Fee Sheets Statement of Related Cases ([DA…" at bounding box center [430, 159] width 250 height 153
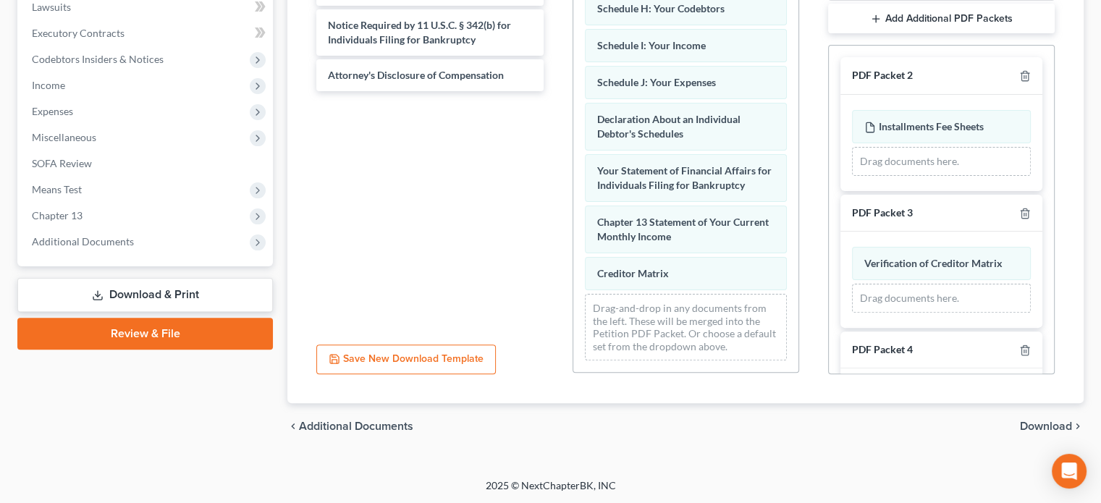
scroll to position [362, 0]
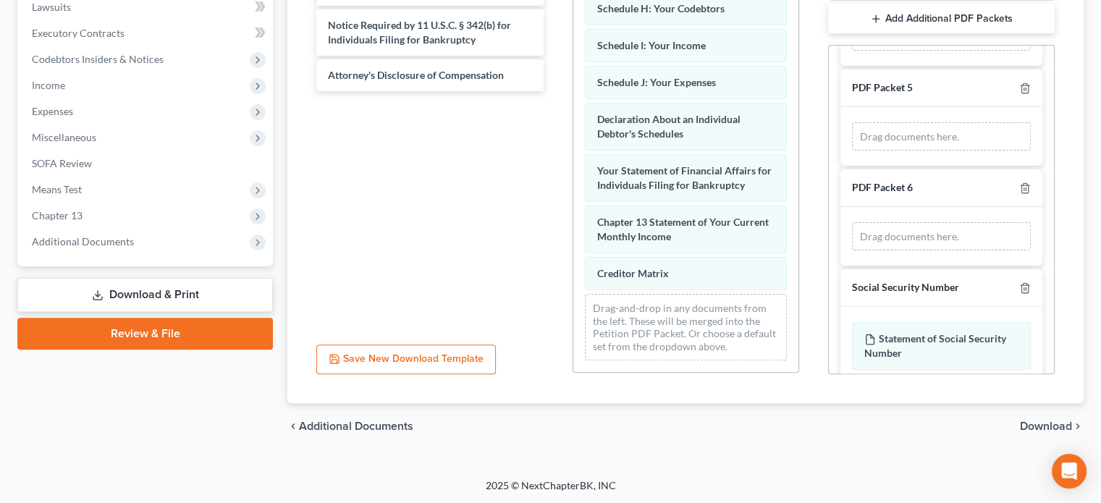
drag, startPoint x: 1040, startPoint y: 426, endPoint x: 787, endPoint y: 350, distance: 264.4
click at [1039, 426] on span "Download" at bounding box center [1046, 426] width 52 height 12
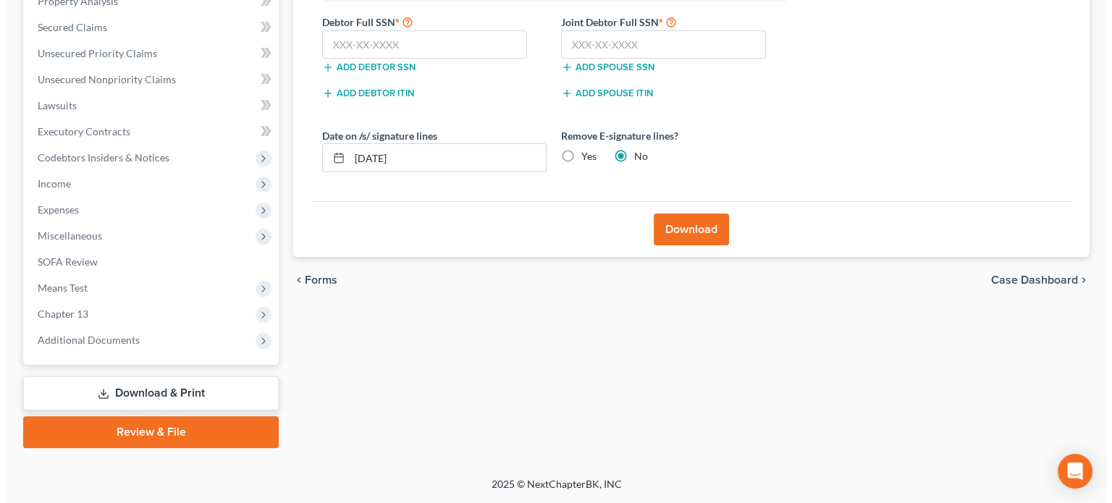
scroll to position [291, 0]
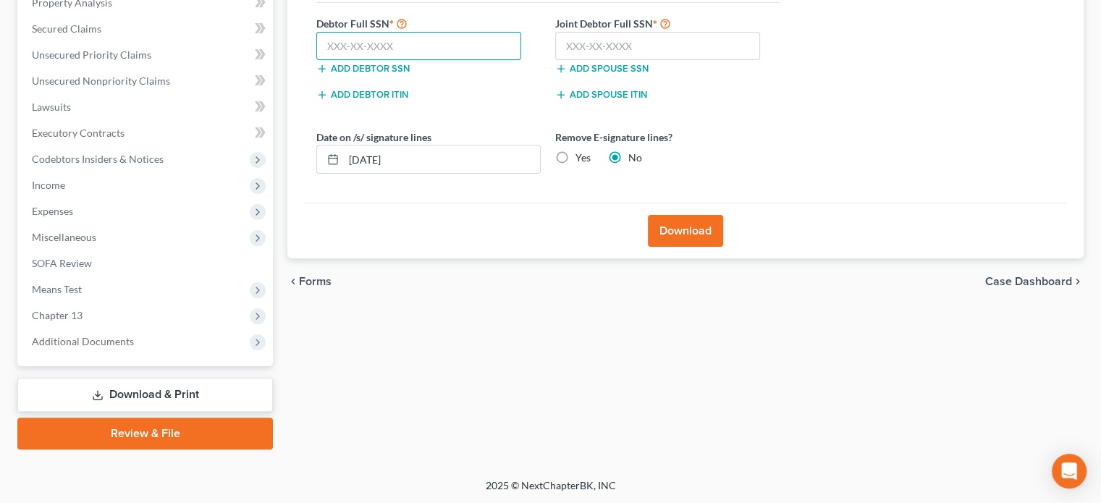
drag, startPoint x: 354, startPoint y: 40, endPoint x: 347, endPoint y: 34, distance: 8.7
click at [348, 35] on input "text" at bounding box center [418, 46] width 205 height 29
click at [706, 232] on button "Download" at bounding box center [685, 231] width 75 height 32
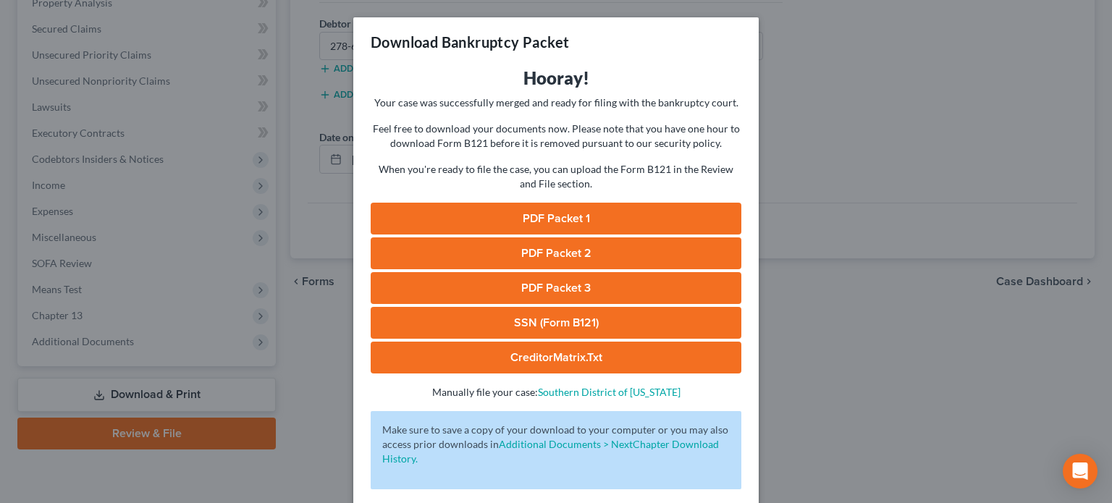
click at [551, 216] on link "PDF Packet 1" at bounding box center [556, 219] width 371 height 32
click at [522, 329] on link "SSN (Form B121)" at bounding box center [556, 323] width 371 height 32
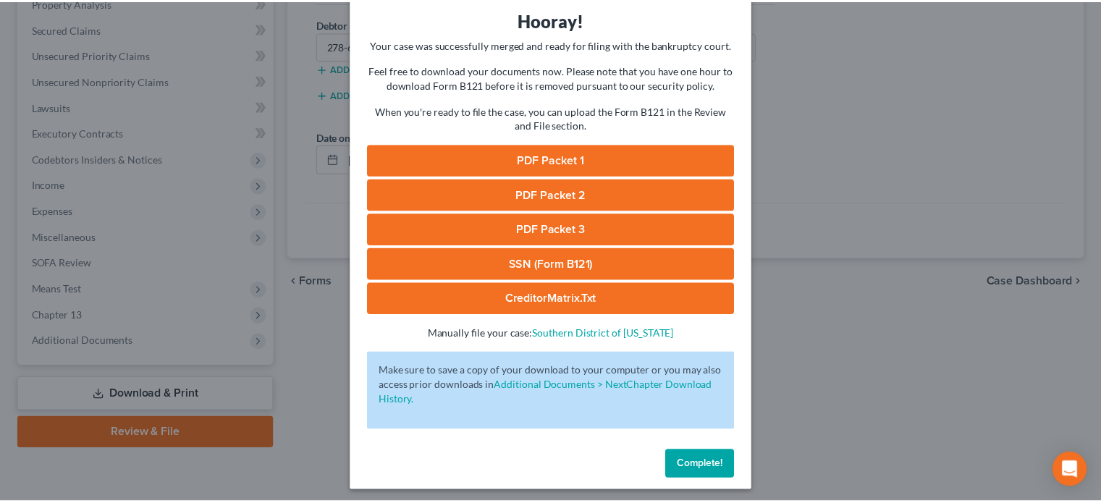
scroll to position [64, 0]
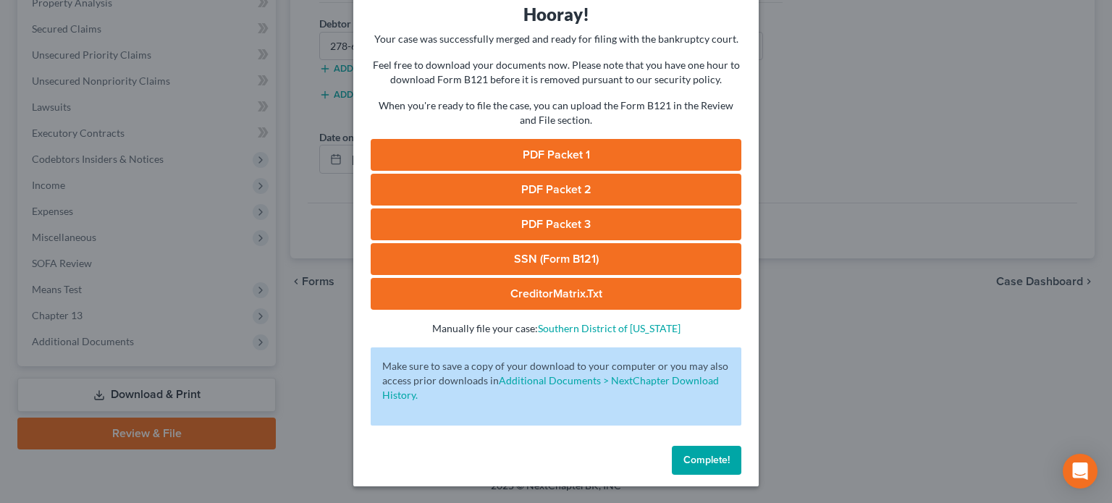
click at [525, 153] on link "PDF Packet 1" at bounding box center [556, 155] width 371 height 32
drag, startPoint x: 708, startPoint y: 460, endPoint x: 298, endPoint y: 3, distance: 613.4
click at [708, 459] on span "Complete!" at bounding box center [706, 460] width 46 height 12
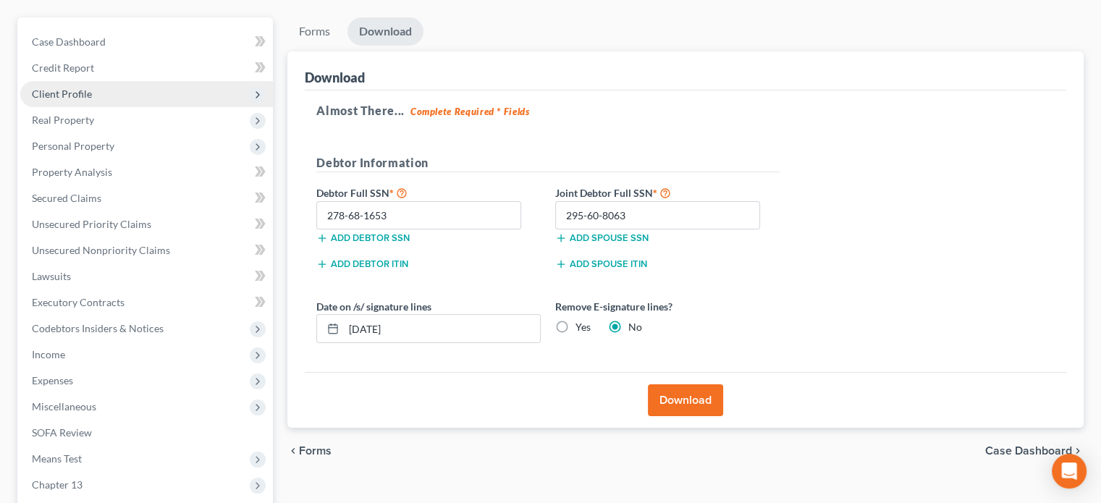
scroll to position [0, 0]
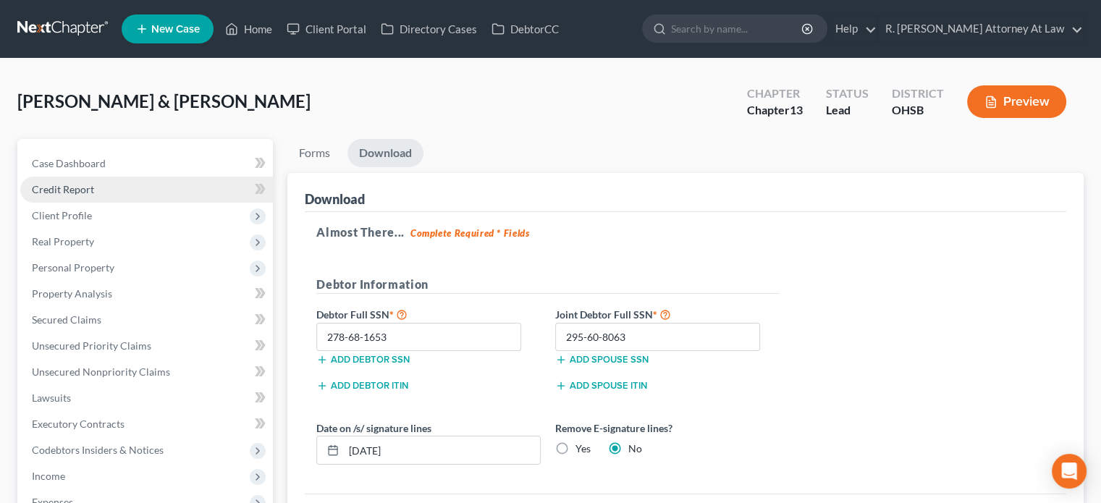
click at [59, 190] on span "Credit Report" at bounding box center [63, 189] width 62 height 12
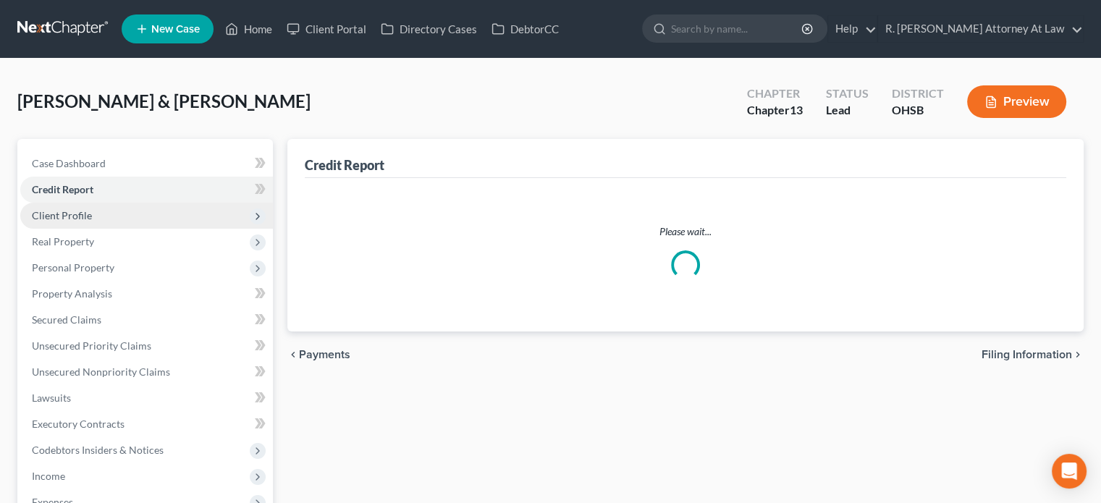
click at [54, 215] on span "Client Profile" at bounding box center [62, 215] width 60 height 12
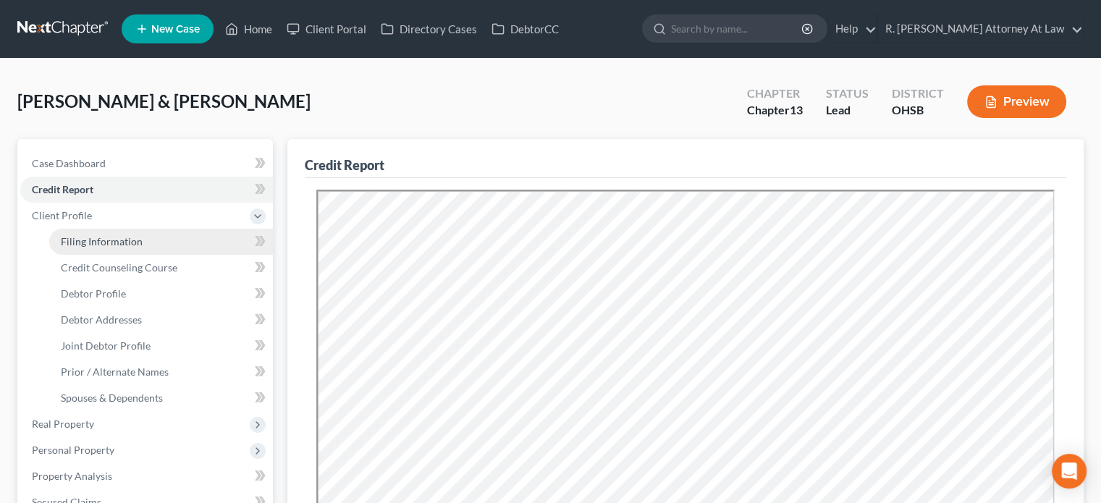
click at [79, 242] on span "Filing Information" at bounding box center [102, 241] width 82 height 12
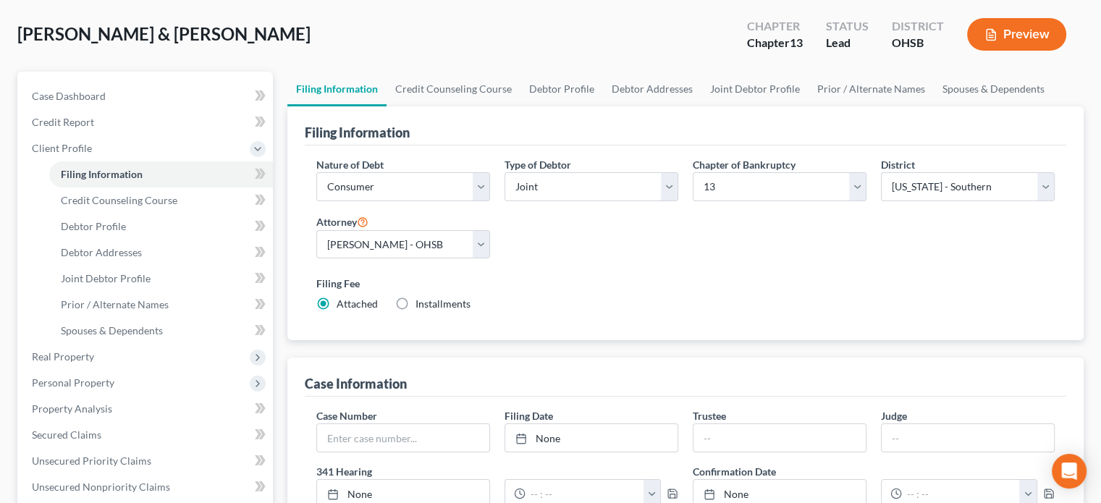
scroll to position [72, 0]
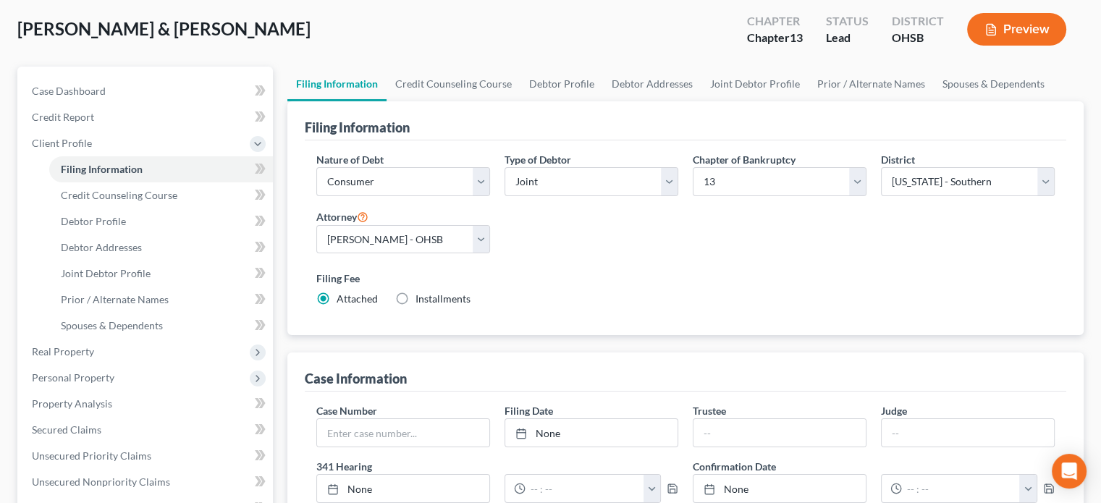
click at [415, 297] on label "Installments Installments" at bounding box center [442, 299] width 55 height 14
click at [421, 297] on input "Installments Installments" at bounding box center [425, 296] width 9 height 9
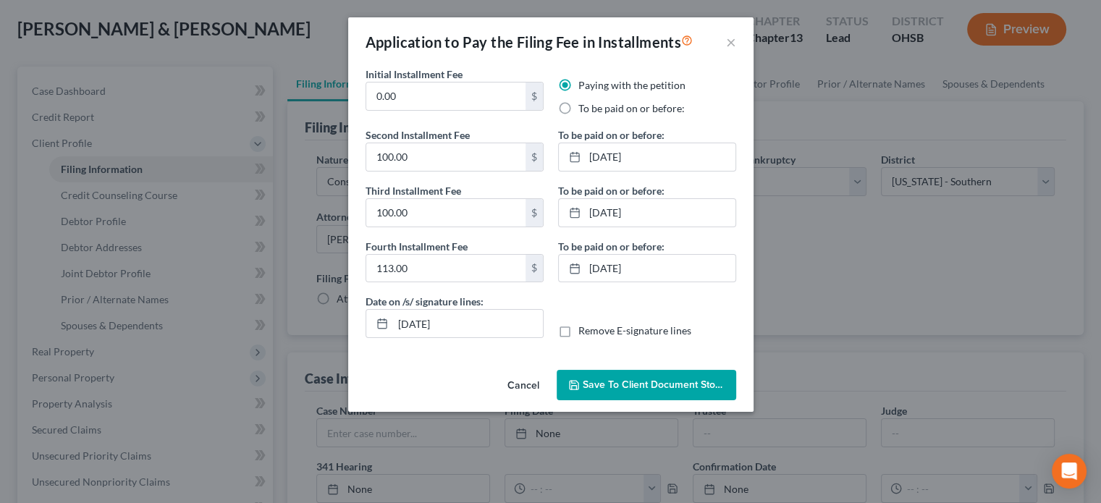
scroll to position [289, 0]
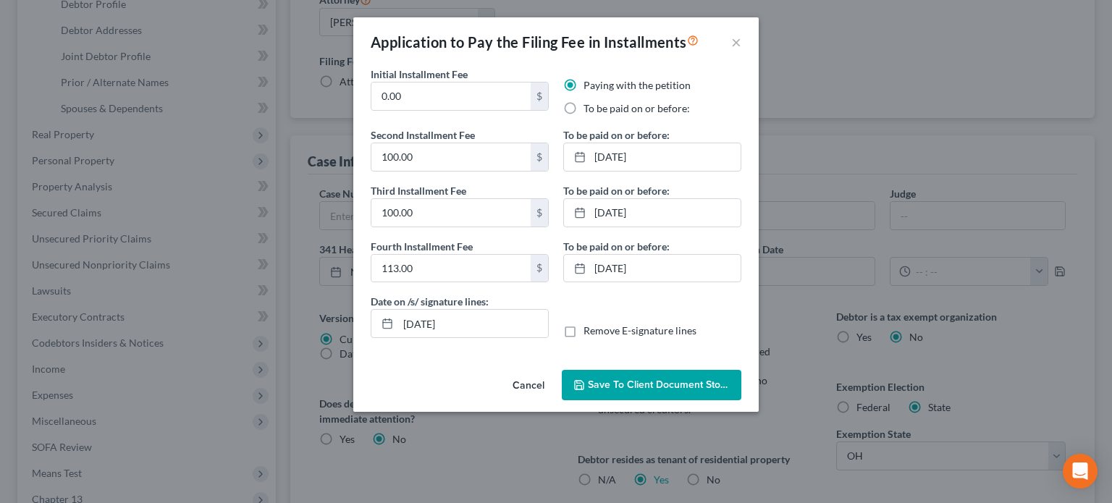
click at [615, 388] on span "Save to Client Document Storage" at bounding box center [664, 384] width 153 height 12
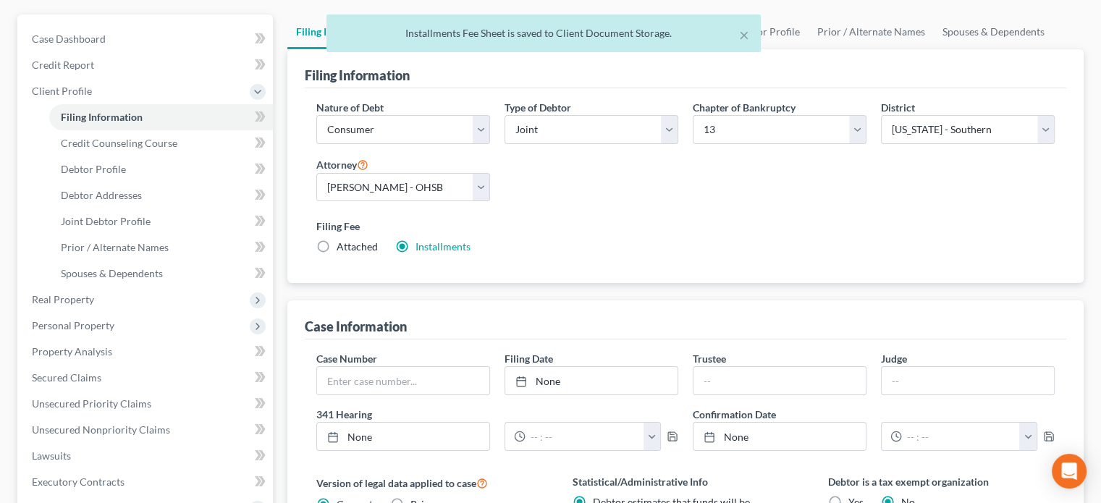
scroll to position [0, 0]
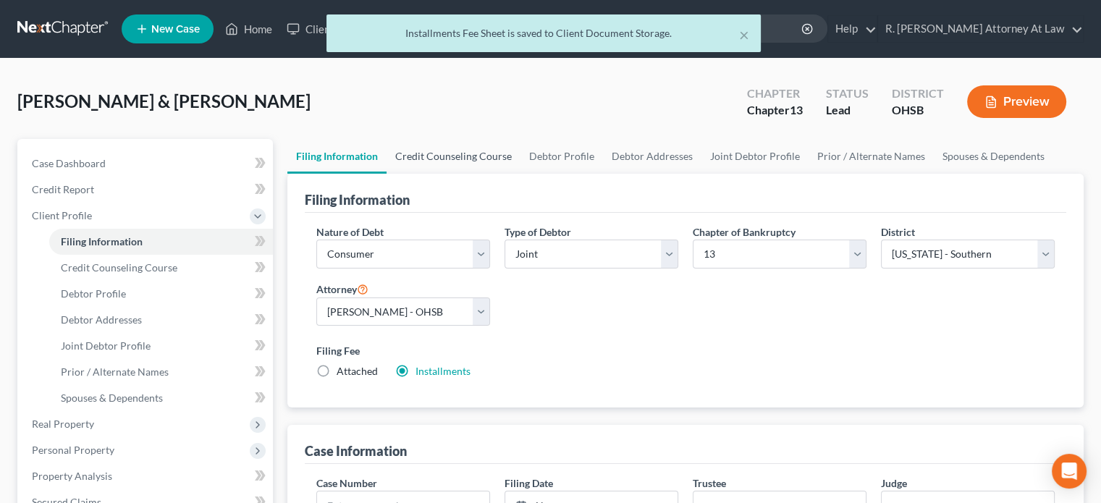
click at [473, 151] on link "Credit Counseling Course" at bounding box center [453, 156] width 134 height 35
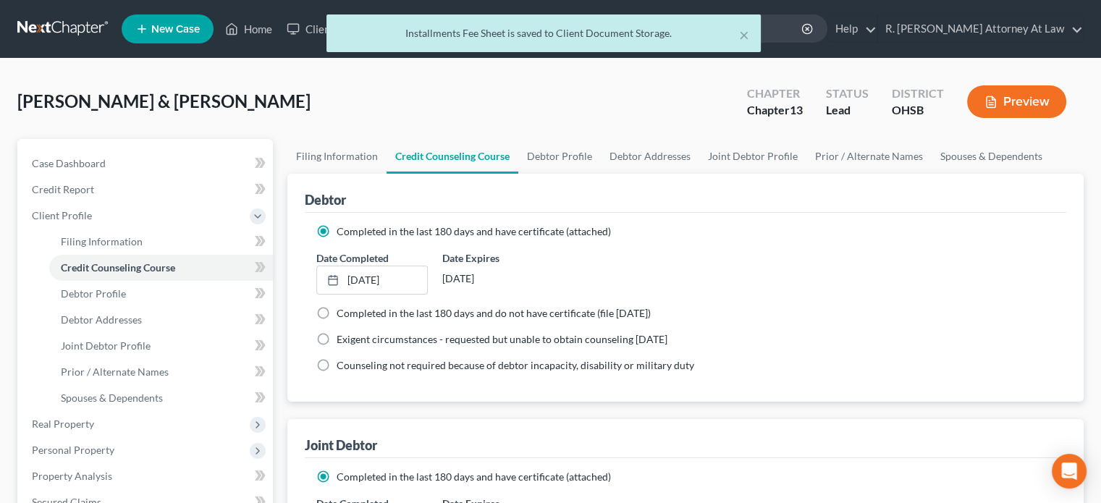
scroll to position [72, 0]
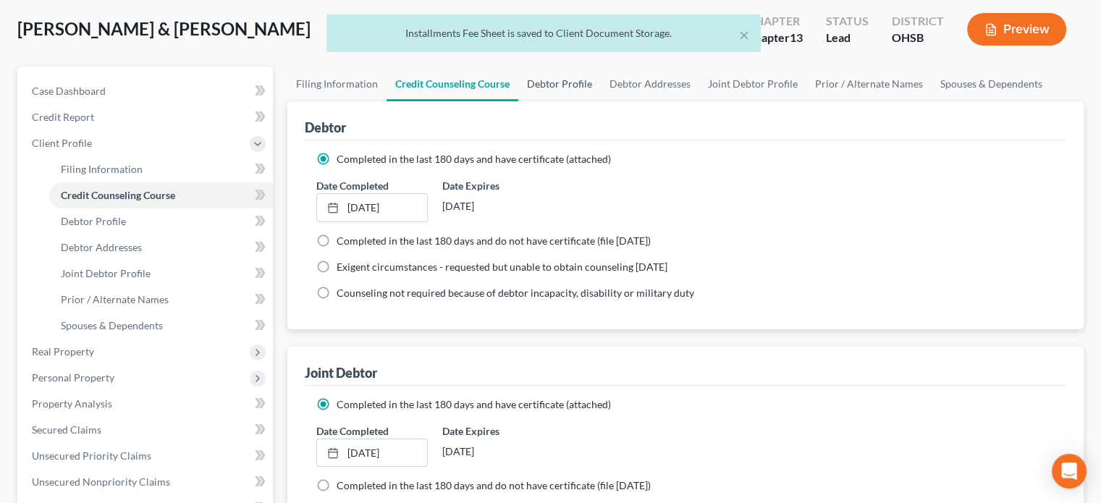
click at [576, 80] on link "Debtor Profile" at bounding box center [559, 84] width 82 height 35
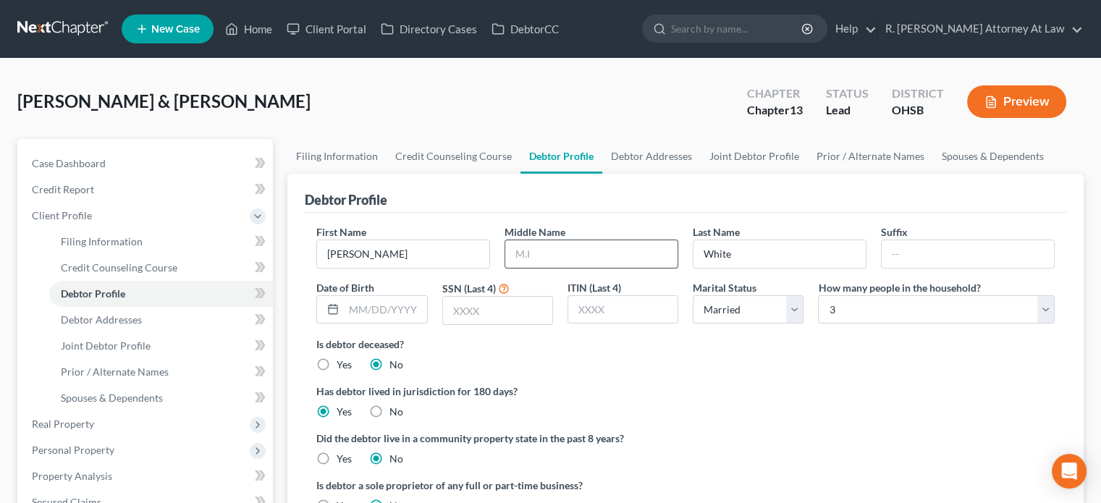
click at [536, 256] on input "text" at bounding box center [591, 253] width 172 height 27
drag, startPoint x: 456, startPoint y: 313, endPoint x: 464, endPoint y: 295, distance: 19.1
click at [457, 312] on input "text" at bounding box center [497, 310] width 109 height 27
click at [632, 150] on link "Debtor Addresses" at bounding box center [651, 156] width 98 height 35
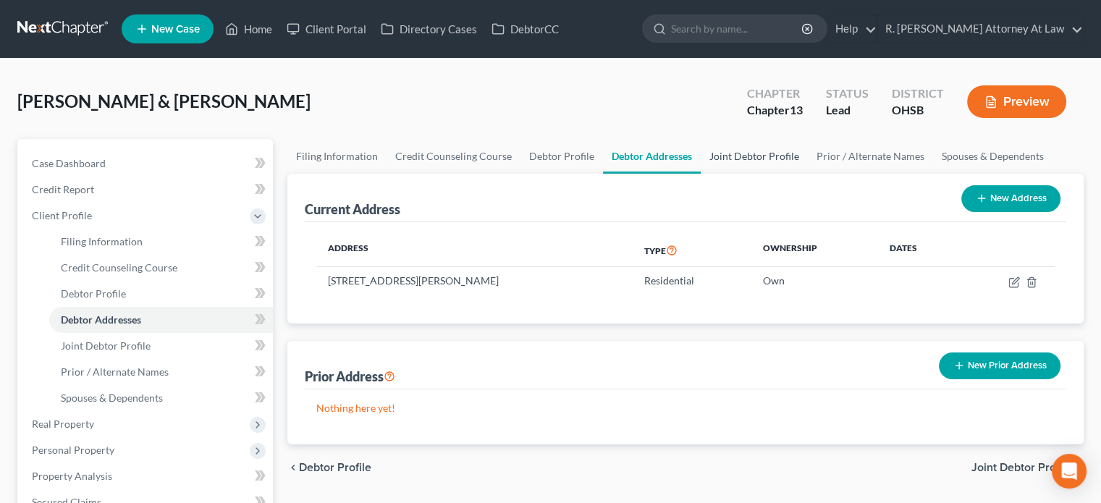
click at [749, 152] on link "Joint Debtor Profile" at bounding box center [754, 156] width 107 height 35
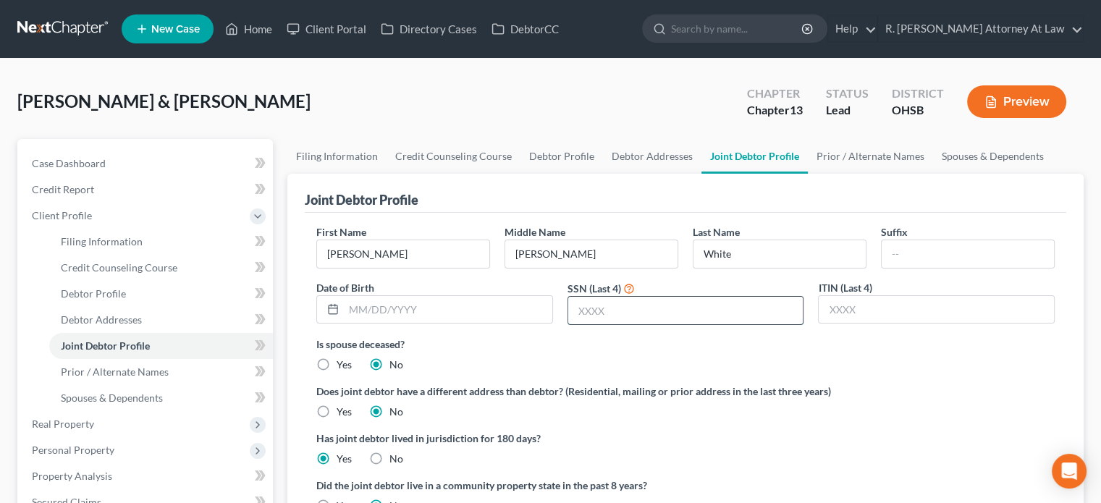
click at [611, 302] on input "text" at bounding box center [685, 310] width 235 height 27
click at [533, 155] on link "Debtor Profile" at bounding box center [561, 156] width 82 height 35
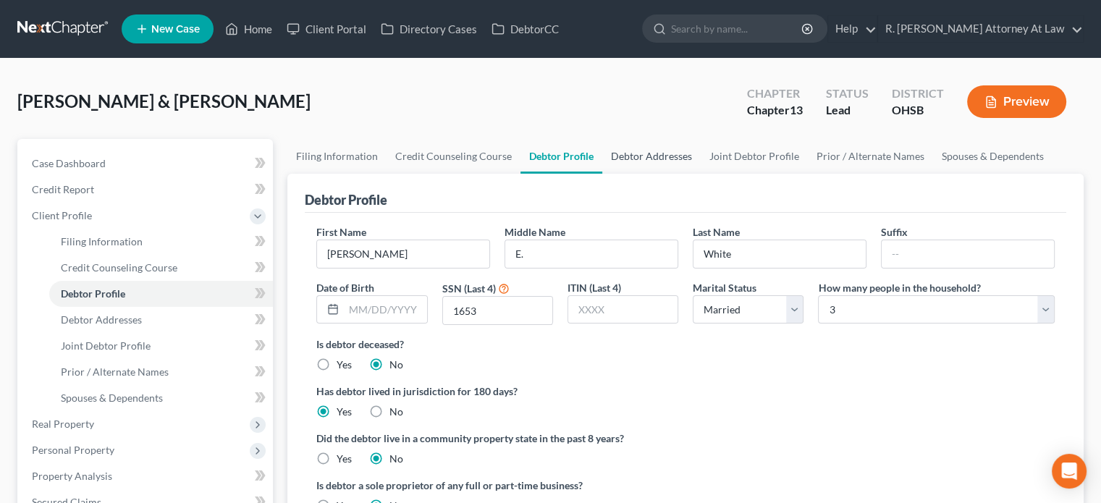
click at [631, 152] on link "Debtor Addresses" at bounding box center [651, 156] width 98 height 35
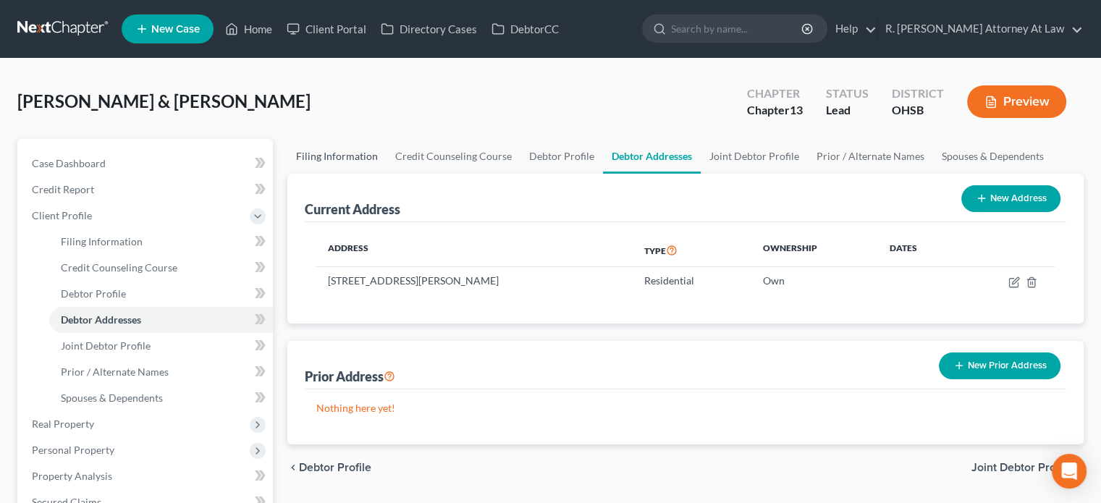
click at [352, 145] on link "Filing Information" at bounding box center [336, 156] width 99 height 35
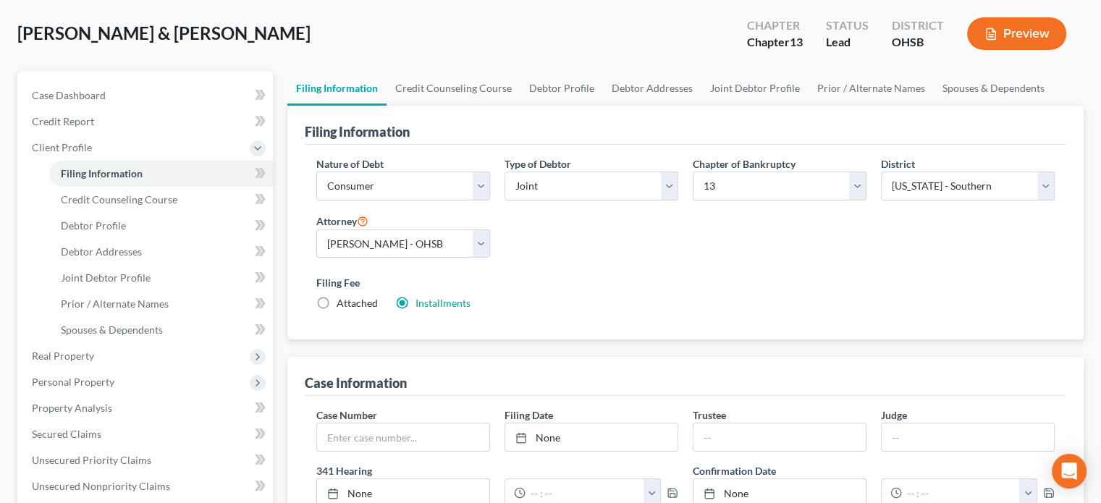
scroll to position [434, 0]
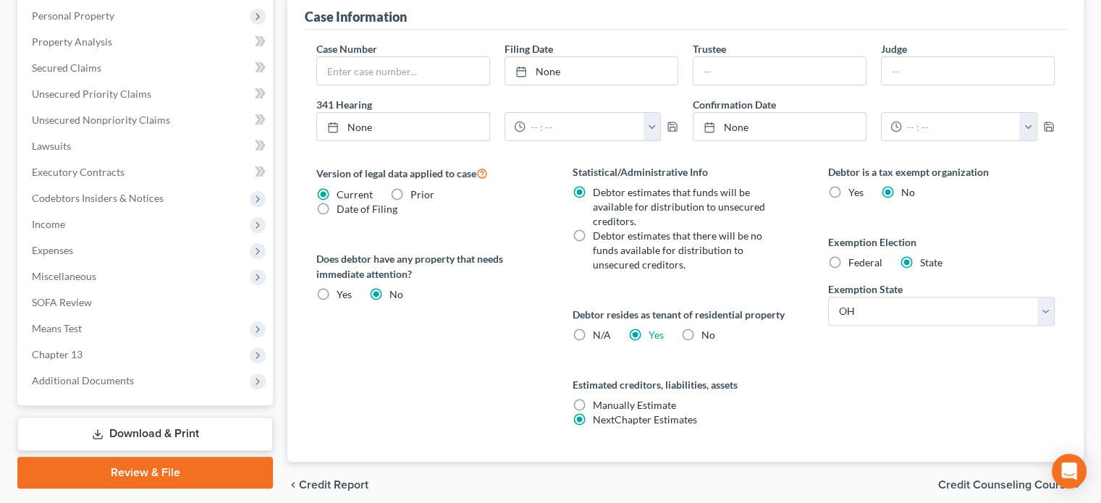
drag, startPoint x: 577, startPoint y: 331, endPoint x: 533, endPoint y: 328, distance: 44.3
click at [593, 331] on label "N/A" at bounding box center [602, 335] width 18 height 14
click at [598, 331] on input "N/A" at bounding box center [602, 332] width 9 height 9
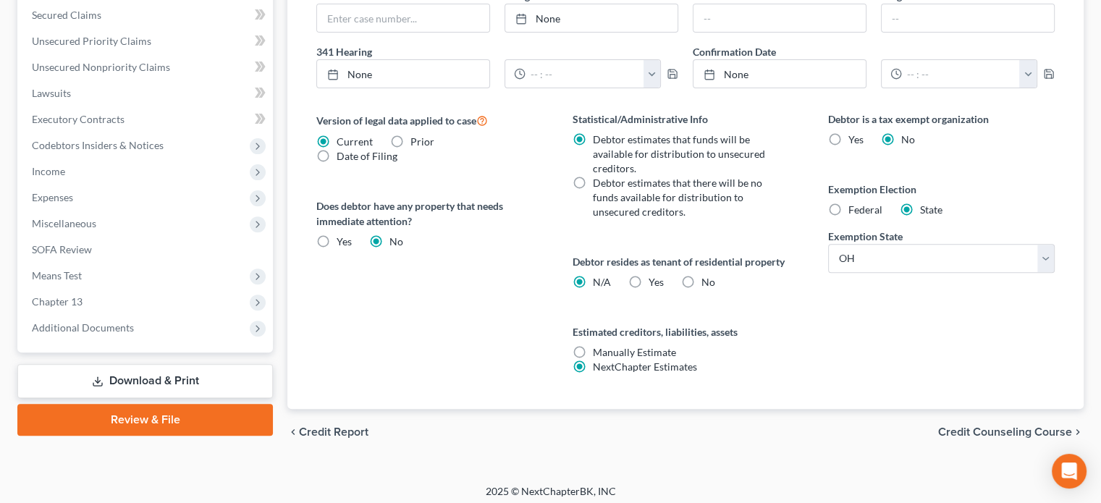
scroll to position [492, 0]
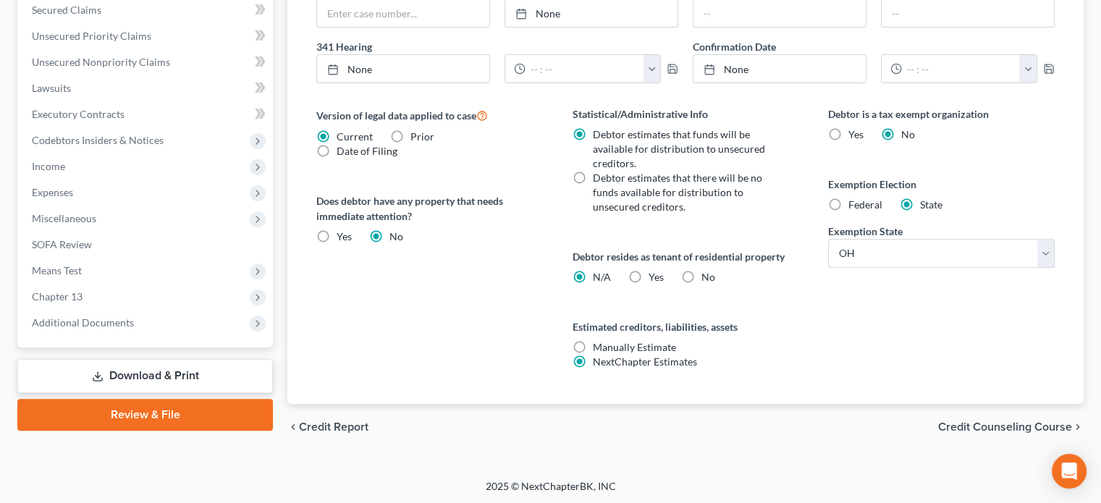
click at [136, 371] on link "Download & Print" at bounding box center [144, 376] width 255 height 34
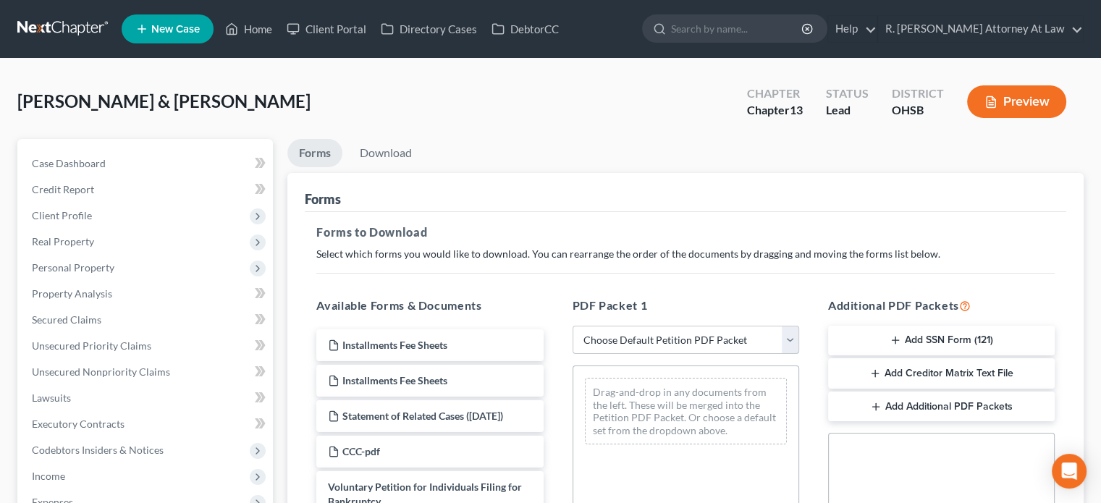
click at [708, 331] on select "Choose Default Petition PDF Packet Complete Bankruptcy Petition (all forms and …" at bounding box center [685, 340] width 227 height 29
click at [572, 326] on select "Choose Default Petition PDF Packet Complete Bankruptcy Petition (all forms and …" at bounding box center [685, 340] width 227 height 29
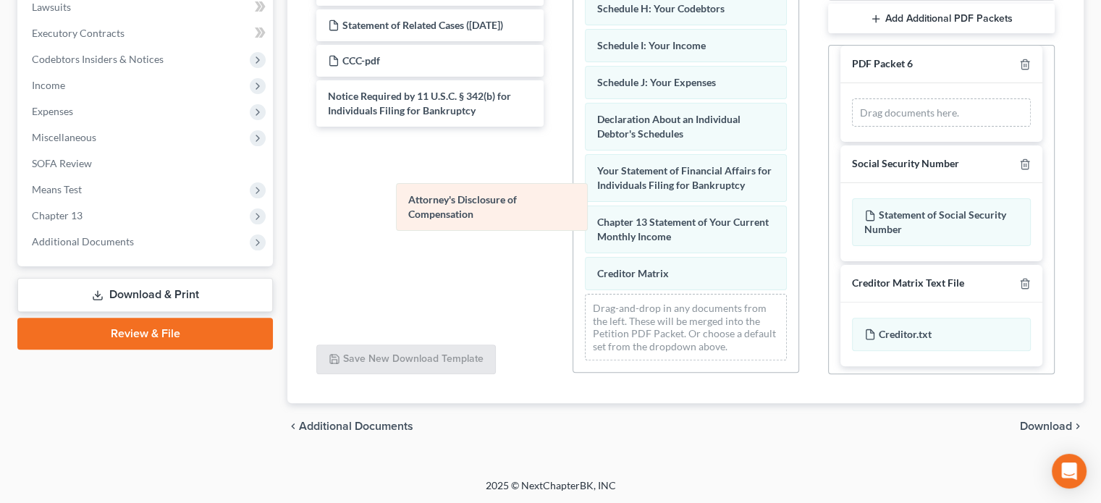
scroll to position [335, 0]
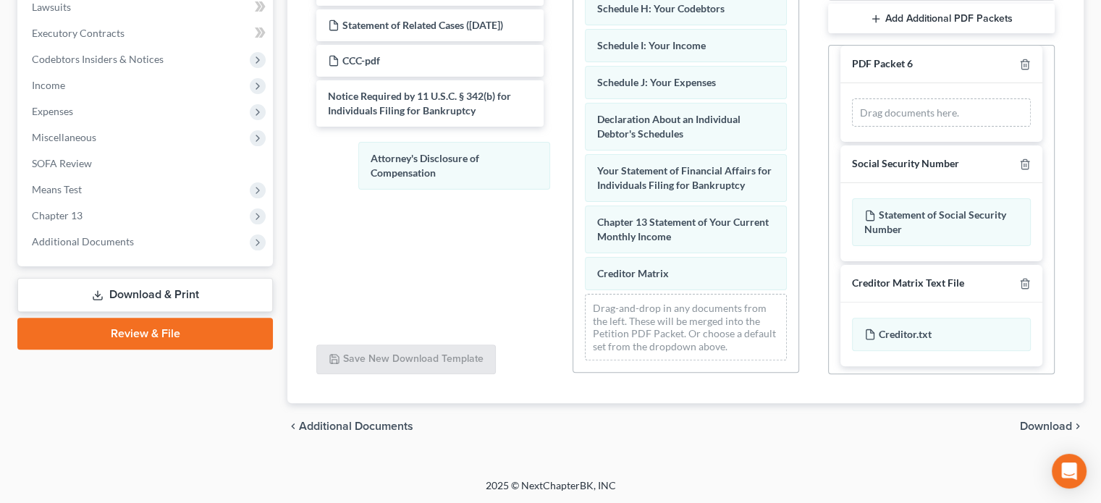
drag, startPoint x: 695, startPoint y: 268, endPoint x: 1030, endPoint y: 390, distance: 357.4
click at [573, 167] on div "Attorney's Disclosure of Compensation Voluntary Petition for Individuals Filing…" at bounding box center [685, 11] width 225 height 722
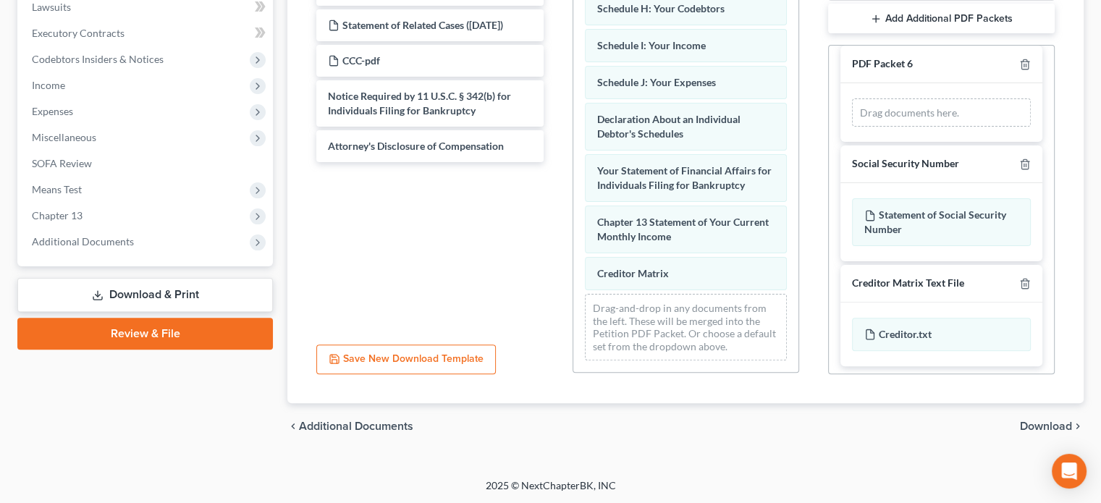
click at [1048, 428] on span "Download" at bounding box center [1046, 426] width 52 height 12
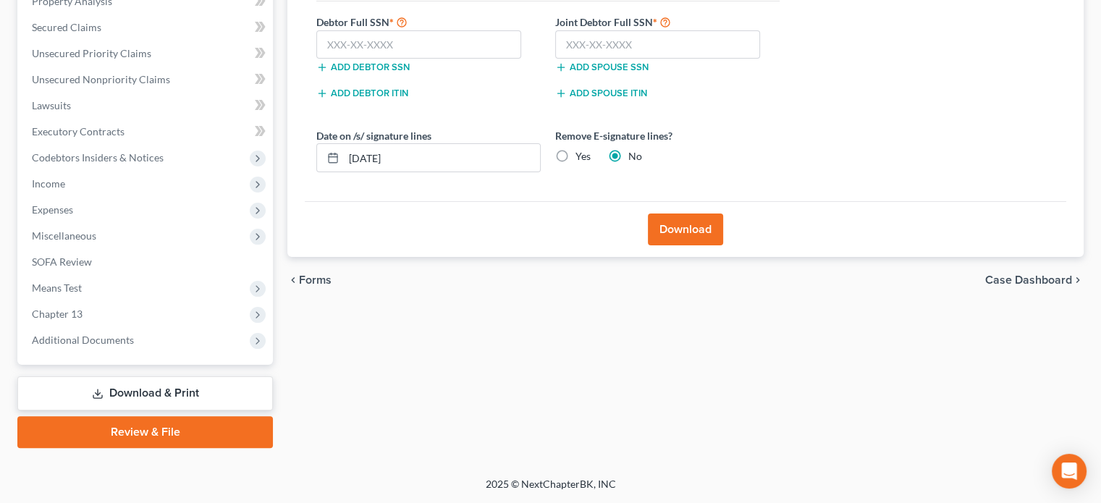
scroll to position [291, 0]
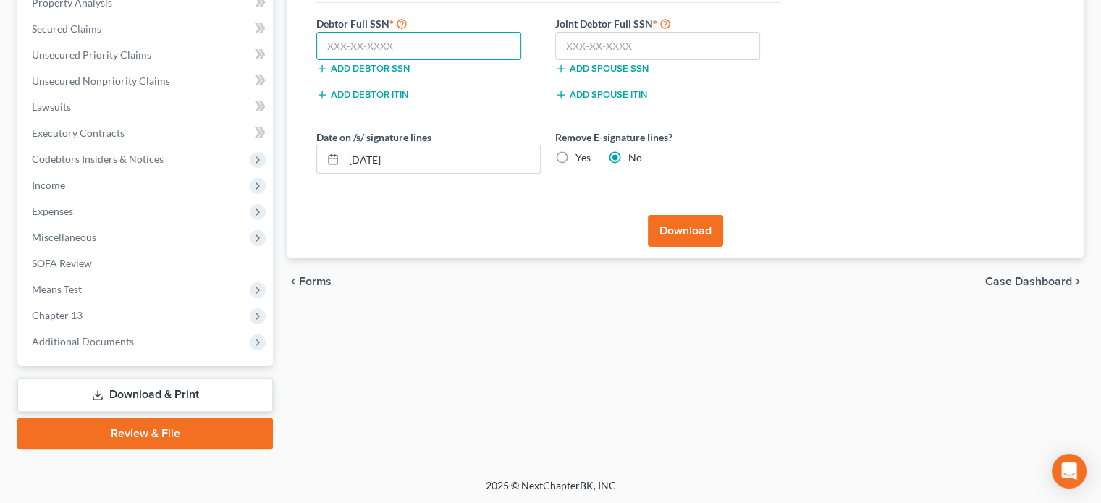
click at [336, 40] on input "text" at bounding box center [418, 46] width 205 height 29
click at [611, 46] on input "text" at bounding box center [657, 46] width 205 height 29
drag, startPoint x: 693, startPoint y: 231, endPoint x: 683, endPoint y: 214, distance: 19.1
click at [693, 230] on button "Download" at bounding box center [685, 231] width 75 height 32
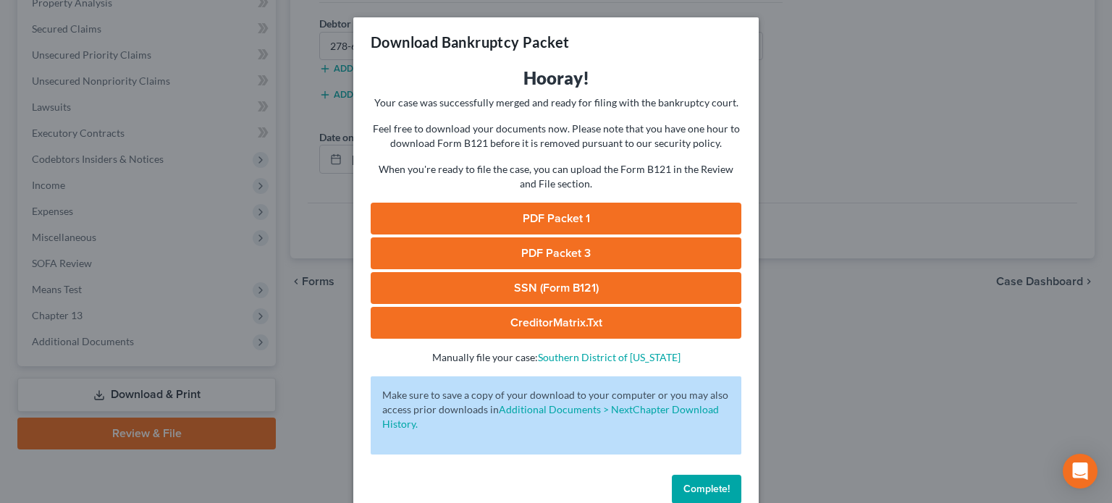
click at [521, 216] on link "PDF Packet 1" at bounding box center [556, 219] width 371 height 32
click at [524, 245] on link "PDF Packet 3" at bounding box center [556, 253] width 371 height 32
click at [692, 481] on button "Complete!" at bounding box center [706, 489] width 69 height 29
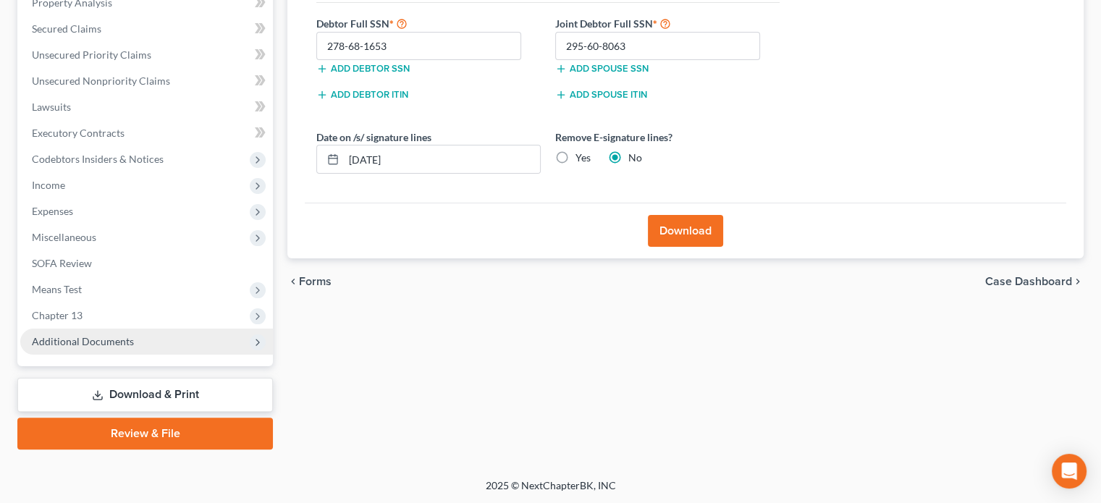
click at [103, 336] on span "Additional Documents" at bounding box center [83, 341] width 102 height 12
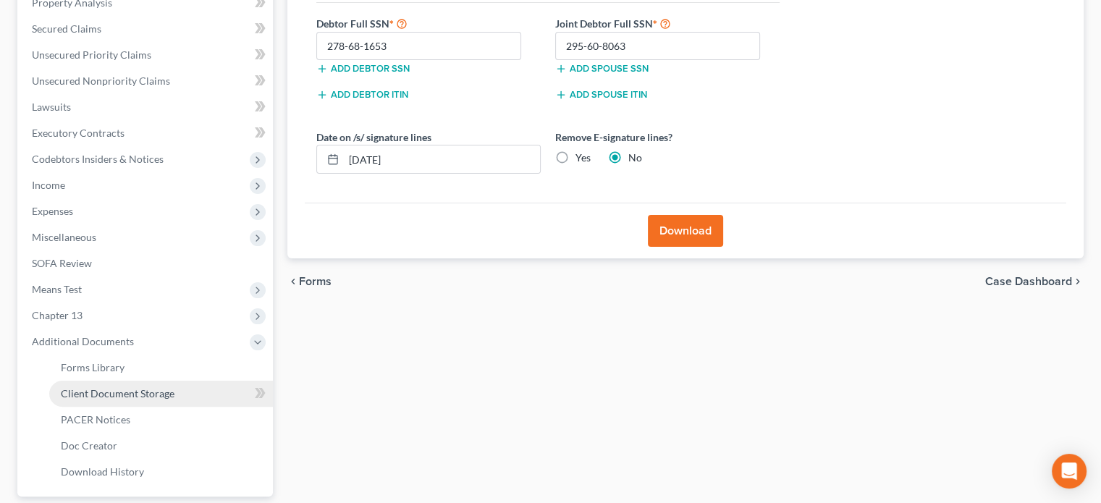
click at [120, 396] on span "Client Document Storage" at bounding box center [118, 393] width 114 height 12
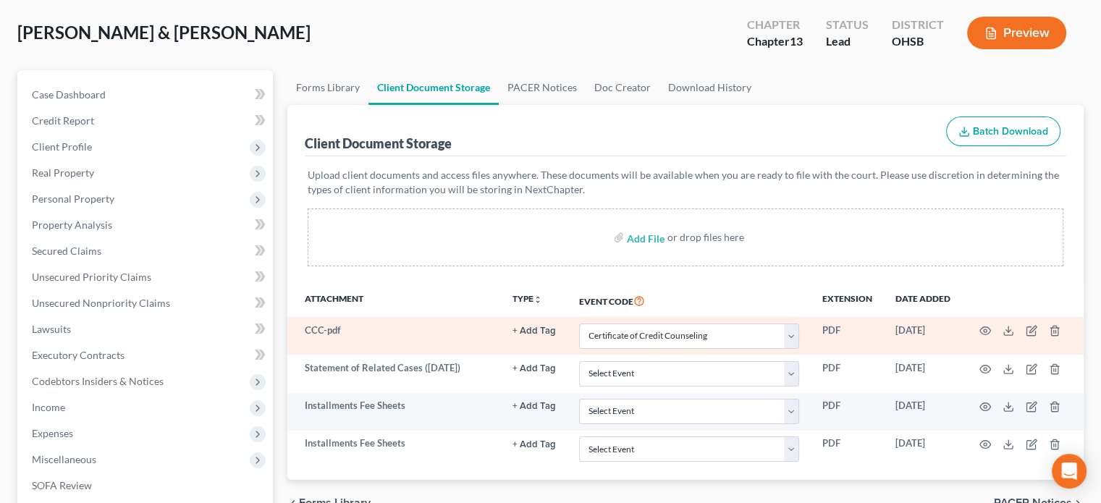
scroll to position [72, 0]
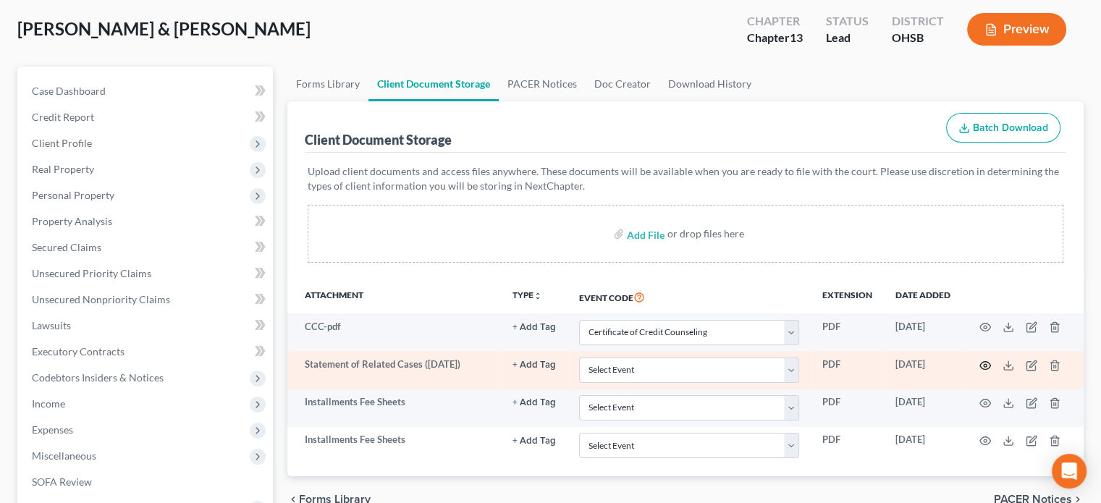
click at [984, 364] on circle "button" at bounding box center [984, 365] width 3 height 3
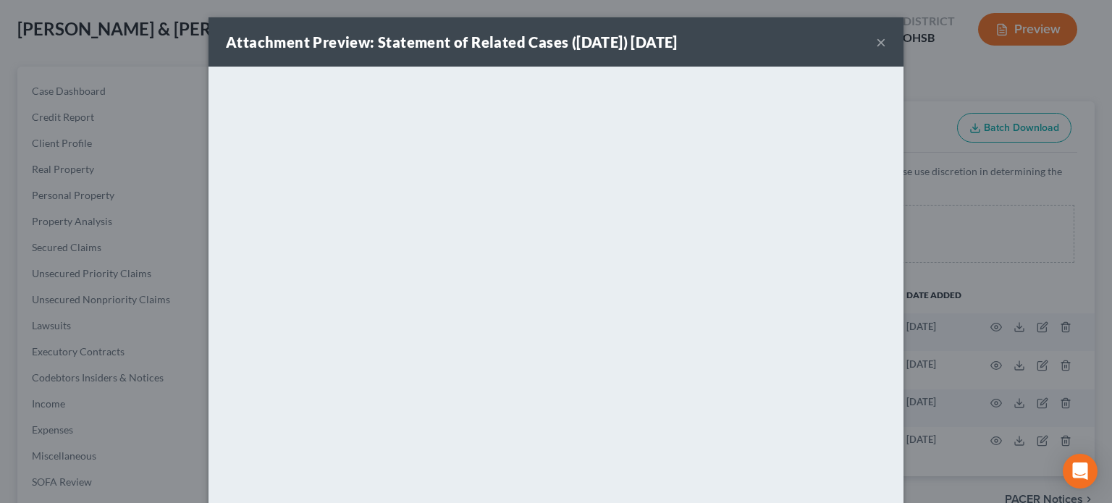
click at [876, 41] on button "×" at bounding box center [881, 41] width 10 height 17
